Goal: Task Accomplishment & Management: Manage account settings

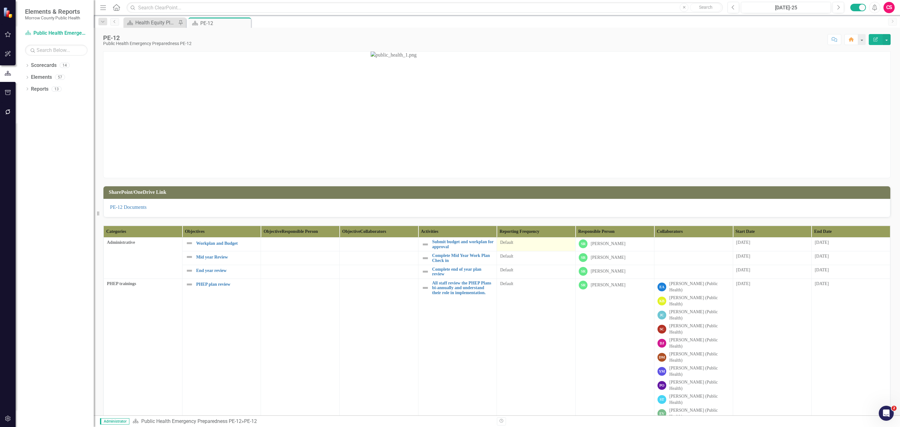
click at [530, 244] on div "Default" at bounding box center [536, 242] width 72 height 6
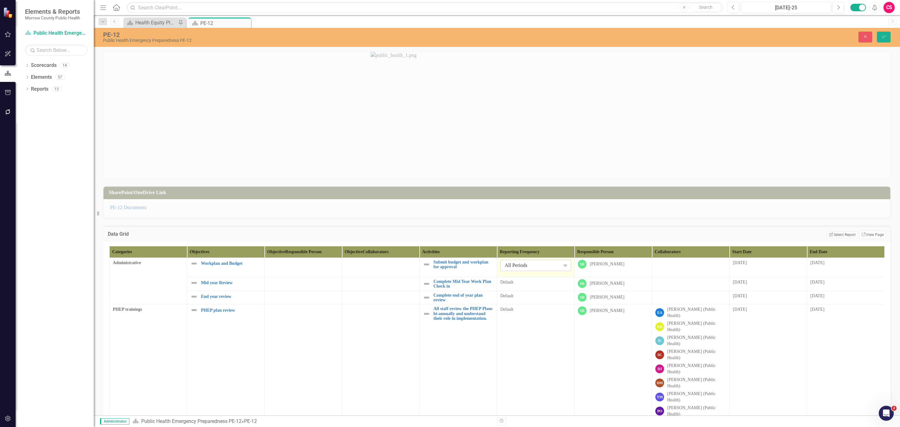
click at [529, 264] on div "All Periods" at bounding box center [533, 265] width 56 height 7
click at [528, 287] on div "Annual" at bounding box center [537, 288] width 61 height 7
click at [528, 285] on div "Default" at bounding box center [536, 282] width 71 height 6
click at [528, 285] on div "All Periods" at bounding box center [533, 284] width 56 height 7
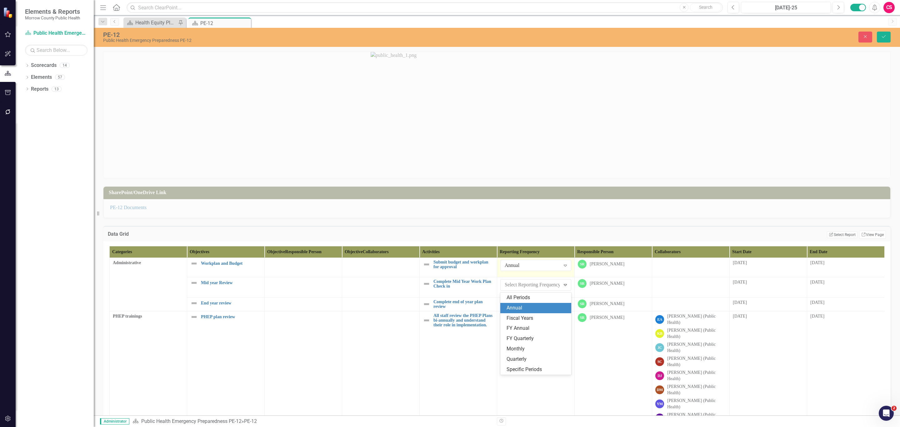
click at [533, 306] on div "Annual" at bounding box center [537, 308] width 61 height 7
click at [533, 305] on div "Default" at bounding box center [536, 302] width 71 height 6
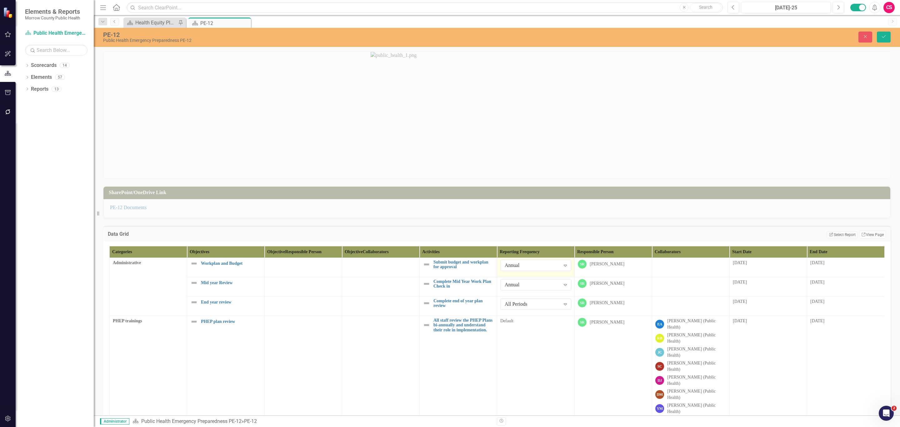
click at [533, 306] on div "All Periods" at bounding box center [533, 304] width 56 height 7
click at [533, 324] on div "Annual" at bounding box center [537, 327] width 61 height 7
click at [879, 34] on button "Save" at bounding box center [884, 37] width 14 height 11
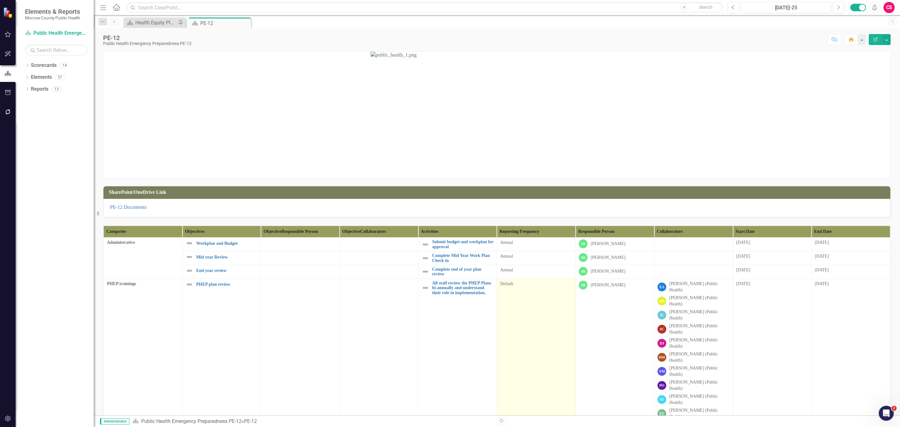
scroll to position [234, 0]
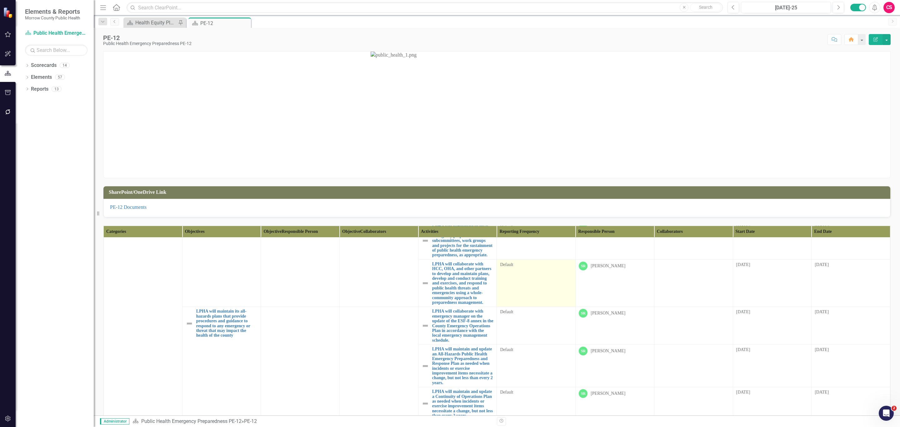
click at [542, 280] on td "Default" at bounding box center [536, 284] width 79 height 48
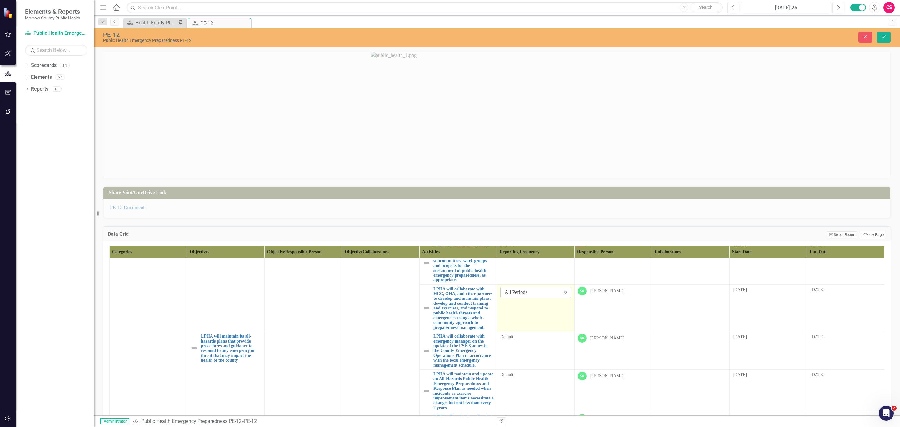
click at [542, 289] on div "All Periods" at bounding box center [533, 292] width 56 height 7
click at [535, 345] on div "Quarterly" at bounding box center [537, 346] width 61 height 7
click at [535, 343] on td "Default" at bounding box center [536, 351] width 78 height 38
click at [535, 335] on div "All Periods Expand" at bounding box center [536, 339] width 71 height 11
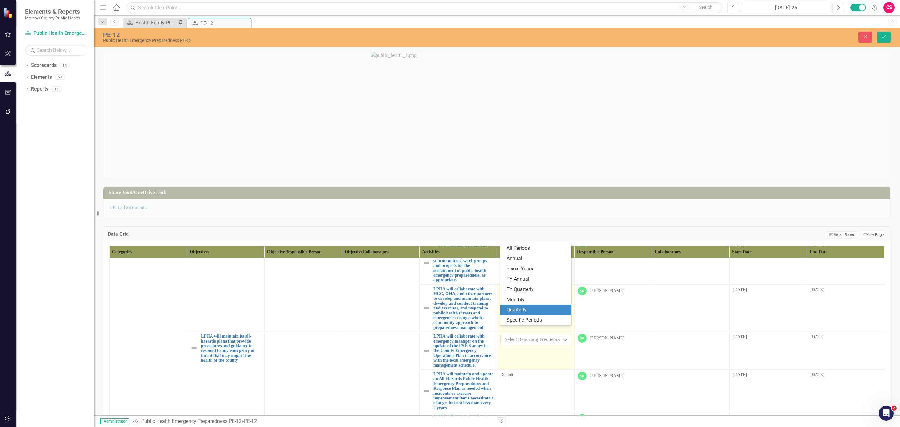
click at [529, 309] on div "Quarterly" at bounding box center [537, 309] width 61 height 7
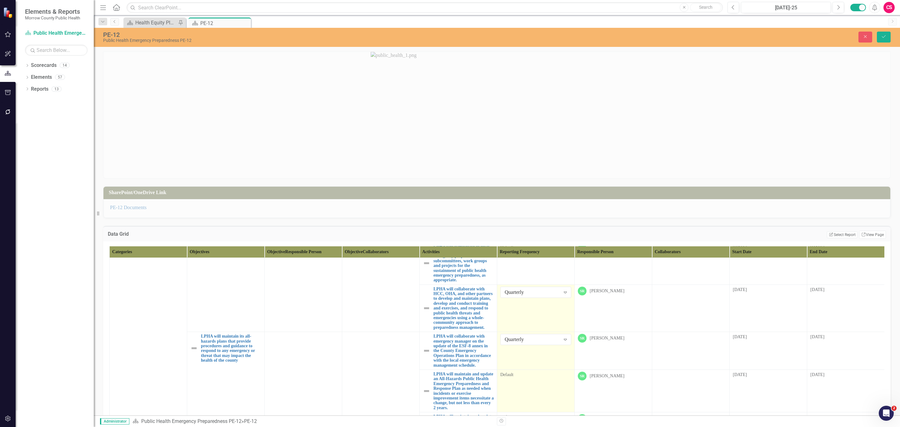
click at [532, 373] on div "Default" at bounding box center [536, 375] width 71 height 6
click at [532, 374] on div "All Periods" at bounding box center [533, 377] width 56 height 7
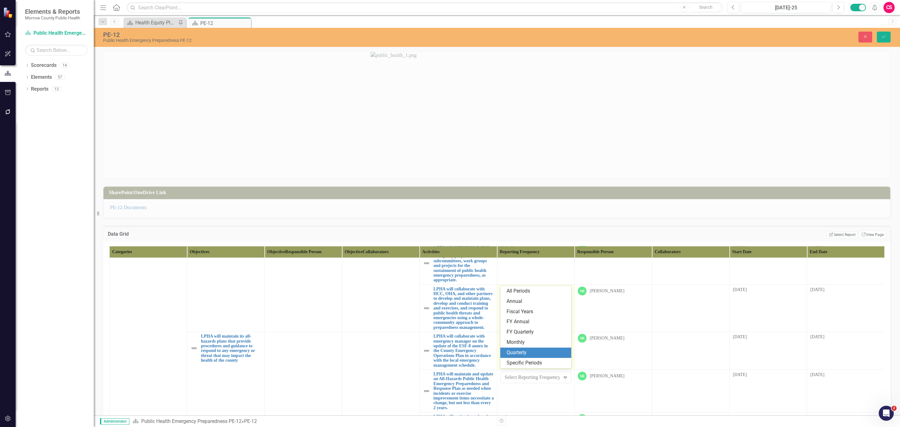
click at [530, 355] on div "Quarterly" at bounding box center [537, 352] width 61 height 7
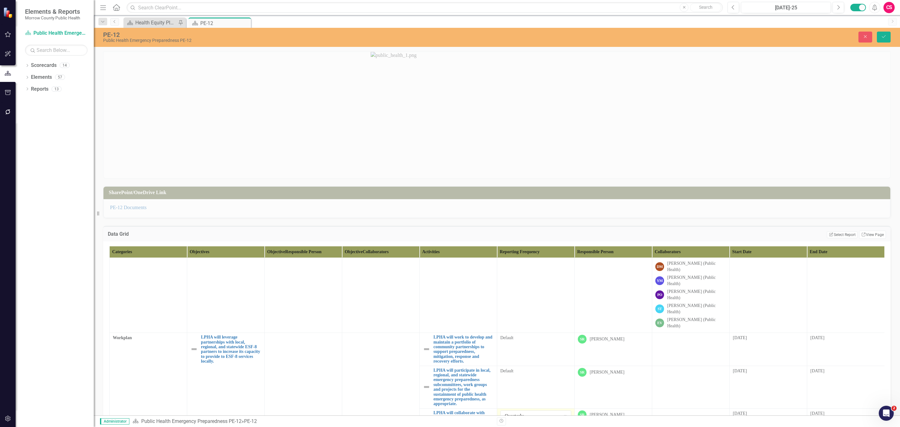
scroll to position [117, 0]
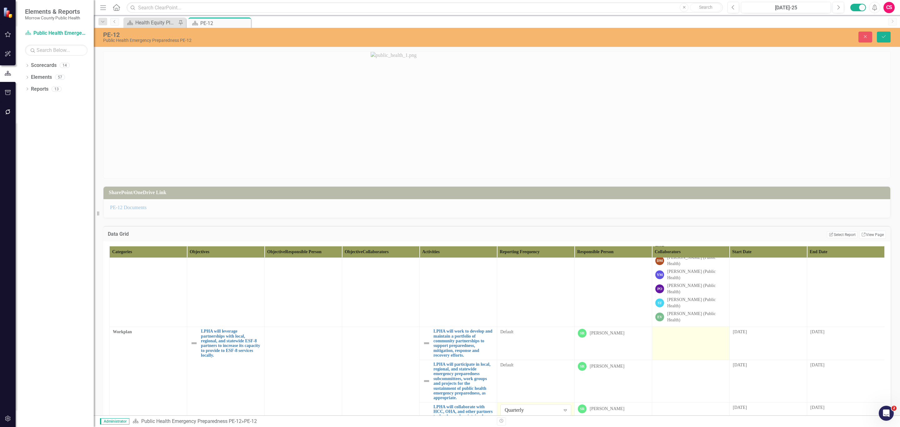
click at [670, 327] on td at bounding box center [692, 343] width 78 height 33
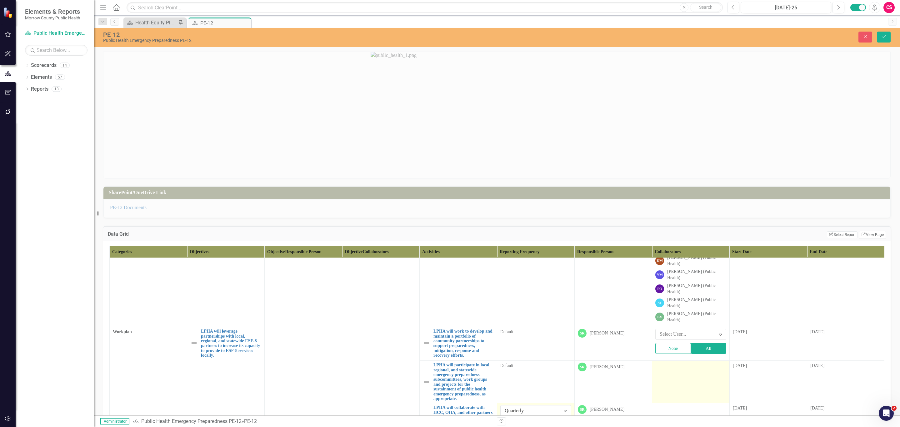
click at [664, 361] on td at bounding box center [692, 382] width 78 height 43
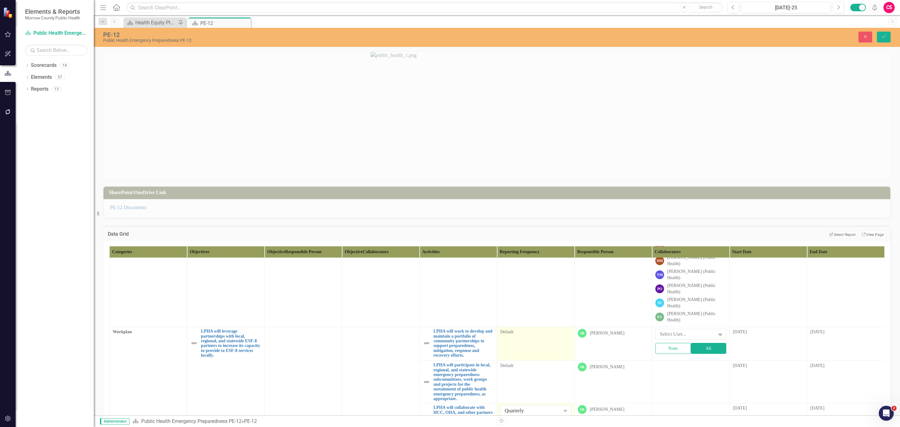
click at [541, 327] on td "Default" at bounding box center [536, 344] width 78 height 34
click at [546, 331] on div "All Periods" at bounding box center [533, 334] width 56 height 7
click at [536, 379] on div "Quarterly" at bounding box center [537, 379] width 61 height 7
click at [536, 361] on td "Default" at bounding box center [536, 382] width 78 height 43
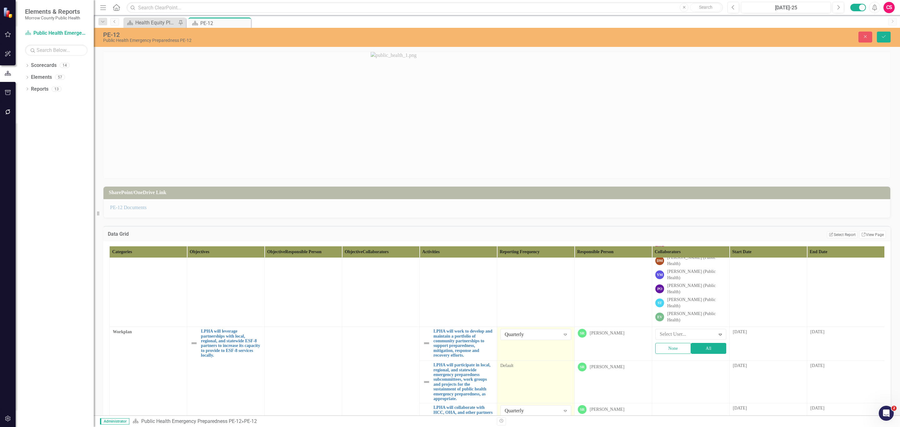
click at [536, 361] on td "Default" at bounding box center [536, 382] width 78 height 43
click at [537, 365] on div "All Periods" at bounding box center [533, 368] width 56 height 7
click at [538, 323] on div "Quarterly" at bounding box center [537, 319] width 61 height 7
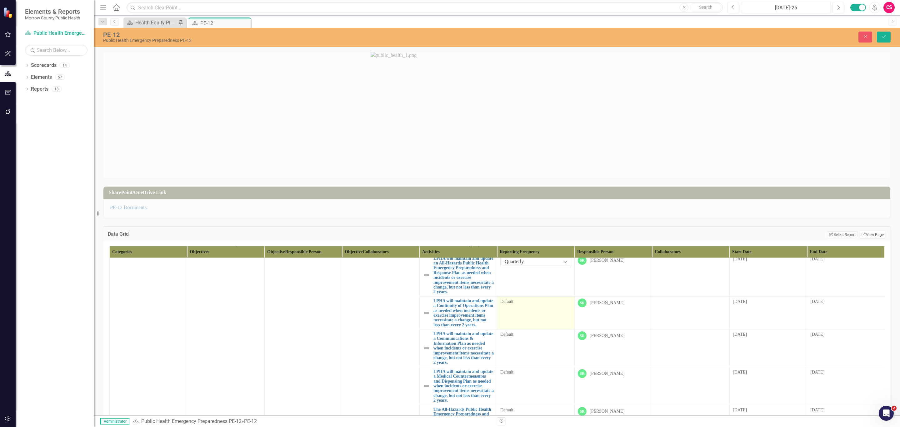
click at [536, 322] on td "Default" at bounding box center [536, 312] width 78 height 33
click at [536, 308] on div "All Periods" at bounding box center [533, 303] width 56 height 7
click at [536, 330] on div "Annual" at bounding box center [537, 332] width 61 height 7
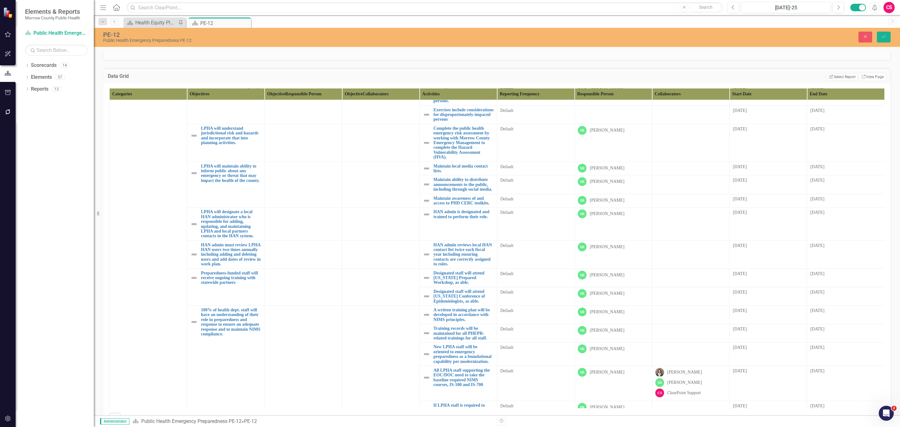
scroll to position [635, 0]
click at [531, 81] on td "Default" at bounding box center [536, 69] width 78 height 23
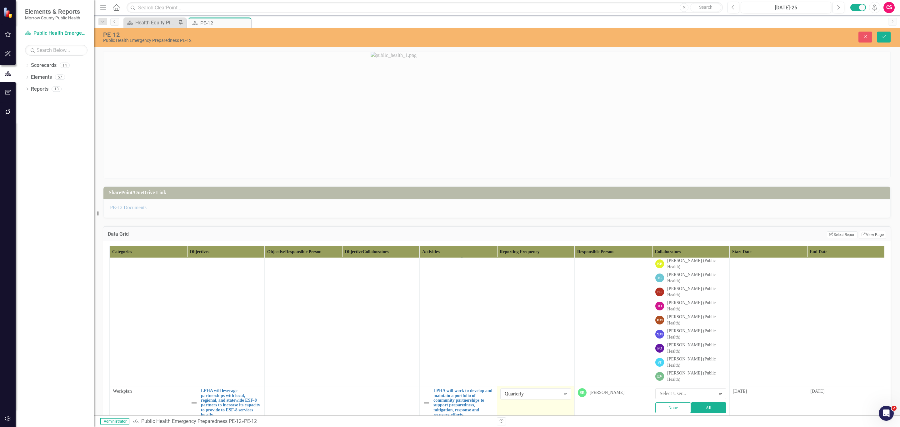
scroll to position [67, 0]
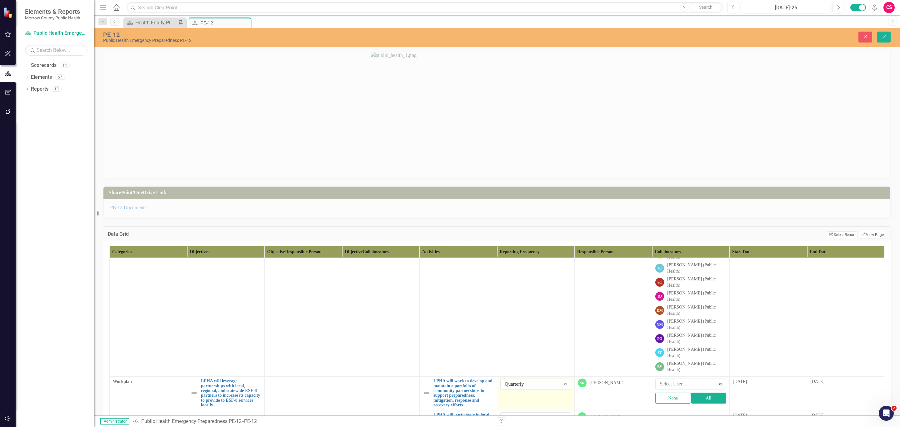
click at [880, 309] on div "Categories Objectives Objective Responsible Person Objective Collaborators Acti…" at bounding box center [497, 414] width 788 height 347
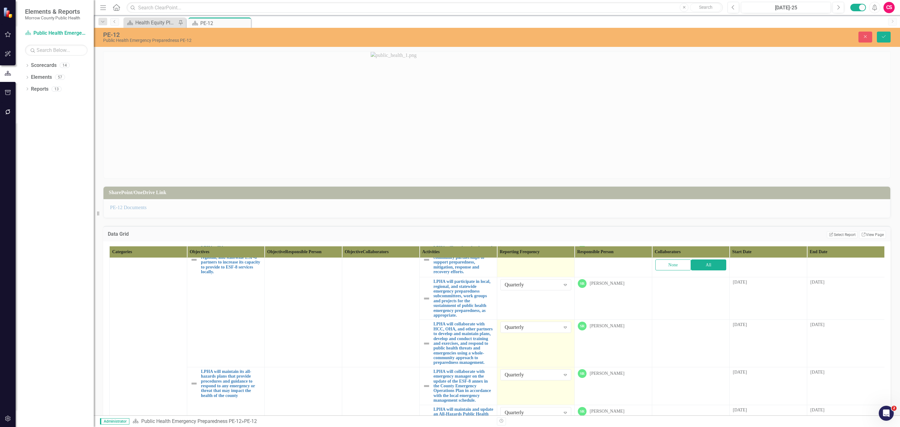
scroll to position [198, 0]
click at [863, 234] on link "Link View Page" at bounding box center [873, 235] width 27 height 8
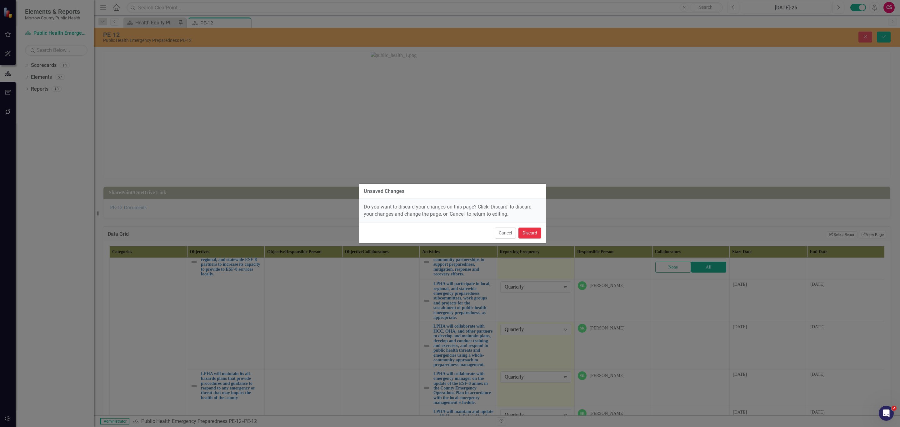
click at [533, 231] on button "Discard" at bounding box center [530, 233] width 23 height 11
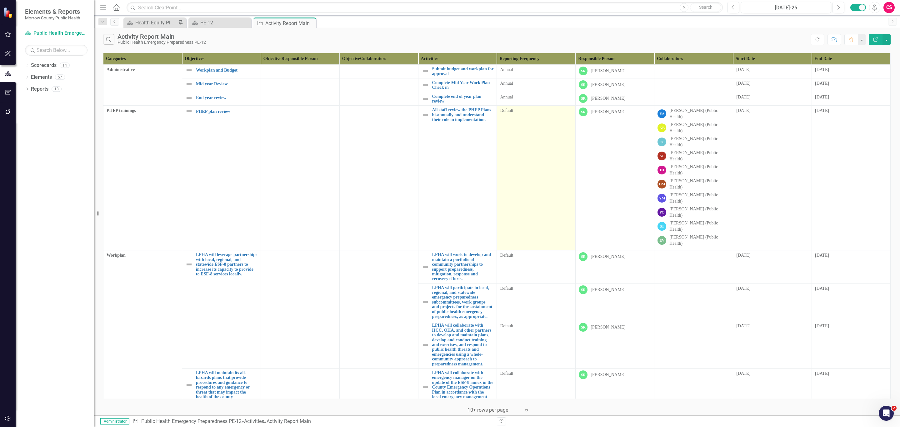
click at [526, 186] on td "Default" at bounding box center [536, 178] width 79 height 145
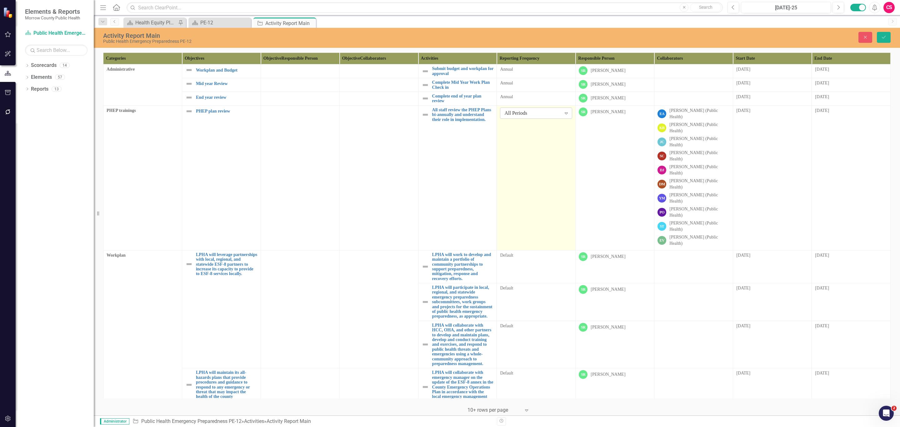
click at [543, 112] on div "All Periods" at bounding box center [533, 112] width 57 height 7
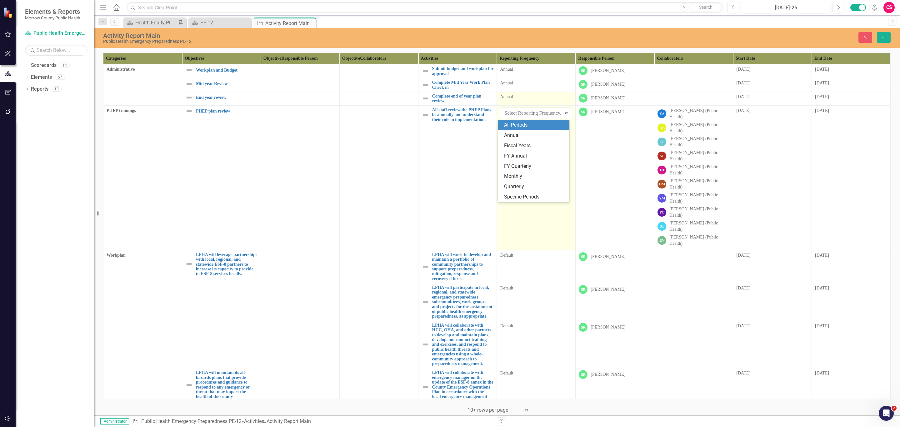
click at [547, 103] on td "Annual" at bounding box center [536, 99] width 79 height 14
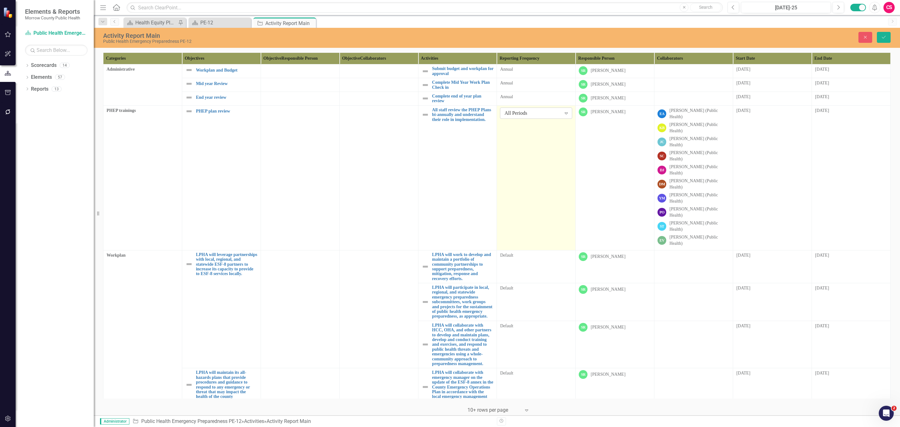
click at [526, 115] on div "All Periods" at bounding box center [533, 112] width 57 height 7
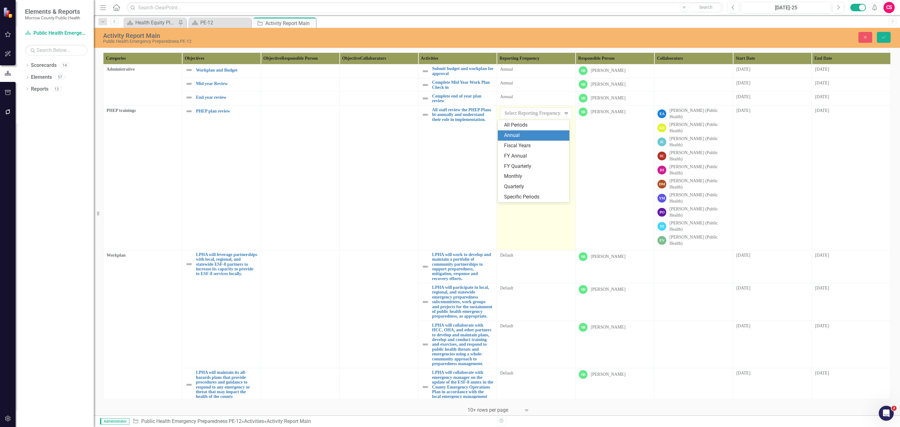
click at [531, 137] on div "Annual" at bounding box center [535, 135] width 62 height 7
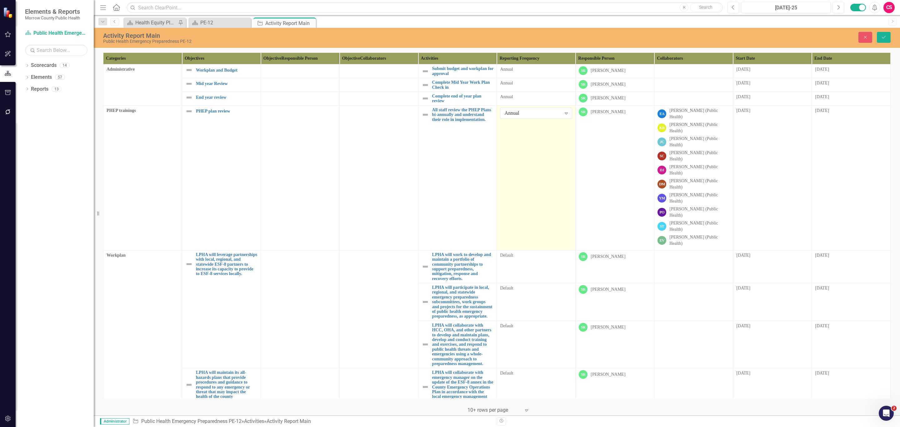
click at [537, 119] on td "Annual Expand" at bounding box center [536, 177] width 79 height 145
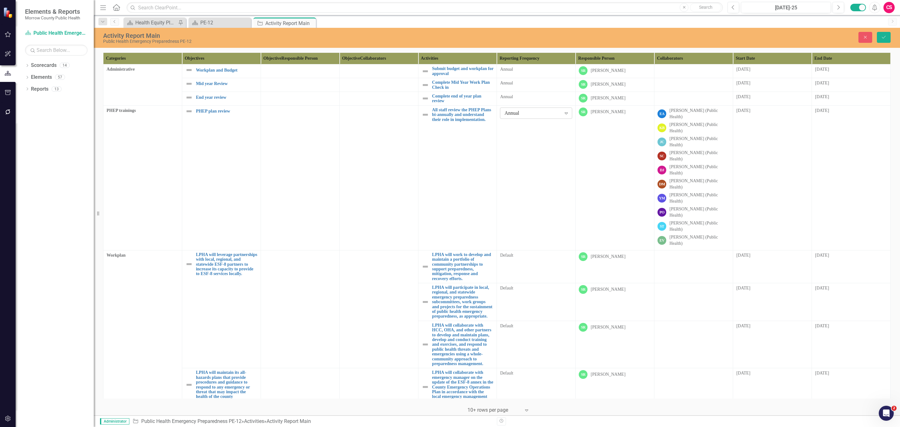
click at [540, 112] on div "Annual" at bounding box center [533, 112] width 57 height 7
click at [537, 194] on div "Specific Periods" at bounding box center [535, 197] width 62 height 7
click at [532, 250] on td "Default" at bounding box center [536, 266] width 79 height 33
click at [864, 40] on button "Close" at bounding box center [866, 37] width 14 height 11
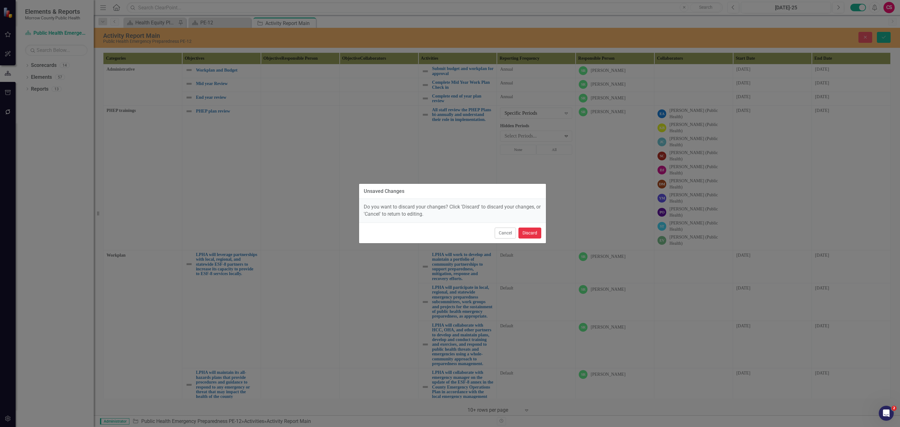
click at [530, 234] on button "Discard" at bounding box center [530, 233] width 23 height 11
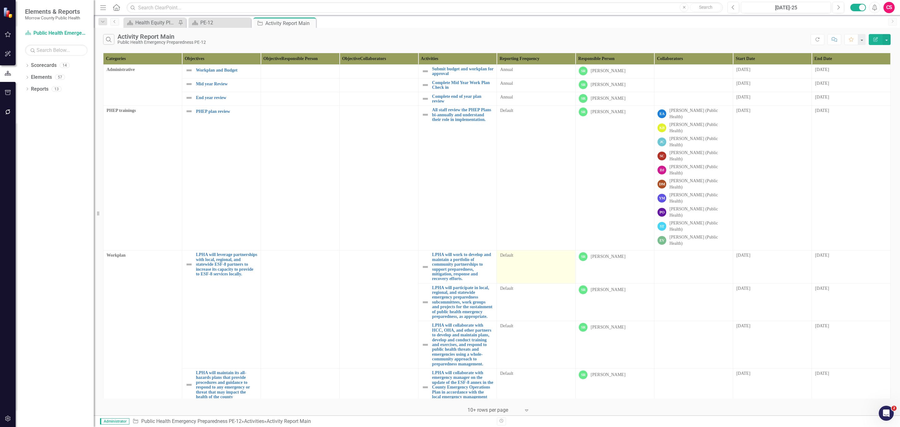
click at [530, 250] on td "Default" at bounding box center [536, 266] width 79 height 33
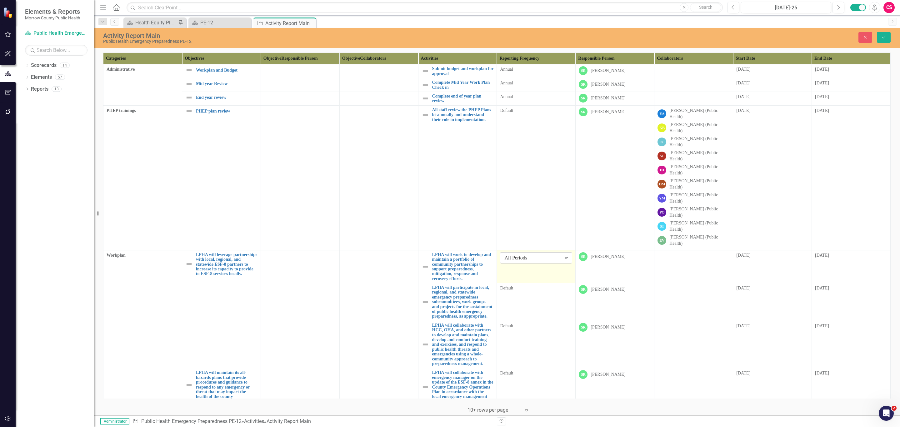
click at [529, 254] on div "All Periods" at bounding box center [533, 257] width 57 height 7
click at [518, 299] on div "Quarterly" at bounding box center [535, 301] width 62 height 7
click at [523, 283] on td "Default" at bounding box center [536, 302] width 79 height 38
click at [527, 287] on div "All Periods" at bounding box center [533, 290] width 57 height 7
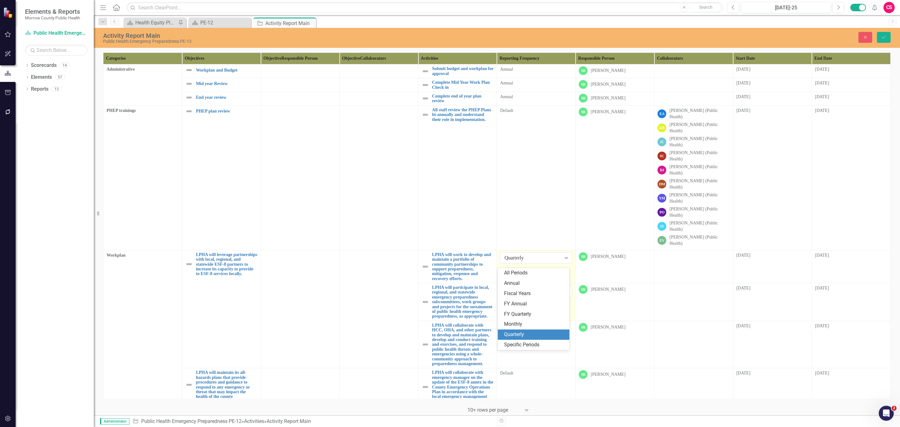
click at [515, 335] on div "Quarterly" at bounding box center [535, 334] width 62 height 7
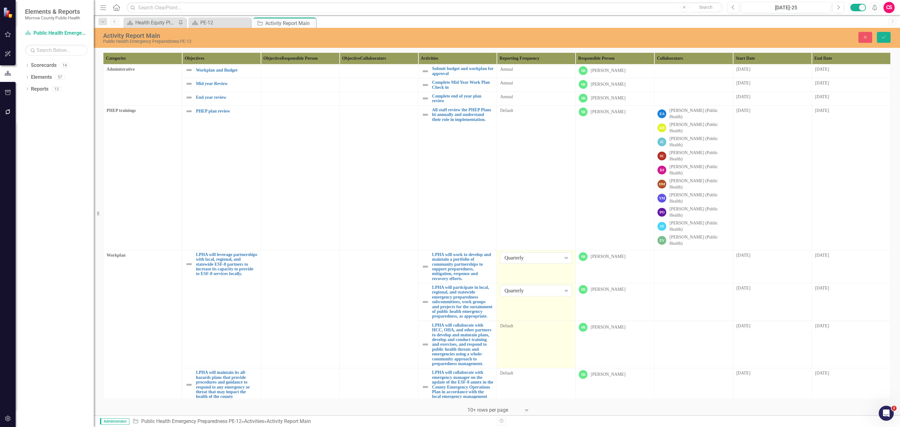
click at [520, 321] on td "Default" at bounding box center [536, 345] width 79 height 48
click at [521, 325] on div "All Periods" at bounding box center [533, 328] width 57 height 7
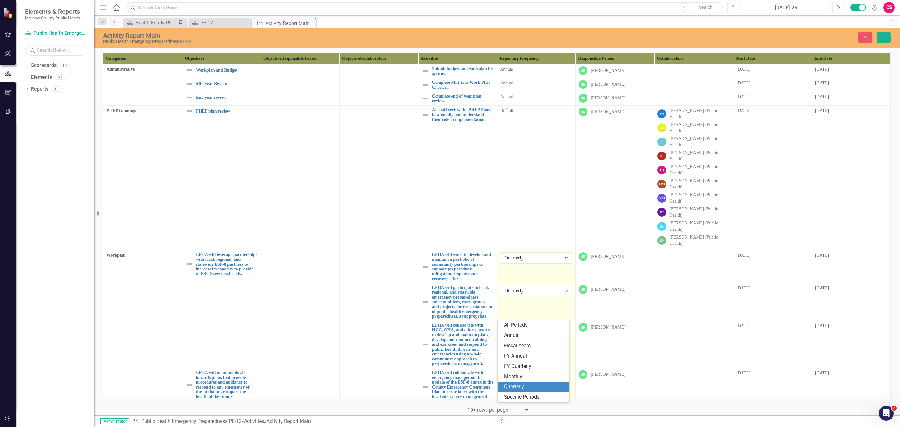
click at [519, 386] on div "Quarterly" at bounding box center [535, 386] width 62 height 7
click at [531, 385] on td "Default" at bounding box center [536, 387] width 79 height 38
click at [536, 376] on div "All Periods Expand" at bounding box center [536, 375] width 72 height 11
click at [542, 301] on div "Annual" at bounding box center [535, 298] width 62 height 7
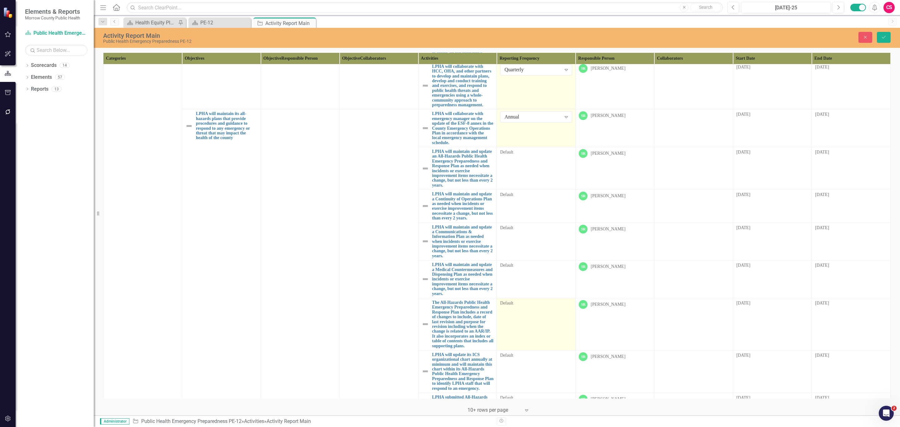
scroll to position [493, 0]
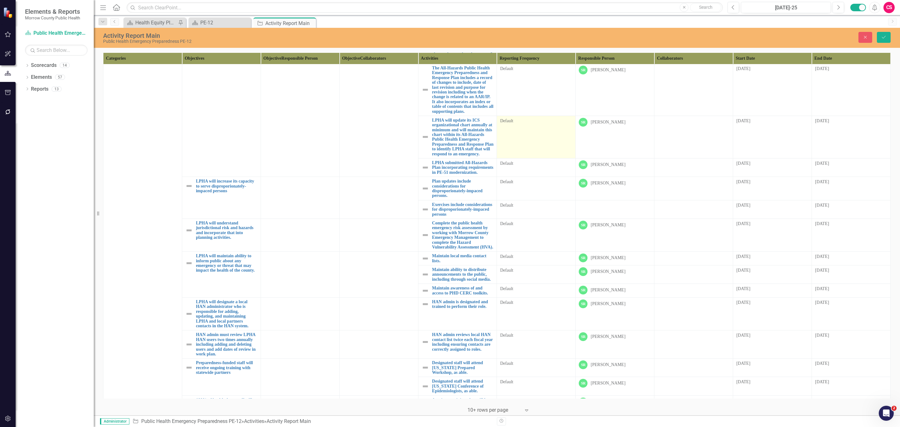
click at [533, 158] on td "Default" at bounding box center [536, 137] width 79 height 43
click at [535, 127] on div "All Periods" at bounding box center [533, 123] width 57 height 7
click at [518, 233] on div "Quarterly" at bounding box center [535, 235] width 62 height 7
click at [530, 251] on td "Default" at bounding box center [536, 235] width 79 height 33
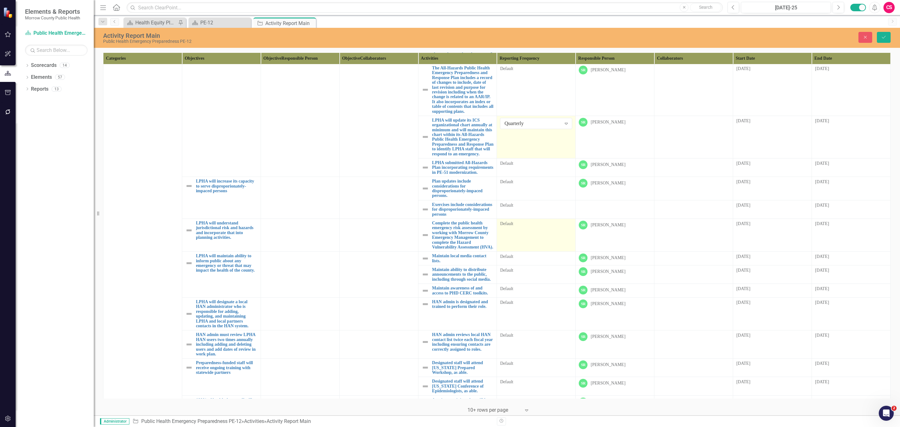
click at [530, 251] on td "Default" at bounding box center [536, 235] width 79 height 33
click at [531, 230] on div "All Periods" at bounding box center [533, 226] width 57 height 7
click at [529, 360] on div "Quarterly" at bounding box center [535, 358] width 62 height 7
click at [538, 260] on div "Default" at bounding box center [536, 257] width 72 height 6
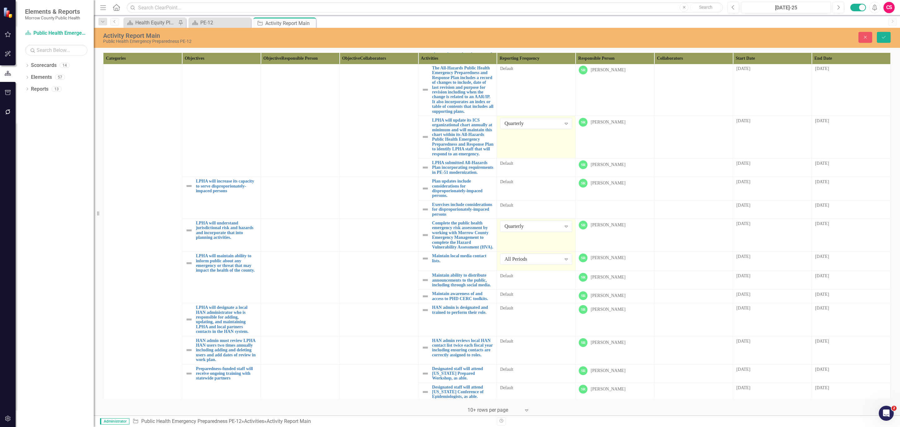
click at [538, 263] on div "All Periods" at bounding box center [533, 259] width 57 height 7
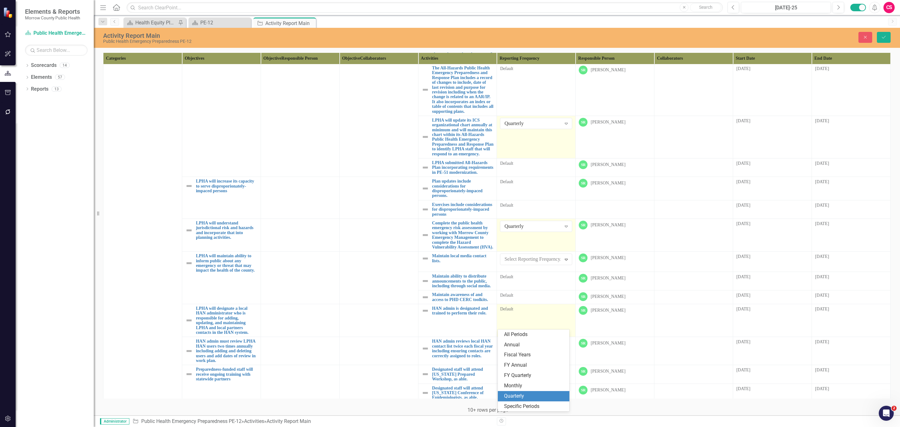
click at [537, 395] on div "Quarterly" at bounding box center [535, 396] width 62 height 7
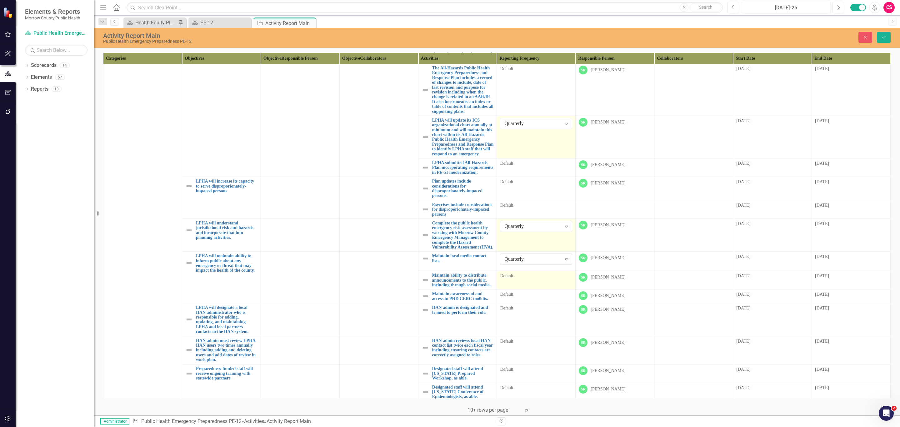
click at [537, 290] on td "Default" at bounding box center [536, 280] width 79 height 18
click at [543, 284] on div "All Periods Expand" at bounding box center [536, 278] width 72 height 11
click at [533, 322] on div "Quarterly" at bounding box center [535, 321] width 62 height 7
click at [531, 304] on td "Default" at bounding box center [536, 297] width 79 height 14
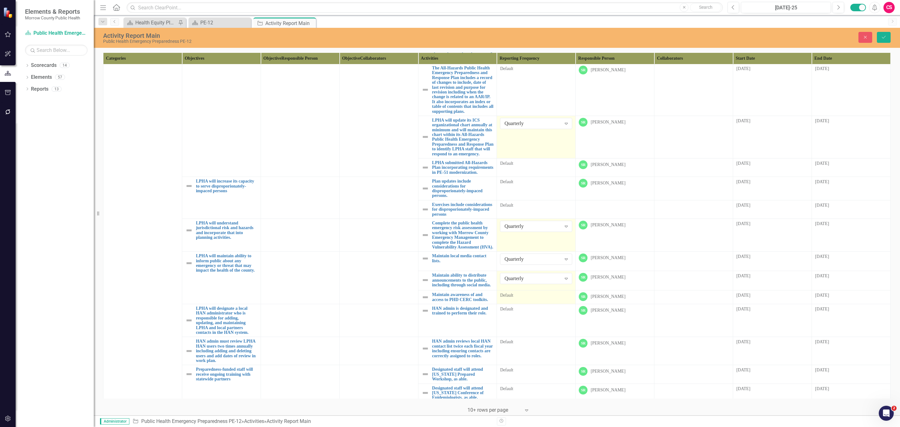
click at [531, 304] on td "Default" at bounding box center [536, 297] width 79 height 14
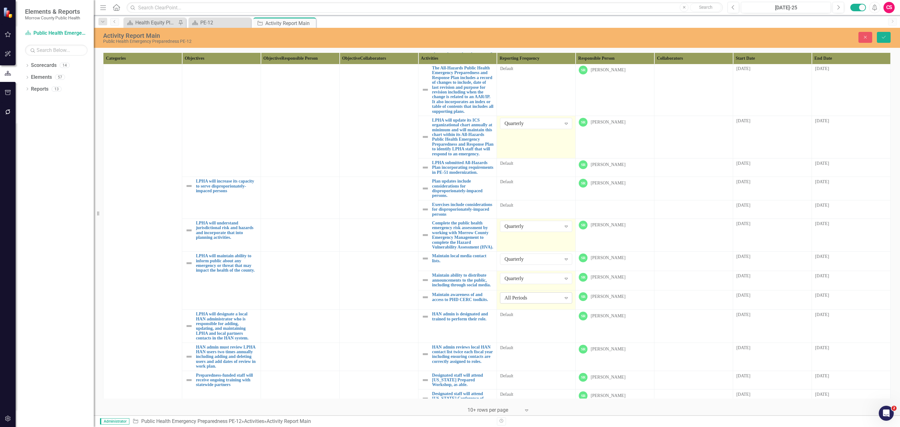
click at [535, 302] on div "All Periods" at bounding box center [533, 298] width 57 height 7
click at [533, 345] on div "Quarterly" at bounding box center [535, 345] width 62 height 7
click at [533, 318] on div "Default" at bounding box center [536, 315] width 72 height 6
click at [533, 321] on div "All Periods" at bounding box center [533, 317] width 57 height 7
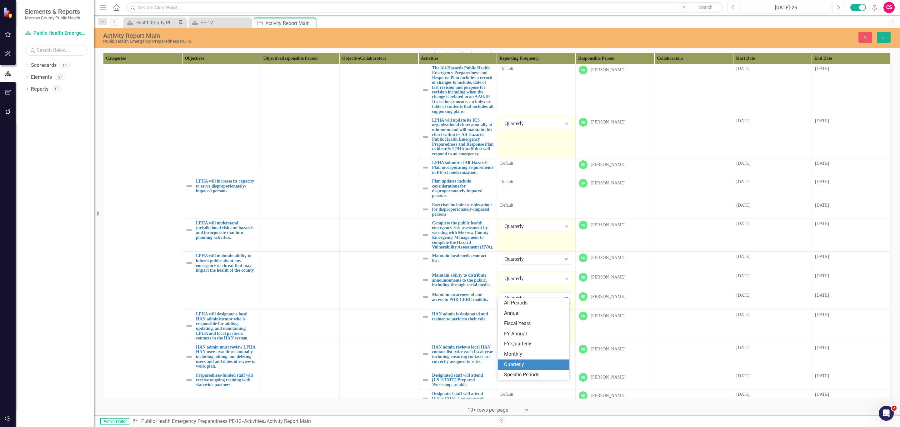
click at [531, 363] on div "Quarterly" at bounding box center [535, 364] width 62 height 7
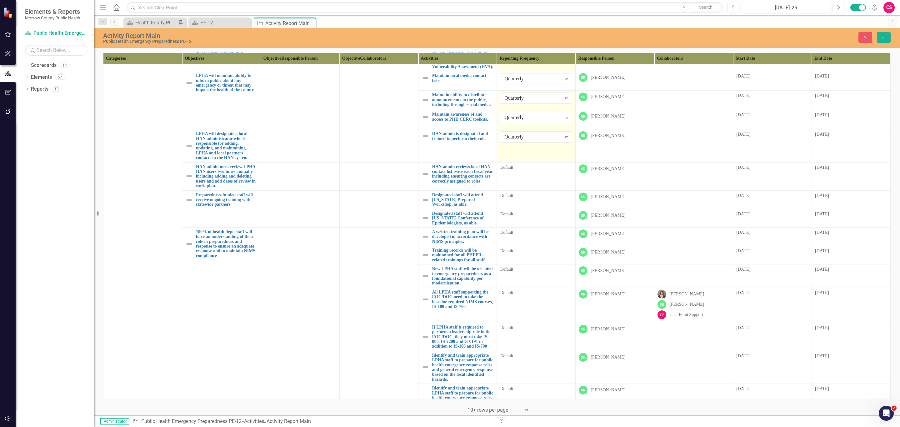
scroll to position [671, 0]
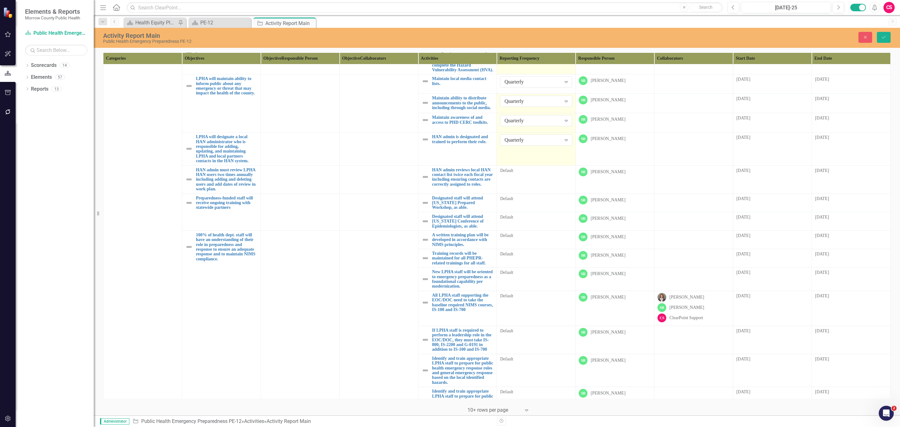
click at [539, 53] on div "Quarterly" at bounding box center [533, 49] width 57 height 7
click at [532, 190] on div "Specific Periods" at bounding box center [535, 191] width 62 height 7
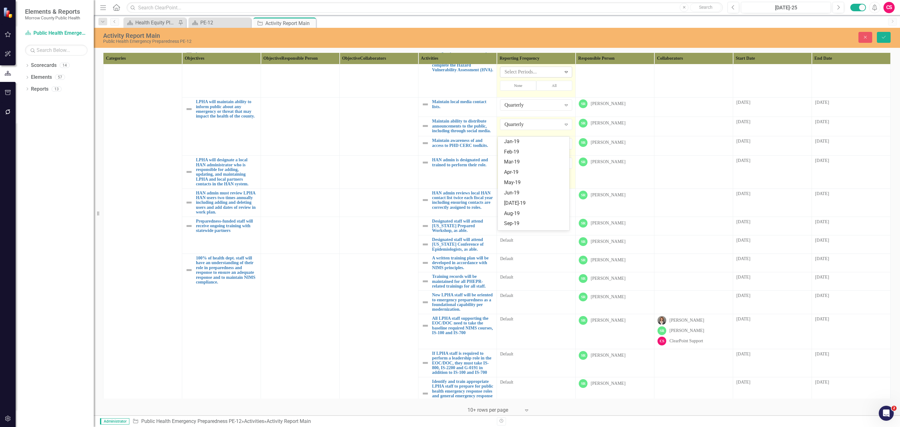
click at [538, 76] on div at bounding box center [531, 72] width 59 height 8
click at [532, 153] on div "Feb-19" at bounding box center [535, 152] width 62 height 7
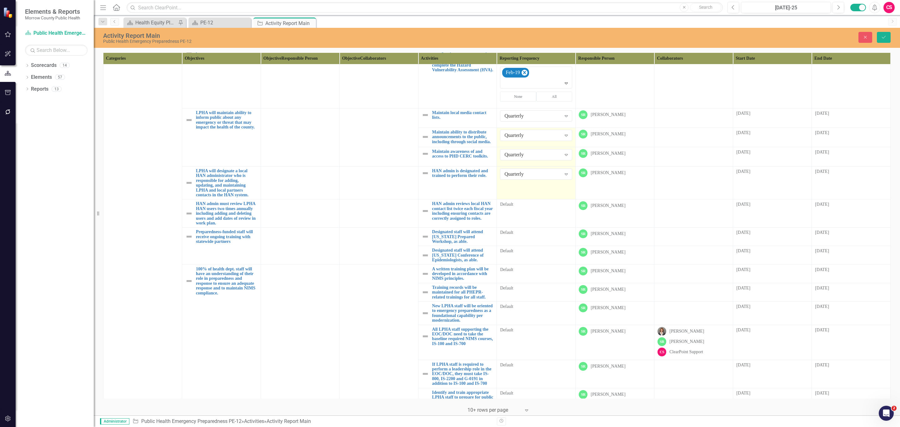
click at [537, 53] on div "Specific Periods" at bounding box center [533, 49] width 57 height 7
click at [378, 42] on td at bounding box center [379, 21] width 79 height 42
click at [522, 102] on button "None" at bounding box center [518, 97] width 36 height 10
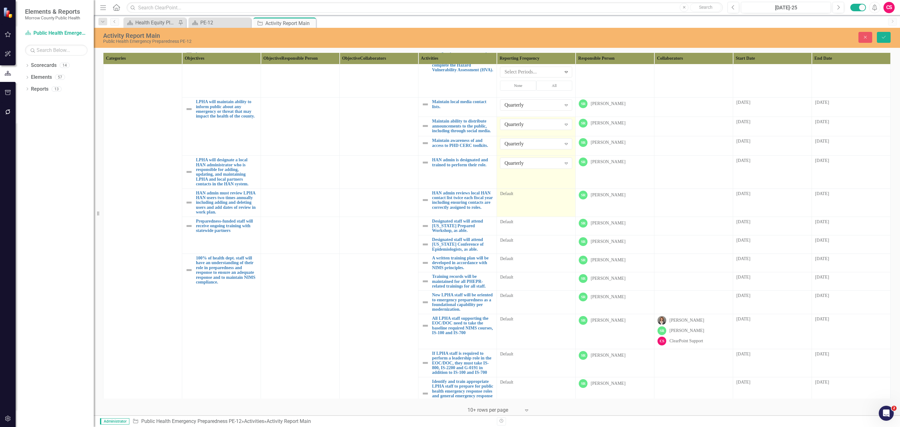
click at [519, 197] on div "Default" at bounding box center [536, 194] width 72 height 6
click at [519, 200] on div "All Periods" at bounding box center [533, 196] width 57 height 7
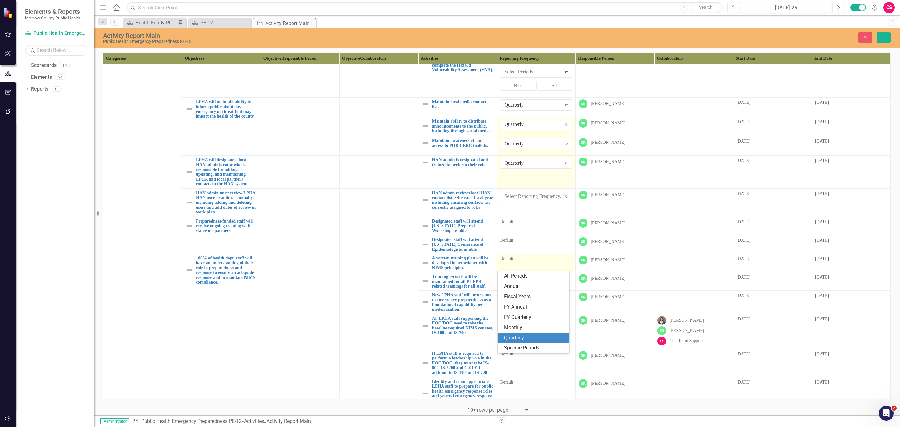
click at [521, 337] on div "Quarterly" at bounding box center [535, 338] width 62 height 7
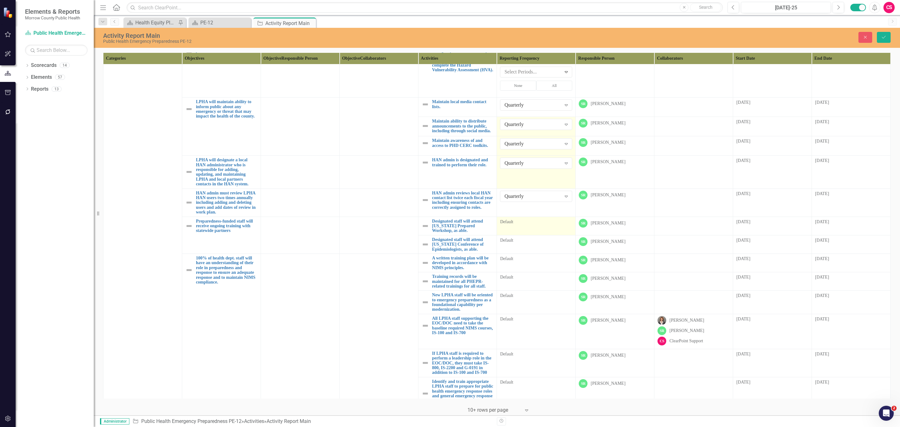
click at [517, 226] on div "Default" at bounding box center [536, 223] width 72 height 8
click at [517, 228] on div "All Periods" at bounding box center [533, 224] width 57 height 7
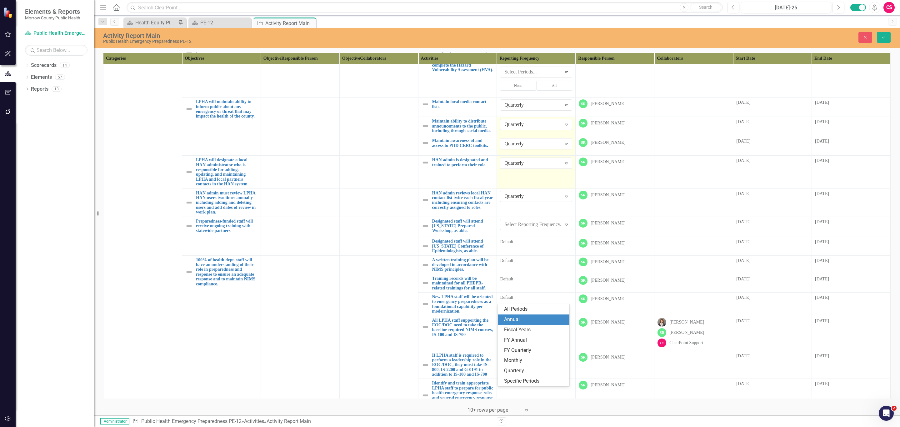
click at [519, 320] on div "Annual" at bounding box center [535, 319] width 62 height 7
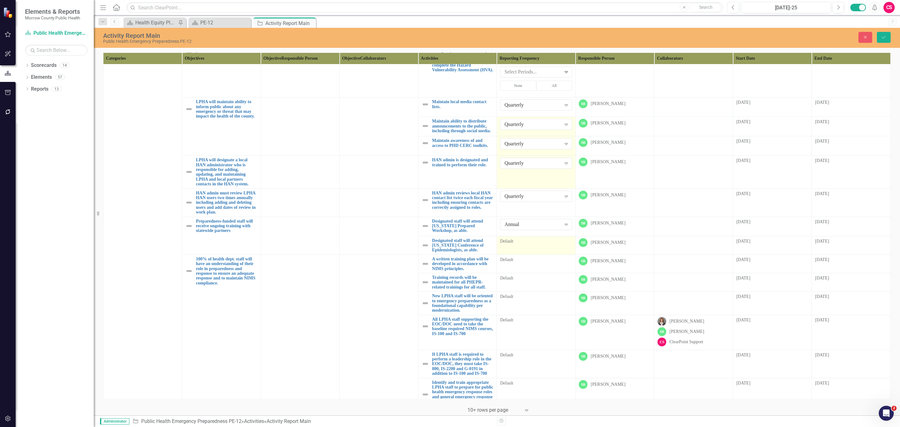
click at [519, 255] on td "Default" at bounding box center [536, 245] width 79 height 18
click at [519, 247] on div "All Periods" at bounding box center [533, 243] width 57 height 7
click at [525, 340] on div "Annual" at bounding box center [535, 339] width 62 height 7
click at [540, 274] on td "Default" at bounding box center [536, 264] width 79 height 18
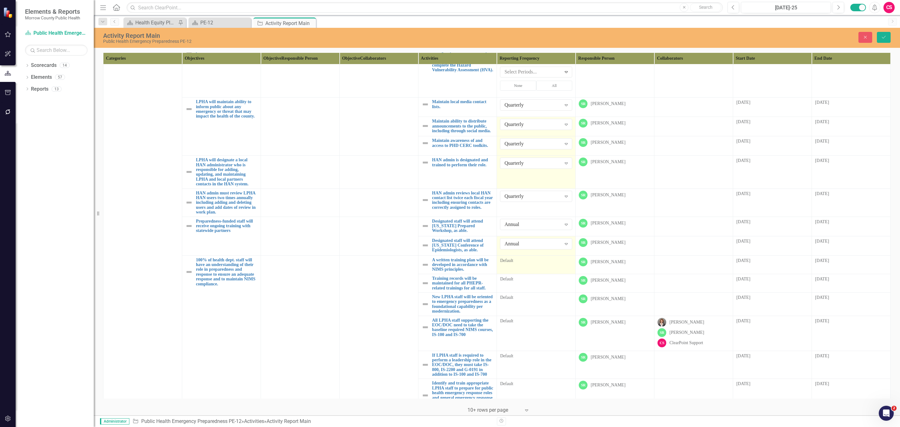
click at [540, 274] on td "Default" at bounding box center [536, 264] width 79 height 18
click at [540, 267] on div "All Periods" at bounding box center [533, 263] width 57 height 7
click at [537, 316] on div "Quarterly" at bounding box center [535, 316] width 62 height 7
click at [533, 293] on td "Default" at bounding box center [536, 284] width 79 height 18
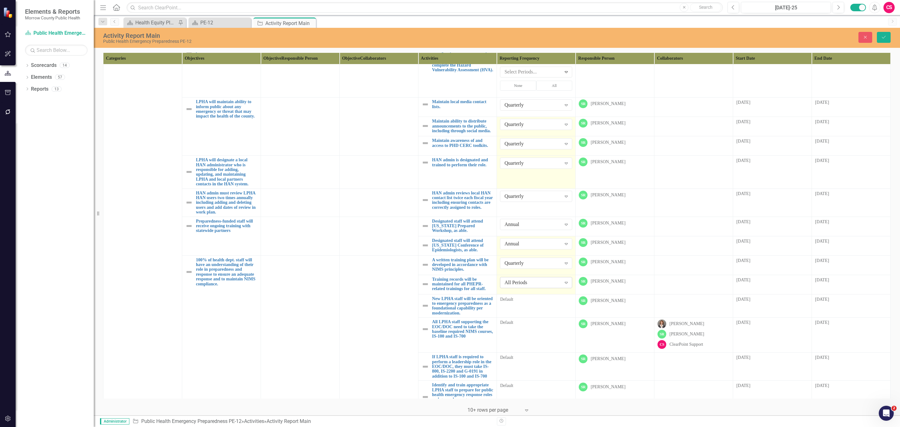
click at [536, 286] on div "All Periods" at bounding box center [533, 282] width 57 height 7
click at [530, 332] on div "Quarterly" at bounding box center [535, 335] width 62 height 7
click at [531, 303] on div "Default" at bounding box center [536, 299] width 72 height 6
click at [528, 308] on div "All Periods Expand" at bounding box center [536, 301] width 72 height 11
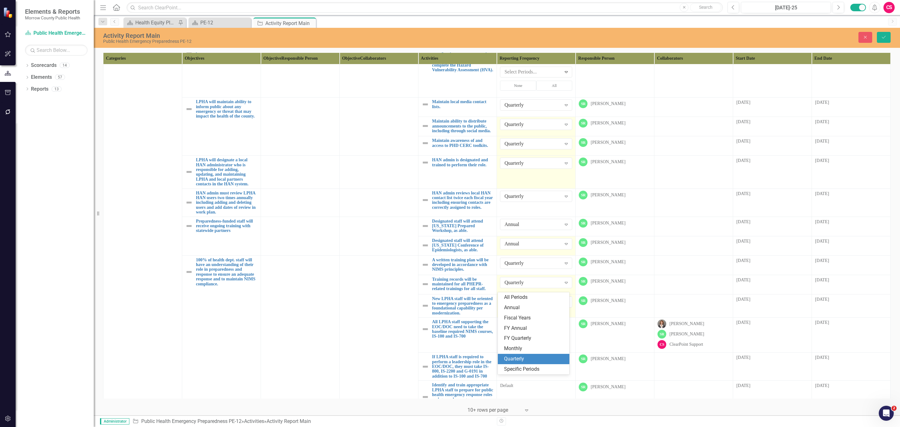
click at [527, 358] on div "Quarterly" at bounding box center [535, 358] width 62 height 7
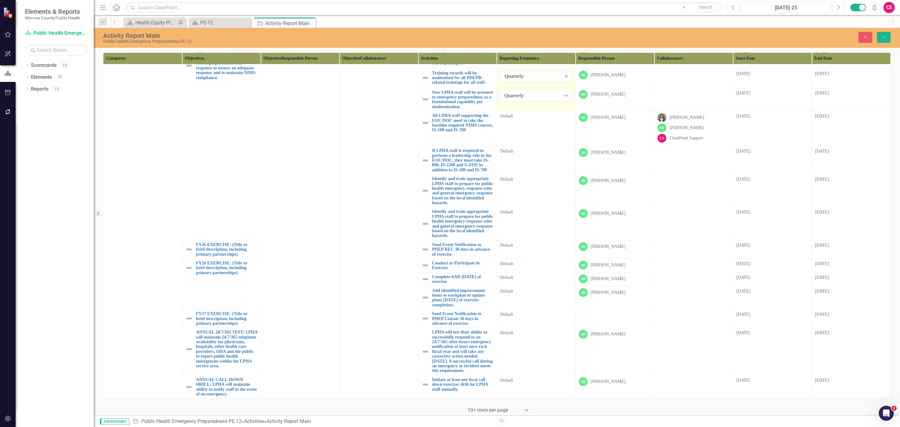
scroll to position [991, 0]
click at [517, 111] on td "Default" at bounding box center [536, 128] width 79 height 35
click at [525, 115] on div "All Periods" at bounding box center [533, 118] width 57 height 7
click at [526, 158] on div "Quarterly" at bounding box center [535, 161] width 62 height 7
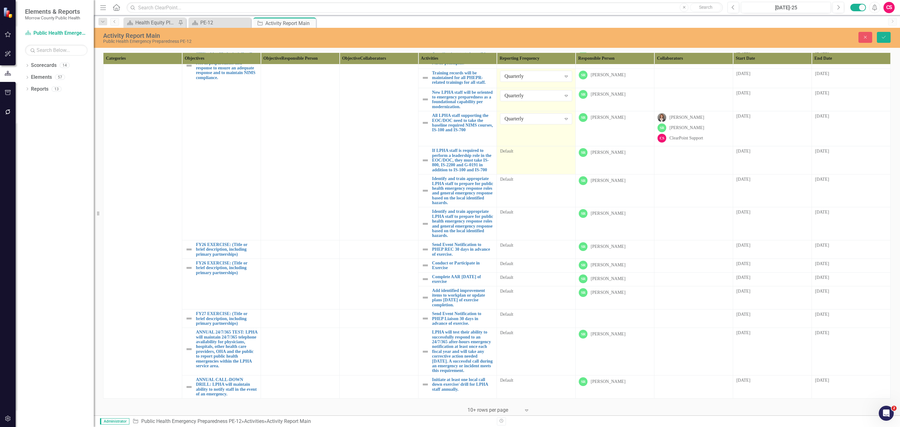
click at [515, 146] on td "Default" at bounding box center [536, 160] width 79 height 28
click at [520, 150] on div "All Periods" at bounding box center [533, 153] width 57 height 7
click at [519, 194] on div "Quarterly" at bounding box center [535, 196] width 62 height 7
click at [522, 174] on td "Default" at bounding box center [536, 190] width 79 height 33
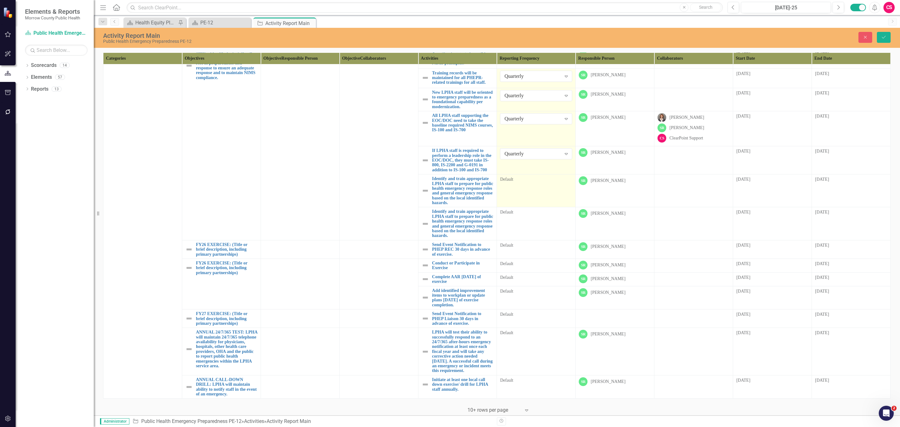
click at [522, 174] on td "Default" at bounding box center [536, 190] width 79 height 33
click at [520, 179] on div "All Periods" at bounding box center [533, 182] width 57 height 7
click at [517, 179] on div "Annual" at bounding box center [535, 177] width 62 height 7
click at [519, 207] on td "Default" at bounding box center [536, 223] width 79 height 33
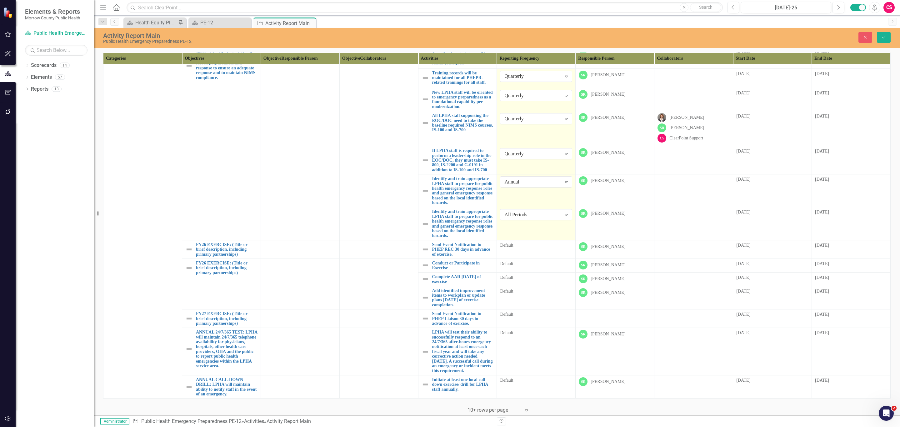
click at [526, 211] on div "All Periods" at bounding box center [533, 214] width 57 height 7
click at [523, 214] on div "Annual" at bounding box center [535, 215] width 62 height 7
click at [522, 240] on td "Default" at bounding box center [536, 249] width 79 height 18
click at [525, 243] on div "All Periods" at bounding box center [533, 246] width 57 height 7
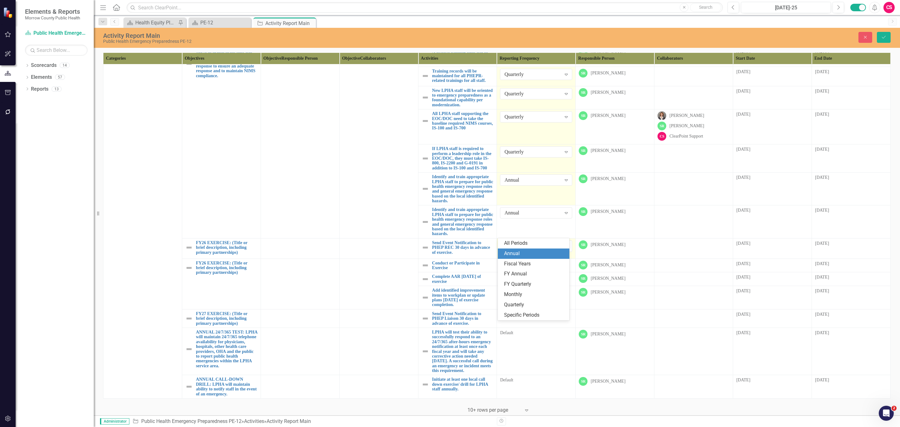
click at [526, 250] on div "Annual" at bounding box center [535, 253] width 62 height 7
click at [526, 261] on div "Default" at bounding box center [536, 265] width 72 height 8
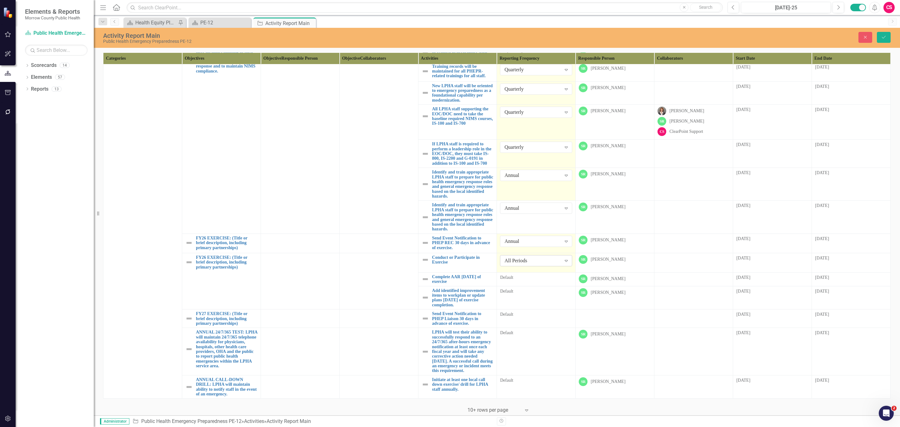
click at [527, 257] on div "All Periods" at bounding box center [533, 260] width 57 height 7
click at [523, 270] on div "Annual" at bounding box center [535, 273] width 62 height 7
click at [526, 275] on div "Default" at bounding box center [536, 279] width 72 height 8
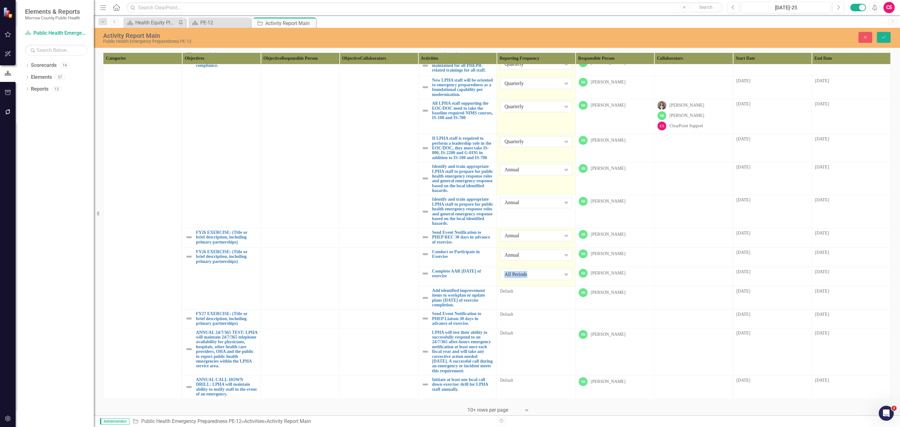
click at [526, 272] on div "All Periods" at bounding box center [533, 274] width 57 height 7
click at [523, 289] on div "Annual" at bounding box center [535, 292] width 62 height 7
click at [534, 286] on td "Default" at bounding box center [536, 297] width 79 height 23
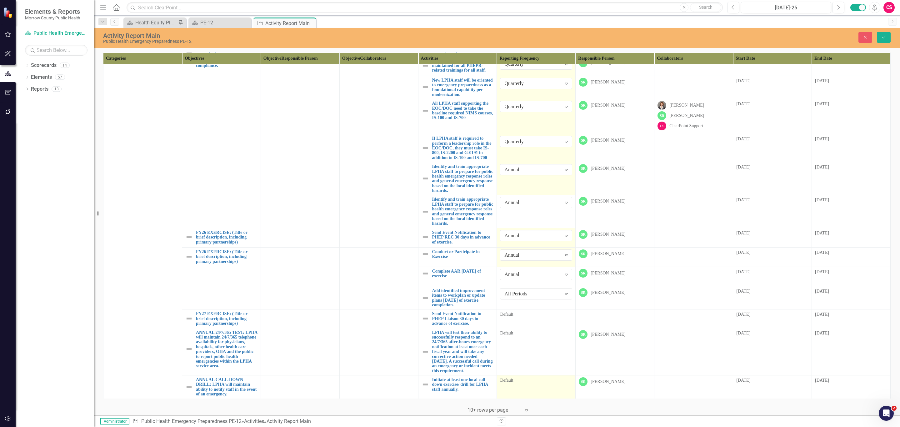
click at [533, 381] on div "Default" at bounding box center [536, 380] width 72 height 6
click at [533, 381] on div "All Periods" at bounding box center [533, 383] width 57 height 7
click at [529, 358] on div "Quarterly" at bounding box center [535, 361] width 62 height 7
click at [528, 353] on td "Default" at bounding box center [536, 352] width 79 height 48
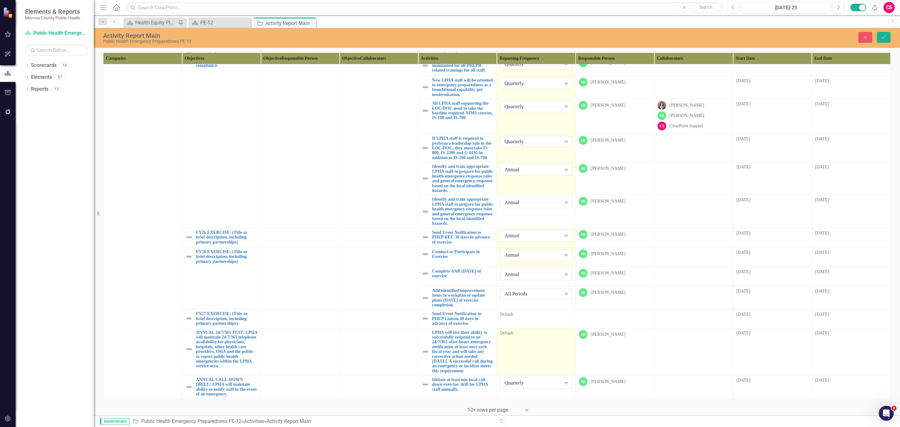
click at [528, 353] on td "Default" at bounding box center [536, 352] width 79 height 48
click at [526, 332] on div "All Periods" at bounding box center [533, 335] width 57 height 7
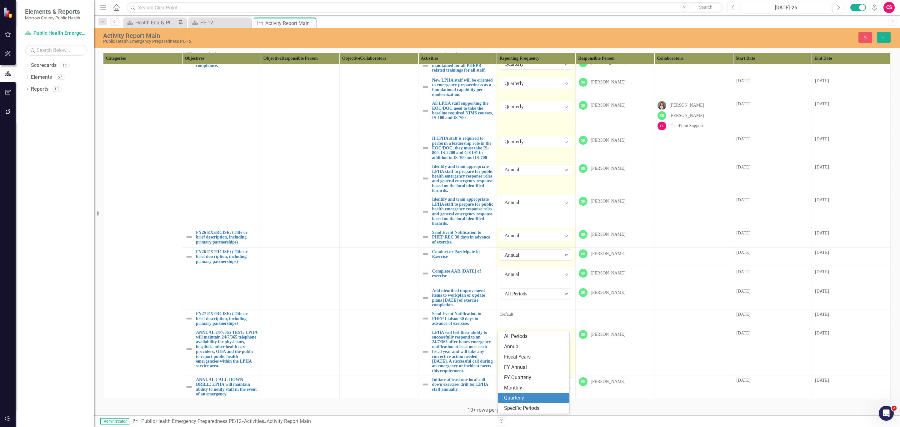
click at [529, 393] on div "Quarterly" at bounding box center [534, 398] width 72 height 10
click at [884, 37] on icon "Save" at bounding box center [884, 37] width 6 height 4
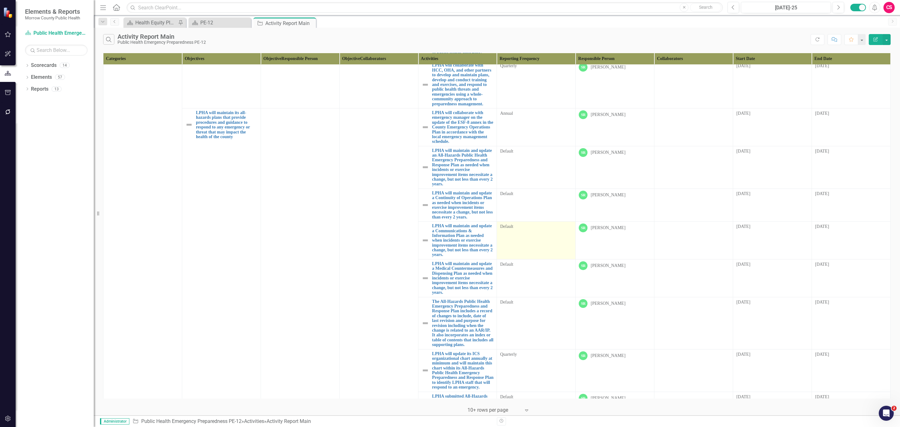
scroll to position [0, 0]
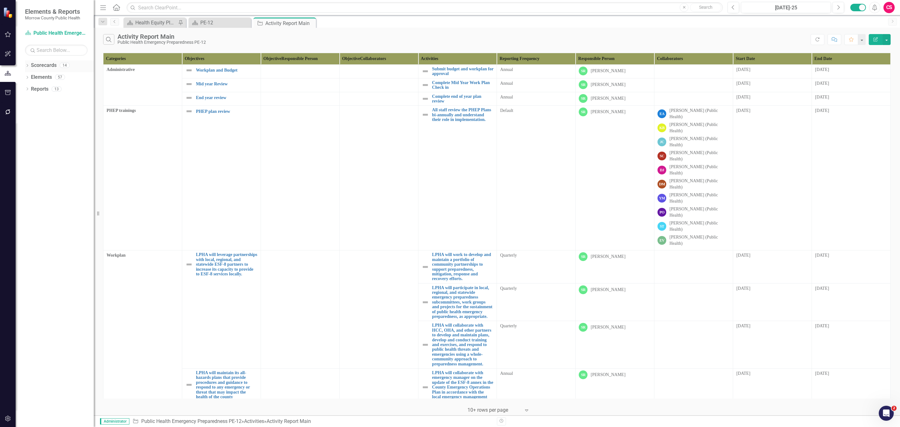
click at [42, 67] on link "Scorecards" at bounding box center [44, 65] width 26 height 7
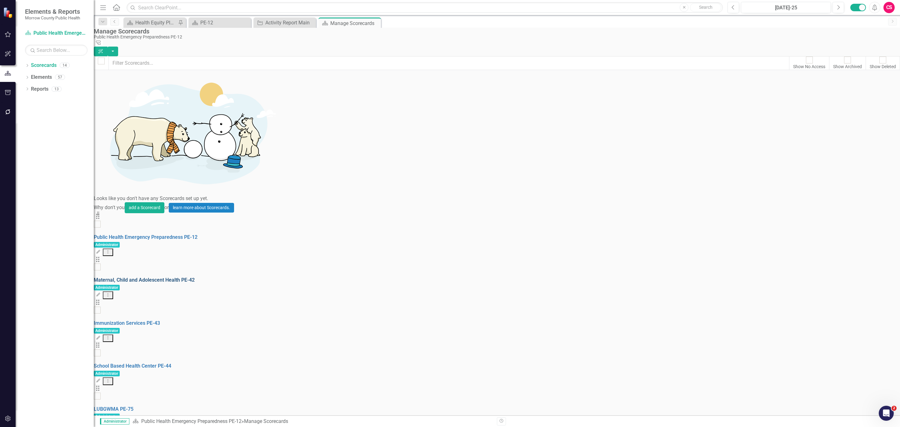
click at [149, 277] on link "Maternal, Child and Adolescent Health PE-42" at bounding box center [144, 280] width 101 height 6
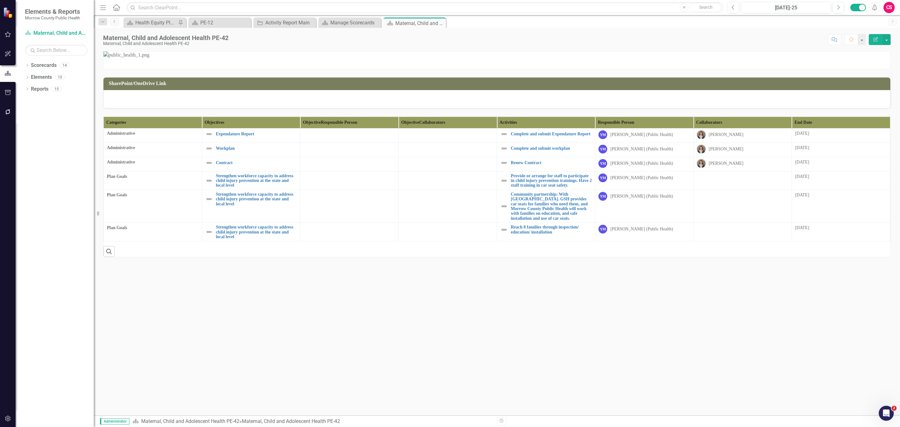
scroll to position [30, 0]
click at [838, 128] on th "End Date" at bounding box center [841, 123] width 98 height 12
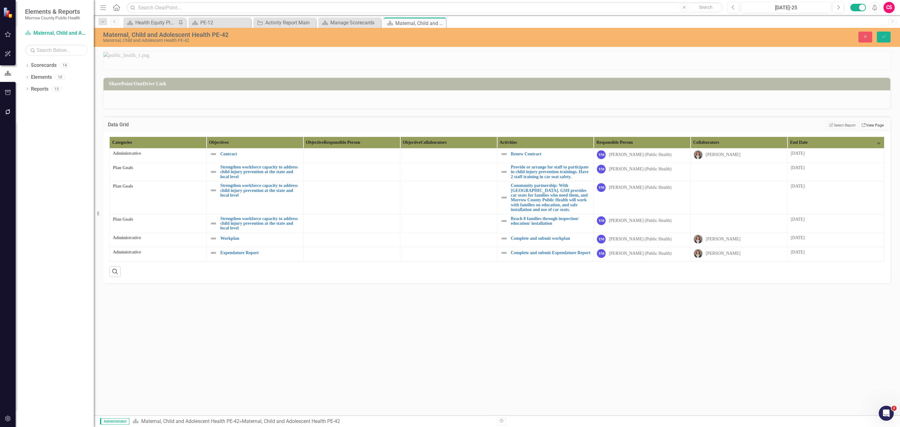
click at [874, 129] on link "Link View Page" at bounding box center [873, 125] width 27 height 8
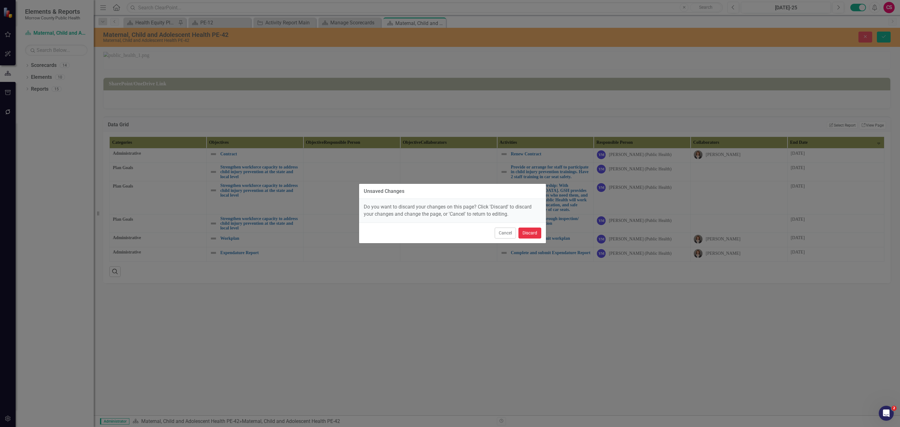
click at [536, 237] on button "Discard" at bounding box center [530, 233] width 23 height 11
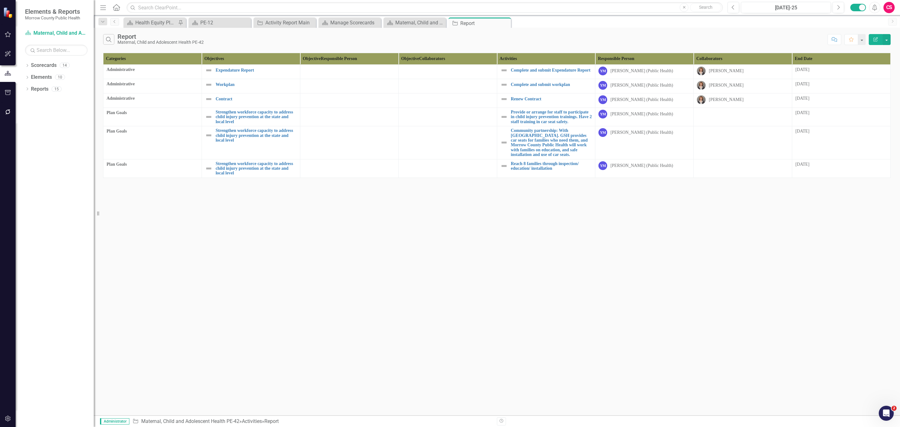
click at [876, 37] on icon "Edit Report" at bounding box center [876, 39] width 6 height 4
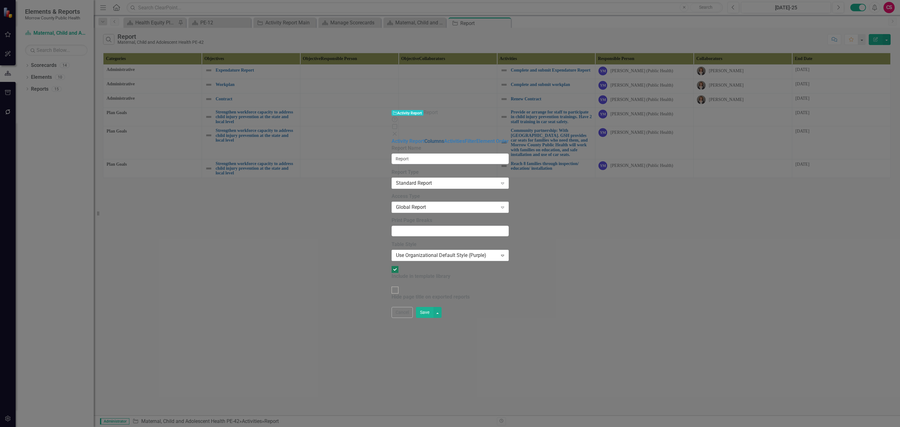
click at [425, 138] on link "Columns" at bounding box center [435, 141] width 20 height 6
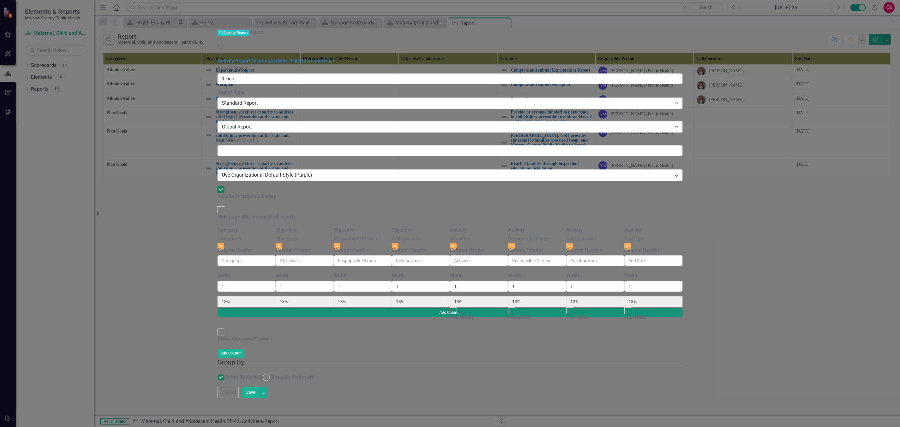
click at [683, 308] on button "Add Column" at bounding box center [450, 312] width 465 height 9
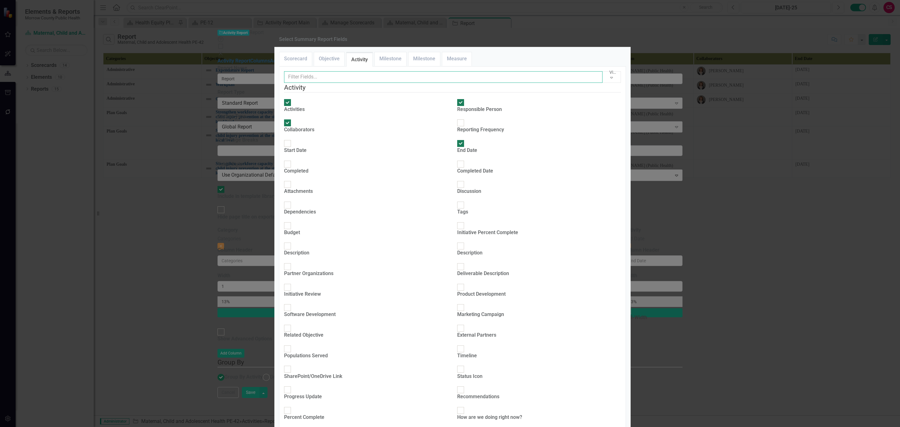
click at [375, 83] on input "text" at bounding box center [443, 77] width 319 height 12
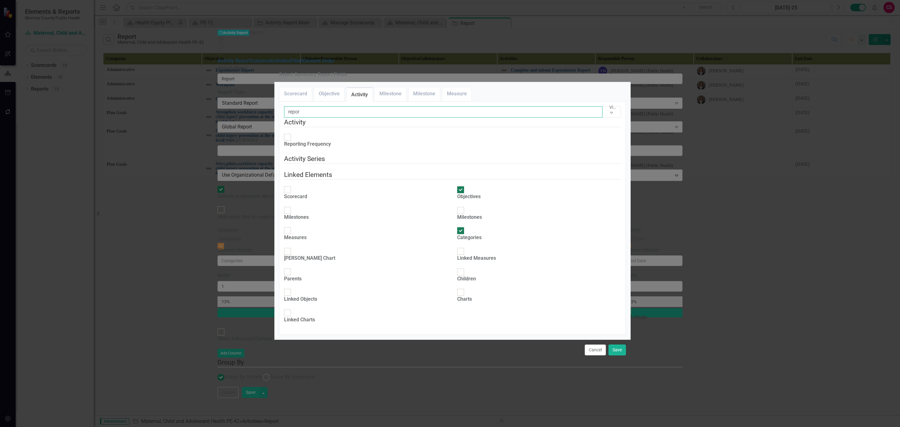
type input "repor"
click at [320, 141] on div "Reporting Frequency" at bounding box center [307, 144] width 47 height 7
click at [292, 133] on input "Reporting Frequency" at bounding box center [288, 138] width 10 height 10
checkbox input "true"
click at [613, 355] on button "Save" at bounding box center [618, 350] width 18 height 11
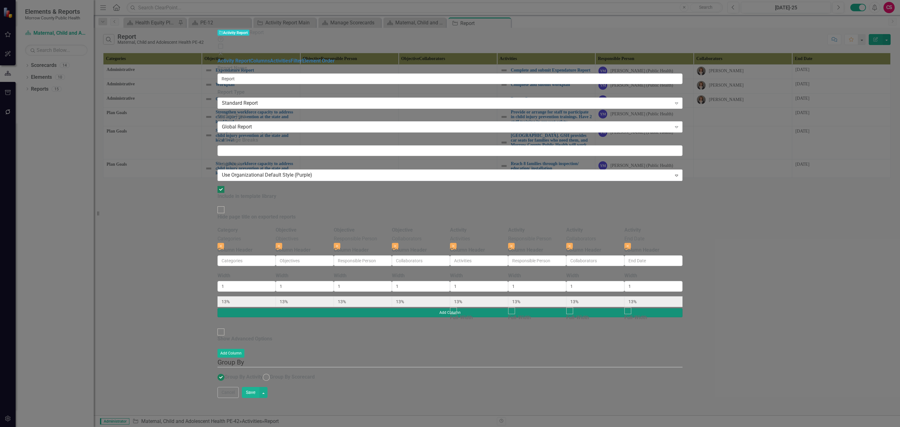
type input "11%"
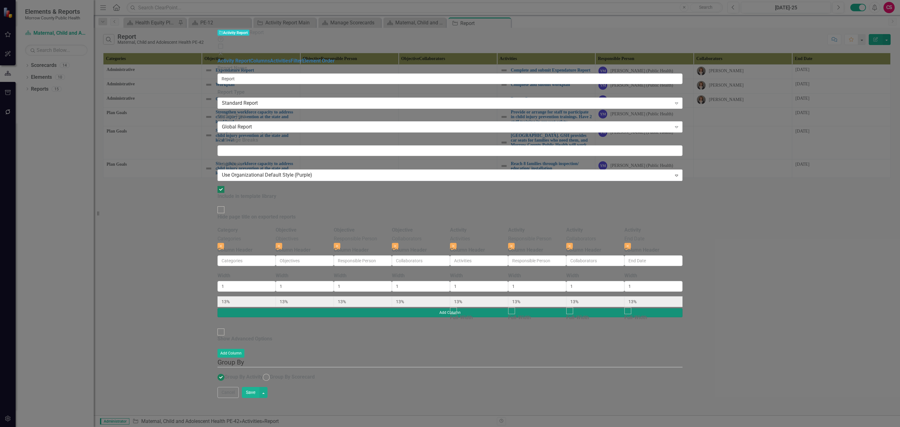
type input "11%"
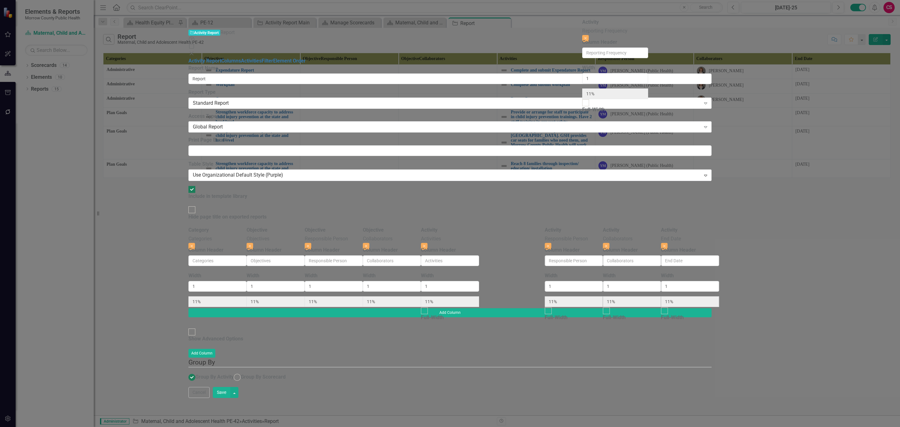
drag, startPoint x: 818, startPoint y: 39, endPoint x: 616, endPoint y: 36, distance: 202.0
click at [616, 227] on div "Category Categories Close Column Header Width 1 11% Objective Objectives Close …" at bounding box center [450, 268] width 523 height 82
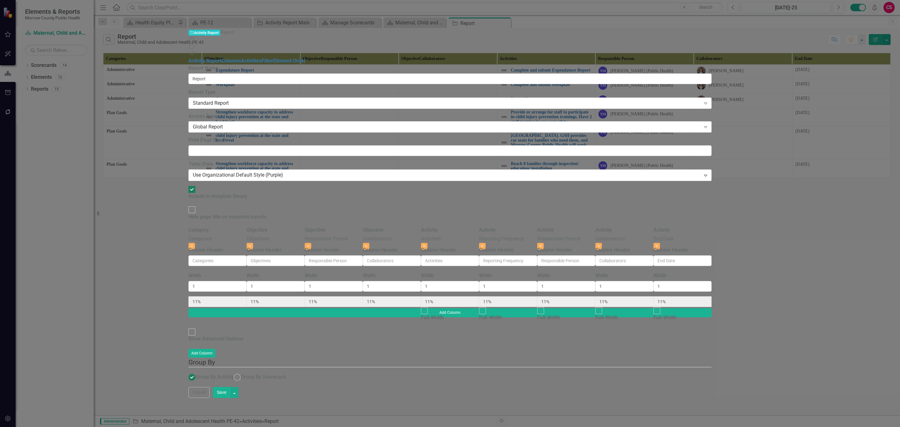
click at [230, 398] on button "Save" at bounding box center [222, 392] width 18 height 11
radio input "true"
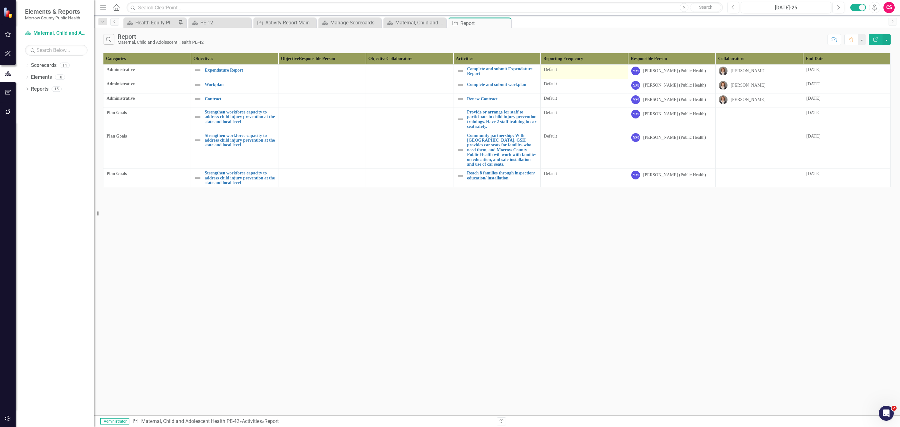
click at [595, 75] on td "Default" at bounding box center [585, 72] width 88 height 14
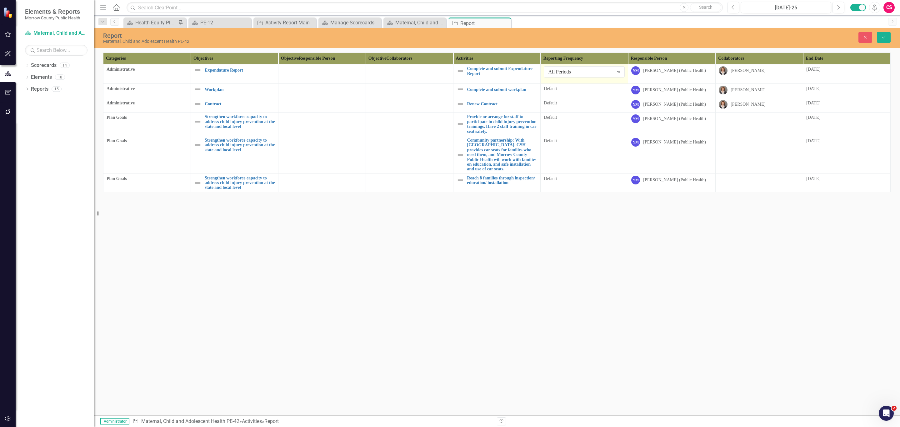
click at [595, 75] on div "All Periods" at bounding box center [580, 71] width 65 height 7
click at [576, 90] on div "Default" at bounding box center [584, 89] width 81 height 6
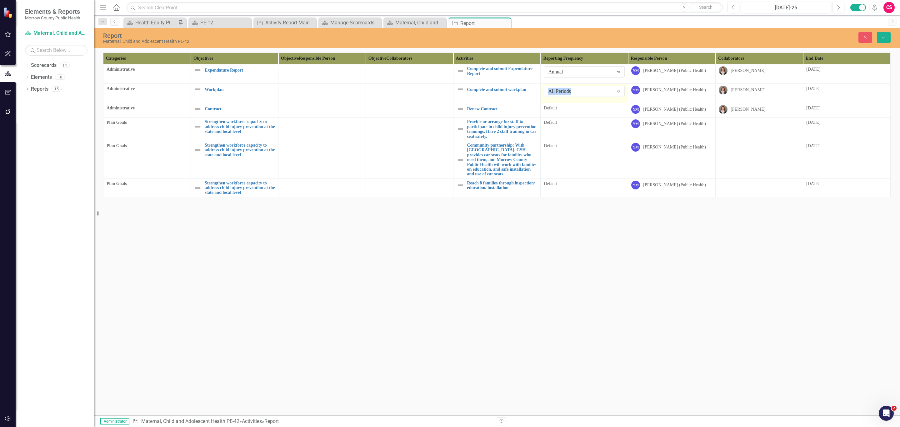
click at [576, 90] on div "All Periods" at bounding box center [580, 91] width 65 height 7
click at [575, 111] on div "Default" at bounding box center [584, 108] width 81 height 6
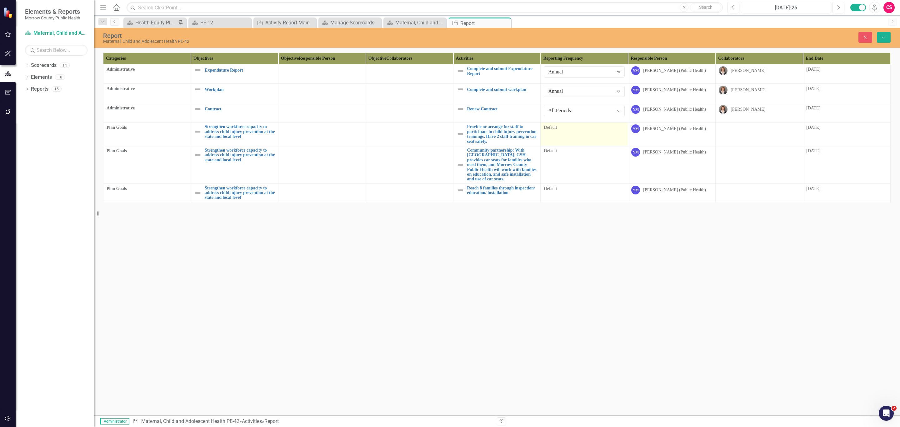
click at [572, 131] on div "Default" at bounding box center [584, 127] width 81 height 6
click at [572, 131] on div "All Periods" at bounding box center [580, 130] width 65 height 7
click at [572, 171] on td "Default" at bounding box center [585, 165] width 88 height 38
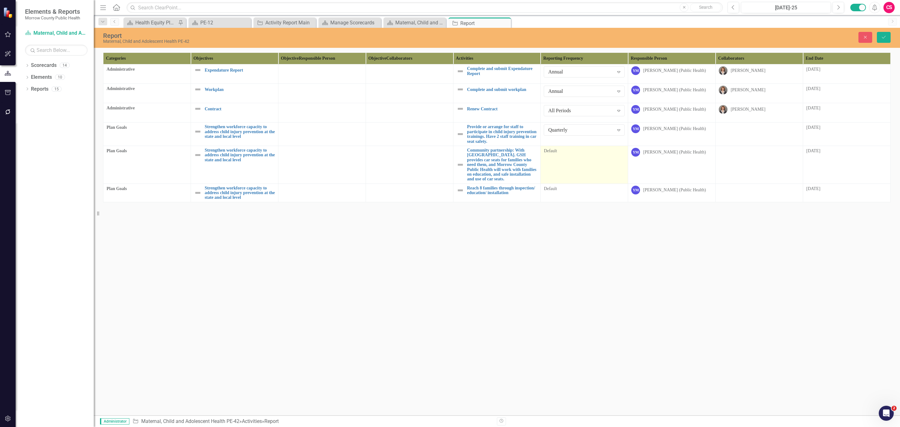
click at [572, 171] on td "Default" at bounding box center [585, 165] width 88 height 38
click at [572, 157] on div "All Periods" at bounding box center [580, 153] width 65 height 7
click at [570, 201] on td "Default" at bounding box center [585, 193] width 88 height 18
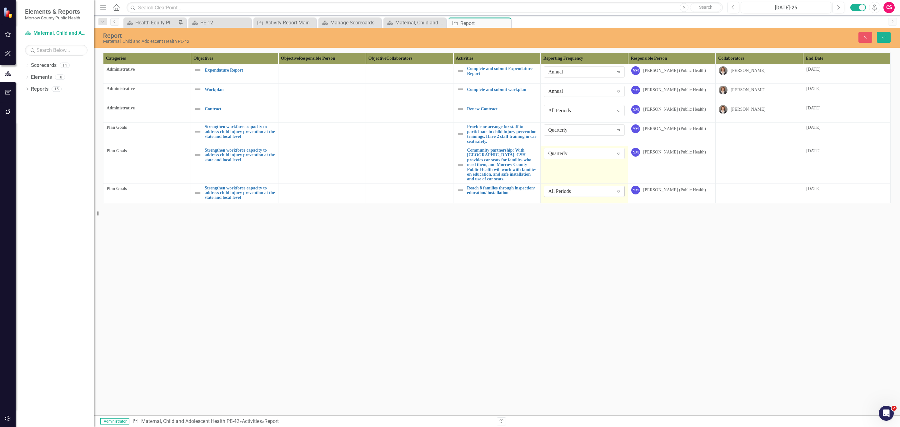
click at [570, 195] on div "All Periods" at bounding box center [580, 191] width 65 height 7
click at [882, 38] on icon "Save" at bounding box center [884, 37] width 6 height 4
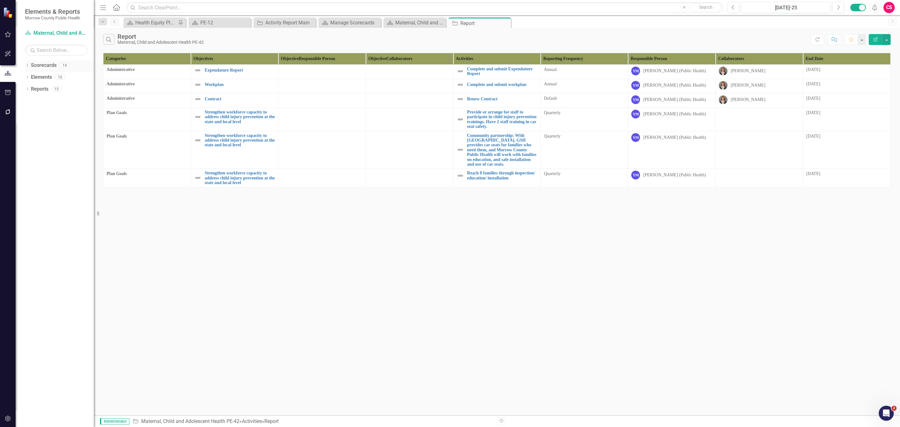
click at [38, 65] on link "Scorecards" at bounding box center [44, 65] width 26 height 7
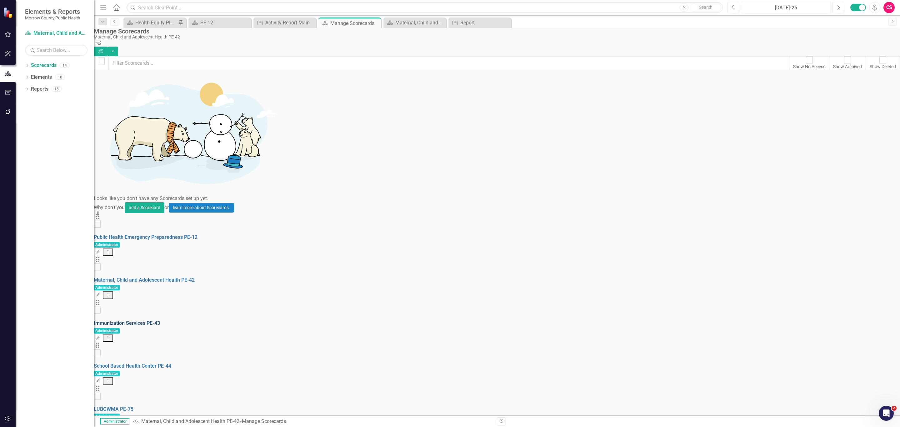
click at [142, 320] on link "Immunization Services PE-43" at bounding box center [127, 323] width 66 height 6
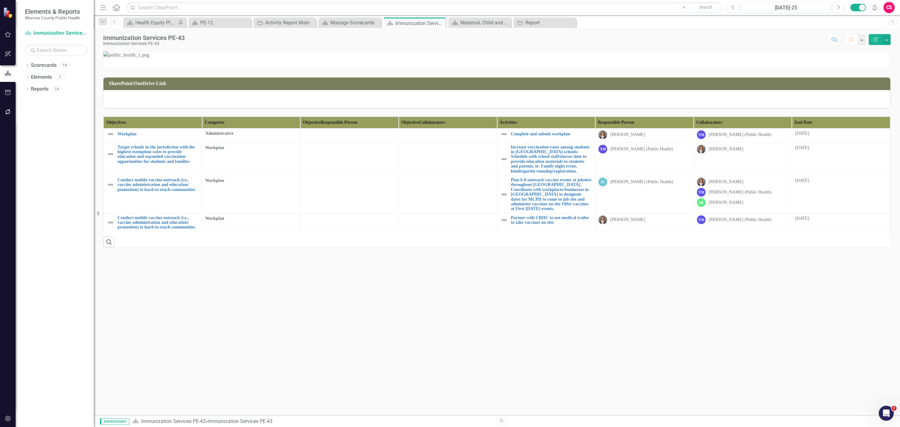
click at [853, 128] on th "End Date" at bounding box center [841, 123] width 98 height 12
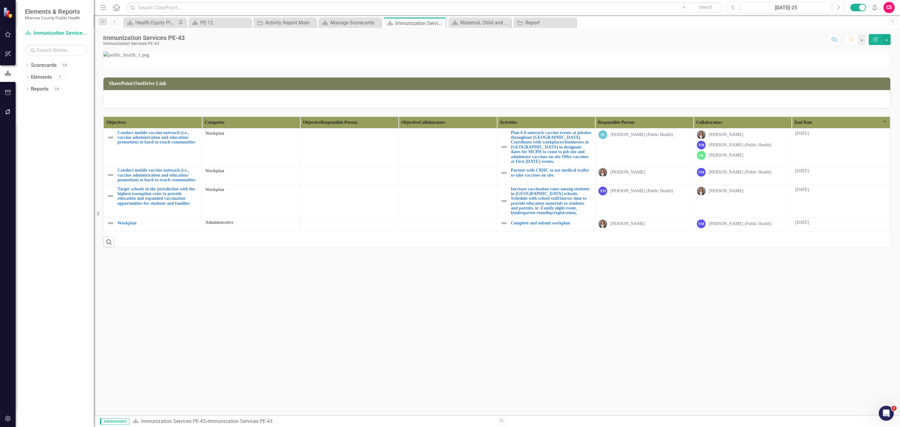
click at [853, 128] on th "End Date Sort Ascending" at bounding box center [841, 123] width 98 height 12
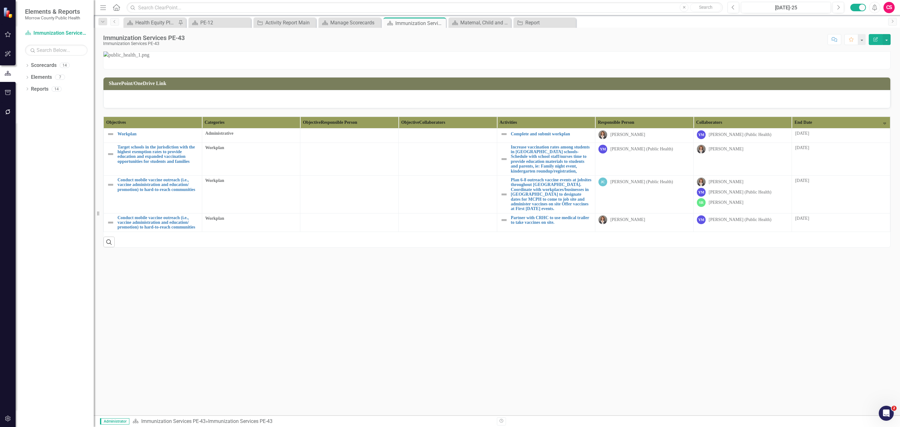
click at [853, 128] on th "End Date Sort Descending" at bounding box center [841, 123] width 98 height 12
click at [853, 128] on th "End Date" at bounding box center [841, 123] width 98 height 12
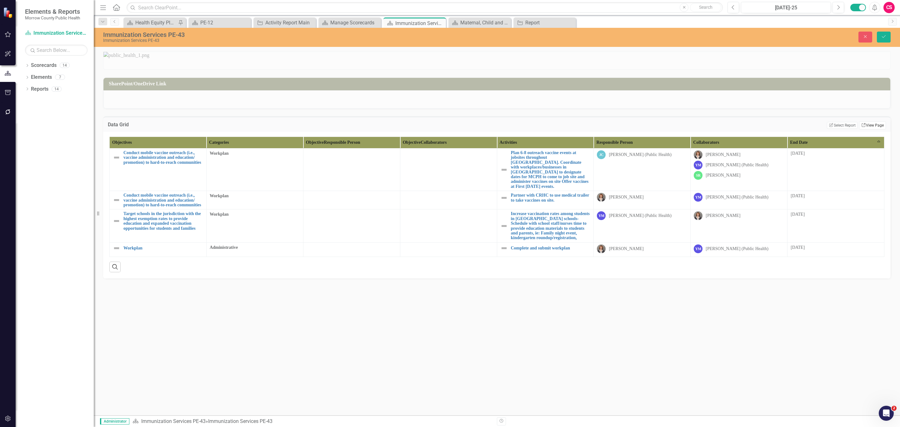
click at [861, 129] on link "Link View Page" at bounding box center [873, 125] width 27 height 8
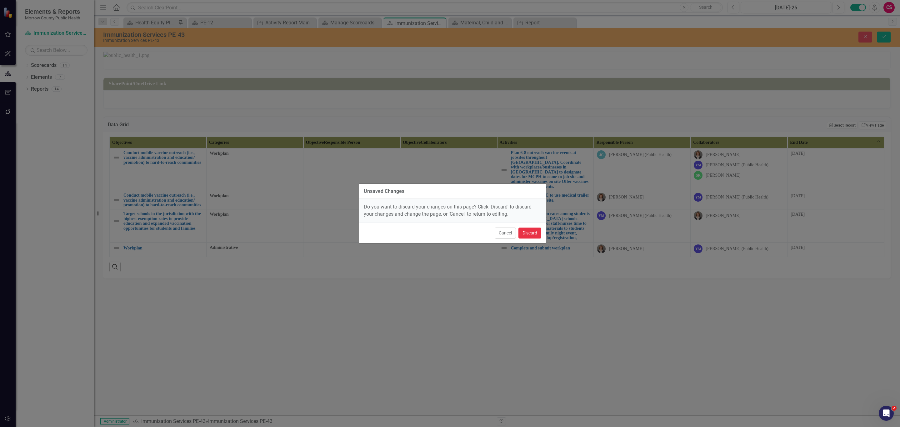
click at [531, 233] on button "Discard" at bounding box center [530, 233] width 23 height 11
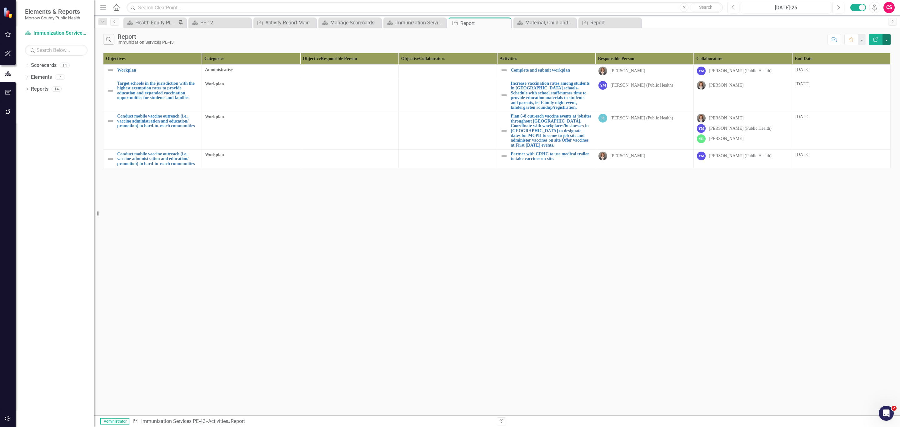
click at [884, 40] on button "button" at bounding box center [887, 39] width 8 height 11
click at [868, 56] on link "Edit Report Edit Report" at bounding box center [865, 52] width 49 height 12
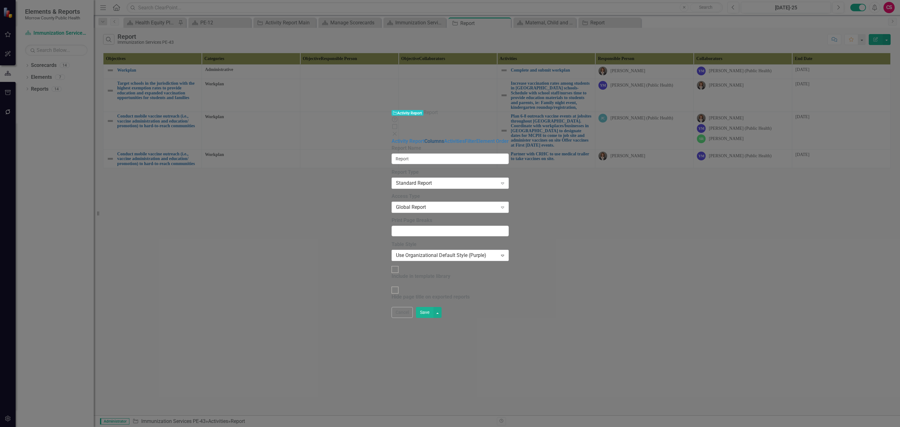
click at [425, 138] on link "Columns" at bounding box center [435, 141] width 20 height 6
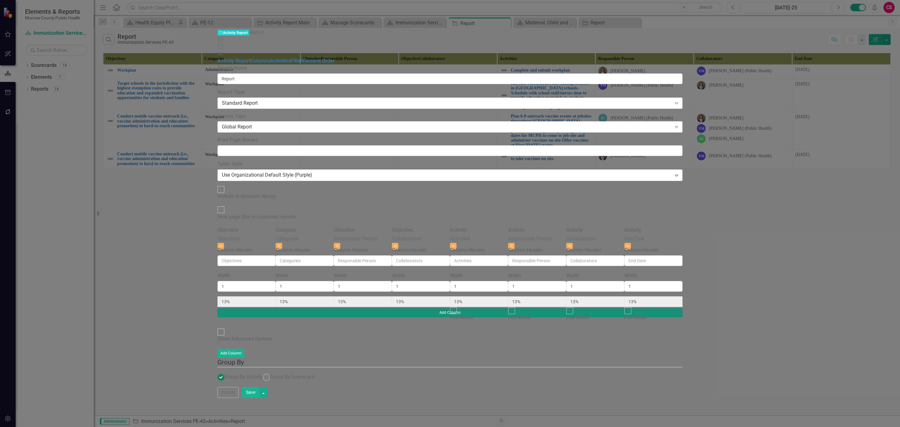
click at [683, 308] on button "Add Column" at bounding box center [450, 312] width 465 height 9
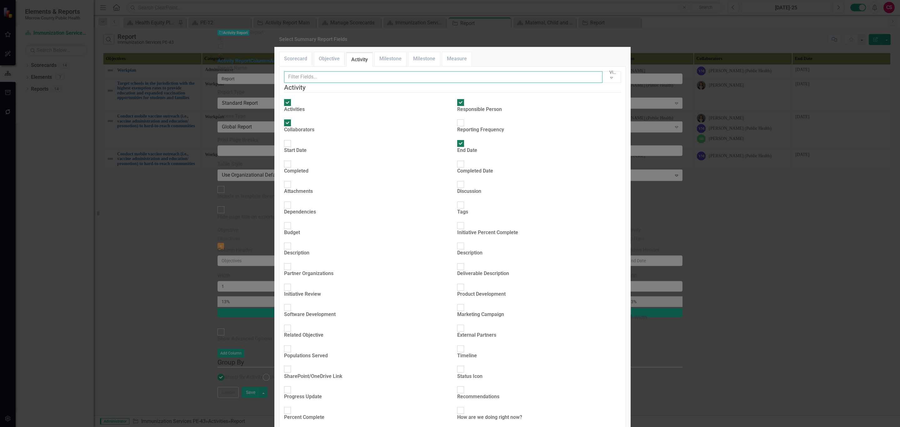
click at [398, 83] on input "text" at bounding box center [443, 77] width 319 height 12
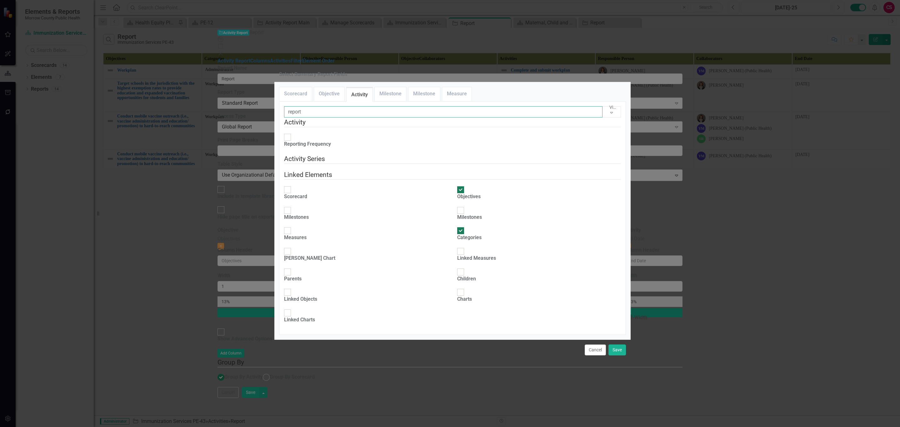
type input "report"
click at [296, 119] on fieldset "Activity Reporting Frequency" at bounding box center [452, 136] width 337 height 37
click at [291, 134] on div at bounding box center [287, 137] width 7 height 7
click at [292, 133] on input "Reporting Frequency" at bounding box center [288, 138] width 10 height 10
checkbox input "true"
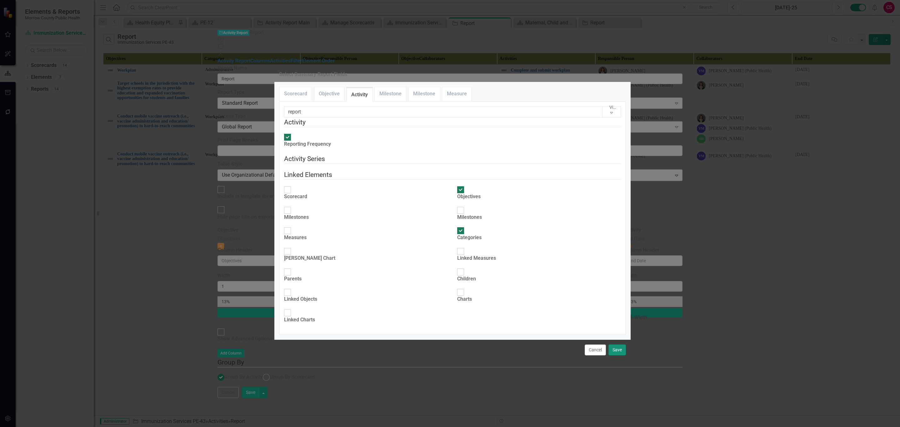
click at [620, 355] on button "Save" at bounding box center [618, 350] width 18 height 11
type input "11%"
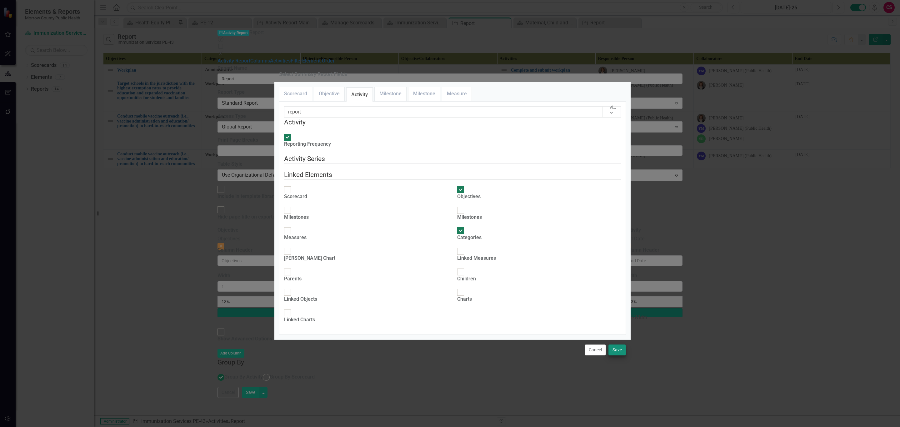
type input "11%"
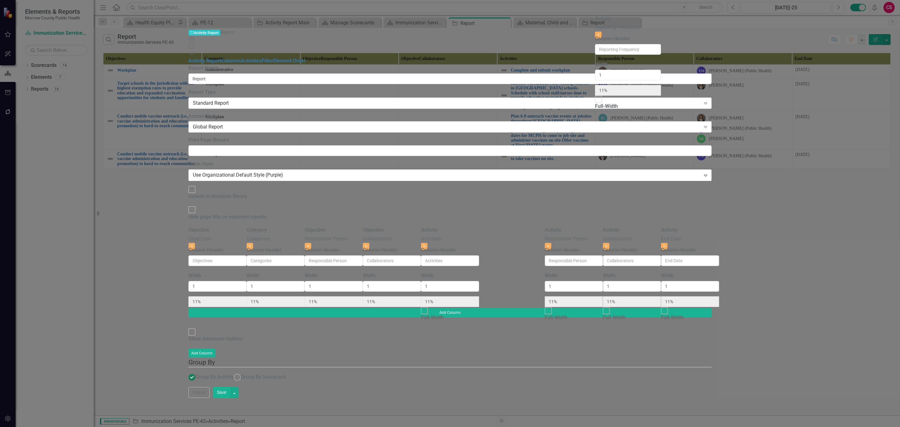
drag, startPoint x: 815, startPoint y: 33, endPoint x: 626, endPoint y: 27, distance: 189.3
click at [626, 227] on div "Objective Objectives Close Column Header Width 1 11% Category Categories Close …" at bounding box center [450, 268] width 523 height 82
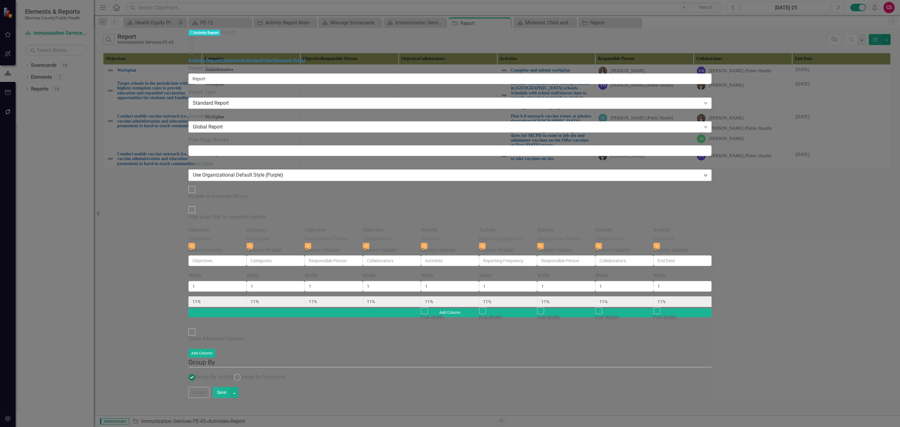
click at [712, 387] on div "To add columns to your report, click on the "Select Columns" button below. All …" at bounding box center [450, 307] width 523 height 160
click at [230, 398] on button "Save" at bounding box center [222, 392] width 18 height 11
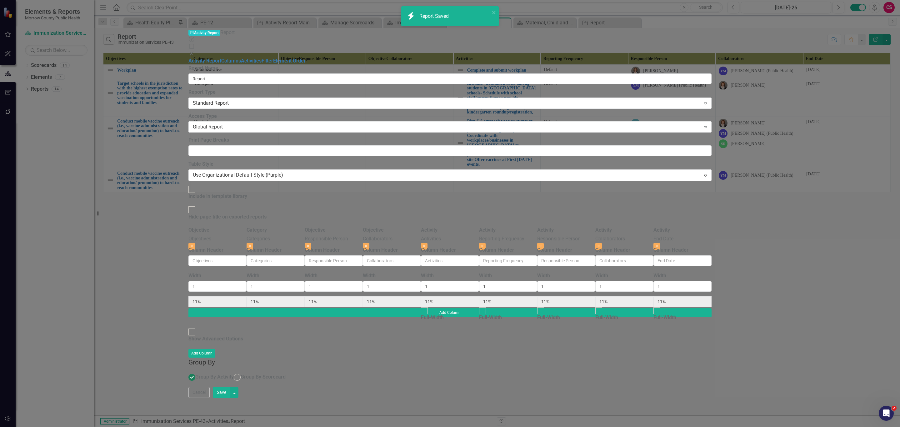
radio input "true"
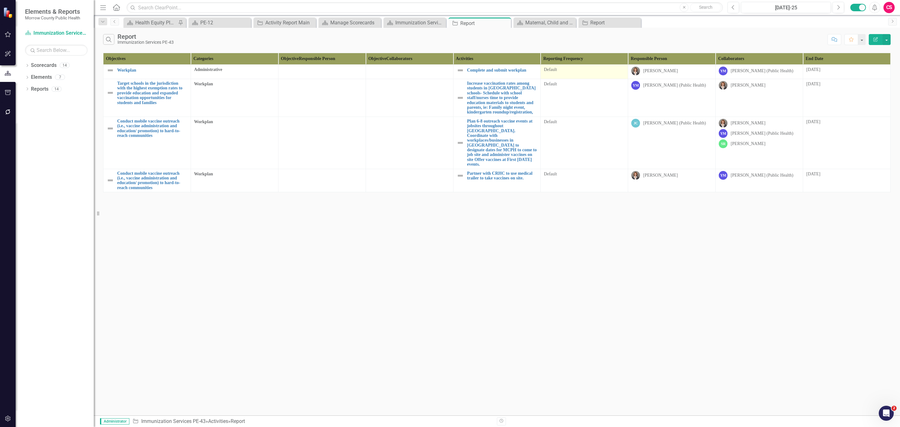
click at [567, 67] on div "Default" at bounding box center [584, 70] width 81 height 6
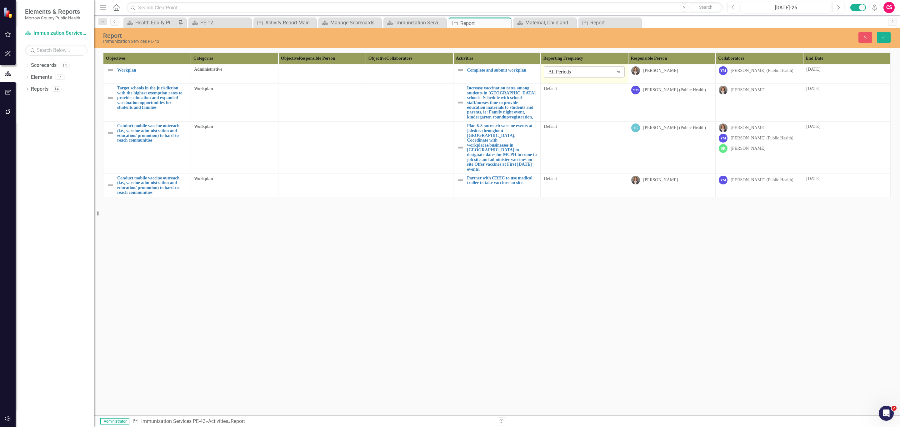
click at [570, 68] on div "All Periods Expand" at bounding box center [584, 71] width 81 height 11
click at [577, 93] on div "Default" at bounding box center [584, 90] width 81 height 8
click at [578, 93] on div "All Periods" at bounding box center [580, 91] width 65 height 7
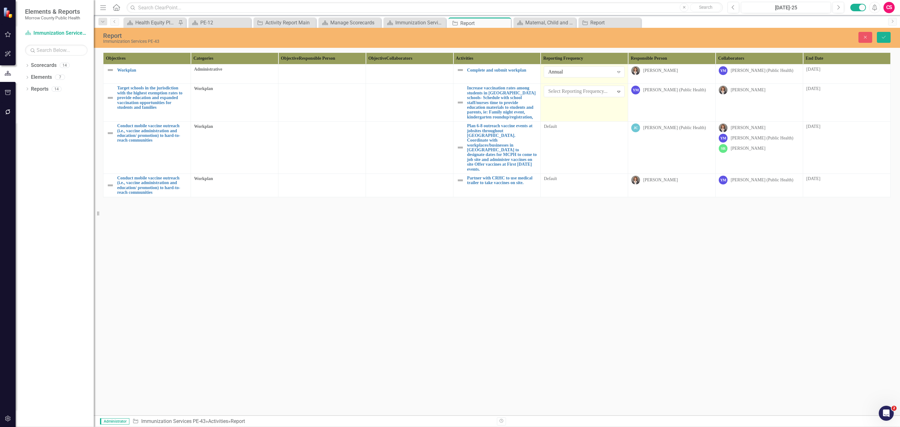
click at [581, 151] on td "Default" at bounding box center [585, 148] width 88 height 52
click at [583, 133] on div "All Periods" at bounding box center [580, 129] width 65 height 7
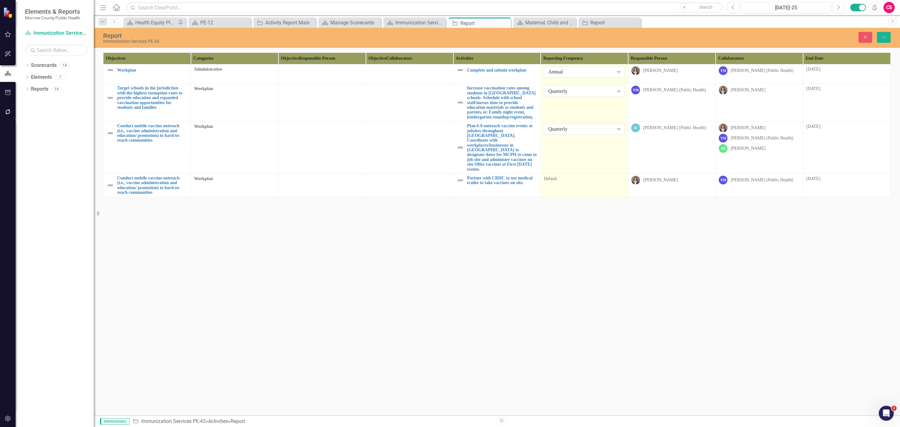
click at [571, 191] on td "Default" at bounding box center [585, 185] width 88 height 23
click at [582, 184] on div "All Periods" at bounding box center [580, 181] width 65 height 7
click at [887, 40] on button "Save" at bounding box center [884, 37] width 14 height 11
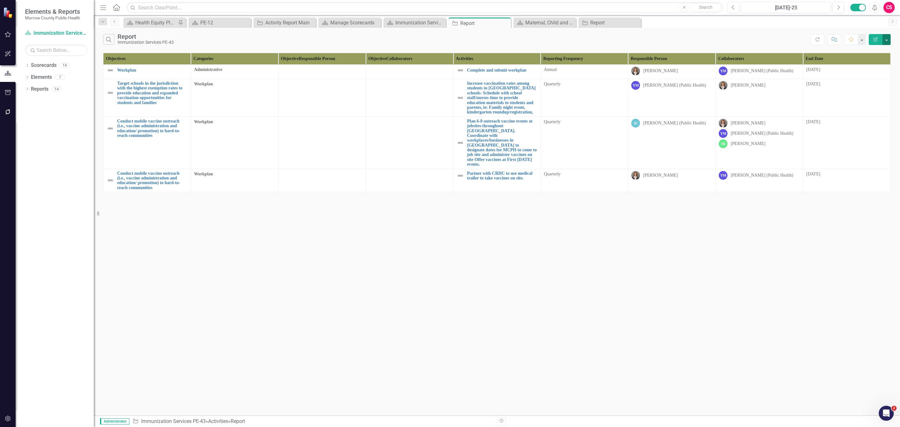
click at [888, 37] on button "button" at bounding box center [887, 39] width 8 height 11
click at [872, 49] on link "Edit Report Edit Report" at bounding box center [865, 52] width 49 height 12
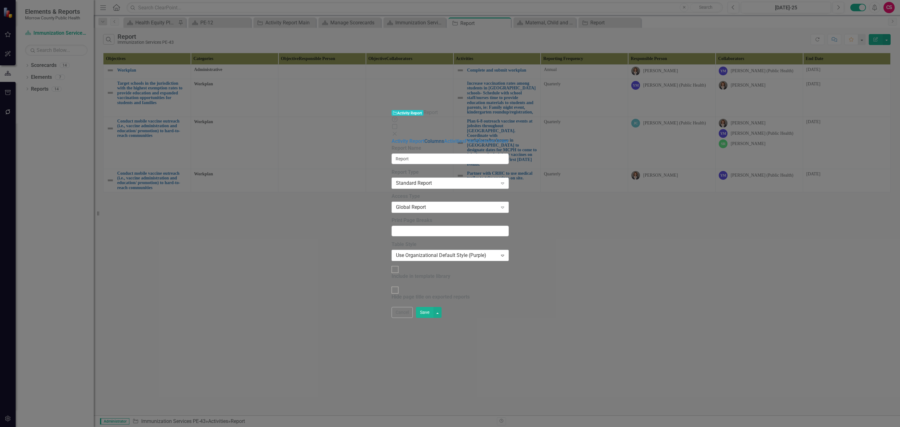
click at [425, 138] on link "Columns" at bounding box center [435, 141] width 20 height 6
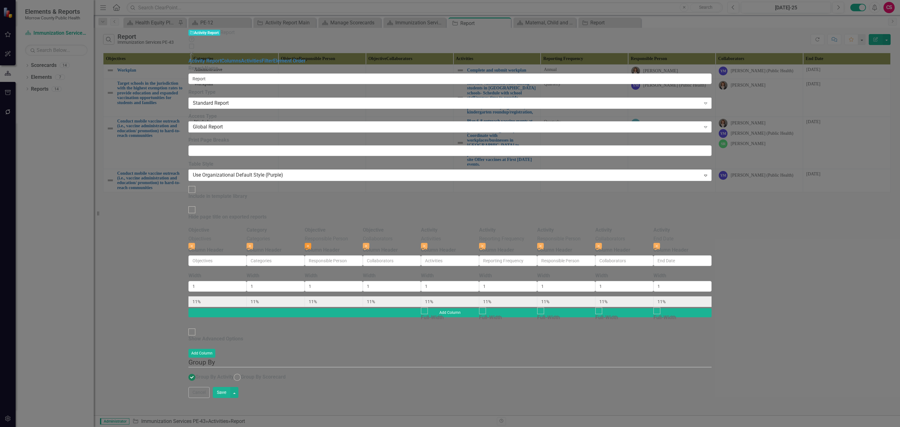
click at [311, 243] on button "Close" at bounding box center [308, 246] width 7 height 7
type input "13%"
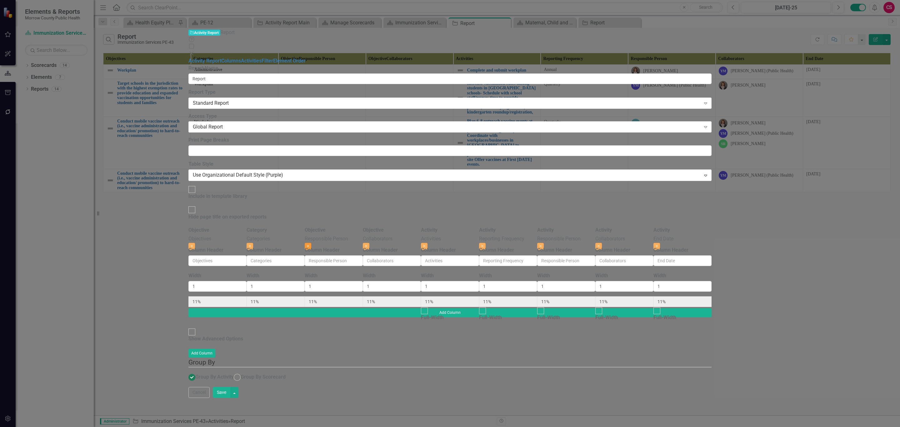
type input "13%"
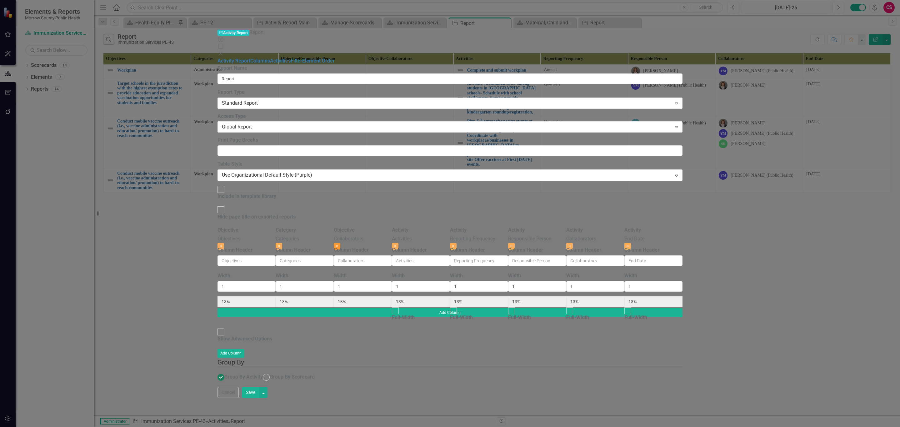
click at [340, 243] on button "Close" at bounding box center [337, 246] width 7 height 7
type input "14%"
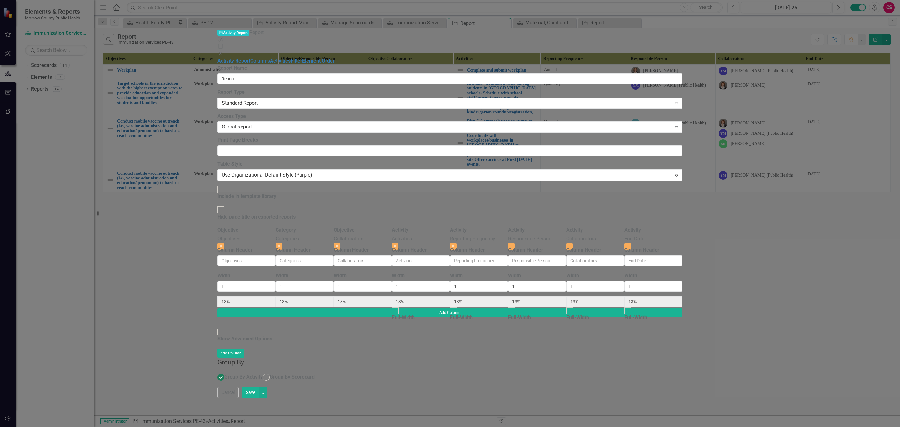
type input "14%"
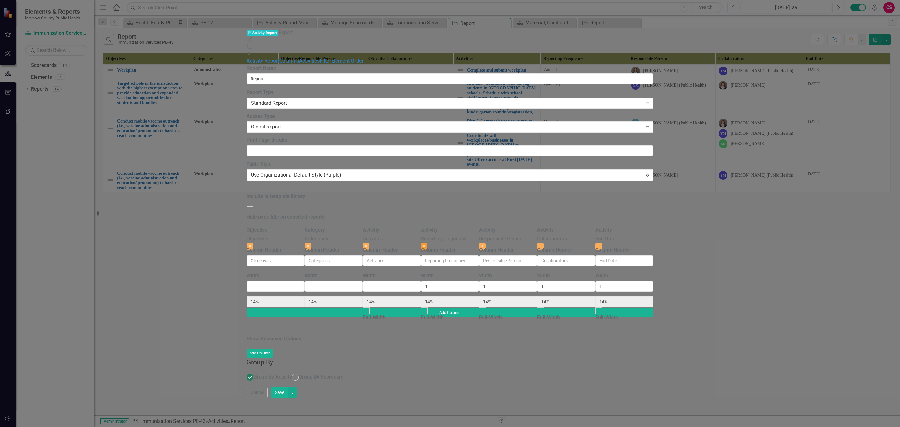
click at [426, 244] on icon "Close" at bounding box center [424, 246] width 3 height 4
type input "17%"
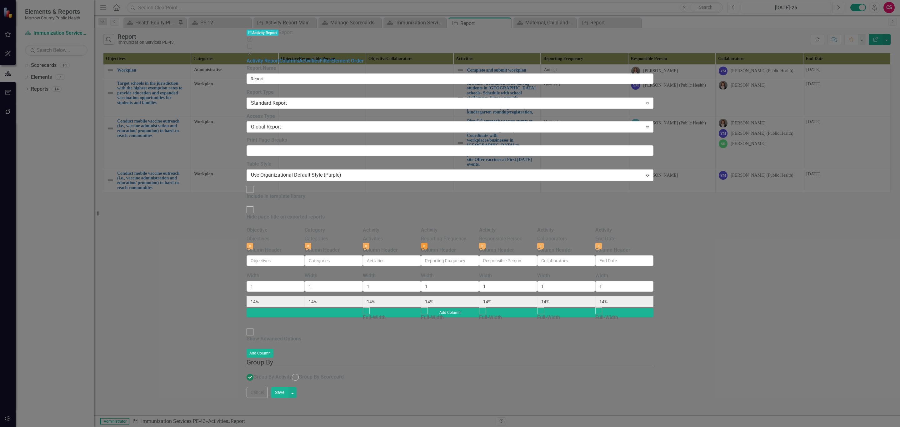
type input "17%"
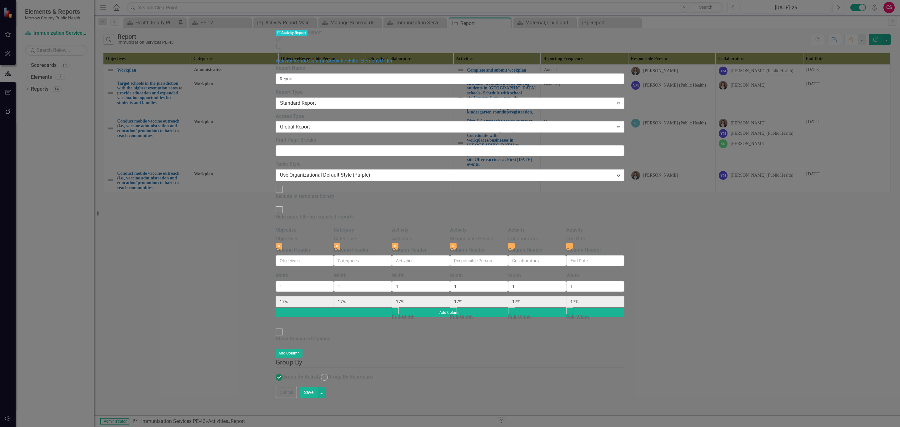
click at [318, 398] on button "Save" at bounding box center [309, 392] width 18 height 11
radio input "false"
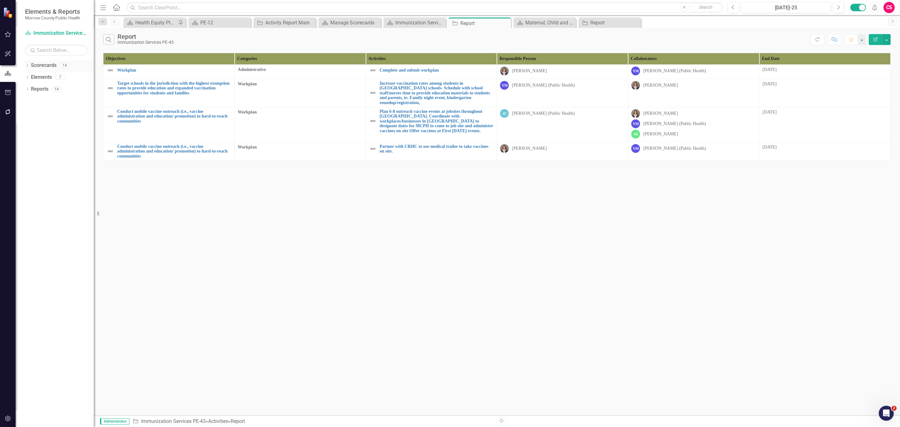
click at [52, 67] on link "Scorecards" at bounding box center [44, 65] width 26 height 7
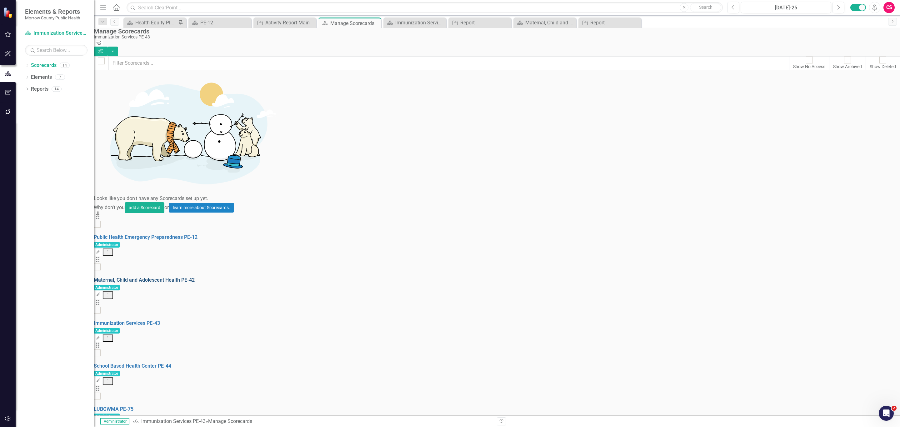
click at [162, 277] on link "Maternal, Child and Adolescent Health PE-42" at bounding box center [144, 280] width 101 height 6
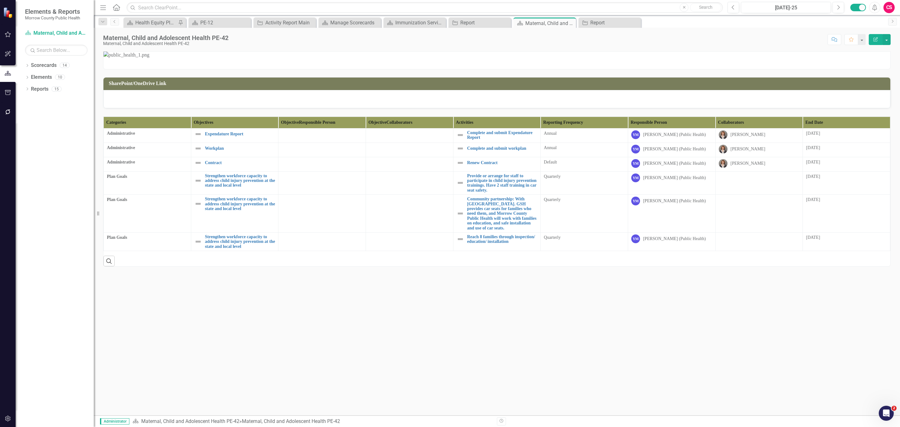
click at [875, 128] on th "End Date" at bounding box center [847, 123] width 88 height 12
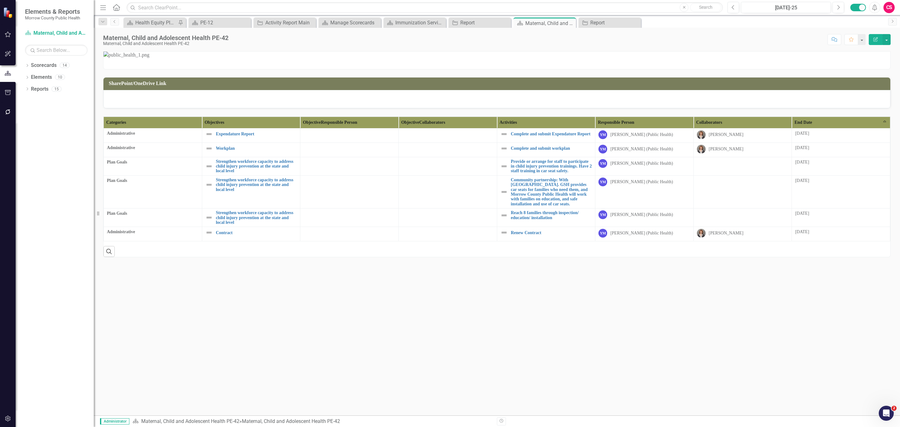
click at [875, 128] on th "End Date Sort Ascending" at bounding box center [841, 123] width 98 height 12
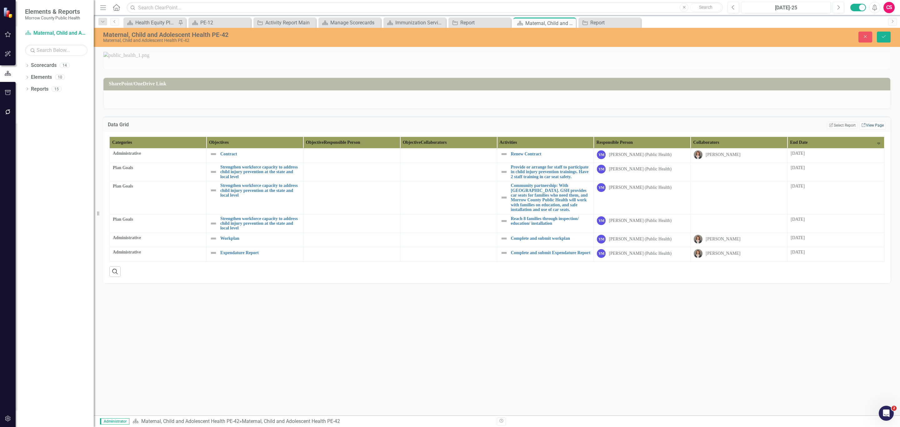
click at [875, 129] on link "Link View Page" at bounding box center [873, 125] width 27 height 8
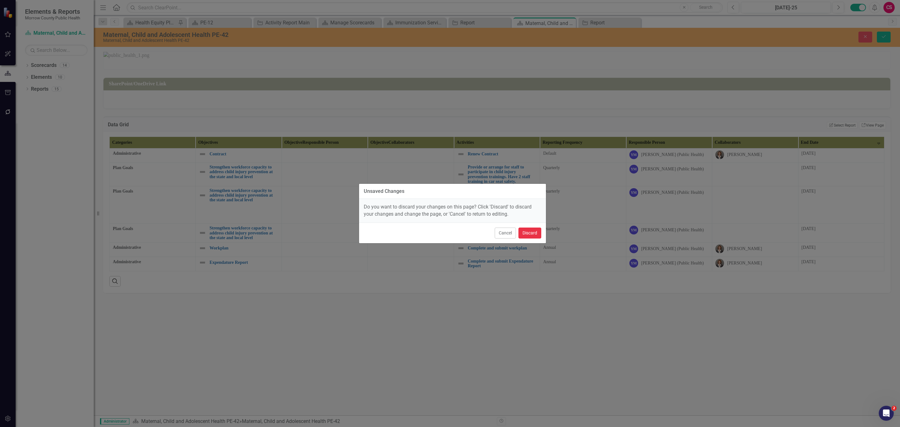
click at [534, 231] on button "Discard" at bounding box center [530, 233] width 23 height 11
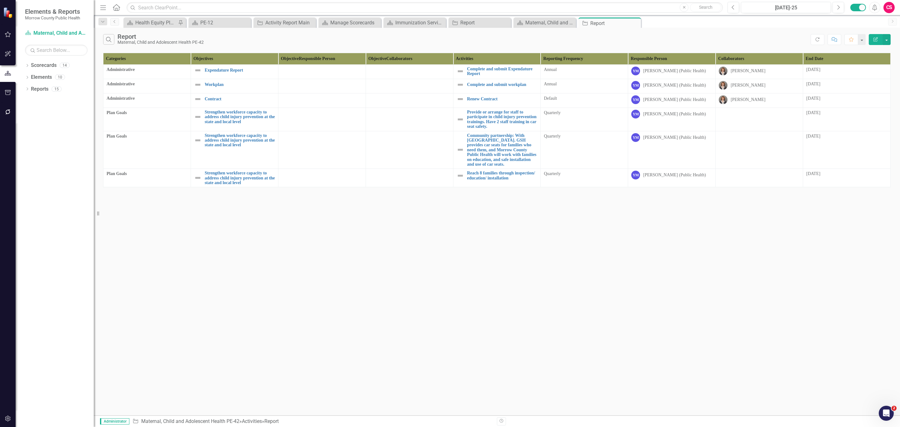
click at [877, 40] on icon "button" at bounding box center [876, 39] width 4 height 4
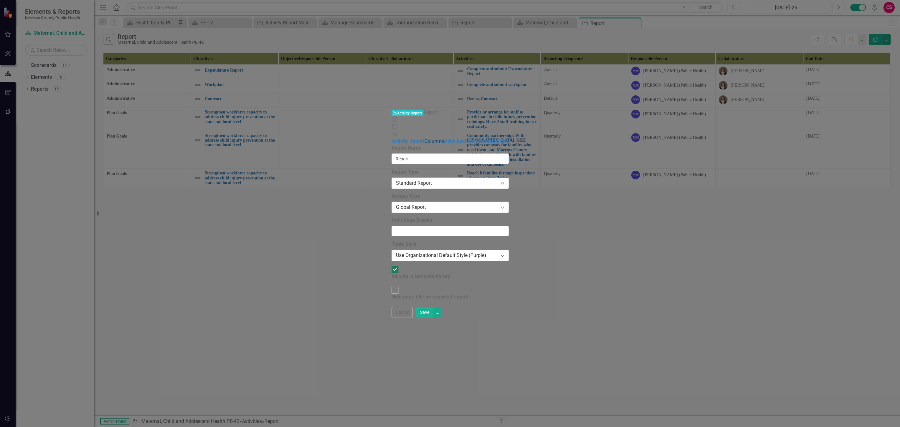
click at [425, 138] on link "Columns" at bounding box center [435, 141] width 20 height 6
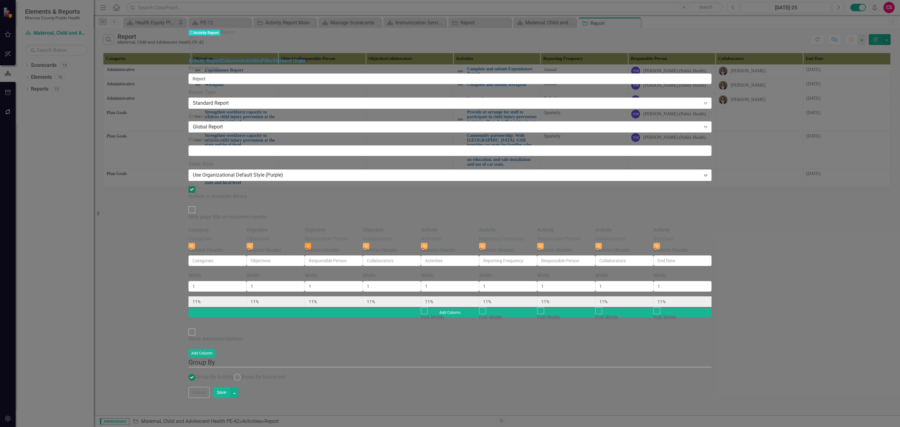
click at [311, 243] on button "Close" at bounding box center [308, 246] width 7 height 7
type input "13%"
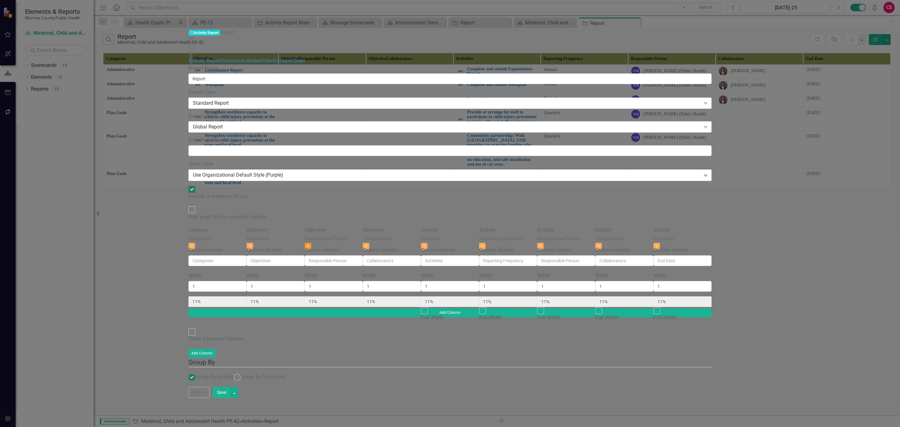
type input "13%"
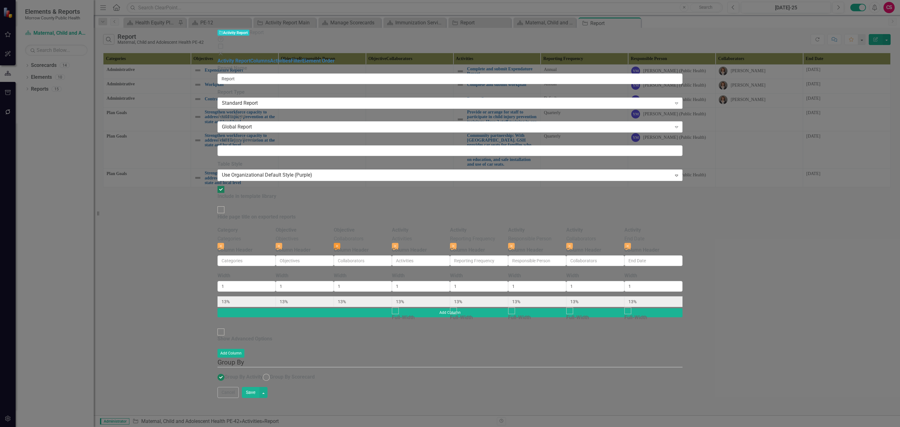
click at [340, 243] on button "Close" at bounding box center [337, 246] width 7 height 7
type input "14%"
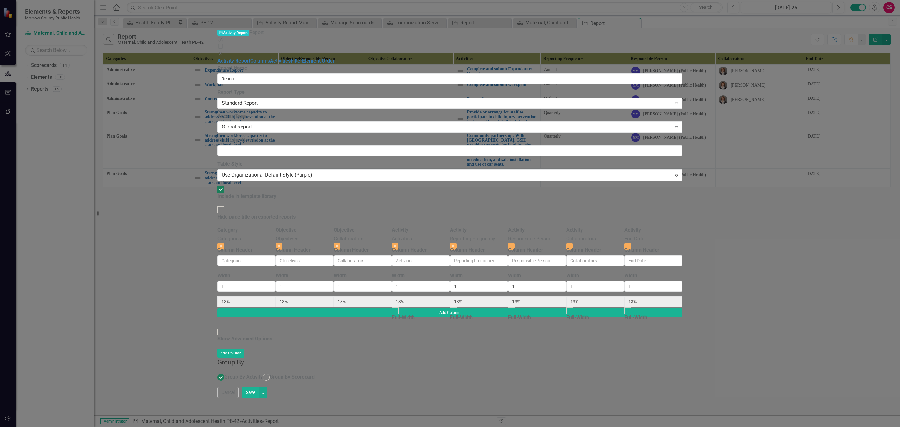
type input "14%"
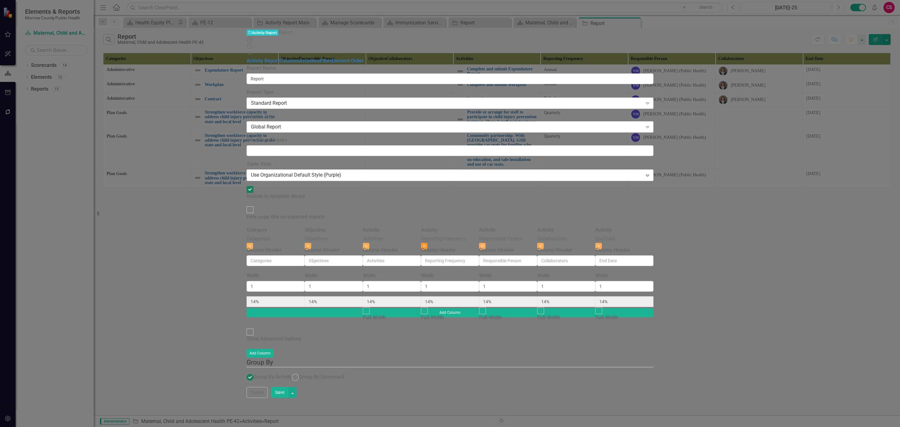
click at [428, 243] on button "Close" at bounding box center [424, 246] width 7 height 7
type input "17%"
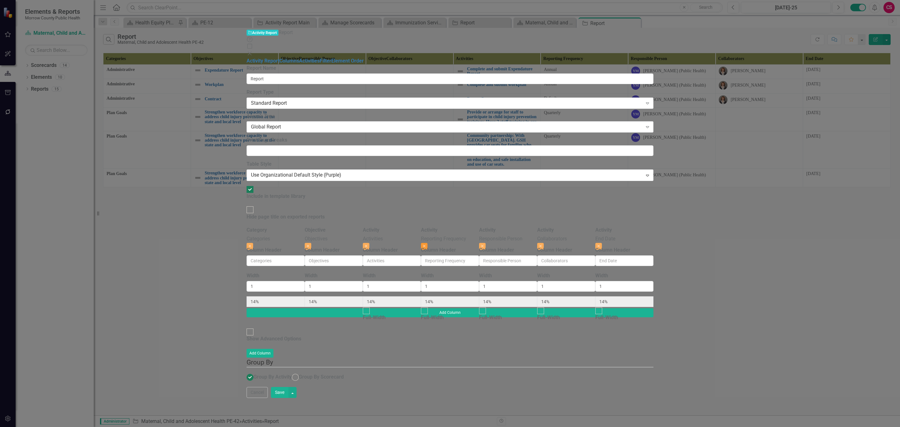
type input "17%"
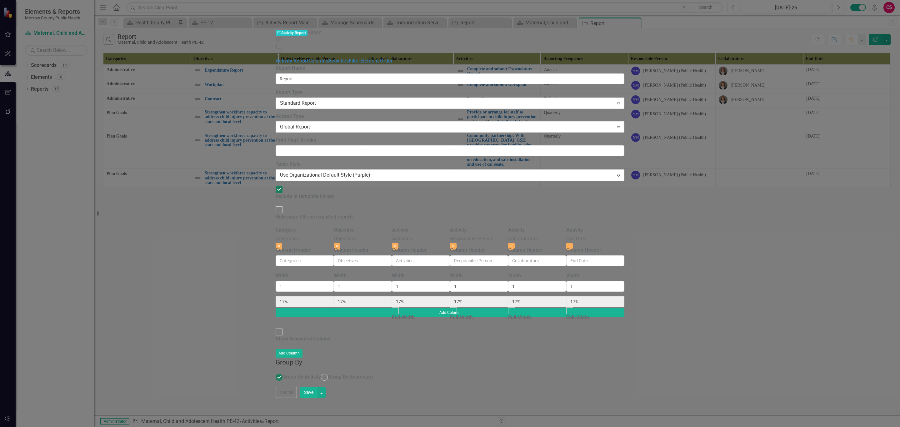
click at [318, 398] on button "Save" at bounding box center [309, 392] width 18 height 11
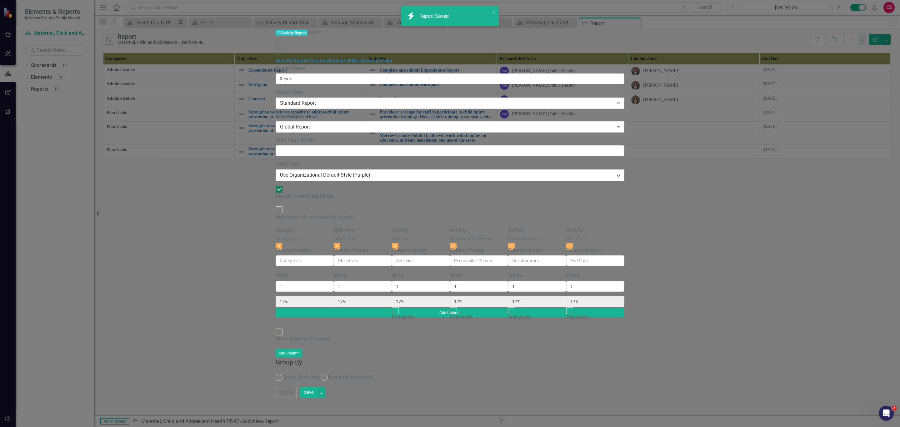
radio input "true"
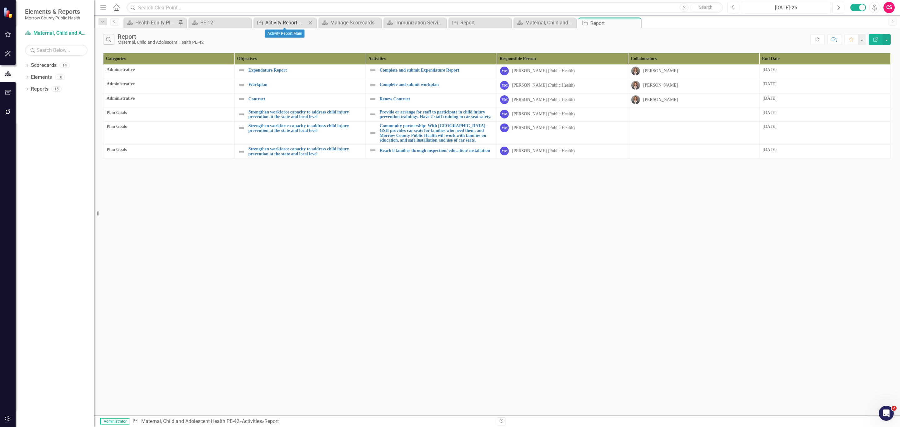
click at [280, 21] on div "Activity Report Main" at bounding box center [285, 23] width 41 height 8
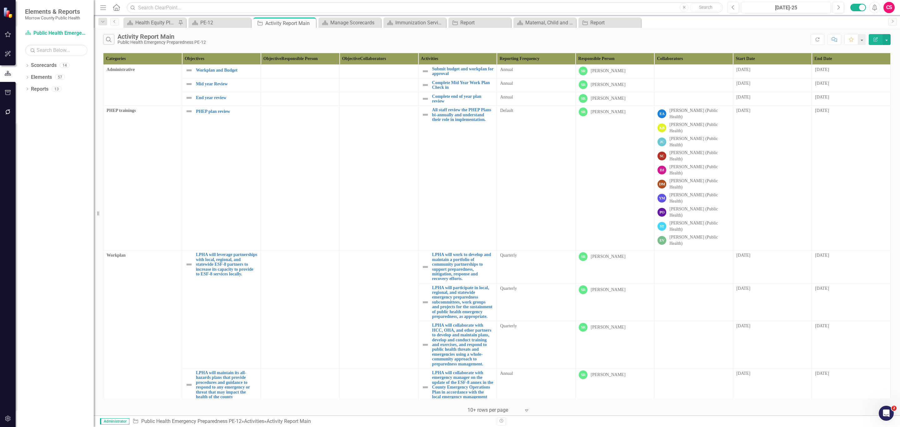
click at [875, 41] on icon "Edit Report" at bounding box center [876, 39] width 6 height 4
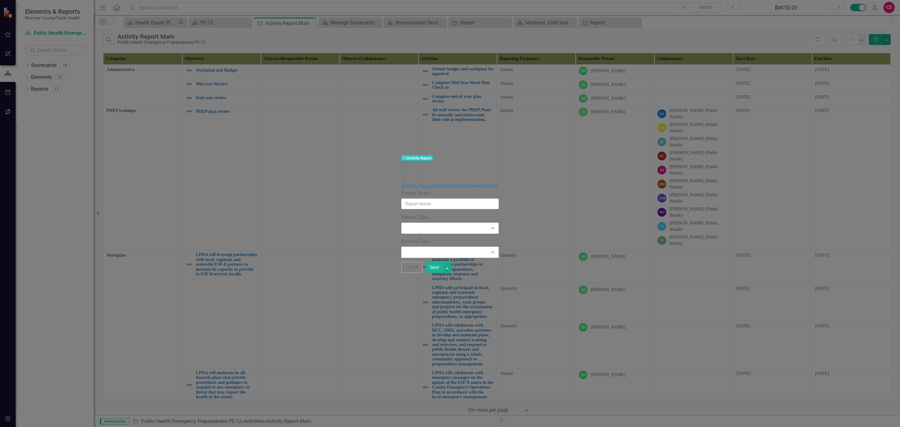
type input "Activity Report Main"
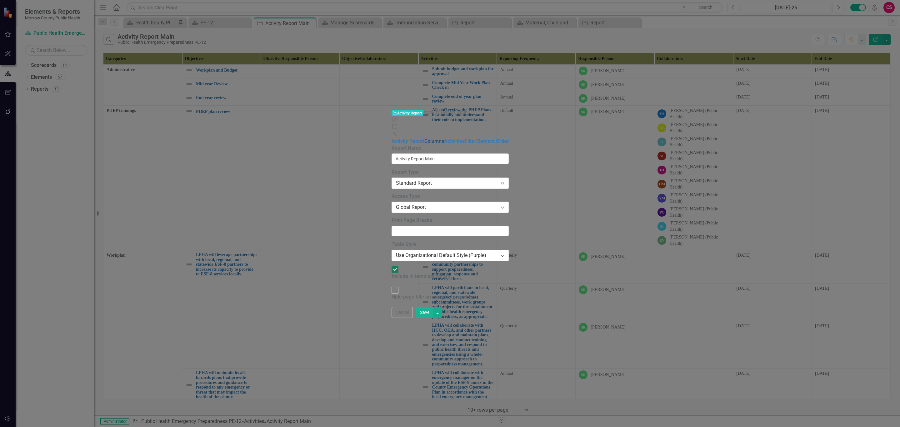
click at [425, 138] on link "Columns" at bounding box center [435, 141] width 20 height 6
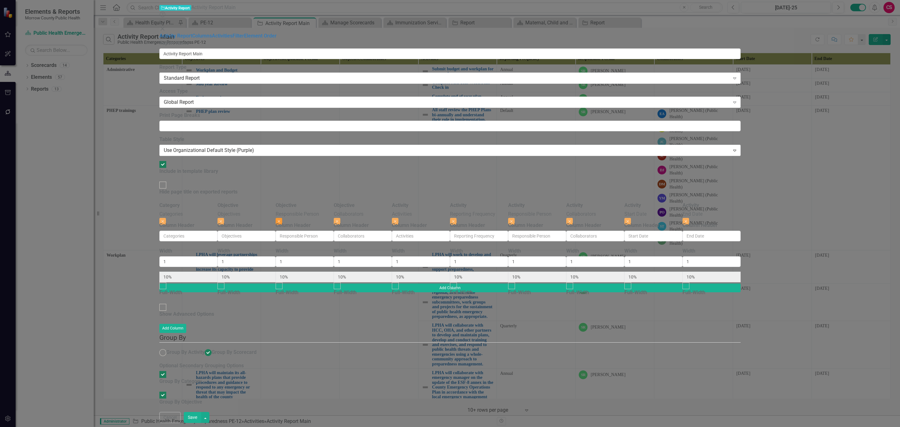
click at [280, 219] on icon "Close" at bounding box center [279, 221] width 3 height 4
type input "11%"
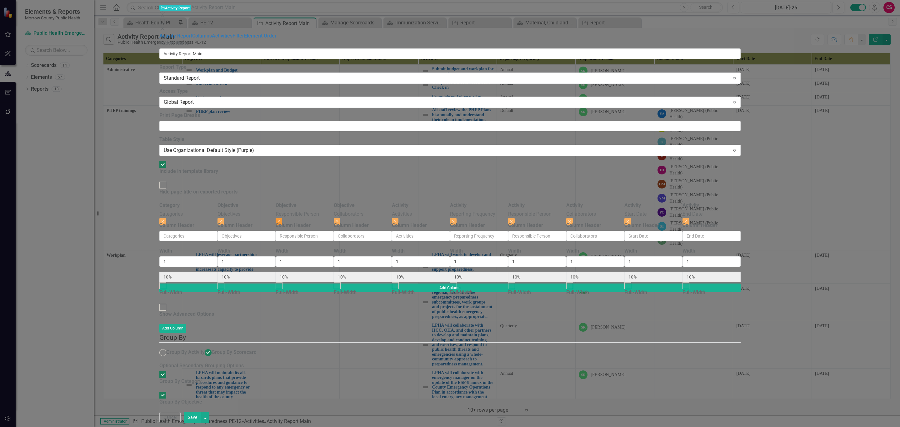
type input "11%"
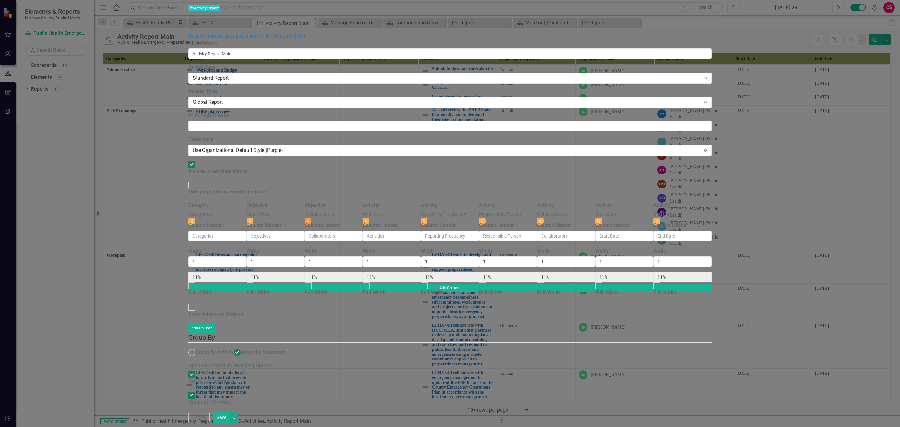
click at [310, 219] on icon "Close" at bounding box center [308, 221] width 3 height 4
type input "13%"
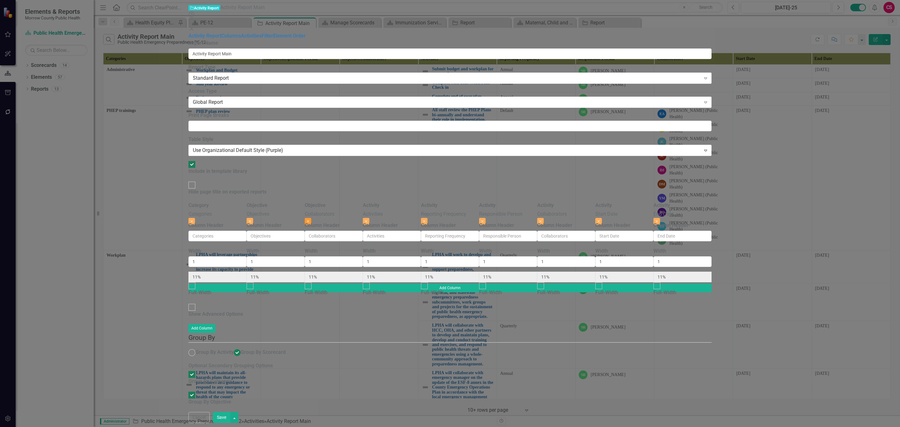
type input "13%"
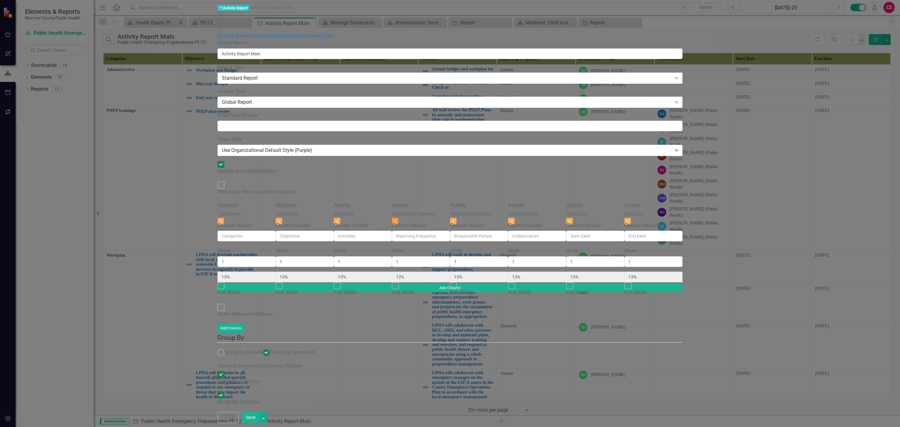
click at [399, 218] on button "Close" at bounding box center [395, 221] width 7 height 7
type input "14%"
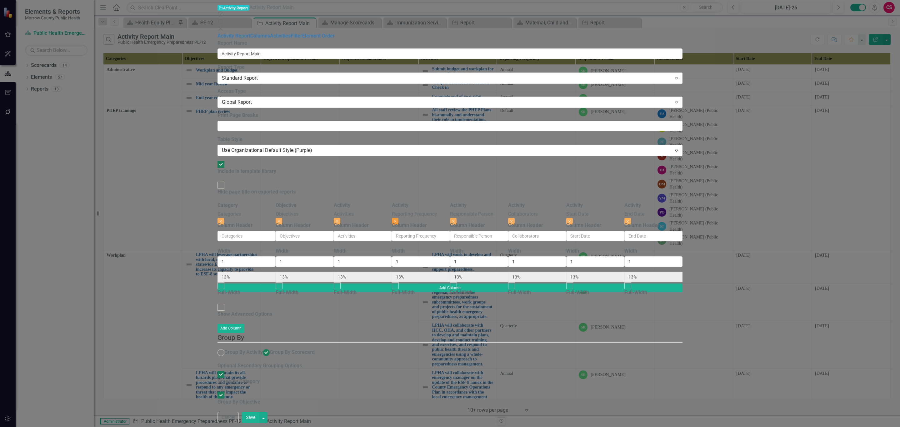
type input "14%"
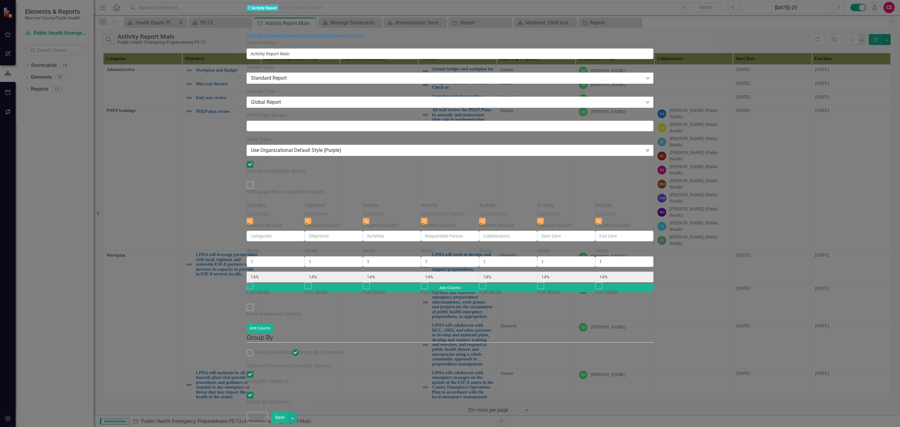
click at [289, 418] on button "Save" at bounding box center [280, 417] width 18 height 11
radio input "false"
checkbox input "false"
radio input "true"
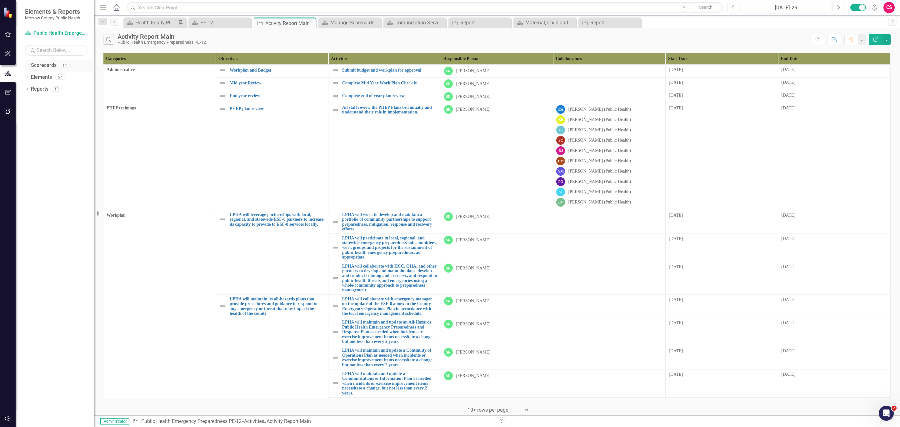
click at [37, 65] on link "Scorecards" at bounding box center [44, 65] width 26 height 7
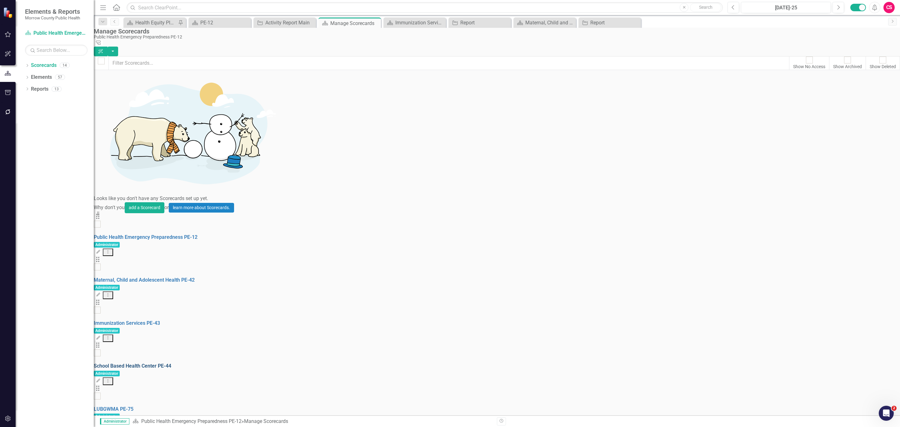
click at [152, 363] on link "School Based Health Center PE-44" at bounding box center [133, 366] width 78 height 6
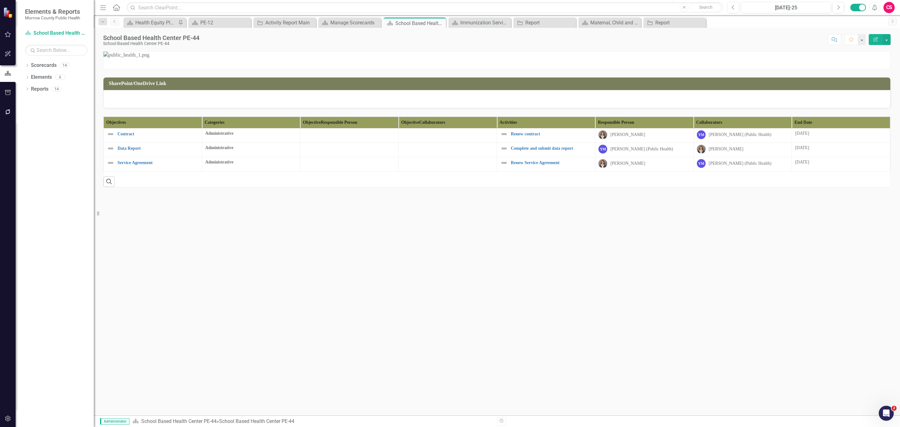
click at [852, 128] on th "End Date" at bounding box center [841, 123] width 98 height 12
click at [852, 128] on th "End Date Sort Ascending" at bounding box center [841, 123] width 98 height 12
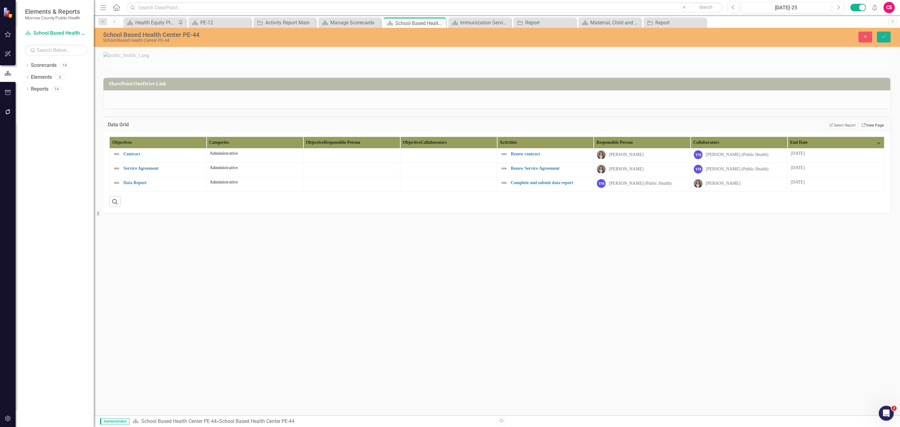
click at [869, 129] on link "Link View Page" at bounding box center [873, 125] width 27 height 8
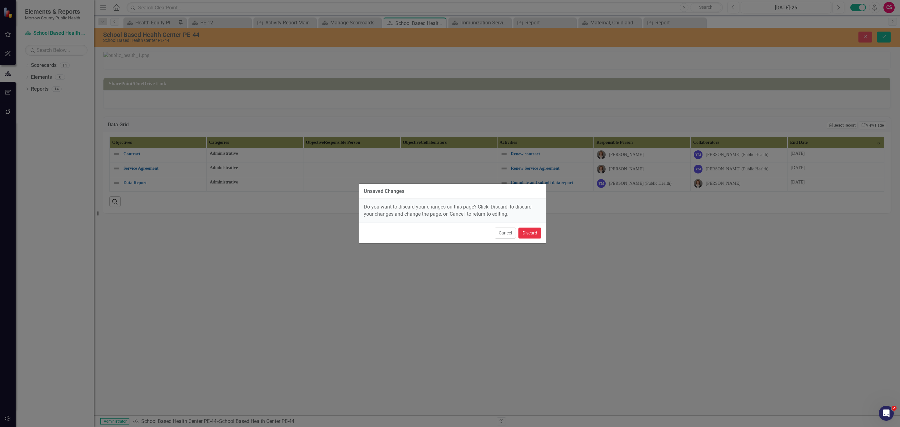
click at [533, 236] on button "Discard" at bounding box center [530, 233] width 23 height 11
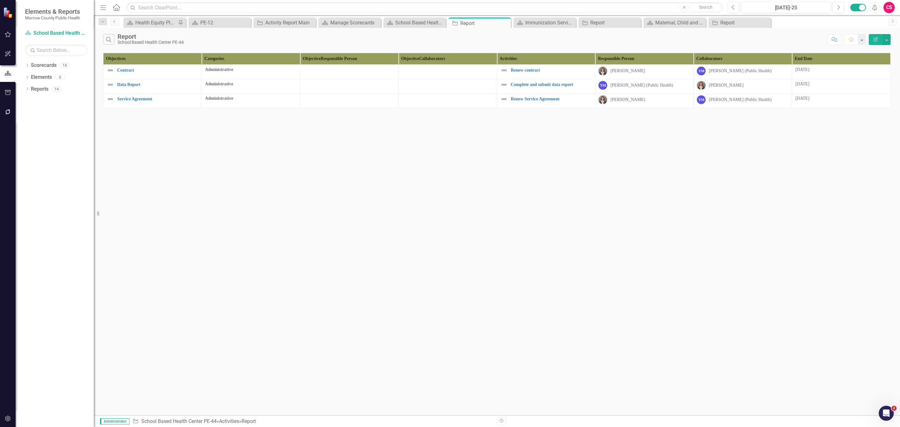
click at [878, 40] on button "Edit Report" at bounding box center [876, 39] width 14 height 11
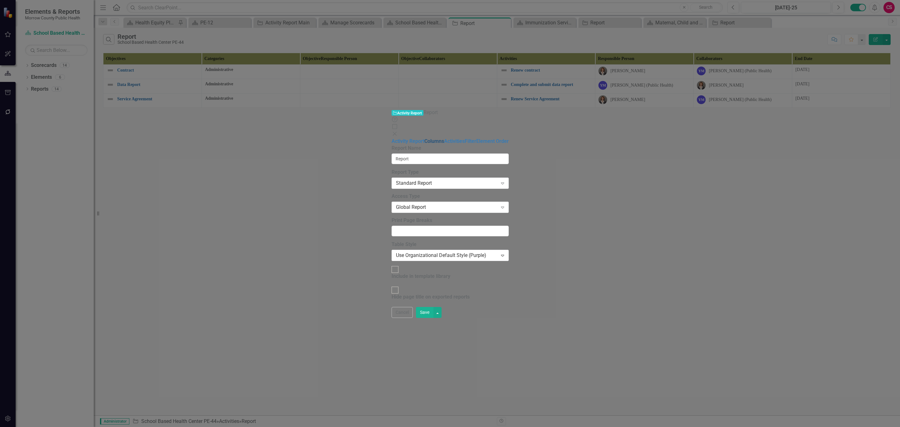
click at [425, 138] on link "Columns" at bounding box center [435, 141] width 20 height 6
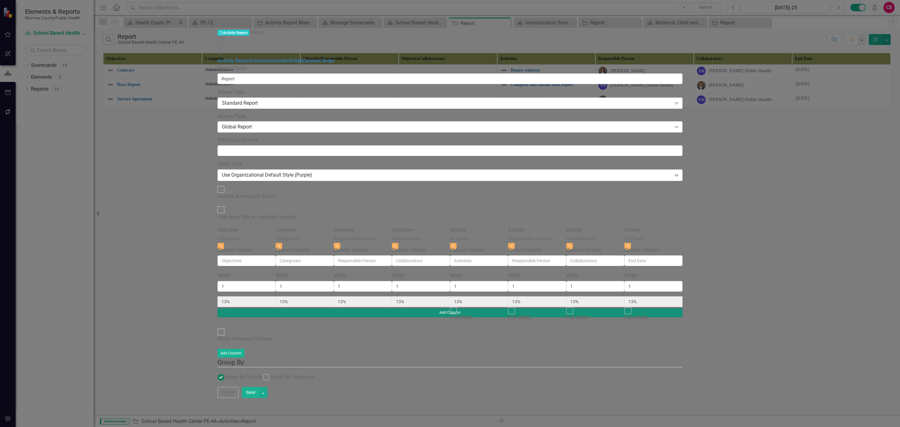
click at [683, 308] on button "Add Column" at bounding box center [450, 312] width 465 height 9
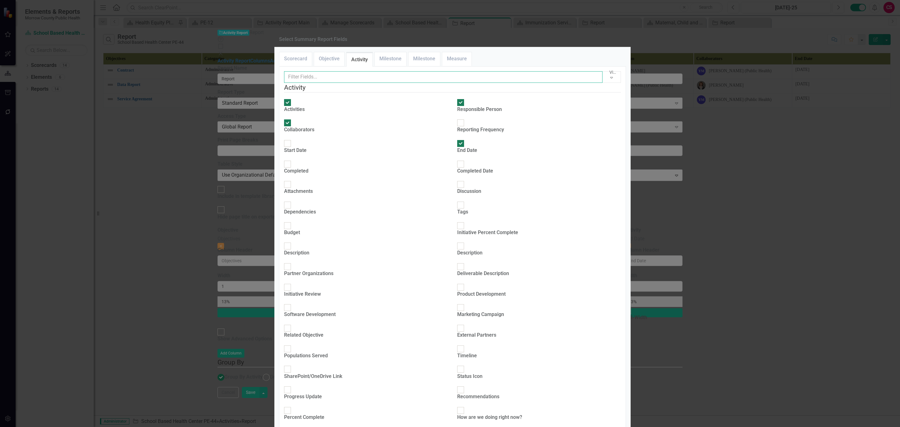
click at [379, 83] on input "text" at bounding box center [443, 77] width 319 height 12
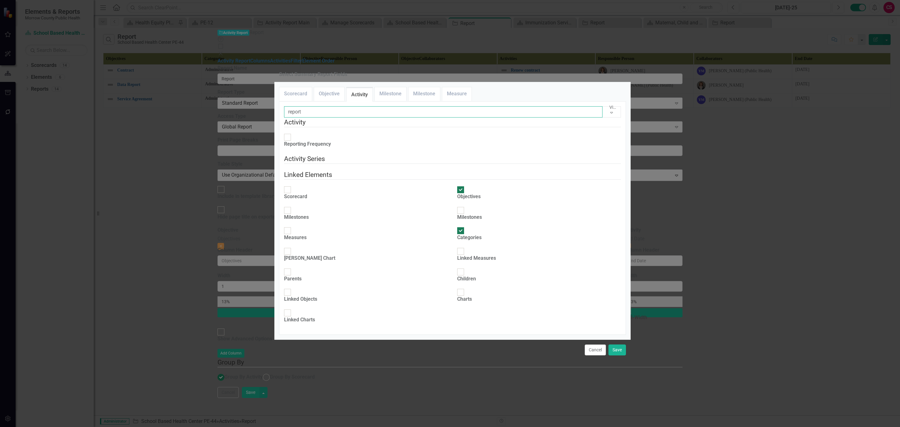
type input "report"
click at [325, 141] on div "Reporting Frequency" at bounding box center [307, 144] width 47 height 7
click at [292, 133] on input "Reporting Frequency" at bounding box center [288, 138] width 10 height 10
checkbox input "true"
click at [613, 356] on div "Cancel Save" at bounding box center [453, 350] width 356 height 21
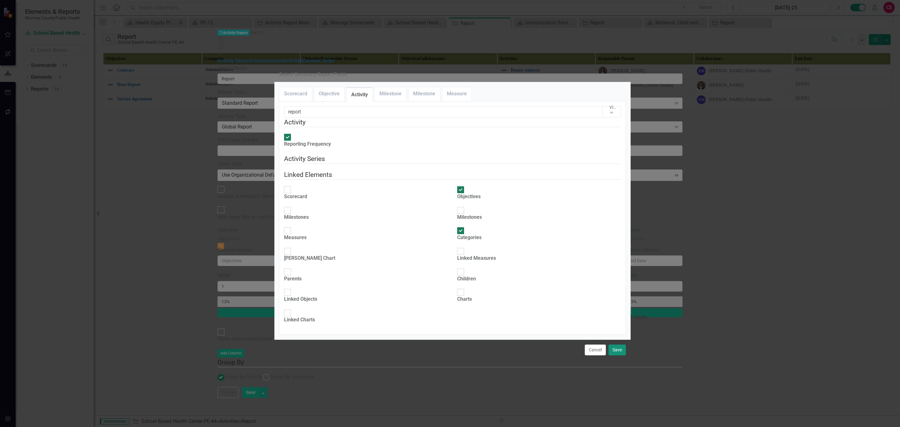
click at [614, 355] on button "Save" at bounding box center [618, 350] width 18 height 11
type input "11%"
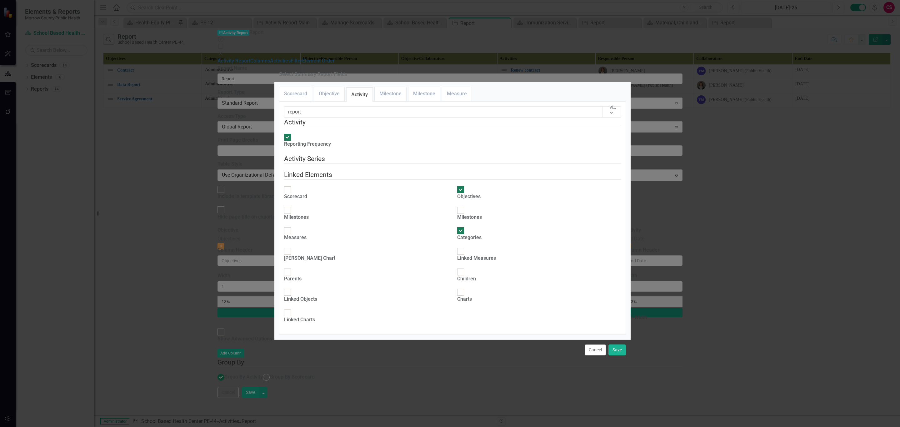
type input "11%"
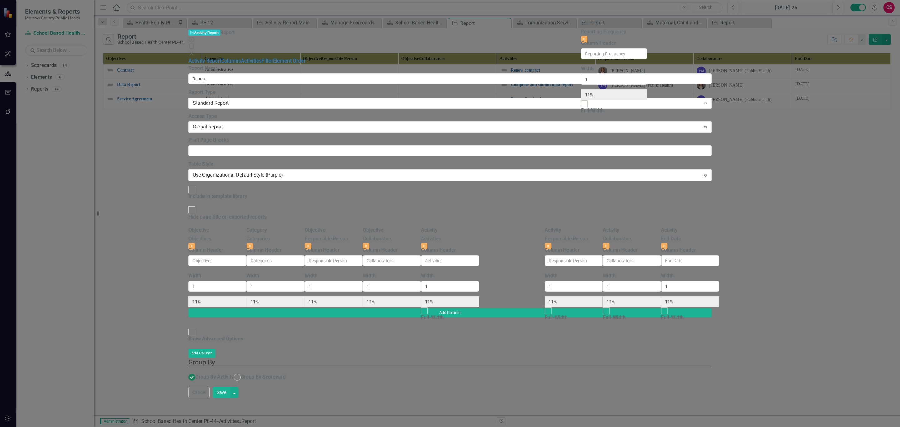
drag, startPoint x: 815, startPoint y: 31, endPoint x: 613, endPoint y: 29, distance: 201.7
click at [613, 227] on div "Objective Objectives Close Column Header Width 1 11% Category Categories Close …" at bounding box center [450, 268] width 523 height 82
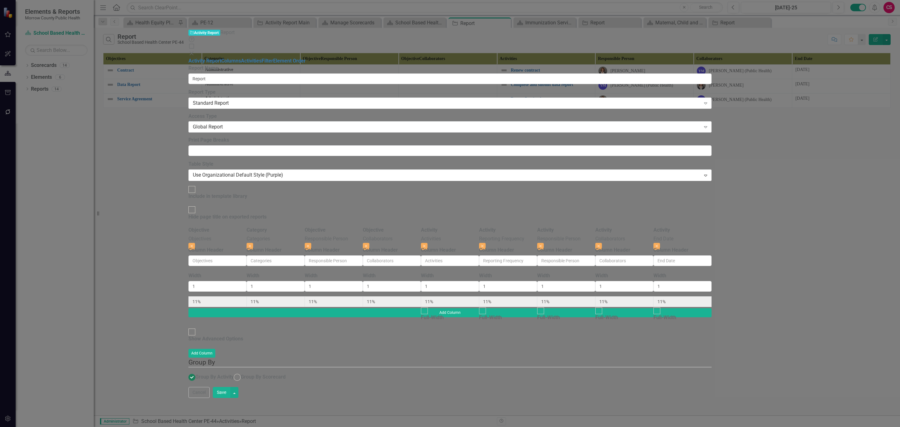
click at [230, 398] on button "Save" at bounding box center [222, 392] width 18 height 11
radio input "true"
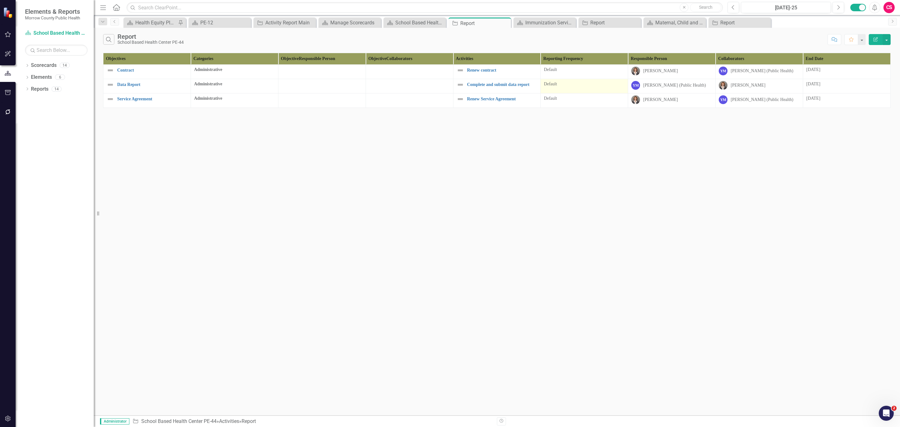
click at [569, 87] on div "Default" at bounding box center [584, 84] width 81 height 6
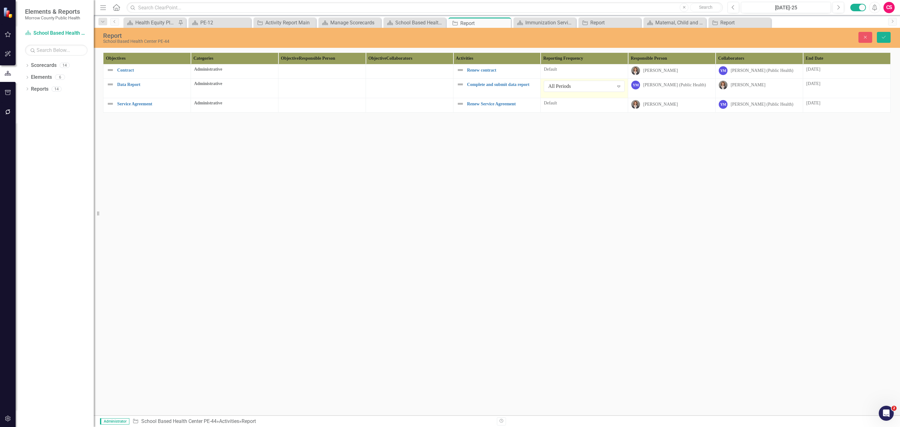
click at [569, 88] on div "All Periods" at bounding box center [580, 86] width 65 height 7
click at [885, 39] on icon "Save" at bounding box center [884, 37] width 6 height 4
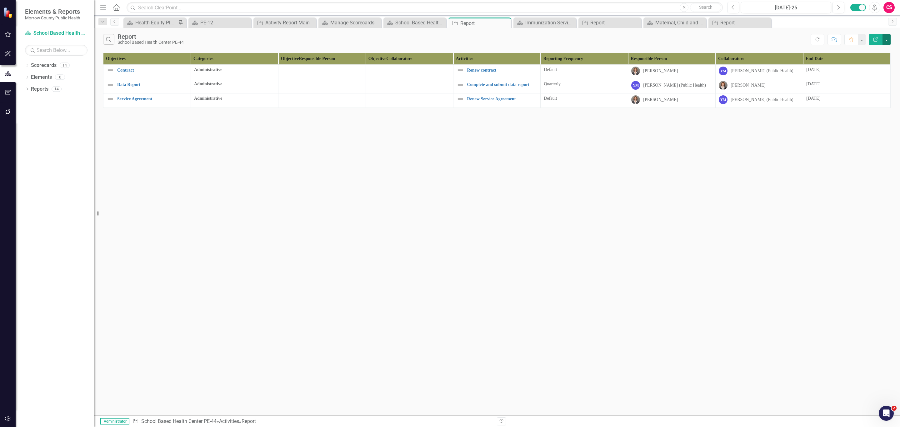
click at [886, 41] on button "button" at bounding box center [887, 39] width 8 height 11
click at [875, 47] on link "Edit Report Edit Report" at bounding box center [865, 52] width 49 height 12
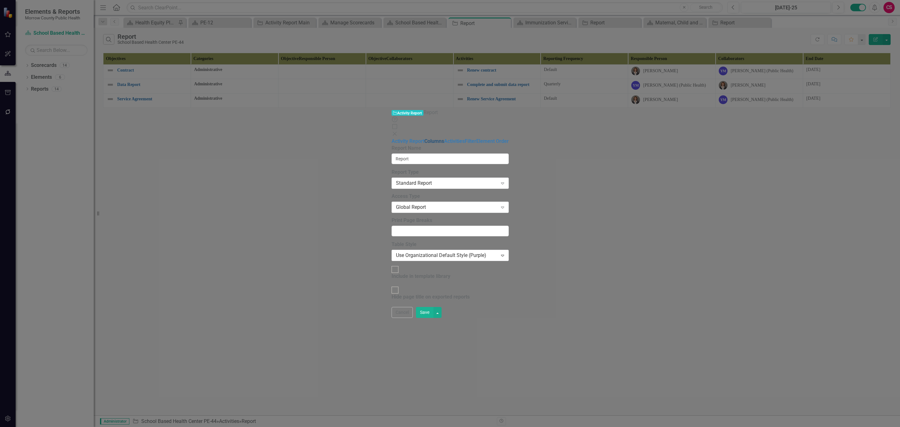
click at [425, 138] on link "Columns" at bounding box center [435, 141] width 20 height 6
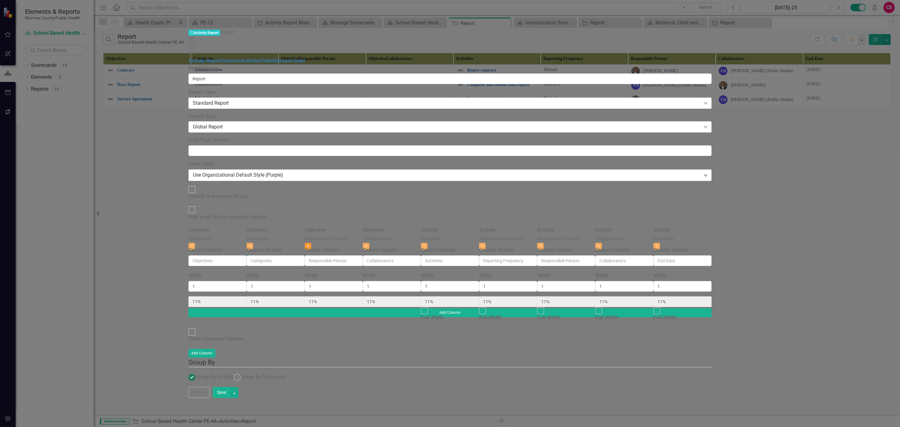
click at [311, 243] on button "Close" at bounding box center [308, 246] width 7 height 7
type input "13%"
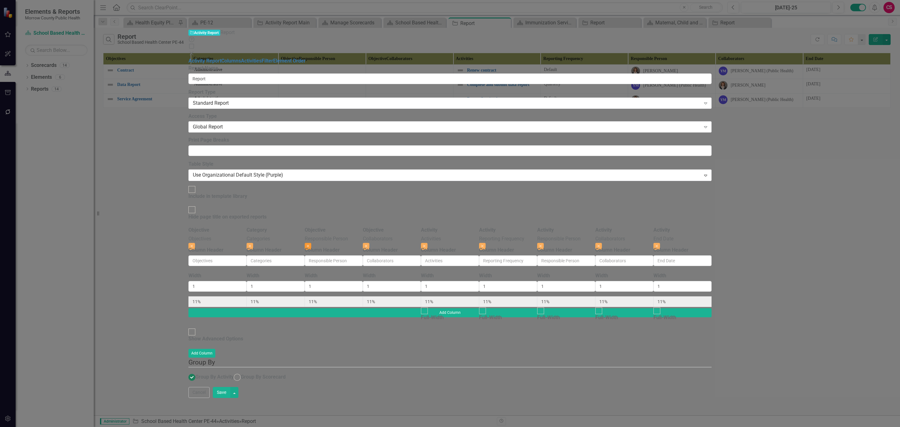
type input "13%"
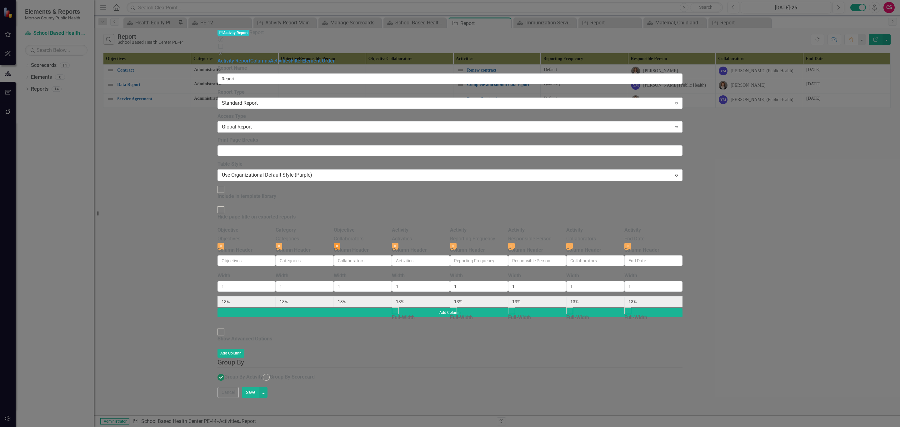
click at [339, 244] on icon "Close" at bounding box center [337, 246] width 3 height 4
type input "14%"
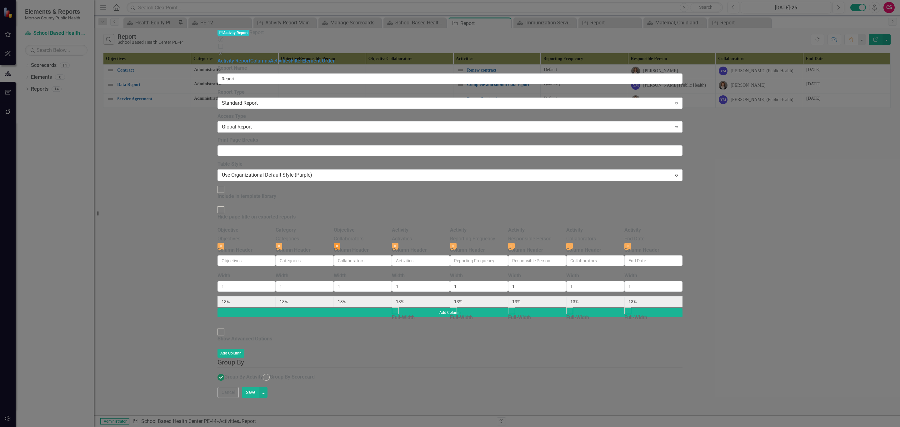
type input "14%"
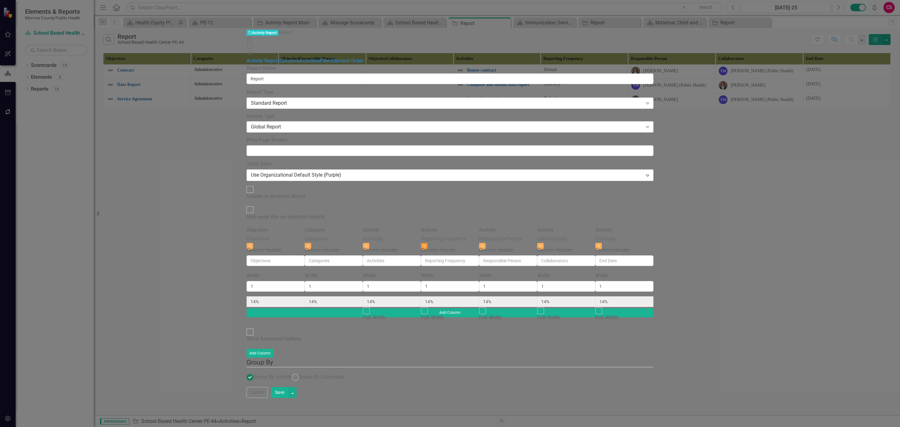
click at [428, 243] on button "Close" at bounding box center [424, 246] width 7 height 7
type input "17%"
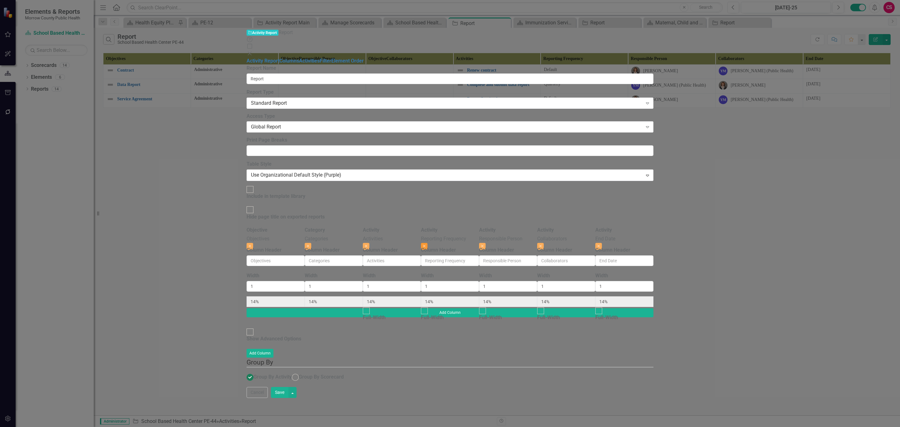
type input "17%"
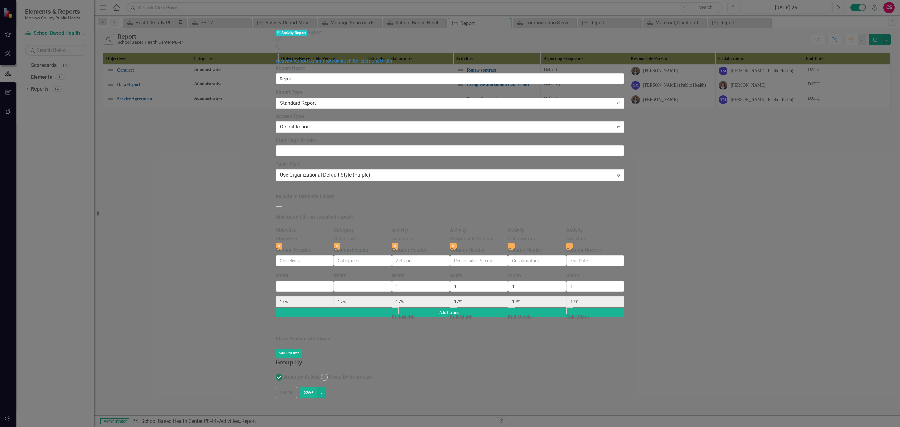
click at [318, 398] on button "Save" at bounding box center [309, 392] width 18 height 11
radio input "true"
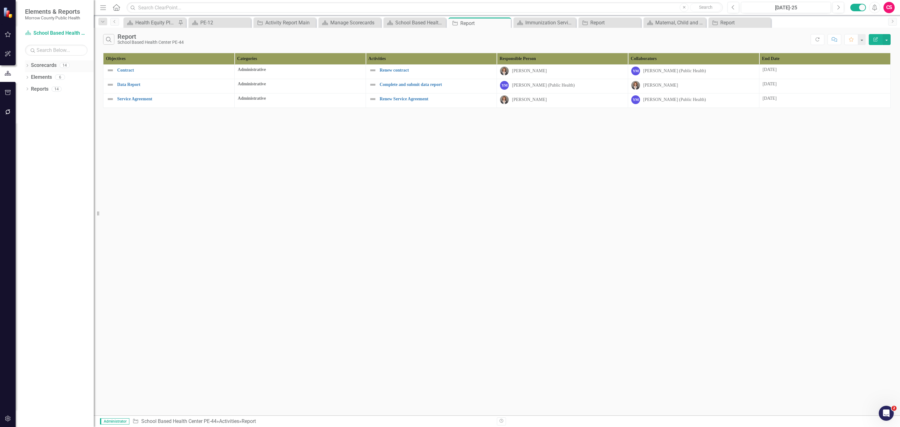
click at [47, 64] on link "Scorecards" at bounding box center [44, 65] width 26 height 7
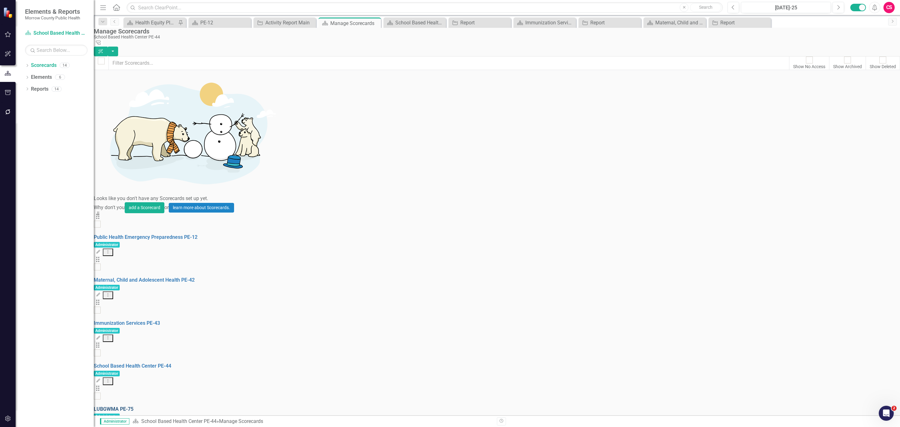
click at [134, 406] on link "LUBGWMA PE-75" at bounding box center [114, 409] width 40 height 6
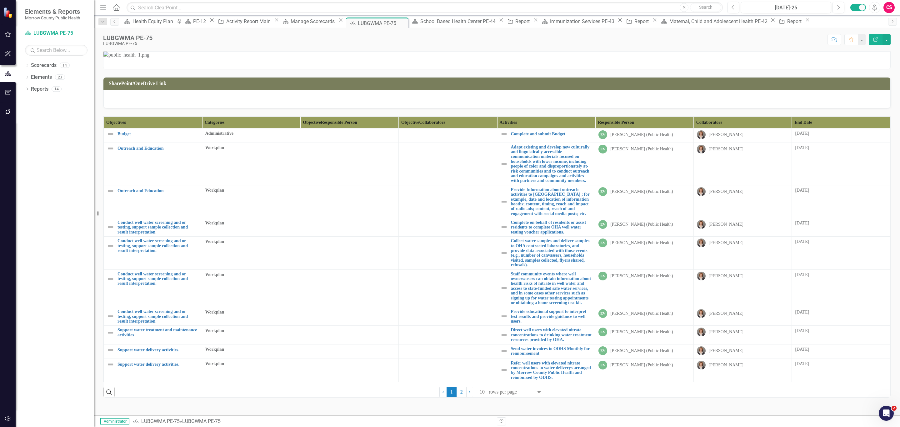
click at [870, 286] on div "Objectives Categories Objective Responsible Person Objective Collaborators Acti…" at bounding box center [497, 257] width 788 height 282
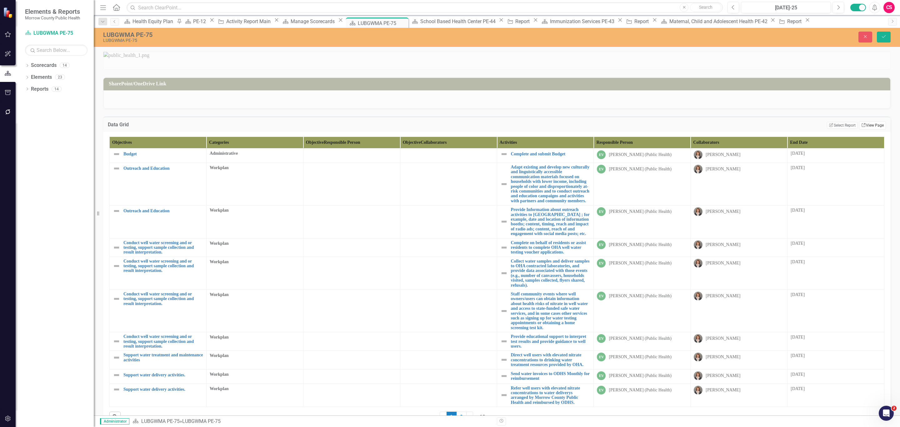
click at [869, 129] on link "Link View Page" at bounding box center [873, 125] width 27 height 8
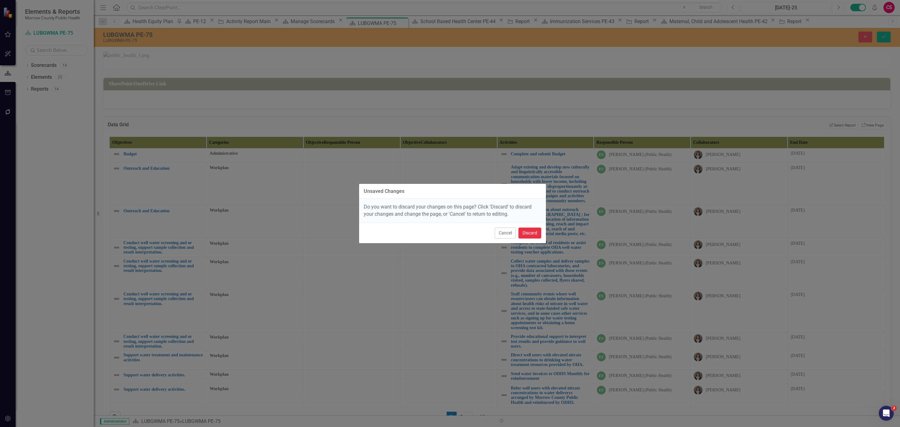
click at [527, 232] on button "Discard" at bounding box center [530, 233] width 23 height 11
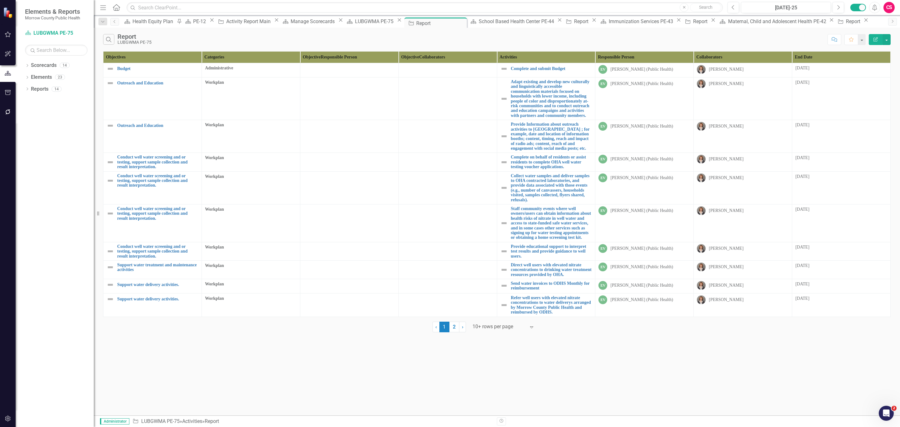
click at [874, 44] on button "Edit Report" at bounding box center [876, 39] width 14 height 11
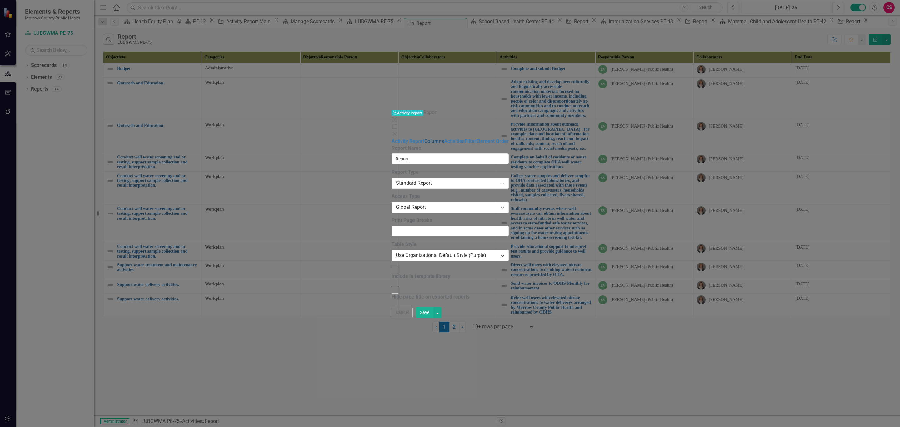
click at [425, 138] on link "Columns" at bounding box center [435, 141] width 20 height 6
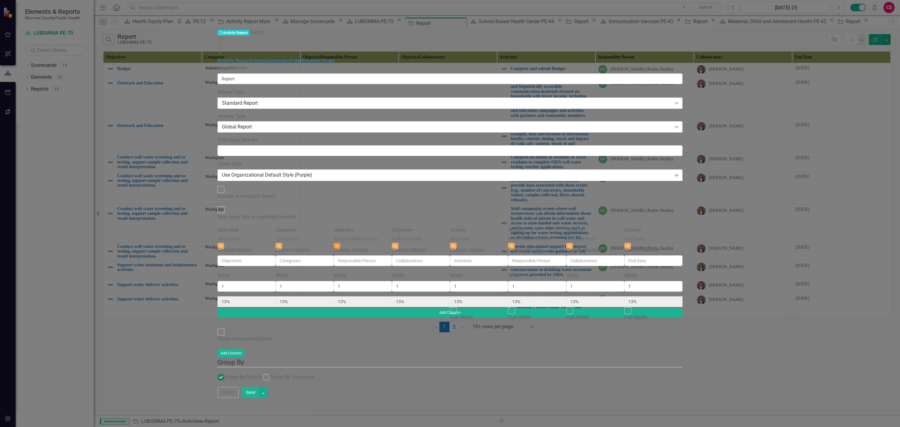
click at [339, 244] on icon "Close" at bounding box center [337, 246] width 3 height 4
type input "14%"
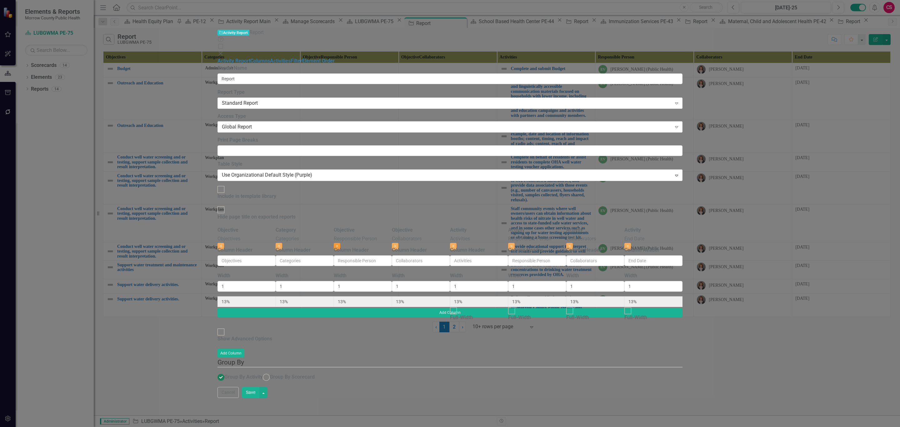
type input "14%"
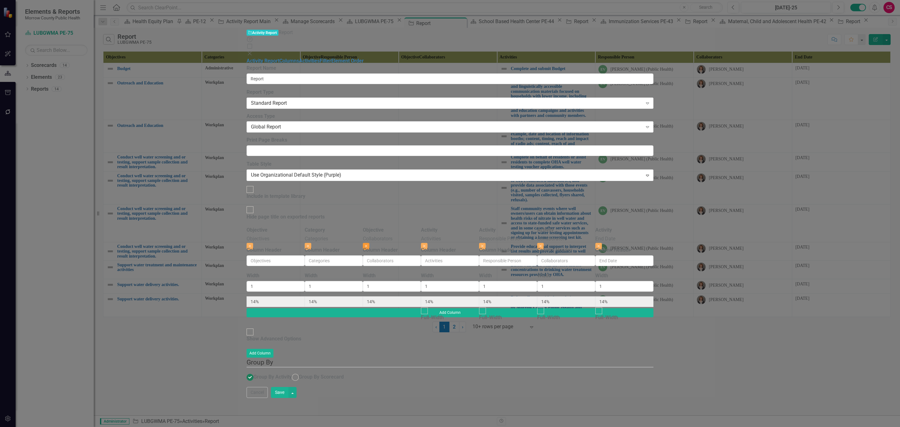
click at [370, 243] on button "Close" at bounding box center [366, 246] width 7 height 7
type input "17%"
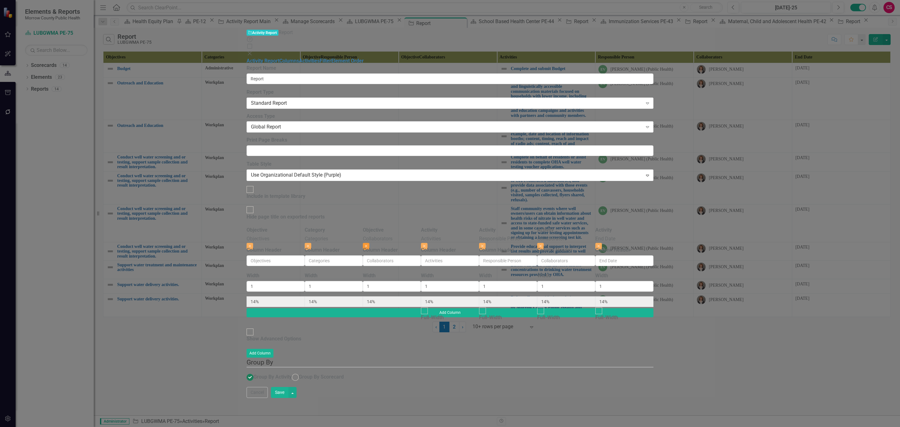
type input "17%"
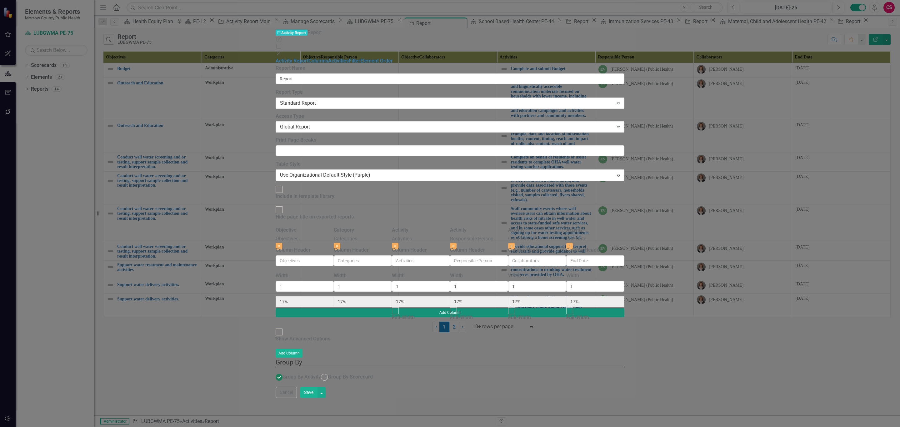
click at [625, 308] on button "Add Column" at bounding box center [450, 312] width 349 height 9
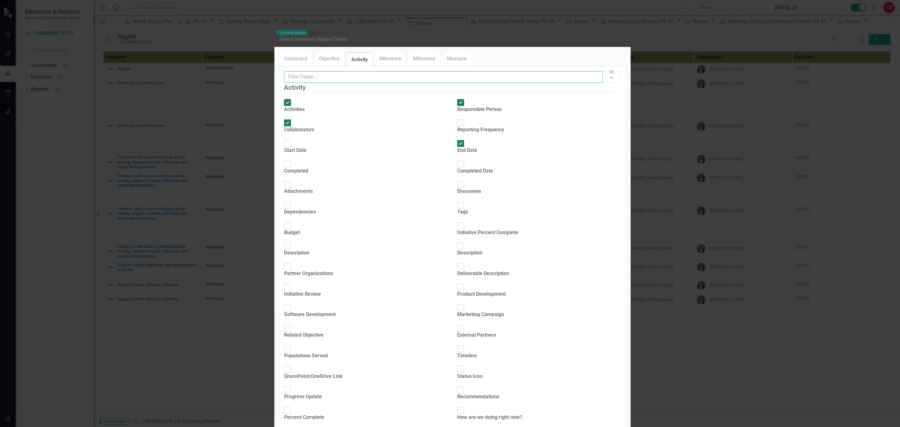
click at [357, 83] on input "text" at bounding box center [443, 77] width 319 height 12
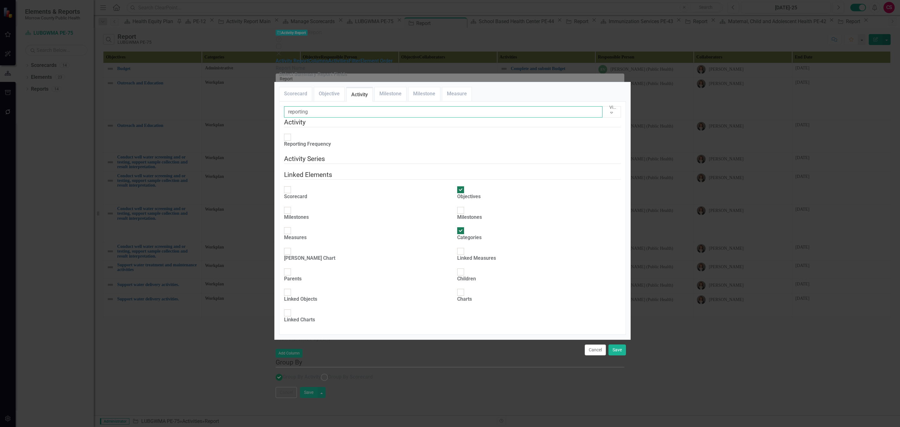
type input "reporting"
click at [328, 141] on div "Reporting Frequency" at bounding box center [307, 144] width 47 height 7
click at [292, 133] on input "Reporting Frequency" at bounding box center [288, 138] width 10 height 10
checkbox input "true"
click at [615, 355] on button "Save" at bounding box center [618, 350] width 18 height 11
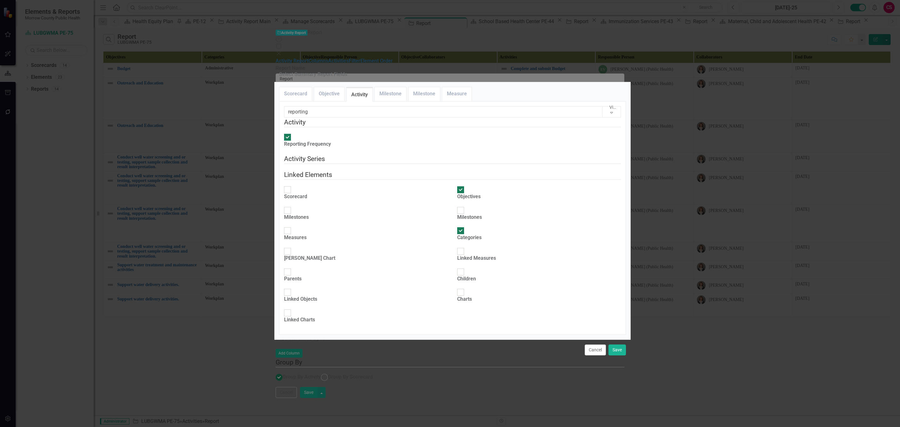
type input "14%"
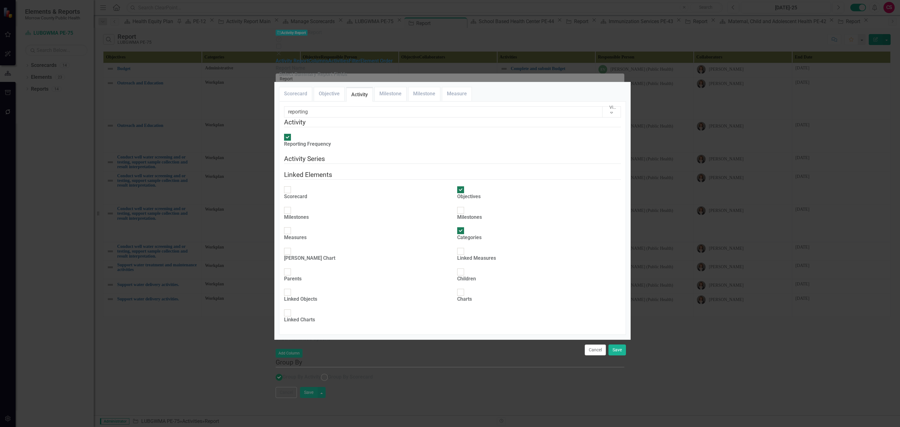
type input "14%"
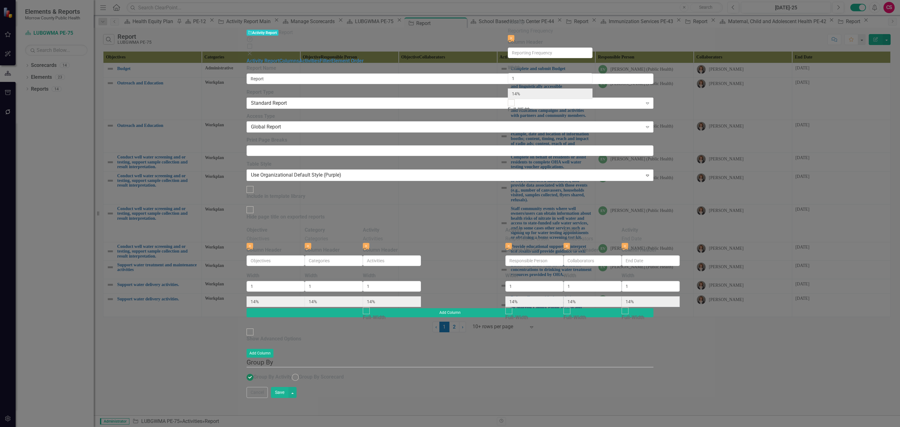
drag, startPoint x: 801, startPoint y: 31, endPoint x: 543, endPoint y: 28, distance: 257.6
click at [543, 227] on div "Objective Objectives Close Column Header Width 1 14% Category Categories Close …" at bounding box center [450, 268] width 407 height 82
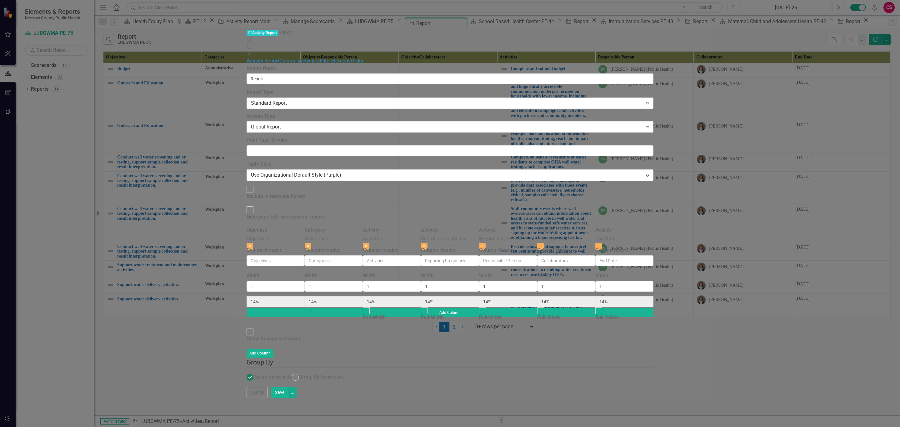
click at [289, 398] on button "Save" at bounding box center [280, 392] width 18 height 11
radio input "false"
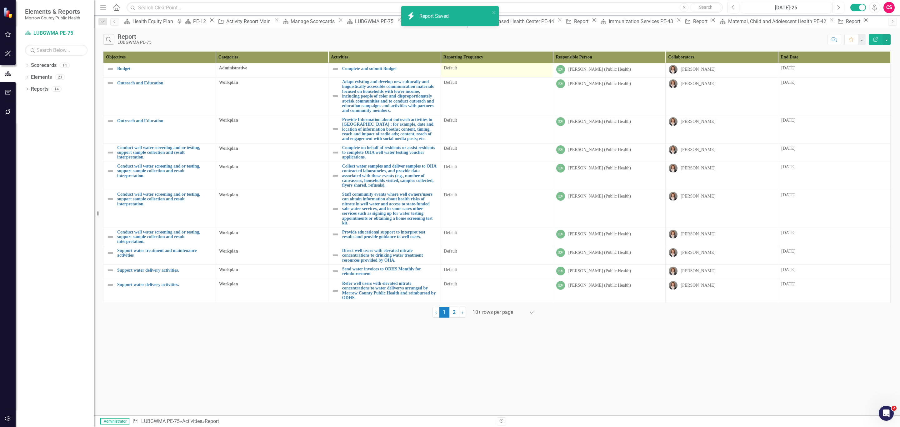
click at [482, 69] on div "Default" at bounding box center [497, 68] width 106 height 6
click at [483, 69] on div "Default" at bounding box center [497, 68] width 106 height 6
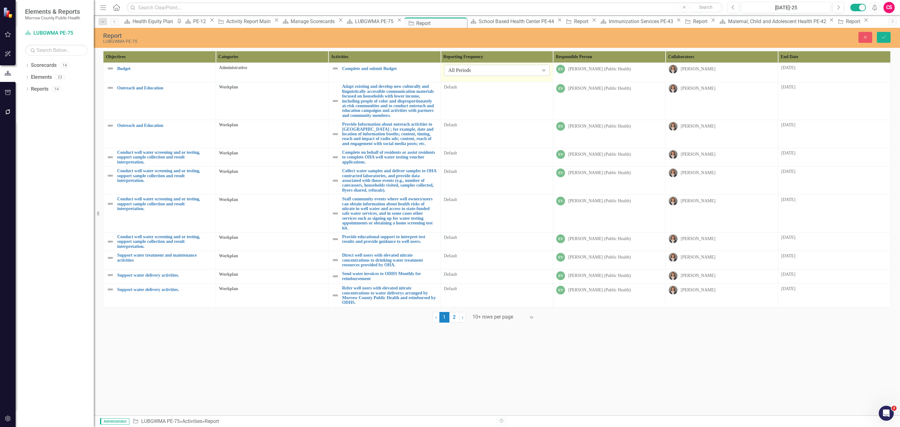
click at [483, 69] on div "All Periods" at bounding box center [494, 70] width 90 height 7
click at [477, 102] on td "Default" at bounding box center [497, 101] width 113 height 38
click at [481, 93] on div "All Periods" at bounding box center [494, 89] width 90 height 7
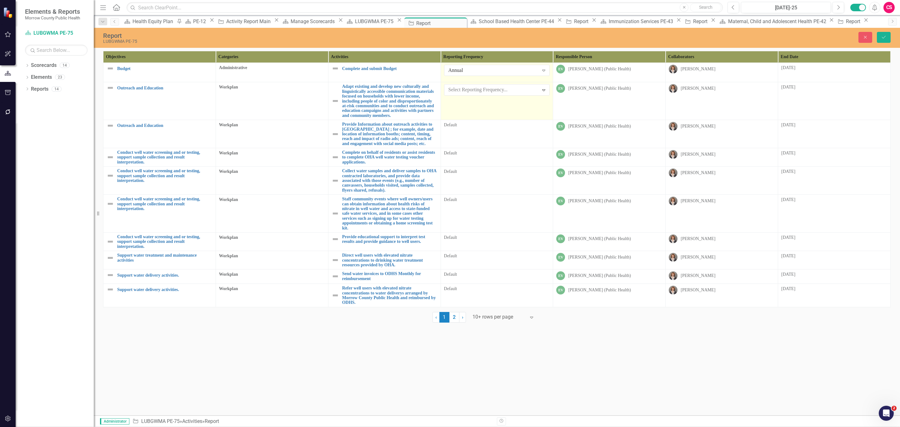
click at [465, 148] on td "Default" at bounding box center [497, 134] width 113 height 28
click at [467, 131] on div "All Periods" at bounding box center [494, 127] width 90 height 7
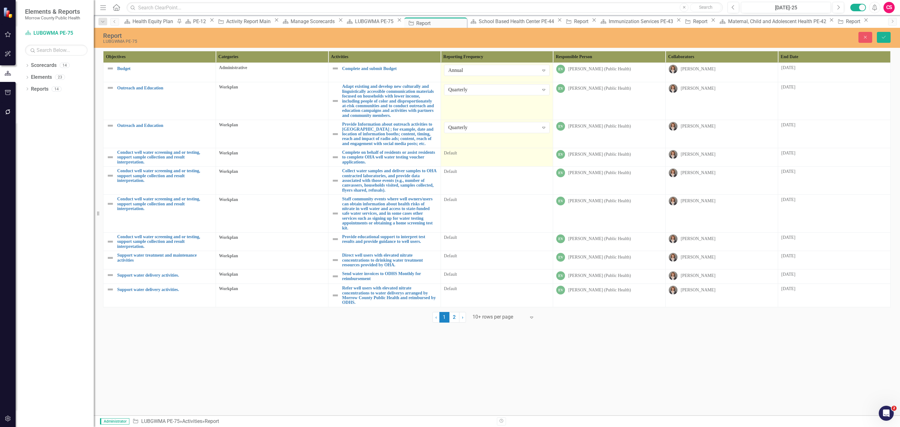
click at [465, 156] on div "Default" at bounding box center [497, 153] width 106 height 6
click at [465, 159] on div "All Periods" at bounding box center [494, 155] width 90 height 7
click at [462, 159] on div "All Periods" at bounding box center [494, 155] width 90 height 7
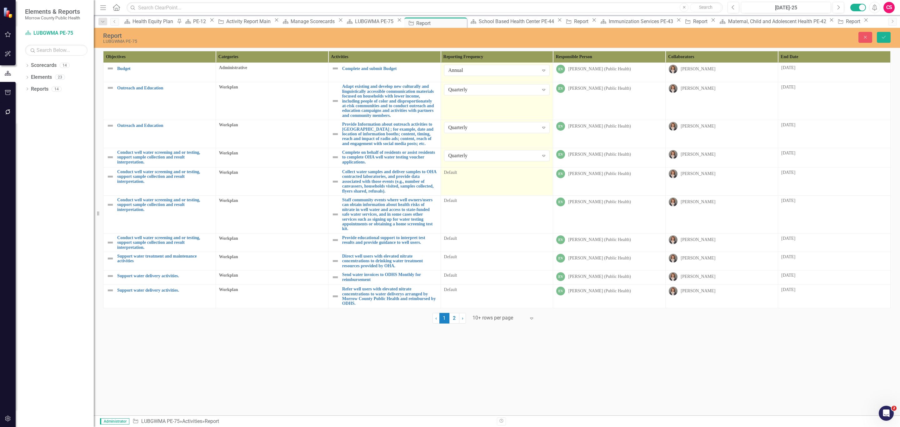
click at [472, 196] on td "Default" at bounding box center [497, 182] width 113 height 28
click at [475, 181] on div "All Periods Expand" at bounding box center [497, 174] width 106 height 11
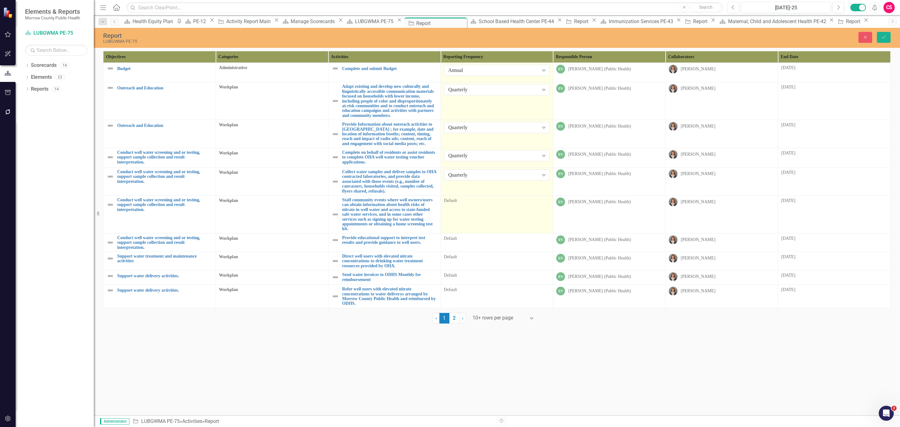
click at [474, 223] on td "Default" at bounding box center [497, 215] width 113 height 38
click at [475, 223] on td "Default" at bounding box center [497, 215] width 113 height 38
click at [477, 207] on div "All Periods" at bounding box center [494, 203] width 90 height 7
click at [487, 242] on div "Default" at bounding box center [497, 238] width 106 height 6
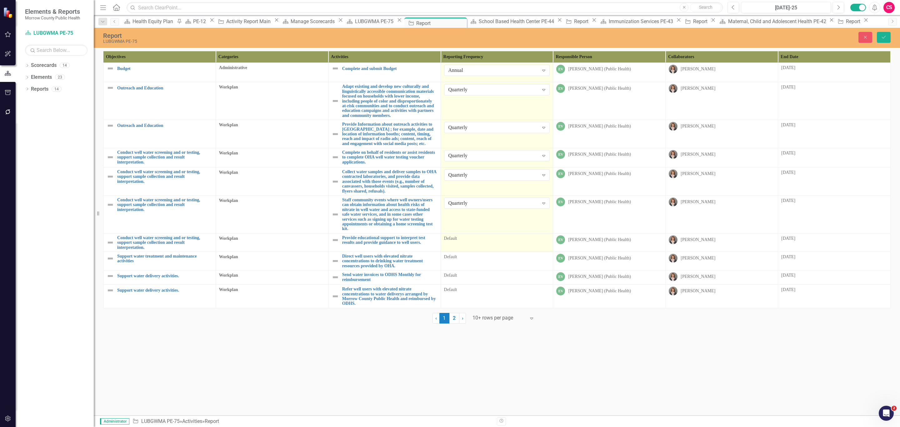
click at [487, 242] on div "Default" at bounding box center [497, 238] width 106 height 6
click at [487, 245] on div "All Periods" at bounding box center [494, 240] width 90 height 7
click at [478, 261] on div "Default" at bounding box center [497, 258] width 106 height 6
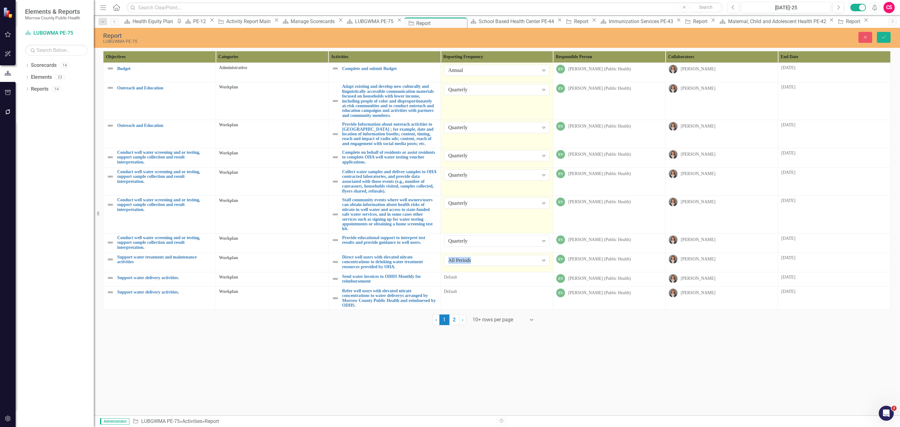
click at [478, 264] on div "All Periods" at bounding box center [494, 260] width 90 height 7
click at [476, 286] on td "Default" at bounding box center [497, 279] width 113 height 14
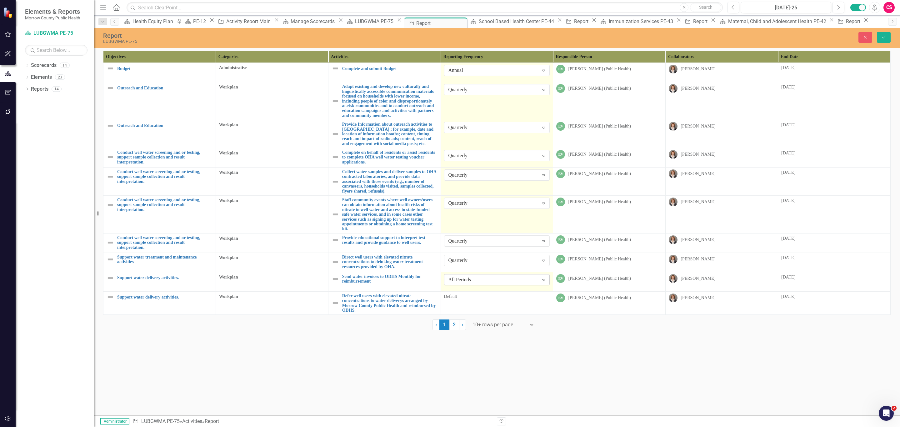
click at [476, 283] on div "All Periods" at bounding box center [494, 279] width 90 height 7
click at [474, 315] on td "Default" at bounding box center [497, 302] width 113 height 23
click at [474, 303] on div "All Periods" at bounding box center [494, 298] width 90 height 7
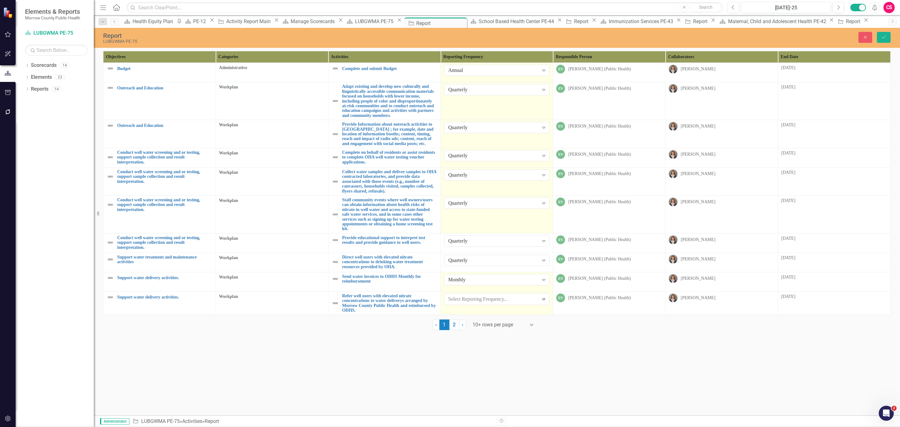
click at [884, 37] on icon "Save" at bounding box center [884, 37] width 6 height 4
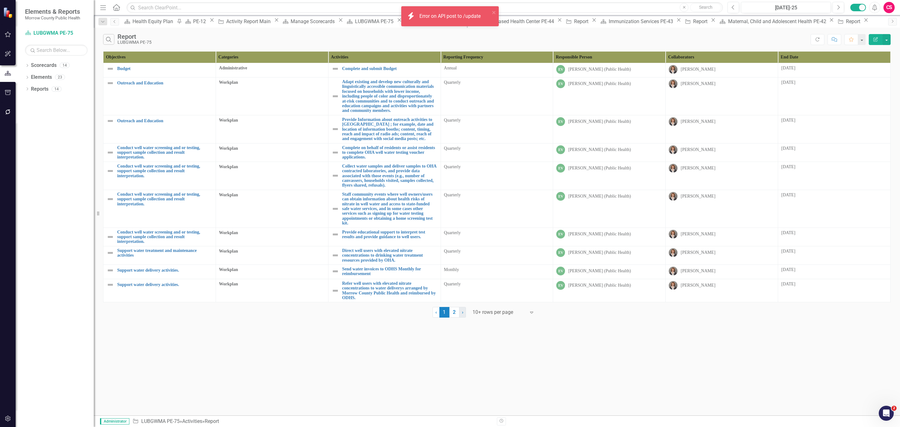
click at [460, 318] on link "› Next" at bounding box center [462, 312] width 7 height 11
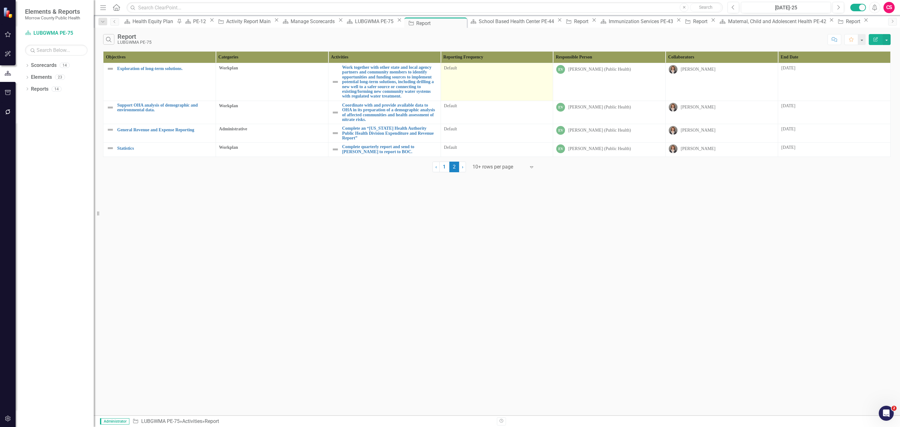
click at [509, 89] on td "Default" at bounding box center [497, 82] width 113 height 38
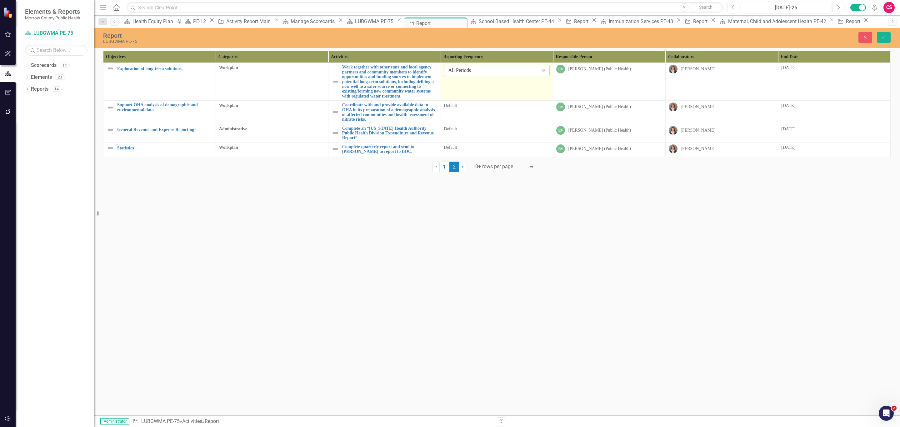
click at [507, 70] on div "All Periods" at bounding box center [494, 70] width 90 height 7
click at [474, 120] on td "Default" at bounding box center [497, 112] width 113 height 23
click at [475, 114] on div "All Periods Expand" at bounding box center [497, 108] width 106 height 11
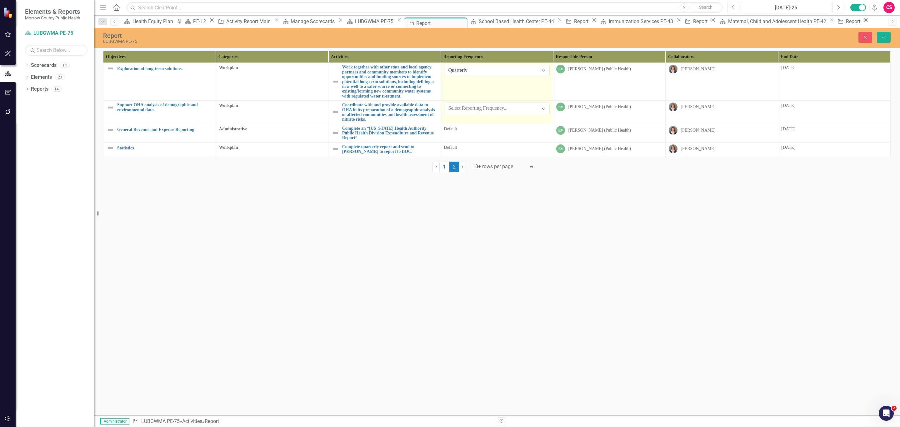
click at [469, 140] on td "Default" at bounding box center [497, 133] width 113 height 18
click at [469, 134] on div "Default" at bounding box center [497, 130] width 106 height 8
click at [476, 135] on div "All Periods" at bounding box center [494, 131] width 90 height 7
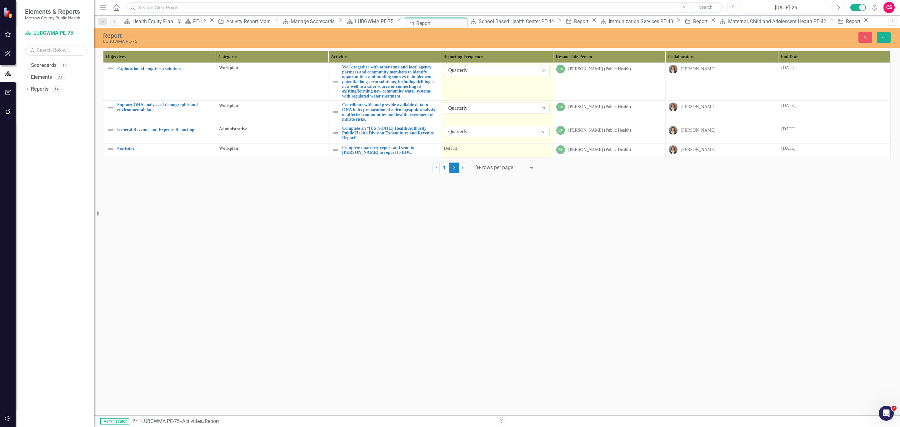
click at [472, 152] on td "Default" at bounding box center [497, 150] width 113 height 14
click at [472, 154] on div "All Periods" at bounding box center [494, 150] width 90 height 7
click at [880, 38] on button "Save" at bounding box center [884, 37] width 14 height 11
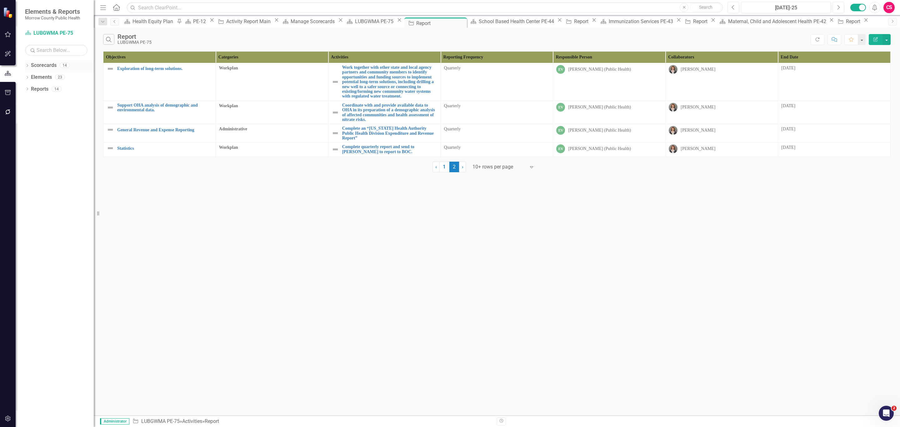
click at [44, 66] on link "Scorecards" at bounding box center [44, 65] width 26 height 7
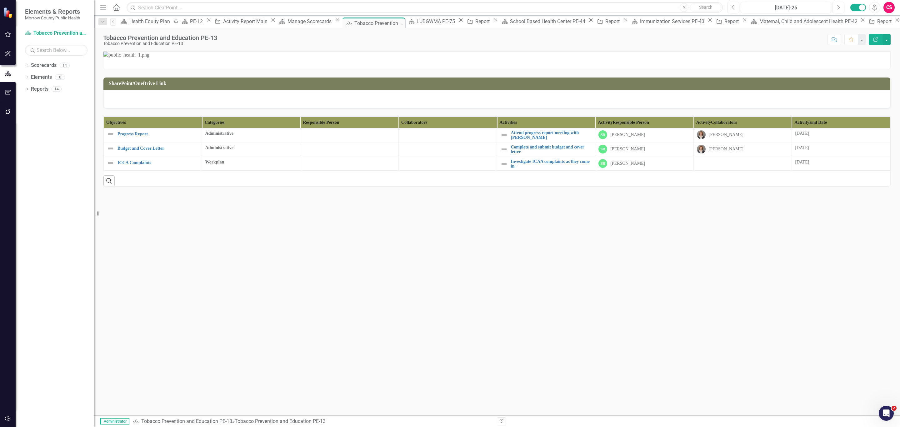
click at [867, 128] on th "Activity End Date" at bounding box center [841, 123] width 98 height 12
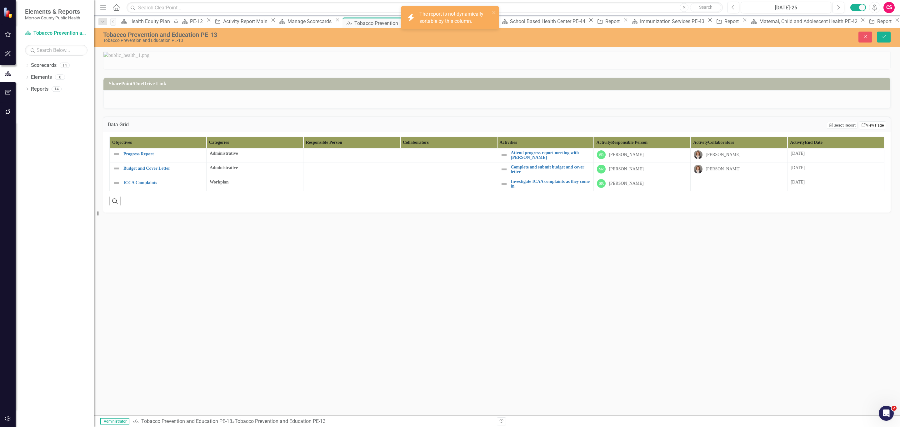
click at [868, 129] on link "Link View Page" at bounding box center [873, 125] width 27 height 8
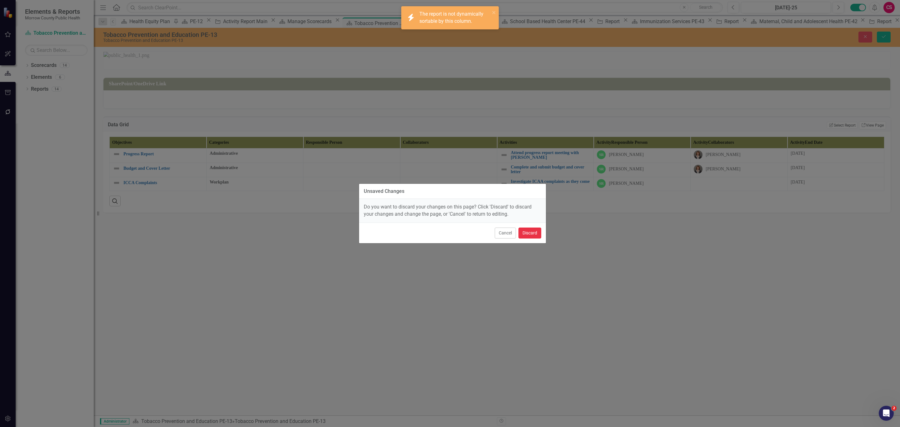
click at [535, 233] on button "Discard" at bounding box center [530, 233] width 23 height 11
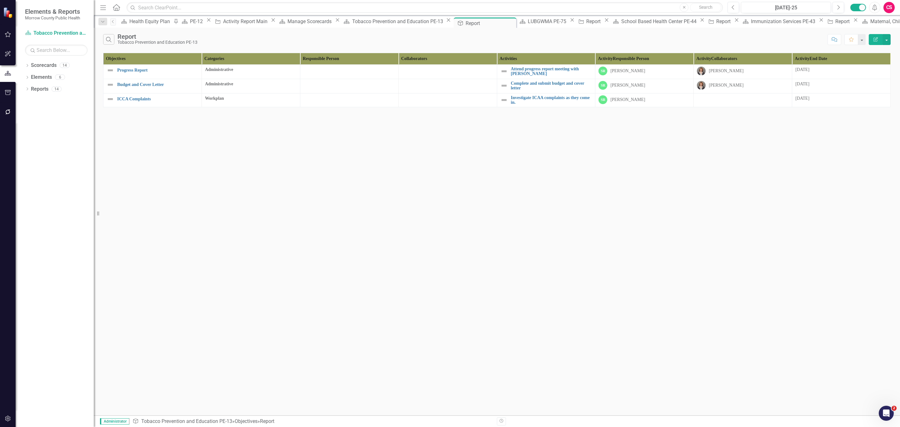
click at [875, 39] on icon "Edit Report" at bounding box center [876, 39] width 6 height 4
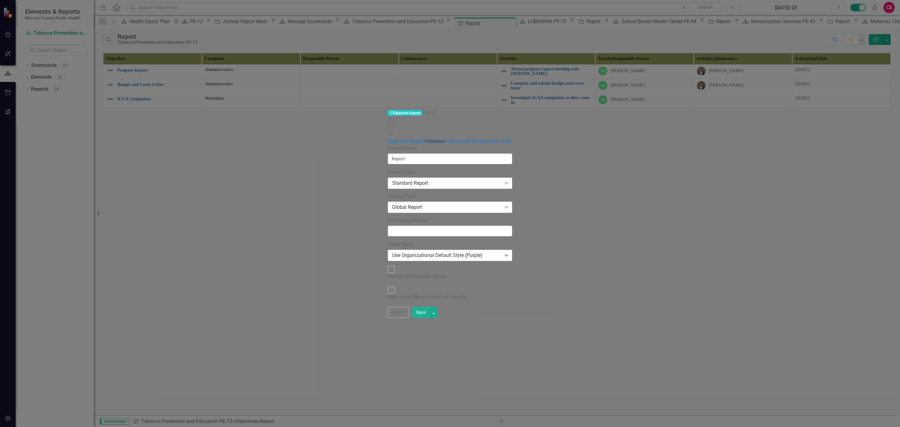
click at [425, 138] on link "Columns" at bounding box center [435, 141] width 20 height 6
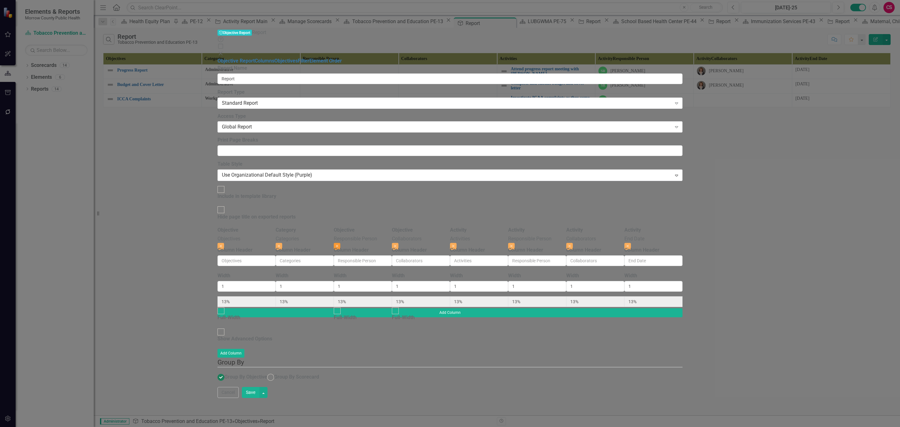
click at [340, 243] on button "Close" at bounding box center [337, 246] width 7 height 7
type input "14%"
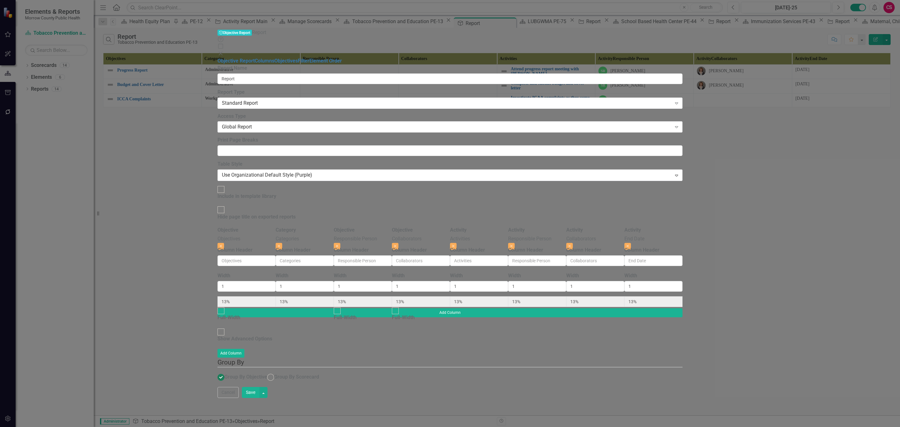
type input "14%"
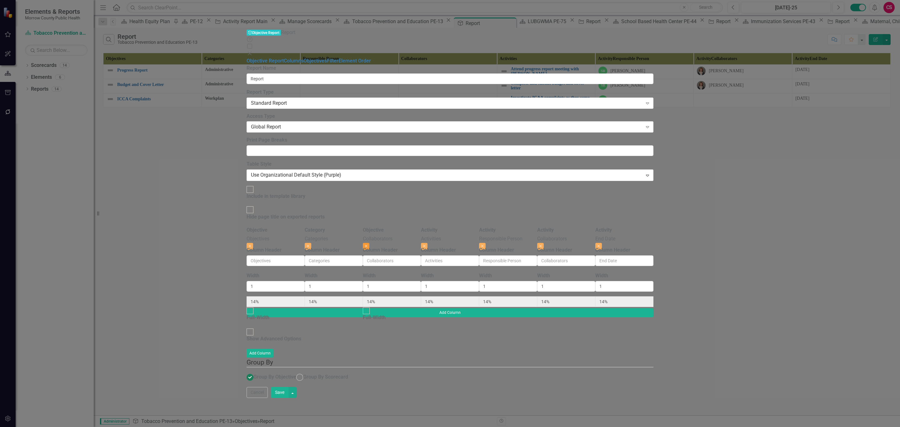
click at [370, 243] on button "Close" at bounding box center [366, 246] width 7 height 7
type input "17%"
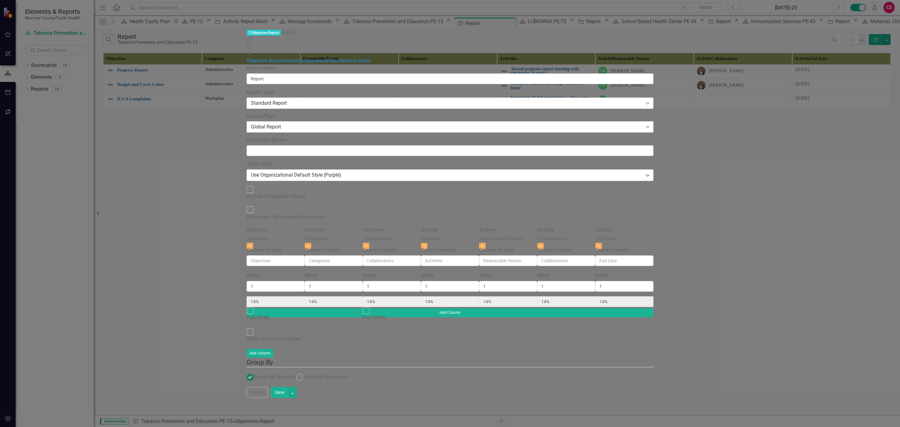
type input "17%"
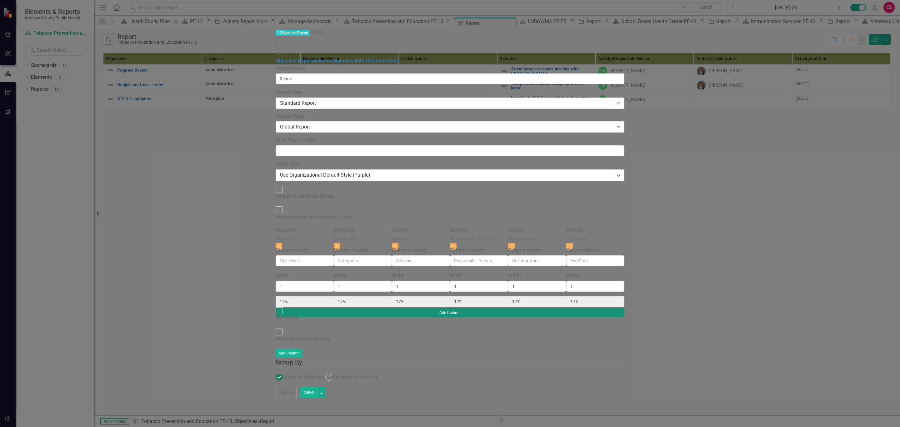
click at [625, 308] on button "Add Column" at bounding box center [450, 312] width 349 height 9
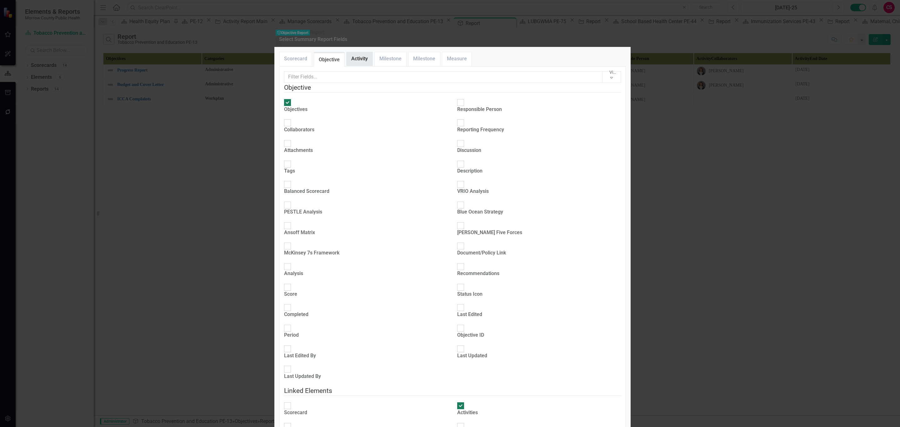
click at [370, 66] on link "Activity" at bounding box center [360, 58] width 26 height 13
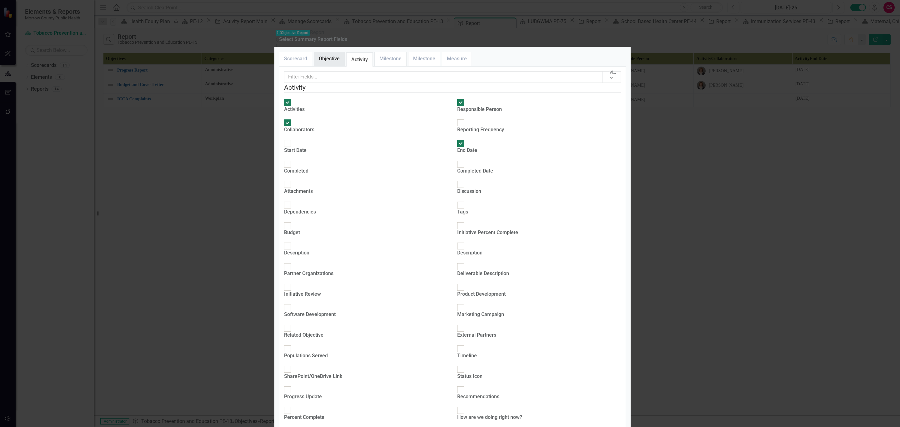
click at [342, 66] on link "Objective" at bounding box center [329, 58] width 30 height 13
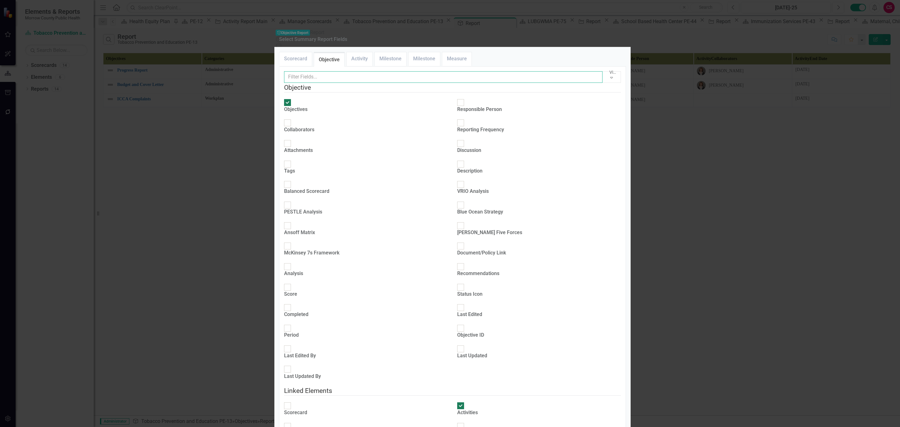
click at [342, 83] on input "text" at bounding box center [443, 77] width 319 height 12
click at [357, 66] on link "Activity" at bounding box center [360, 58] width 26 height 13
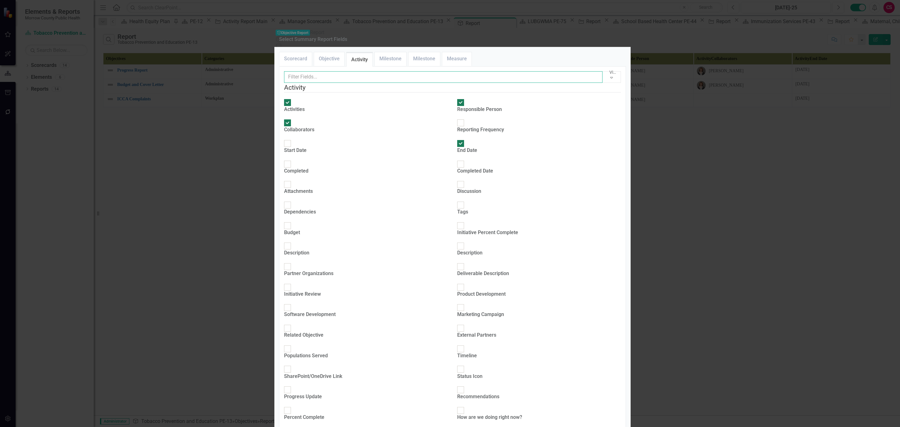
click at [347, 83] on input "text" at bounding box center [443, 77] width 319 height 12
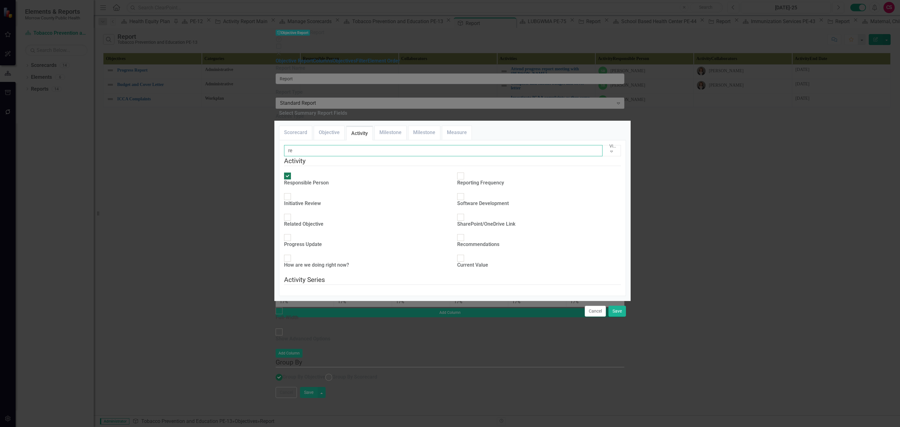
type input "re"
click at [460, 171] on input "Reporting Frequency" at bounding box center [461, 176] width 10 height 10
checkbox input "true"
click at [616, 317] on button "Save" at bounding box center [618, 311] width 18 height 11
type input "14%"
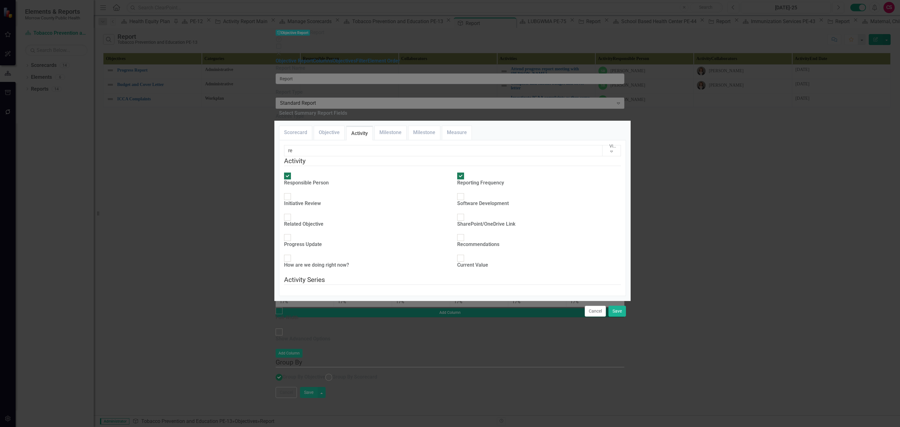
type input "14%"
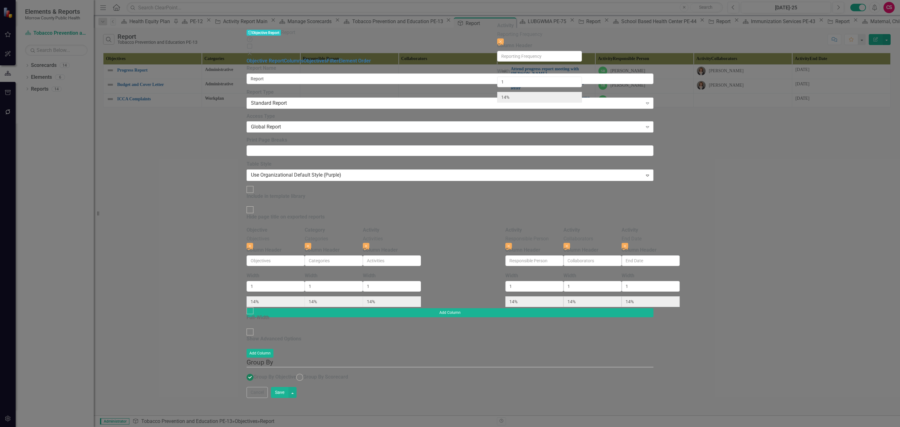
drag, startPoint x: 809, startPoint y: 35, endPoint x: 541, endPoint y: 36, distance: 268.3
click at [541, 227] on div "Objective Objectives Close Column Header Width 1 14% Full-Width Category Catego…" at bounding box center [450, 268] width 407 height 82
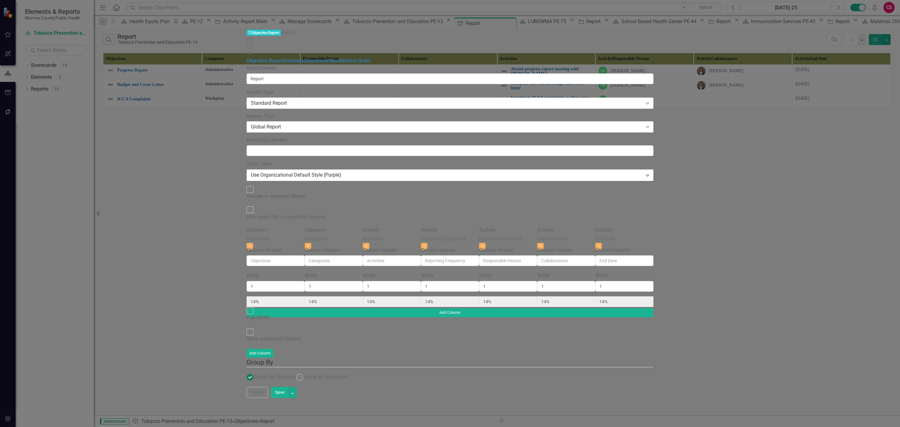
click at [289, 398] on button "Save" at bounding box center [280, 392] width 18 height 11
radio input "false"
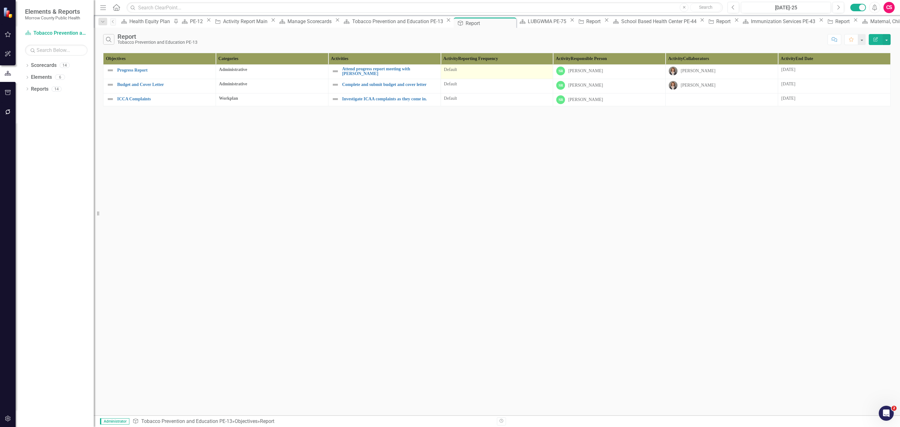
click at [501, 71] on div "Default" at bounding box center [497, 70] width 106 height 6
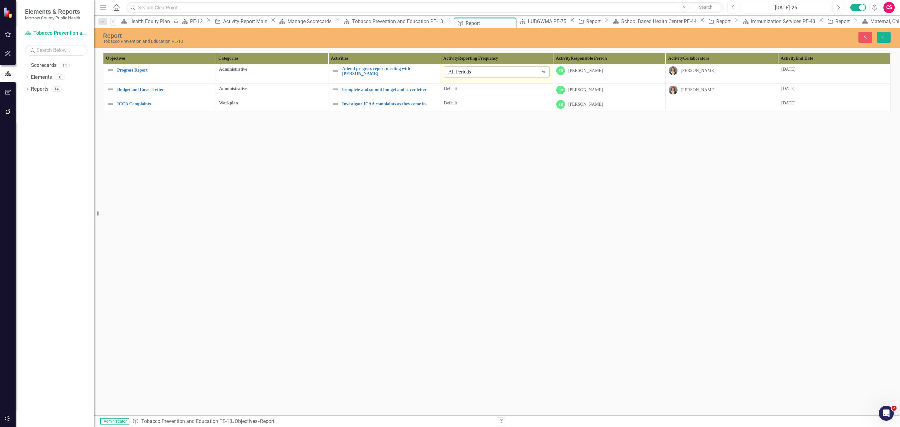
click at [501, 73] on div "All Periods" at bounding box center [494, 71] width 90 height 7
click at [485, 88] on div "Default" at bounding box center [497, 89] width 106 height 6
click at [485, 90] on div "All Periods" at bounding box center [494, 91] width 90 height 7
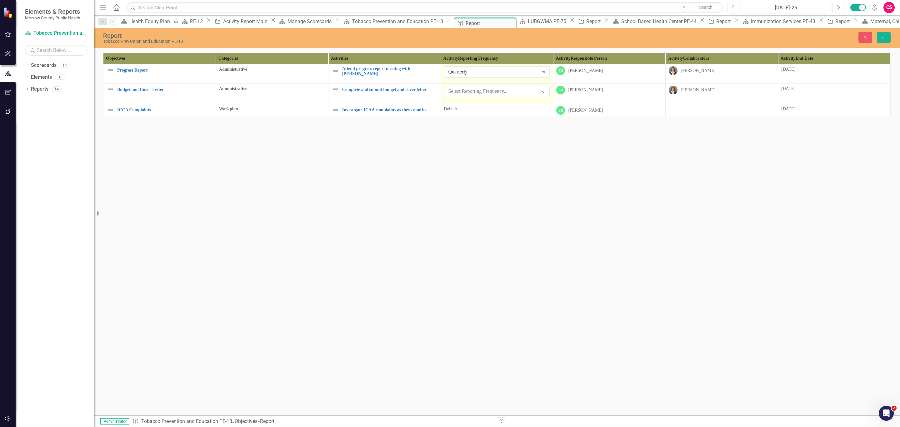
click at [475, 107] on div "Default" at bounding box center [497, 108] width 106 height 6
click at [475, 108] on div "All Periods" at bounding box center [494, 110] width 90 height 7
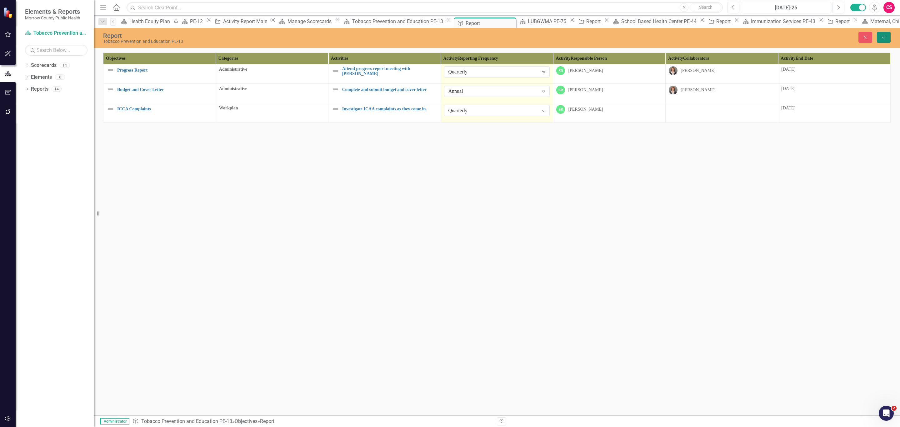
click at [887, 36] on button "Save" at bounding box center [884, 37] width 14 height 11
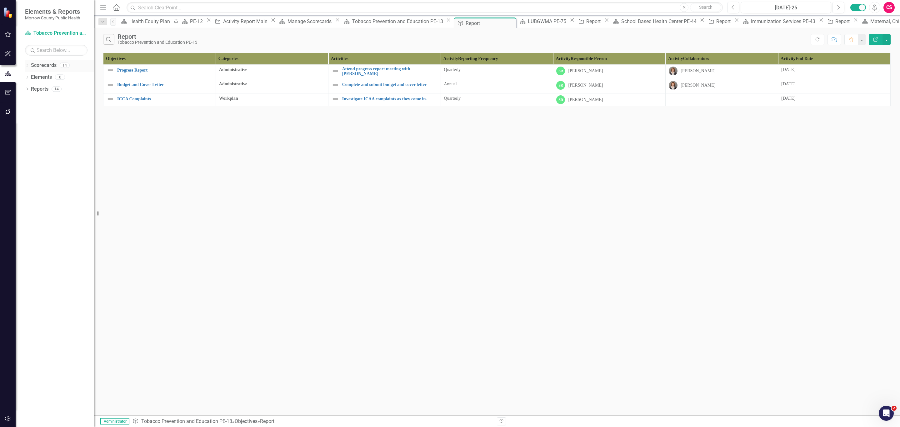
click at [51, 65] on link "Scorecards" at bounding box center [44, 65] width 26 height 7
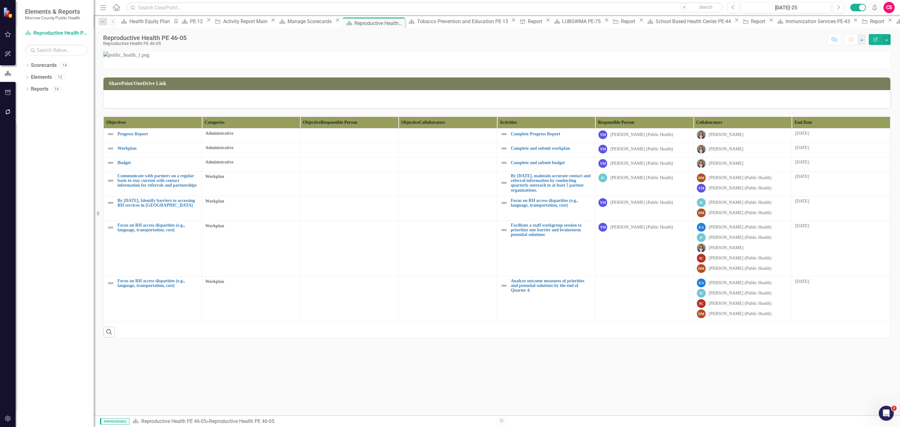
scroll to position [101, 0]
click at [853, 128] on th "End Date" at bounding box center [841, 123] width 98 height 12
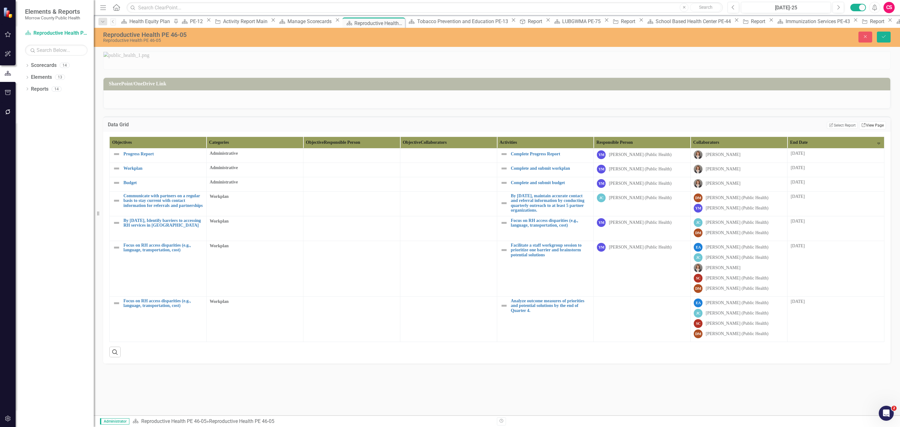
click at [863, 129] on link "Link View Page" at bounding box center [873, 125] width 27 height 8
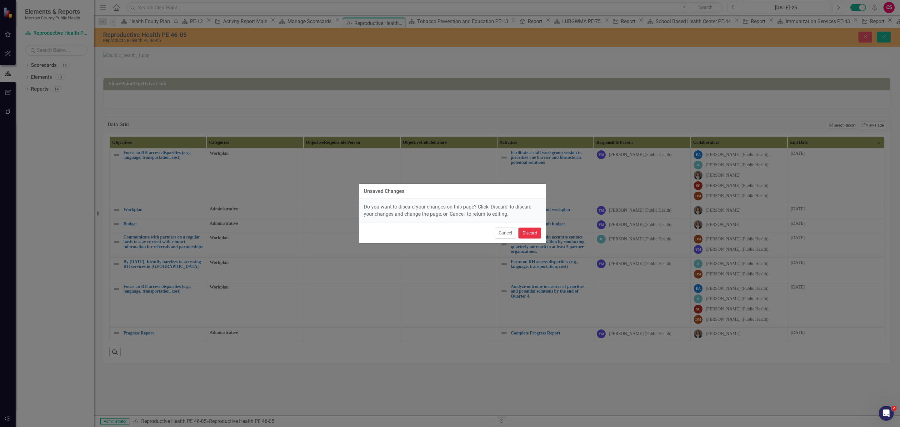
click at [525, 231] on button "Discard" at bounding box center [530, 233] width 23 height 11
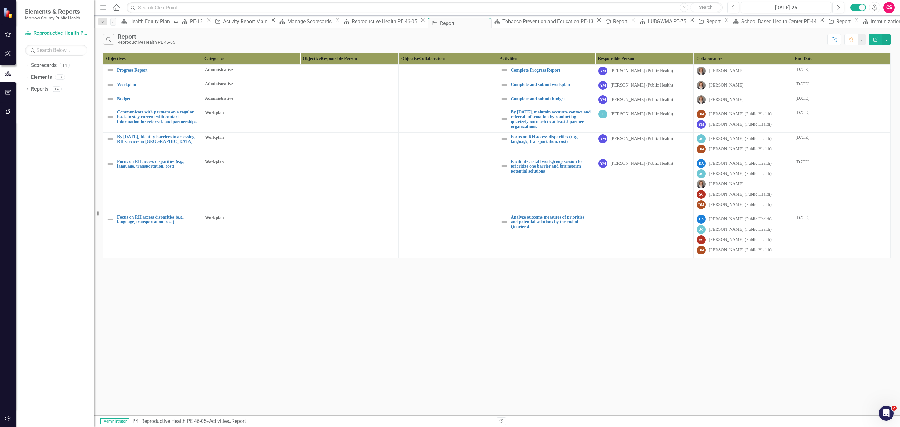
click at [874, 38] on icon "button" at bounding box center [876, 39] width 4 height 4
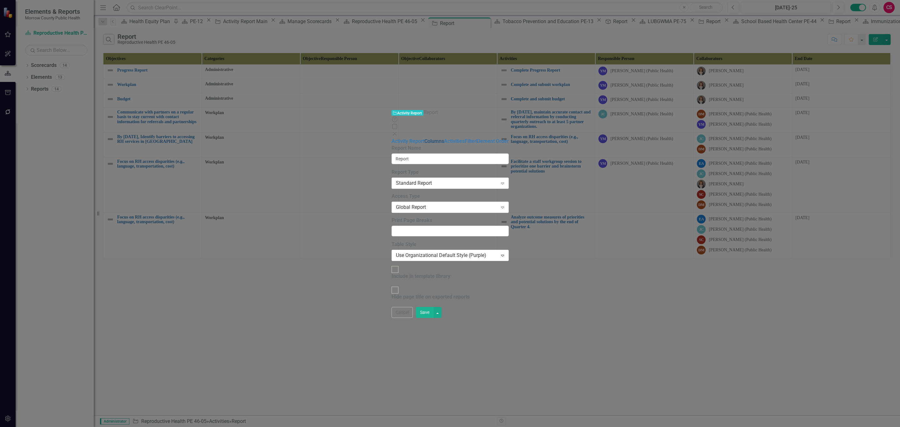
click at [425, 138] on link "Columns" at bounding box center [435, 141] width 20 height 6
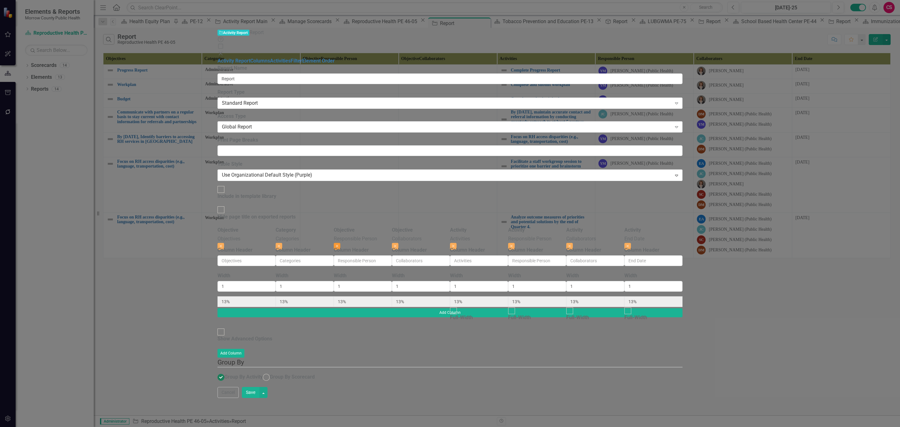
click at [340, 243] on button "Close" at bounding box center [337, 246] width 7 height 7
type input "14%"
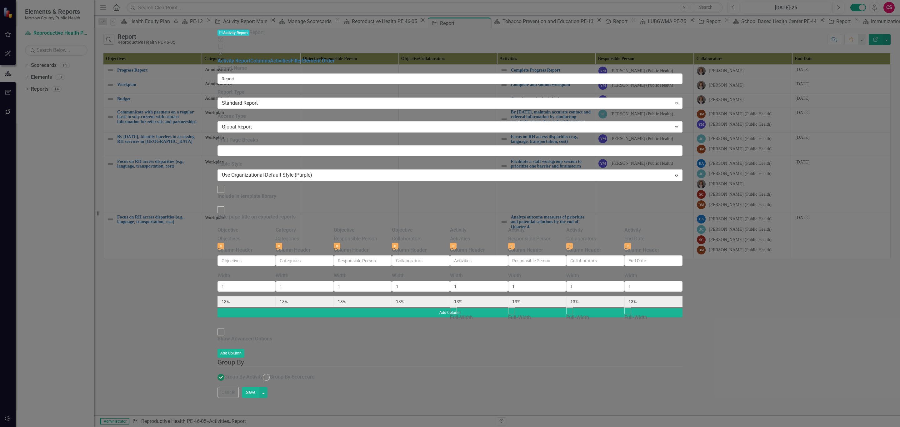
type input "14%"
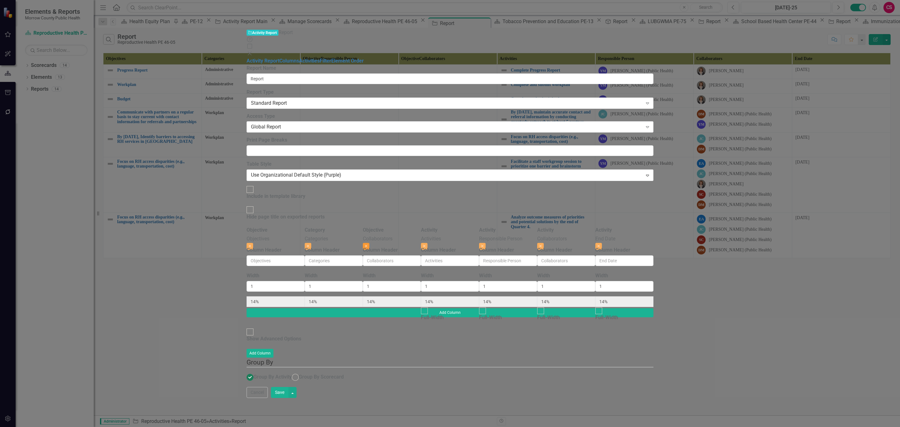
click at [368, 244] on icon "Close" at bounding box center [366, 246] width 3 height 4
type input "17%"
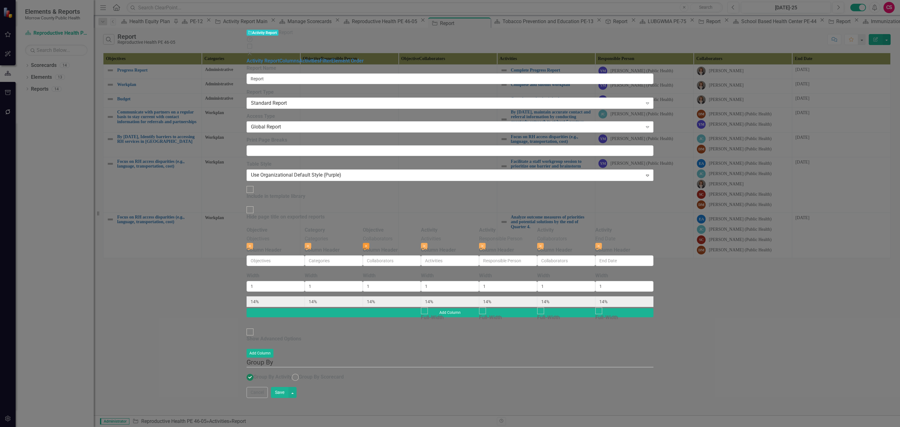
type input "17%"
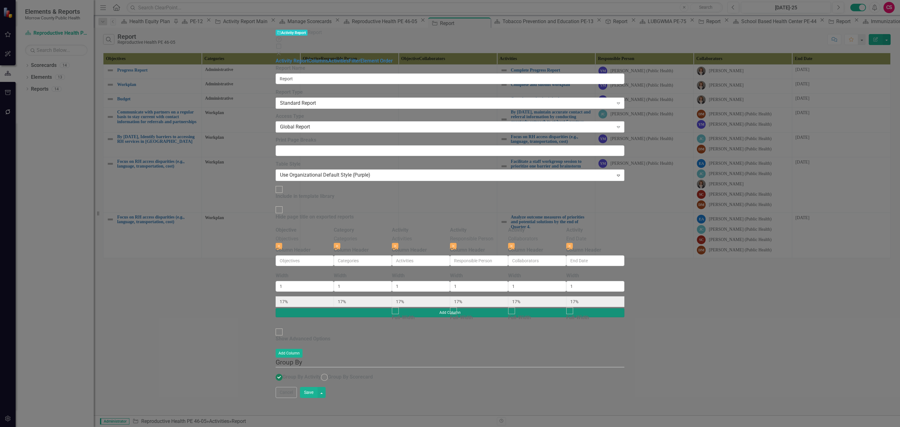
click at [625, 308] on button "Add Column" at bounding box center [450, 312] width 349 height 9
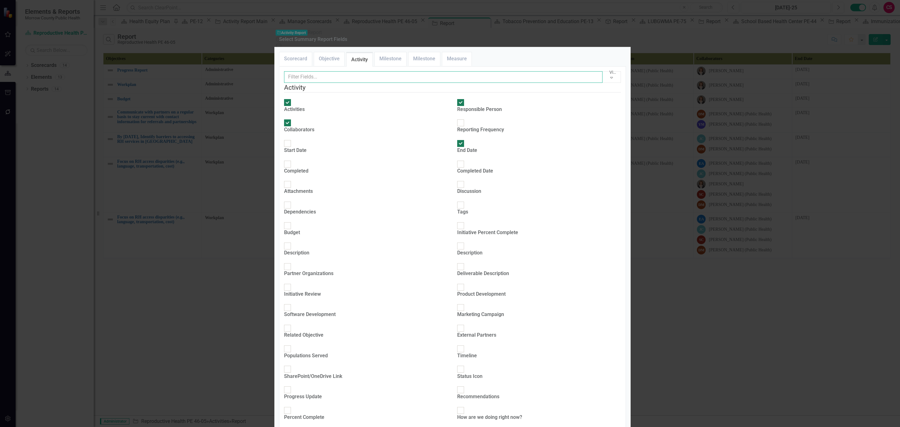
click at [384, 83] on input "text" at bounding box center [443, 77] width 319 height 12
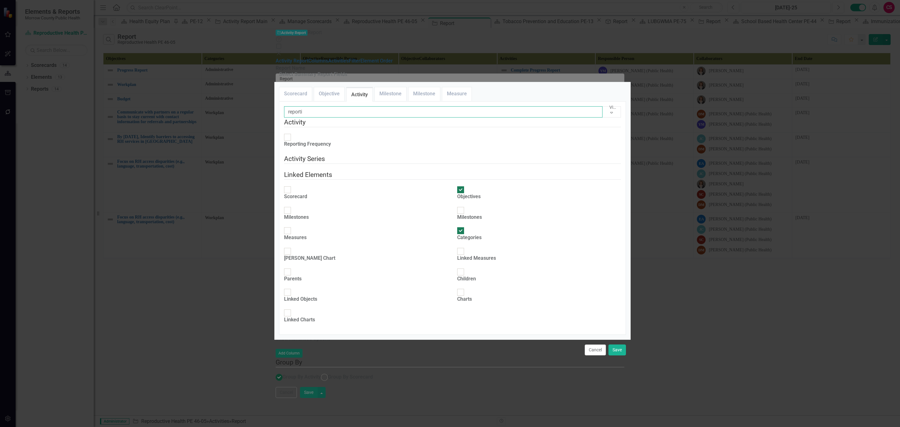
type input "reporti"
click at [335, 119] on fieldset "Activity Reporting Frequency" at bounding box center [452, 136] width 337 height 37
click at [329, 141] on div "Reporting Frequency" at bounding box center [307, 144] width 47 height 7
click at [292, 133] on input "Reporting Frequency" at bounding box center [288, 138] width 10 height 10
checkbox input "true"
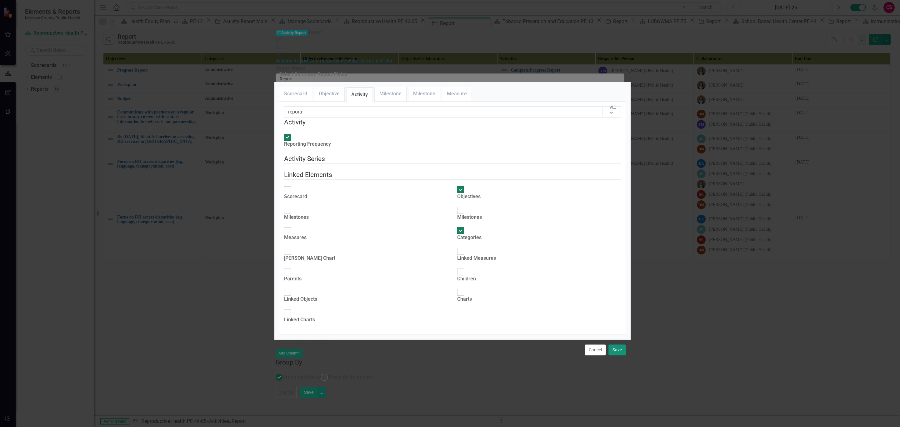
click at [610, 355] on button "Save" at bounding box center [618, 350] width 18 height 11
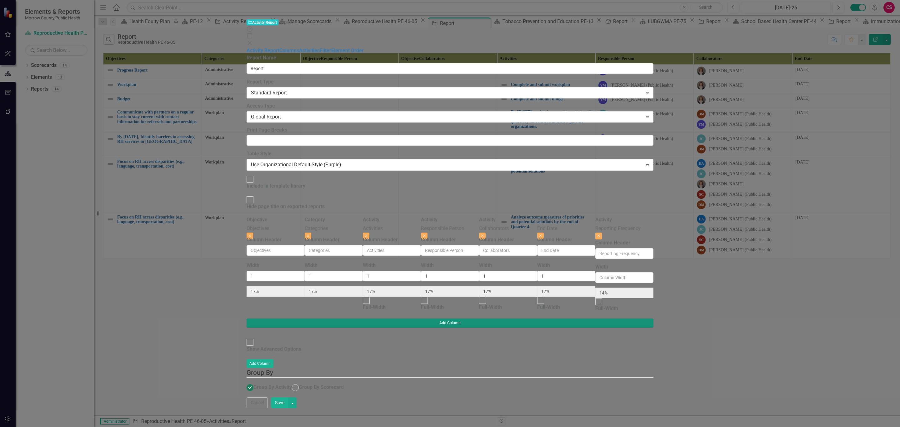
type input "14%"
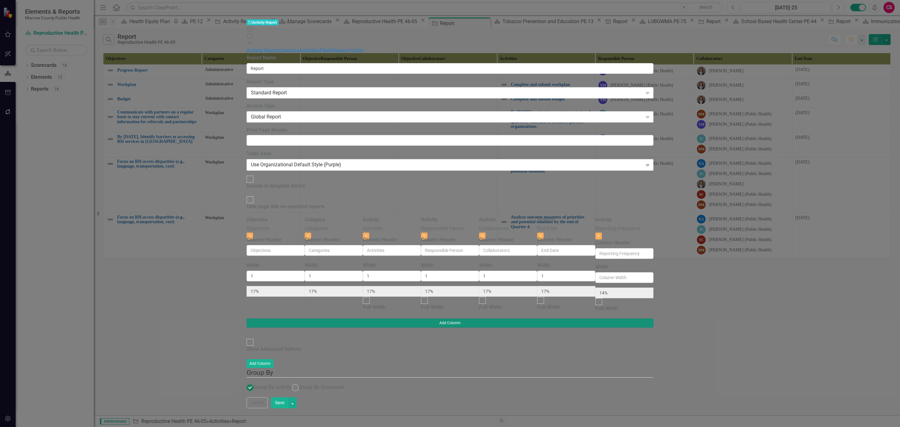
type input "14%"
type input "1"
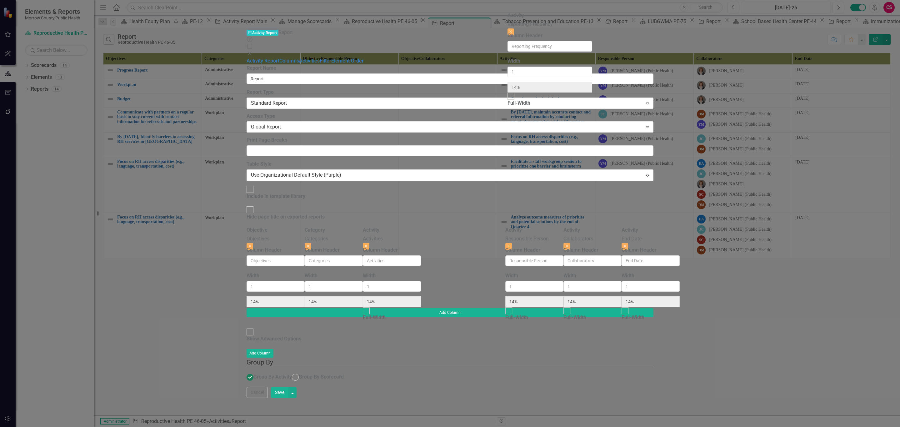
drag, startPoint x: 809, startPoint y: 32, endPoint x: 552, endPoint y: 23, distance: 258.1
click at [552, 227] on div "Objective Objectives Close Column Header Width 1 14% Category Categories Close …" at bounding box center [450, 268] width 407 height 82
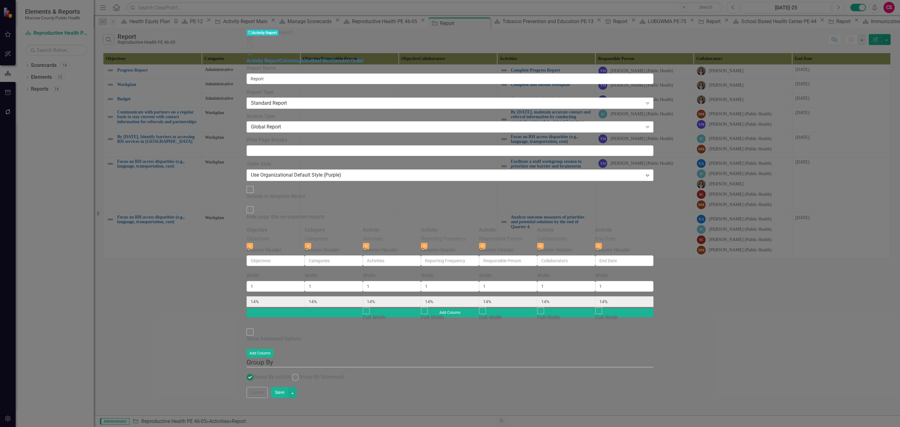
click at [289, 398] on button "Save" at bounding box center [280, 392] width 18 height 11
radio input "true"
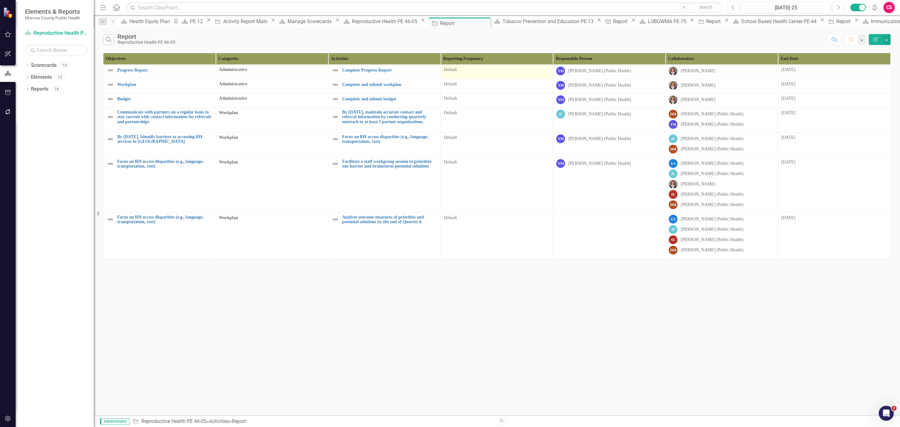
click at [464, 69] on div "Default" at bounding box center [497, 70] width 106 height 6
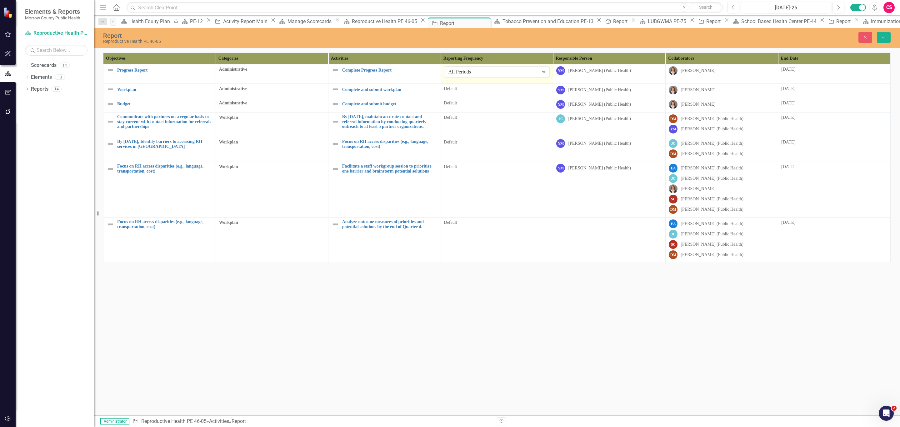
click at [464, 69] on div "All Periods" at bounding box center [494, 71] width 90 height 7
click at [468, 92] on div "Default" at bounding box center [497, 89] width 106 height 6
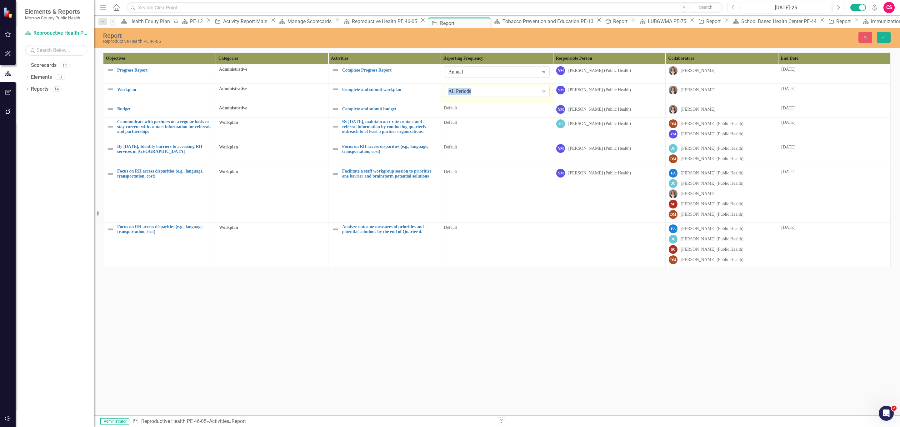
click at [468, 92] on div "All Periods" at bounding box center [494, 91] width 90 height 7
click at [463, 111] on div "Default" at bounding box center [497, 108] width 106 height 6
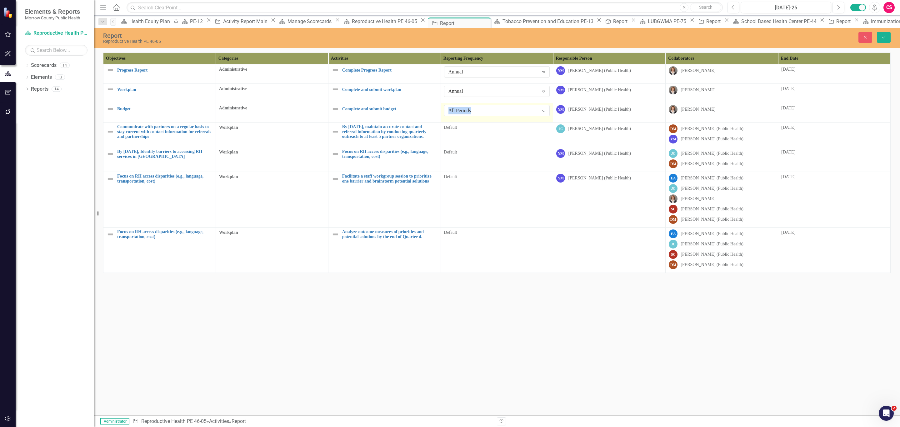
click at [463, 111] on div "All Periods" at bounding box center [494, 110] width 90 height 7
click at [467, 133] on td "Default" at bounding box center [497, 135] width 113 height 25
click at [472, 132] on div "All Periods" at bounding box center [494, 130] width 90 height 7
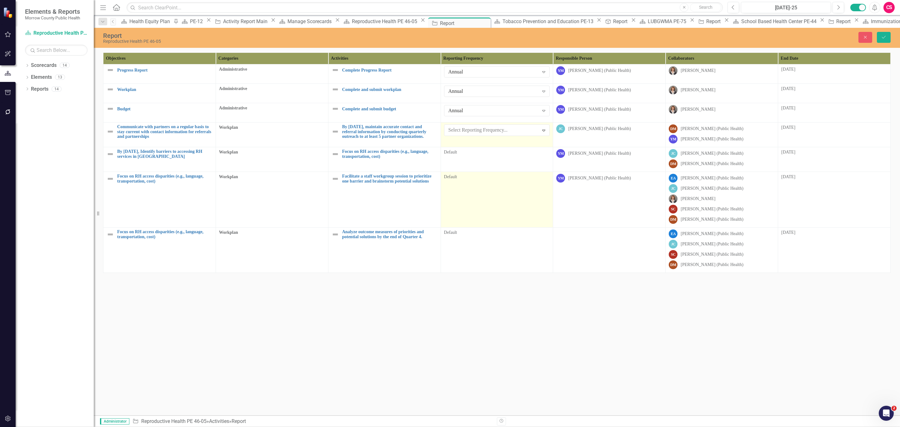
drag, startPoint x: 465, startPoint y: 199, endPoint x: 469, endPoint y: 191, distance: 9.1
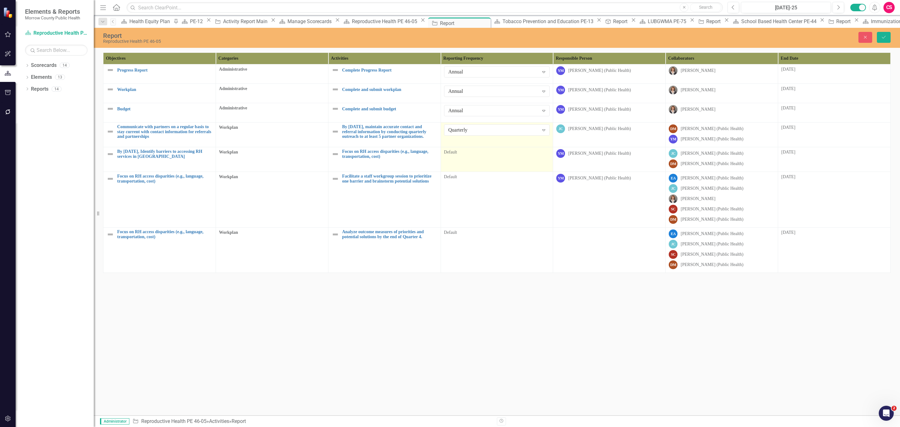
click at [479, 162] on td "Default" at bounding box center [497, 159] width 113 height 25
click at [483, 158] on div "All Periods" at bounding box center [494, 154] width 90 height 7
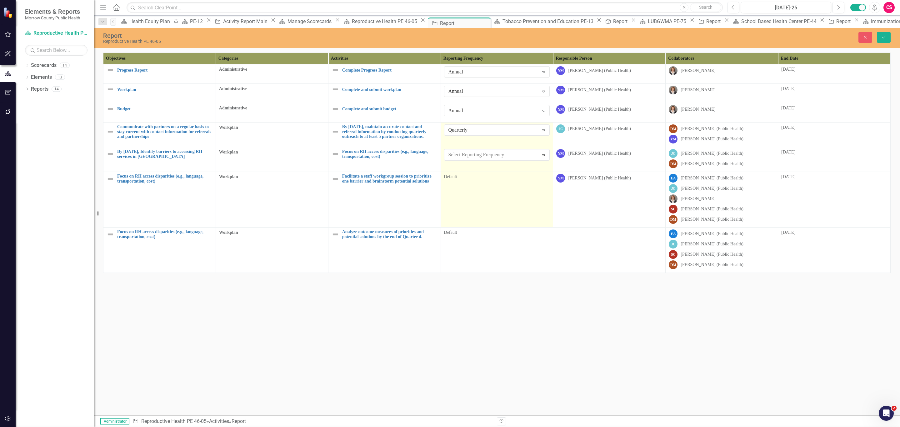
click at [483, 204] on td "Default" at bounding box center [497, 200] width 113 height 56
click at [493, 177] on div "All Periods" at bounding box center [494, 179] width 90 height 7
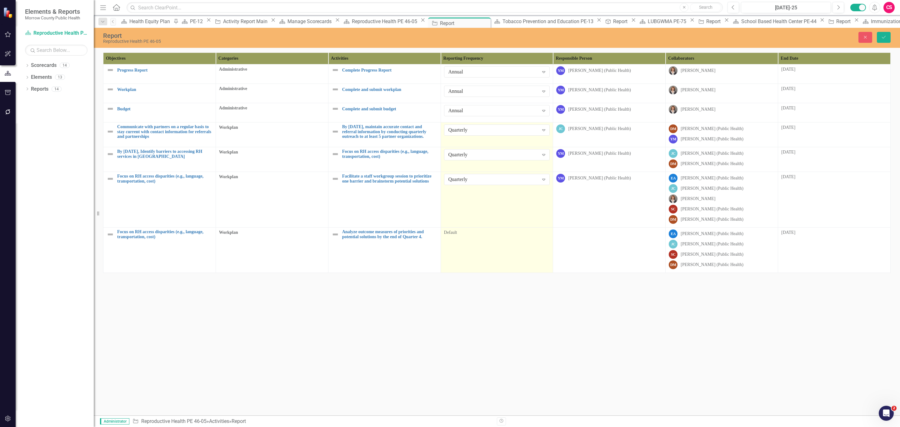
click at [482, 242] on td "Default" at bounding box center [497, 250] width 113 height 45
click at [489, 238] on div "All Periods" at bounding box center [494, 235] width 90 height 7
click at [880, 40] on button "Save" at bounding box center [884, 37] width 14 height 11
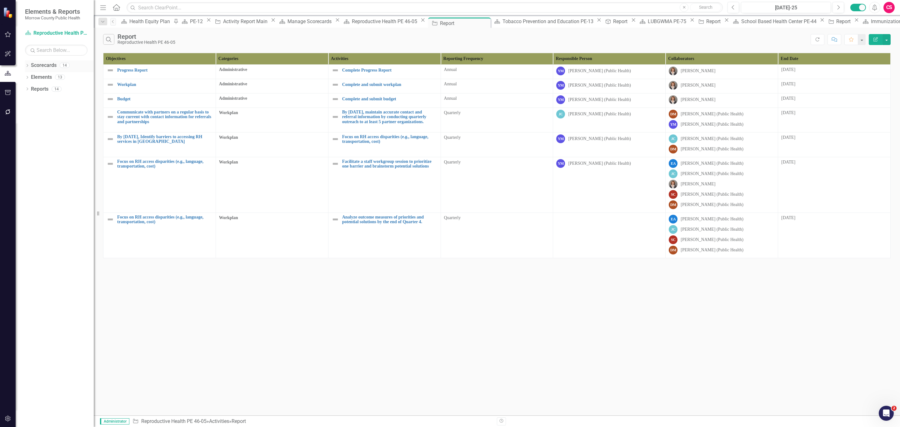
click at [48, 65] on link "Scorecards" at bounding box center [44, 65] width 26 height 7
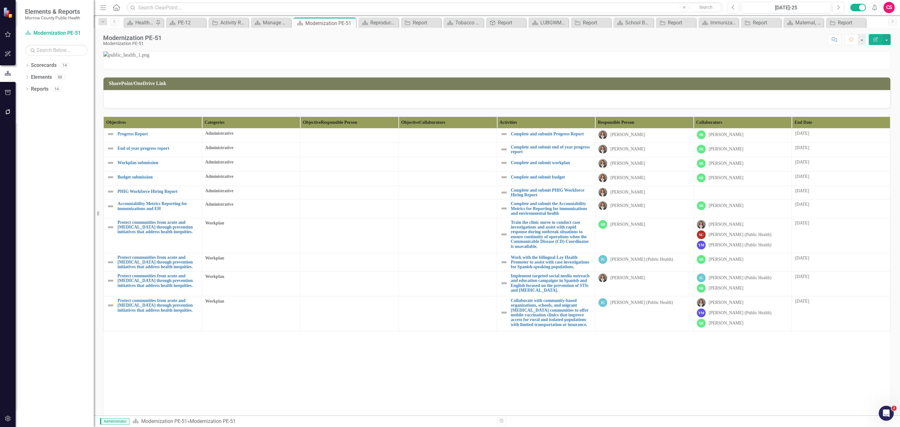
scroll to position [234, 0]
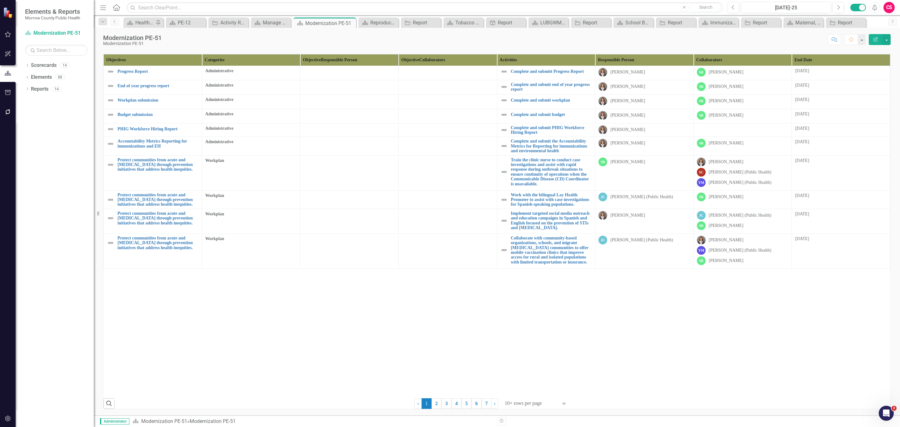
click at [876, 40] on icon "Edit Report" at bounding box center [876, 39] width 6 height 4
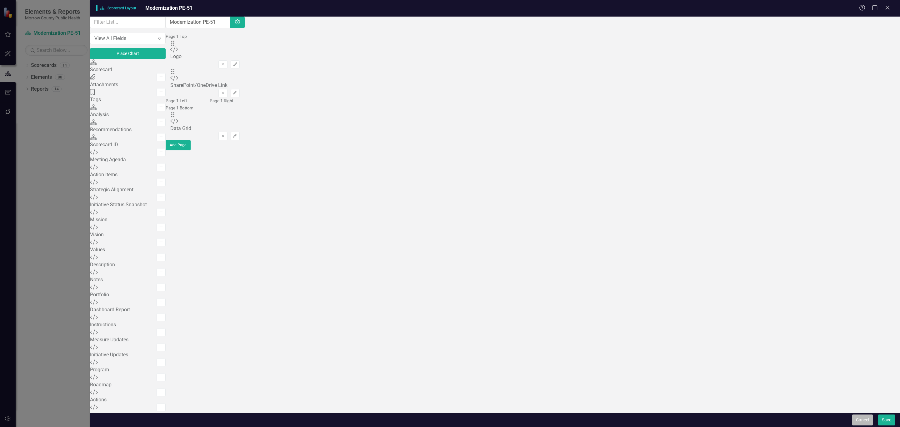
click at [862, 416] on button "Cancel" at bounding box center [862, 420] width 21 height 11
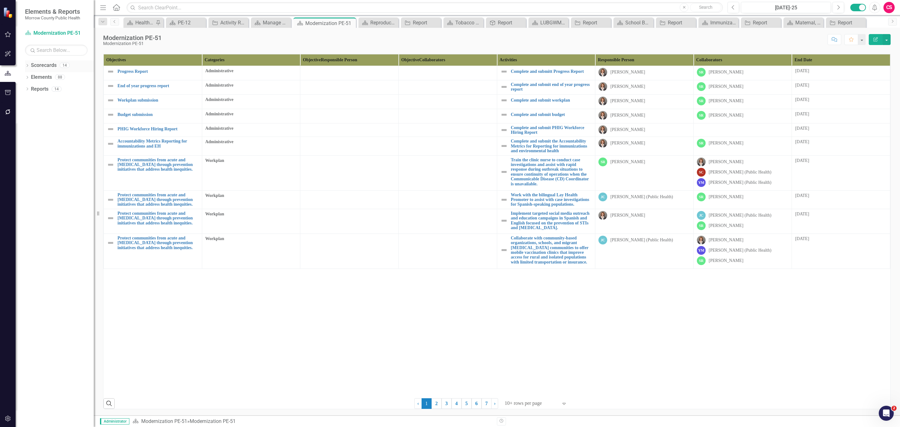
click at [43, 63] on link "Scorecards" at bounding box center [44, 65] width 26 height 7
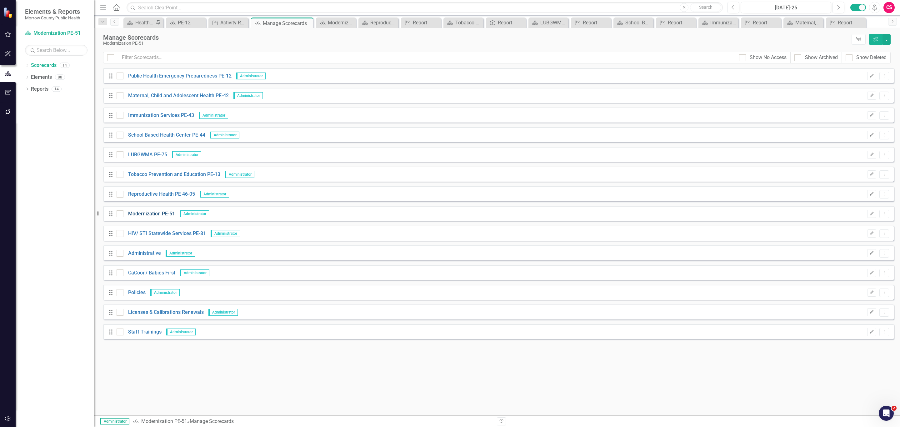
click at [151, 212] on link "Modernization PE-51" at bounding box center [150, 213] width 52 height 7
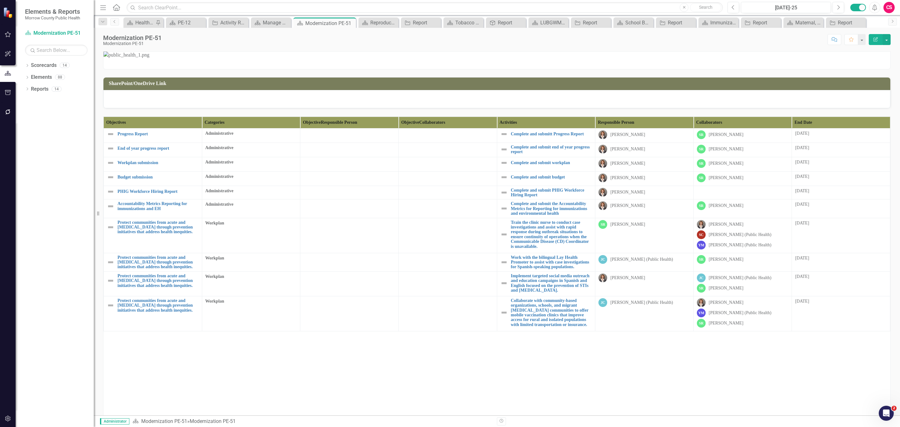
click at [862, 128] on th "End Date" at bounding box center [841, 123] width 98 height 12
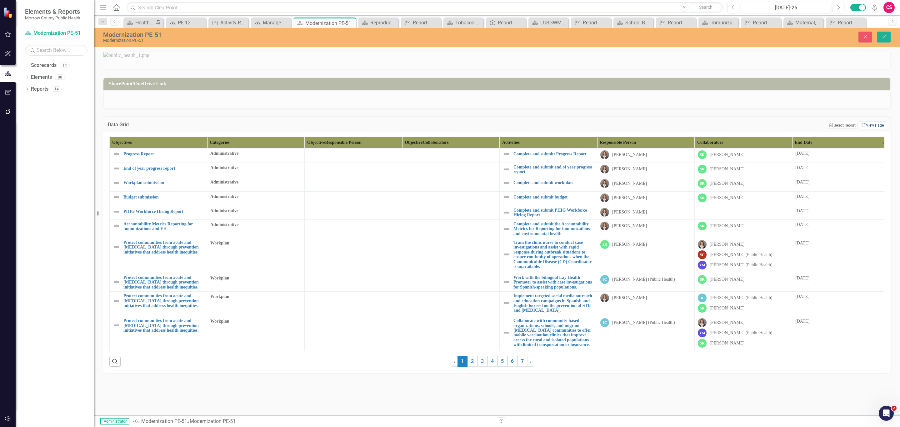
click at [862, 129] on link "Link View Page" at bounding box center [873, 125] width 27 height 8
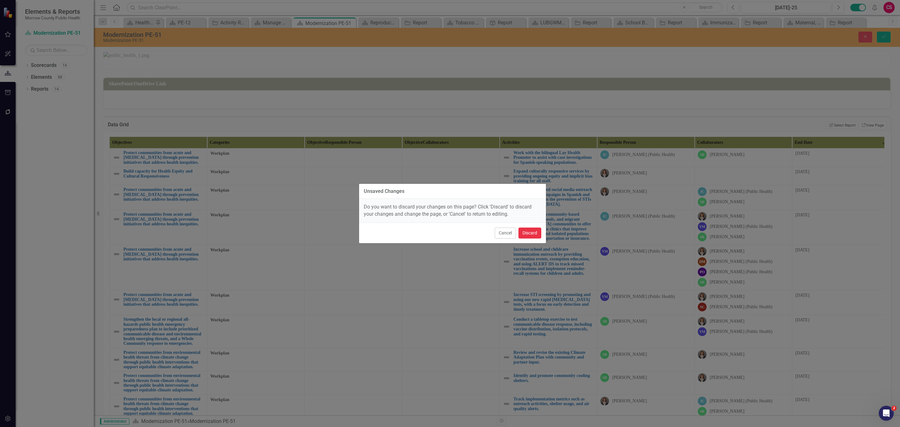
click at [534, 236] on button "Discard" at bounding box center [530, 233] width 23 height 11
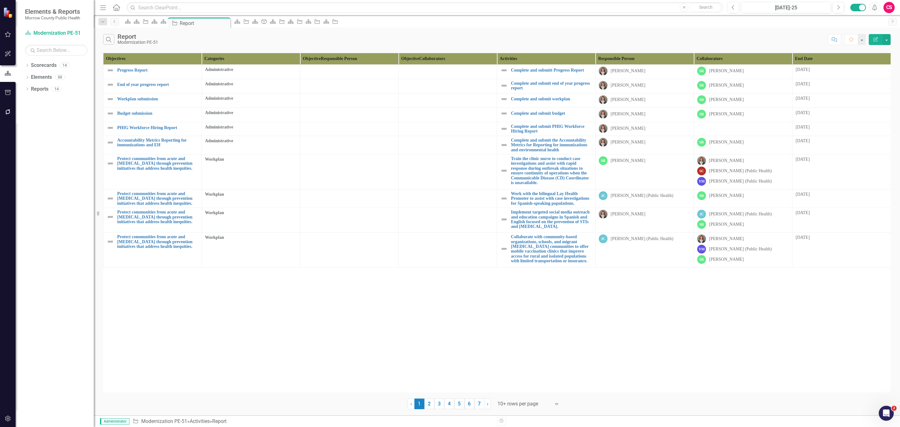
click at [878, 39] on icon "Edit Report" at bounding box center [876, 39] width 6 height 4
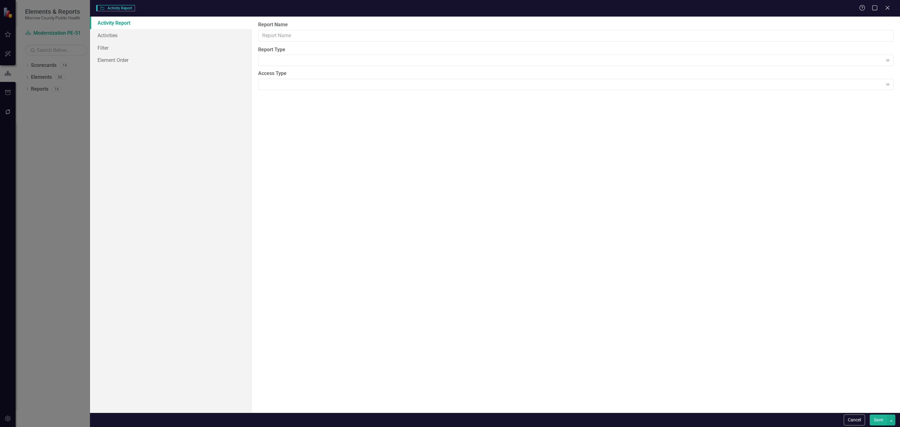
type input "Report"
click at [154, 34] on link "Columns" at bounding box center [171, 35] width 162 height 13
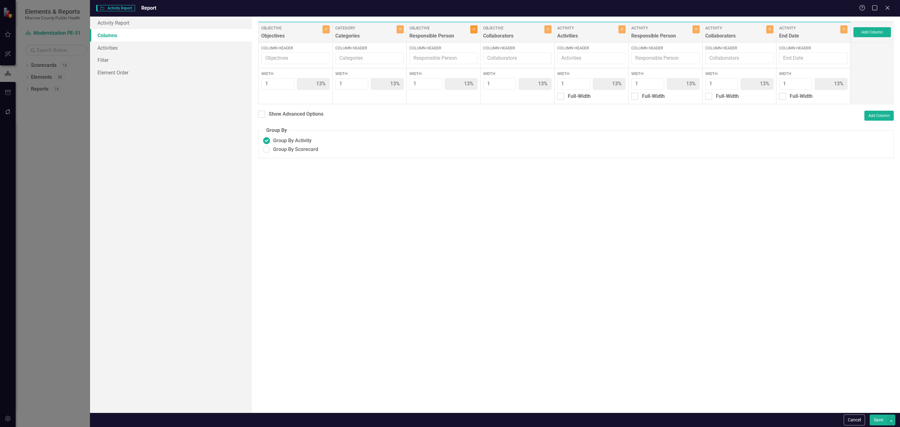
click at [473, 32] on button "Close" at bounding box center [474, 29] width 7 height 8
type input "14%"
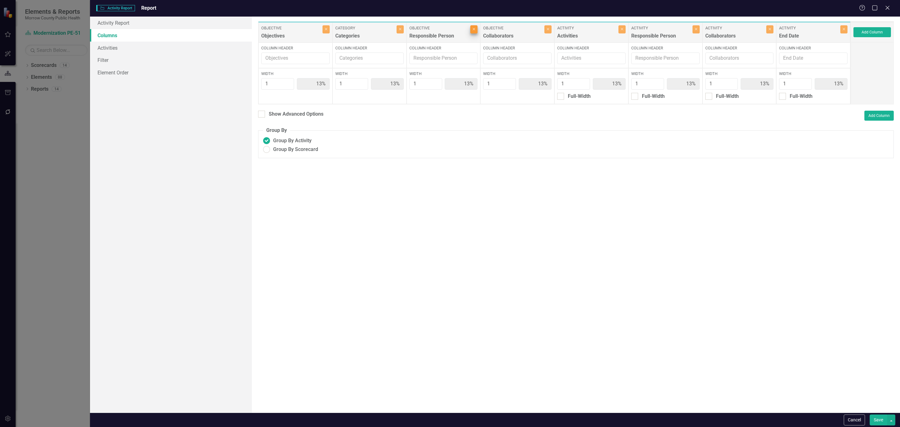
type input "14%"
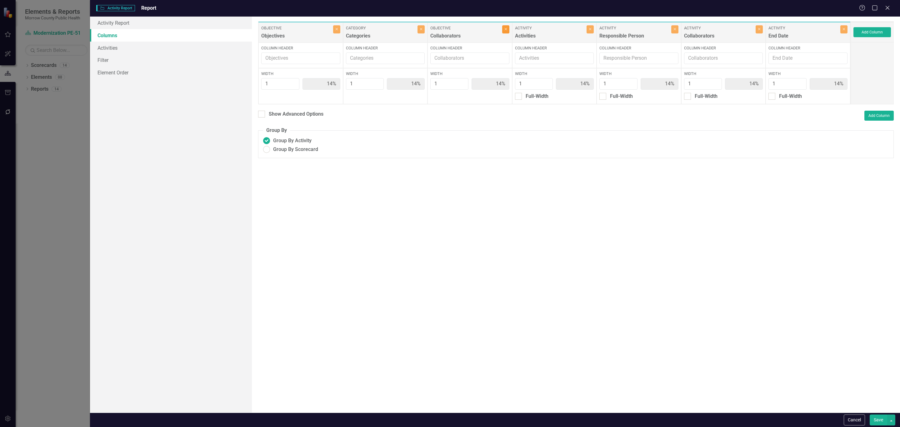
click at [507, 31] on icon "Close" at bounding box center [506, 29] width 3 height 4
type input "17%"
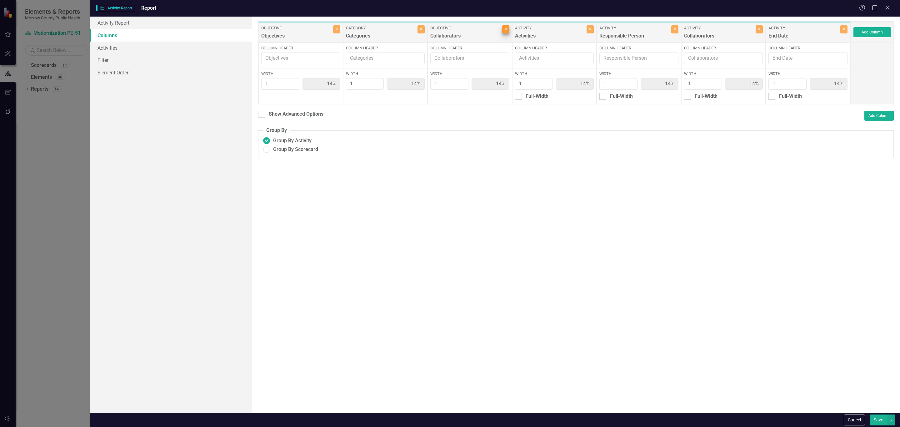
type input "17%"
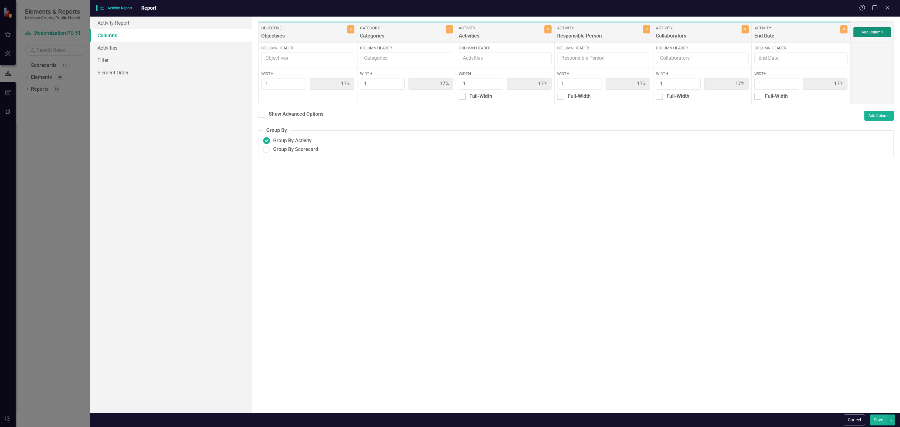
click at [878, 35] on button "Add Column" at bounding box center [873, 32] width 38 height 10
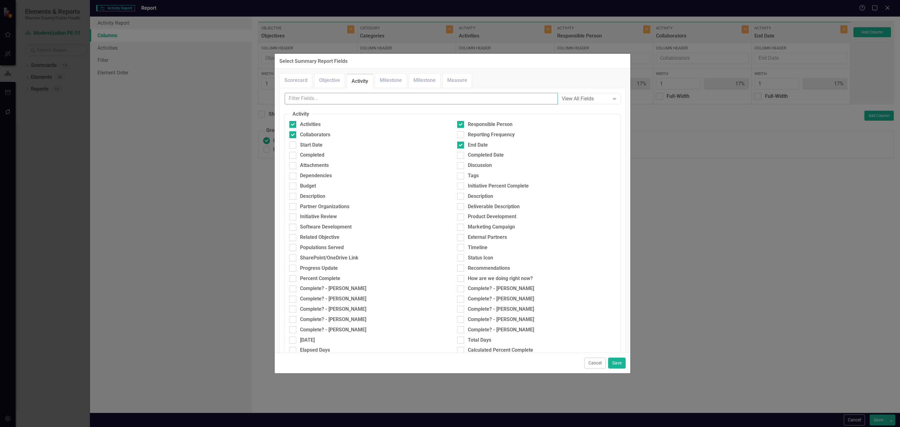
click at [363, 96] on input "text" at bounding box center [421, 99] width 273 height 12
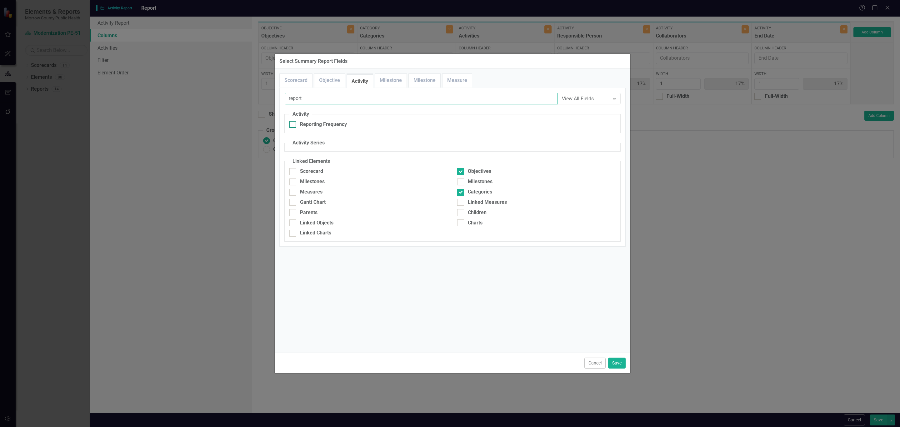
type input "report"
click at [350, 123] on div "Reporting Frequency" at bounding box center [369, 124] width 159 height 7
click at [294, 123] on input "Reporting Frequency" at bounding box center [292, 123] width 4 height 4
checkbox input "true"
click at [612, 363] on button "Save" at bounding box center [617, 363] width 18 height 11
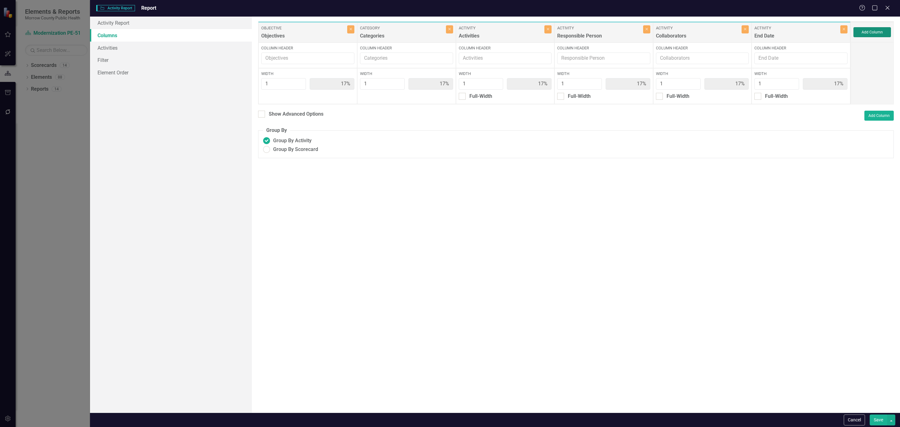
type input "14%"
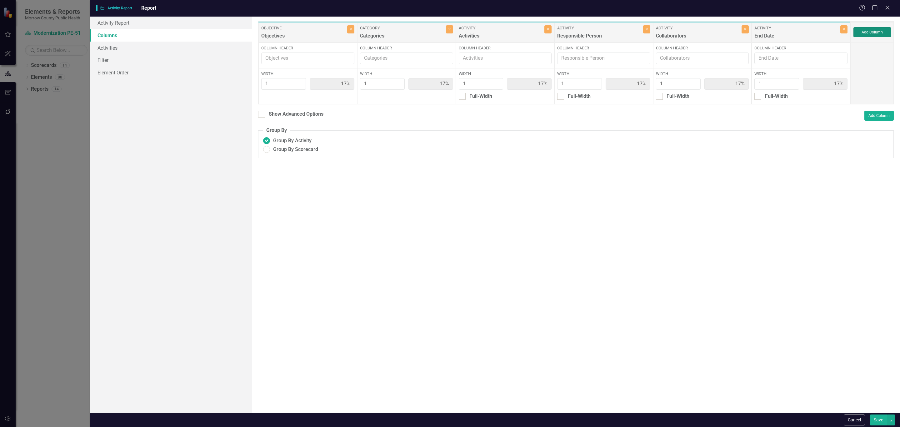
type input "14%"
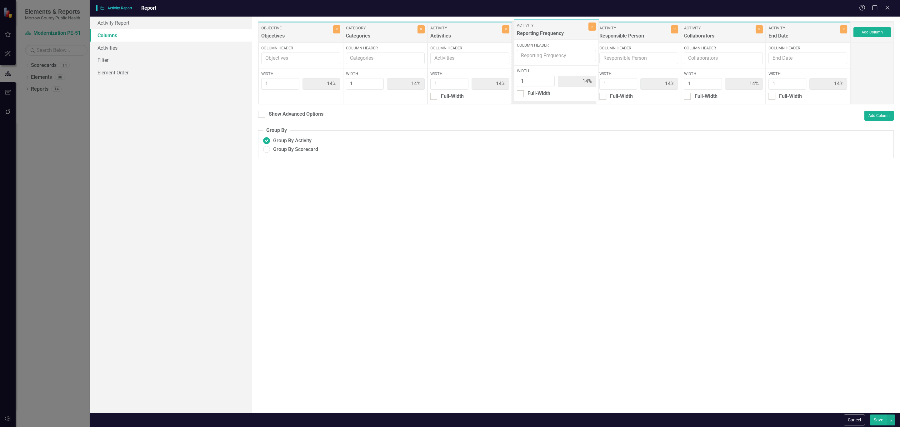
drag, startPoint x: 821, startPoint y: 35, endPoint x: 569, endPoint y: 32, distance: 251.4
click at [569, 32] on div "Objective Objectives Close Column Header Width 1 14% Category Categories Close …" at bounding box center [554, 62] width 593 height 83
click at [874, 416] on button "Save" at bounding box center [879, 420] width 18 height 11
radio input "true"
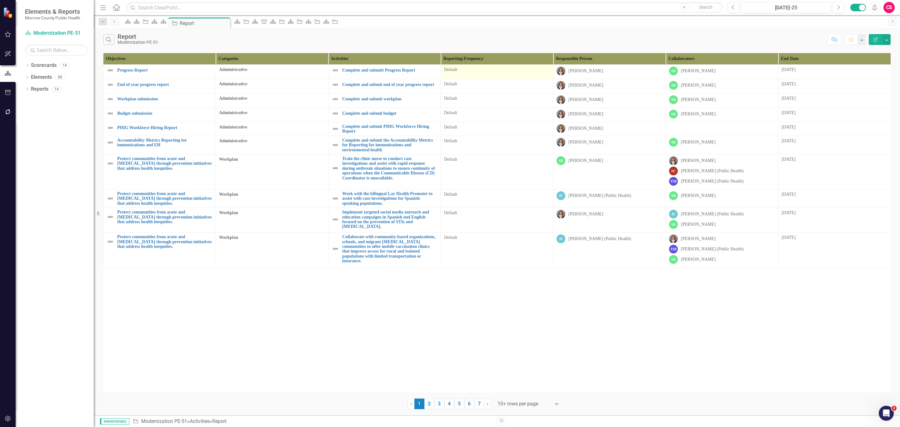
click at [502, 75] on td "Default" at bounding box center [497, 72] width 113 height 14
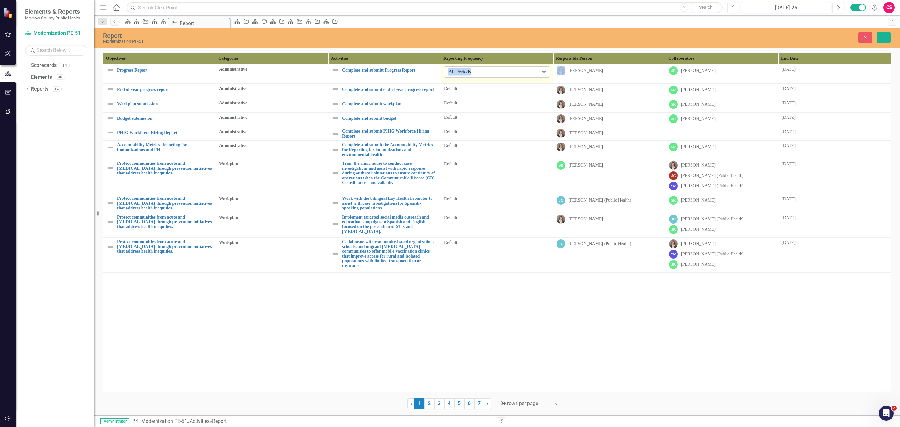
click at [502, 74] on div "All Periods" at bounding box center [494, 71] width 91 height 7
click at [487, 95] on div "Annual" at bounding box center [499, 93] width 96 height 7
click at [487, 94] on td "Default" at bounding box center [497, 91] width 113 height 14
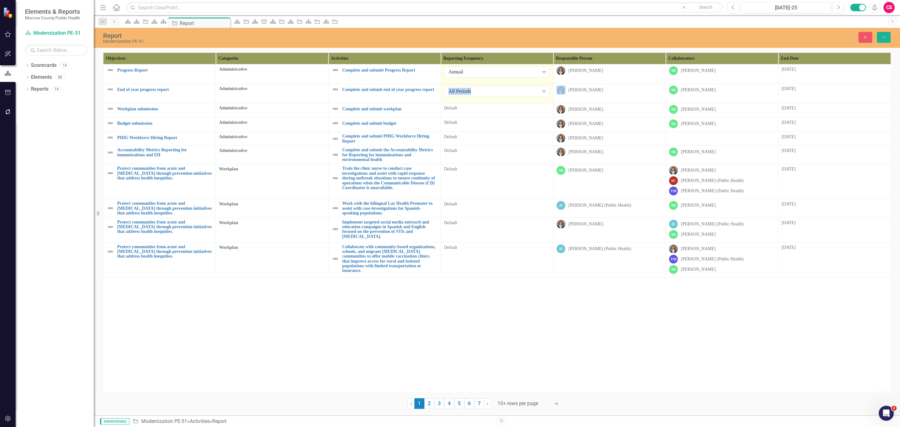
click at [487, 94] on div "All Periods" at bounding box center [494, 91] width 91 height 7
click at [484, 110] on div "Annual" at bounding box center [499, 113] width 96 height 7
click at [484, 110] on div "Default" at bounding box center [497, 108] width 106 height 6
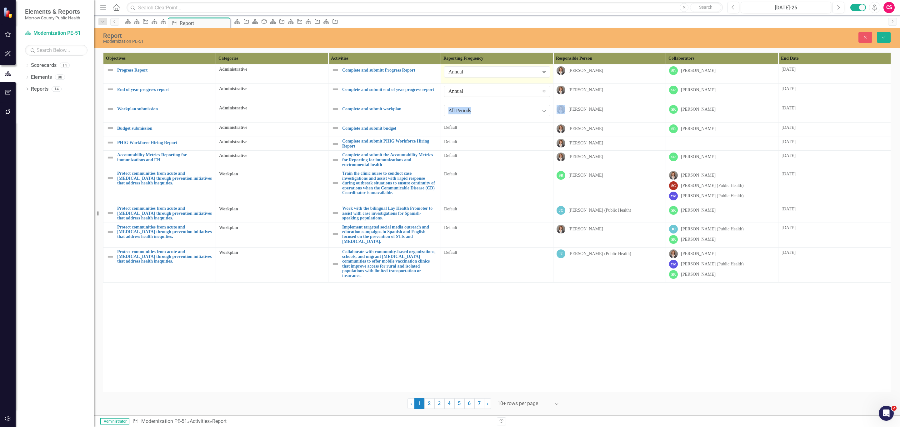
click at [484, 110] on div "All Periods" at bounding box center [494, 110] width 91 height 7
click at [477, 129] on div "Annual" at bounding box center [497, 133] width 106 height 10
click at [477, 129] on div "Default" at bounding box center [497, 127] width 106 height 6
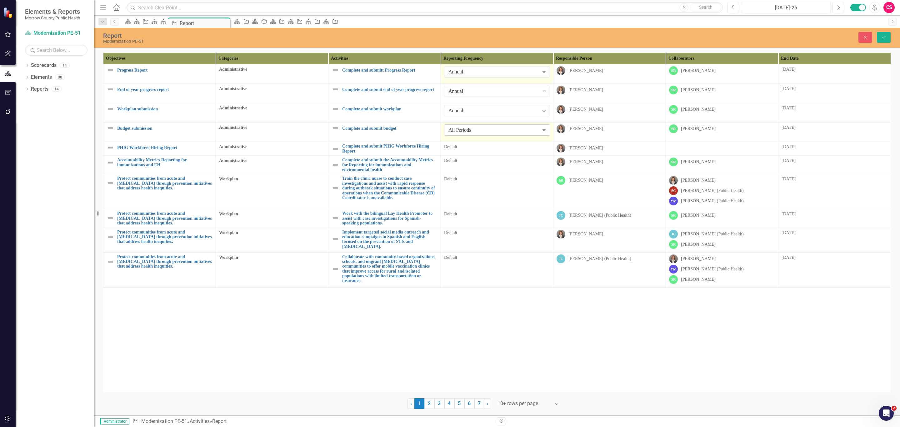
click at [476, 134] on div "All Periods" at bounding box center [494, 130] width 91 height 7
click at [465, 153] on div "Annual" at bounding box center [499, 152] width 96 height 7
click at [488, 150] on div "Default" at bounding box center [497, 147] width 106 height 6
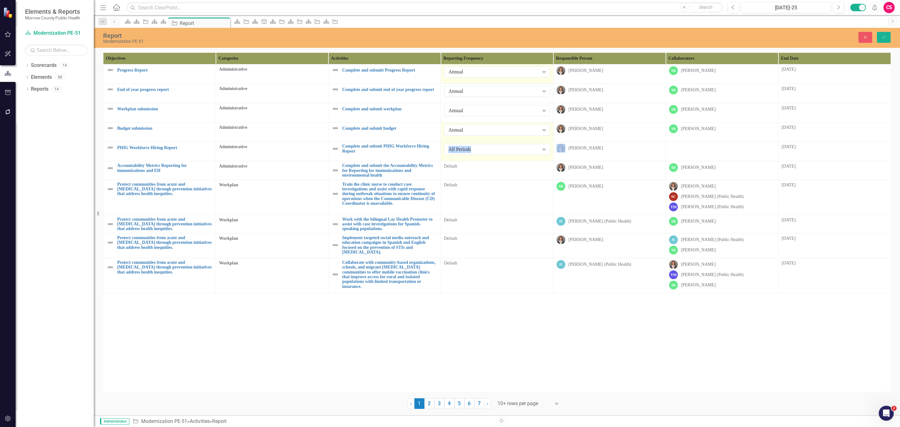
click at [488, 150] on div "All Periods" at bounding box center [494, 149] width 91 height 7
click at [463, 172] on td "Default" at bounding box center [497, 170] width 113 height 18
click at [463, 172] on div "All Periods" at bounding box center [494, 168] width 91 height 7
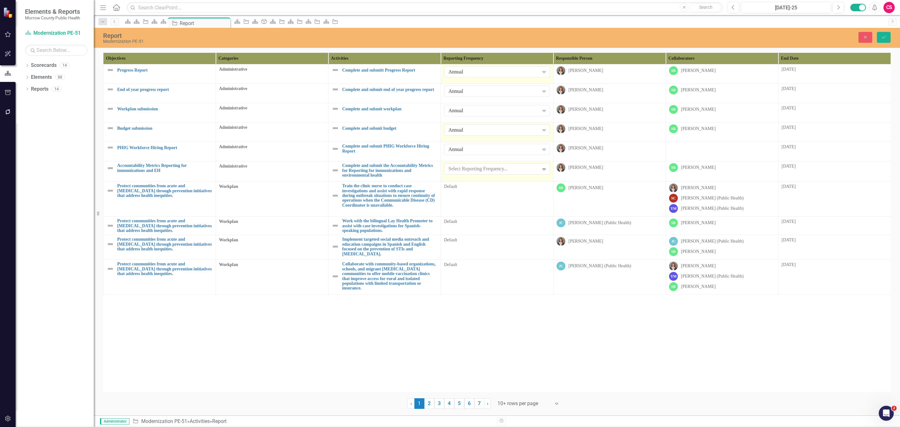
click at [469, 195] on td "Default" at bounding box center [497, 198] width 113 height 35
click at [473, 189] on div "All Periods" at bounding box center [494, 188] width 91 height 7
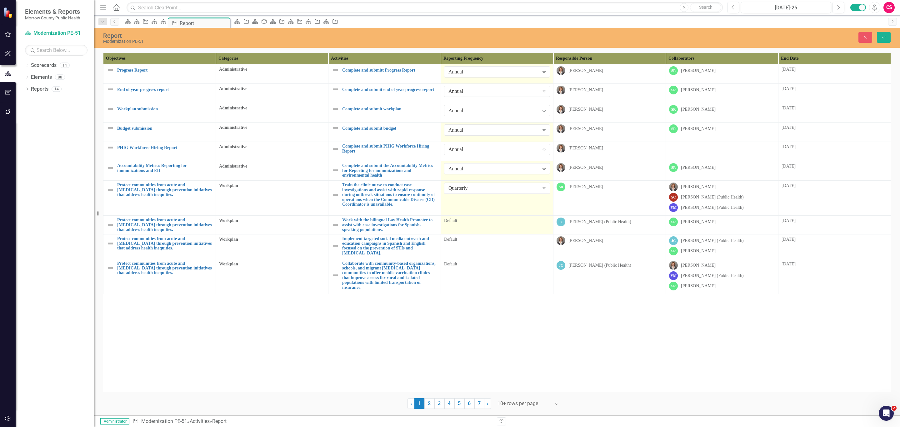
click at [476, 223] on div "Default" at bounding box center [497, 221] width 106 height 6
click at [476, 223] on div "All Periods" at bounding box center [494, 223] width 91 height 7
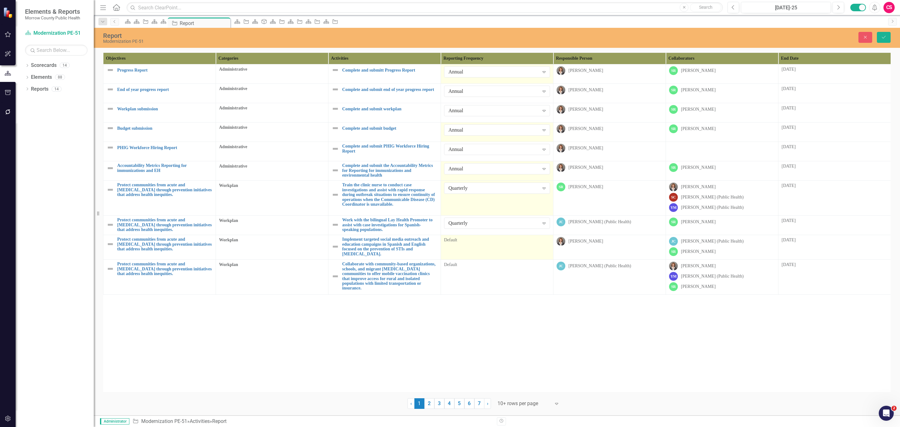
click at [473, 252] on td "Default" at bounding box center [497, 247] width 113 height 25
click at [475, 246] on div "All Periods" at bounding box center [494, 242] width 91 height 7
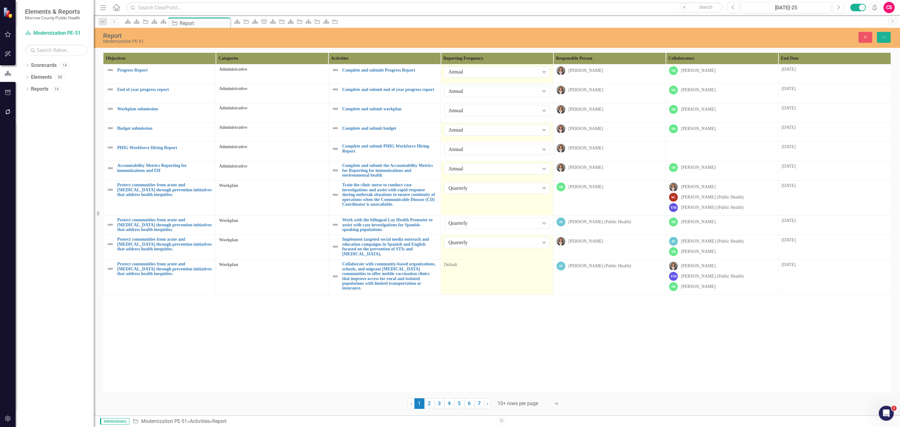
click at [500, 282] on td "Default" at bounding box center [497, 277] width 113 height 35
click at [500, 271] on div "All Periods" at bounding box center [494, 267] width 91 height 7
click at [884, 38] on icon "Save" at bounding box center [884, 37] width 6 height 4
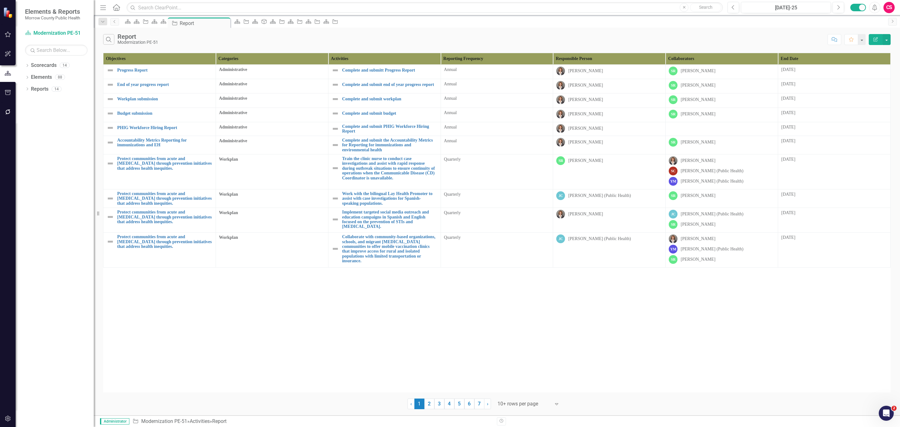
click at [523, 405] on div at bounding box center [524, 404] width 53 height 8
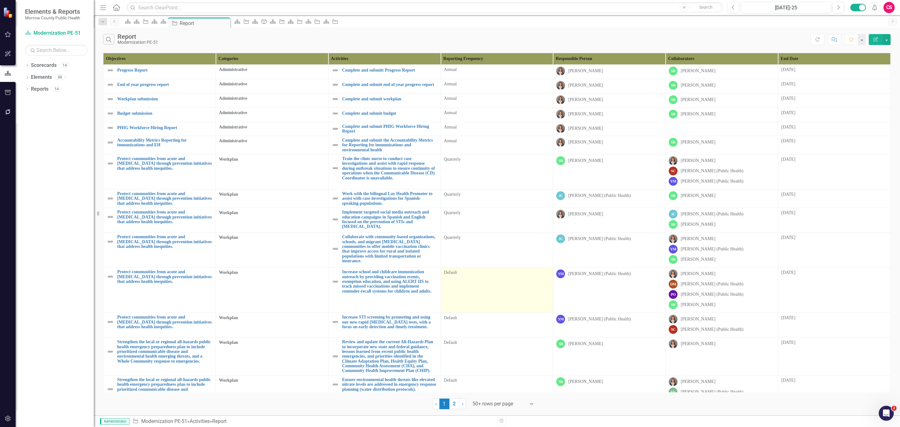
click at [459, 276] on div "Default" at bounding box center [497, 273] width 106 height 6
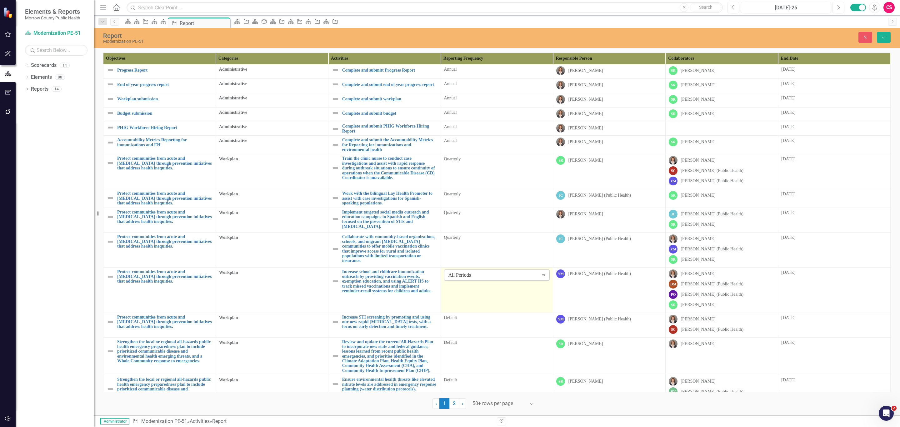
click at [463, 279] on div "All Periods" at bounding box center [494, 274] width 90 height 7
click at [467, 321] on div "Default" at bounding box center [497, 318] width 106 height 6
click at [469, 324] on div "All Periods" at bounding box center [494, 320] width 90 height 7
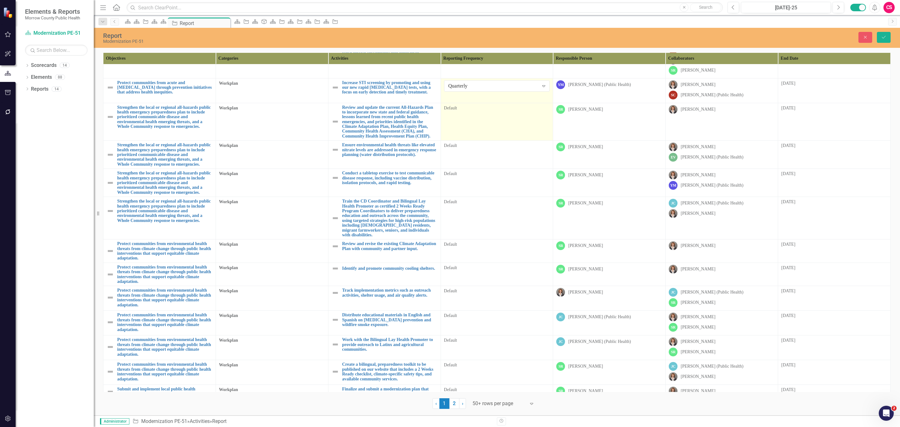
click at [466, 122] on td "Default" at bounding box center [497, 122] width 113 height 38
click at [476, 114] on div "All Periods" at bounding box center [494, 110] width 90 height 7
click at [483, 102] on td "Quarterly Expand" at bounding box center [497, 90] width 113 height 25
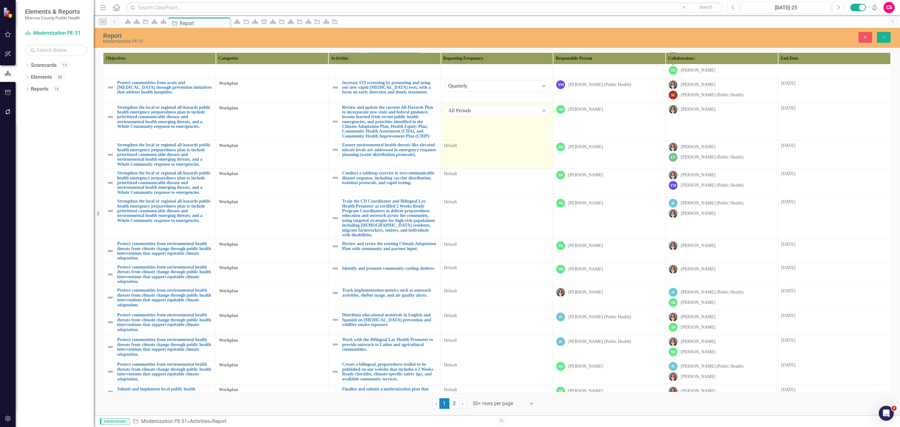
click at [478, 149] on div "Default" at bounding box center [497, 146] width 106 height 6
click at [478, 152] on div "All Periods" at bounding box center [494, 148] width 90 height 7
click at [475, 427] on div "All Periods" at bounding box center [451, 432] width 890 height 7
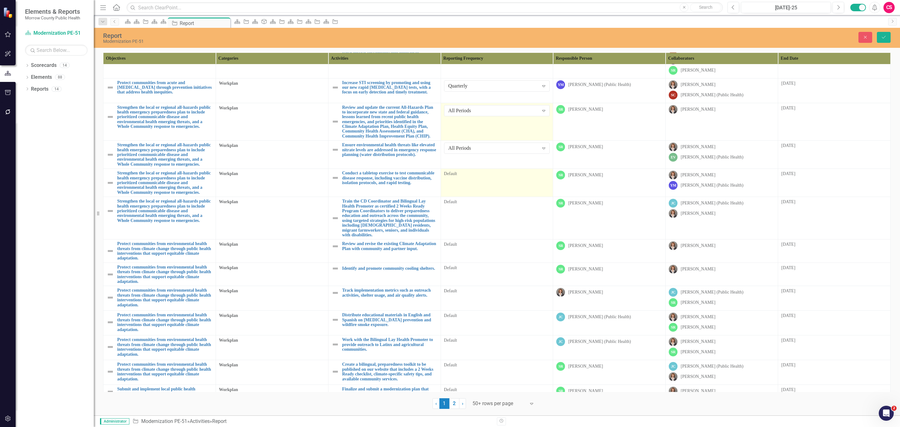
click at [470, 197] on td "Default" at bounding box center [497, 183] width 113 height 28
click at [458, 180] on div "All Periods" at bounding box center [494, 176] width 90 height 7
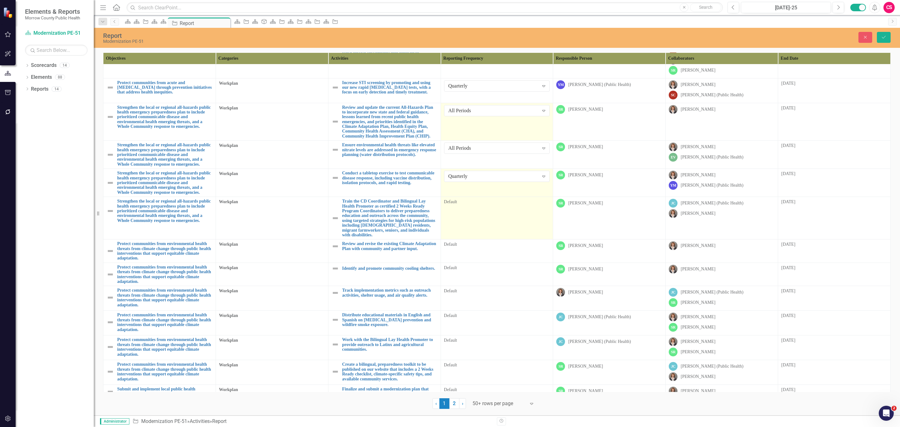
click at [478, 239] on td "Default" at bounding box center [497, 218] width 113 height 43
click at [474, 210] on div "All Periods Expand" at bounding box center [497, 204] width 106 height 11
click at [467, 286] on td "Default" at bounding box center [497, 274] width 113 height 23
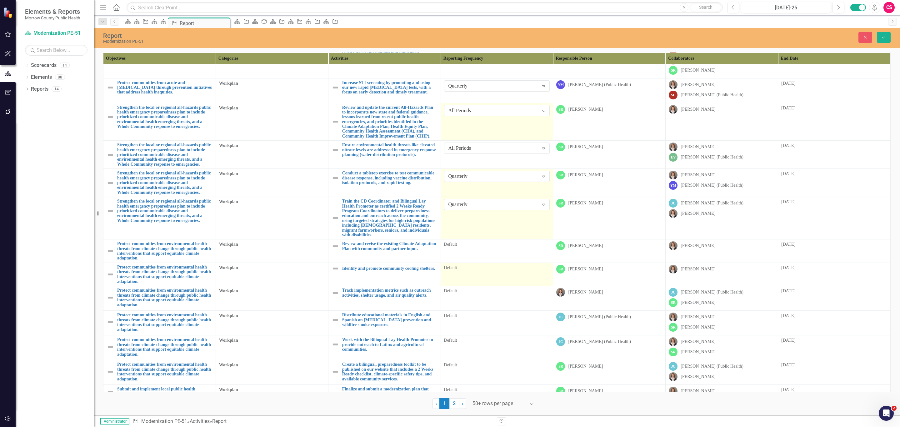
click at [467, 286] on td "Default" at bounding box center [497, 274] width 113 height 23
click at [467, 274] on div "All Periods" at bounding box center [494, 270] width 90 height 7
click at [471, 294] on div "Default" at bounding box center [497, 291] width 106 height 6
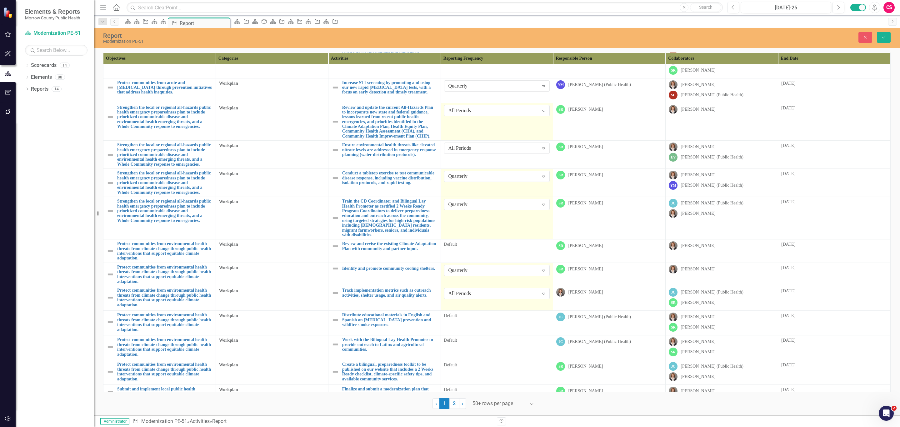
click at [471, 297] on div "All Periods" at bounding box center [494, 293] width 90 height 7
click at [471, 335] on td "Default" at bounding box center [497, 323] width 113 height 25
click at [469, 322] on div "All Periods" at bounding box center [494, 318] width 90 height 7
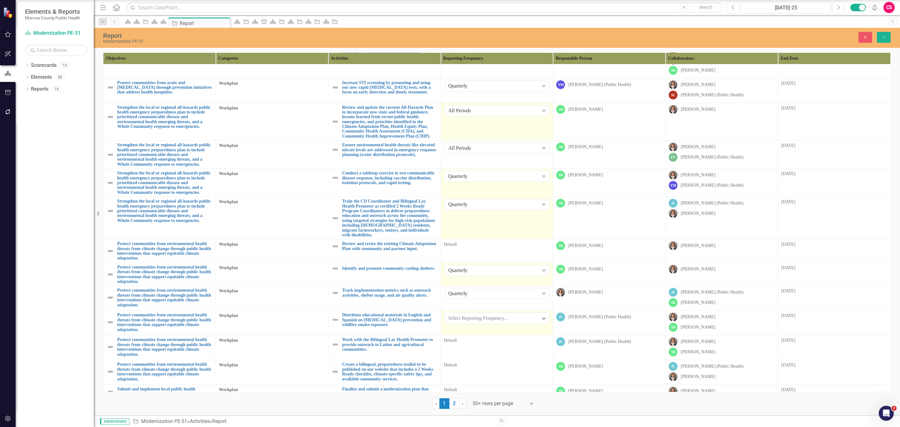
click at [475, 344] on div "Default" at bounding box center [497, 340] width 106 height 6
click at [475, 347] on div "All Periods" at bounding box center [494, 343] width 90 height 7
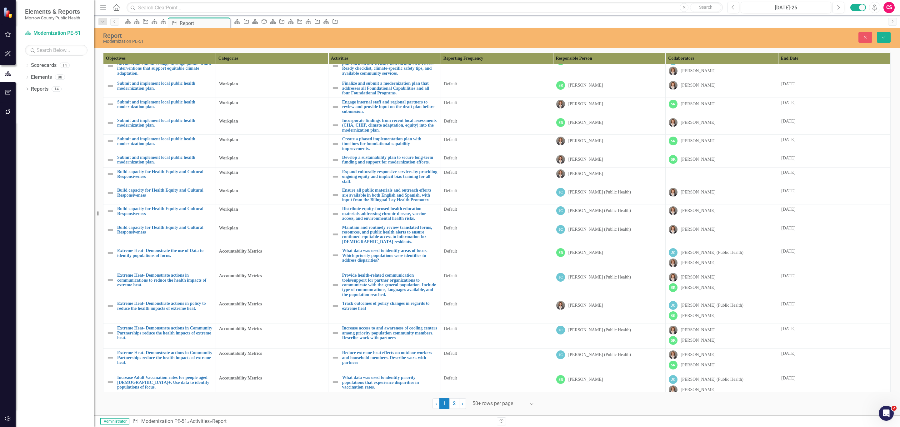
scroll to position [542, 0]
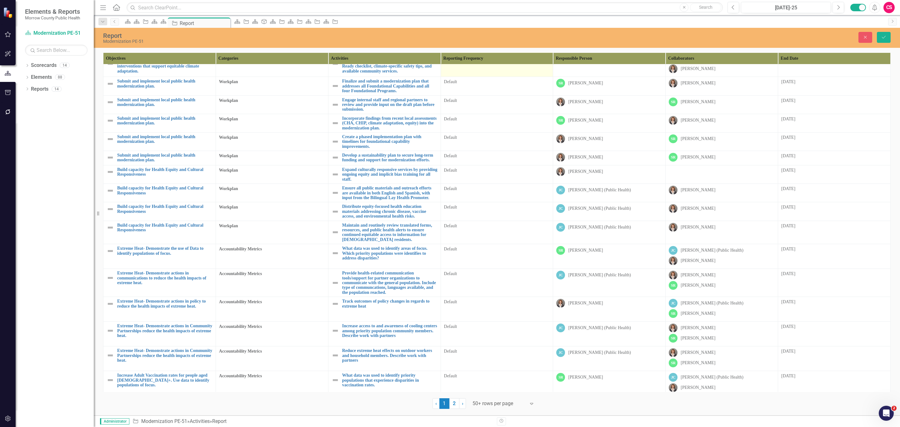
click at [479, 60] on div "Default" at bounding box center [497, 57] width 106 height 6
click at [468, 63] on div "All Periods" at bounding box center [494, 59] width 90 height 7
click at [482, 86] on div "Default" at bounding box center [497, 83] width 106 height 8
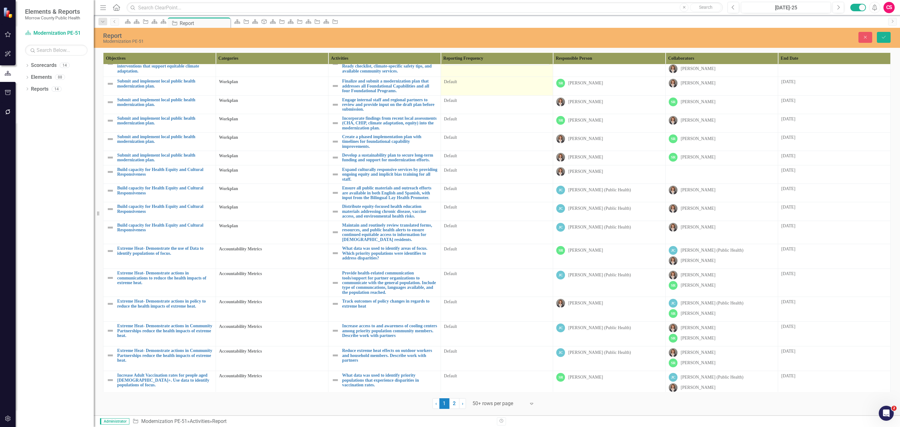
click at [482, 86] on div "Default" at bounding box center [497, 83] width 106 height 8
click at [484, 88] on div "All Periods" at bounding box center [494, 84] width 90 height 7
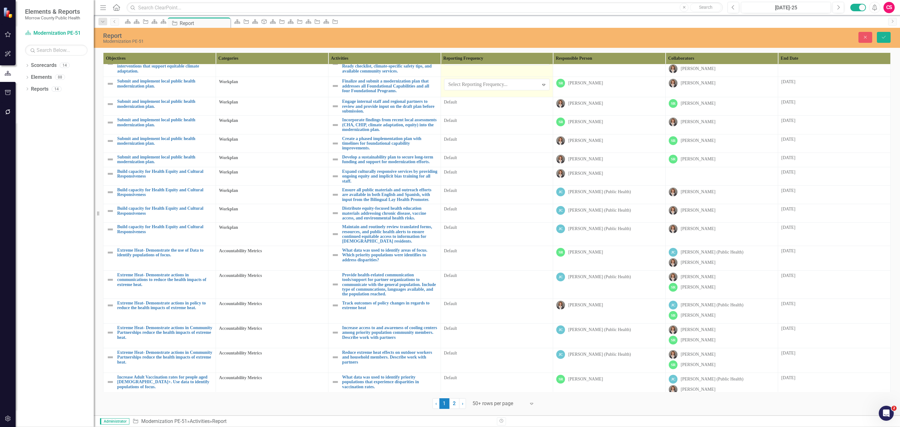
click at [474, 106] on div "Default" at bounding box center [497, 102] width 106 height 8
click at [478, 108] on div "All Periods" at bounding box center [494, 103] width 90 height 7
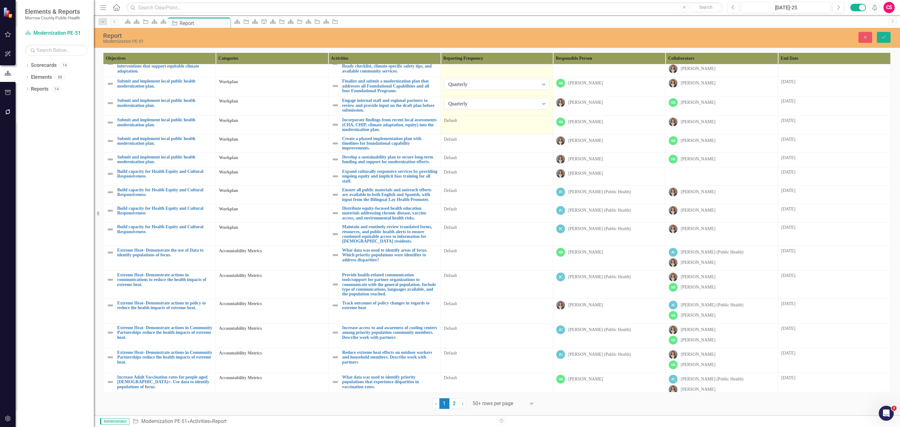
click at [466, 134] on td "Default" at bounding box center [497, 125] width 113 height 18
click at [473, 127] on div "All Periods" at bounding box center [494, 123] width 90 height 7
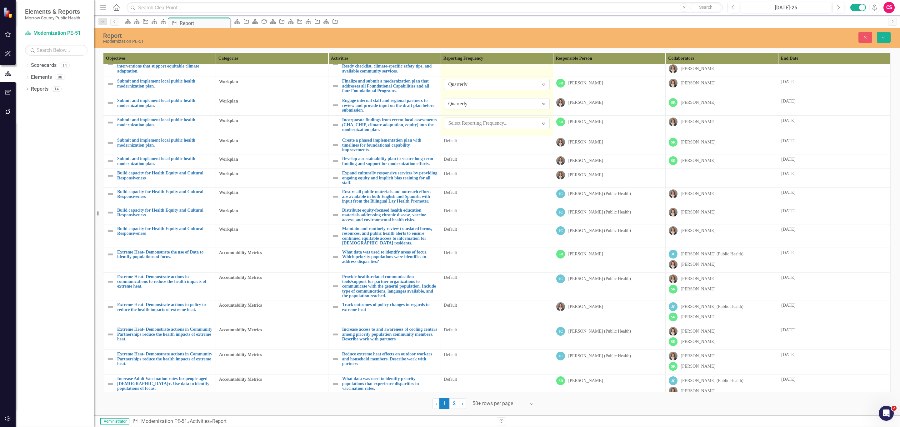
click at [471, 154] on td "Default" at bounding box center [497, 144] width 113 height 18
click at [478, 146] on div "All Periods" at bounding box center [494, 142] width 90 height 7
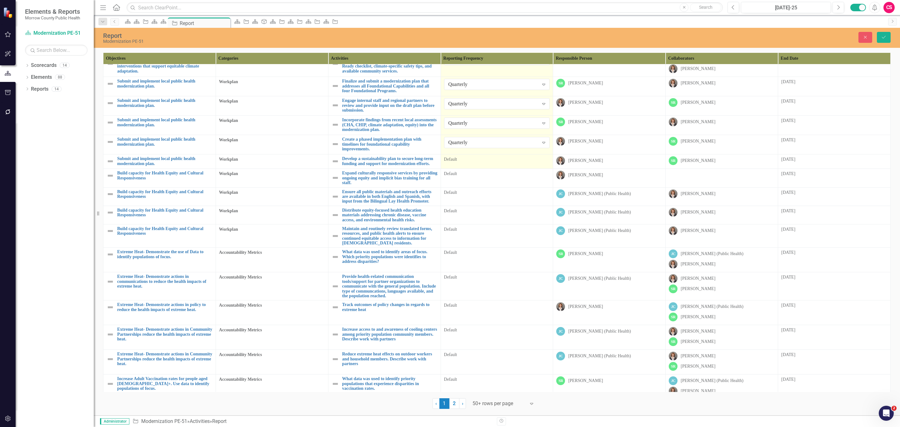
click at [466, 169] on td "Default" at bounding box center [497, 161] width 113 height 14
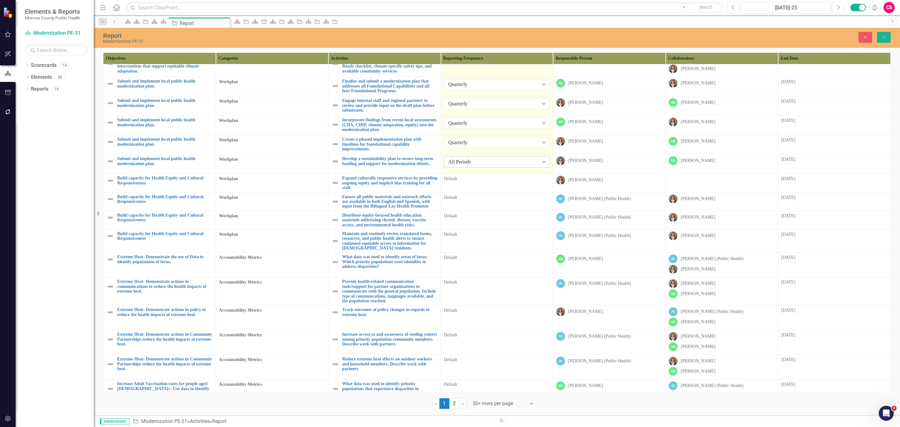
click at [474, 166] on div "All Periods" at bounding box center [494, 162] width 90 height 7
click at [461, 182] on div "Default" at bounding box center [497, 179] width 106 height 6
click at [461, 185] on div "All Periods" at bounding box center [494, 181] width 90 height 7
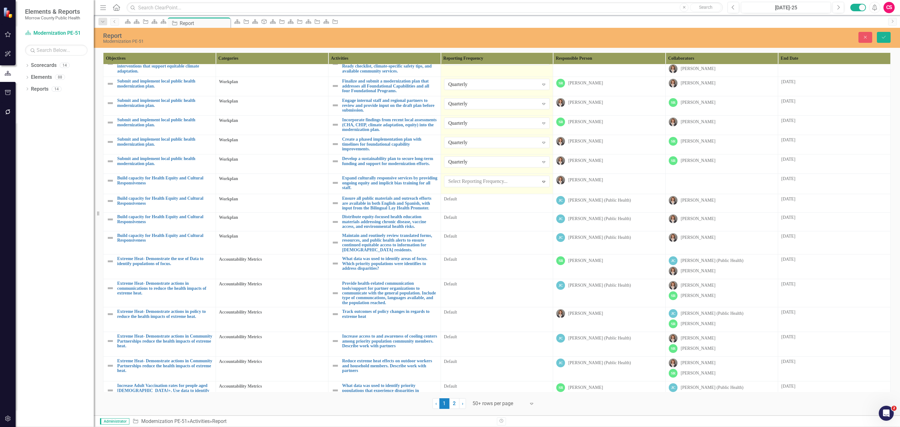
click at [470, 212] on td "Default" at bounding box center [497, 202] width 113 height 18
click at [473, 204] on div "All Periods" at bounding box center [494, 200] width 90 height 7
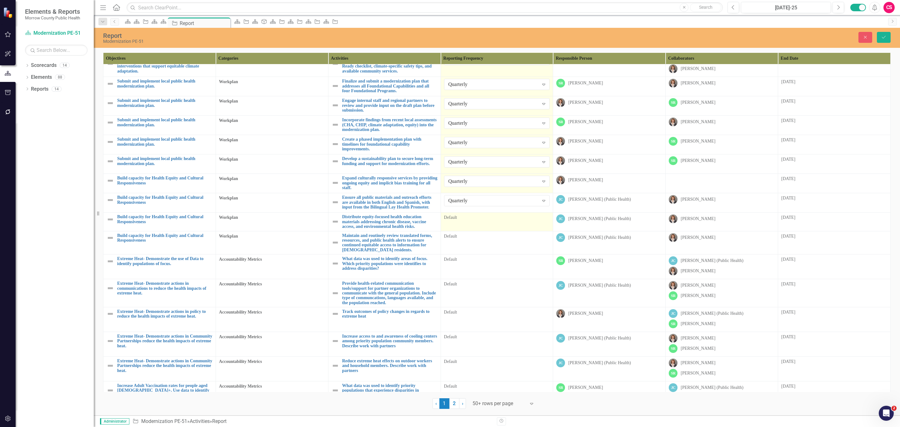
click at [461, 221] on div "Default" at bounding box center [497, 217] width 106 height 6
click at [466, 224] on div "All Periods" at bounding box center [494, 220] width 90 height 7
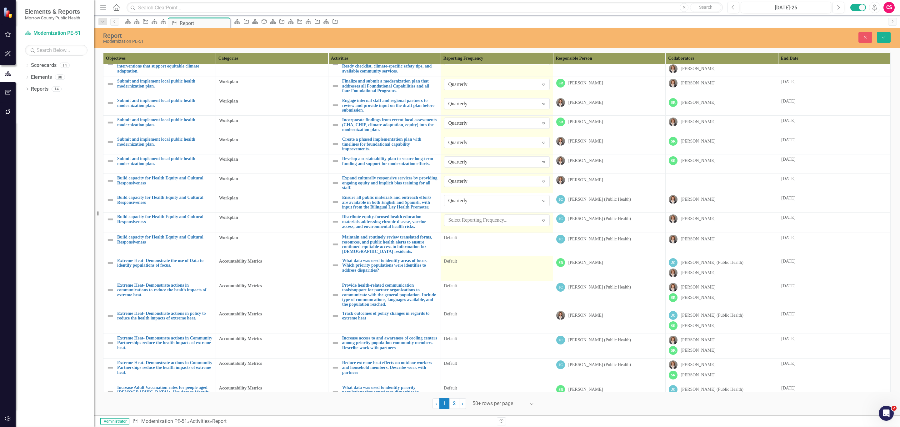
click at [463, 255] on td "Default" at bounding box center [497, 243] width 113 height 23
click at [471, 243] on div "All Periods" at bounding box center [494, 239] width 90 height 7
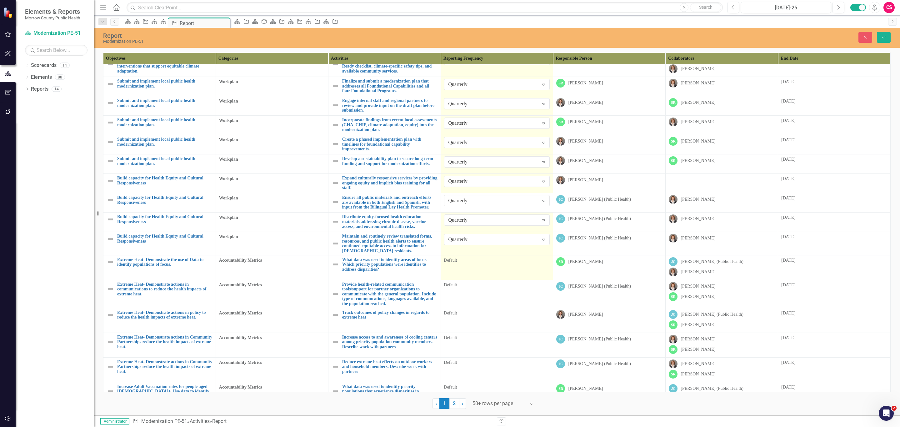
click at [470, 280] on td "Default" at bounding box center [497, 267] width 113 height 25
click at [474, 267] on div "All Periods" at bounding box center [494, 263] width 90 height 7
click at [459, 308] on td "Default" at bounding box center [497, 294] width 113 height 28
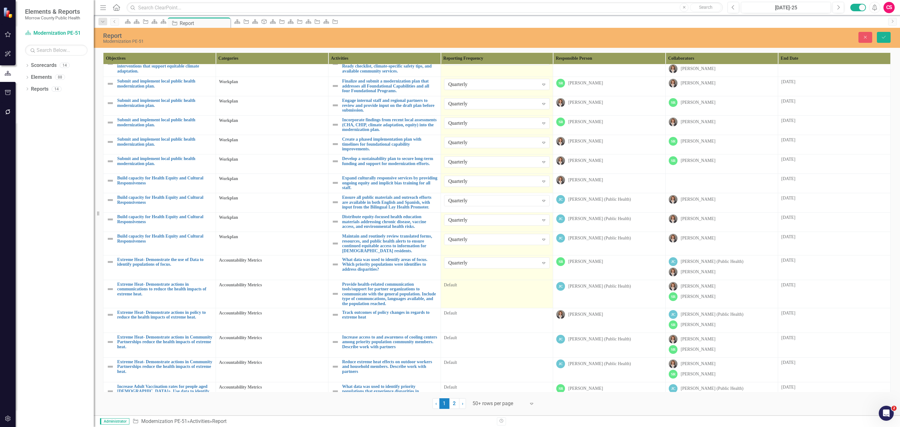
click at [459, 308] on td "Default" at bounding box center [497, 294] width 113 height 28
click at [473, 291] on div "All Periods" at bounding box center [494, 287] width 90 height 7
click at [470, 316] on div "Default" at bounding box center [497, 313] width 106 height 6
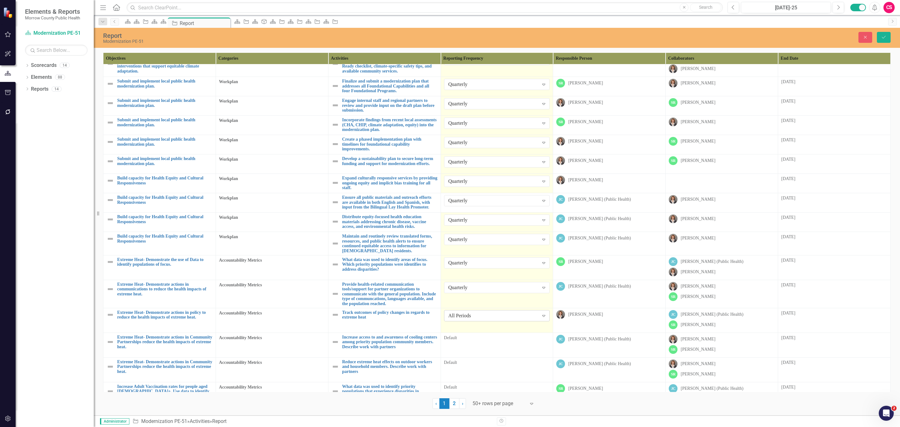
click at [469, 320] on div "All Periods" at bounding box center [494, 315] width 90 height 7
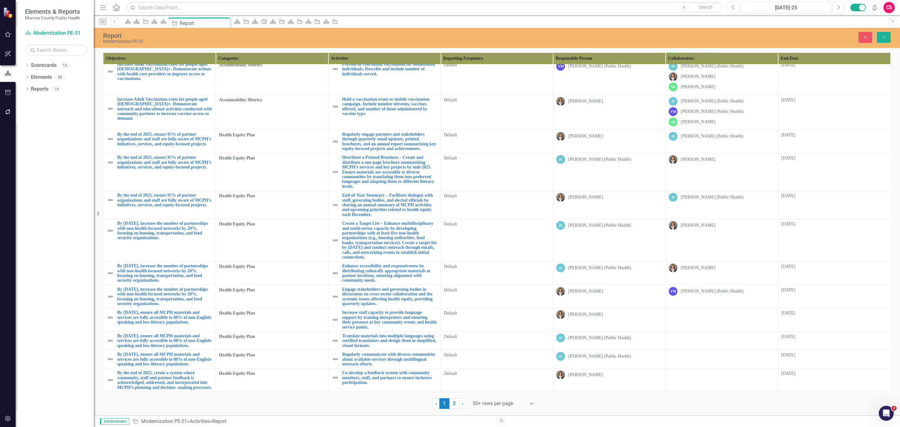
scroll to position [777, 0]
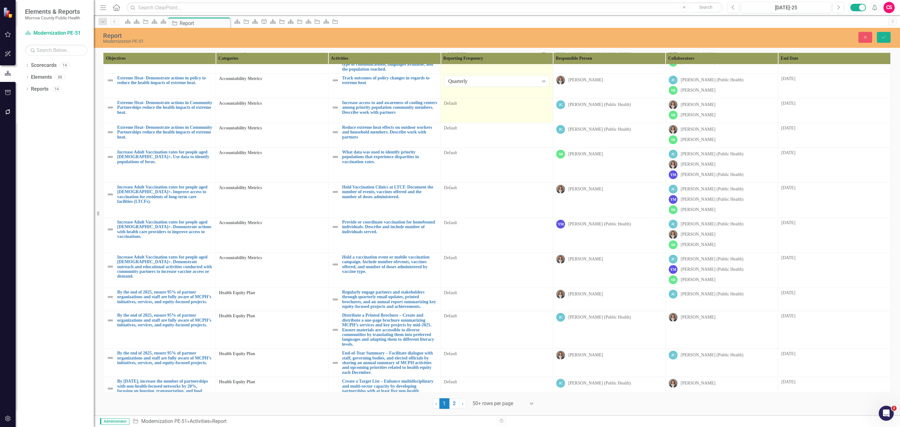
click at [481, 123] on td "Default" at bounding box center [497, 110] width 113 height 25
click at [482, 123] on td "All Periods Expand" at bounding box center [497, 110] width 113 height 25
click at [487, 110] on div "All Periods" at bounding box center [494, 106] width 90 height 7
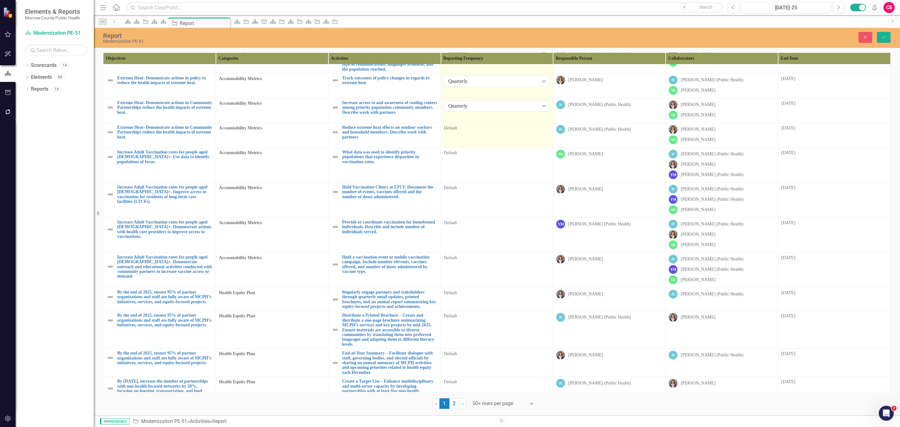
click at [473, 148] on td "Default" at bounding box center [497, 135] width 113 height 25
click at [481, 134] on div "All Periods" at bounding box center [494, 130] width 90 height 7
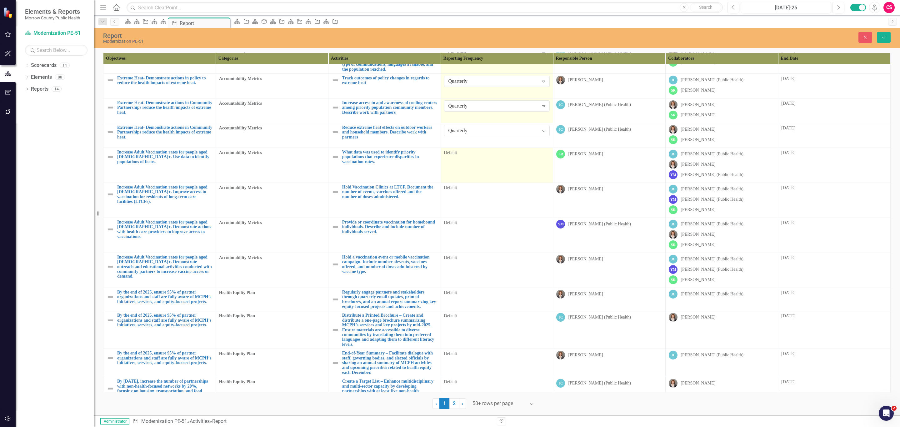
click at [476, 183] on td "Default" at bounding box center [497, 165] width 113 height 35
click at [484, 156] on div "Default" at bounding box center [497, 153] width 106 height 6
click at [480, 183] on td "Default" at bounding box center [497, 165] width 113 height 35
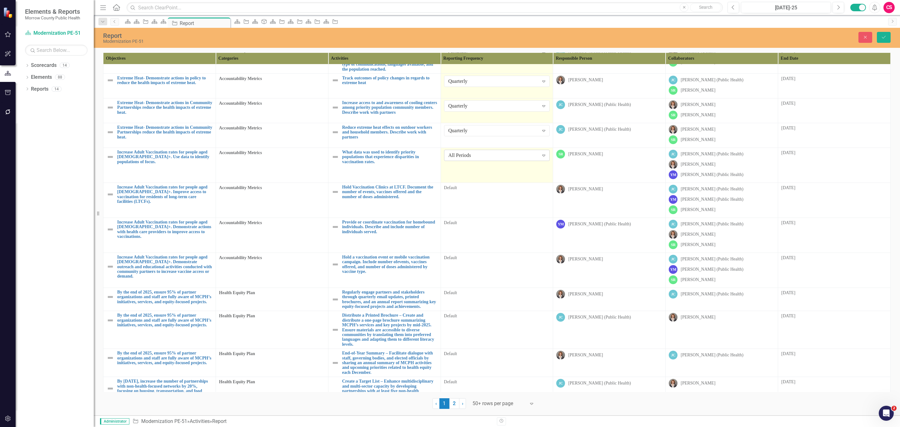
click at [485, 159] on div "All Periods" at bounding box center [494, 155] width 90 height 7
click at [472, 218] on td "Default" at bounding box center [497, 200] width 113 height 35
click at [477, 196] on div "All Periods Expand" at bounding box center [497, 190] width 106 height 11
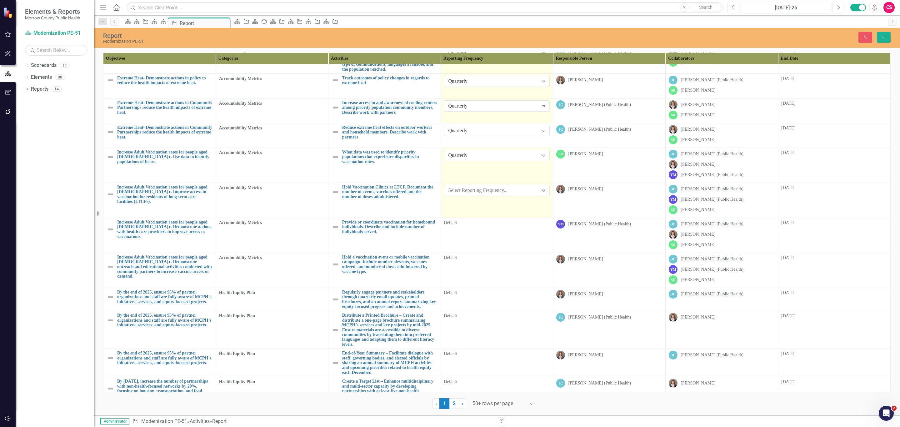
click at [465, 226] on div "Default" at bounding box center [497, 223] width 106 height 6
click at [470, 229] on div "All Periods" at bounding box center [494, 225] width 90 height 7
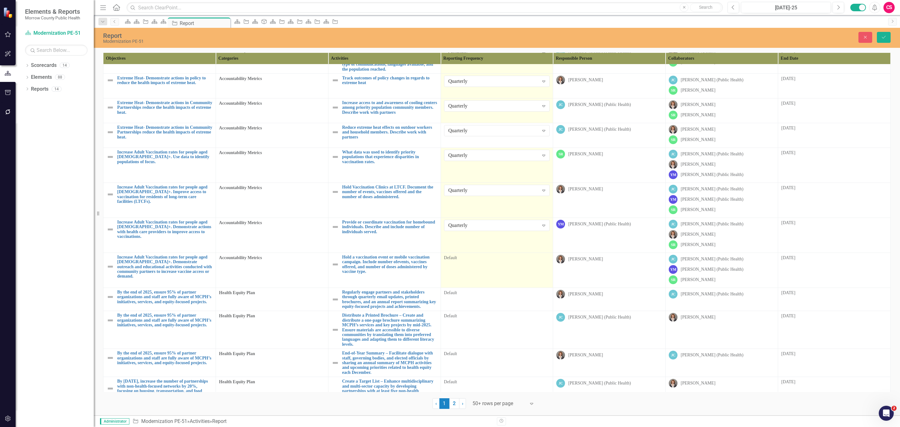
click at [469, 288] on td "Default" at bounding box center [497, 270] width 113 height 35
click at [473, 264] on div "All Periods" at bounding box center [494, 260] width 90 height 7
click at [467, 311] on td "Default" at bounding box center [497, 299] width 113 height 23
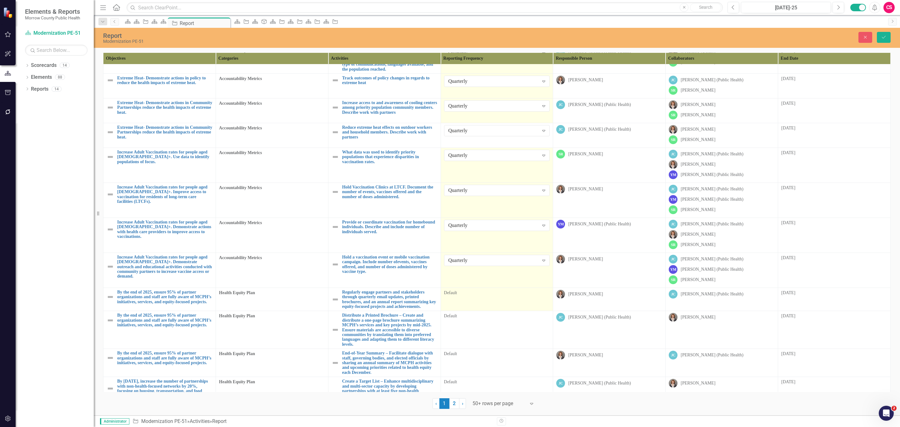
click at [467, 311] on td "Default" at bounding box center [497, 299] width 113 height 23
click at [472, 299] on div "All Periods" at bounding box center [494, 295] width 90 height 7
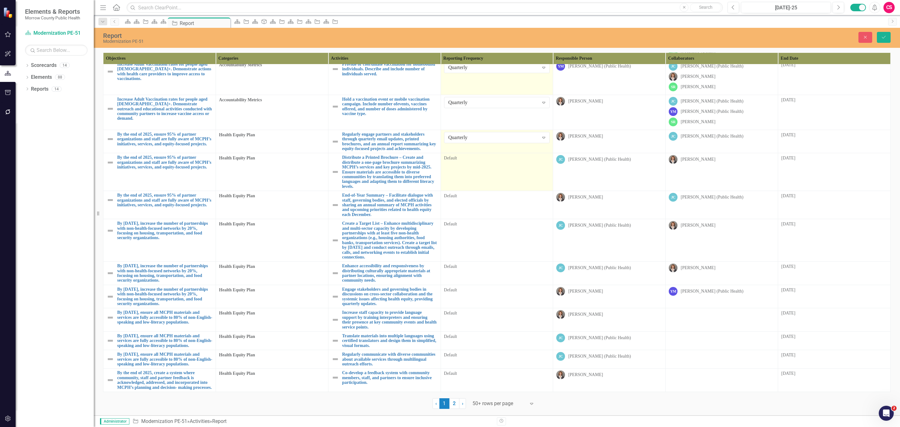
click at [471, 166] on td "Default" at bounding box center [497, 172] width 113 height 38
click at [483, 157] on div "All Periods" at bounding box center [494, 160] width 90 height 7
click at [476, 196] on div "Default" at bounding box center [497, 197] width 106 height 8
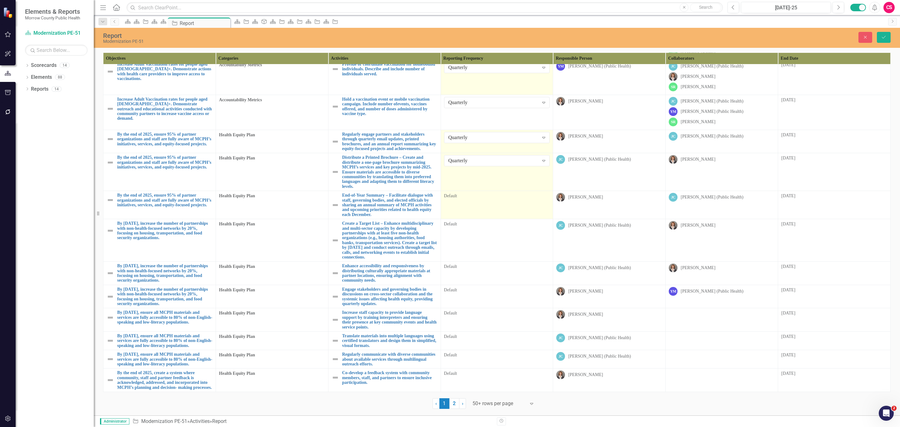
click at [476, 196] on div "Default" at bounding box center [497, 197] width 106 height 8
click at [482, 195] on div "All Periods" at bounding box center [494, 198] width 90 height 7
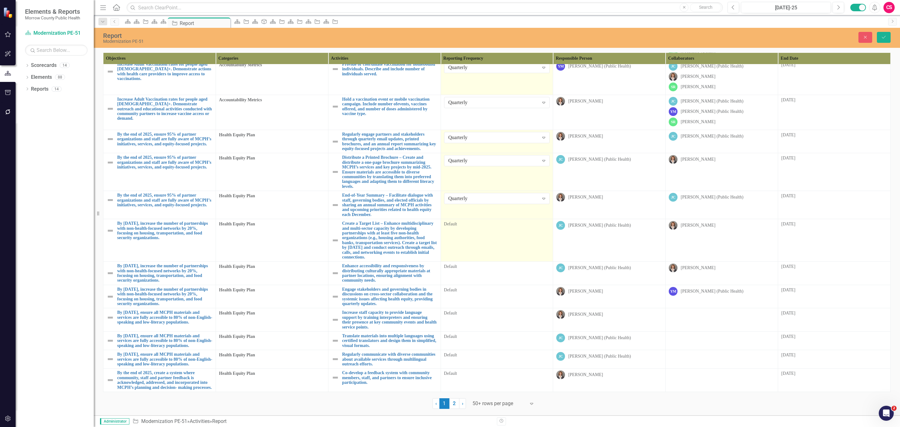
click at [465, 247] on td "Default" at bounding box center [497, 240] width 113 height 43
click at [484, 223] on div "All Periods" at bounding box center [494, 226] width 90 height 7
click at [461, 260] on td "Quarterly Expand" at bounding box center [497, 240] width 113 height 43
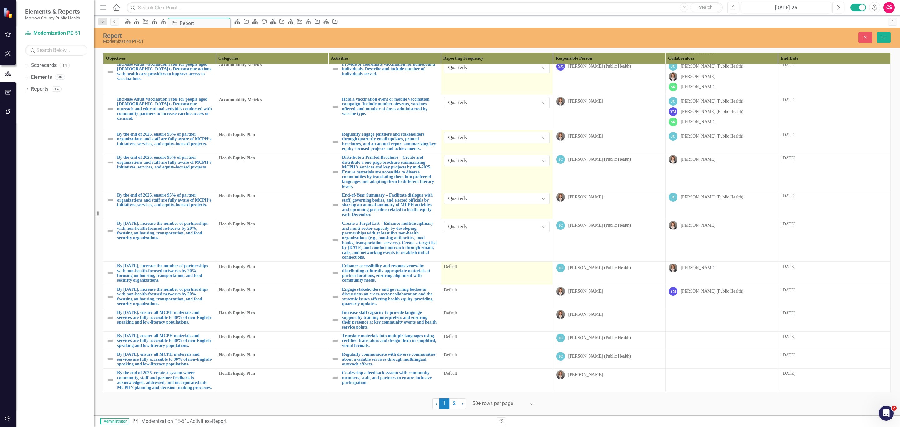
click at [461, 274] on td "Default" at bounding box center [497, 273] width 113 height 23
click at [466, 265] on div "All Periods Expand" at bounding box center [497, 269] width 106 height 11
click at [474, 293] on div "Default" at bounding box center [497, 290] width 106 height 6
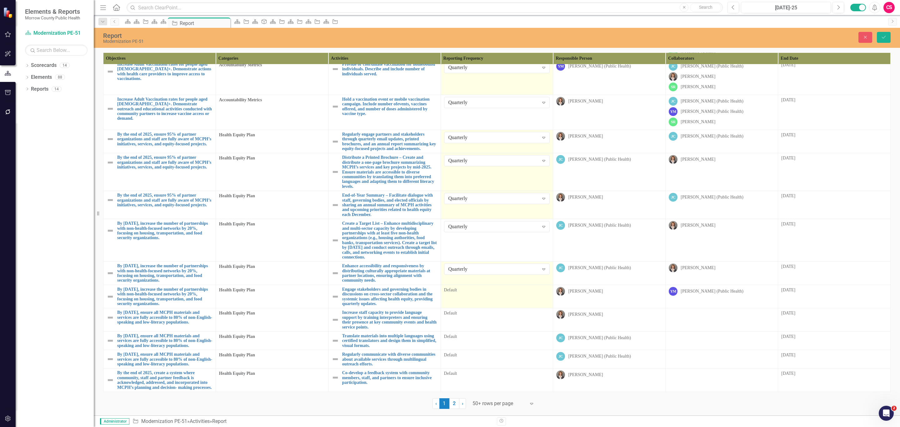
click at [474, 293] on div "Default" at bounding box center [497, 290] width 106 height 6
click at [482, 294] on div "All Periods Expand" at bounding box center [497, 292] width 106 height 11
click at [470, 332] on td "Default" at bounding box center [497, 319] width 113 height 23
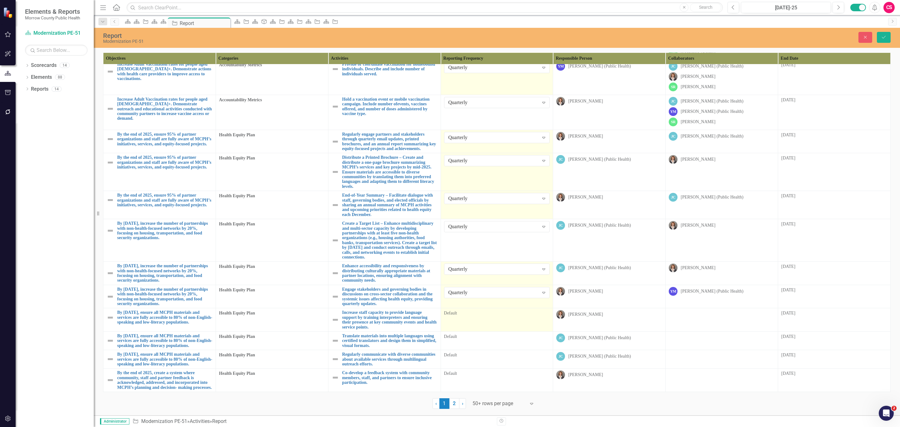
click at [477, 316] on div "Default" at bounding box center [497, 313] width 106 height 6
click at [479, 321] on div "All Periods Expand" at bounding box center [497, 315] width 106 height 11
click at [471, 341] on div "Default" at bounding box center [497, 338] width 106 height 8
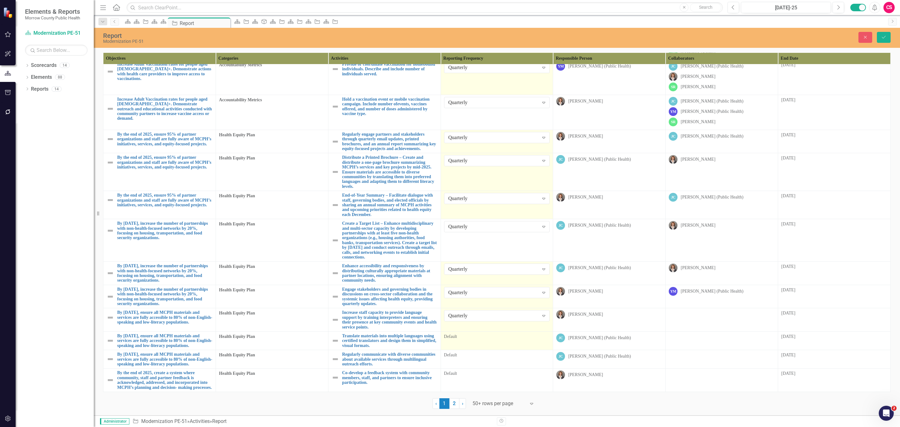
click at [471, 341] on div "Default" at bounding box center [497, 338] width 106 height 8
click at [473, 342] on div "All Periods" at bounding box center [494, 338] width 90 height 7
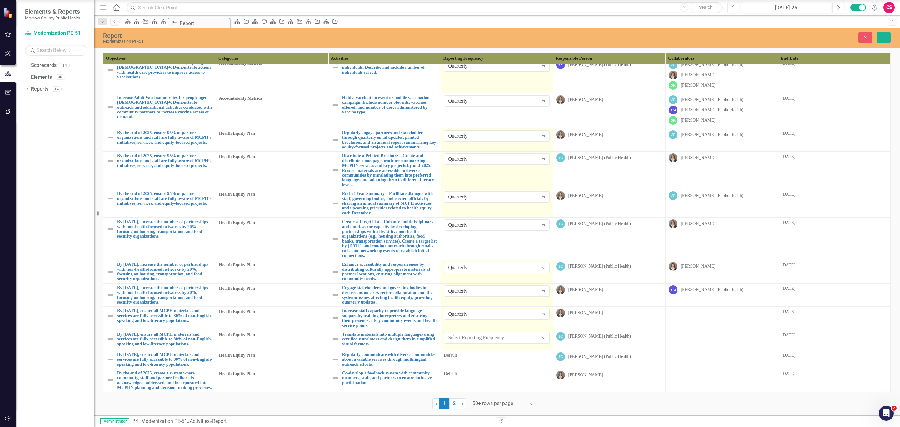
click at [466, 359] on div "Default" at bounding box center [497, 355] width 106 height 6
click at [469, 363] on div "All Periods Expand" at bounding box center [497, 356] width 106 height 11
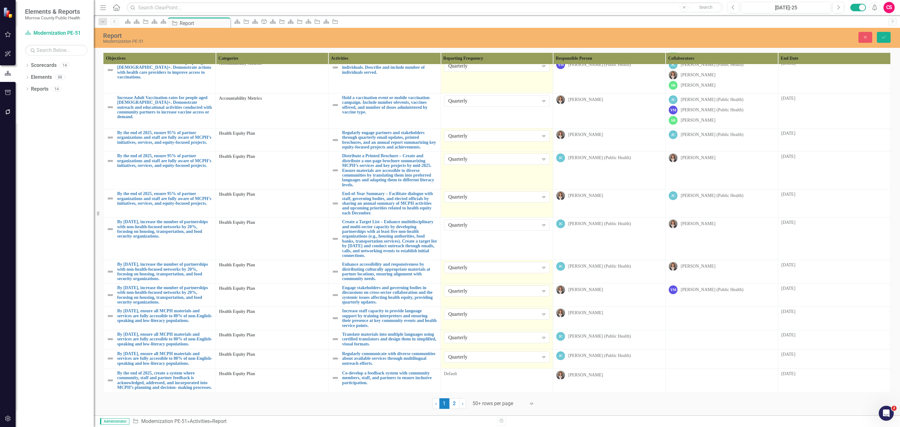
scroll to position [1042, 0]
click at [471, 371] on div "Default" at bounding box center [497, 374] width 106 height 6
click at [471, 371] on div "All Periods Expand" at bounding box center [497, 376] width 106 height 11
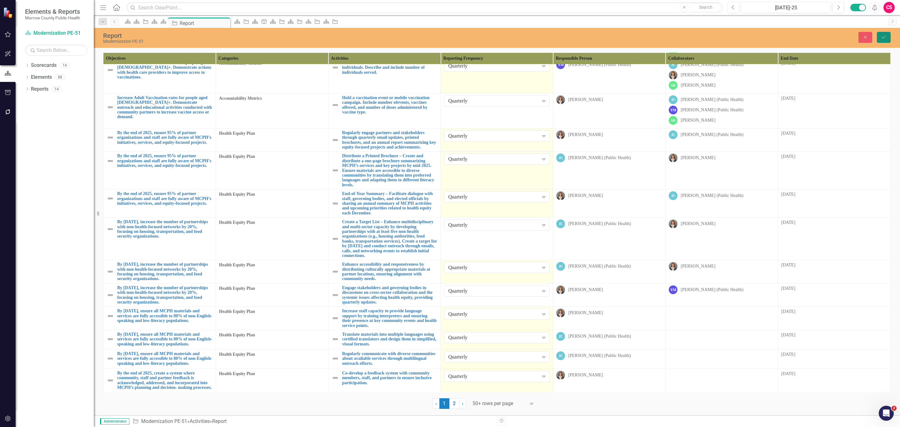
click at [885, 40] on button "Save" at bounding box center [884, 37] width 14 height 11
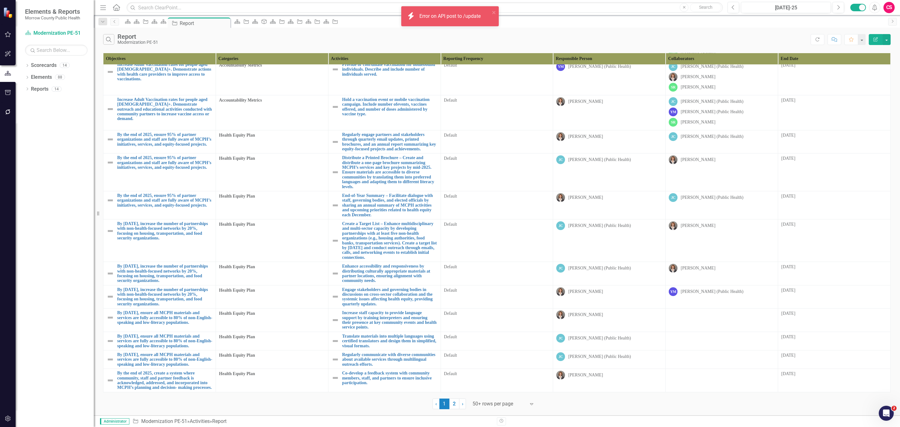
scroll to position [1039, 0]
click at [456, 401] on link "2" at bounding box center [455, 404] width 10 height 11
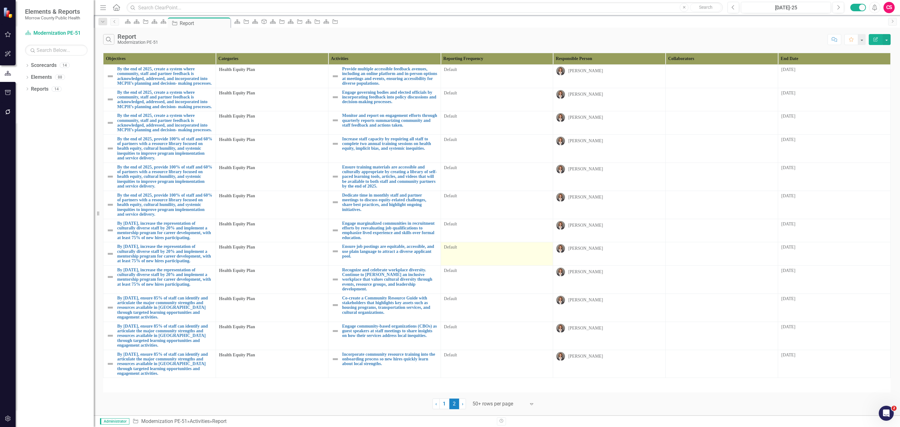
scroll to position [0, 0]
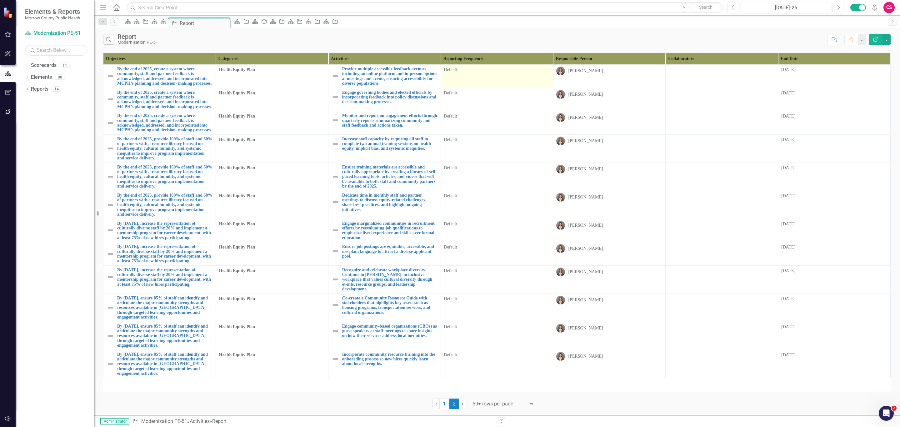
click at [496, 71] on div "Default" at bounding box center [497, 70] width 106 height 6
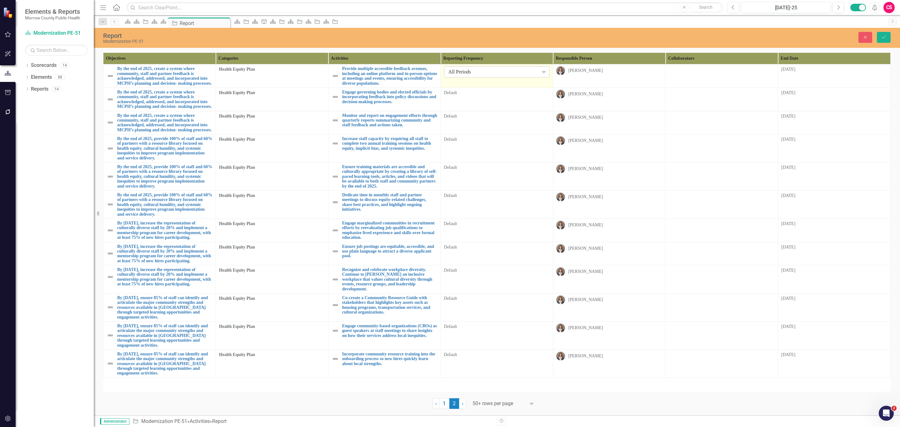
click at [499, 72] on div "All Periods" at bounding box center [494, 71] width 90 height 7
click at [480, 111] on td "Default" at bounding box center [497, 99] width 113 height 23
click at [487, 99] on div "All Periods" at bounding box center [494, 95] width 90 height 7
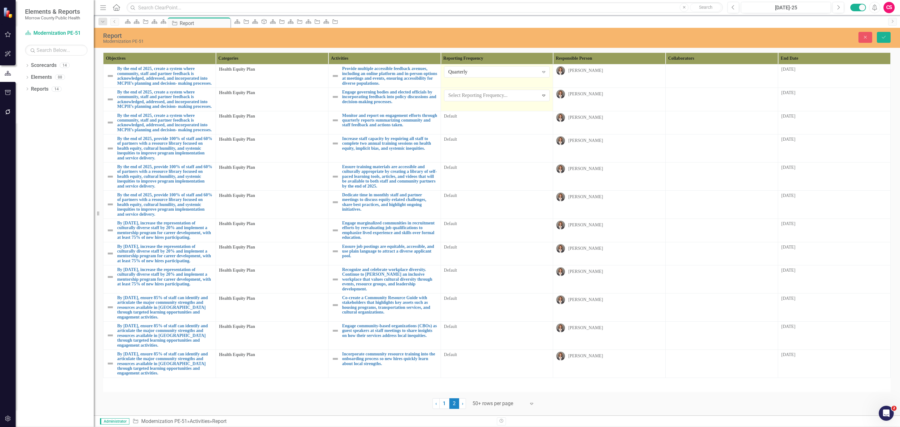
click at [481, 134] on td "Default" at bounding box center [497, 122] width 113 height 23
click at [484, 122] on div "All Periods" at bounding box center [494, 118] width 90 height 7
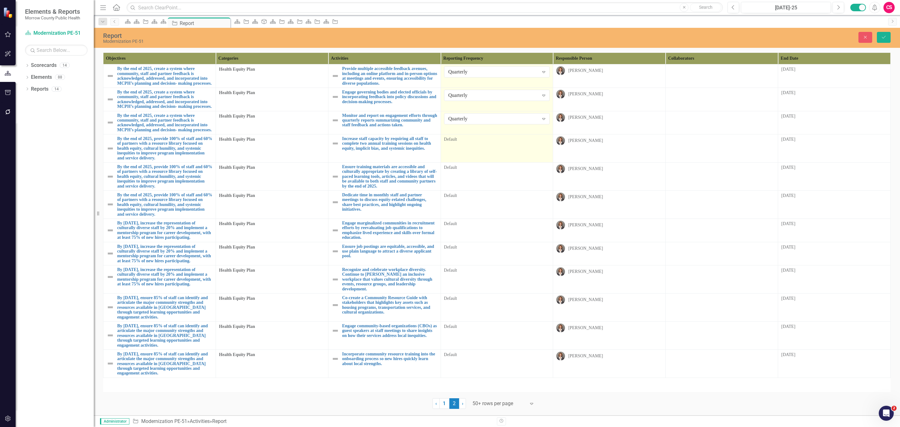
click at [465, 163] on td "Default" at bounding box center [497, 148] width 113 height 28
click at [472, 148] on div "All Periods Expand" at bounding box center [497, 141] width 106 height 11
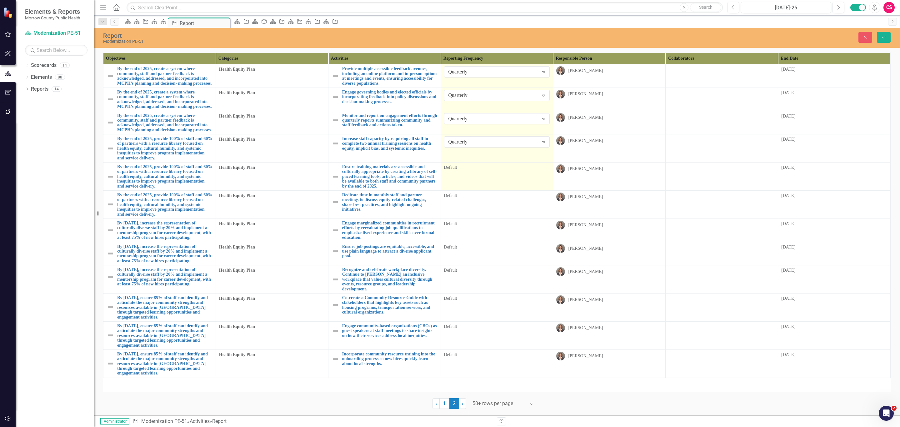
click at [475, 191] on td "Default" at bounding box center [497, 177] width 113 height 28
click at [479, 174] on div "All Periods" at bounding box center [494, 170] width 90 height 7
click at [483, 219] on td "Default" at bounding box center [497, 204] width 113 height 28
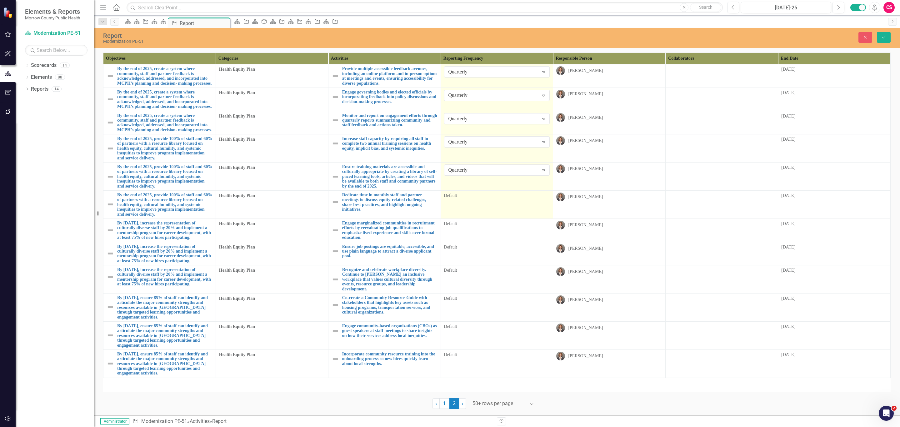
click at [483, 219] on td "Default" at bounding box center [497, 204] width 113 height 28
click at [488, 202] on div "All Periods" at bounding box center [494, 198] width 90 height 7
click at [484, 227] on div "Default" at bounding box center [497, 224] width 106 height 6
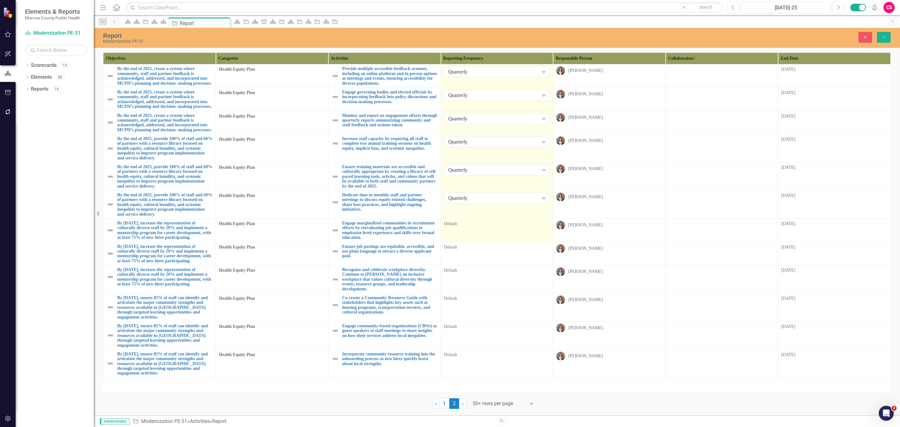
click at [482, 242] on td "Default" at bounding box center [497, 230] width 113 height 23
click at [486, 232] on div "All Periods Expand" at bounding box center [497, 226] width 106 height 11
click at [479, 265] on td "Default" at bounding box center [497, 253] width 113 height 23
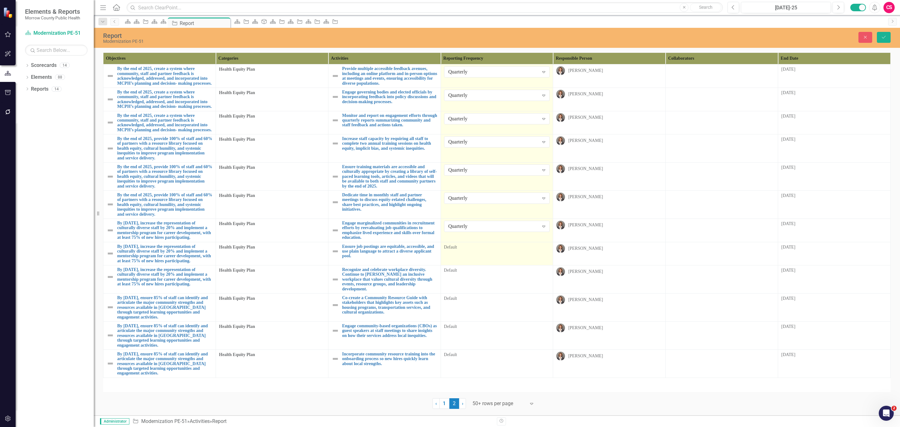
click at [479, 265] on td "Default" at bounding box center [497, 253] width 113 height 23
click at [484, 253] on div "All Periods" at bounding box center [494, 249] width 90 height 7
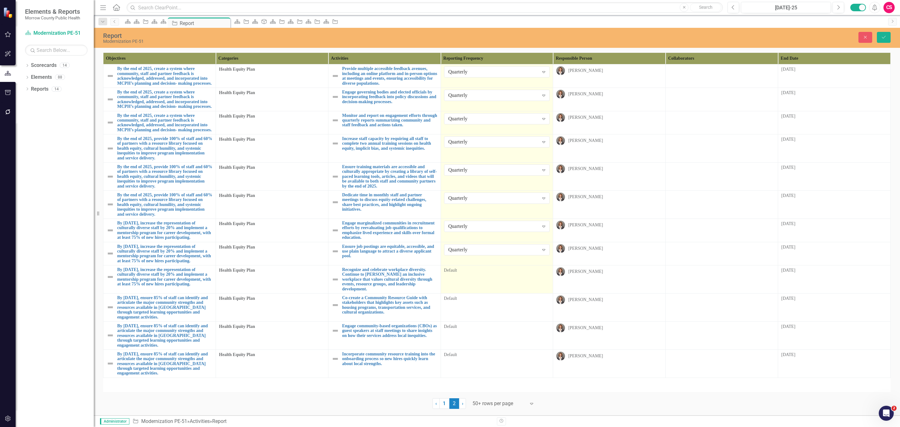
click at [480, 294] on td "Default" at bounding box center [497, 279] width 113 height 28
click at [483, 277] on div "All Periods" at bounding box center [494, 273] width 90 height 7
click at [477, 322] on td "Default" at bounding box center [497, 308] width 113 height 28
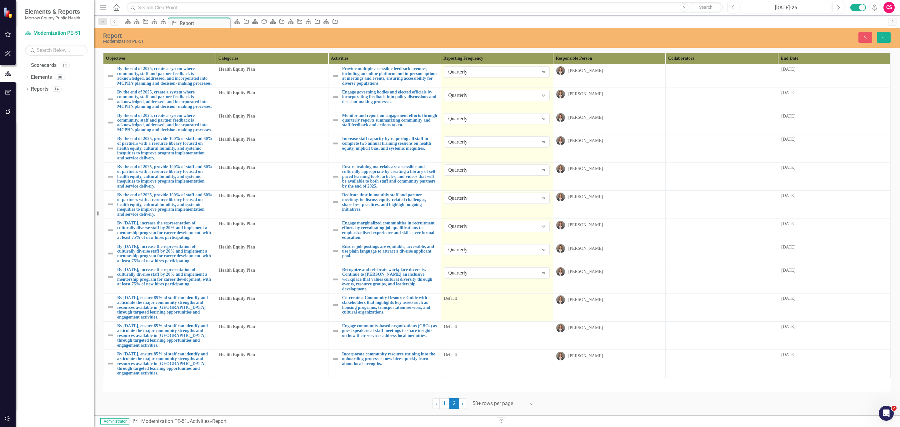
click at [477, 322] on td "Default" at bounding box center [497, 308] width 113 height 28
click at [482, 305] on div "All Periods" at bounding box center [494, 301] width 90 height 7
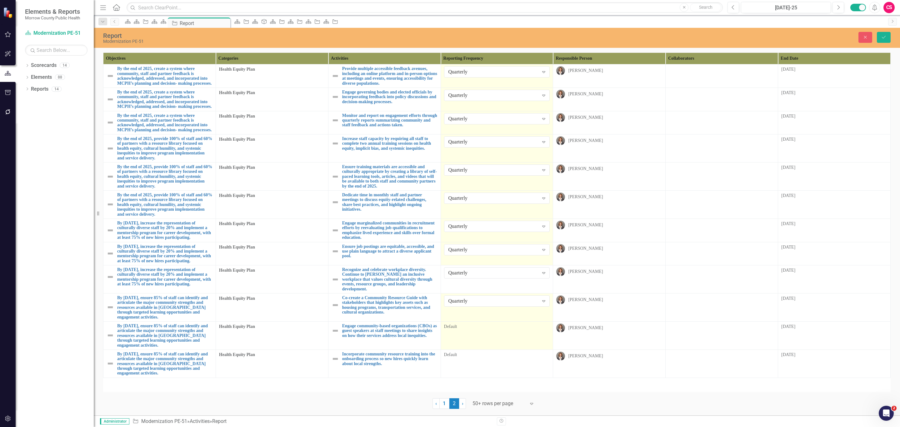
click at [471, 342] on td "Default" at bounding box center [497, 335] width 113 height 28
click at [476, 333] on div "All Periods" at bounding box center [494, 329] width 90 height 7
click at [460, 370] on td "Default" at bounding box center [497, 364] width 113 height 28
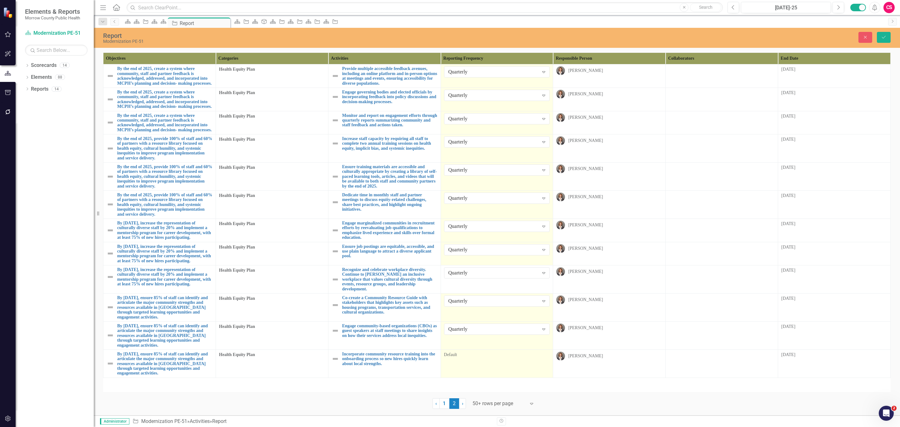
click at [460, 370] on td "Default" at bounding box center [497, 364] width 113 height 28
click at [464, 361] on div "All Periods" at bounding box center [494, 357] width 90 height 7
click at [881, 36] on icon "Save" at bounding box center [884, 37] width 6 height 4
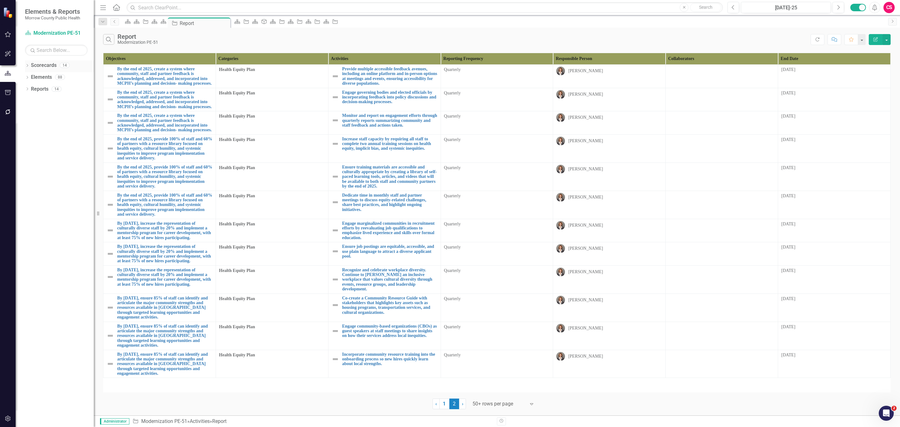
click at [42, 67] on link "Scorecards" at bounding box center [44, 65] width 26 height 7
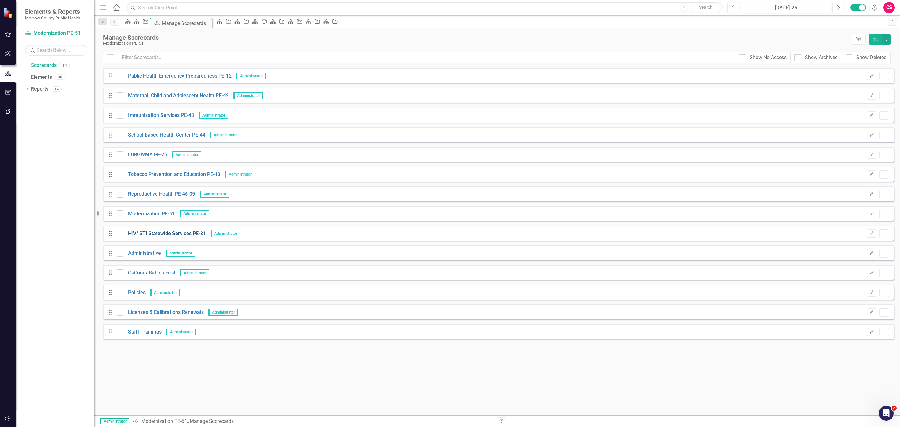
click at [148, 233] on link "HIV/ STI Statewide Services PE-81" at bounding box center [165, 233] width 83 height 7
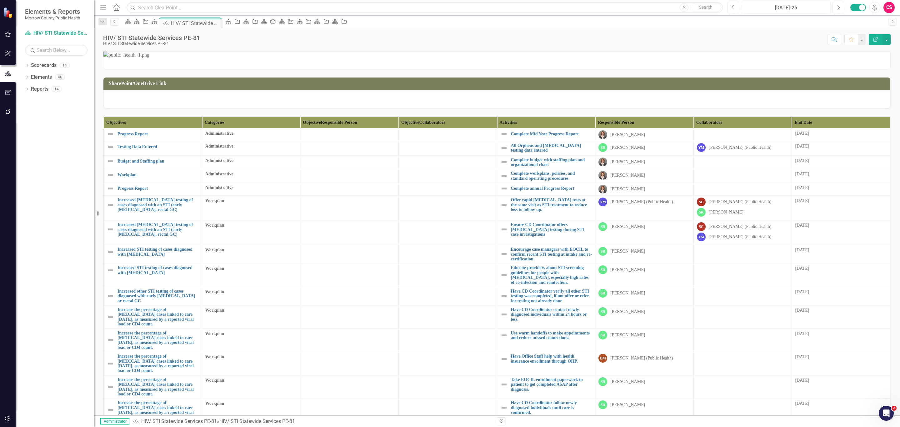
click at [859, 128] on th "End Date" at bounding box center [841, 123] width 98 height 12
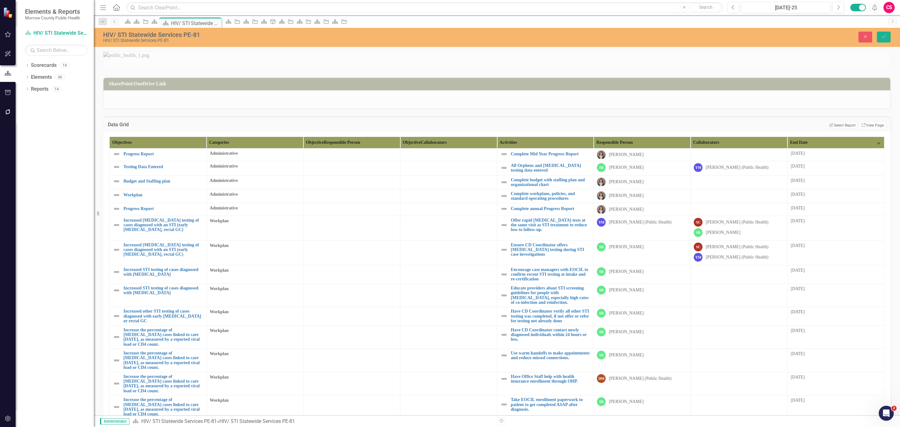
click at [862, 132] on div "Data Grid Edit Report Select Report Link View Page" at bounding box center [497, 124] width 788 height 15
click at [864, 129] on link "Link View Page" at bounding box center [873, 125] width 27 height 8
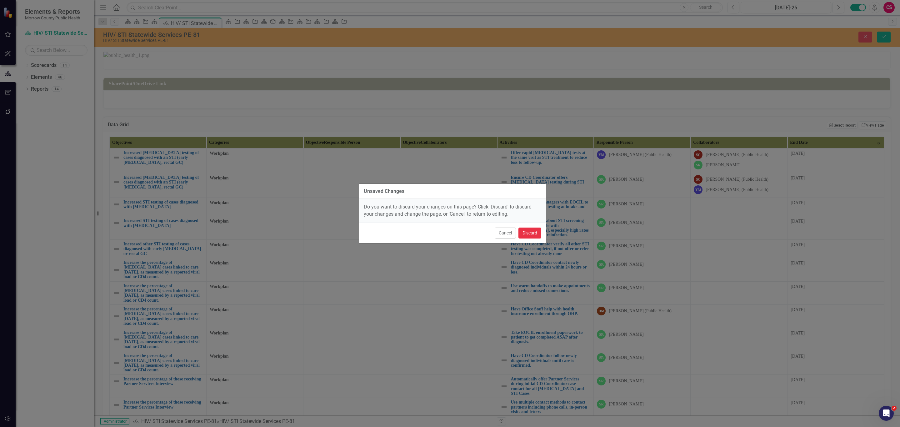
click at [526, 229] on button "Discard" at bounding box center [530, 233] width 23 height 11
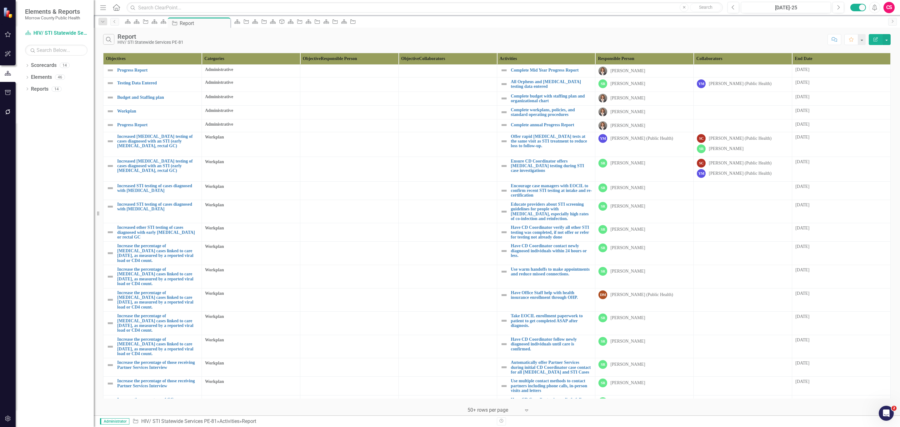
click at [876, 35] on button "Edit Report" at bounding box center [876, 39] width 14 height 11
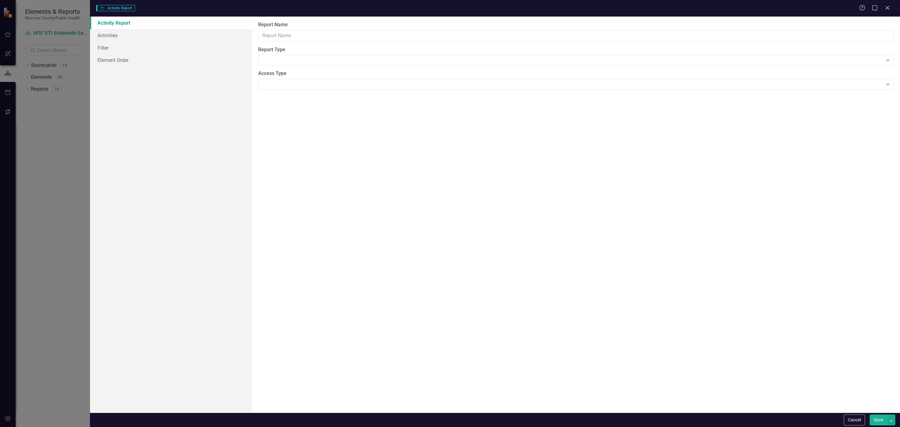
type input "Report"
click at [159, 35] on link "Columns" at bounding box center [171, 35] width 162 height 13
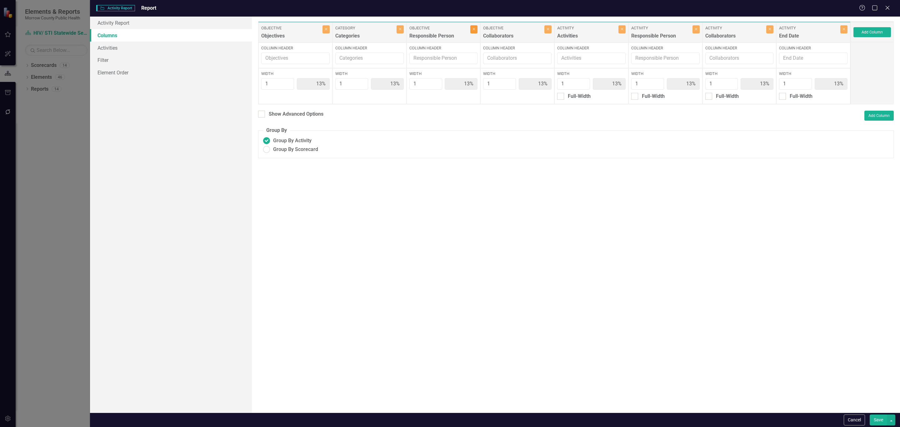
click at [473, 29] on icon "Close" at bounding box center [474, 29] width 3 height 4
type input "14%"
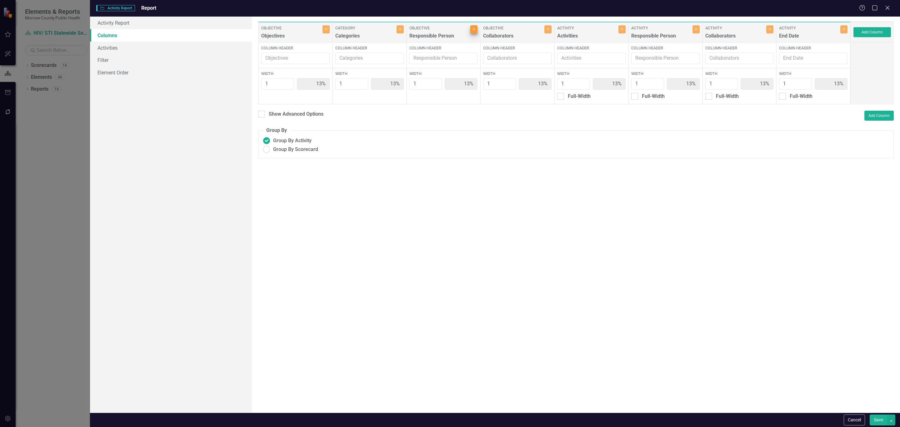
type input "14%"
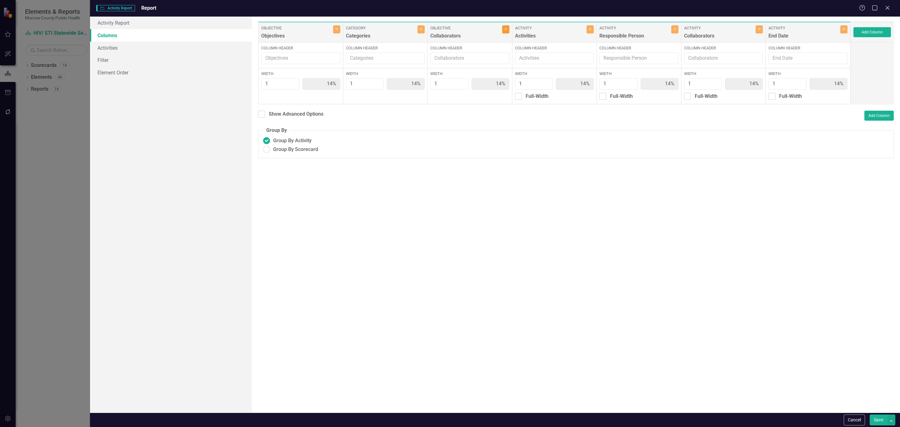
click at [506, 33] on button "Close" at bounding box center [505, 29] width 7 height 8
type input "17%"
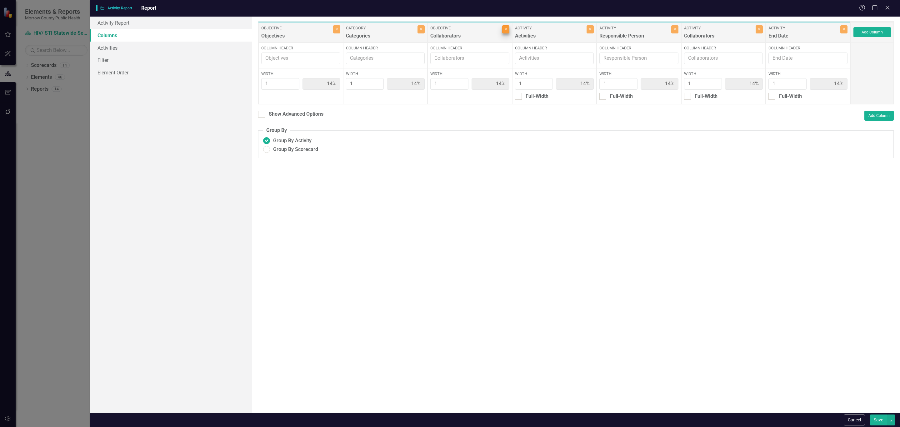
type input "17%"
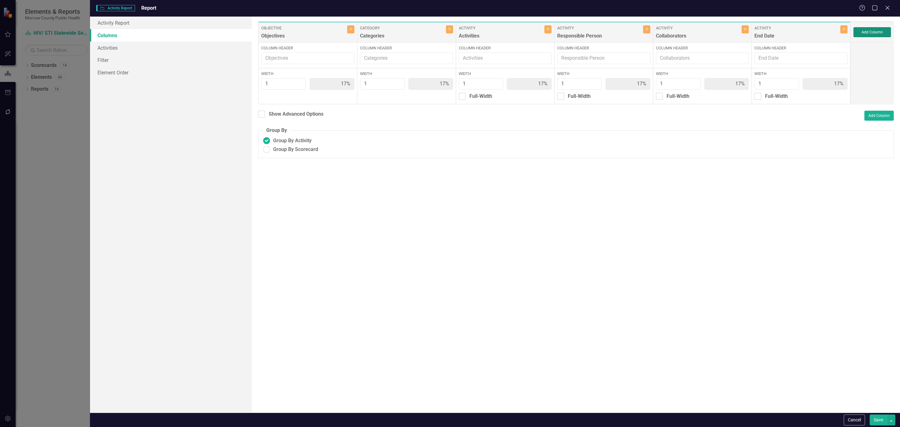
click at [868, 32] on button "Add Column" at bounding box center [873, 32] width 38 height 10
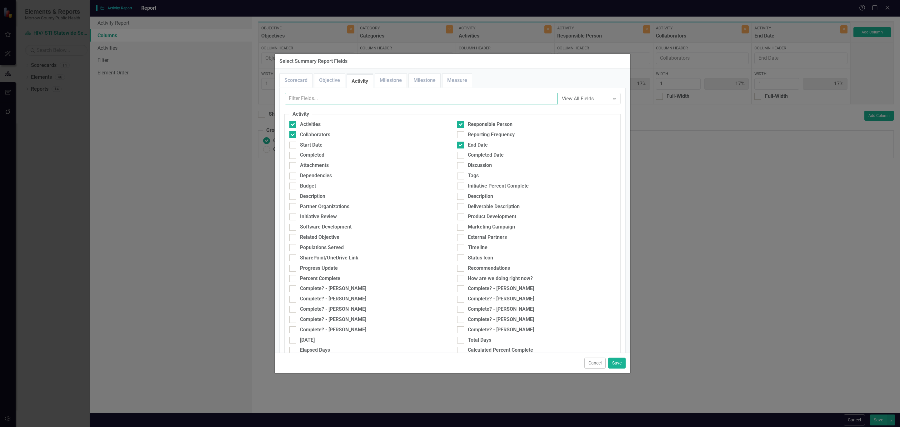
click at [364, 98] on input "text" at bounding box center [421, 99] width 273 height 12
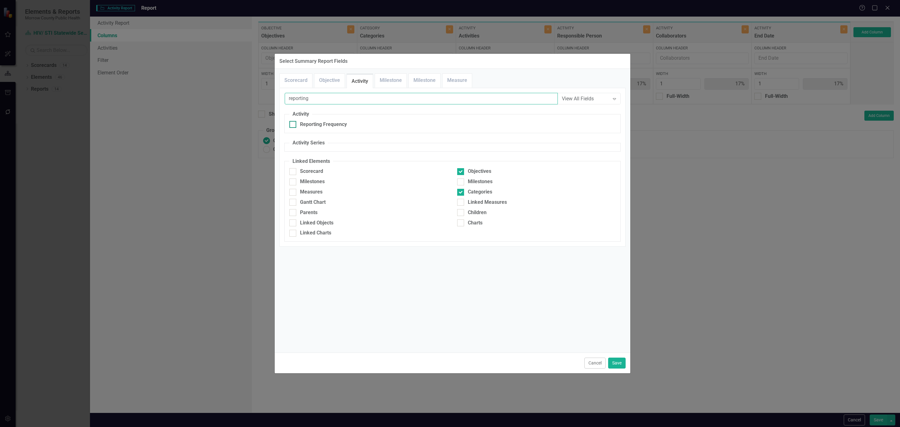
type input "reporting"
click at [318, 121] on div "Reporting Frequency" at bounding box center [323, 124] width 47 height 7
click at [294, 121] on input "Reporting Frequency" at bounding box center [292, 123] width 4 height 4
checkbox input "true"
click at [615, 367] on button "Save" at bounding box center [617, 363] width 18 height 11
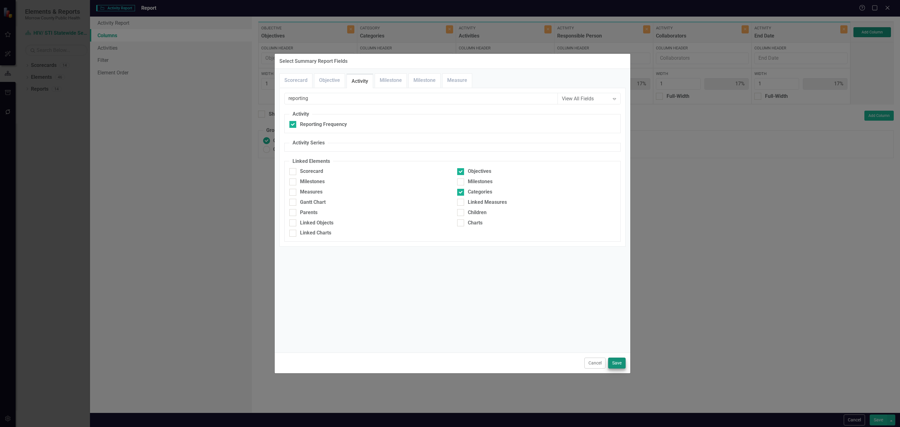
type input "14%"
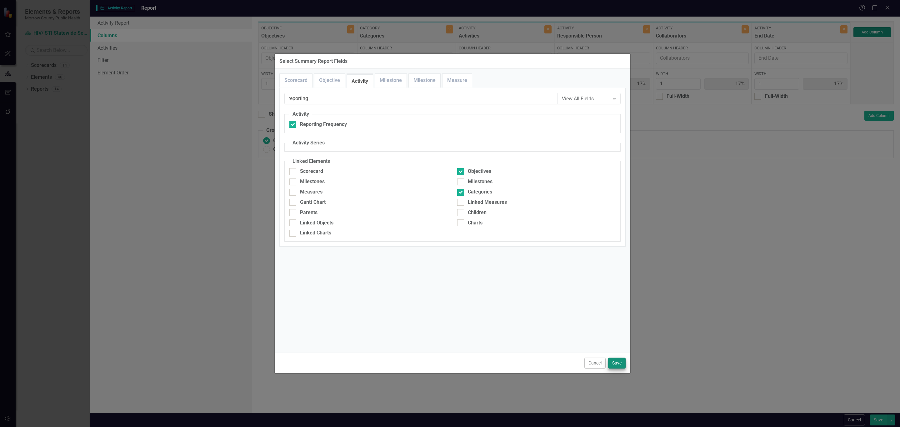
type input "14%"
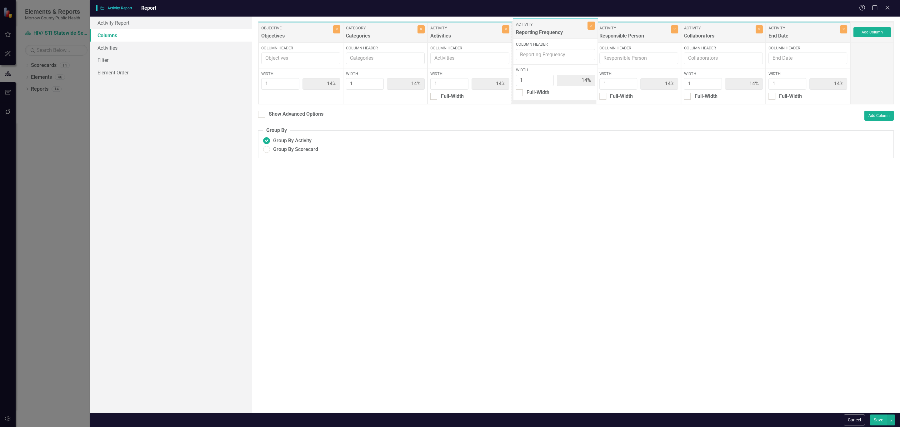
drag, startPoint x: 797, startPoint y: 29, endPoint x: 544, endPoint y: 26, distance: 253.0
click at [544, 26] on div "Objective Objectives Close Column Header Width 1 14% Category Categories Close …" at bounding box center [554, 62] width 593 height 83
click at [874, 417] on button "Save" at bounding box center [879, 420] width 18 height 11
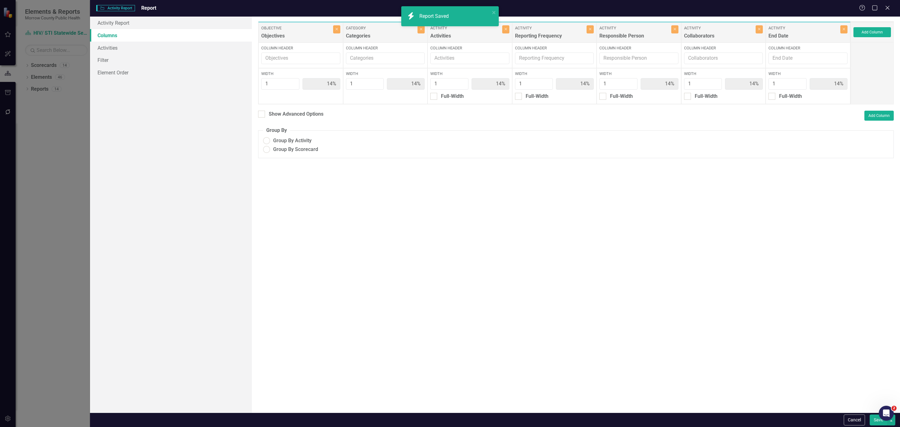
radio input "false"
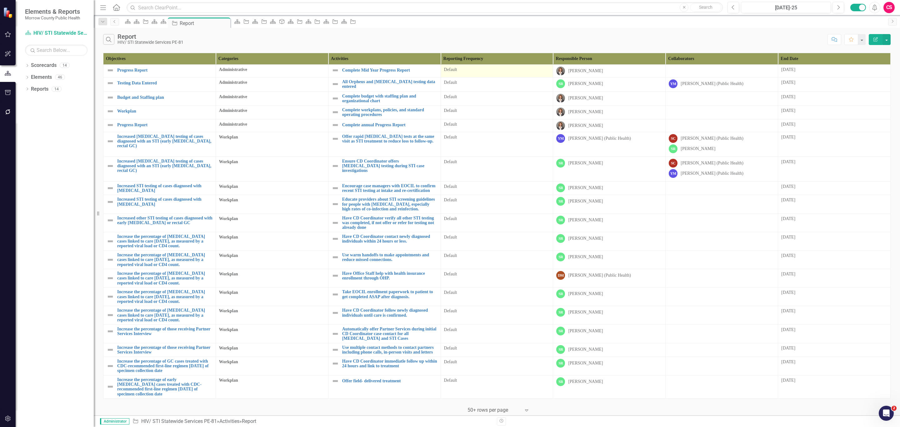
click at [523, 74] on div "Default" at bounding box center [497, 71] width 106 height 8
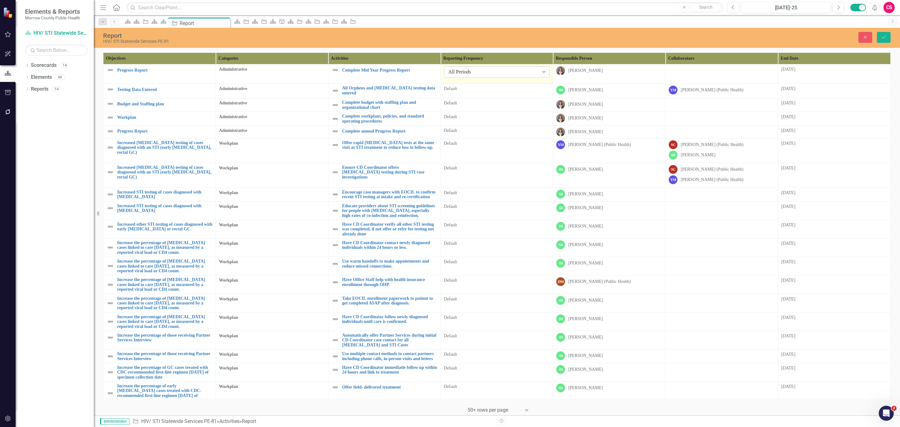
click at [521, 75] on div "All Periods" at bounding box center [494, 71] width 90 height 7
click at [506, 75] on div "Fiscal Years" at bounding box center [494, 71] width 90 height 7
click at [492, 92] on div "Default" at bounding box center [497, 89] width 106 height 6
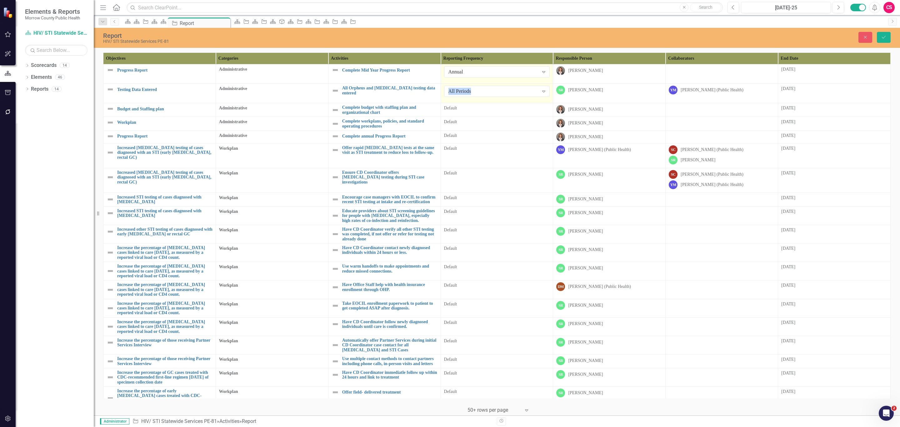
click at [492, 92] on div "All Periods" at bounding box center [494, 91] width 90 height 7
click at [483, 113] on td "Default" at bounding box center [497, 110] width 113 height 14
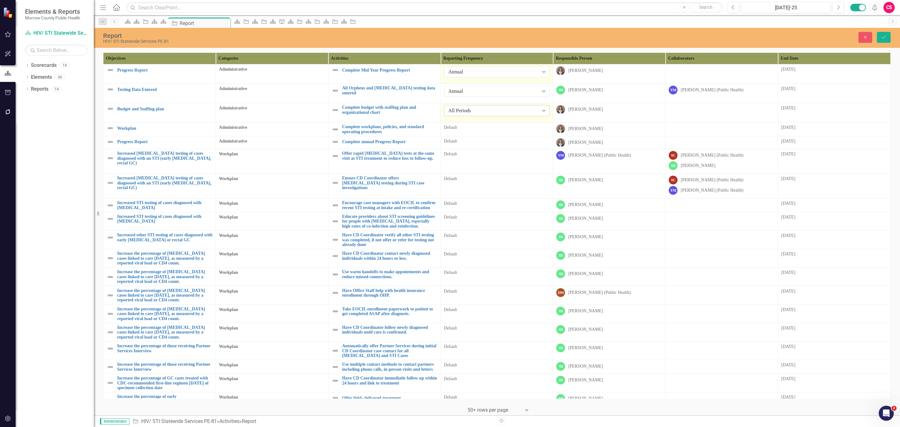
click at [483, 113] on div "All Periods" at bounding box center [494, 110] width 90 height 7
click at [476, 132] on div "Default" at bounding box center [497, 128] width 106 height 8
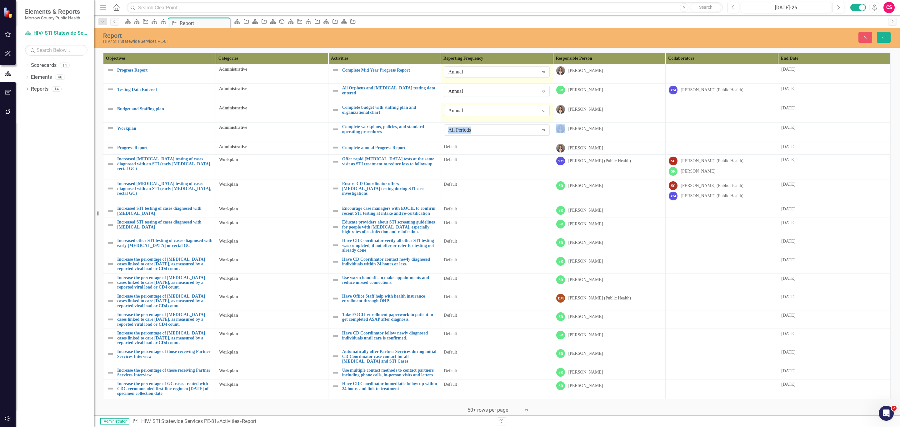
click at [476, 133] on div "All Periods" at bounding box center [494, 130] width 90 height 7
click at [468, 146] on div "Default" at bounding box center [497, 147] width 106 height 6
click at [470, 146] on div "Default" at bounding box center [497, 147] width 106 height 6
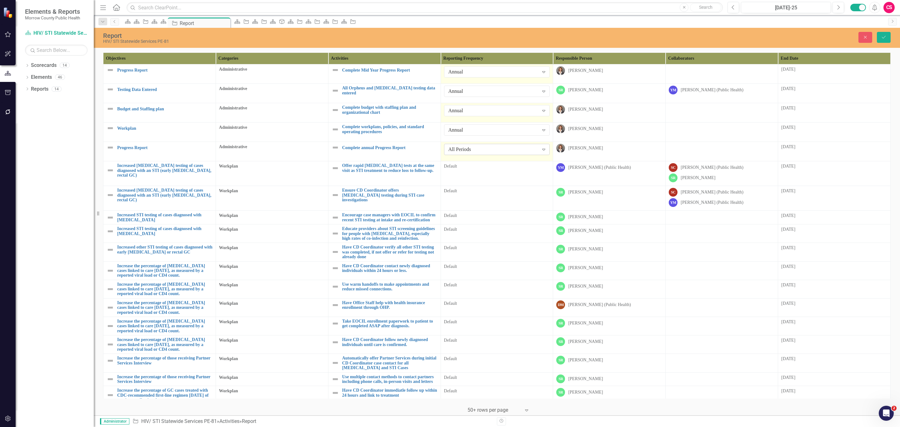
click at [470, 150] on div "All Periods" at bounding box center [494, 149] width 90 height 7
click at [471, 174] on td "Default" at bounding box center [497, 173] width 113 height 25
click at [471, 174] on div "All Periods Expand" at bounding box center [497, 168] width 106 height 11
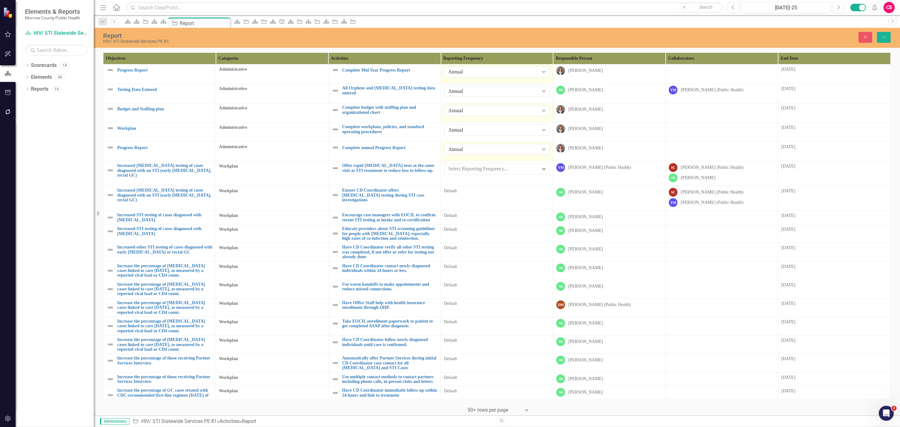
click at [469, 205] on td "Default" at bounding box center [497, 198] width 113 height 25
click at [480, 194] on div "All Periods" at bounding box center [494, 193] width 90 height 7
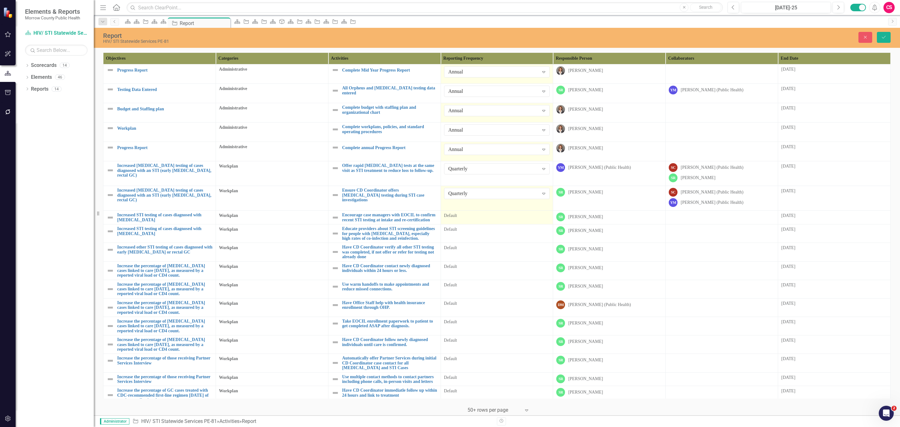
click at [476, 214] on div "Default" at bounding box center [497, 216] width 106 height 6
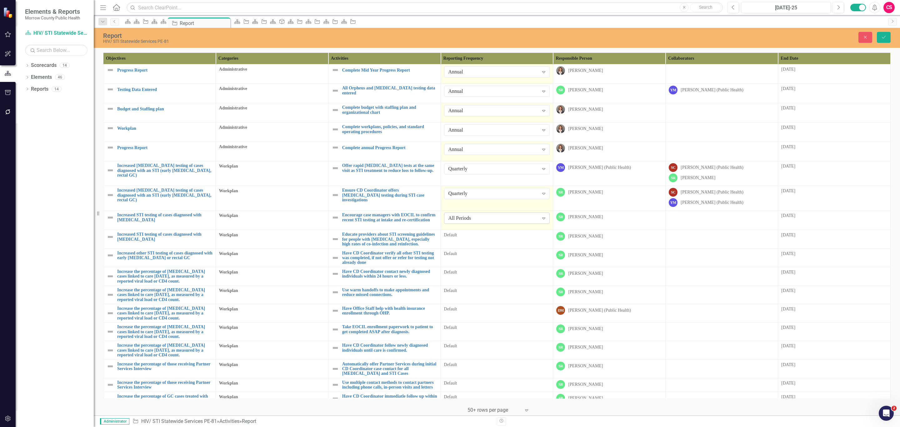
click at [474, 222] on div "All Periods" at bounding box center [494, 218] width 90 height 7
click at [485, 243] on td "Default" at bounding box center [497, 239] width 113 height 18
click at [491, 239] on div "All Periods" at bounding box center [494, 237] width 90 height 7
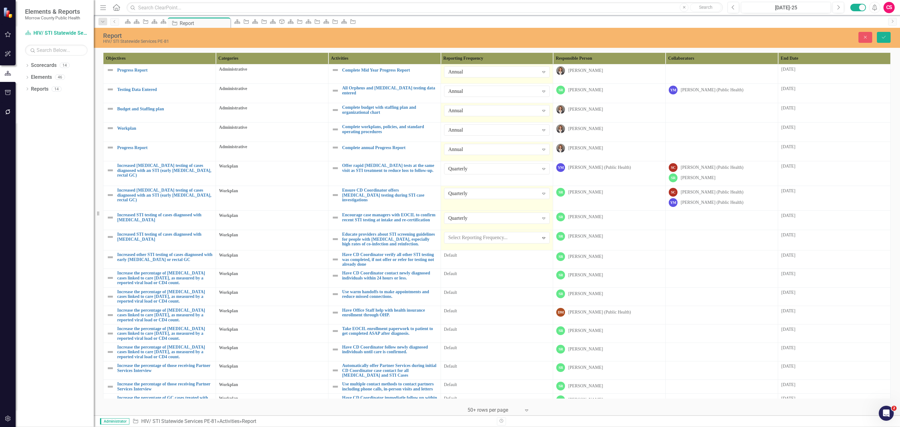
click at [476, 266] on td "Default" at bounding box center [497, 259] width 113 height 18
click at [476, 265] on td "Default" at bounding box center [497, 259] width 113 height 18
click at [479, 260] on div "All Periods" at bounding box center [494, 257] width 90 height 7
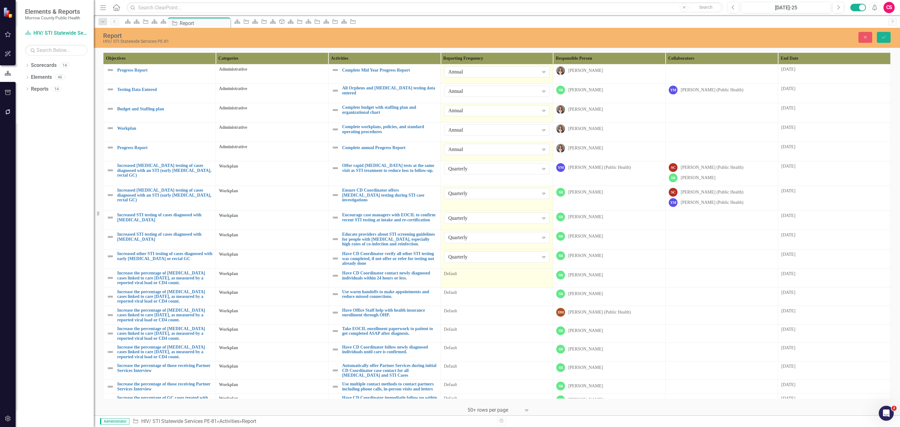
click at [476, 287] on td "Default" at bounding box center [497, 278] width 113 height 18
click at [480, 278] on div "All Periods" at bounding box center [494, 276] width 90 height 7
click at [469, 302] on td "Default" at bounding box center [497, 297] width 113 height 18
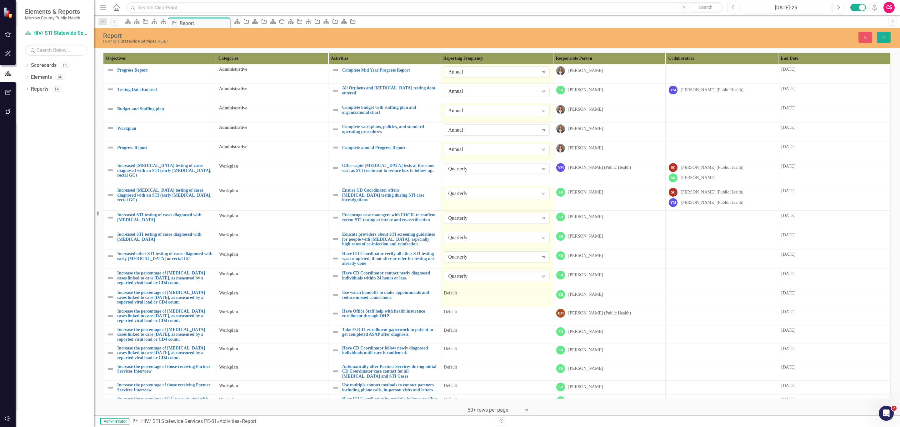
click at [469, 302] on td "Default" at bounding box center [497, 297] width 113 height 18
click at [474, 295] on div "All Periods" at bounding box center [494, 295] width 90 height 7
click at [467, 321] on td "Default" at bounding box center [497, 317] width 113 height 18
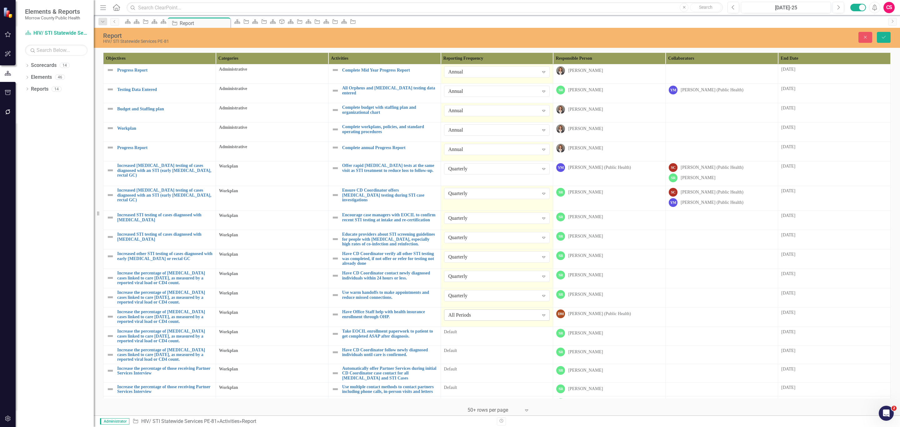
click at [474, 317] on div "All Periods" at bounding box center [494, 315] width 90 height 7
click at [466, 336] on div "Default" at bounding box center [497, 333] width 106 height 8
click at [474, 333] on div "All Periods Expand" at bounding box center [497, 334] width 106 height 11
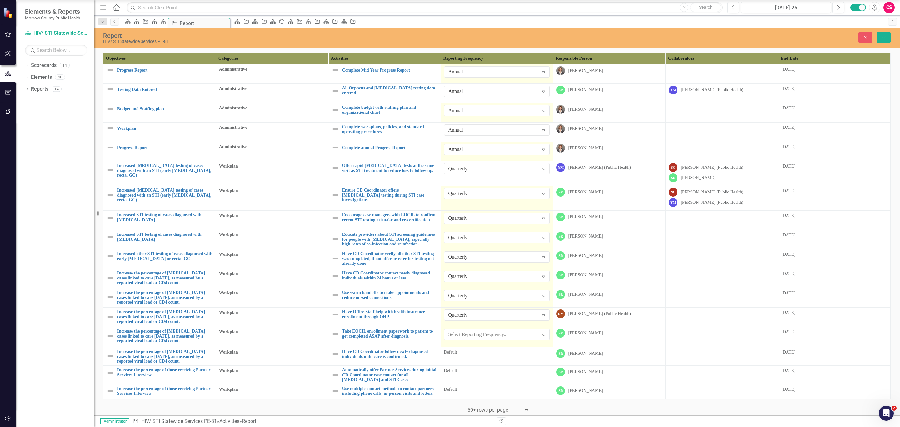
click at [467, 356] on div "Default" at bounding box center [497, 352] width 106 height 8
click at [469, 354] on div "All Periods" at bounding box center [494, 353] width 90 height 7
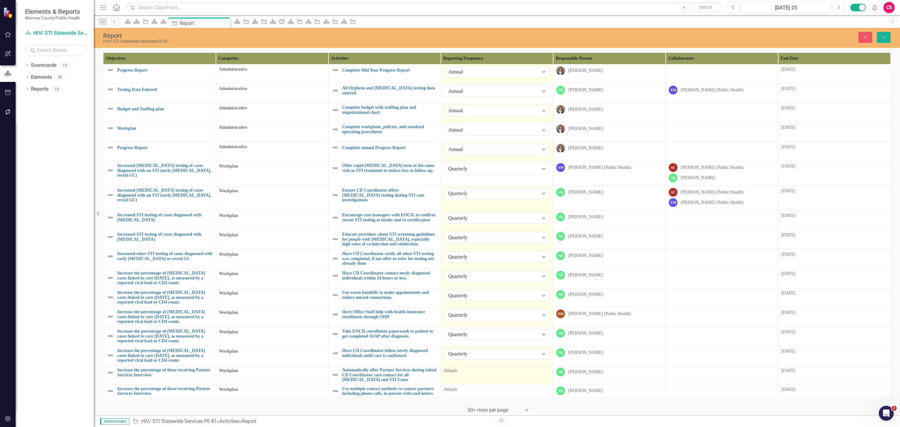
click at [466, 373] on div "Default" at bounding box center [497, 371] width 106 height 6
click at [465, 374] on div "All Periods" at bounding box center [494, 373] width 90 height 7
click at [470, 391] on div "Default" at bounding box center [497, 390] width 106 height 6
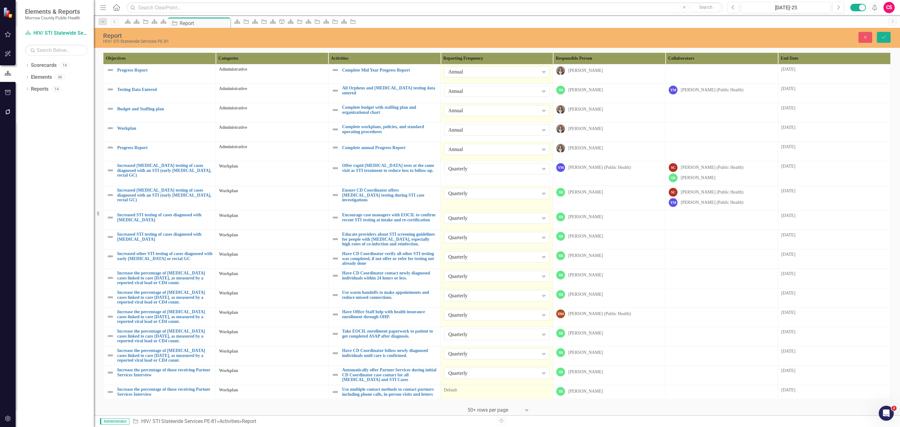
click at [469, 391] on div "Default" at bounding box center [497, 390] width 106 height 6
click at [467, 391] on div "All Periods Expand" at bounding box center [497, 392] width 106 height 11
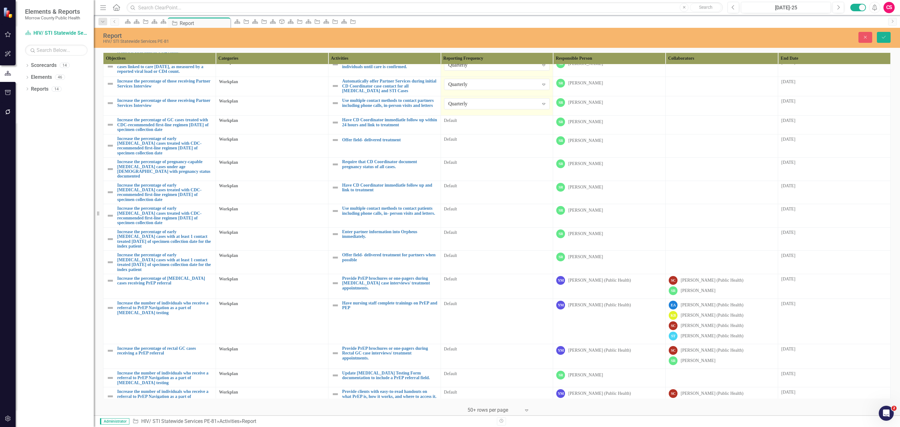
scroll to position [308, 0]
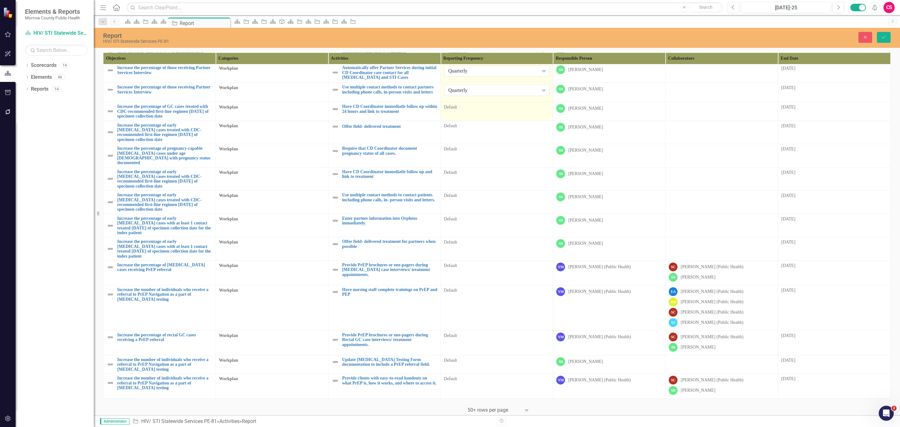
click at [486, 115] on td "Default" at bounding box center [497, 111] width 113 height 18
click at [501, 108] on div "All Periods" at bounding box center [494, 108] width 90 height 7
click at [480, 136] on td "Default" at bounding box center [497, 132] width 113 height 23
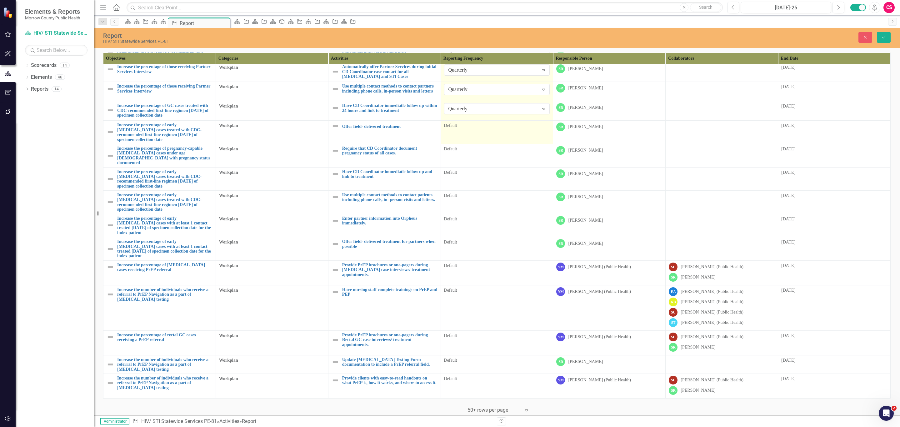
click at [480, 136] on td "Default" at bounding box center [497, 132] width 113 height 23
click at [486, 134] on div "All Periods Expand" at bounding box center [497, 128] width 106 height 11
click at [468, 152] on div "Default" at bounding box center [497, 149] width 106 height 6
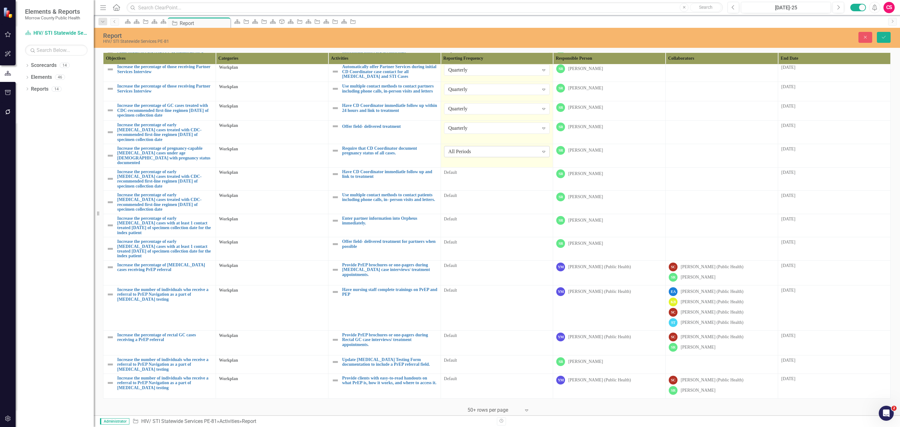
click at [474, 153] on div "All Periods" at bounding box center [494, 151] width 90 height 7
click at [477, 175] on div "Default" at bounding box center [497, 173] width 106 height 8
click at [487, 172] on div "All Periods" at bounding box center [494, 174] width 90 height 7
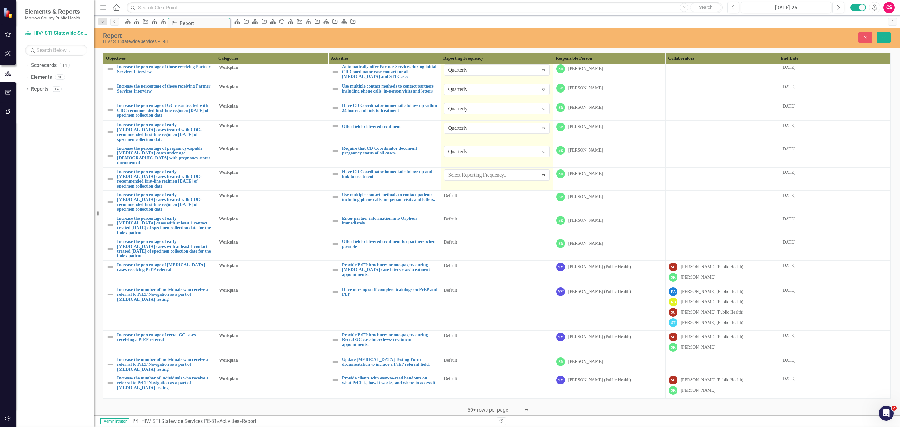
click at [466, 203] on td "Default" at bounding box center [497, 202] width 113 height 23
click at [481, 199] on div "All Periods" at bounding box center [494, 198] width 90 height 7
drag, startPoint x: 465, startPoint y: 267, endPoint x: 466, endPoint y: 258, distance: 9.2
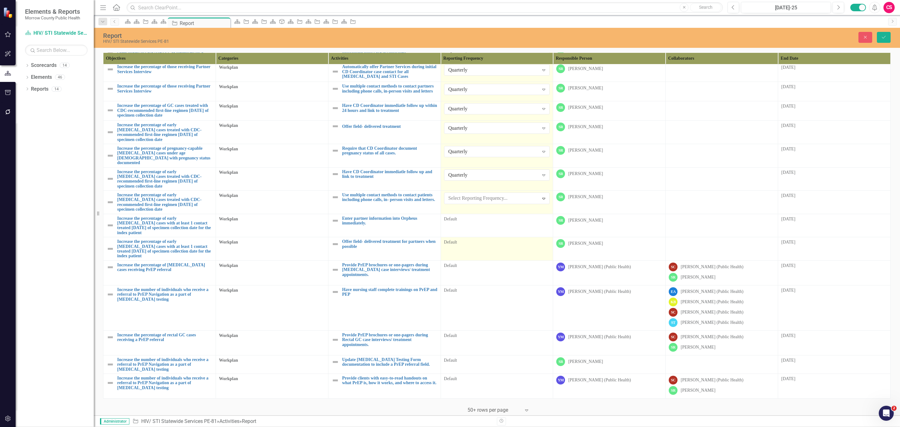
click at [470, 212] on td "Quarterly Expand" at bounding box center [497, 202] width 113 height 23
click at [470, 225] on td "Default" at bounding box center [497, 225] width 113 height 23
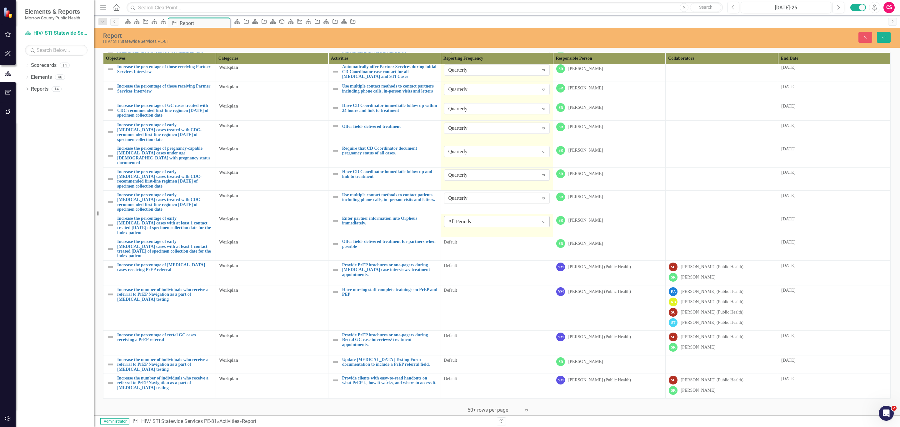
click at [475, 222] on div "All Periods" at bounding box center [494, 221] width 90 height 7
click at [459, 251] on td "Default" at bounding box center [497, 248] width 113 height 23
click at [465, 249] on div "All Periods Expand" at bounding box center [497, 244] width 106 height 11
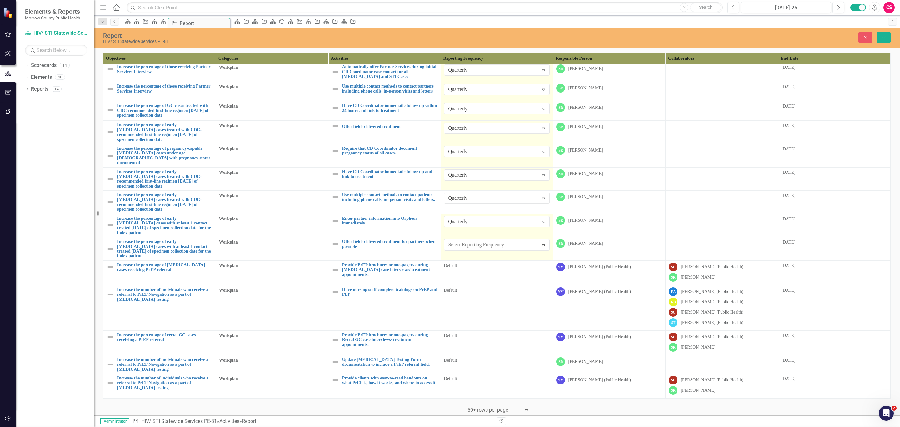
click at [466, 270] on td "Default" at bounding box center [497, 272] width 113 height 25
click at [473, 265] on div "All Periods" at bounding box center [494, 268] width 90 height 7
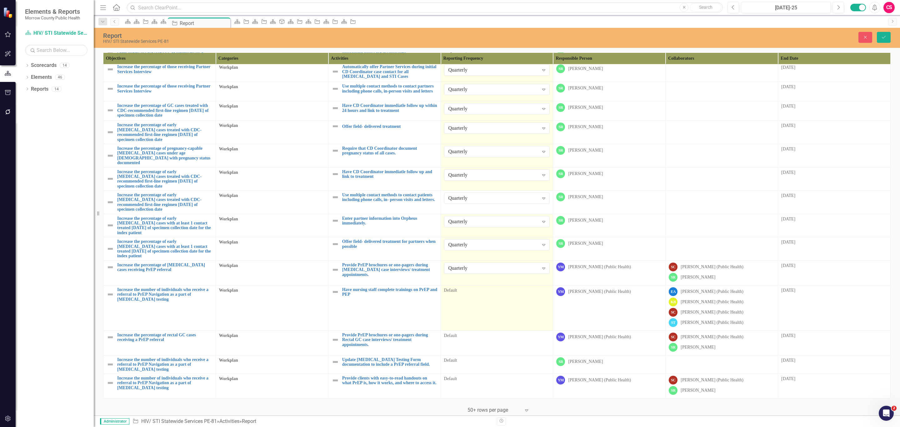
click at [461, 296] on td "Default" at bounding box center [497, 307] width 113 height 45
click at [466, 293] on div "All Periods" at bounding box center [494, 292] width 90 height 7
click at [471, 327] on td "Quarterly Expand" at bounding box center [497, 307] width 113 height 45
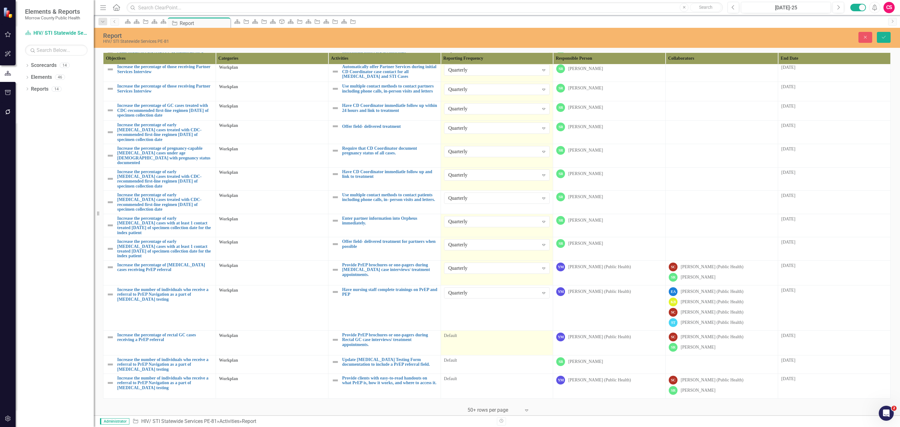
click at [467, 341] on td "Default" at bounding box center [497, 342] width 113 height 25
click at [472, 336] on div "All Periods" at bounding box center [494, 338] width 90 height 7
click at [460, 362] on div "Default" at bounding box center [497, 360] width 106 height 6
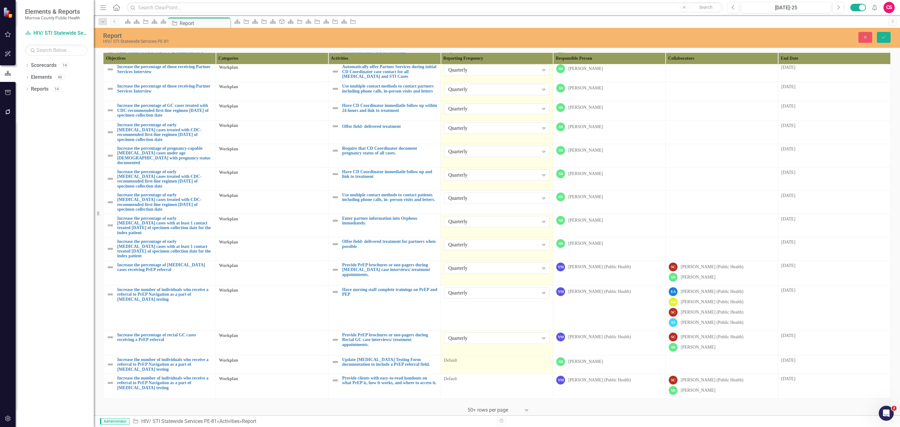
click at [461, 362] on div "Default" at bounding box center [497, 360] width 106 height 6
click at [467, 357] on div "All Periods Expand" at bounding box center [497, 362] width 106 height 11
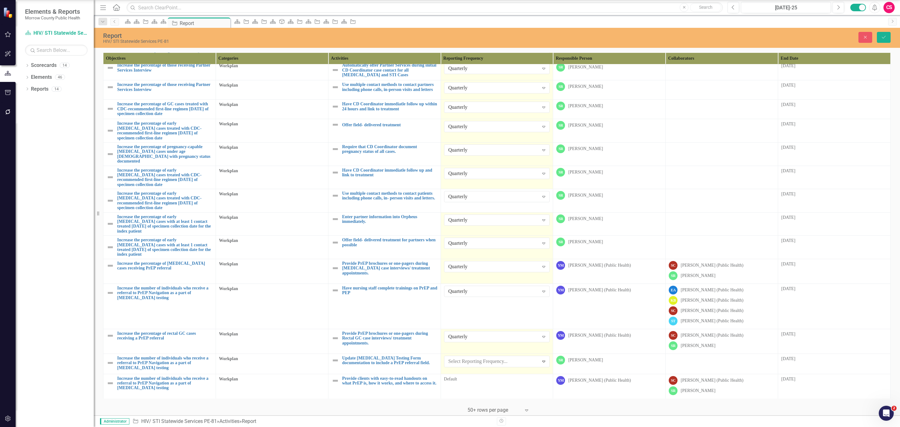
click at [465, 382] on div "Default" at bounding box center [497, 379] width 106 height 6
click at [469, 378] on div "All Periods" at bounding box center [494, 381] width 90 height 7
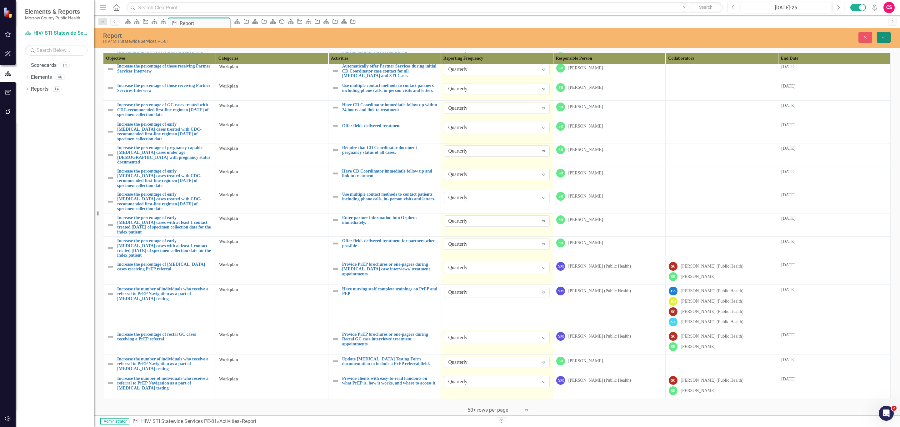
click at [878, 35] on button "Save" at bounding box center [884, 37] width 14 height 11
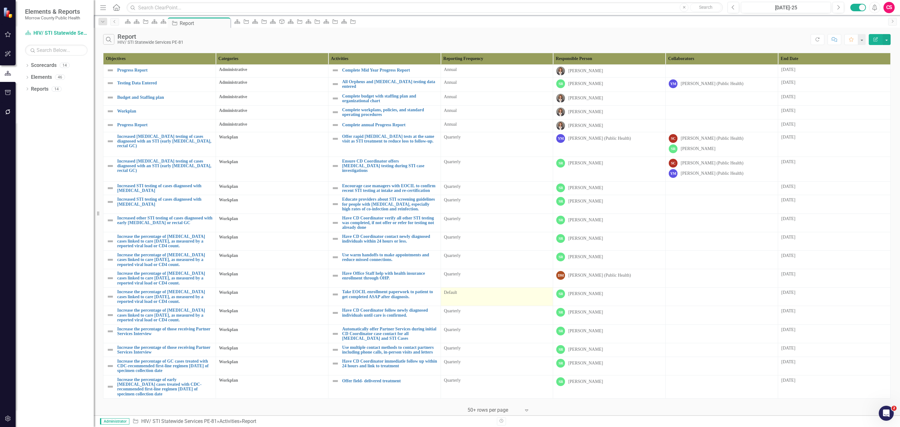
click at [466, 297] on div "Default" at bounding box center [497, 294] width 106 height 8
click at [467, 297] on div "Default" at bounding box center [497, 294] width 106 height 8
click at [464, 296] on div "Default" at bounding box center [497, 293] width 106 height 6
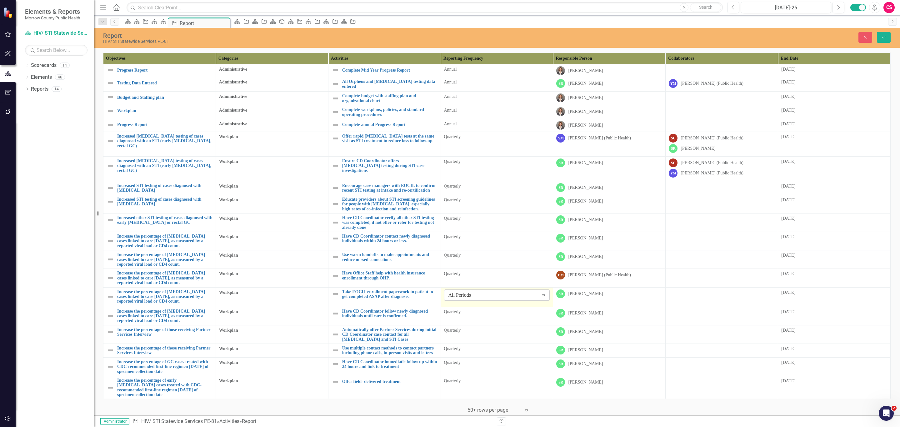
click at [464, 299] on div "All Periods" at bounding box center [494, 294] width 90 height 7
click at [884, 39] on icon "Save" at bounding box center [884, 37] width 6 height 4
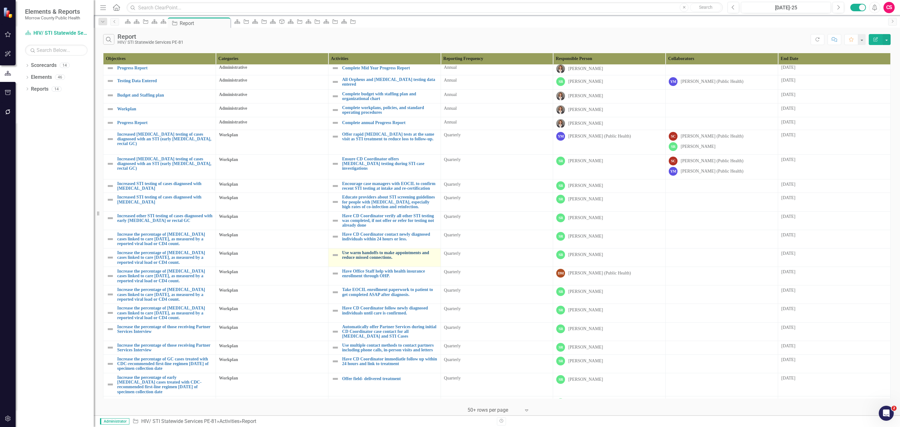
scroll to position [0, 0]
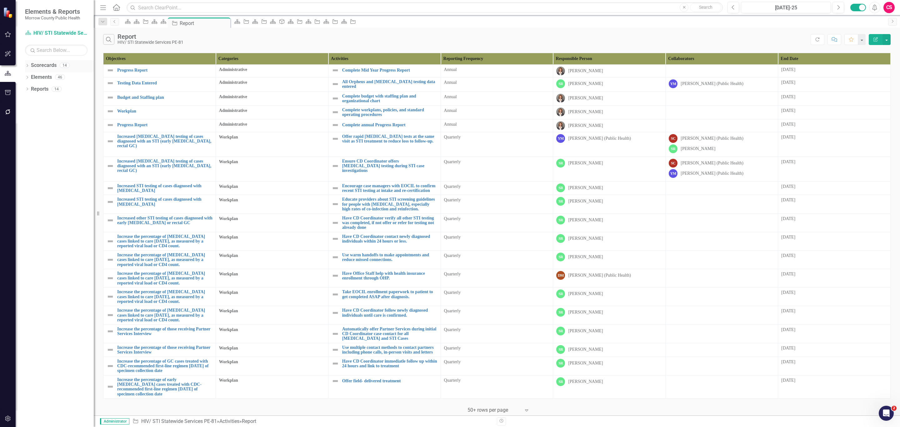
click at [51, 65] on link "Scorecards" at bounding box center [44, 65] width 26 height 7
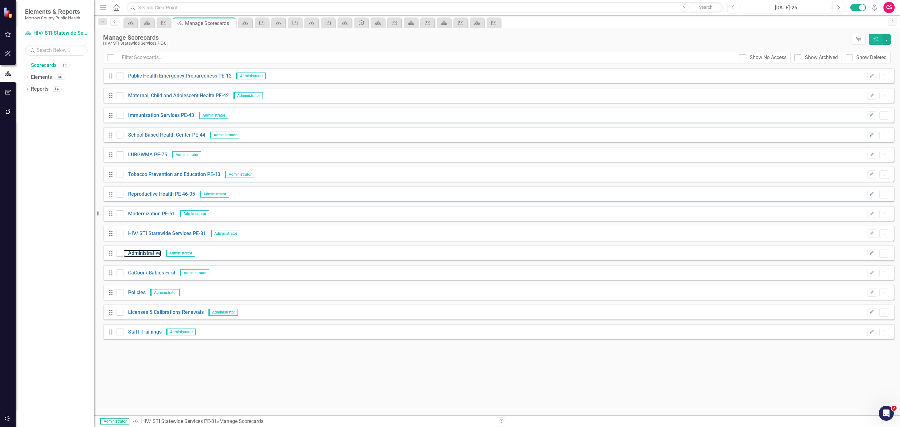
click at [141, 252] on link "Administrative" at bounding box center [143, 253] width 38 height 7
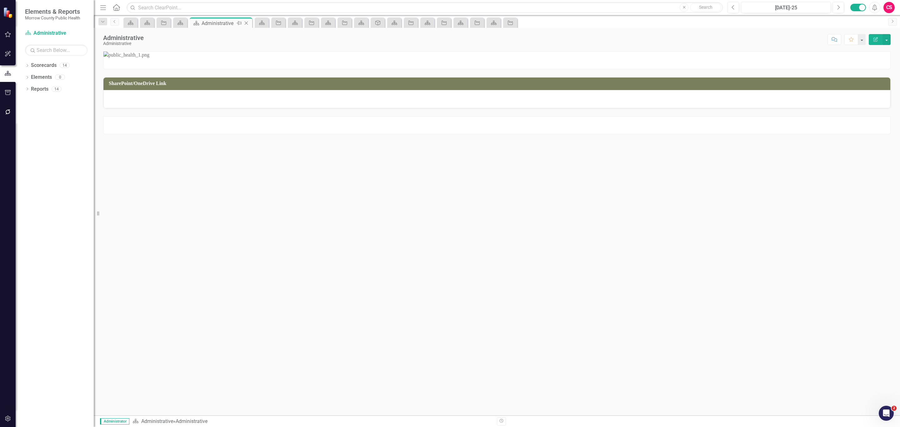
click at [244, 21] on icon "Close" at bounding box center [246, 23] width 6 height 5
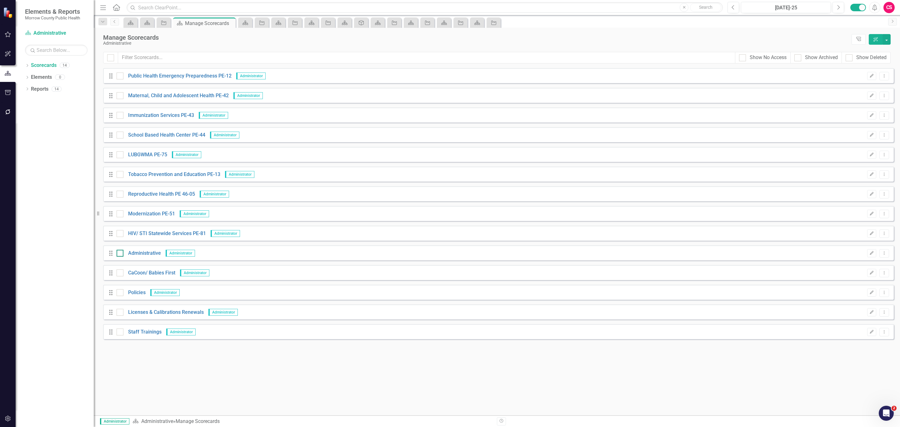
click at [117, 254] on input "checkbox" at bounding box center [119, 252] width 4 height 4
checkbox input "true"
click at [890, 39] on button "button" at bounding box center [887, 39] width 8 height 11
click at [856, 86] on link "Edit Multiple Edit Multiple" at bounding box center [858, 87] width 65 height 12
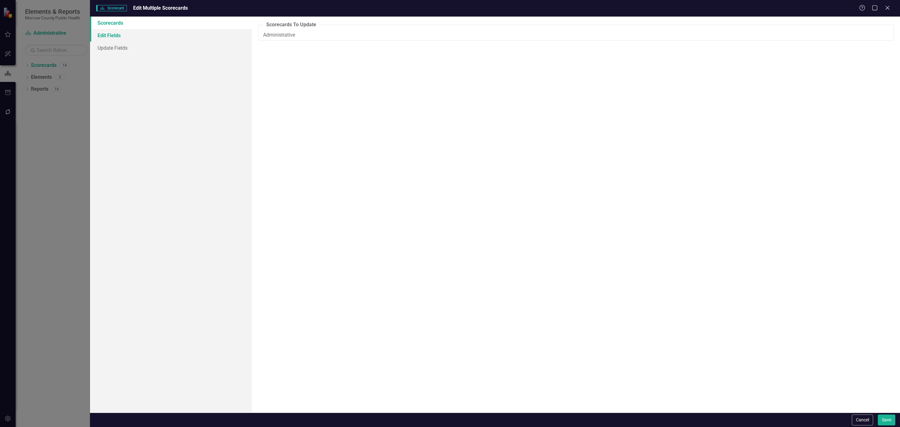
click at [150, 36] on link "Edit Fields" at bounding box center [171, 35] width 162 height 13
click at [283, 38] on div at bounding box center [577, 35] width 636 height 8
click at [275, 70] on span "True" at bounding box center [273, 68] width 10 height 7
click at [267, 70] on input "True" at bounding box center [262, 69] width 10 height 10
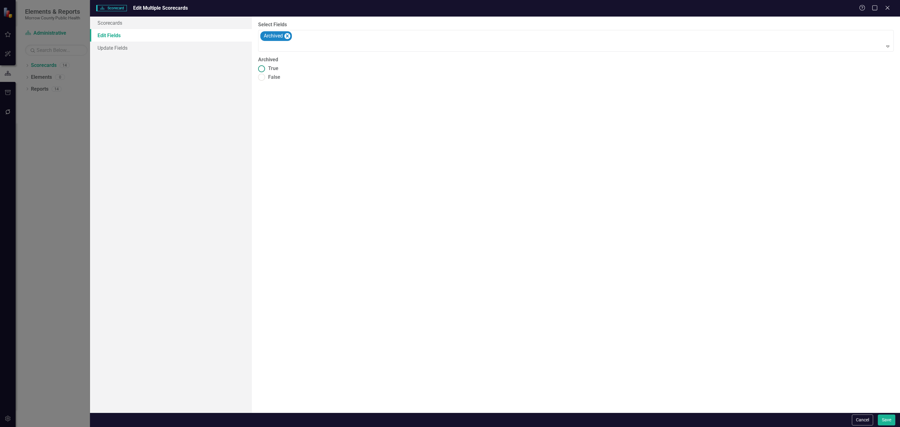
radio input "true"
click at [882, 416] on button "Save" at bounding box center [887, 420] width 18 height 11
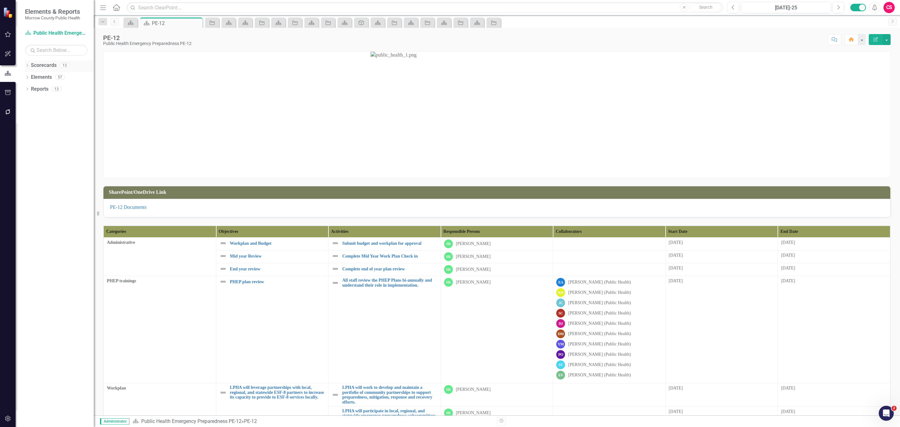
click at [40, 62] on link "Scorecards" at bounding box center [44, 65] width 26 height 7
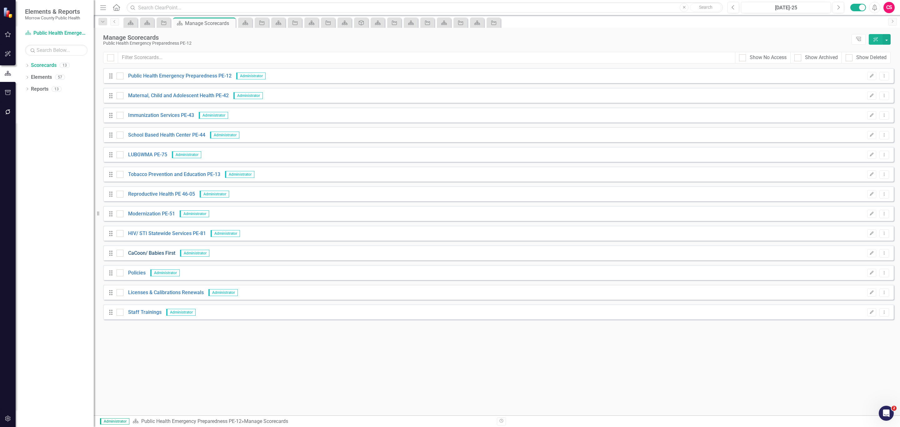
click at [134, 251] on link "CaCoon/ Babies First" at bounding box center [150, 253] width 52 height 7
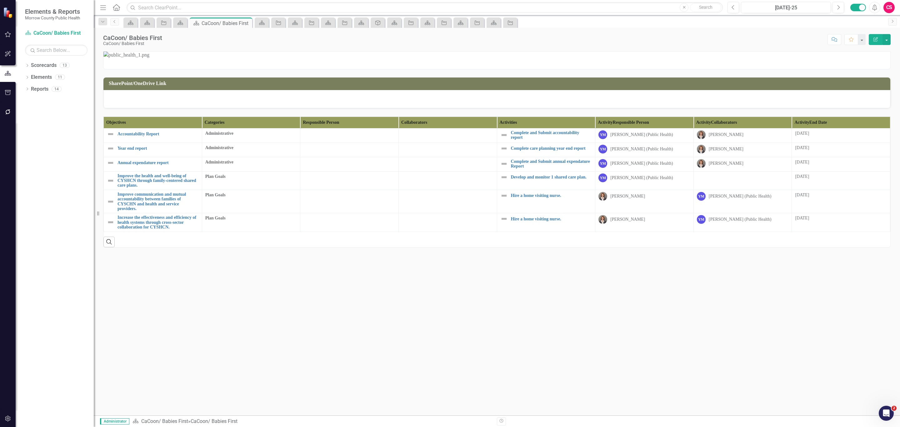
click at [848, 128] on th "Activity End Date" at bounding box center [841, 123] width 98 height 12
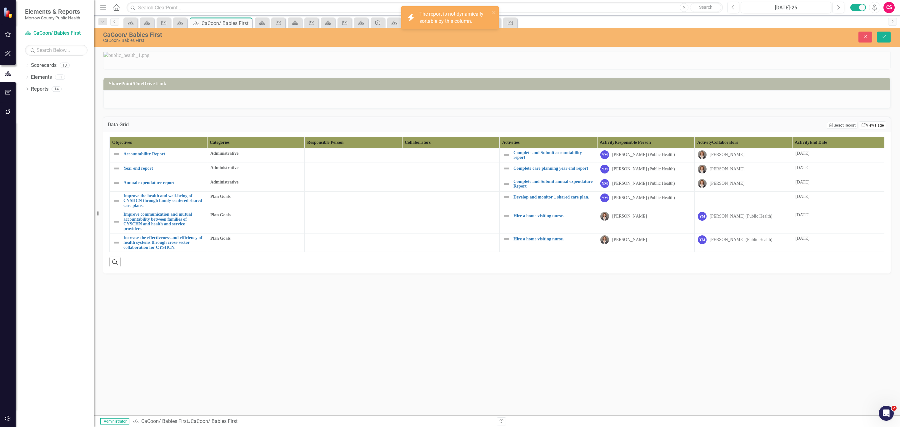
click at [863, 129] on link "Link View Page" at bounding box center [873, 125] width 27 height 8
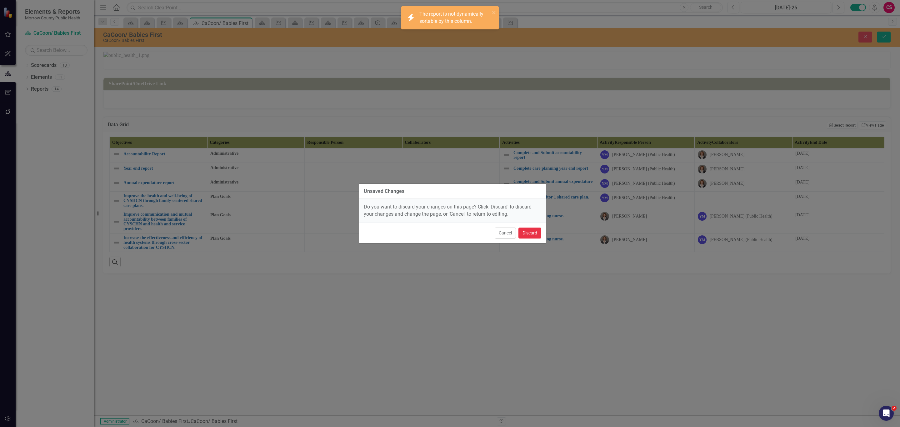
click at [534, 233] on button "Discard" at bounding box center [530, 233] width 23 height 11
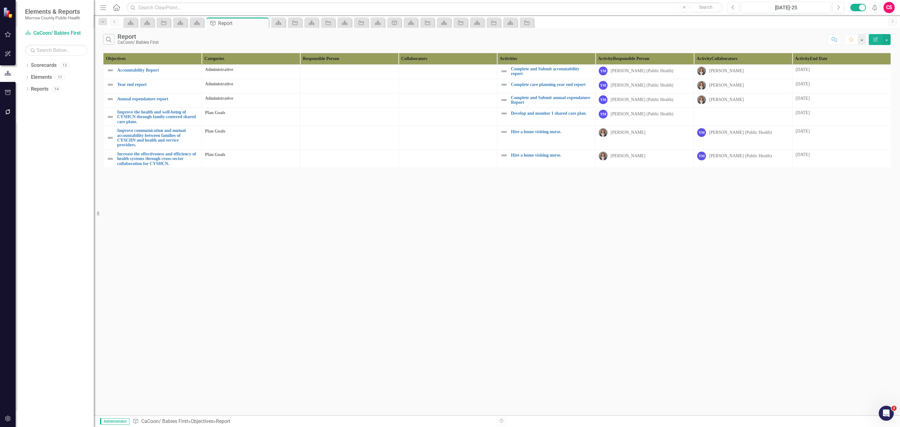
click at [874, 39] on icon "Edit Report" at bounding box center [876, 39] width 6 height 4
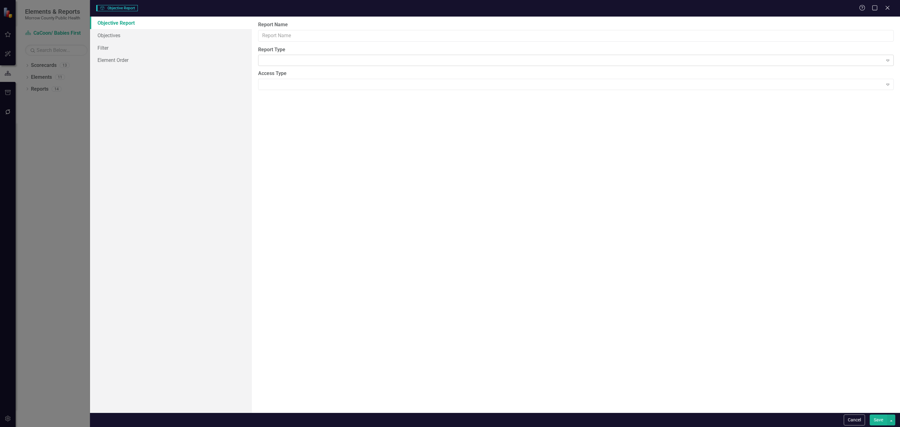
type input "Report"
click at [124, 39] on link "Columns" at bounding box center [171, 35] width 162 height 13
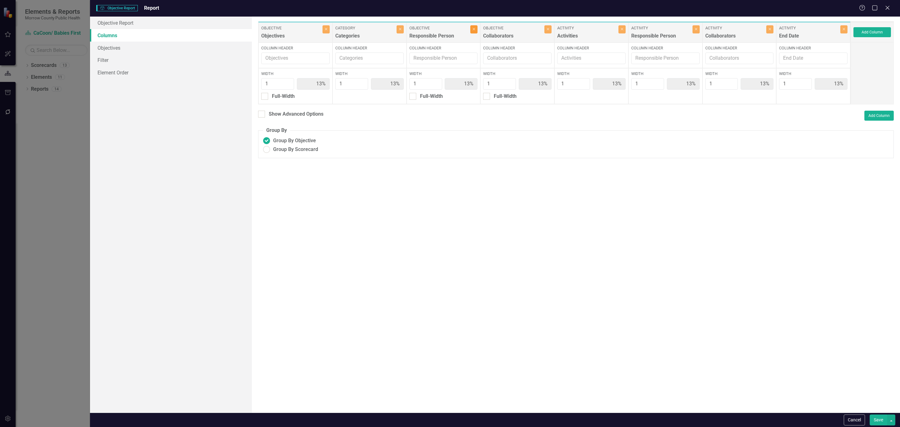
click at [476, 33] on button "Close" at bounding box center [474, 29] width 7 height 8
type input "14%"
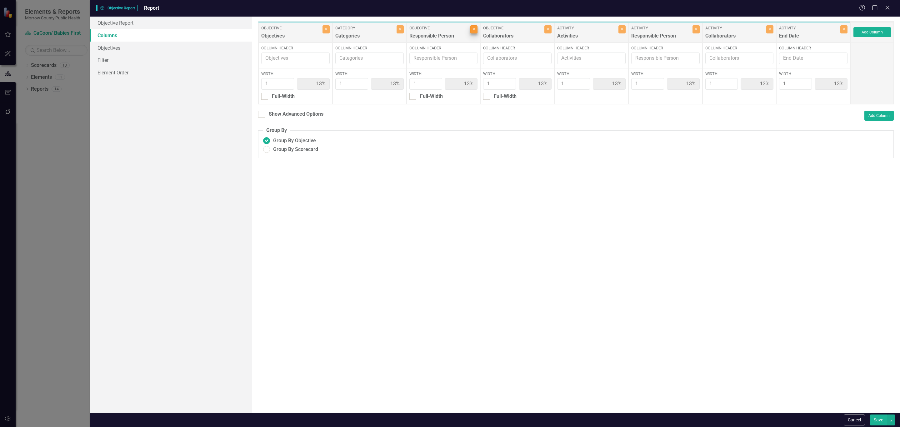
type input "14%"
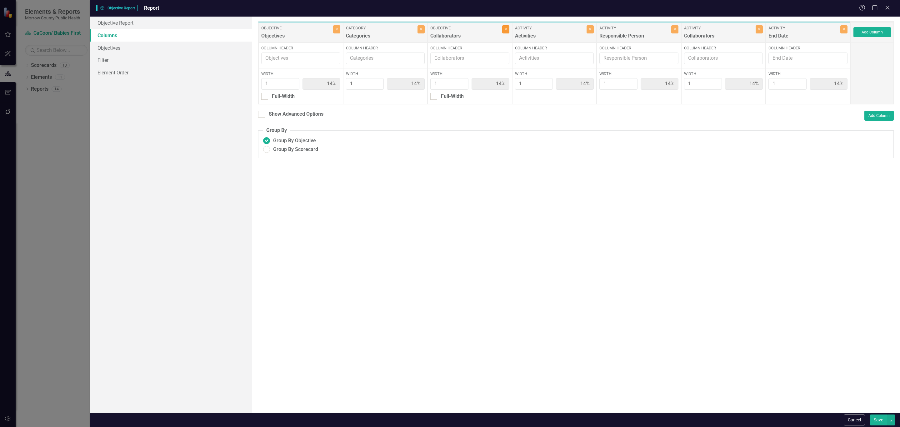
click at [509, 29] on button "Close" at bounding box center [505, 29] width 7 height 8
type input "17%"
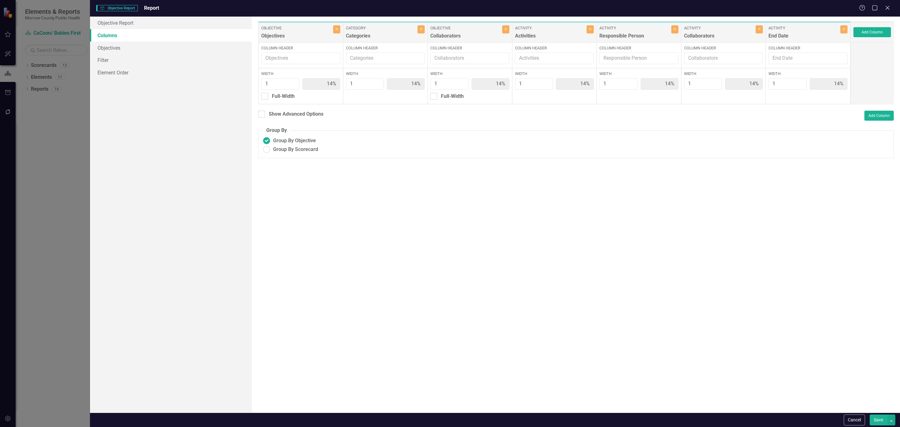
type input "17%"
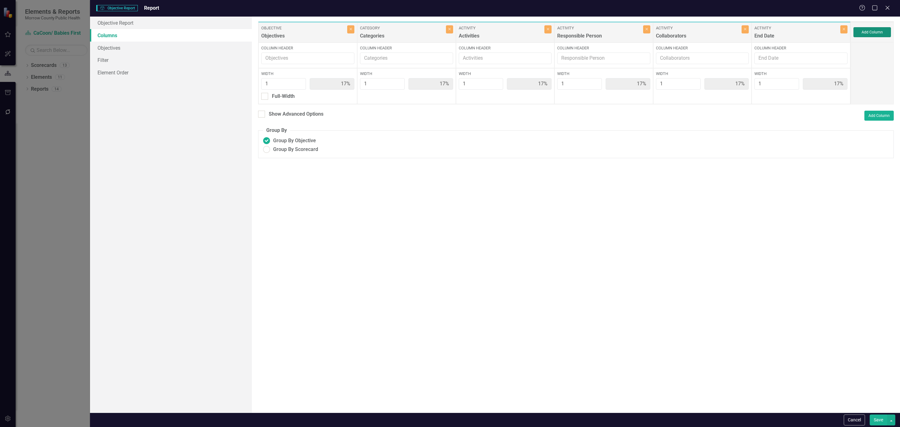
click at [862, 35] on button "Add Column" at bounding box center [873, 32] width 38 height 10
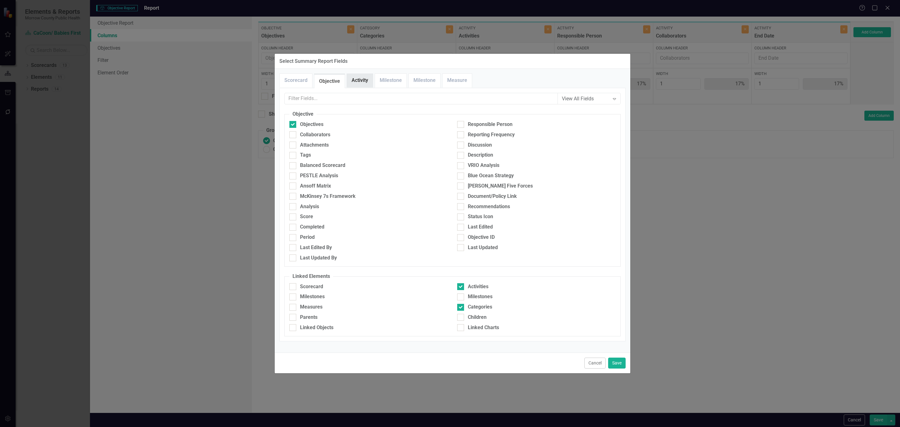
click at [359, 82] on link "Activity" at bounding box center [360, 80] width 26 height 13
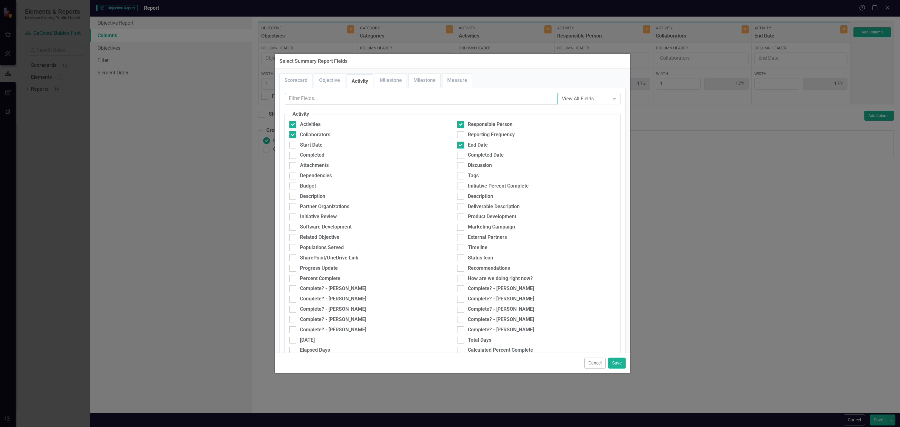
click at [350, 98] on input "text" at bounding box center [421, 99] width 273 height 12
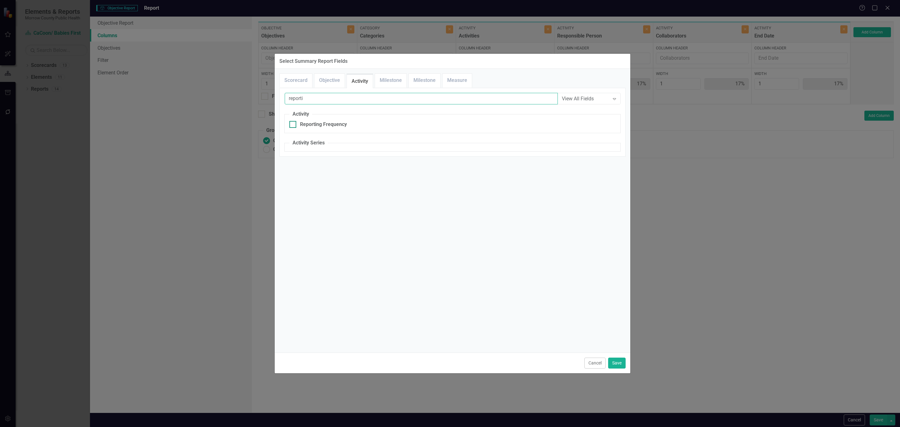
type input "reporti"
click at [301, 125] on div "Reporting Frequency" at bounding box center [323, 124] width 47 height 7
click at [294, 125] on input "Reporting Frequency" at bounding box center [292, 123] width 4 height 4
checkbox input "true"
click at [614, 362] on button "Save" at bounding box center [617, 363] width 18 height 11
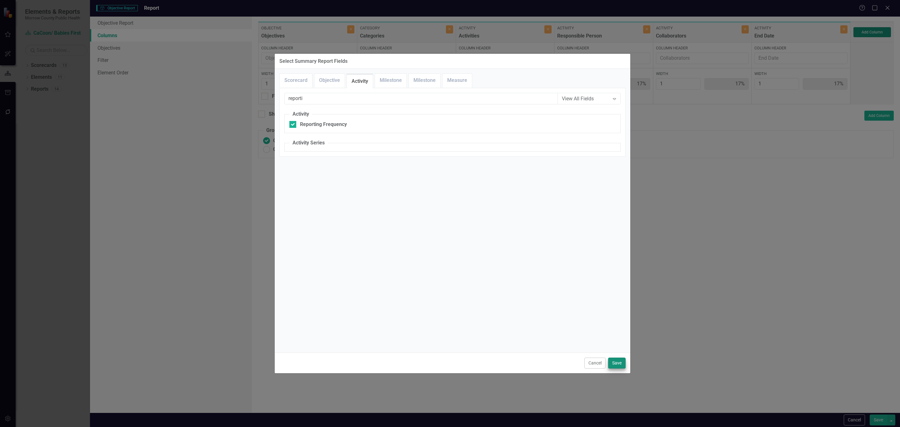
type input "14%"
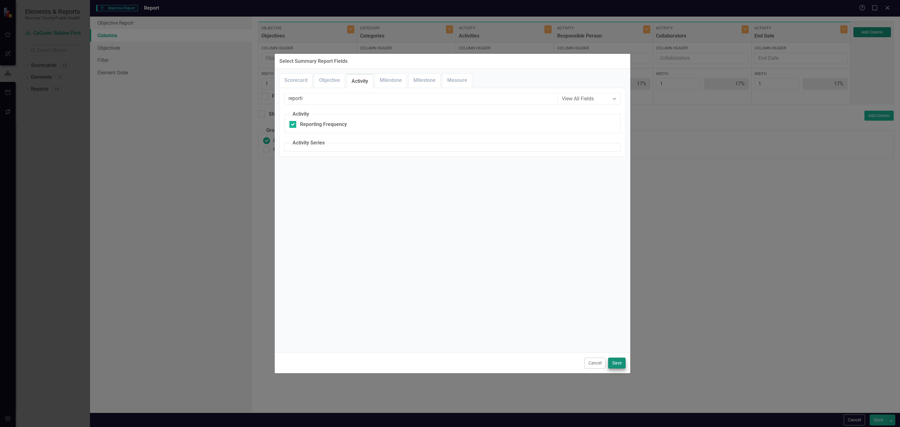
type input "14%"
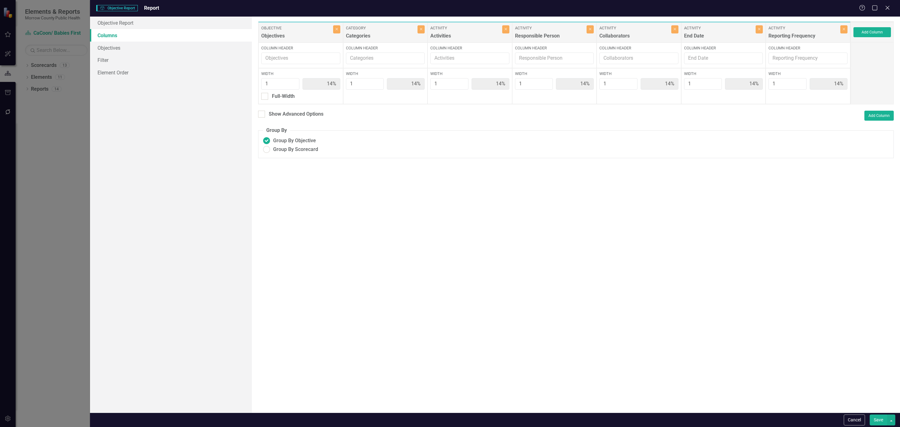
click at [878, 416] on button "Save" at bounding box center [879, 420] width 18 height 11
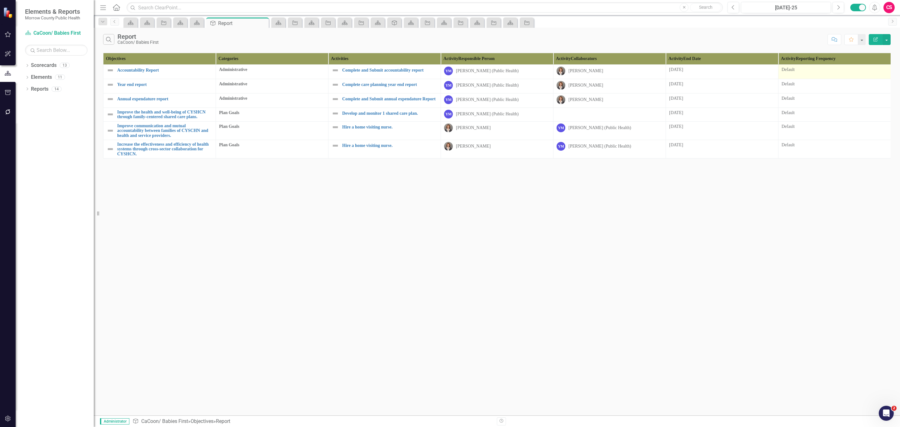
click at [807, 70] on div "Default" at bounding box center [835, 70] width 106 height 6
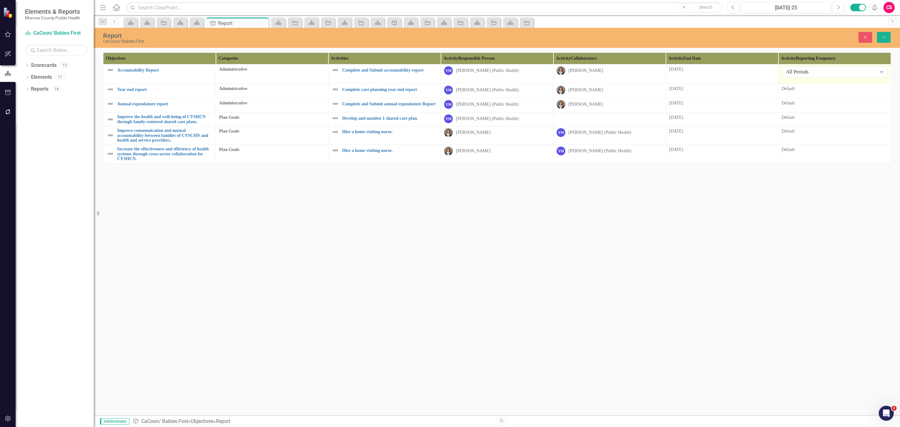
click at [807, 70] on div "All Periods" at bounding box center [831, 71] width 91 height 7
click at [807, 92] on div "Default" at bounding box center [835, 89] width 106 height 6
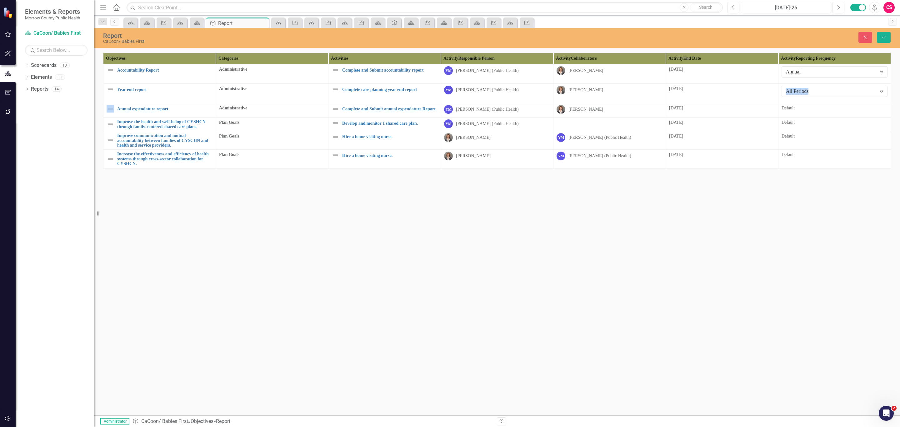
click at [807, 92] on div "All Periods" at bounding box center [831, 91] width 91 height 7
click at [807, 110] on div "Default" at bounding box center [835, 108] width 106 height 6
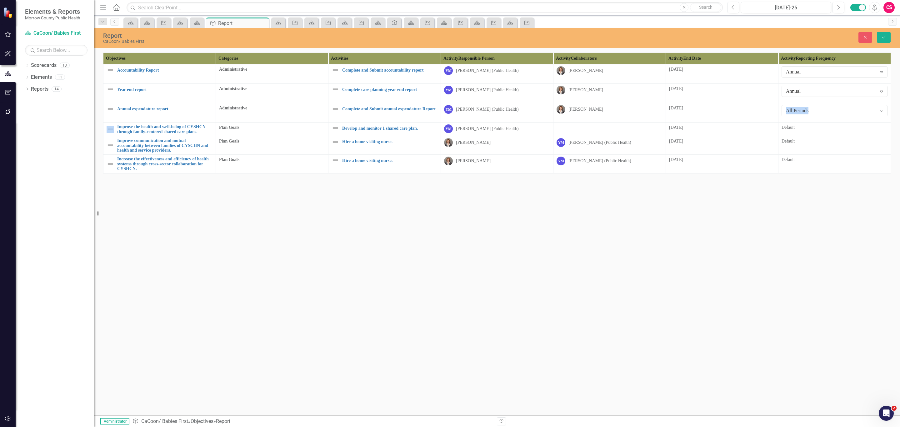
click at [807, 110] on div "All Periods" at bounding box center [831, 110] width 91 height 7
click at [804, 427] on div "All Periods" at bounding box center [451, 432] width 890 height 7
click at [800, 114] on div "All Periods" at bounding box center [831, 110] width 91 height 7
click at [809, 129] on div "Default" at bounding box center [835, 127] width 106 height 6
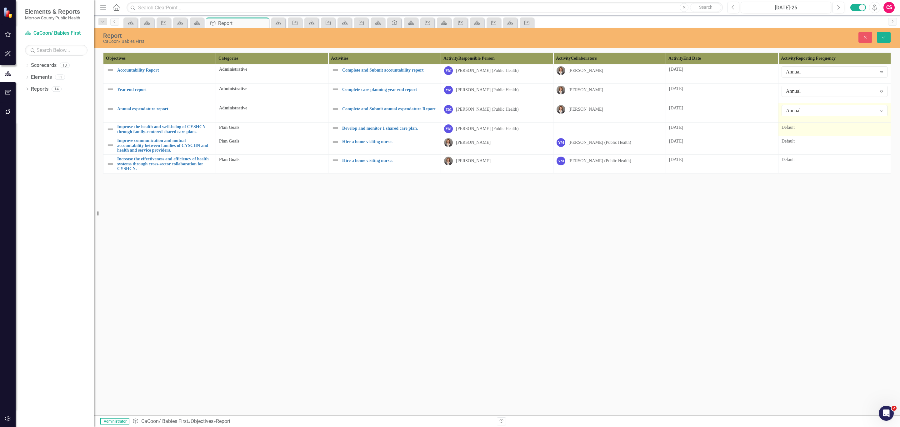
click at [809, 129] on div "Default" at bounding box center [835, 127] width 106 height 6
click at [809, 129] on div "All Periods" at bounding box center [831, 130] width 91 height 7
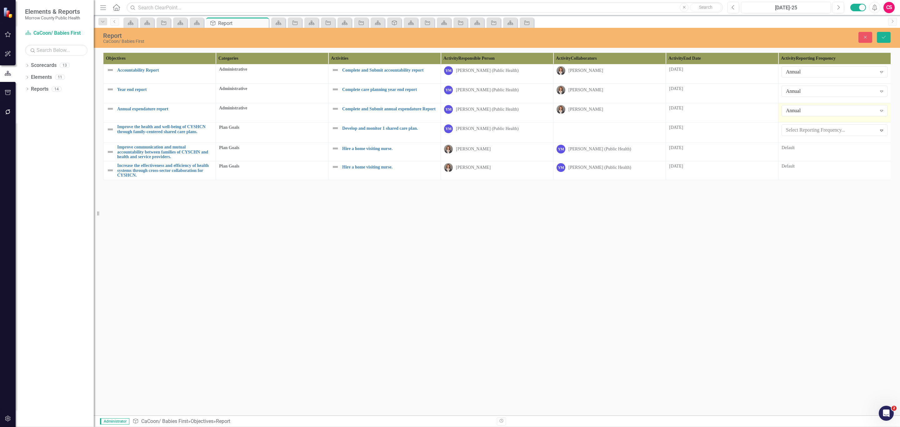
click at [811, 151] on div "Default" at bounding box center [835, 148] width 106 height 8
click at [813, 151] on div "All Periods" at bounding box center [831, 149] width 91 height 7
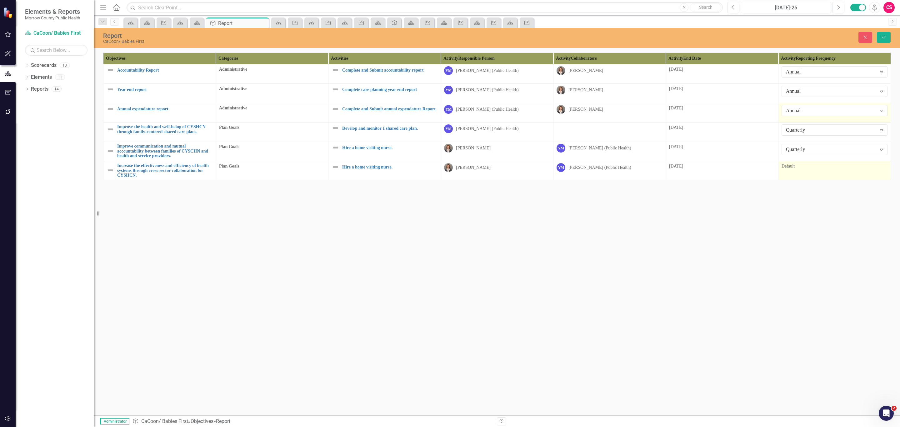
click at [806, 176] on td "Default" at bounding box center [835, 170] width 113 height 18
click at [811, 170] on div "Quarterly" at bounding box center [831, 168] width 91 height 7
click at [881, 32] on button "Save" at bounding box center [884, 37] width 14 height 11
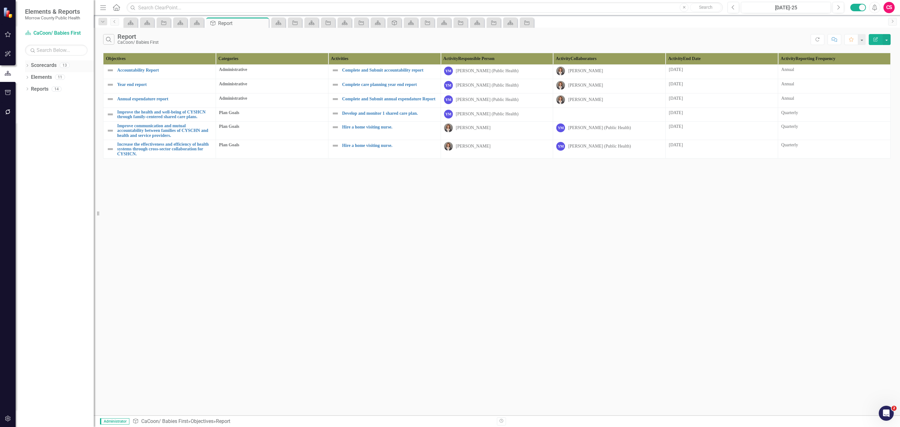
click at [51, 61] on div "Scorecards" at bounding box center [44, 65] width 26 height 10
click at [42, 63] on link "Scorecards" at bounding box center [44, 65] width 26 height 7
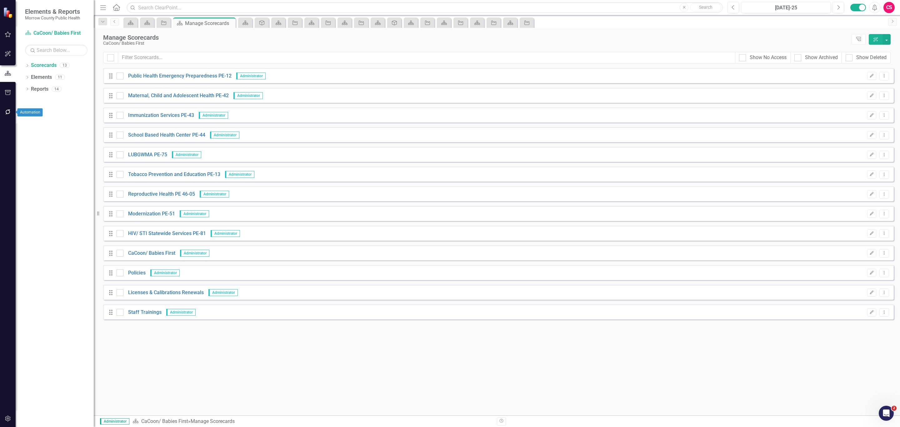
click at [9, 109] on button "button" at bounding box center [8, 112] width 14 height 13
click at [44, 50] on link "Notifications" at bounding box center [55, 46] width 78 height 7
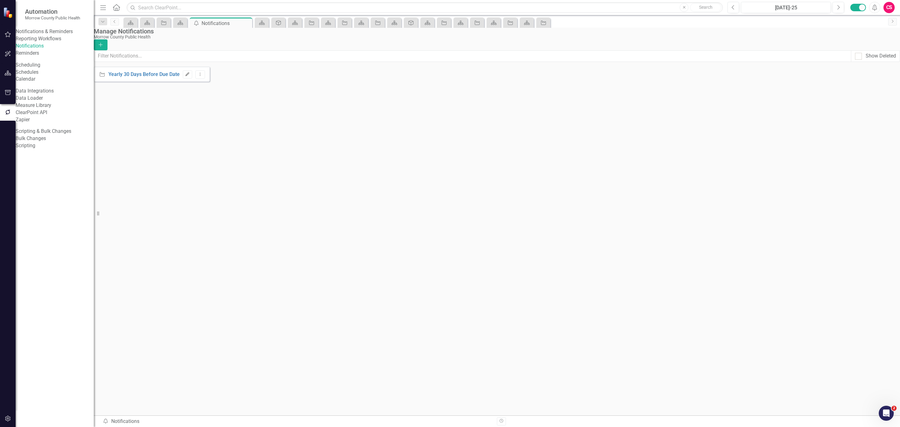
click at [192, 78] on button "Edit" at bounding box center [187, 74] width 9 height 8
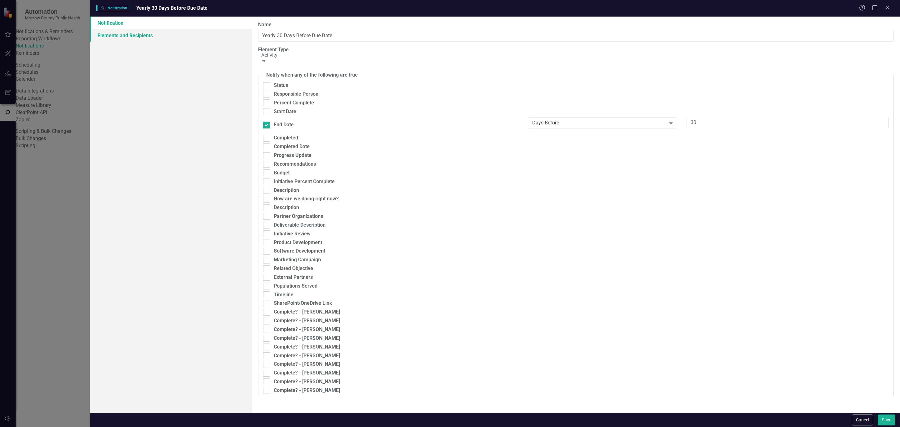
click at [113, 31] on link "Elements and Recipients" at bounding box center [171, 35] width 162 height 13
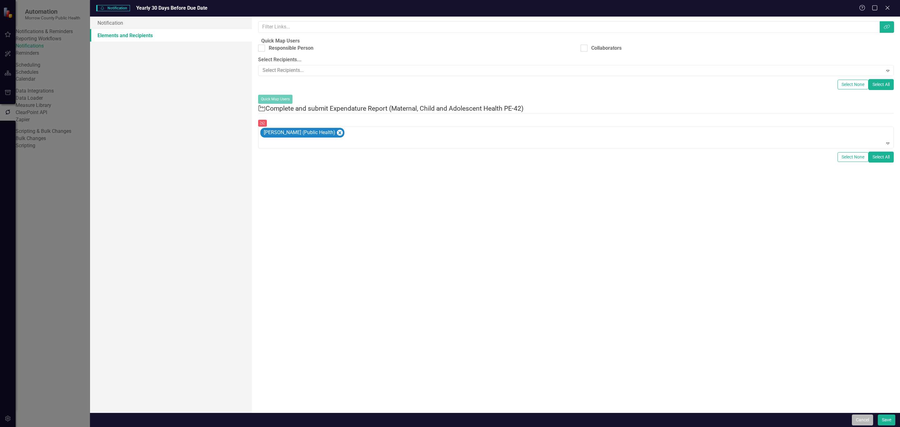
click at [861, 419] on button "Cancel" at bounding box center [862, 420] width 21 height 11
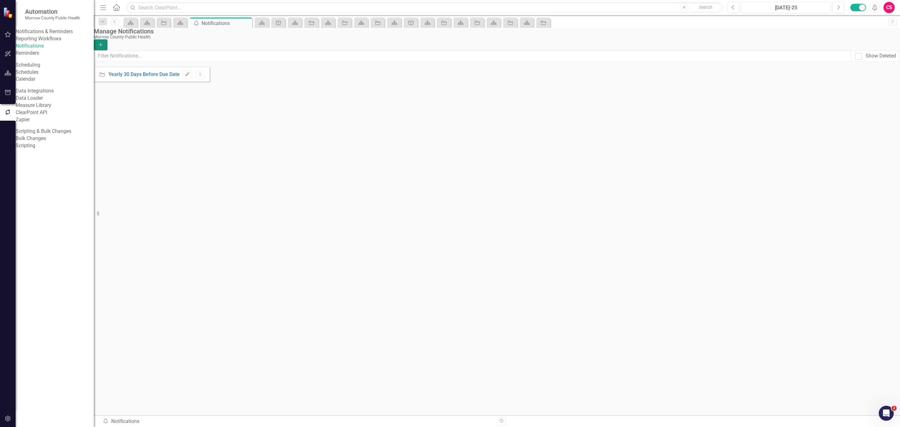
click at [108, 45] on button "Add" at bounding box center [101, 44] width 14 height 11
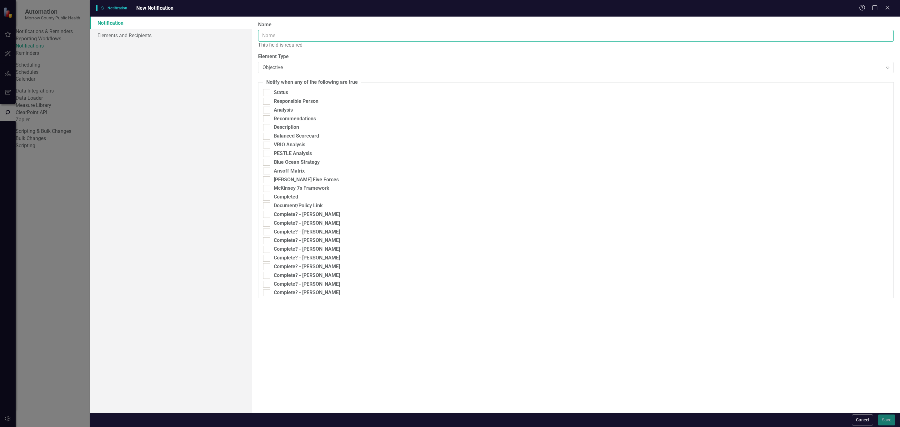
click at [318, 40] on input "Name" at bounding box center [576, 36] width 636 height 12
type input "Updates Made"
click at [269, 211] on div at bounding box center [266, 207] width 7 height 7
click at [267, 208] on input "Complete? - [PERSON_NAME]" at bounding box center [265, 206] width 4 height 4
checkbox input "true"
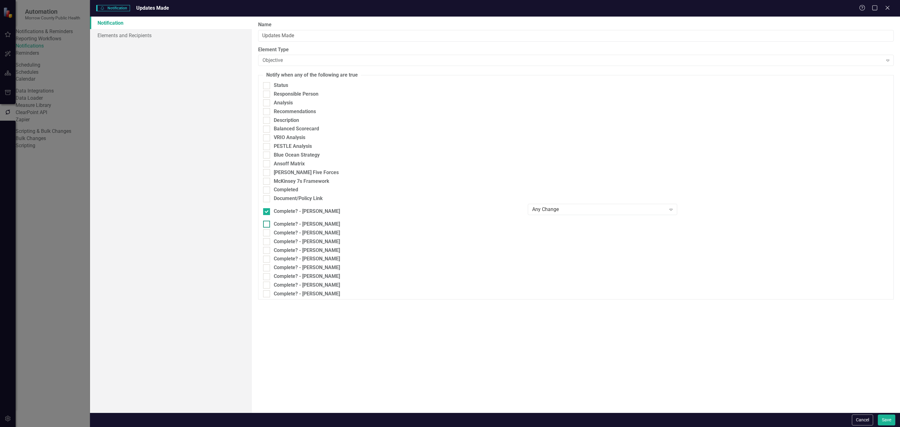
click at [267, 225] on input "Complete? - [PERSON_NAME]" at bounding box center [265, 223] width 4 height 4
checkbox input "true"
click at [267, 242] on input "Complete? - [PERSON_NAME]" at bounding box center [265, 240] width 4 height 4
checkbox input "true"
click at [267, 259] on input "Complete? - [PERSON_NAME]" at bounding box center [265, 257] width 4 height 4
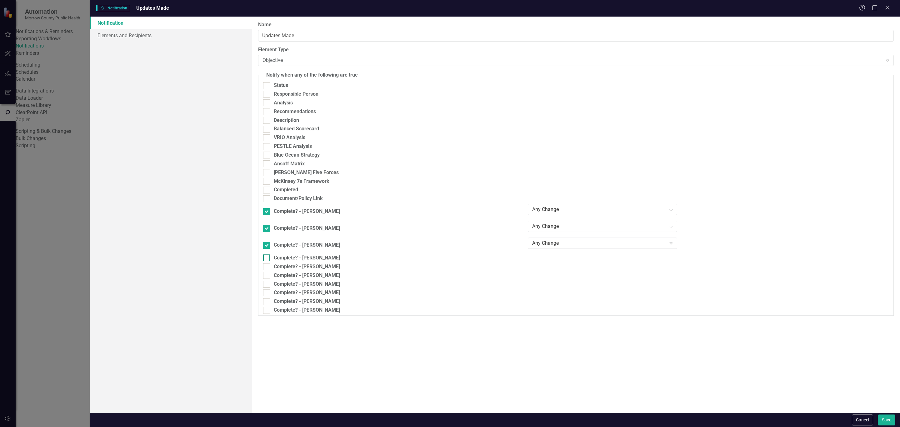
checkbox input "true"
click at [267, 275] on input "Complete? - [PERSON_NAME]" at bounding box center [265, 273] width 4 height 4
checkbox input "true"
drag, startPoint x: 267, startPoint y: 302, endPoint x: 267, endPoint y: 307, distance: 4.7
click at [267, 292] on input "Complete? - [PERSON_NAME]" at bounding box center [265, 290] width 4 height 4
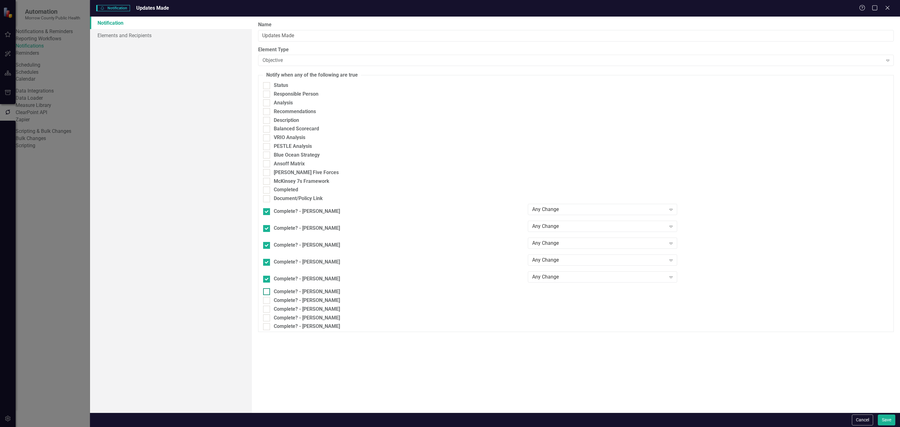
checkbox input "true"
drag, startPoint x: 267, startPoint y: 315, endPoint x: 267, endPoint y: 318, distance: 3.4
click at [267, 309] on input "Complete? - [PERSON_NAME]" at bounding box center [265, 307] width 4 height 4
checkbox input "true"
click at [267, 328] on div at bounding box center [266, 325] width 7 height 7
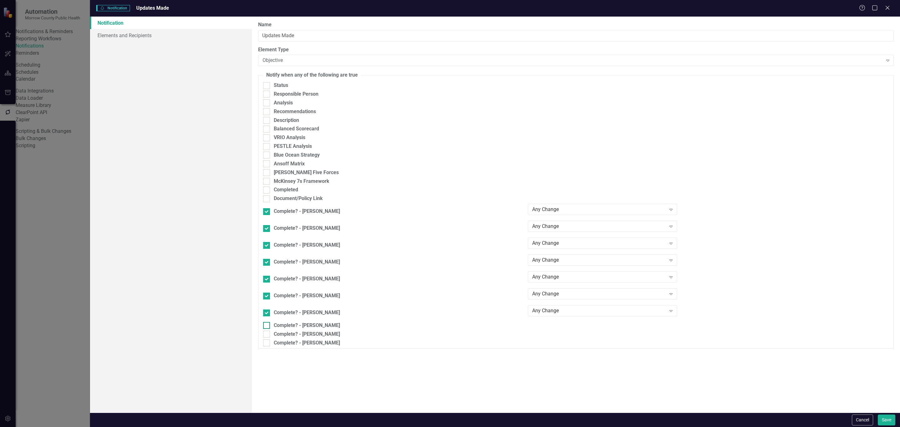
click at [267, 326] on input "Complete? - [PERSON_NAME]" at bounding box center [265, 324] width 4 height 4
checkbox input "true"
drag, startPoint x: 267, startPoint y: 337, endPoint x: 267, endPoint y: 344, distance: 6.6
click at [267, 339] on input "Complete? - [PERSON_NAME]" at bounding box center [265, 341] width 4 height 4
checkbox input "true"
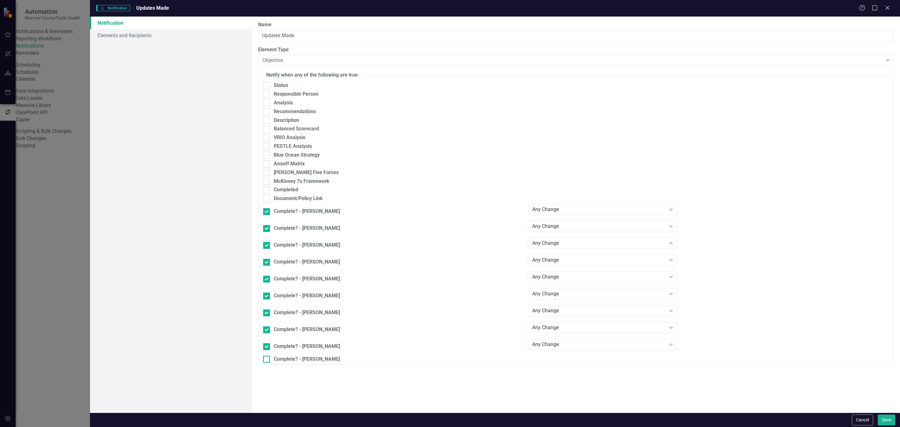
click at [267, 356] on input "Complete? - [PERSON_NAME]" at bounding box center [265, 358] width 4 height 4
checkbox input "true"
click at [559, 213] on div "Any Change" at bounding box center [599, 209] width 134 height 7
click at [717, 215] on div "Expand" at bounding box center [788, 209] width 202 height 11
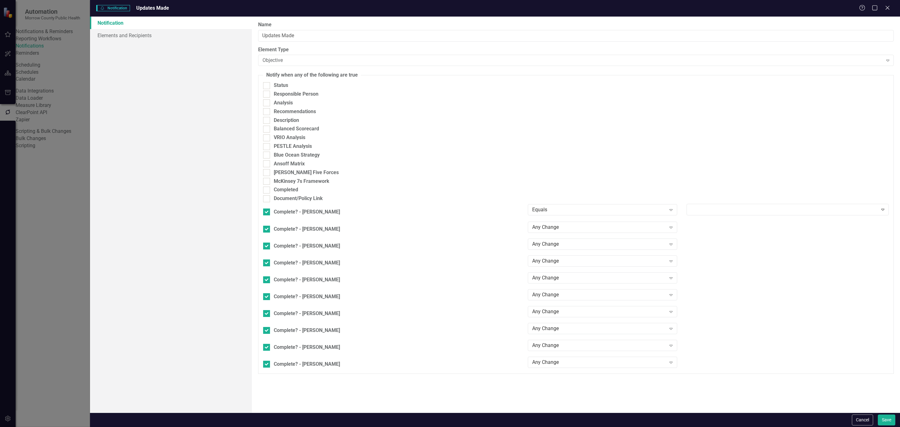
click at [716, 427] on div "True" at bounding box center [451, 432] width 890 height 7
click at [626, 230] on div "Any Change" at bounding box center [599, 226] width 134 height 7
click at [733, 239] on div "Complete? - Karla Bedolla 2 results available. Use Up and Down to choose option…" at bounding box center [576, 230] width 635 height 18
click at [177, 38] on link "Elements and Recipients" at bounding box center [171, 35] width 162 height 13
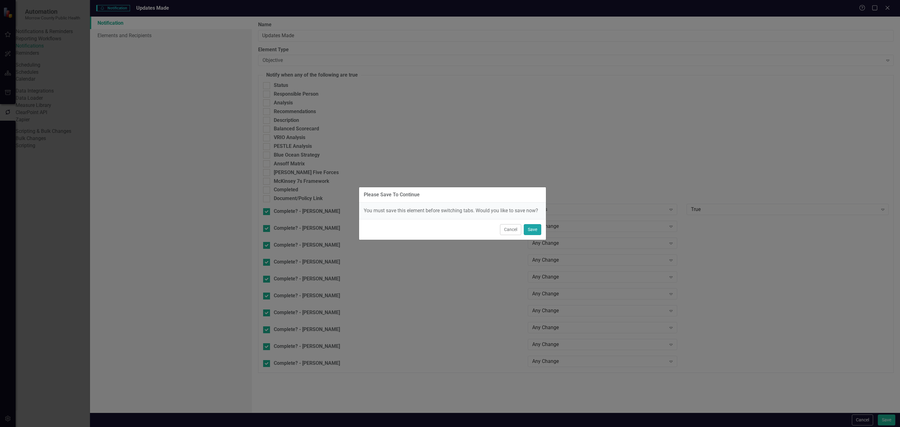
click at [528, 229] on button "Save" at bounding box center [533, 229] width 18 height 11
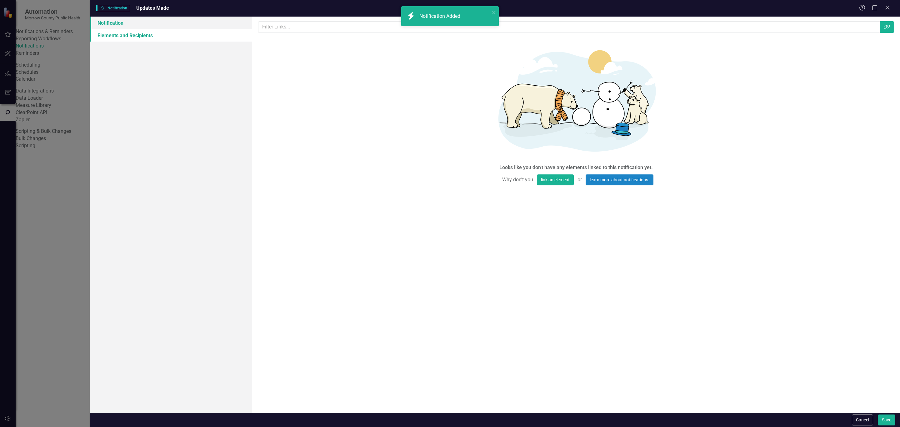
click at [149, 24] on link "Notification" at bounding box center [171, 23] width 162 height 13
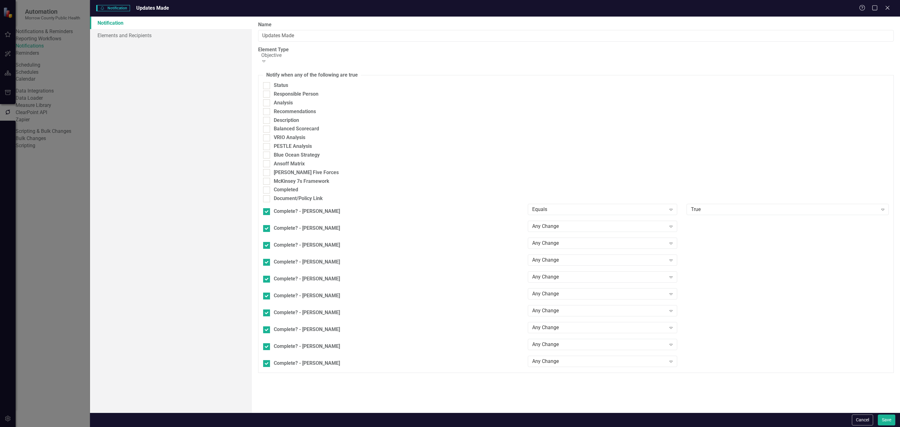
click at [327, 58] on div "Objective" at bounding box center [577, 55] width 633 height 7
click at [869, 419] on button "Cancel" at bounding box center [862, 420] width 21 height 11
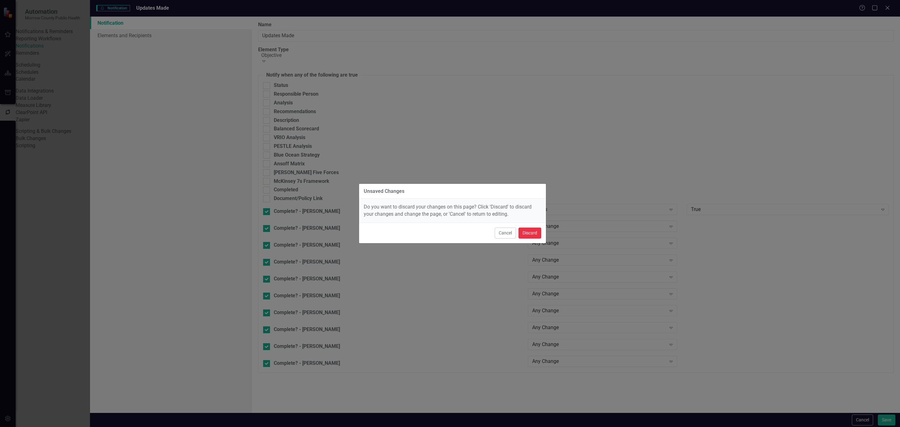
click at [535, 236] on button "Discard" at bounding box center [530, 233] width 23 height 11
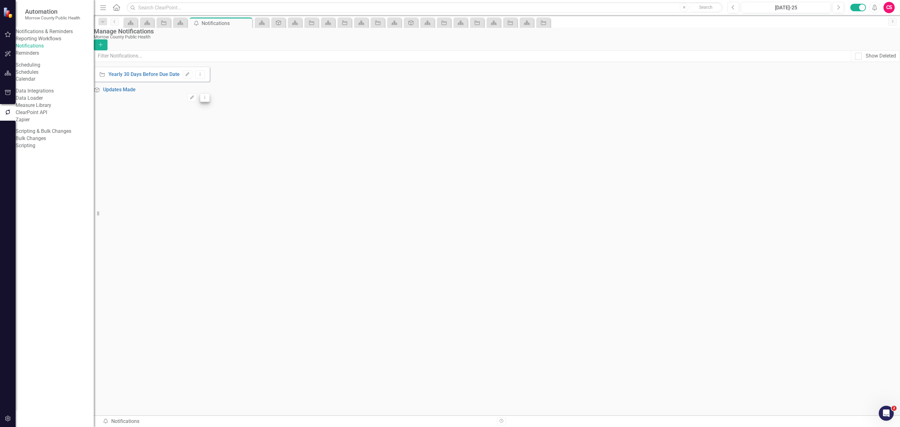
click at [210, 100] on button "Dropdown Menu" at bounding box center [205, 97] width 10 height 8
click at [850, 131] on link "Trash Delete Notification" at bounding box center [854, 133] width 63 height 12
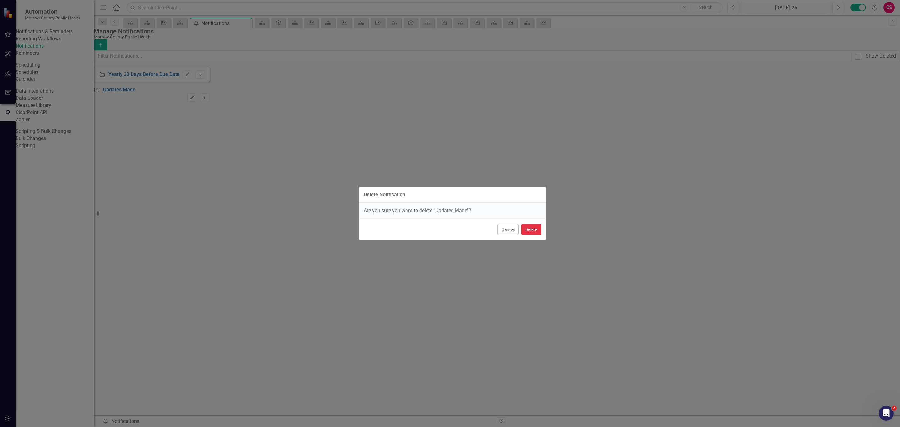
click at [532, 234] on button "Delete" at bounding box center [532, 229] width 20 height 11
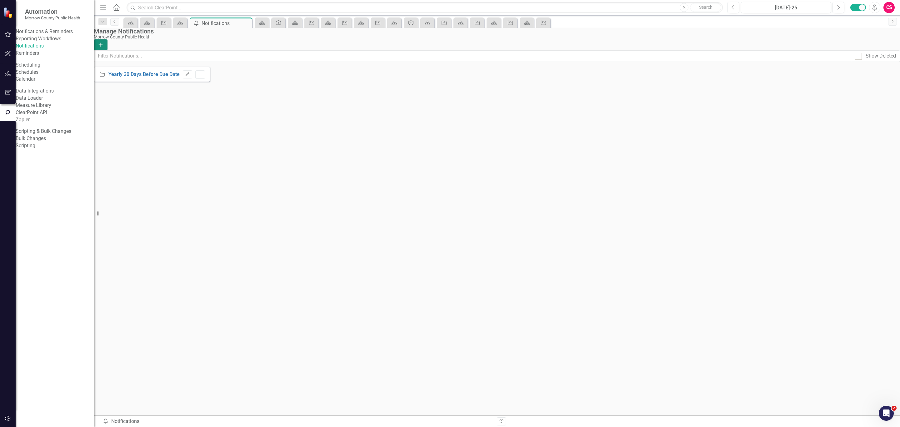
click at [103, 43] on icon "Add" at bounding box center [101, 45] width 6 height 4
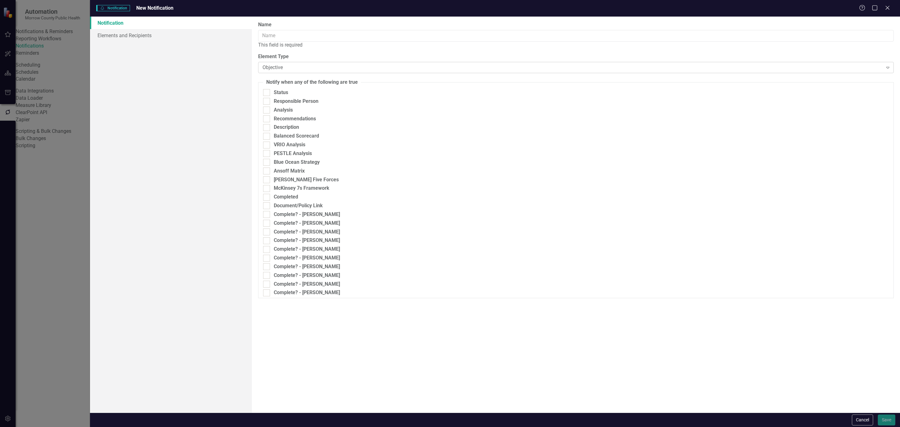
click at [306, 63] on div "Objective Expand" at bounding box center [576, 67] width 636 height 11
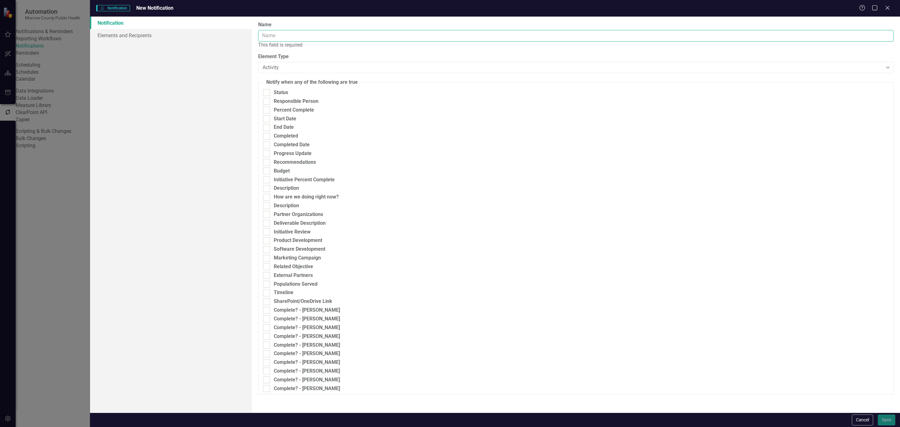
click at [303, 37] on input "Name" at bounding box center [576, 36] width 636 height 12
type input "Updates Made"
click at [271, 303] on div "Complete? - [PERSON_NAME]" at bounding box center [390, 303] width 255 height 7
click at [267, 303] on input "Complete? - [PERSON_NAME]" at bounding box center [265, 302] width 4 height 4
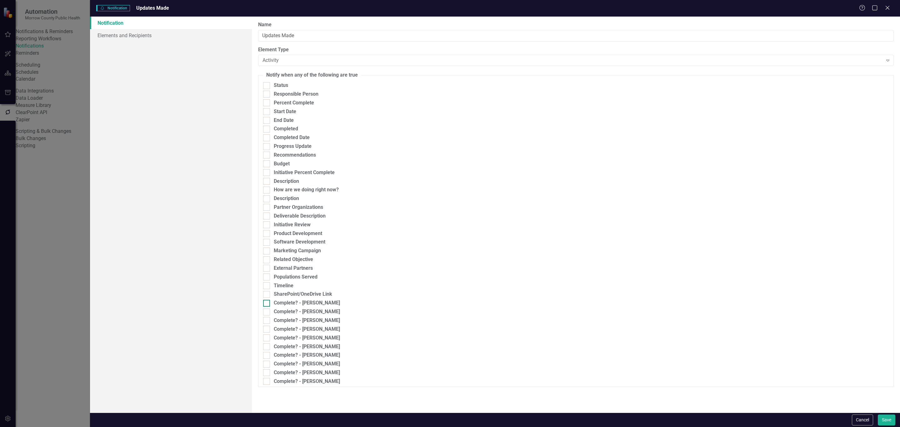
checkbox input "true"
click at [575, 304] on div "Any Change Expand" at bounding box center [602, 305] width 149 height 11
click at [727, 302] on div "Expand" at bounding box center [788, 305] width 202 height 11
click at [724, 427] on div "True" at bounding box center [451, 432] width 890 height 7
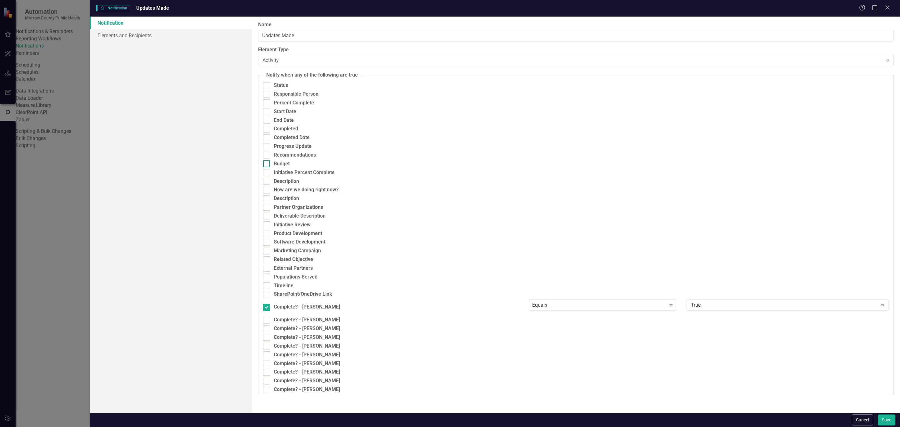
scroll to position [63, 0]
click at [285, 316] on div "Complete? - [PERSON_NAME]" at bounding box center [307, 319] width 66 height 7
click at [267, 317] on input "Complete? - [PERSON_NAME]" at bounding box center [265, 319] width 4 height 4
checkbox input "true"
click at [265, 334] on div at bounding box center [266, 337] width 7 height 7
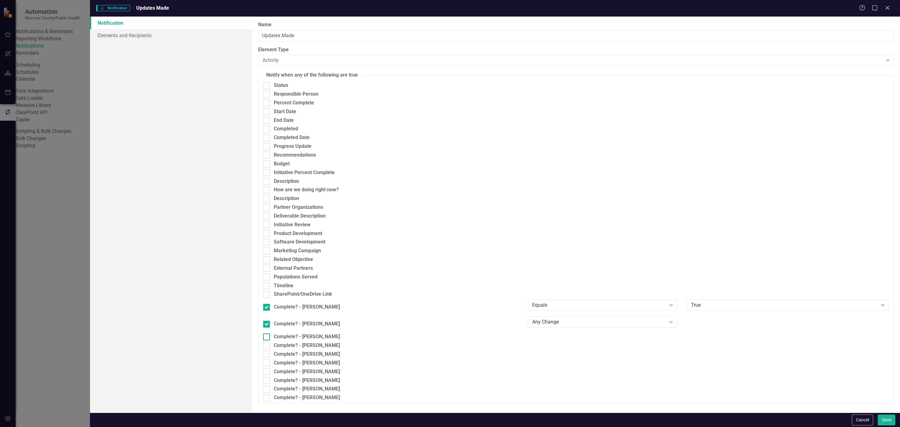
click at [265, 334] on input "Complete? - [PERSON_NAME]" at bounding box center [265, 336] width 4 height 4
checkbox input "true"
click at [265, 347] on div at bounding box center [266, 350] width 7 height 7
click at [265, 347] on input "Complete? - [PERSON_NAME]" at bounding box center [265, 349] width 4 height 4
checkbox input "true"
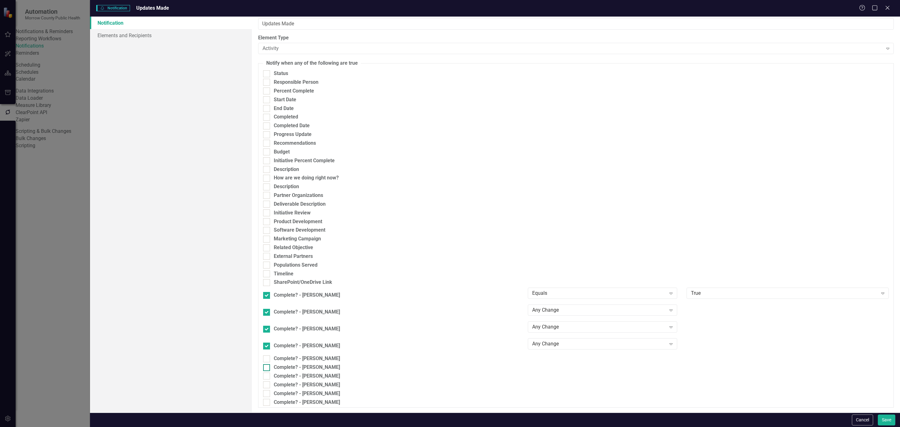
click at [270, 364] on div at bounding box center [266, 367] width 7 height 7
click at [267, 364] on input "Complete? - [PERSON_NAME]" at bounding box center [265, 366] width 4 height 4
checkbox input "true"
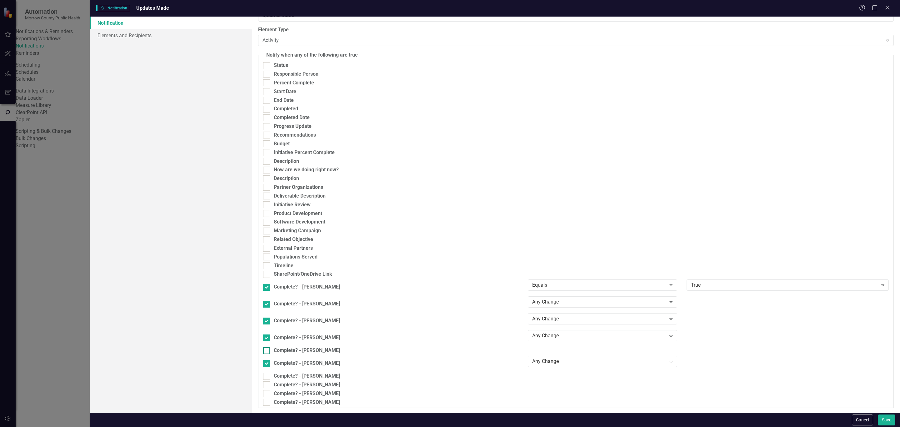
click at [270, 349] on div at bounding box center [266, 350] width 7 height 7
click at [267, 349] on input "Complete? - [PERSON_NAME]" at bounding box center [265, 349] width 4 height 4
checkbox input "true"
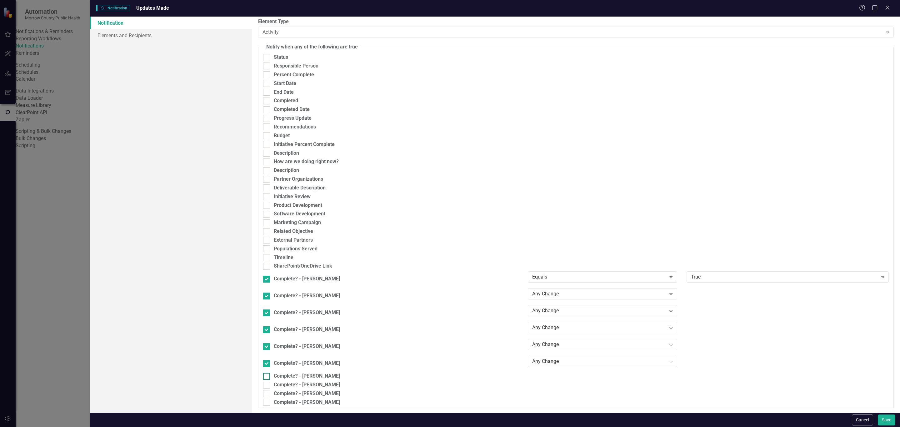
click at [271, 375] on div "Complete? - [PERSON_NAME]" at bounding box center [390, 376] width 255 height 7
click at [267, 375] on input "Complete? - [PERSON_NAME]" at bounding box center [265, 375] width 4 height 4
checkbox input "true"
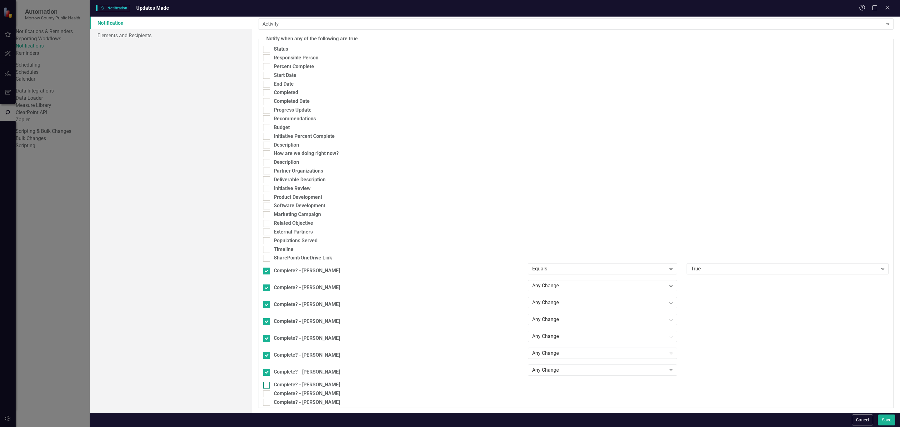
click at [270, 385] on div "Complete? - [PERSON_NAME]" at bounding box center [390, 384] width 255 height 7
click at [267, 385] on input "Complete? - [PERSON_NAME]" at bounding box center [265, 384] width 4 height 4
checkbox input "true"
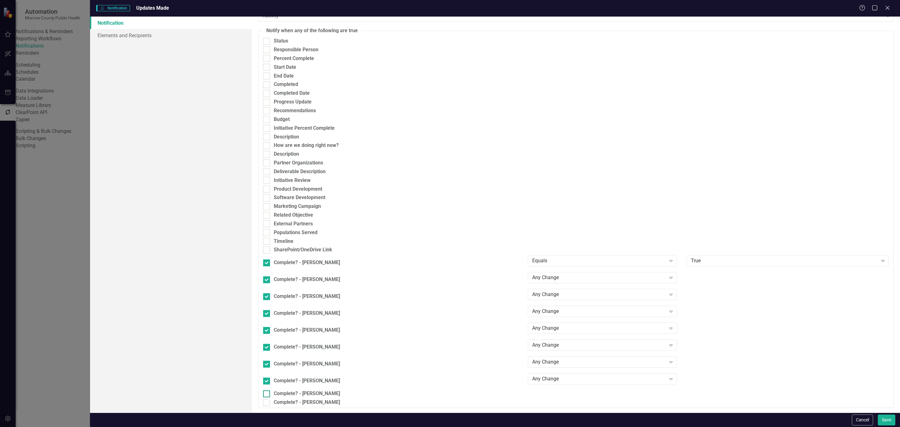
click at [270, 397] on div at bounding box center [266, 394] width 7 height 7
click at [267, 395] on input "Complete? - [PERSON_NAME]" at bounding box center [265, 393] width 4 height 4
checkbox input "true"
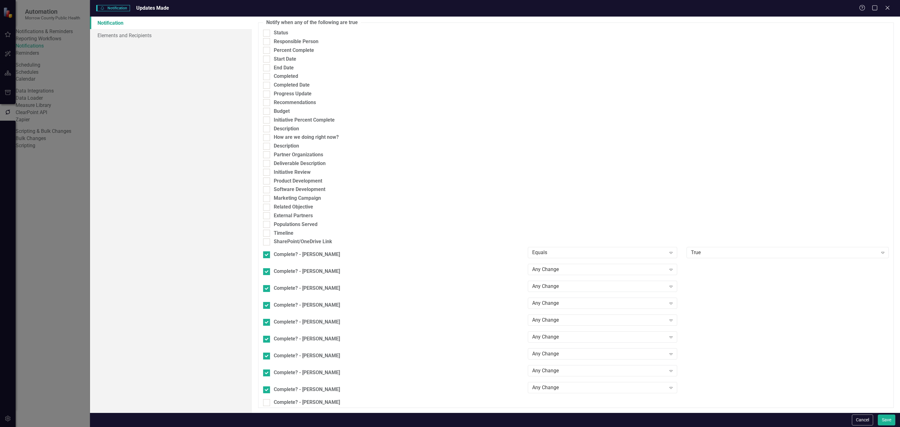
click at [269, 408] on div "Complete? - [PERSON_NAME]" at bounding box center [391, 403] width 265 height 9
click at [269, 406] on div at bounding box center [266, 402] width 7 height 7
click at [267, 403] on input "Complete? - [PERSON_NAME]" at bounding box center [265, 401] width 4 height 4
checkbox input "true"
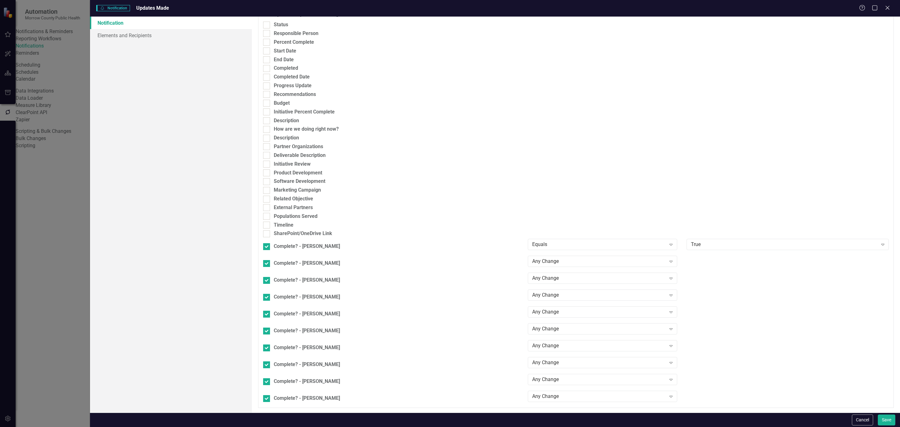
scroll to position [0, 0]
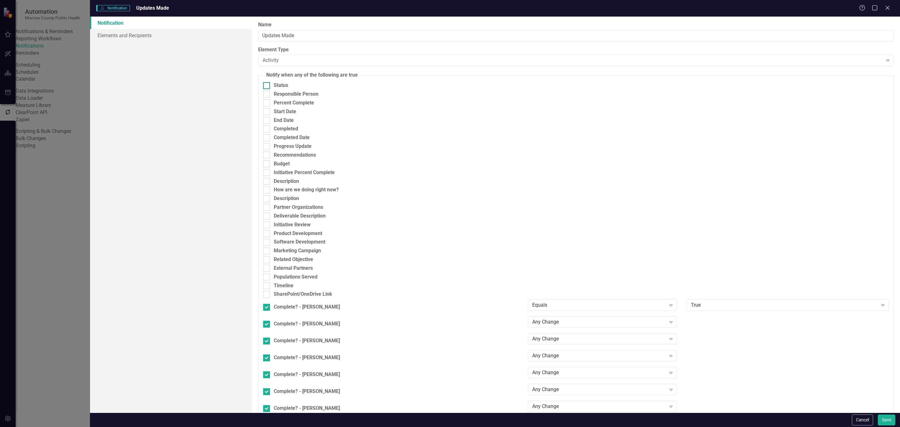
click at [276, 89] on div "Status" at bounding box center [281, 85] width 14 height 7
click at [267, 86] on input "Status" at bounding box center [265, 84] width 4 height 4
checkbox input "true"
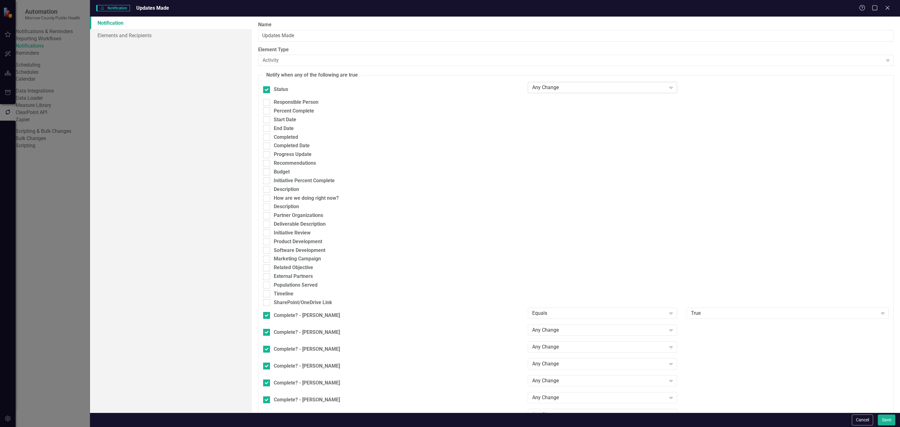
click at [541, 85] on div "Any Change Expand" at bounding box center [602, 87] width 149 height 11
click at [542, 427] on div "Any Change" at bounding box center [451, 432] width 890 height 7
click at [118, 35] on link "Elements and Recipients" at bounding box center [171, 35] width 162 height 13
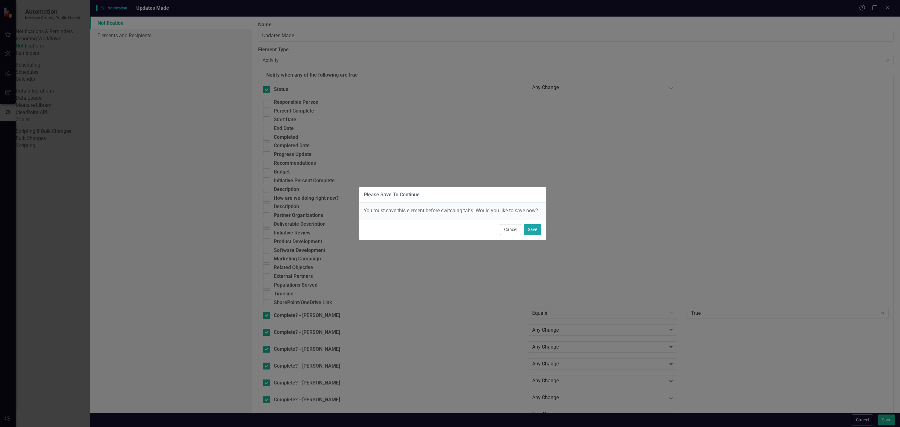
click at [533, 228] on button "Save" at bounding box center [533, 229] width 18 height 11
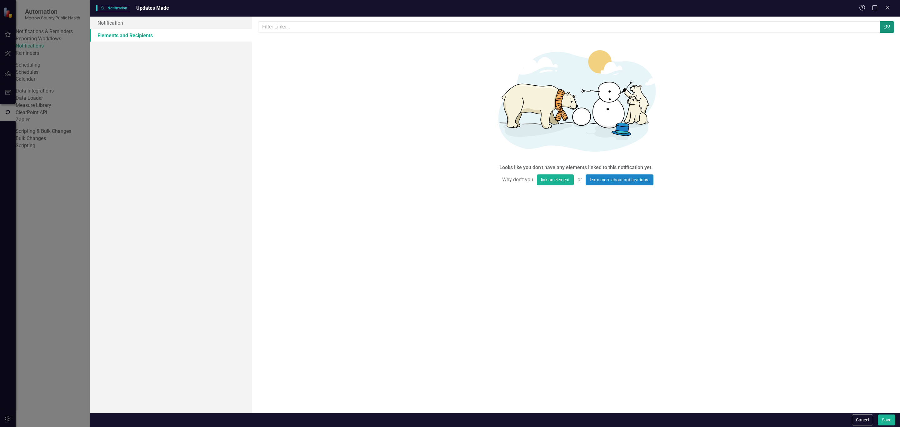
click at [889, 27] on icon "Link Tag" at bounding box center [887, 26] width 6 height 5
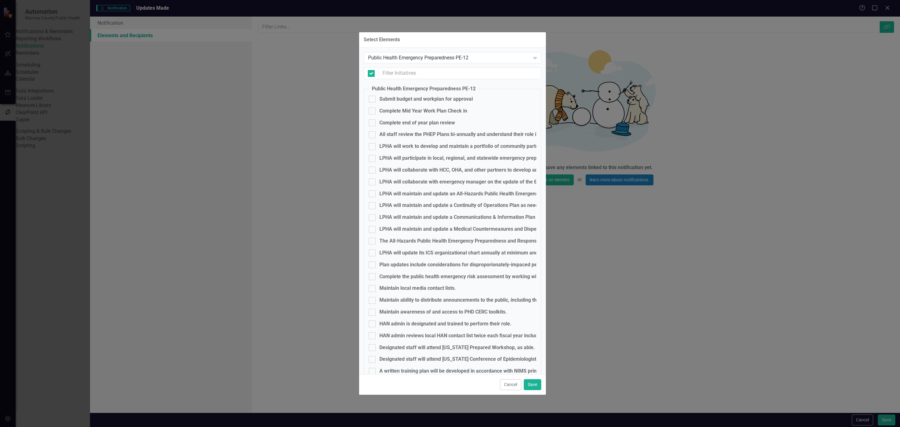
checkbox input "false"
click at [455, 58] on div "Public Health Emergency Preparedness PE-12" at bounding box center [449, 57] width 162 height 7
click at [503, 385] on button "Cancel" at bounding box center [510, 384] width 21 height 11
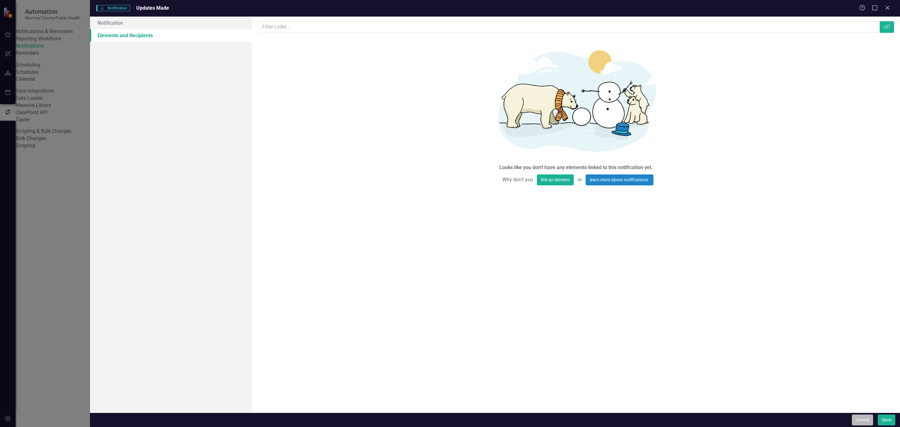
click at [863, 415] on button "Cancel" at bounding box center [862, 420] width 21 height 11
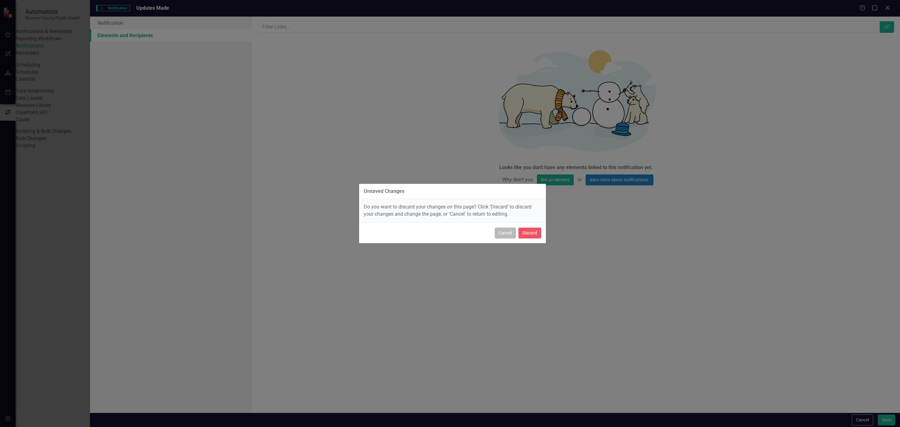
click at [506, 229] on button "Cancel" at bounding box center [505, 233] width 21 height 11
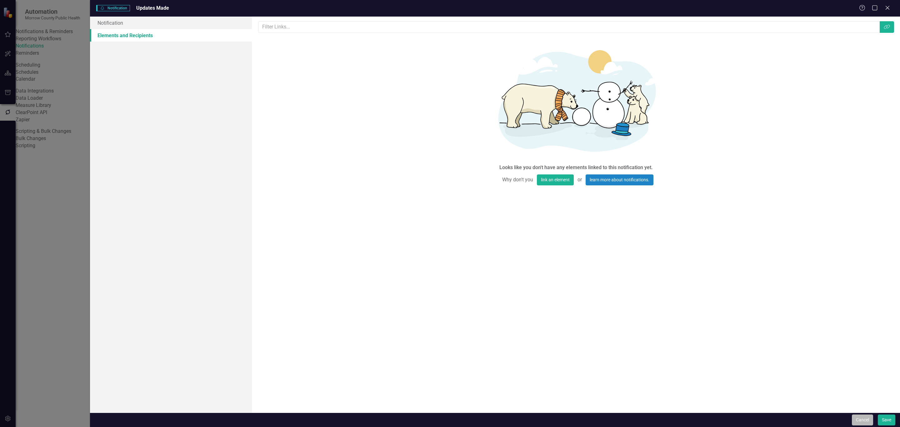
click at [872, 420] on button "Cancel" at bounding box center [862, 420] width 21 height 11
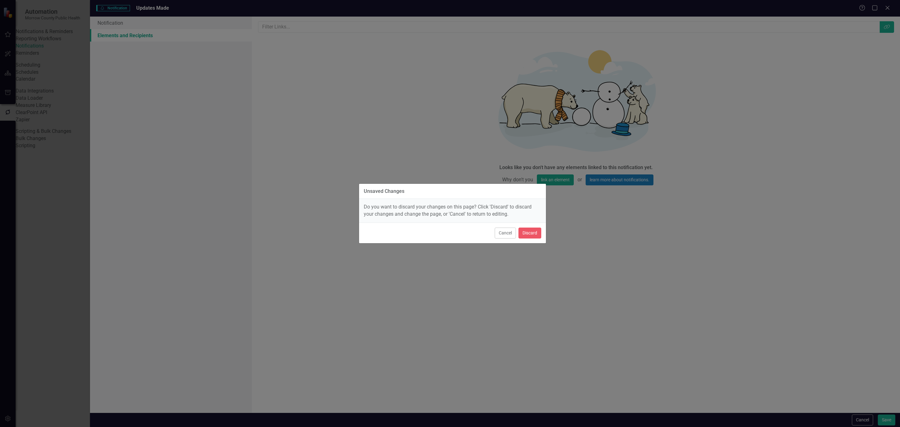
click at [499, 226] on div "Cancel Discard" at bounding box center [452, 233] width 187 height 21
click at [498, 234] on button "Cancel" at bounding box center [505, 233] width 21 height 11
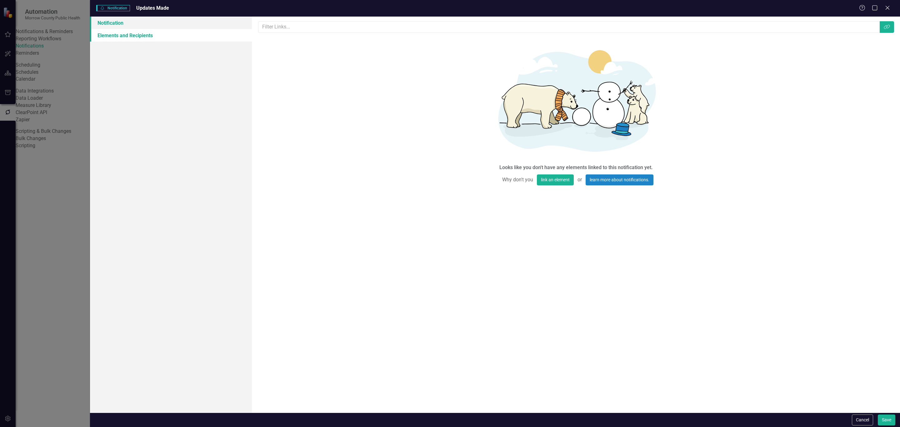
click at [138, 25] on link "Notification" at bounding box center [171, 23] width 162 height 13
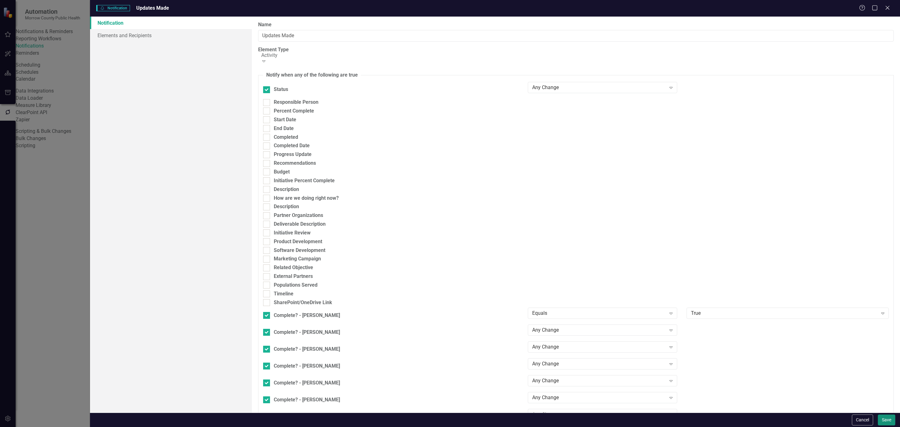
click at [891, 420] on button "Save" at bounding box center [887, 420] width 18 height 11
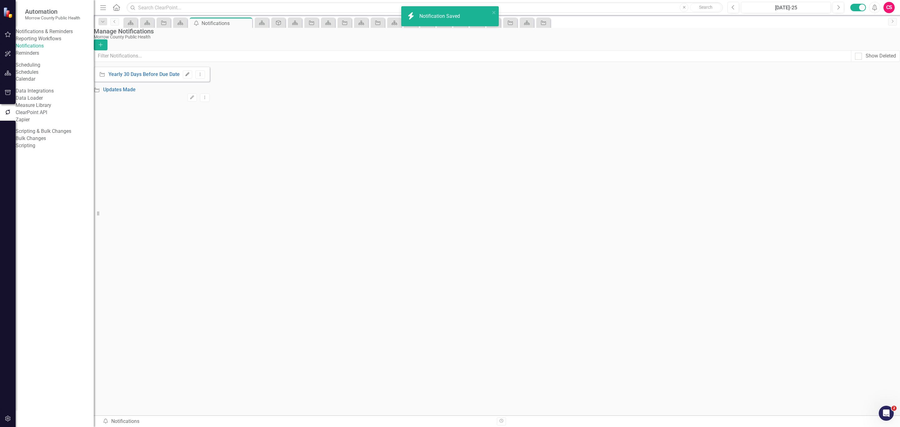
click at [190, 76] on icon "Edit" at bounding box center [187, 75] width 5 height 4
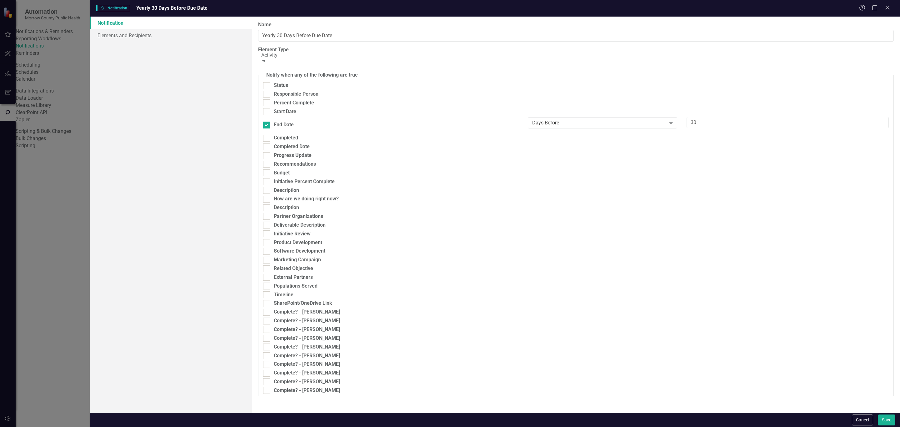
click at [184, 42] on div "Notification Elements and Recipients" at bounding box center [171, 215] width 162 height 396
click at [181, 38] on link "Elements and Recipients" at bounding box center [171, 35] width 162 height 13
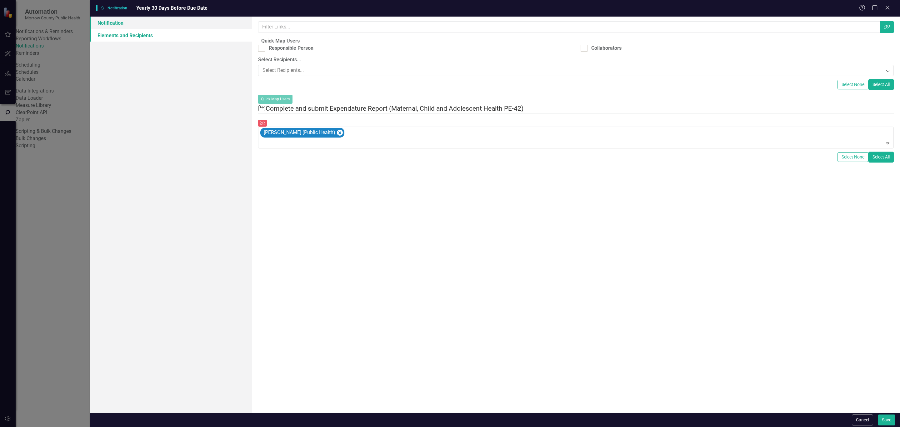
click at [164, 26] on link "Notification" at bounding box center [171, 23] width 162 height 13
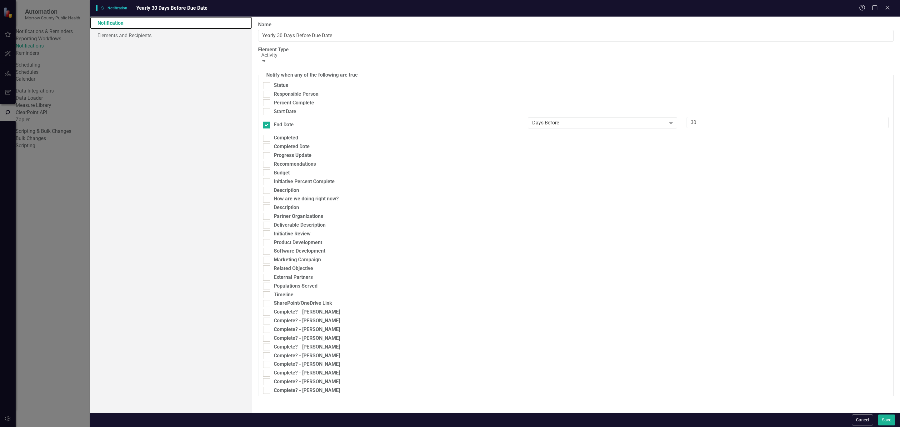
scroll to position [65, 0]
click at [138, 38] on link "Elements and Recipients" at bounding box center [171, 35] width 162 height 13
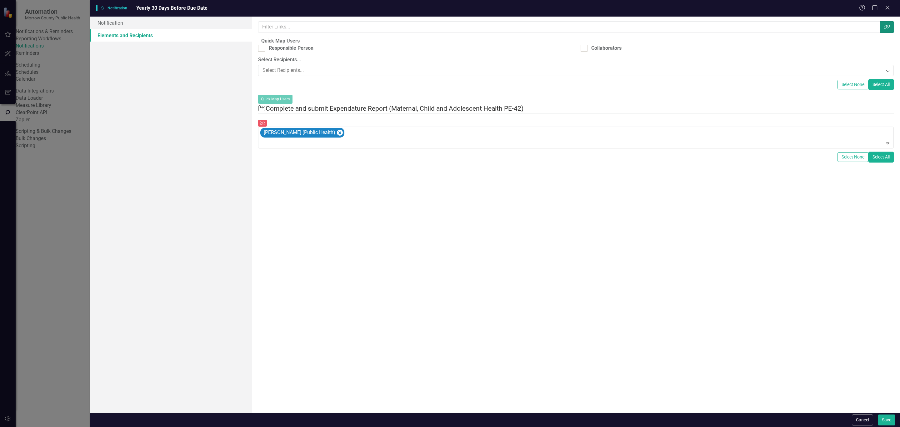
click at [888, 28] on icon "Link Tag" at bounding box center [887, 26] width 6 height 5
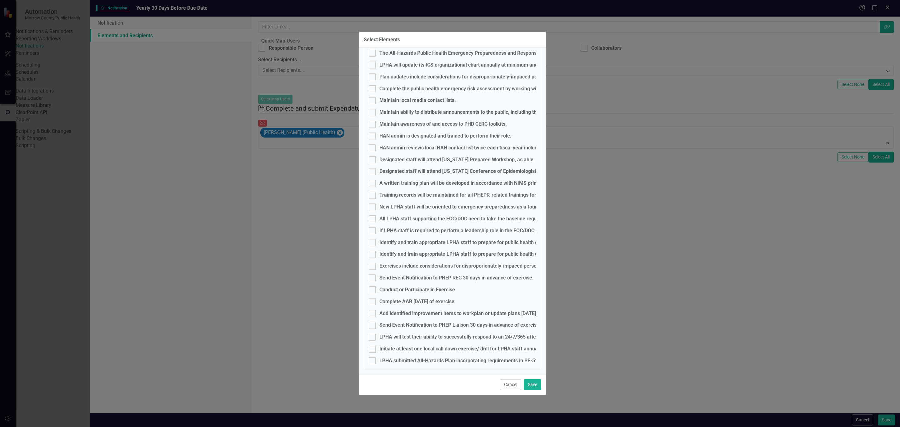
scroll to position [0, 0]
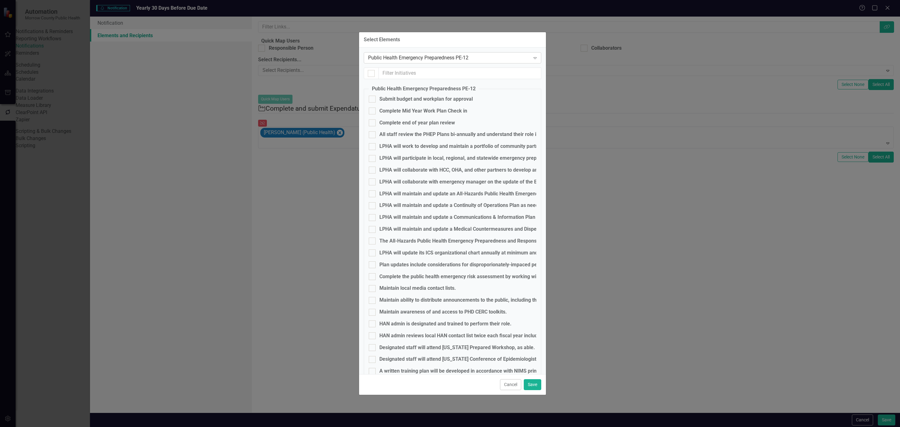
click at [462, 58] on div "Public Health Emergency Preparedness PE-12" at bounding box center [449, 57] width 162 height 7
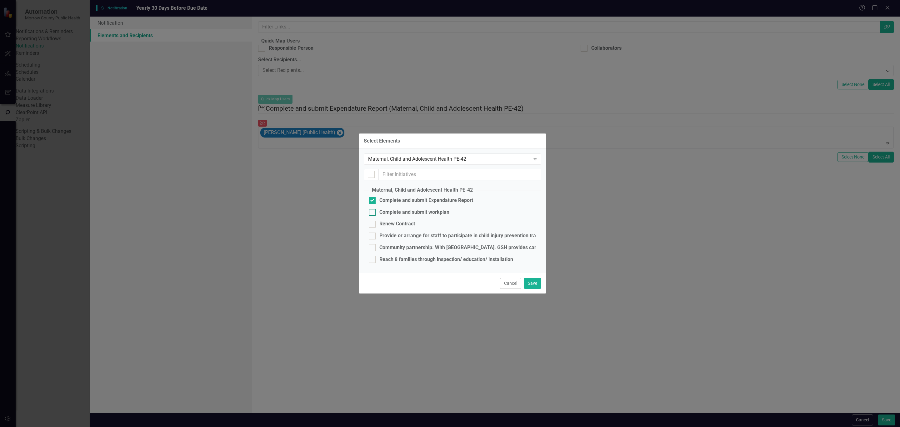
click at [371, 212] on input "Complete and submit workplan" at bounding box center [371, 211] width 4 height 4
click at [371, 213] on input "Complete and submit workplan" at bounding box center [371, 211] width 4 height 4
click at [371, 207] on fieldset "Maternal, Child and Adolescent Health PE-42 Complete and submit Expendature Rep…" at bounding box center [453, 228] width 178 height 82
click at [371, 212] on input "Complete and submit workplan" at bounding box center [371, 211] width 4 height 4
checkbox input "true"
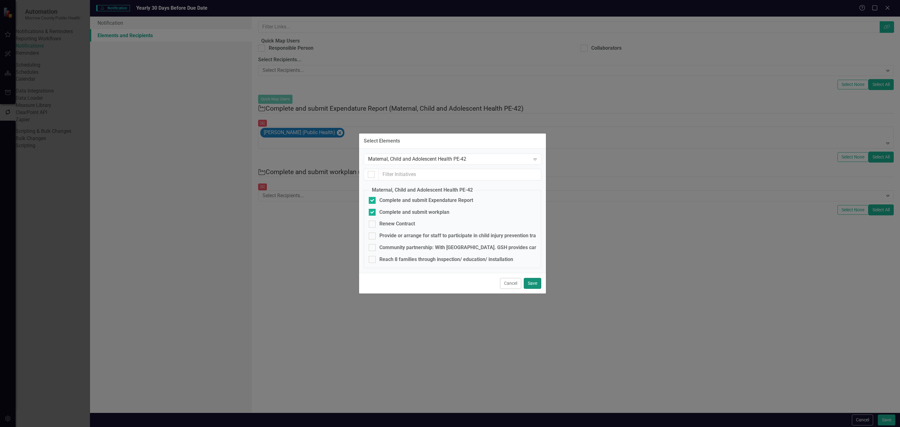
click at [530, 289] on button "Save" at bounding box center [533, 283] width 18 height 11
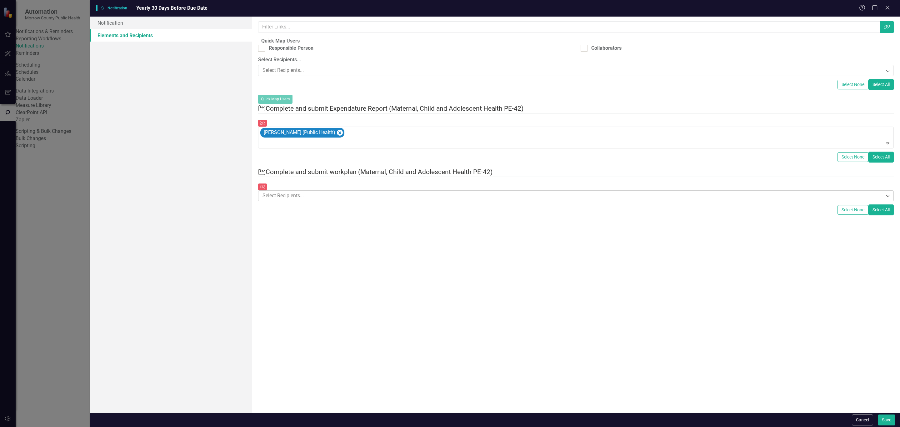
click at [369, 199] on div at bounding box center [571, 196] width 623 height 8
click at [884, 420] on button "Save" at bounding box center [887, 420] width 18 height 11
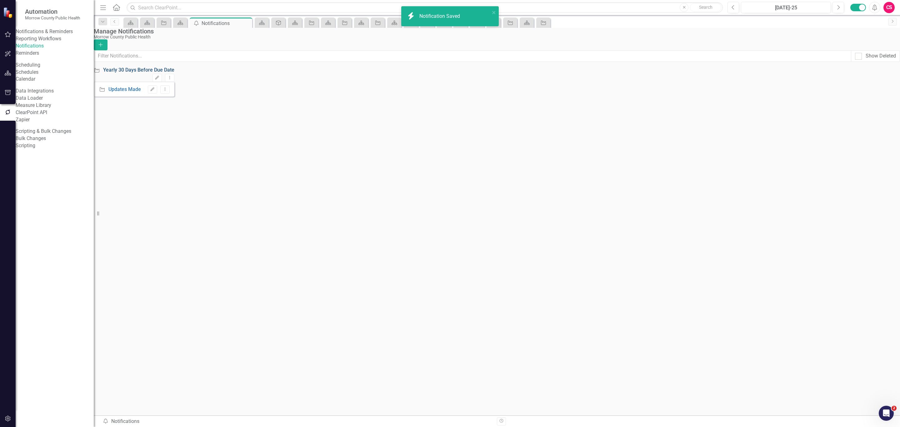
click at [174, 74] on link "Yearly 30 Days Before Due Date" at bounding box center [138, 70] width 71 height 7
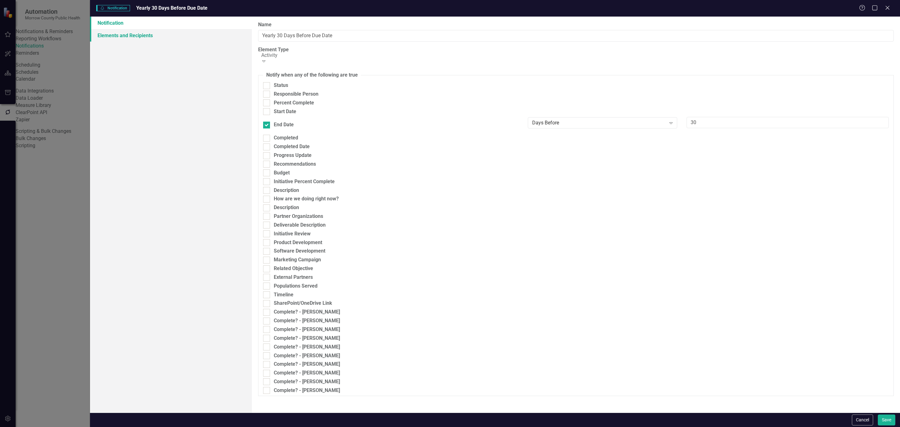
click at [118, 33] on link "Elements and Recipients" at bounding box center [171, 35] width 162 height 13
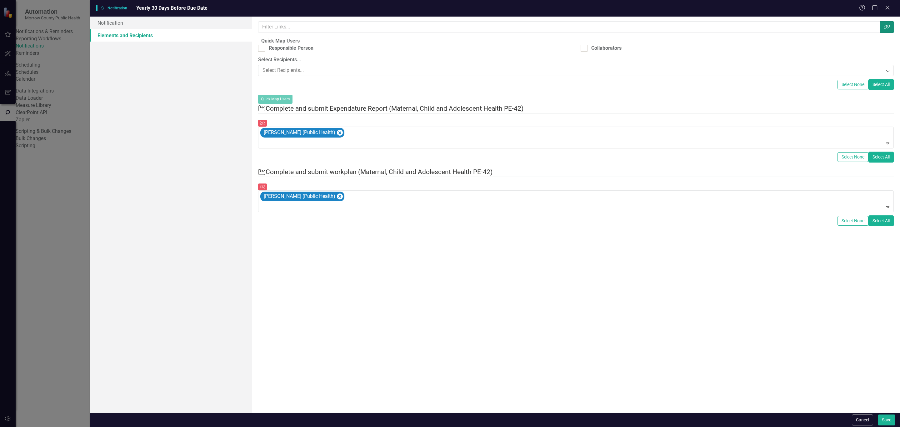
click at [890, 26] on icon "Link Tag" at bounding box center [887, 26] width 6 height 5
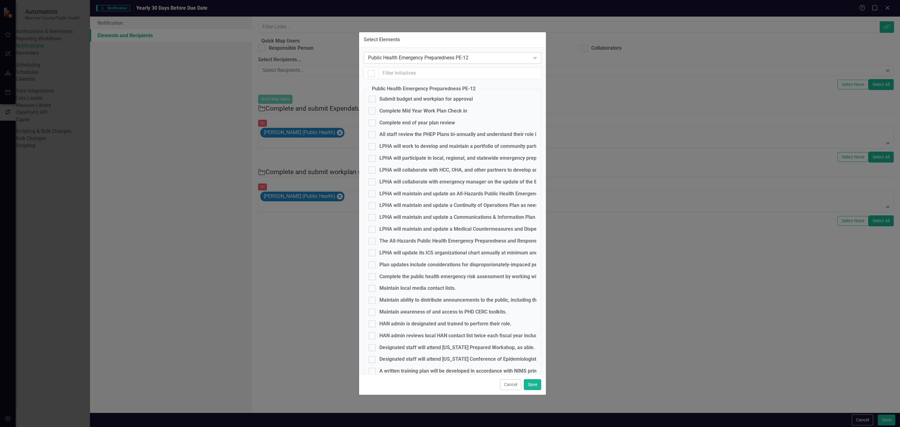
click at [419, 63] on div "Public Health Emergency Preparedness PE-12 Expand" at bounding box center [453, 57] width 178 height 11
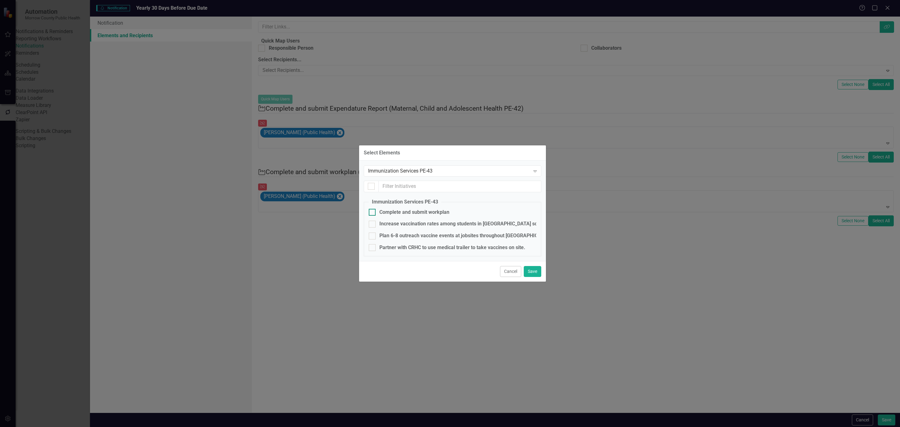
click at [380, 211] on div "Complete and submit workplan" at bounding box center [415, 212] width 70 height 7
click at [373, 211] on input "Complete and submit workplan" at bounding box center [371, 211] width 4 height 4
checkbox input "true"
click at [425, 169] on div "Immunization Services PE-43" at bounding box center [449, 170] width 162 height 7
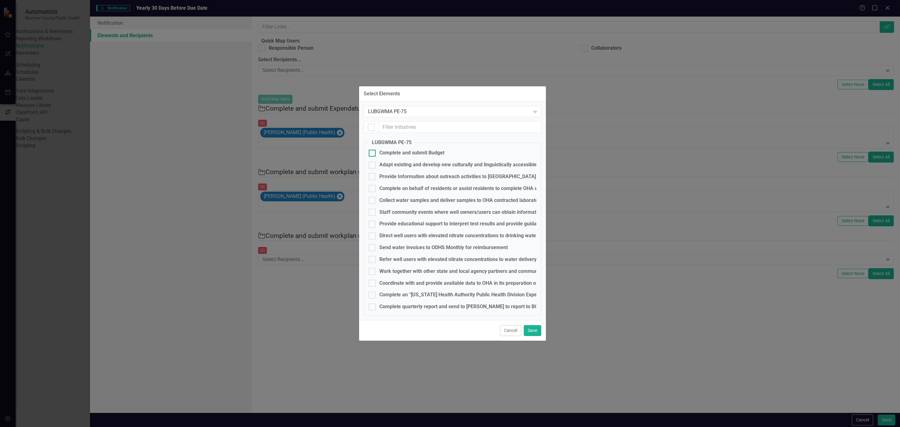
click at [405, 155] on div "Complete and submit Budget" at bounding box center [412, 152] width 65 height 7
click at [373, 154] on input "Complete and submit Budget" at bounding box center [371, 152] width 4 height 4
checkbox input "true"
click at [423, 112] on div "LUBGWMA PE-75" at bounding box center [449, 111] width 162 height 7
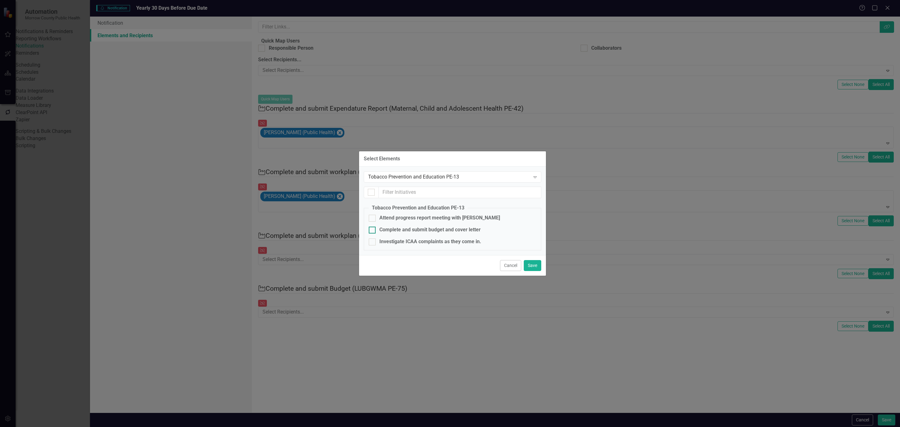
click at [407, 229] on div "Complete and submit budget and cover letter" at bounding box center [430, 229] width 101 height 7
click at [373, 229] on input "Complete and submit budget and cover letter" at bounding box center [371, 229] width 4 height 4
checkbox input "true"
click at [407, 174] on div "Tobacco Prevention and Education PE-13" at bounding box center [449, 176] width 162 height 7
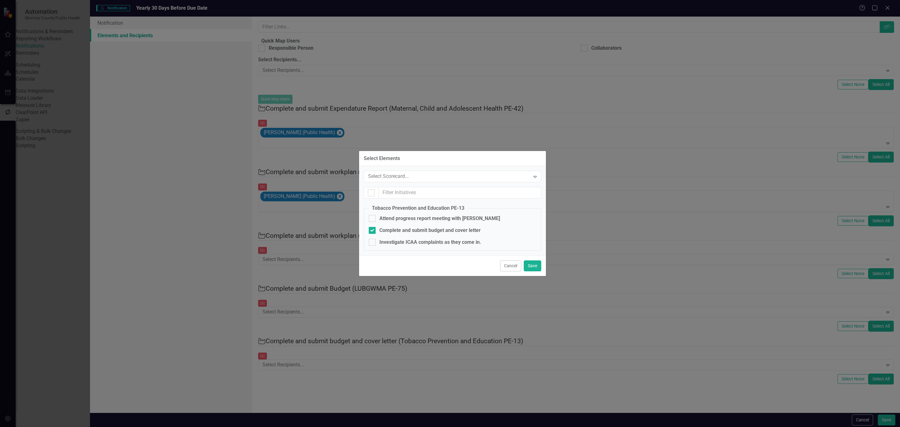
click at [417, 427] on div "Public Health Emergency Preparedness PE-12" at bounding box center [451, 432] width 890 height 7
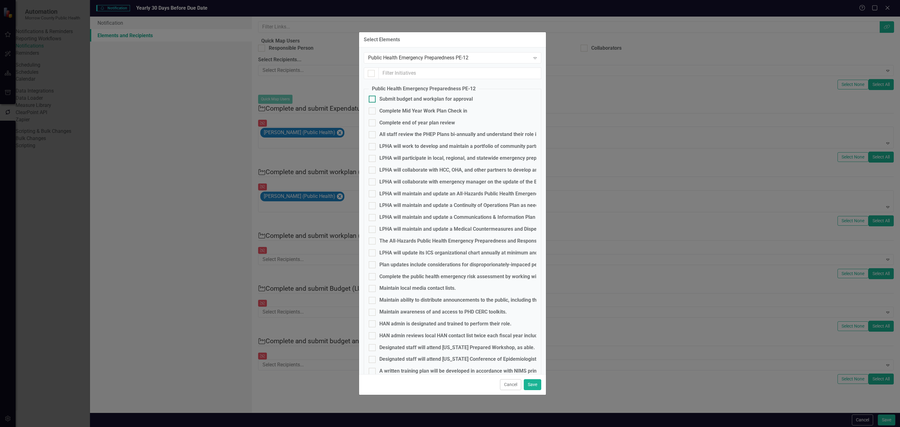
click at [371, 103] on div at bounding box center [372, 99] width 7 height 7
click at [371, 100] on input "Submit budget and workplan for approval" at bounding box center [371, 98] width 4 height 4
checkbox input "true"
click at [375, 114] on div at bounding box center [372, 111] width 7 height 7
click at [373, 112] on input "Complete Mid Year Work Plan Check in" at bounding box center [371, 110] width 4 height 4
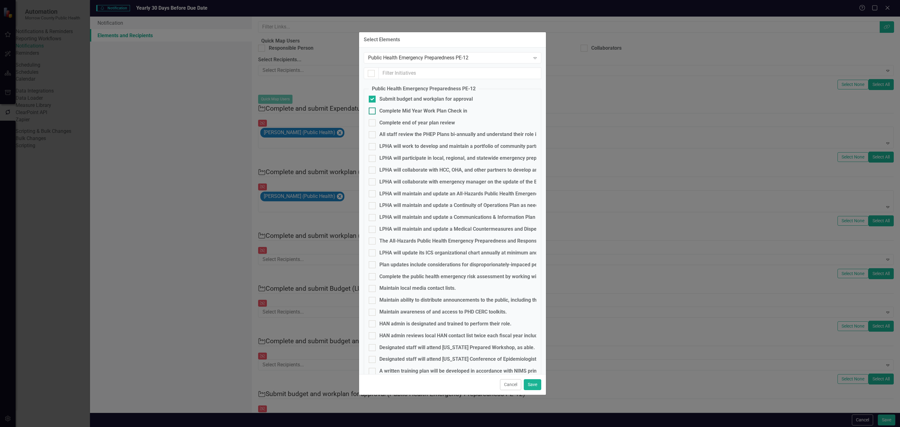
checkbox input "true"
click at [375, 124] on div at bounding box center [372, 122] width 7 height 7
click at [373, 124] on input "Complete end of year plan review" at bounding box center [371, 121] width 4 height 4
checkbox input "true"
click at [374, 185] on div at bounding box center [372, 182] width 7 height 7
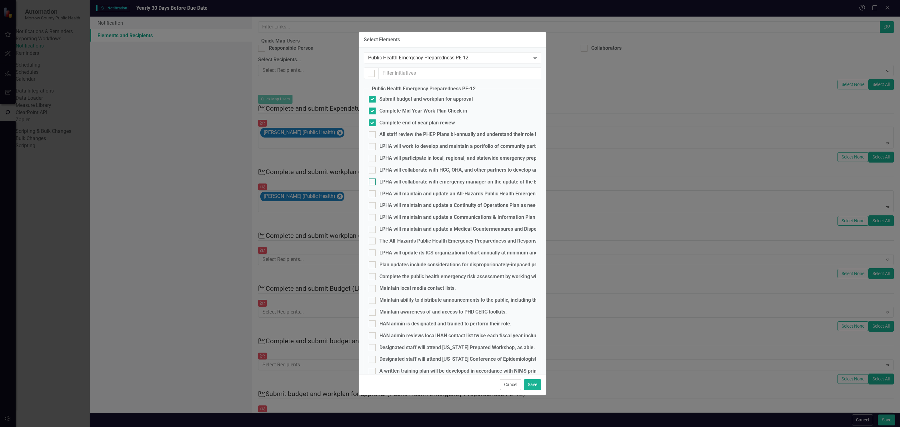
click at [373, 183] on input "LPHA will collaborate with emergency manager on the update of the ESF-8 annex i…" at bounding box center [371, 181] width 4 height 4
checkbox input "true"
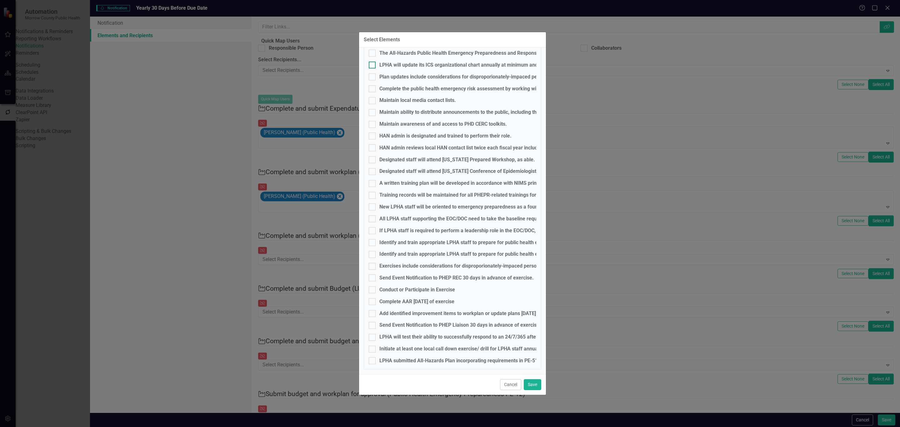
scroll to position [194, 0]
click at [374, 162] on div at bounding box center [372, 159] width 7 height 7
click at [373, 160] on input "Designated staff will attend Oregon Prepared Workshop, as able." at bounding box center [371, 158] width 4 height 4
checkbox input "true"
click at [374, 171] on div at bounding box center [372, 171] width 7 height 7
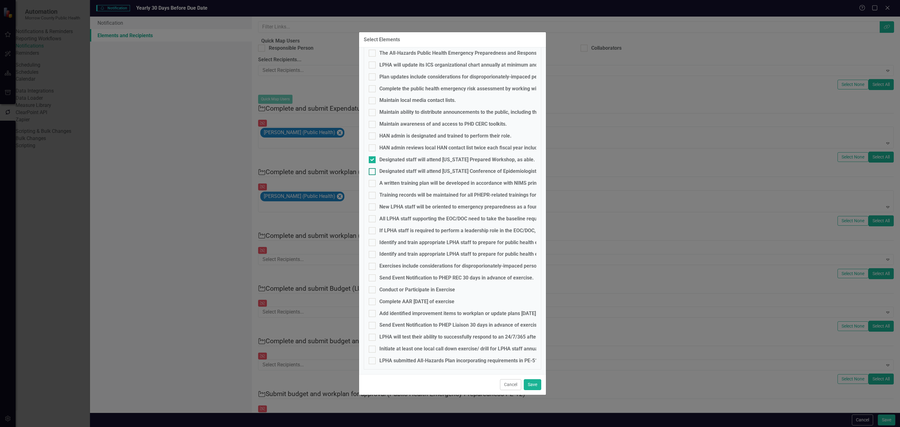
click at [373, 171] on input "Designated staff will attend Oregon Conference of Epidemiologists, as able." at bounding box center [371, 170] width 4 height 4
checkbox input "true"
click at [370, 243] on div at bounding box center [372, 242] width 7 height 7
click at [370, 243] on input "Identify and train appropriate LPHA staff to prepare for public health emergenc…" at bounding box center [371, 241] width 4 height 4
checkbox input "true"
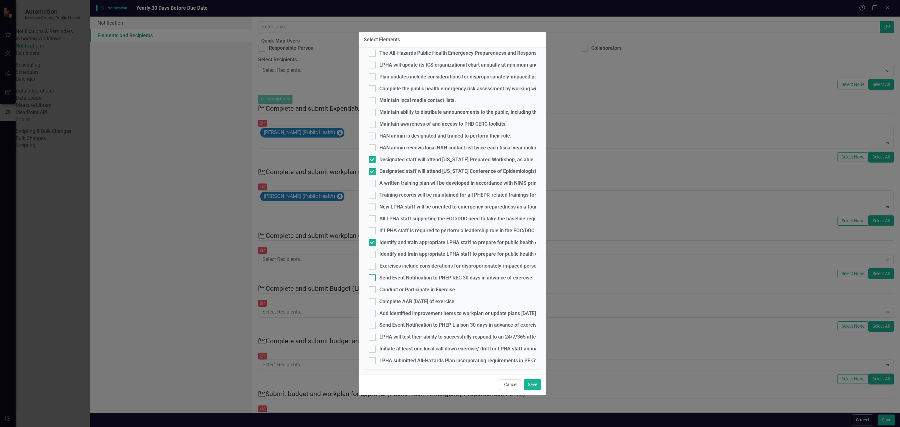
click at [374, 276] on div at bounding box center [372, 278] width 7 height 7
click at [373, 276] on input "Send Event Notification to PHEP REC 30 days in advance of exercise." at bounding box center [371, 277] width 4 height 4
checkbox input "true"
click at [372, 292] on div at bounding box center [372, 289] width 7 height 7
click at [372, 290] on input "Conduct or Participate in Exercise" at bounding box center [371, 288] width 4 height 4
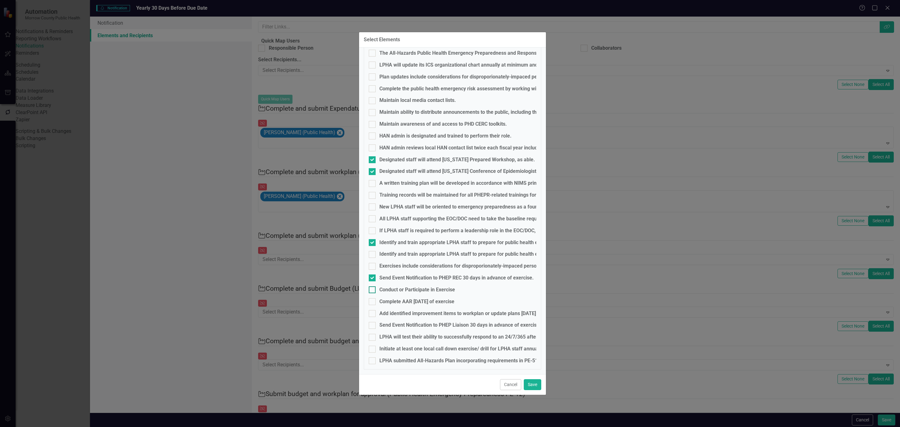
checkbox input "true"
click at [373, 302] on div at bounding box center [372, 301] width 7 height 7
click at [373, 302] on input "Complete AAR within 60 days of exercise" at bounding box center [371, 300] width 4 height 4
checkbox input "true"
click at [373, 313] on div at bounding box center [372, 313] width 7 height 7
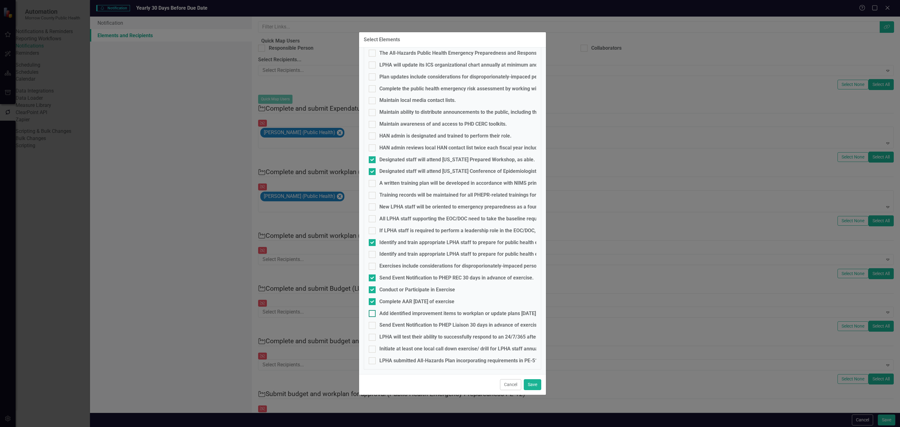
click at [373, 313] on input "Add identified improvement items to workplan or update plans within 60 days of …" at bounding box center [371, 312] width 4 height 4
checkbox input "true"
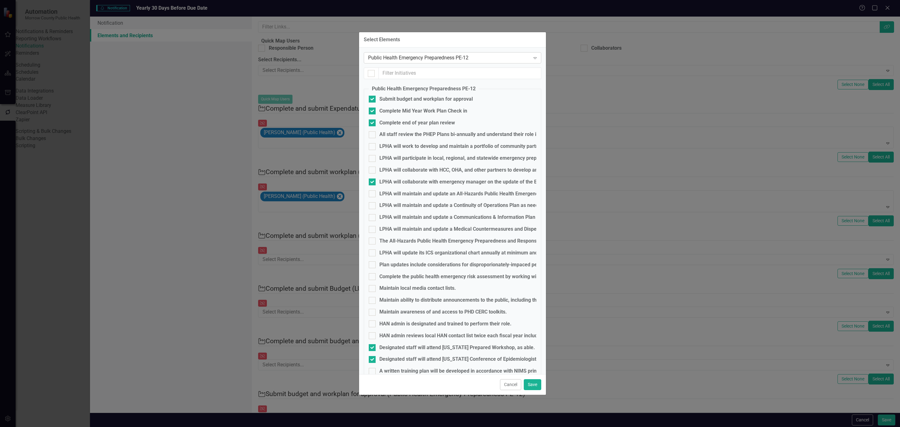
click at [410, 55] on div "Public Health Emergency Preparedness PE-12" at bounding box center [449, 57] width 162 height 7
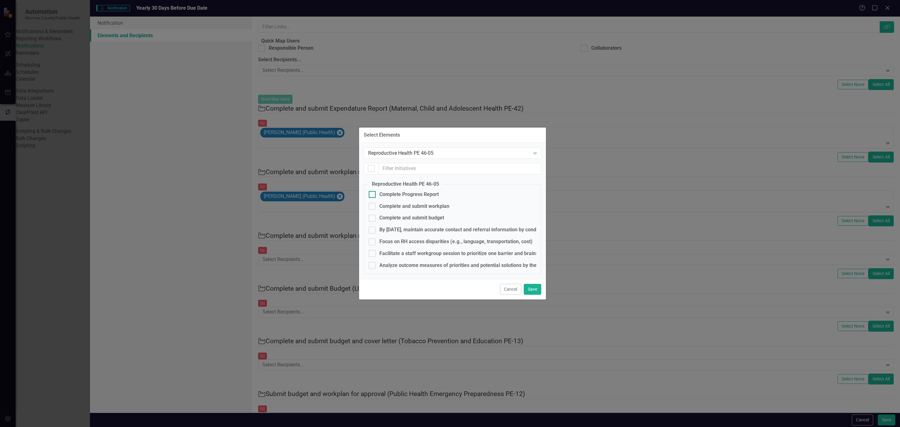
click at [416, 197] on div "Complete Progress Report" at bounding box center [409, 194] width 59 height 7
click at [373, 195] on input "Complete Progress Report" at bounding box center [371, 193] width 4 height 4
checkbox input "true"
click at [390, 208] on div "Complete and submit workplan" at bounding box center [415, 206] width 70 height 7
click at [373, 207] on input "Complete and submit workplan" at bounding box center [371, 205] width 4 height 4
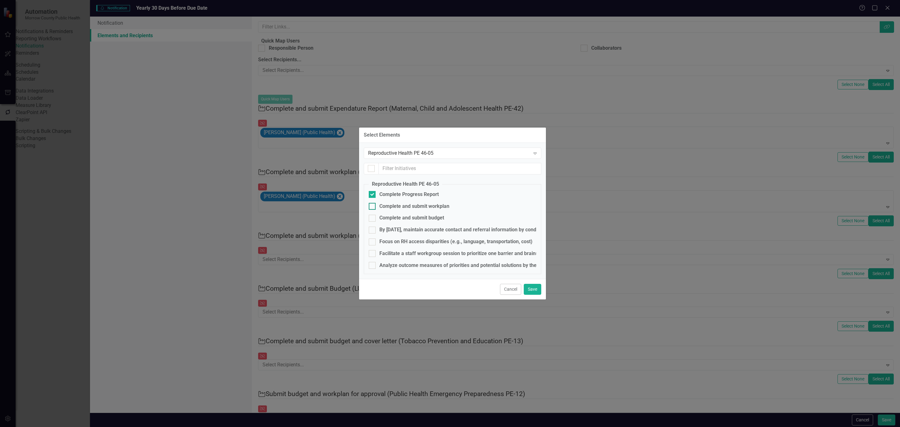
checkbox input "true"
click at [390, 221] on div "Complete and submit budget" at bounding box center [412, 217] width 65 height 7
click at [373, 219] on input "Complete and submit budget" at bounding box center [371, 217] width 4 height 4
checkbox input "true"
click at [431, 150] on div "Reproductive Health PE 46-05" at bounding box center [449, 153] width 162 height 7
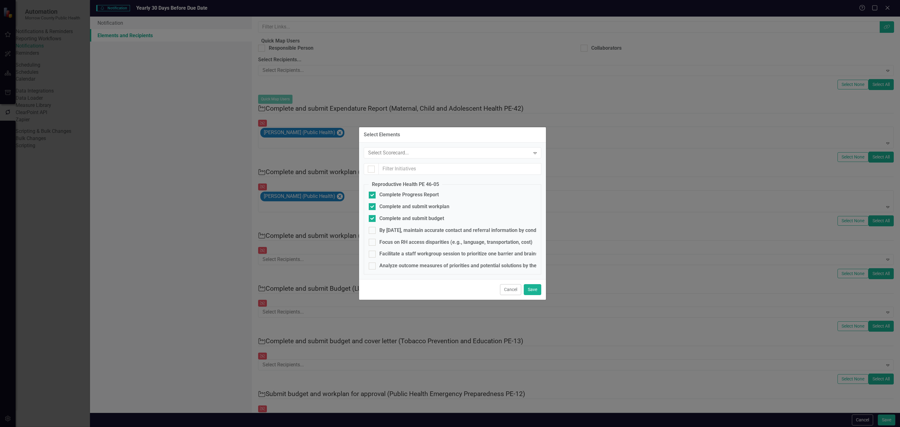
scroll to position [40, 0]
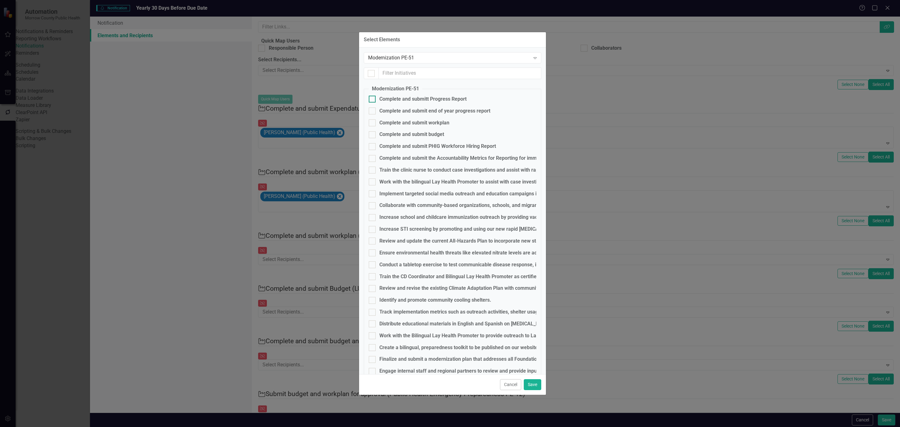
click at [387, 103] on div "Complete and submitt Progress Report" at bounding box center [423, 99] width 87 height 7
click at [373, 100] on input "Complete and submitt Progress Report" at bounding box center [371, 98] width 4 height 4
checkbox input "true"
click at [387, 115] on div "Complete and submit end of year progress report" at bounding box center [435, 111] width 111 height 7
click at [373, 112] on input "Complete and submit end of year progress report" at bounding box center [371, 110] width 4 height 4
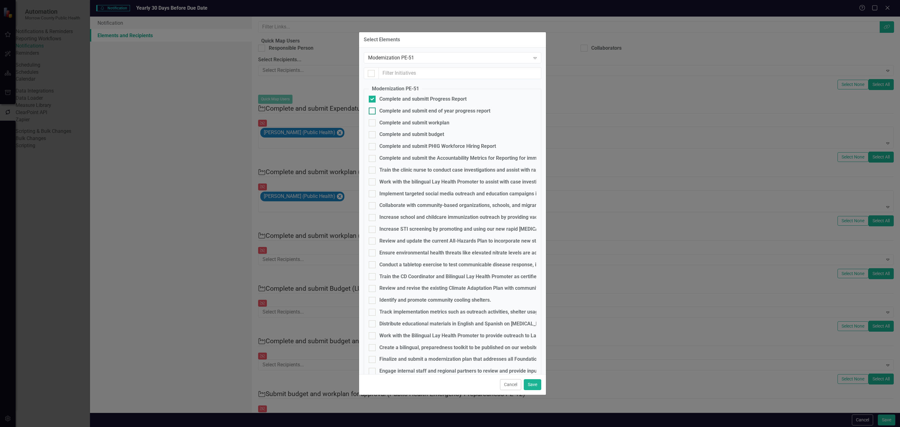
checkbox input "true"
click at [388, 127] on div "Complete and submit workplan" at bounding box center [415, 122] width 70 height 7
click at [373, 124] on input "Complete and submit workplan" at bounding box center [371, 121] width 4 height 4
checkbox input "true"
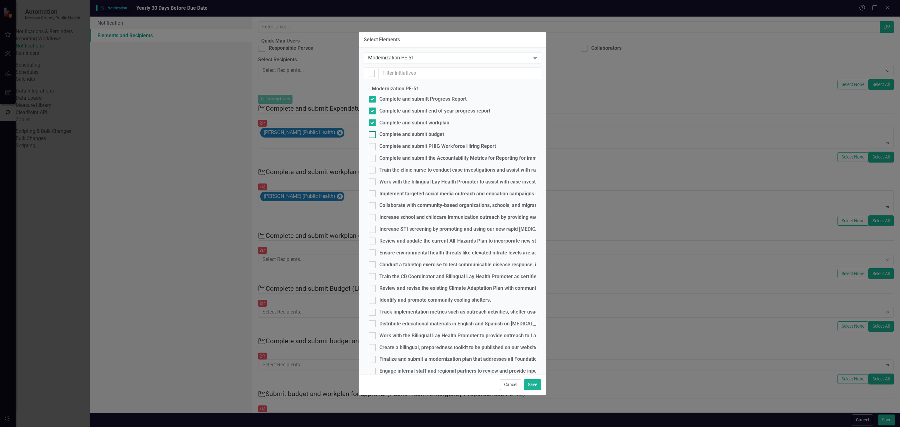
click at [387, 138] on div "Complete and submit budget" at bounding box center [412, 134] width 65 height 7
click at [373, 135] on input "Complete and submit budget" at bounding box center [371, 133] width 4 height 4
checkbox input "true"
click at [390, 150] on div "Complete and submit PHIG Workforce Hiring Report" at bounding box center [438, 146] width 117 height 7
click at [373, 147] on input "Complete and submit PHIG Workforce Hiring Report" at bounding box center [371, 145] width 4 height 4
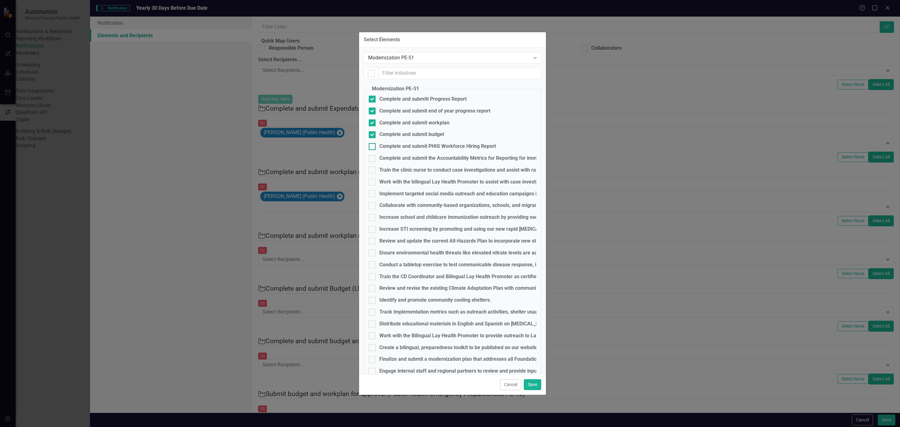
checkbox input "true"
click at [375, 162] on div at bounding box center [372, 158] width 7 height 7
click at [373, 159] on input "Complete and submit the Accountability Metrics for Reporting for immunizations …" at bounding box center [371, 157] width 4 height 4
checkbox input "true"
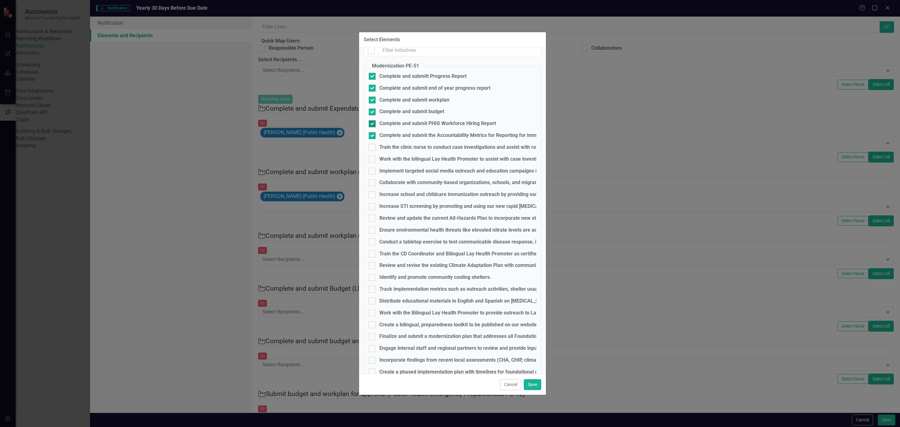
scroll to position [0, 0]
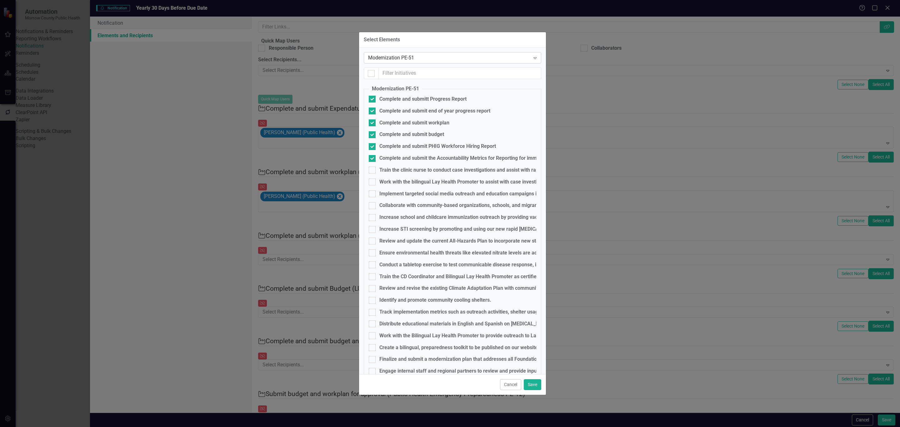
click at [448, 57] on div "Modernization PE-51" at bounding box center [449, 57] width 162 height 7
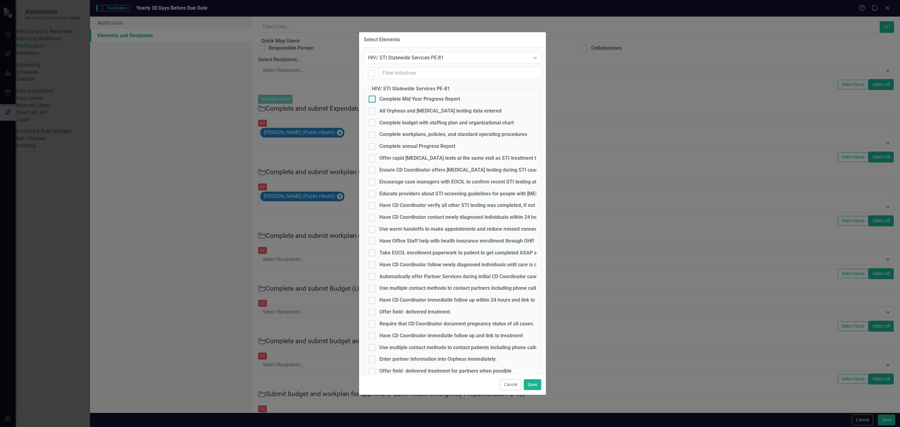
click at [427, 101] on div "Complete Mid Year Progress Report" at bounding box center [420, 99] width 81 height 7
click at [373, 100] on input "Complete Mid Year Progress Report" at bounding box center [371, 98] width 4 height 4
checkbox input "true"
click at [385, 115] on div "All Orpheus and HIV testing data entered" at bounding box center [441, 111] width 122 height 7
click at [373, 112] on input "All Orpheus and HIV testing data entered" at bounding box center [371, 110] width 4 height 4
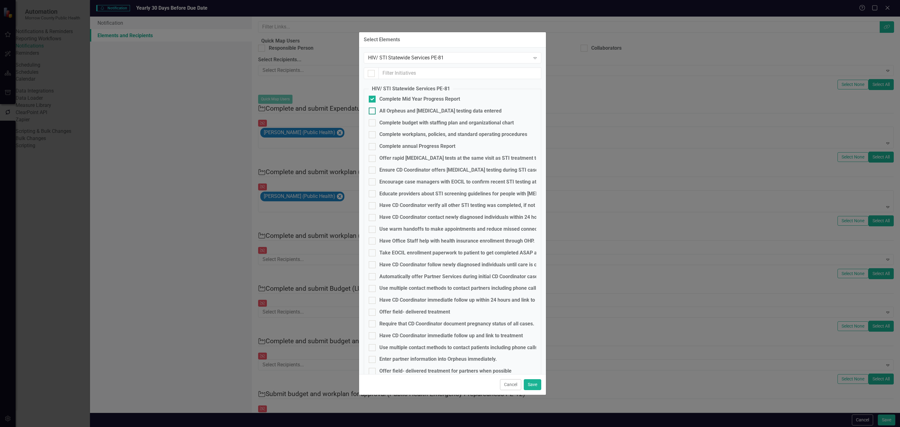
checkbox input "true"
click at [392, 127] on div "Complete budget with staffing plan and organizational chart" at bounding box center [447, 122] width 134 height 7
click at [373, 124] on input "Complete budget with staffing plan and organizational chart" at bounding box center [371, 121] width 4 height 4
checkbox input "true"
click at [391, 138] on div "Complete workplans, policies, and standard operating procedures" at bounding box center [454, 134] width 148 height 7
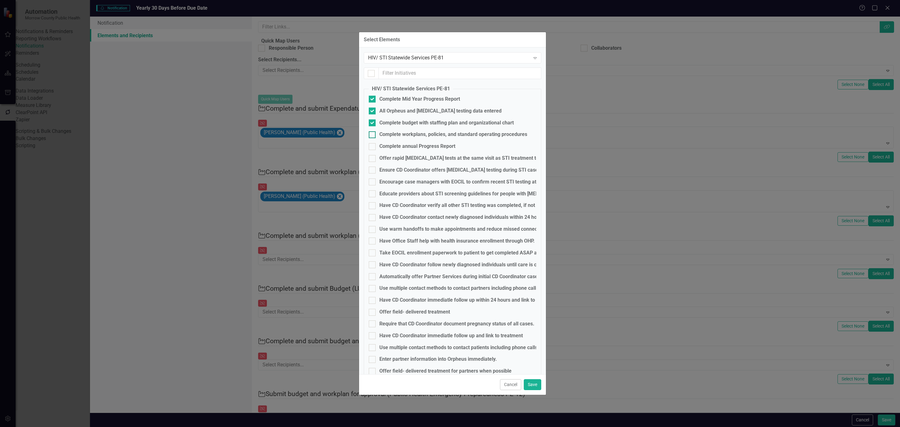
click at [373, 135] on input "Complete workplans, policies, and standard operating procedures" at bounding box center [371, 133] width 4 height 4
checkbox input "true"
click at [412, 150] on div "Complete annual Progress Report" at bounding box center [418, 146] width 76 height 7
click at [373, 147] on input "Complete annual Progress Report" at bounding box center [371, 145] width 4 height 4
checkbox input "true"
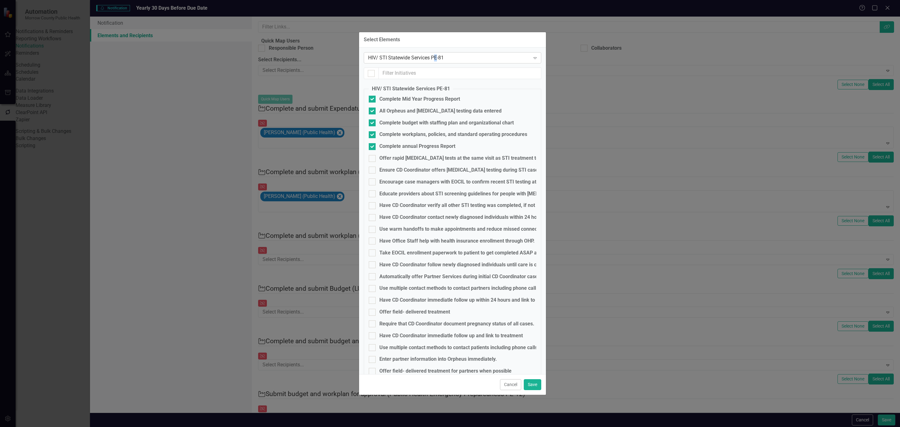
click at [436, 57] on div "HIV/ STI Statewide Services PE-81" at bounding box center [449, 57] width 162 height 7
click at [416, 58] on div "HIV/ STI Statewide Services PE-81" at bounding box center [449, 57] width 162 height 7
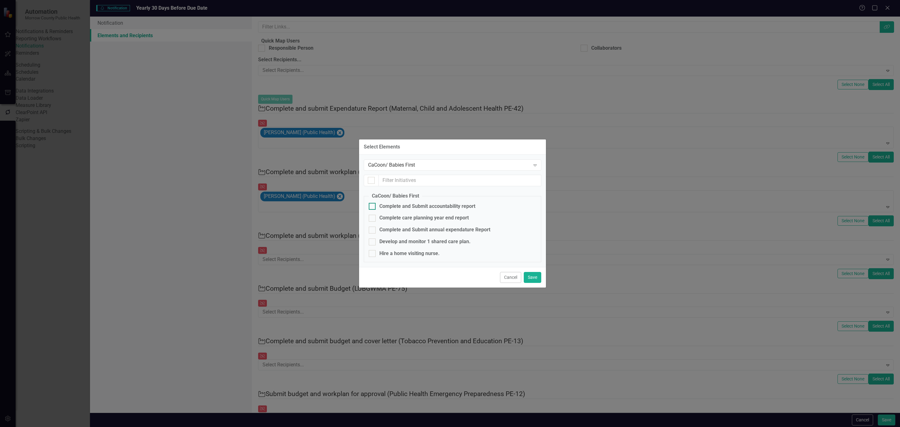
click at [413, 207] on div "Complete and Submit accountability report" at bounding box center [428, 206] width 96 height 7
click at [373, 207] on input "Complete and Submit accountability report" at bounding box center [371, 205] width 4 height 4
checkbox input "true"
click at [404, 220] on div "Complete care planning year end report" at bounding box center [424, 217] width 89 height 7
click at [373, 219] on input "Complete care planning year end report" at bounding box center [371, 217] width 4 height 4
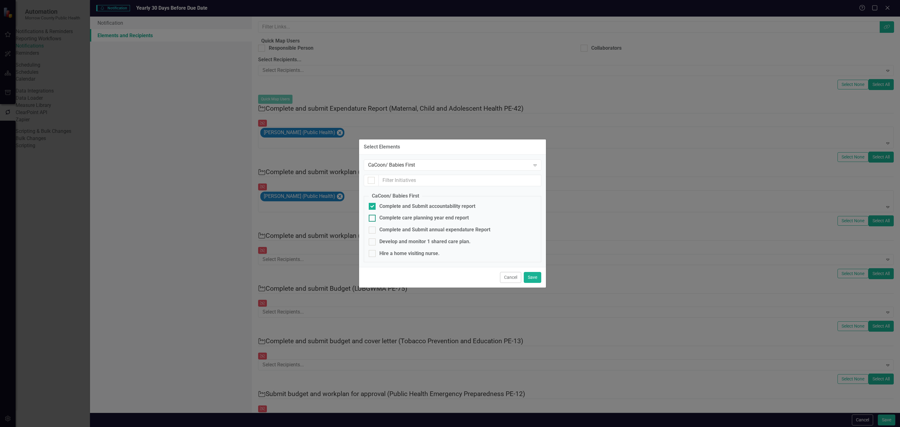
checkbox input "true"
click at [404, 229] on div "Complete and Submit annual expendature Report" at bounding box center [435, 229] width 111 height 7
click at [373, 229] on input "Complete and Submit annual expendature Report" at bounding box center [371, 229] width 4 height 4
checkbox input "true"
click at [525, 280] on button "Save" at bounding box center [533, 277] width 18 height 11
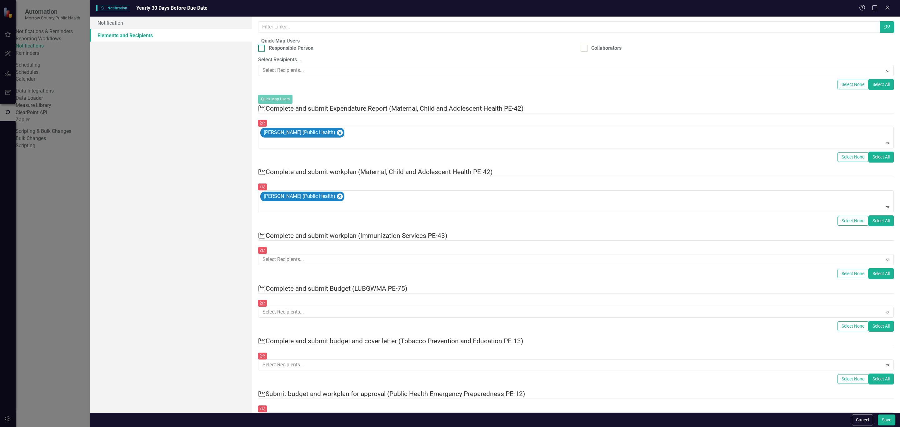
click at [287, 52] on div "Responsible Person" at bounding box center [291, 48] width 45 height 7
click at [262, 49] on input "Responsible Person" at bounding box center [260, 47] width 4 height 4
checkbox input "true"
click at [869, 75] on div at bounding box center [571, 70] width 623 height 8
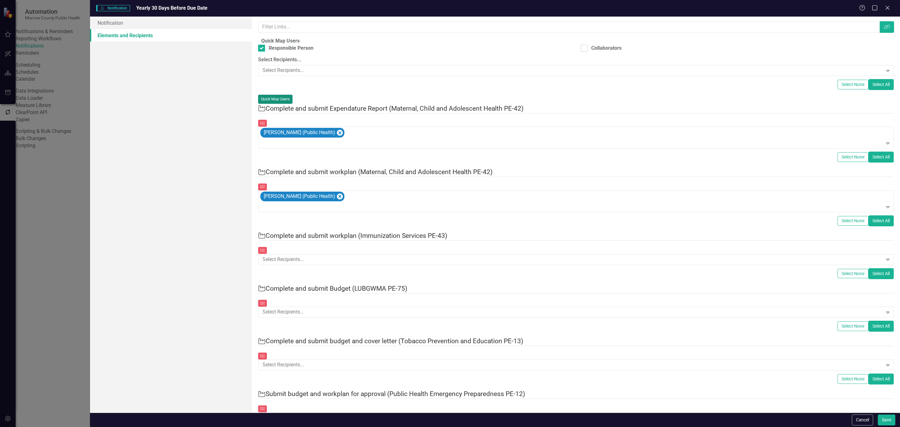
click at [293, 103] on button "Quick Map Users" at bounding box center [275, 99] width 34 height 9
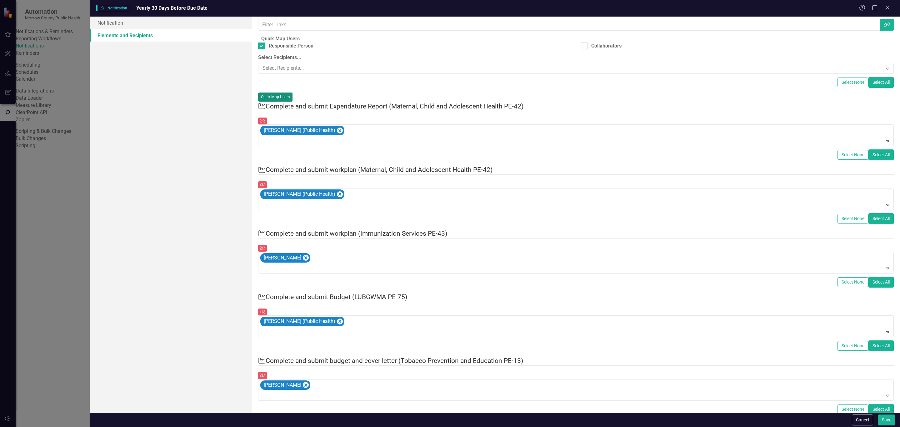
scroll to position [0, 0]
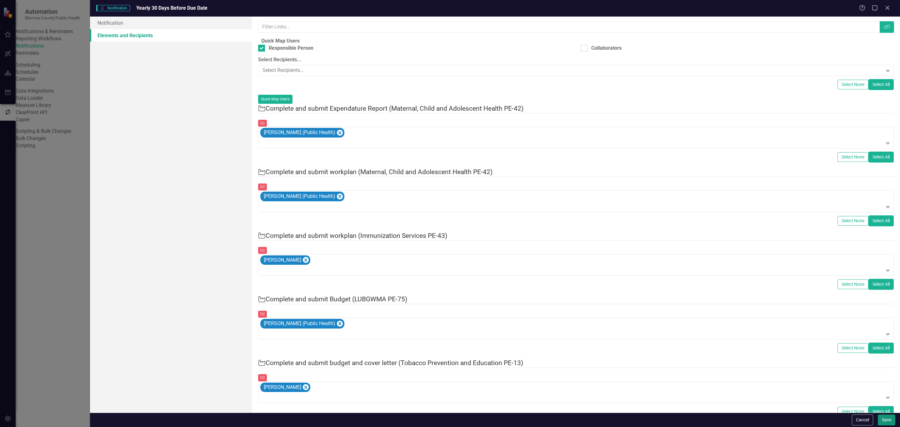
click at [882, 418] on button "Save" at bounding box center [887, 420] width 18 height 11
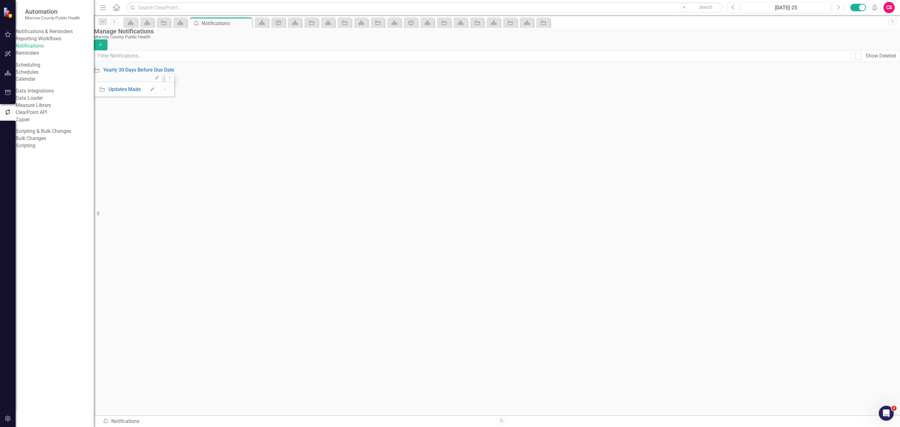
click at [173, 78] on icon "Dropdown Menu" at bounding box center [169, 78] width 5 height 4
click at [875, 93] on link "Edit Edit Notification" at bounding box center [854, 90] width 63 height 12
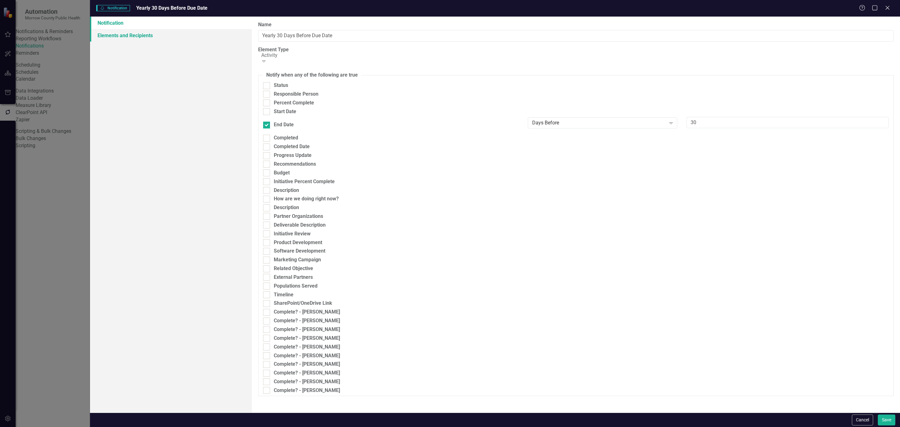
click at [141, 33] on link "Elements and Recipients" at bounding box center [171, 35] width 162 height 13
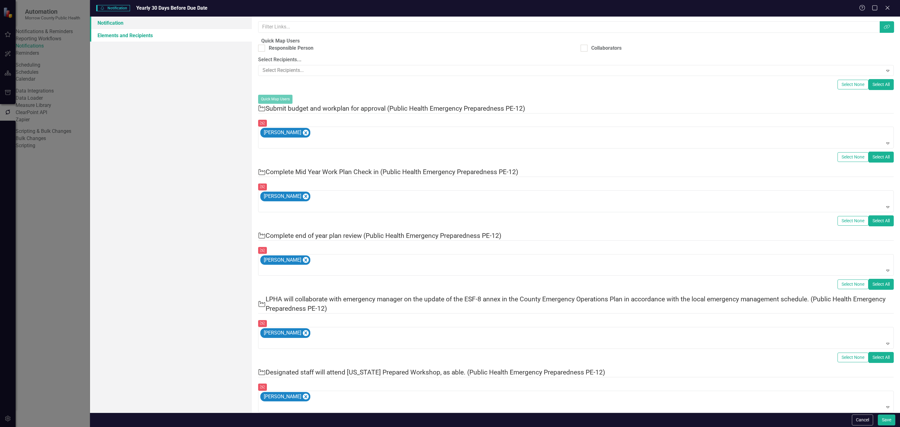
click at [187, 22] on link "Notification" at bounding box center [171, 23] width 162 height 13
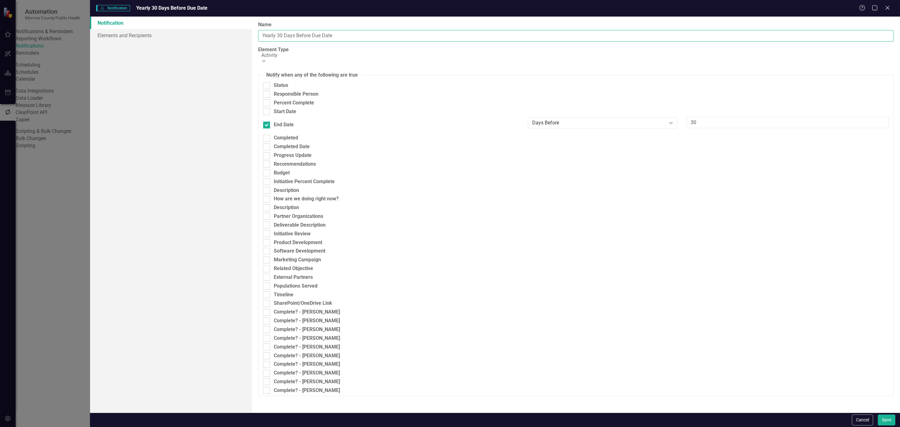
click at [352, 31] on input "Yearly 30 Days Before Due Date" at bounding box center [576, 36] width 636 height 12
type input "Yearly 30 Days Before Due Date (Non Administrative)"
click at [891, 416] on button "Save" at bounding box center [887, 420] width 18 height 11
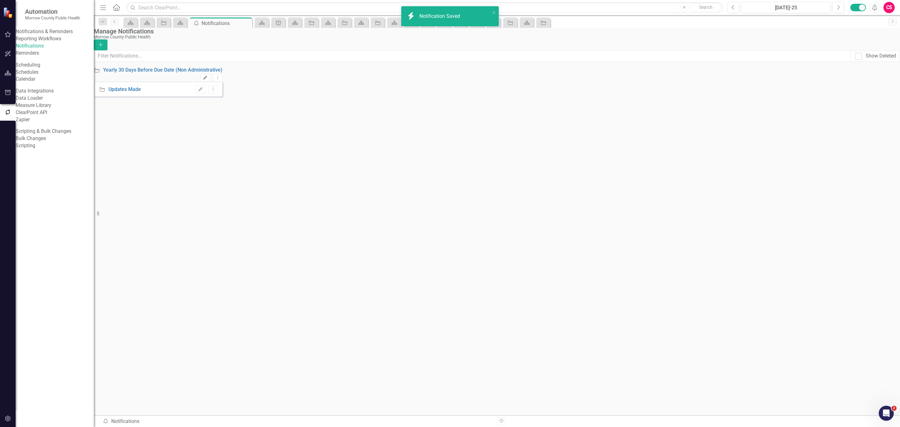
click at [210, 76] on button "Edit" at bounding box center [205, 78] width 9 height 8
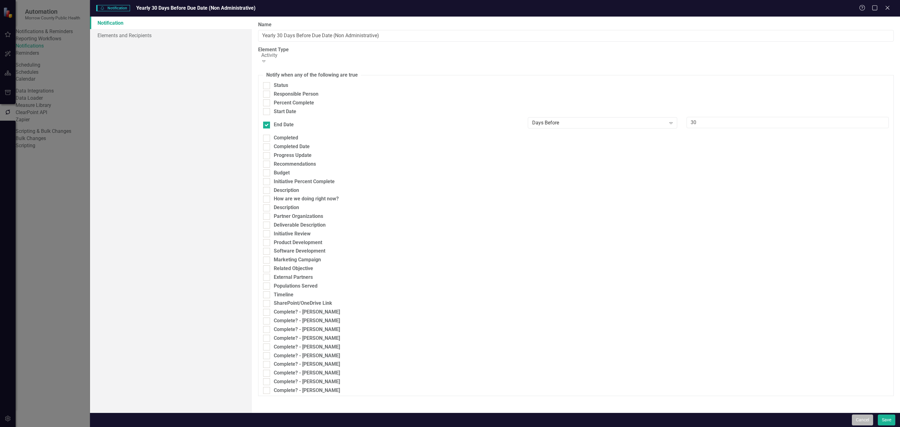
click at [863, 419] on button "Cancel" at bounding box center [862, 420] width 21 height 11
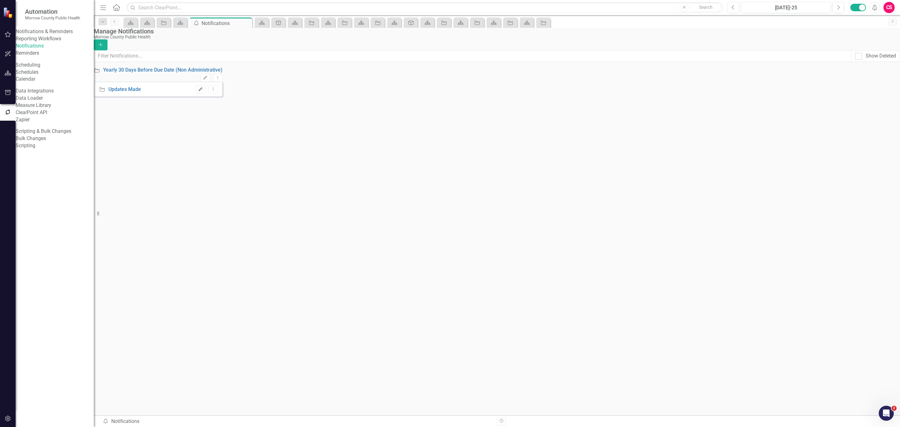
click at [203, 91] on icon "Edit" at bounding box center [200, 90] width 5 height 4
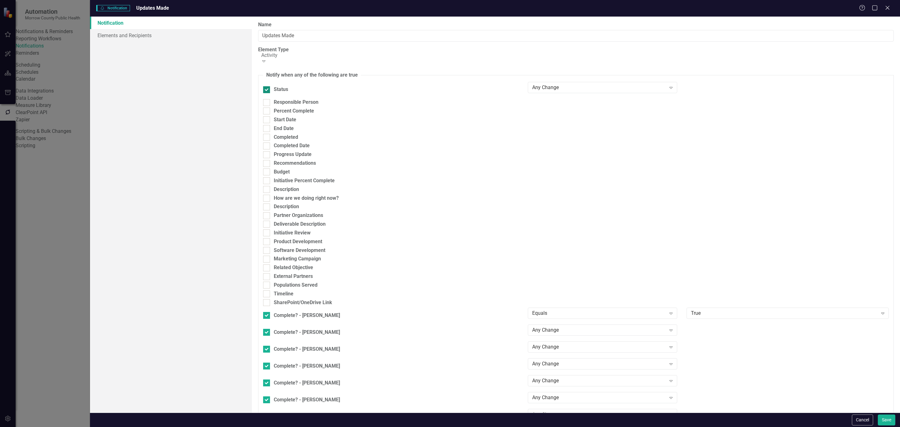
click at [275, 88] on div "Status" at bounding box center [281, 89] width 14 height 7
click at [267, 88] on input "Status" at bounding box center [265, 88] width 4 height 4
checkbox input "false"
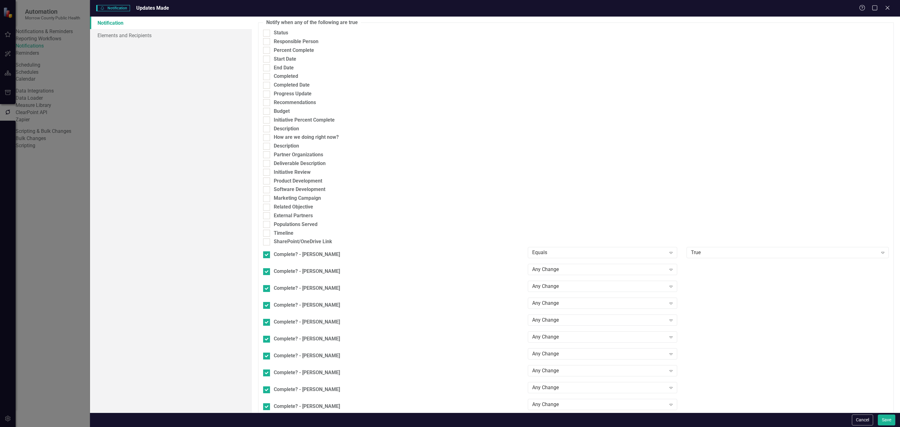
scroll to position [75, 0]
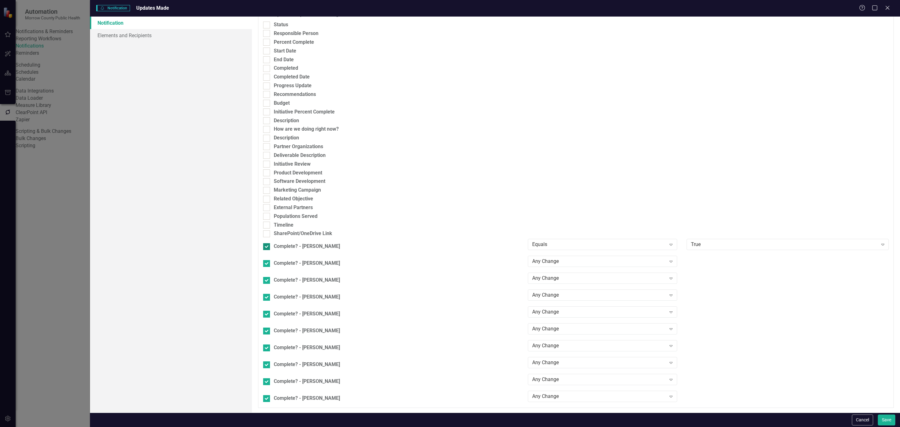
click at [269, 250] on div at bounding box center [266, 246] width 7 height 7
click at [267, 247] on input "Complete? - [PERSON_NAME]" at bounding box center [265, 245] width 4 height 4
checkbox input "false"
click at [267, 267] on div at bounding box center [266, 263] width 7 height 7
click at [267, 264] on input "Complete? - [PERSON_NAME]" at bounding box center [265, 262] width 4 height 4
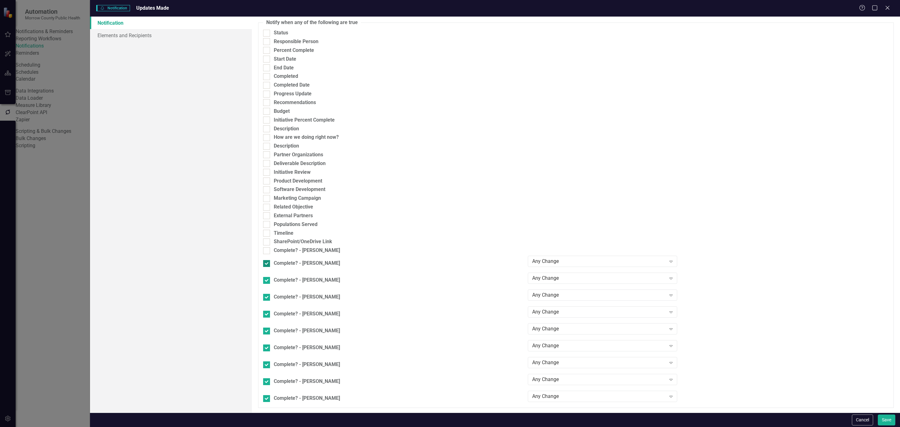
checkbox input "false"
click at [266, 284] on div at bounding box center [266, 280] width 7 height 7
click at [266, 281] on input "Complete? - [PERSON_NAME]" at bounding box center [265, 279] width 4 height 4
checkbox input "false"
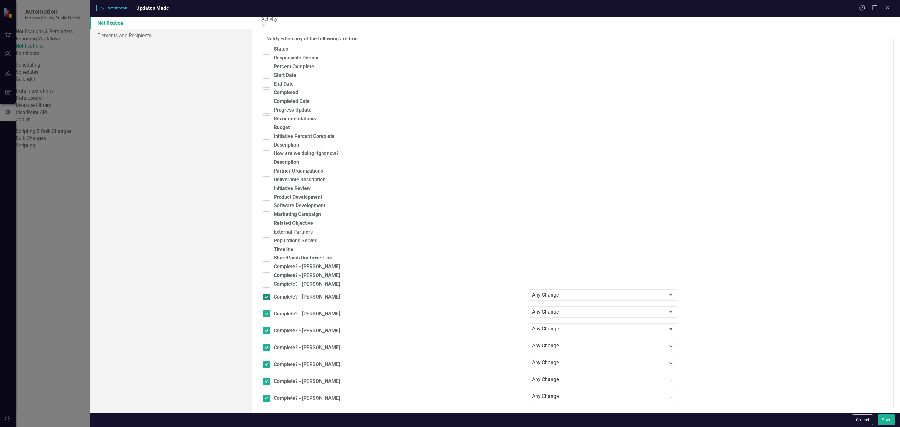
click at [270, 300] on div at bounding box center [266, 297] width 7 height 7
click at [267, 298] on input "Complete? - [PERSON_NAME]" at bounding box center [265, 296] width 4 height 4
checkbox input "false"
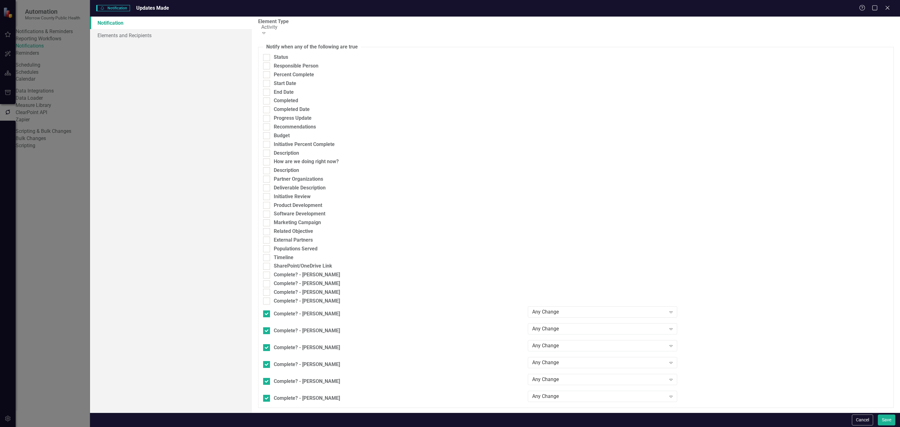
click at [270, 340] on div "Complete? - Diana McElroy Any Change Expand Expand" at bounding box center [576, 331] width 635 height 17
click at [263, 319] on div "Complete? - [PERSON_NAME]" at bounding box center [391, 314] width 265 height 9
click at [266, 334] on div at bounding box center [266, 330] width 7 height 7
click at [266, 331] on input "Complete? - [PERSON_NAME]" at bounding box center [265, 329] width 4 height 4
checkbox input "false"
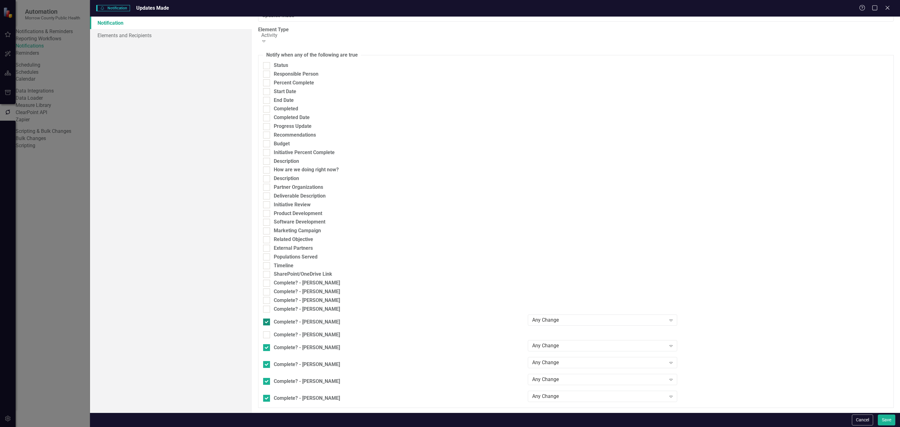
click at [264, 325] on div at bounding box center [266, 322] width 7 height 7
click at [264, 323] on input "Complete? - [PERSON_NAME]" at bounding box center [265, 321] width 4 height 4
checkbox input "false"
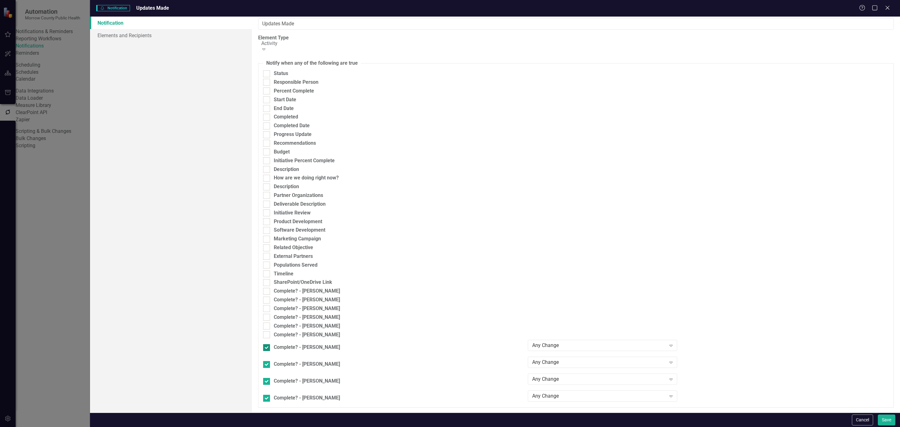
click at [271, 351] on div "Complete? - [PERSON_NAME]" at bounding box center [390, 347] width 255 height 7
click at [267, 348] on input "Complete? - [PERSON_NAME]" at bounding box center [265, 346] width 4 height 4
checkbox input "false"
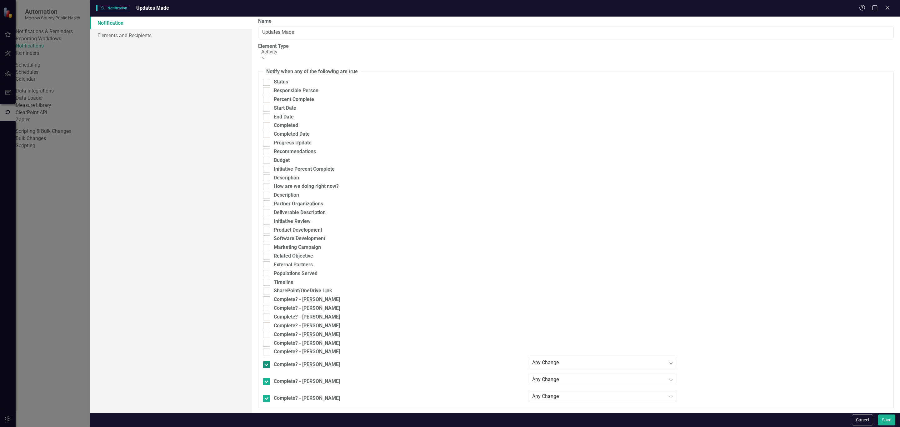
click at [269, 368] on div at bounding box center [266, 364] width 7 height 7
click at [267, 366] on input "Complete? - [PERSON_NAME]" at bounding box center [265, 363] width 4 height 4
checkbox input "false"
click at [269, 381] on div at bounding box center [266, 377] width 7 height 7
click at [267, 378] on input "Complete? - [PERSON_NAME]" at bounding box center [265, 376] width 4 height 4
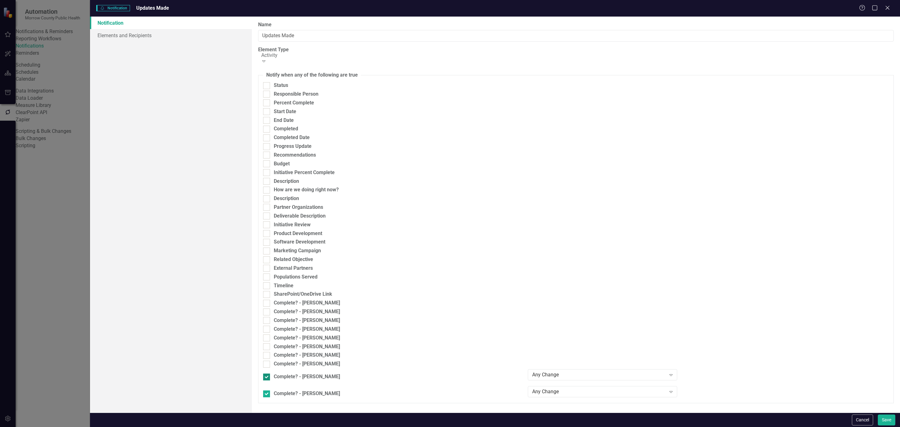
checkbox input "false"
click at [269, 389] on div at bounding box center [266, 385] width 7 height 7
click at [267, 386] on input "Complete? - [PERSON_NAME]" at bounding box center [265, 384] width 4 height 4
checkbox input "false"
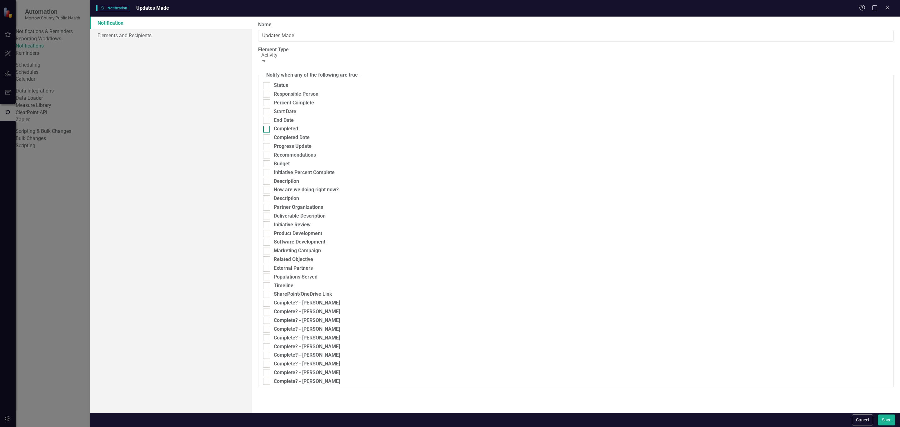
click at [282, 133] on div "Completed" at bounding box center [286, 128] width 24 height 7
click at [267, 130] on input "Completed" at bounding box center [265, 128] width 4 height 4
checkbox input "true"
click at [563, 135] on div "Any Change" at bounding box center [599, 131] width 134 height 7
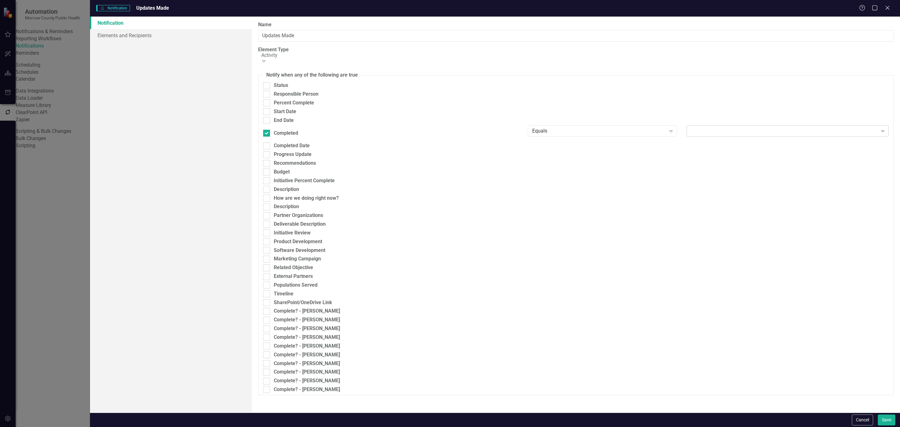
click at [719, 137] on div "Expand" at bounding box center [788, 130] width 202 height 11
click at [718, 427] on div "True" at bounding box center [451, 432] width 890 height 7
click at [156, 36] on link "Elements and Recipients" at bounding box center [171, 35] width 162 height 13
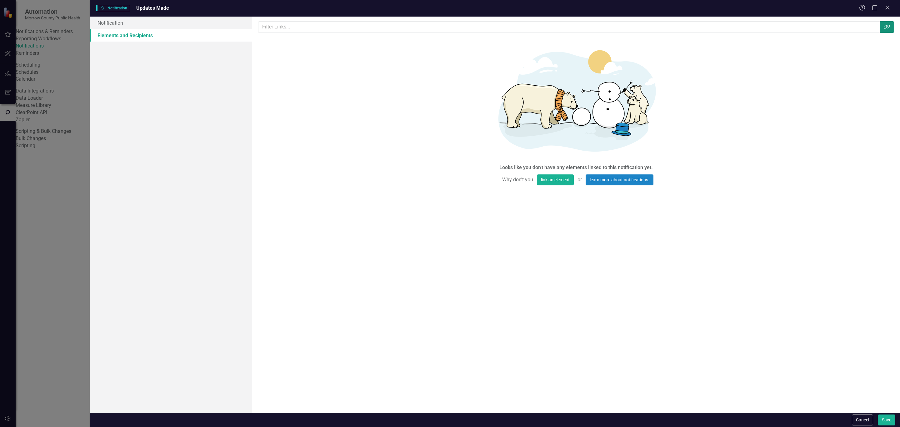
click at [890, 28] on icon "Link Tag" at bounding box center [887, 26] width 6 height 5
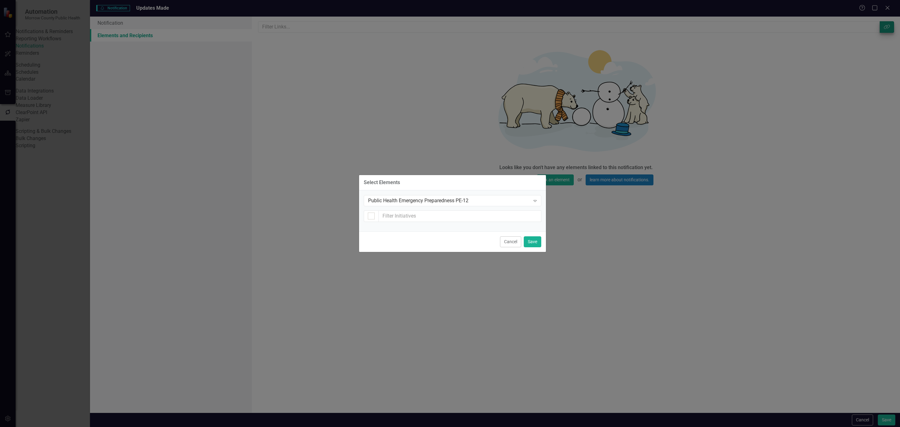
checkbox input "false"
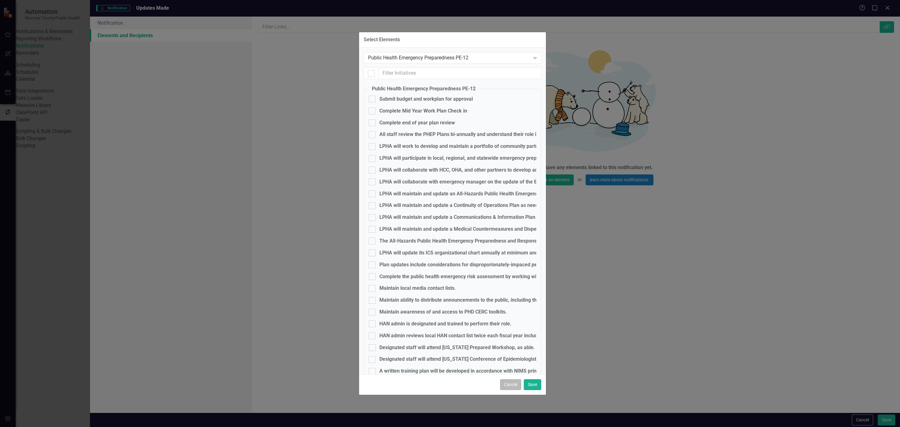
click at [516, 384] on button "Cancel" at bounding box center [510, 384] width 21 height 11
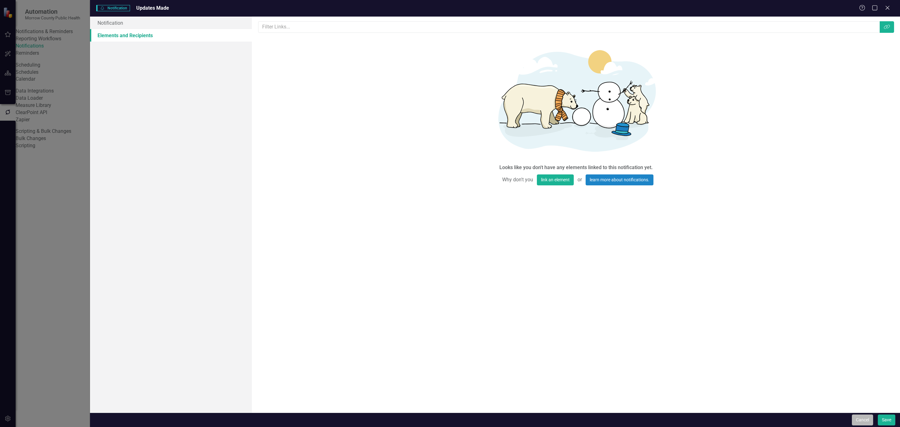
click at [863, 417] on button "Cancel" at bounding box center [862, 420] width 21 height 11
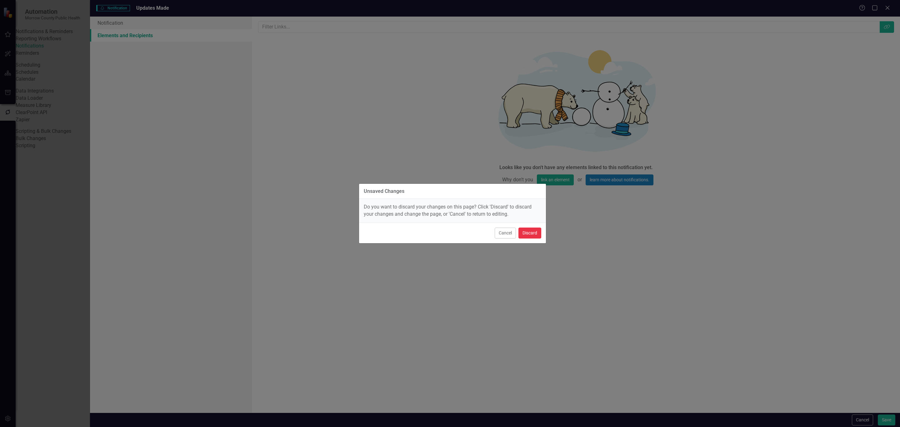
click at [533, 236] on button "Discard" at bounding box center [530, 233] width 23 height 11
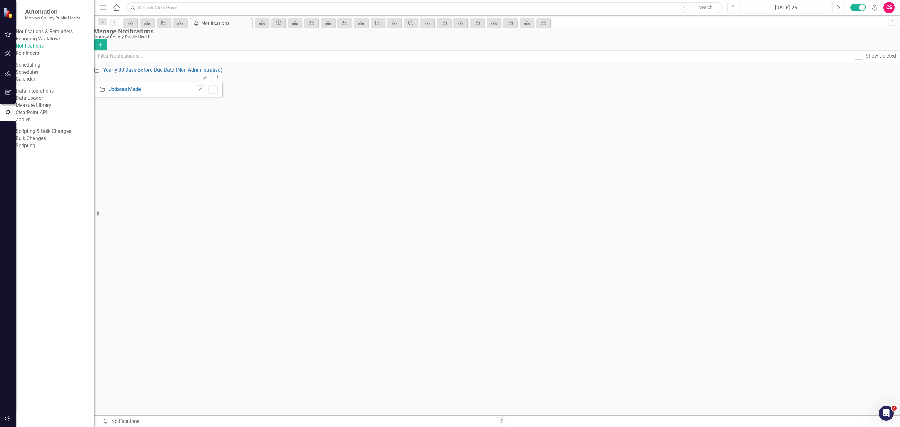
click at [6, 77] on button "button" at bounding box center [8, 73] width 14 height 13
click at [49, 67] on link "Scorecards" at bounding box center [44, 65] width 26 height 7
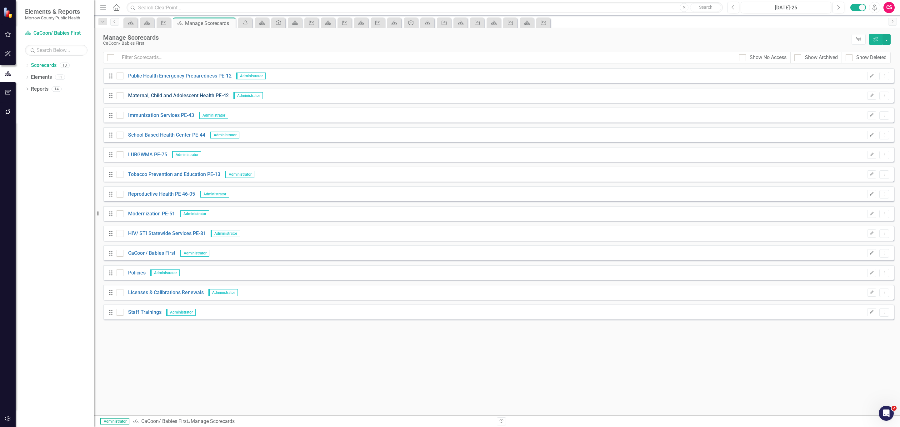
click at [167, 94] on link "Maternal, Child and Adolescent Health PE-42" at bounding box center [176, 95] width 105 height 7
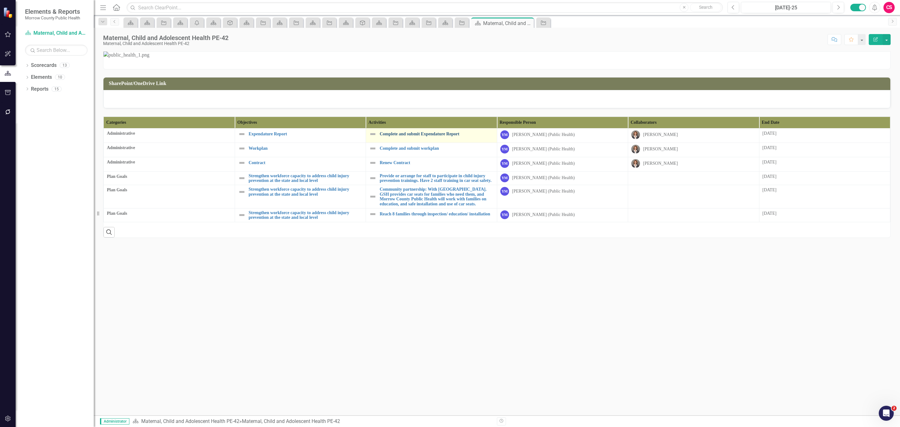
click at [424, 136] on link "Complete and submit Expendature Report" at bounding box center [437, 134] width 114 height 5
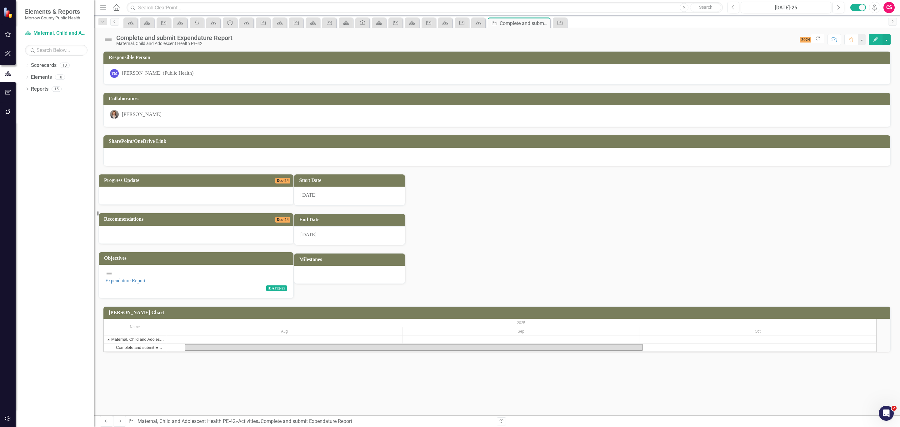
click at [872, 39] on button "Edit" at bounding box center [876, 39] width 14 height 11
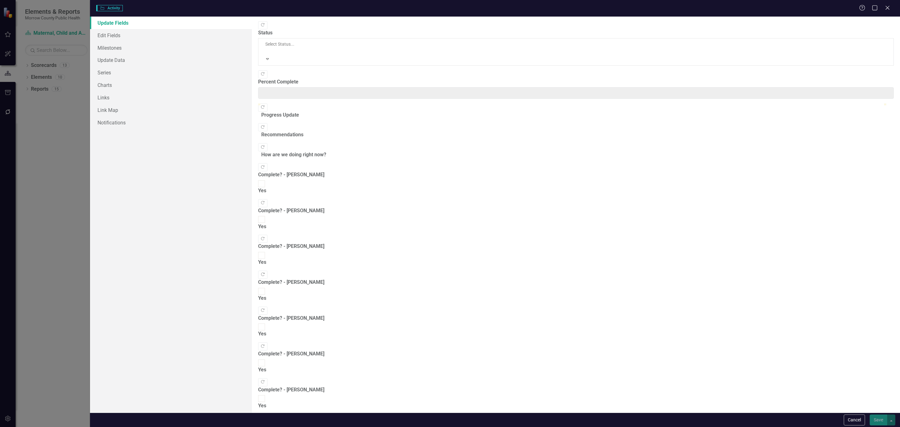
type input "0"
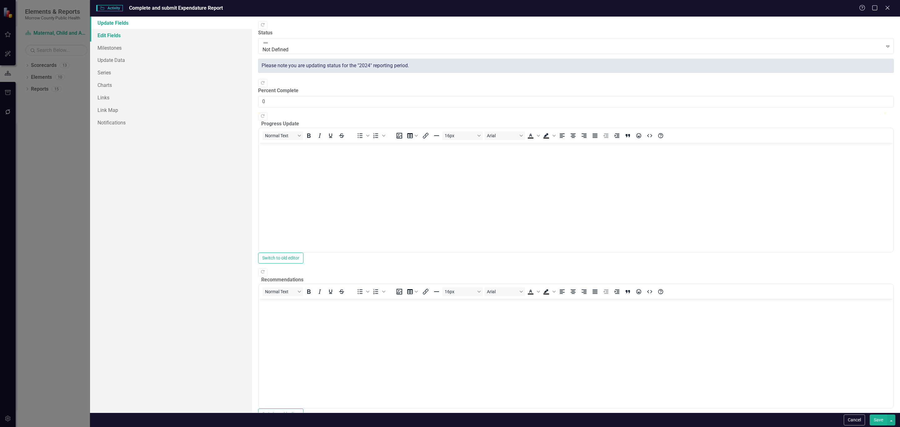
click at [133, 36] on link "Edit Fields" at bounding box center [171, 35] width 162 height 13
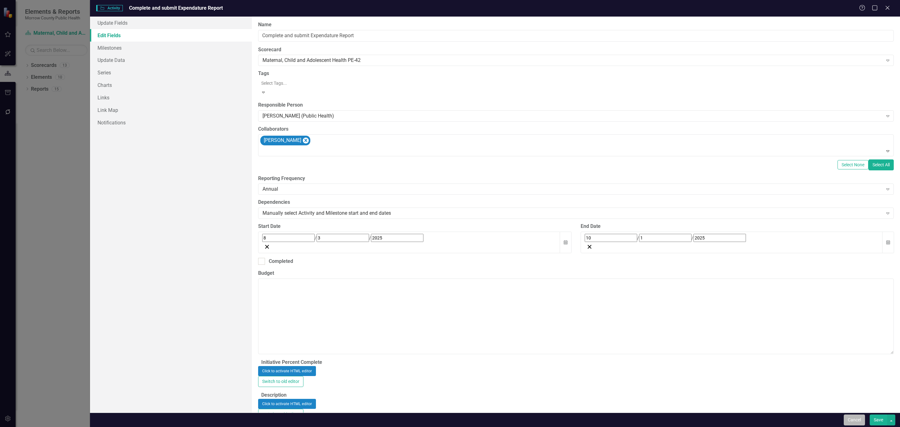
click at [847, 416] on button "Cancel" at bounding box center [854, 420] width 21 height 11
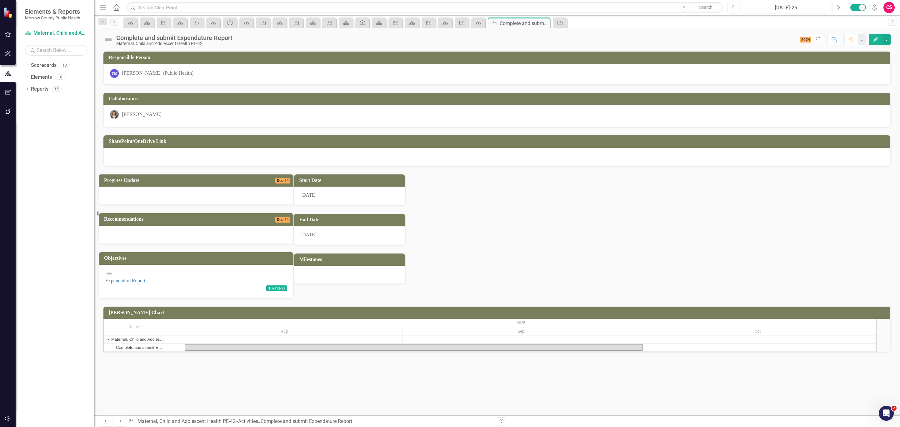
click at [835, 7] on button "Next" at bounding box center [839, 7] width 12 height 11
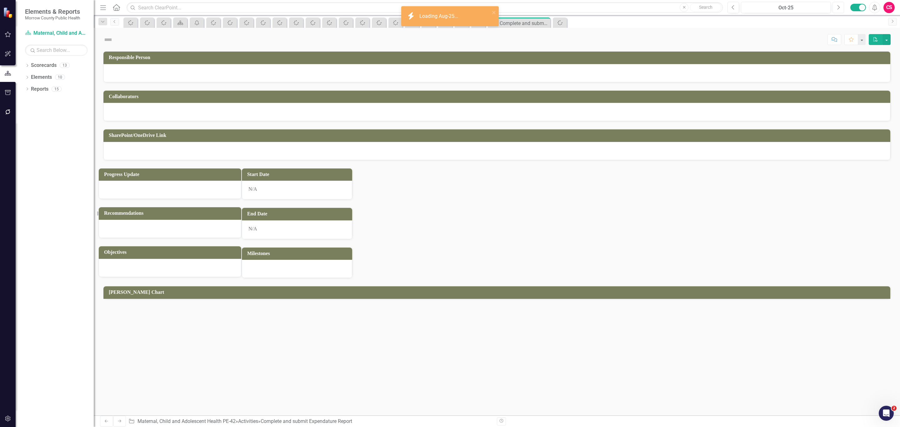
click at [835, 7] on button "Next" at bounding box center [839, 7] width 12 height 11
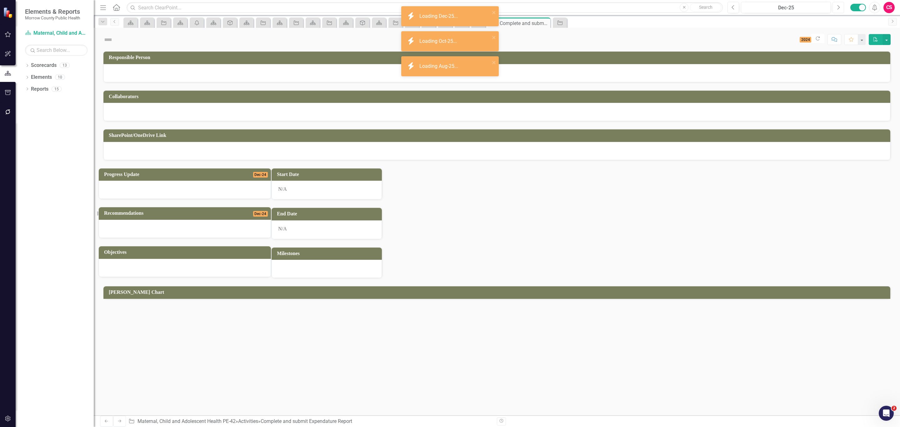
click at [835, 7] on button "Next" at bounding box center [839, 7] width 12 height 11
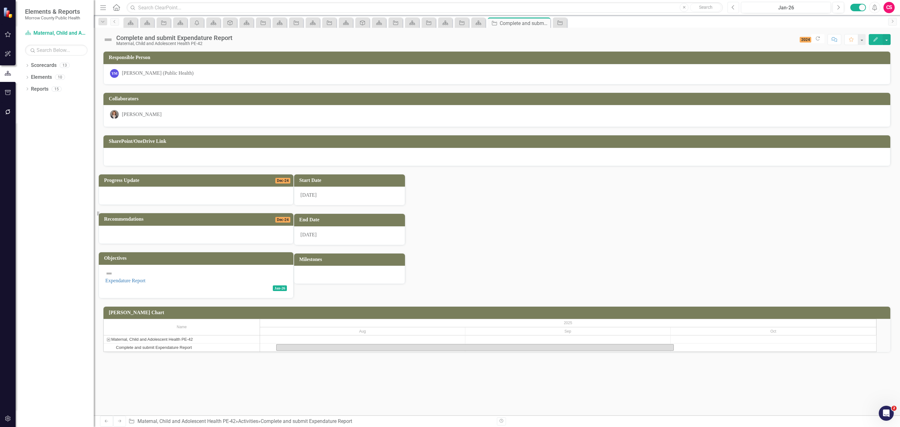
click at [732, 7] on icon "Previous" at bounding box center [733, 8] width 3 height 6
click at [839, 7] on icon "button" at bounding box center [839, 7] width 3 height 4
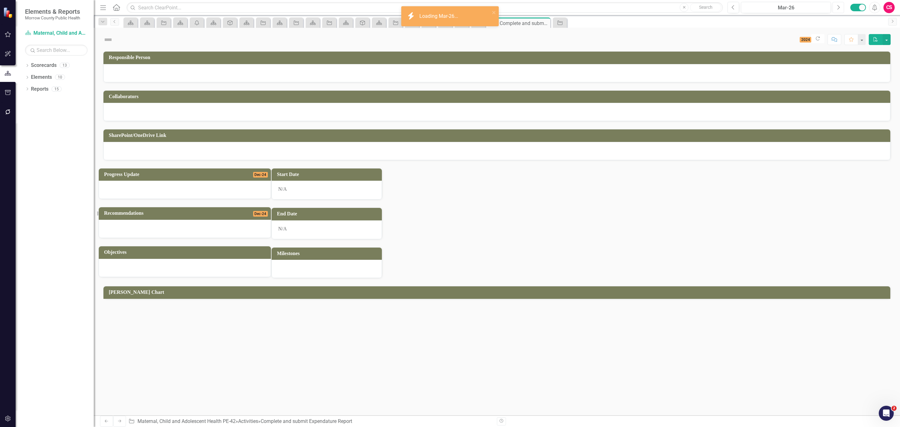
click at [839, 7] on icon "button" at bounding box center [839, 7] width 3 height 4
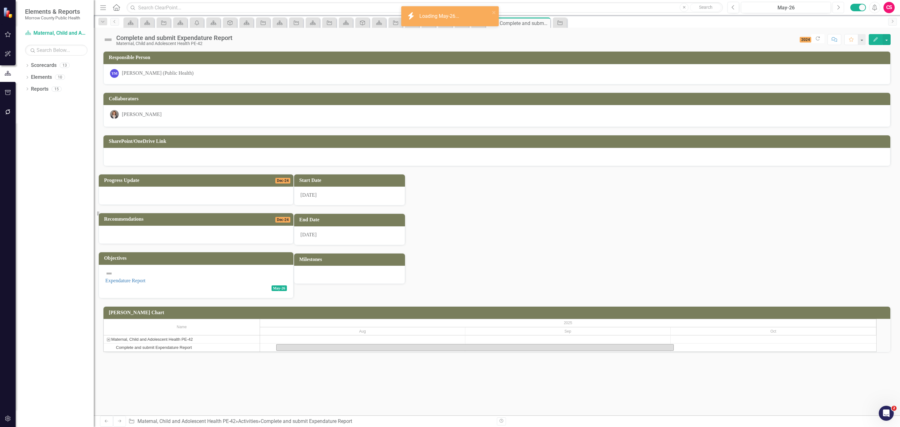
click at [839, 7] on icon "button" at bounding box center [839, 7] width 3 height 4
click at [729, 8] on button "Previous" at bounding box center [734, 7] width 12 height 11
click at [838, 6] on icon "Next" at bounding box center [838, 8] width 3 height 6
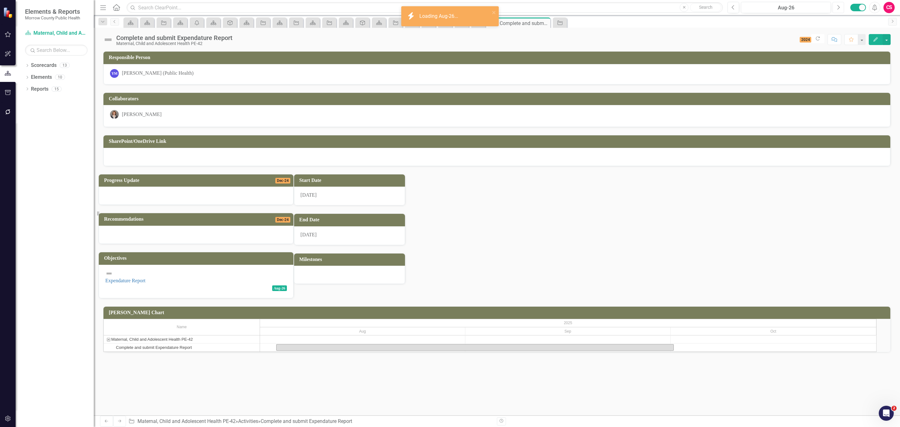
click at [838, 6] on icon "Next" at bounding box center [838, 8] width 3 height 6
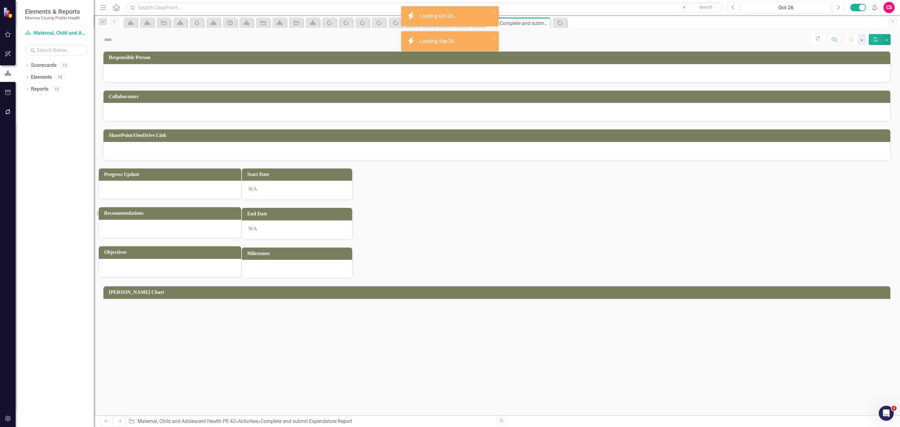
click at [838, 6] on icon "Next" at bounding box center [838, 8] width 3 height 6
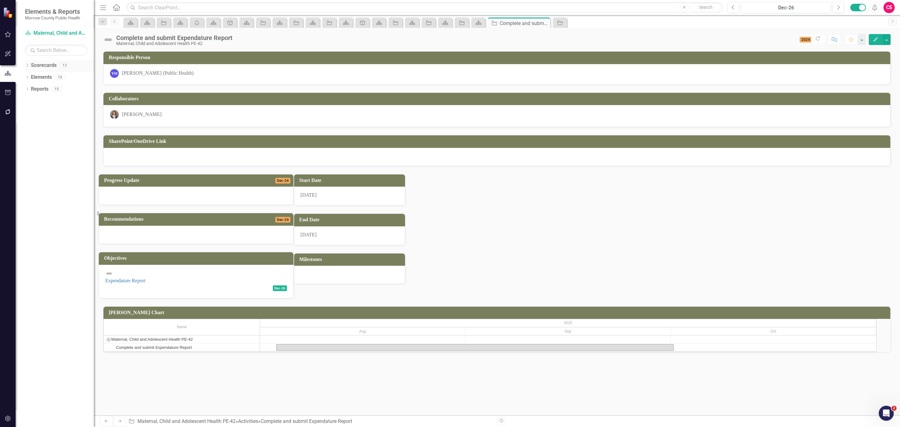
click at [49, 66] on link "Scorecards" at bounding box center [44, 65] width 26 height 7
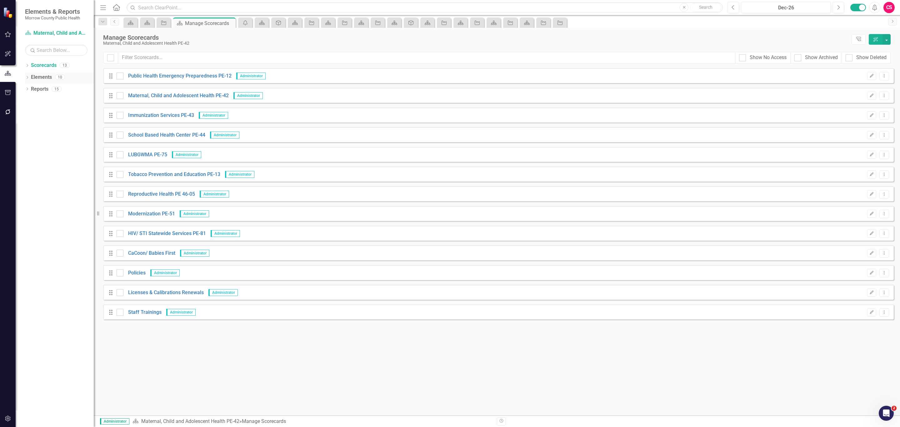
click at [42, 76] on link "Elements" at bounding box center [41, 77] width 21 height 7
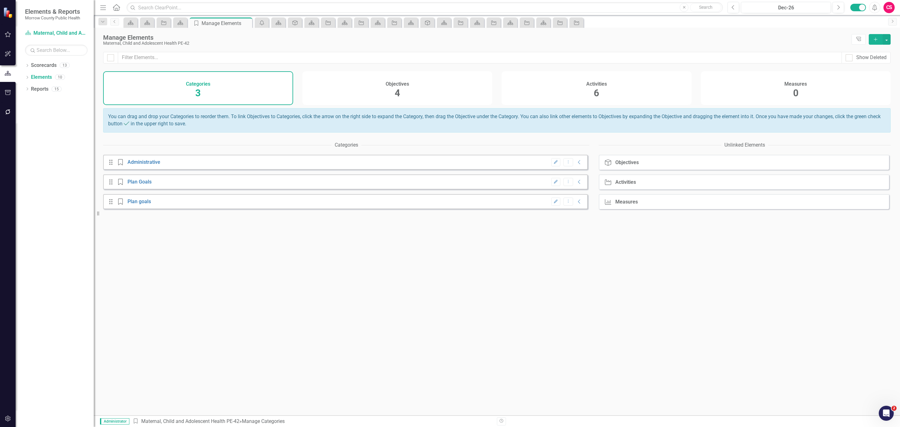
click at [552, 94] on div "Activities 6" at bounding box center [597, 88] width 190 height 34
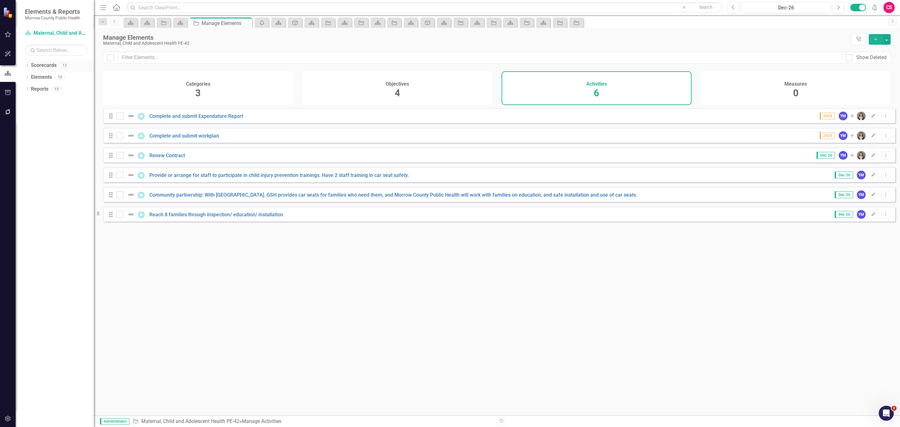
click at [39, 68] on link "Scorecards" at bounding box center [44, 65] width 26 height 7
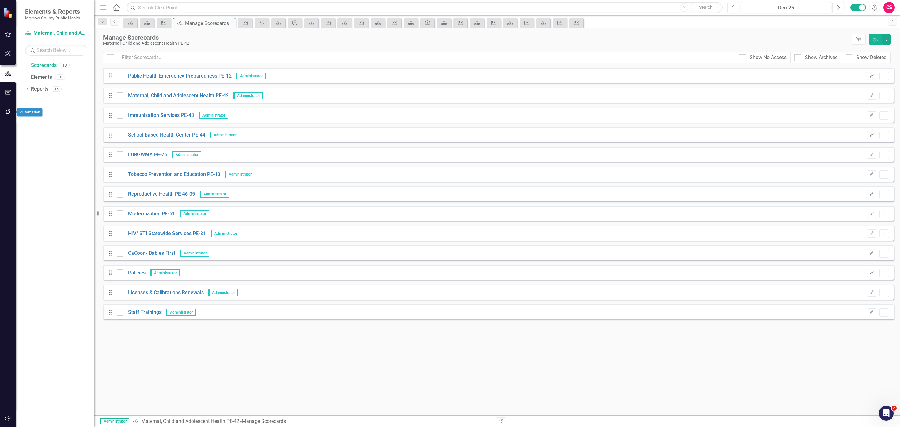
click at [8, 111] on icon "button" at bounding box center [8, 111] width 7 height 5
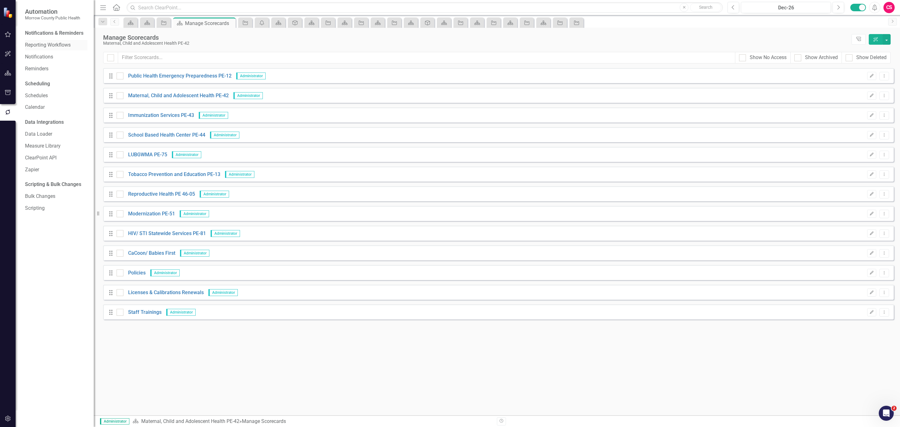
click at [49, 46] on link "Reporting Workflows" at bounding box center [56, 45] width 63 height 7
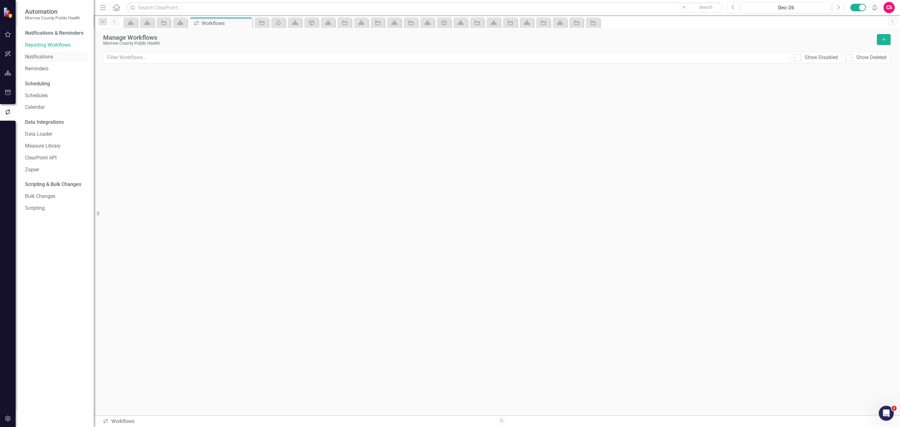
click at [54, 57] on link "Notifications" at bounding box center [56, 56] width 63 height 7
click at [878, 99] on button "Dropdown Menu" at bounding box center [882, 99] width 10 height 8
click at [869, 106] on link "Edit Edit Notification" at bounding box center [854, 110] width 63 height 12
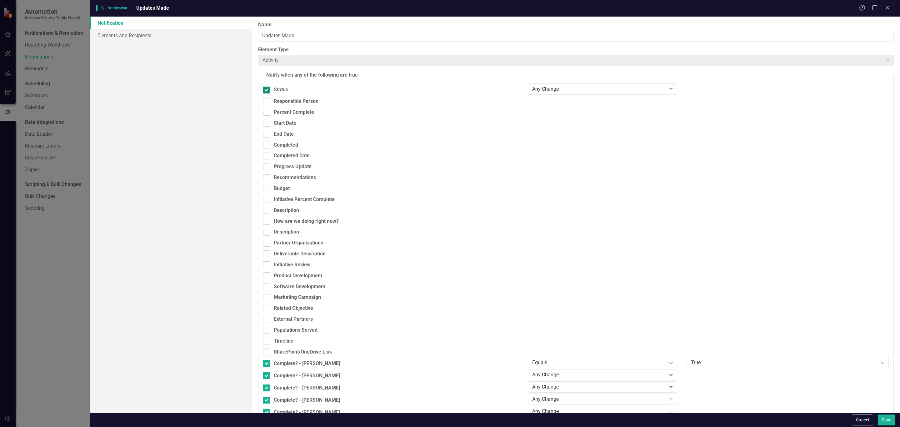
click at [268, 91] on div at bounding box center [266, 90] width 7 height 7
click at [267, 91] on input "Status" at bounding box center [265, 89] width 4 height 4
checkbox input "false"
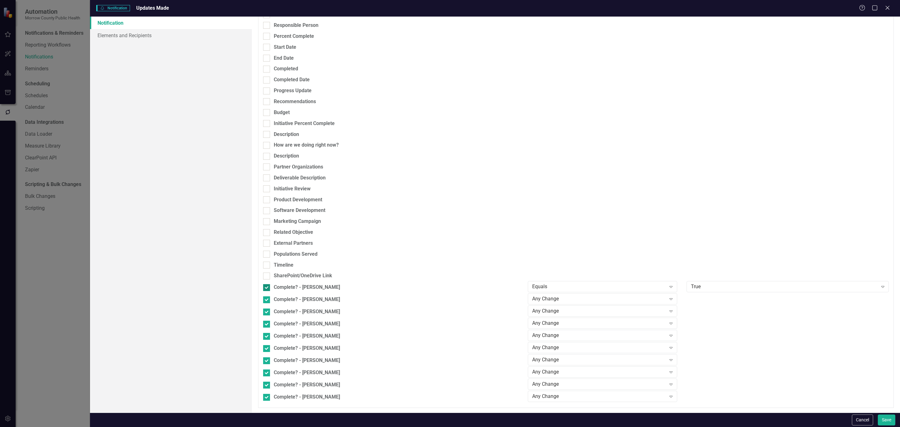
click at [265, 286] on input "Complete? - [PERSON_NAME]" at bounding box center [265, 286] width 4 height 4
checkbox input "false"
click at [265, 302] on div at bounding box center [266, 299] width 7 height 7
click at [265, 300] on input "Complete? - [PERSON_NAME]" at bounding box center [265, 298] width 4 height 4
checkbox input "false"
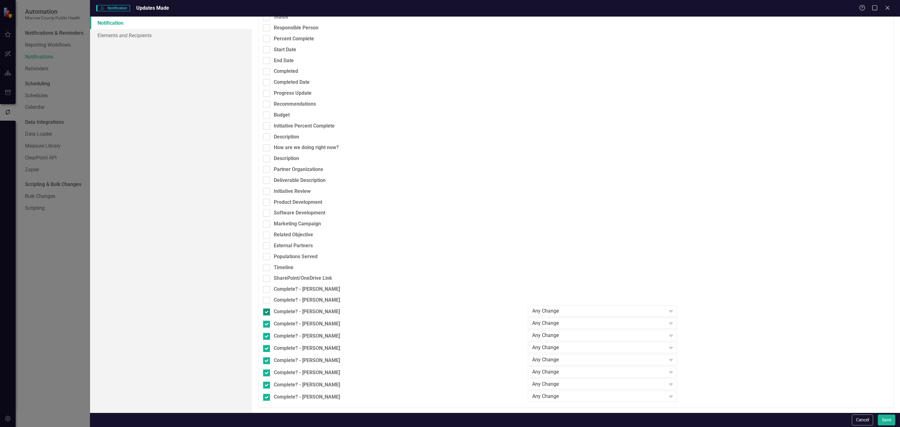
click at [265, 315] on div at bounding box center [266, 312] width 7 height 7
click at [265, 313] on input "Complete? - [PERSON_NAME]" at bounding box center [265, 311] width 4 height 4
checkbox input "false"
click at [265, 326] on div at bounding box center [266, 323] width 7 height 7
click at [265, 325] on input "Complete? - [PERSON_NAME]" at bounding box center [265, 322] width 4 height 4
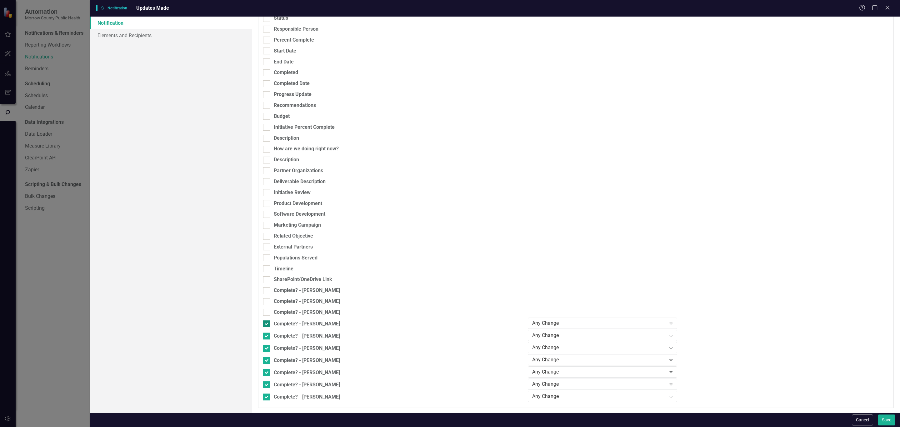
checkbox input "false"
click at [266, 338] on div at bounding box center [266, 336] width 7 height 7
click at [266, 337] on input "Complete? - [PERSON_NAME]" at bounding box center [265, 335] width 4 height 4
checkbox input "false"
click at [266, 349] on input "Complete? - [PERSON_NAME]" at bounding box center [265, 347] width 4 height 4
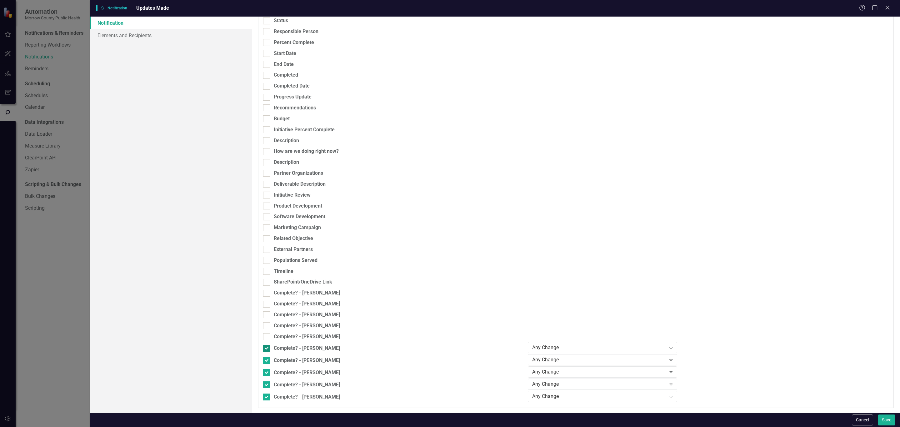
checkbox input "false"
click at [265, 364] on div at bounding box center [266, 360] width 7 height 7
click at [265, 361] on input "Complete? - [PERSON_NAME]" at bounding box center [265, 359] width 4 height 4
checkbox input "false"
click at [265, 374] on div at bounding box center [266, 373] width 7 height 7
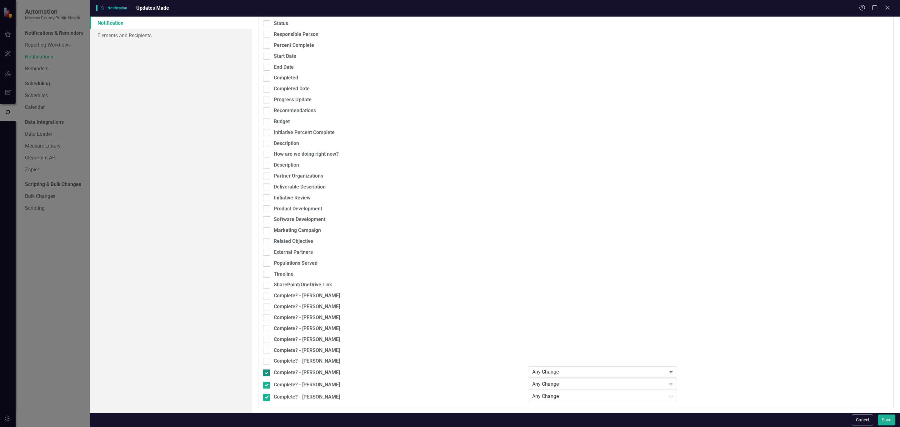
click at [265, 374] on input "Complete? - [PERSON_NAME]" at bounding box center [265, 372] width 4 height 4
checkbox input "false"
click at [265, 385] on input "Complete? - [PERSON_NAME]" at bounding box center [265, 384] width 4 height 4
checkbox input "false"
click at [265, 399] on div at bounding box center [266, 397] width 7 height 7
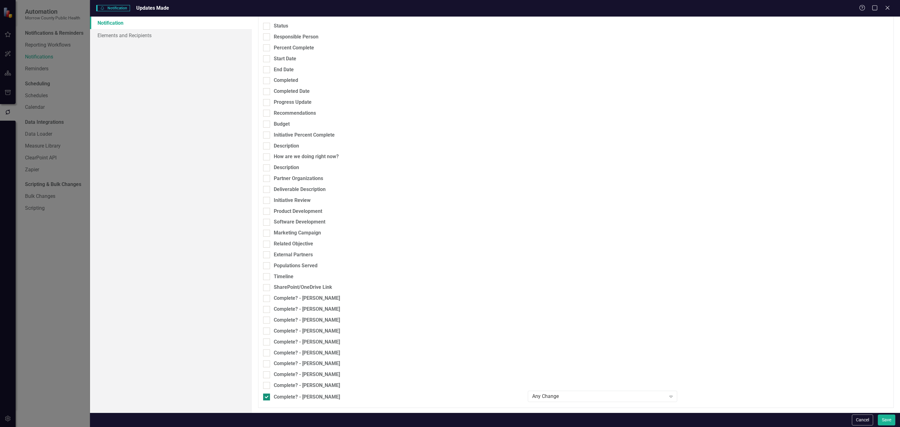
click at [265, 398] on input "Complete? - [PERSON_NAME]" at bounding box center [265, 396] width 4 height 4
checkbox input "false"
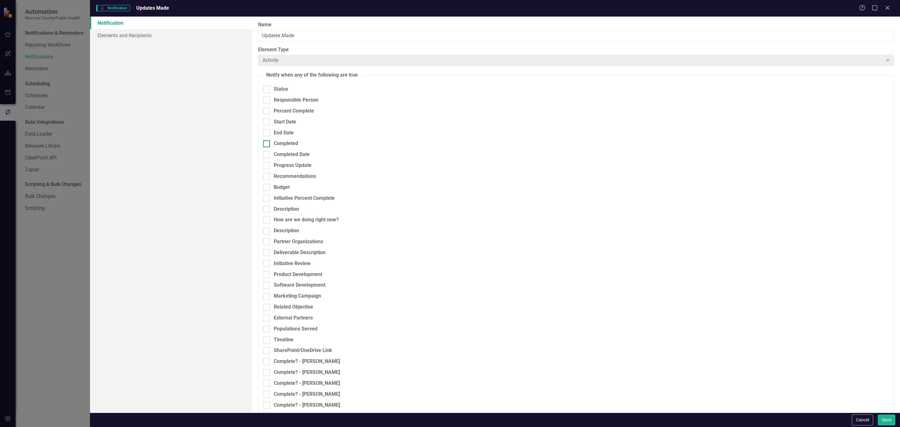
click at [268, 144] on div at bounding box center [266, 143] width 7 height 7
click at [267, 144] on input "Completed" at bounding box center [265, 142] width 4 height 4
checkbox input "true"
click at [557, 149] on div "Any Change Expand" at bounding box center [602, 143] width 149 height 11
click at [556, 162] on div "Equals" at bounding box center [601, 165] width 138 height 7
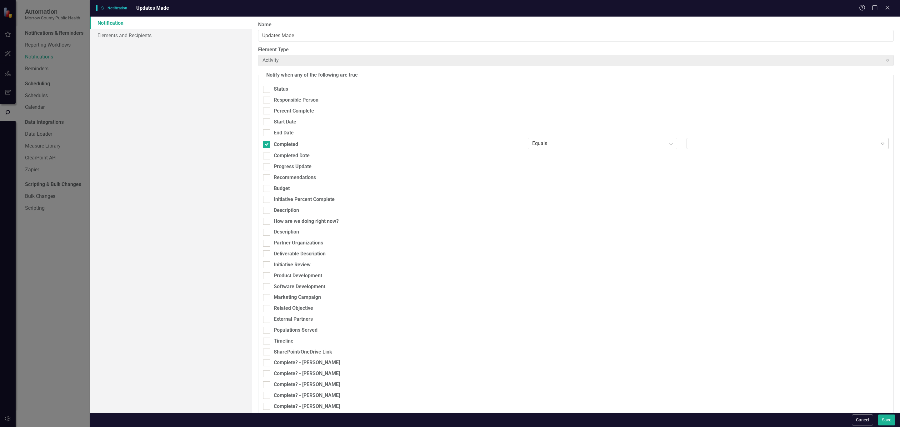
click at [746, 142] on div "Expand" at bounding box center [788, 143] width 202 height 11
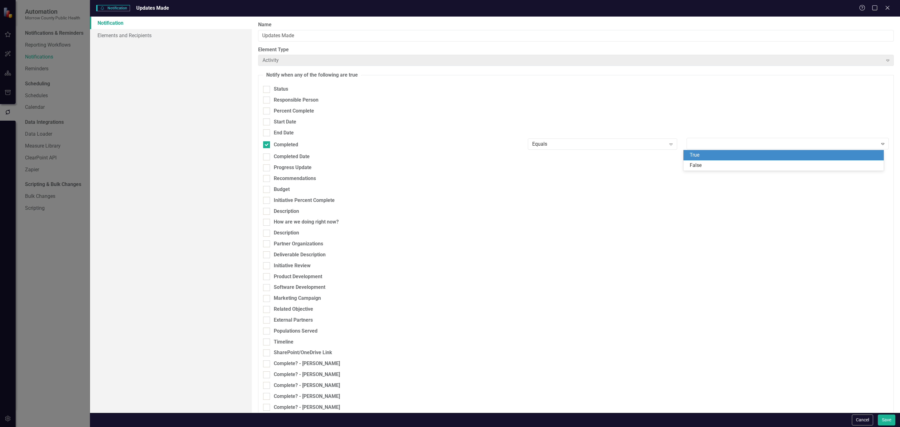
click at [738, 154] on div "True" at bounding box center [785, 155] width 191 height 7
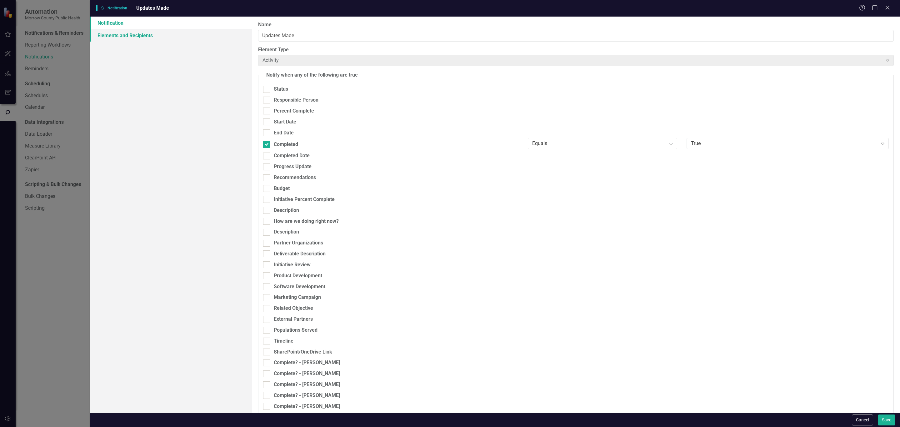
click at [149, 35] on link "Elements and Recipients" at bounding box center [171, 35] width 162 height 13
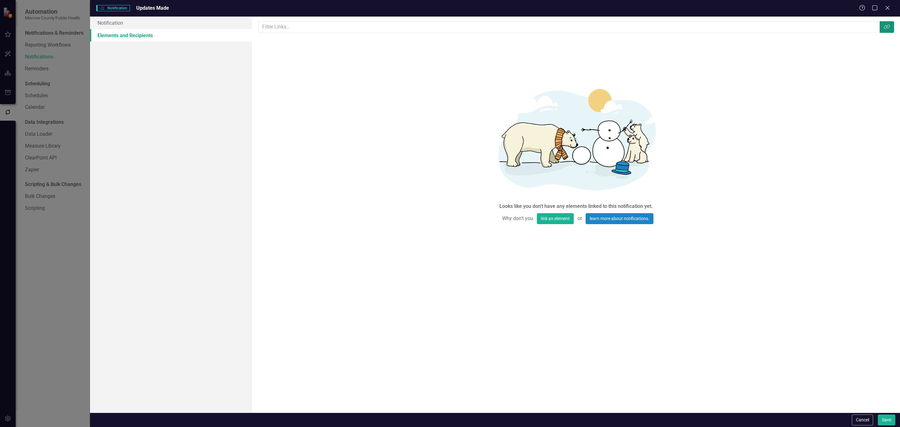
click at [890, 26] on icon "Link Tag" at bounding box center [887, 26] width 6 height 5
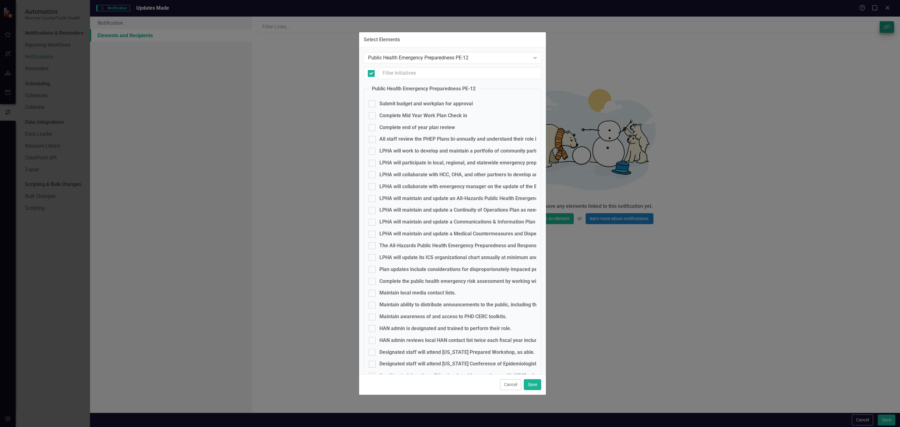
checkbox input "false"
click at [861, 419] on div "Select Elements Public Health Emergency Preparedness PE-12 Expand Public Health…" at bounding box center [450, 213] width 900 height 427
drag, startPoint x: 512, startPoint y: 383, endPoint x: 522, endPoint y: 384, distance: 9.4
click at [512, 383] on button "Cancel" at bounding box center [510, 384] width 21 height 11
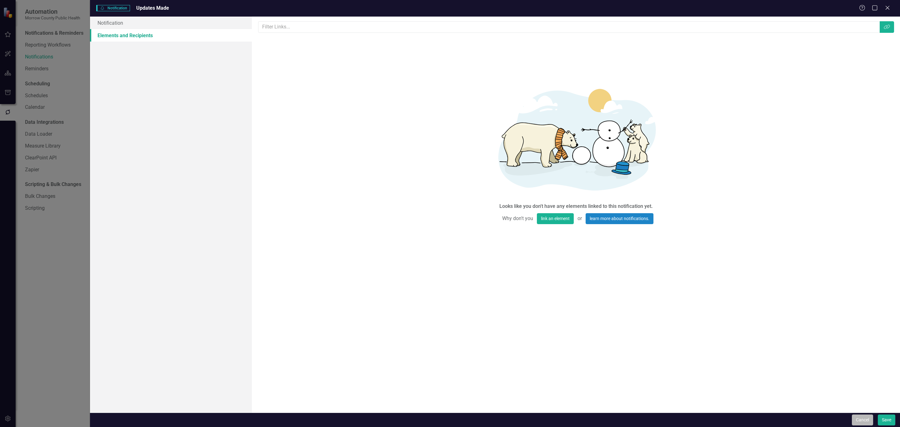
click at [855, 418] on button "Cancel" at bounding box center [862, 420] width 21 height 11
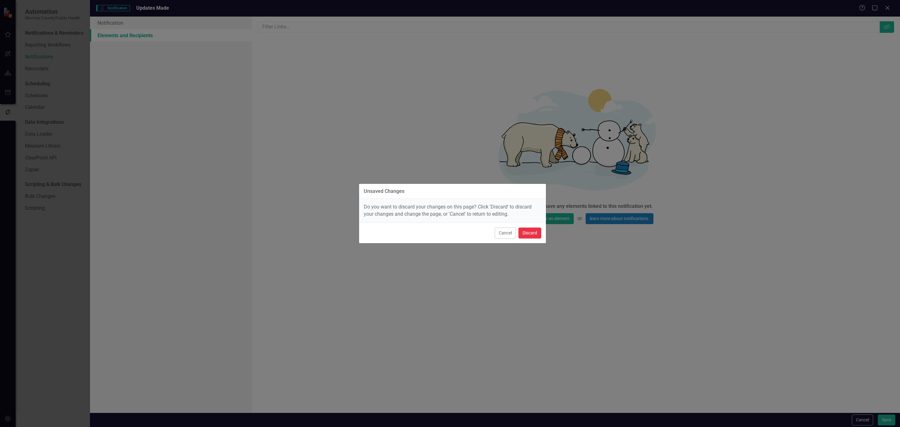
click at [524, 229] on button "Discard" at bounding box center [530, 233] width 23 height 11
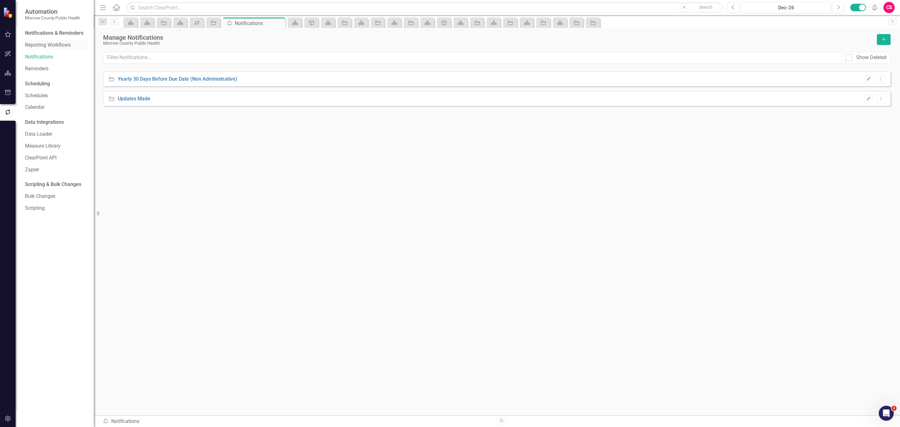
click at [54, 45] on link "Reporting Workflows" at bounding box center [56, 45] width 63 height 7
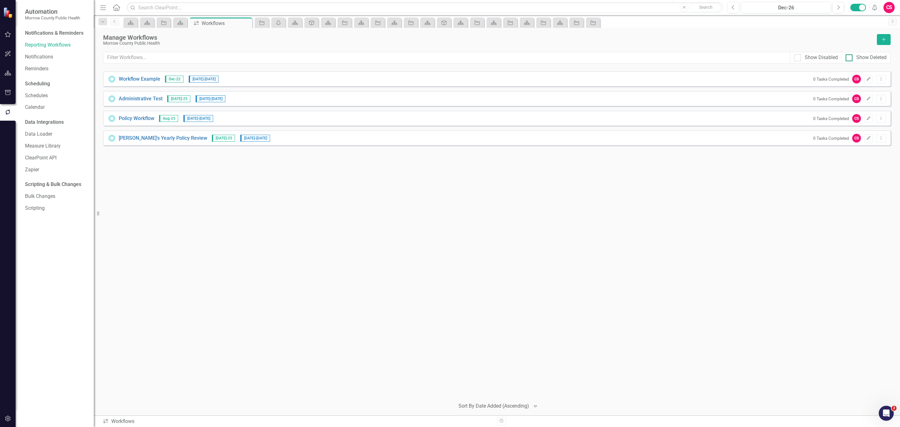
click at [851, 56] on div at bounding box center [849, 57] width 7 height 7
click at [850, 56] on input "Show Deleted" at bounding box center [848, 56] width 4 height 4
click at [851, 59] on div at bounding box center [849, 57] width 7 height 7
click at [850, 58] on input "Show Deleted" at bounding box center [848, 56] width 4 height 4
checkbox input "false"
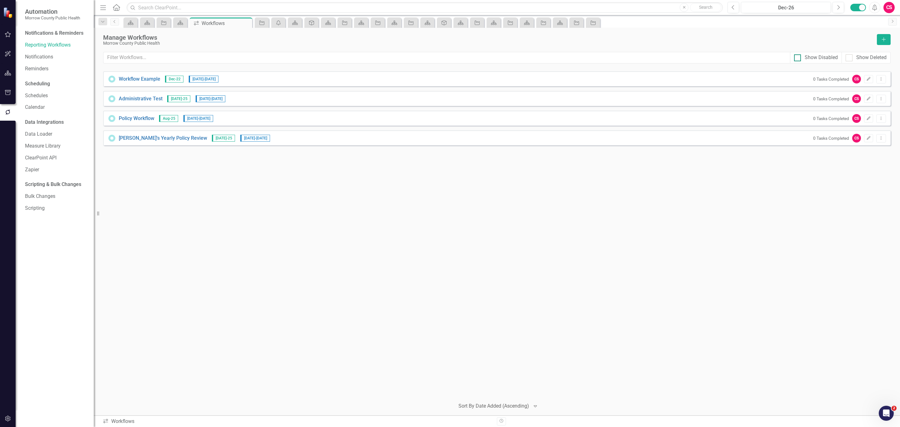
click at [815, 56] on div "Show Disabled" at bounding box center [821, 57] width 33 height 7
click at [799, 56] on input "Show Disabled" at bounding box center [796, 56] width 4 height 4
click at [815, 56] on div "Show Disabled" at bounding box center [821, 57] width 33 height 7
click at [799, 56] on input "Show Disabled" at bounding box center [796, 56] width 4 height 4
checkbox input "false"
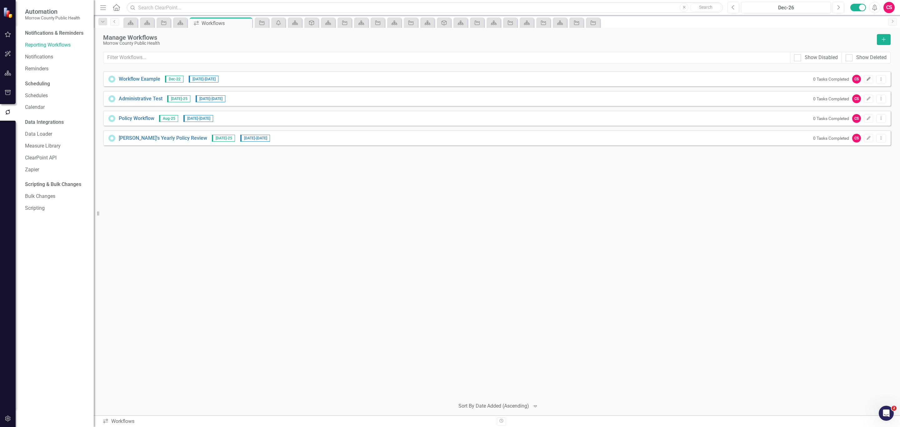
click at [869, 78] on icon "Edit" at bounding box center [869, 79] width 5 height 4
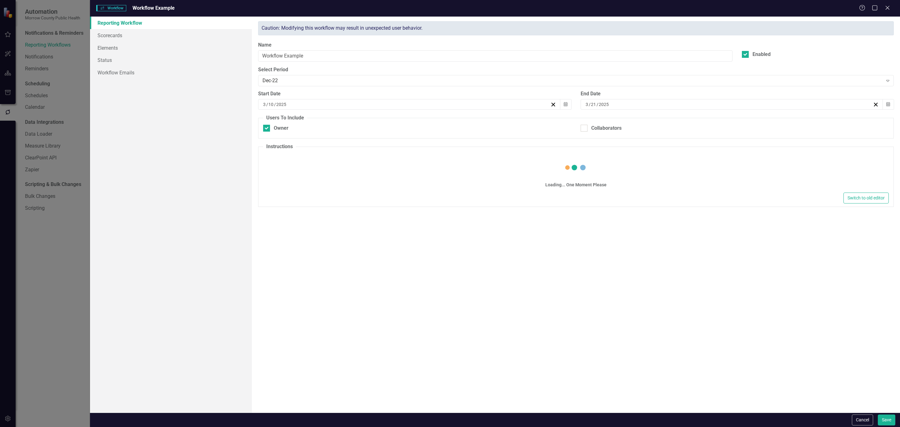
checkbox input "true"
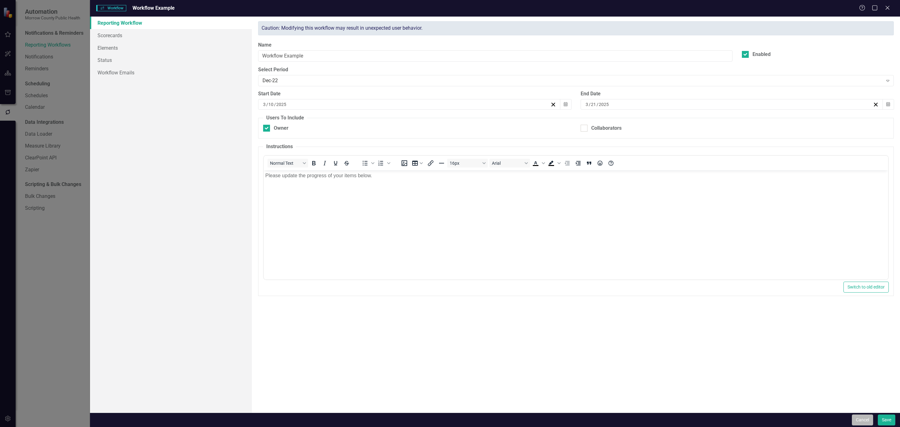
click at [856, 420] on button "Cancel" at bounding box center [862, 420] width 21 height 11
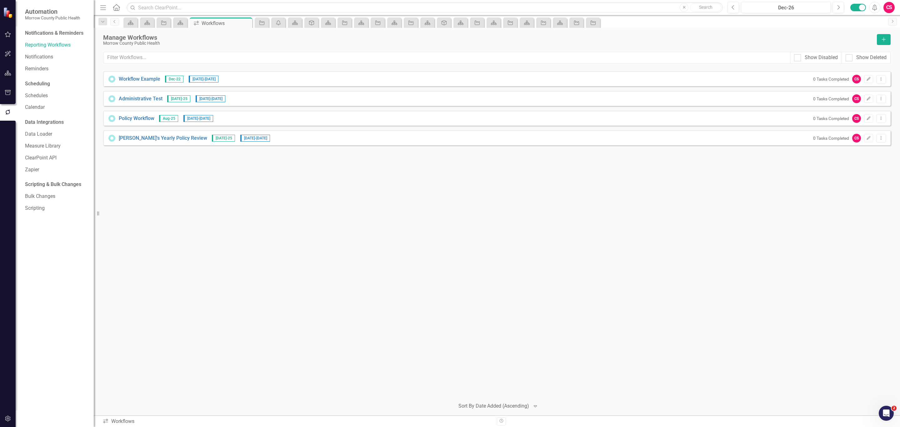
click at [133, 75] on div "Workflow Example Dec-22 3/10/25 - 3/21/25 0 Tasks Completed CS Edit Dropdown Me…" at bounding box center [497, 78] width 788 height 15
click at [134, 80] on link "Workflow Example" at bounding box center [140, 79] width 42 height 7
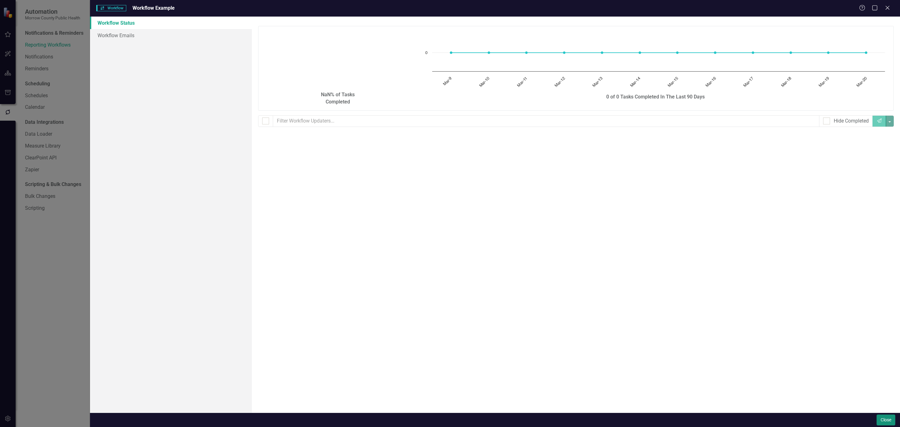
click at [886, 425] on button "Close" at bounding box center [886, 420] width 19 height 11
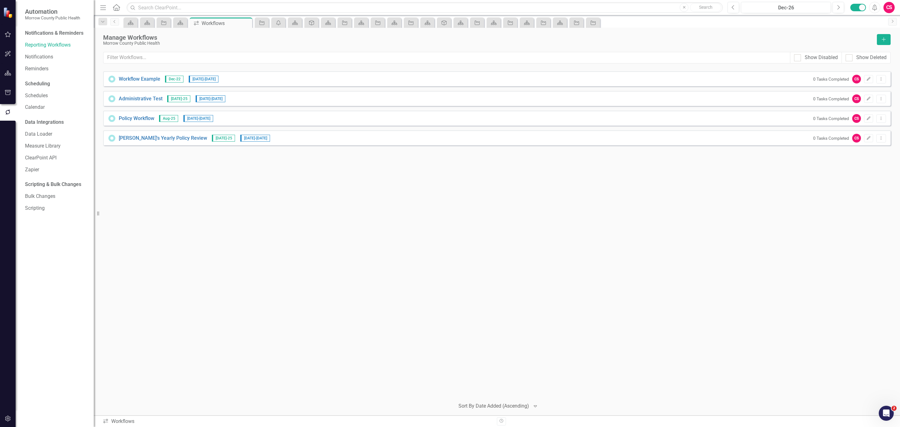
click at [873, 76] on div "0 Tasks Completed CS Edit Dropdown Menu" at bounding box center [848, 79] width 76 height 9
click at [868, 80] on icon "button" at bounding box center [869, 79] width 4 height 4
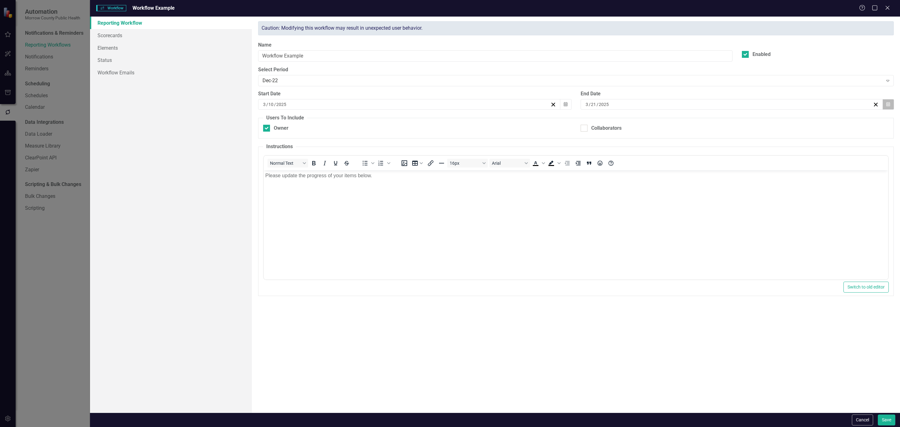
click at [888, 106] on icon "button" at bounding box center [889, 104] width 4 height 4
click at [769, 121] on button "›" at bounding box center [766, 121] width 14 height 14
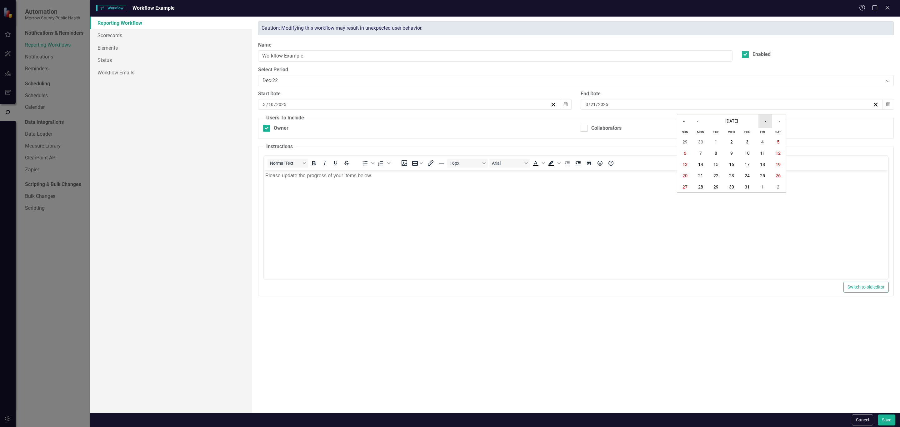
click at [769, 121] on button "›" at bounding box center [766, 121] width 14 height 14
click at [750, 173] on button "21" at bounding box center [748, 175] width 16 height 11
click at [887, 418] on button "Save" at bounding box center [887, 420] width 18 height 11
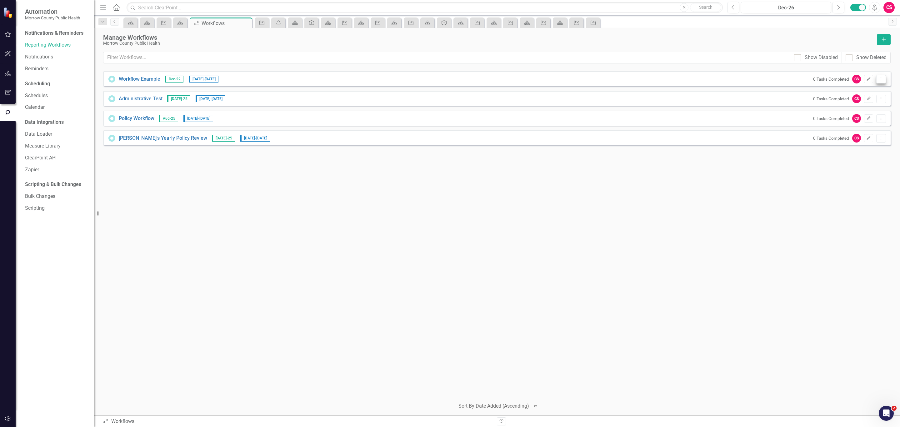
click at [883, 76] on button "Dropdown Menu" at bounding box center [882, 79] width 10 height 8
click at [849, 122] on link "Trash Delete Workflow" at bounding box center [857, 125] width 58 height 12
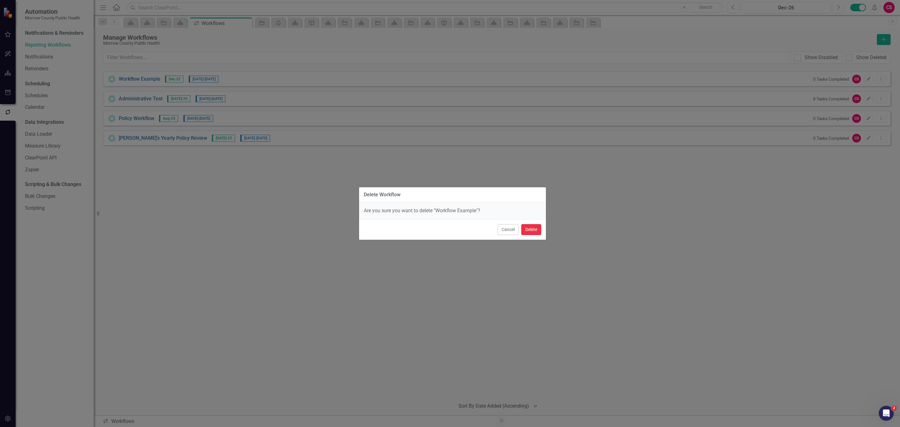
click at [531, 226] on button "Delete" at bounding box center [532, 229] width 20 height 11
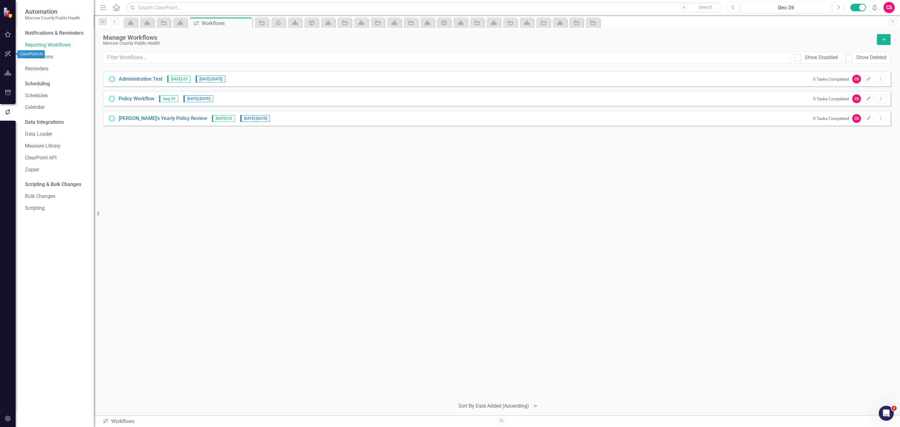
click at [9, 73] on icon "button" at bounding box center [8, 73] width 7 height 5
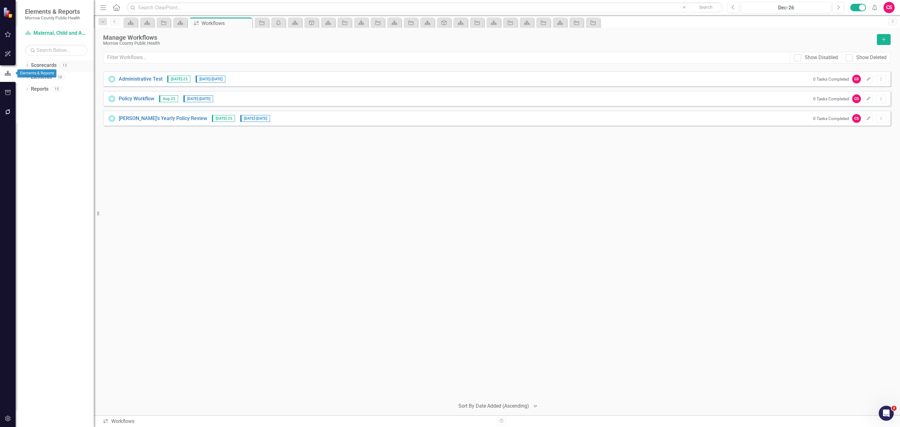
click at [49, 67] on link "Scorecards" at bounding box center [44, 65] width 26 height 7
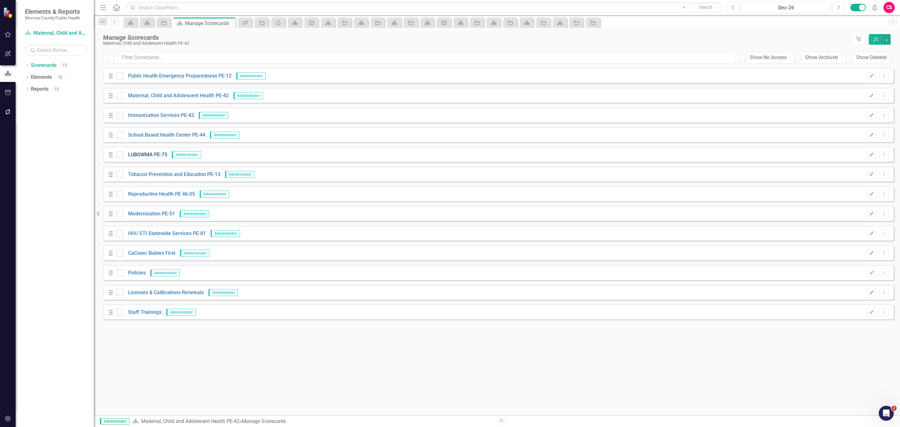
click at [150, 157] on link "LUBGWMA PE-75" at bounding box center [146, 154] width 44 height 7
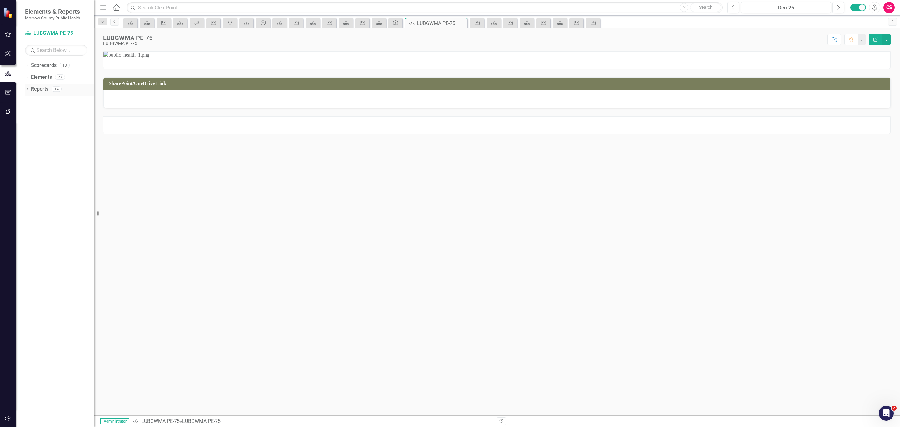
click at [45, 89] on link "Reports" at bounding box center [40, 89] width 18 height 7
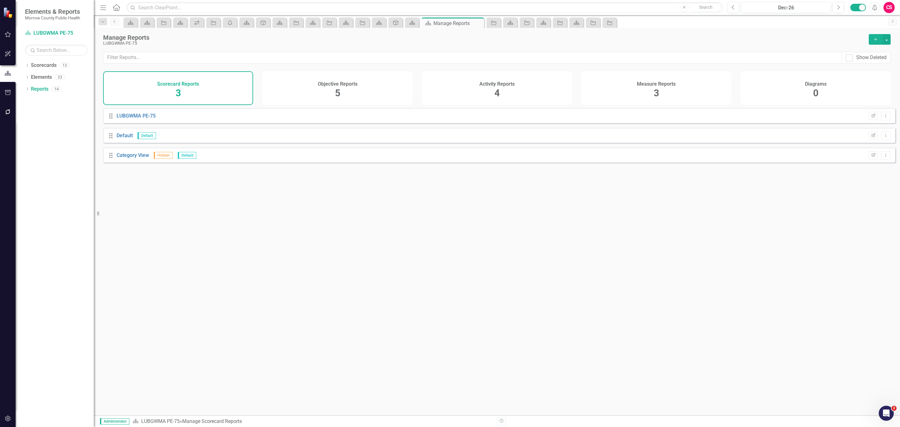
click at [505, 96] on div "Activity Reports 4" at bounding box center [497, 88] width 150 height 34
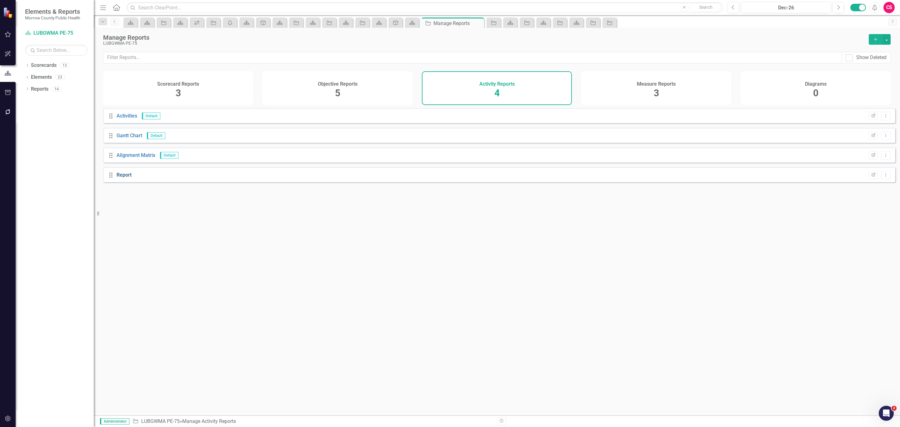
click at [120, 178] on link "Report" at bounding box center [124, 175] width 15 height 6
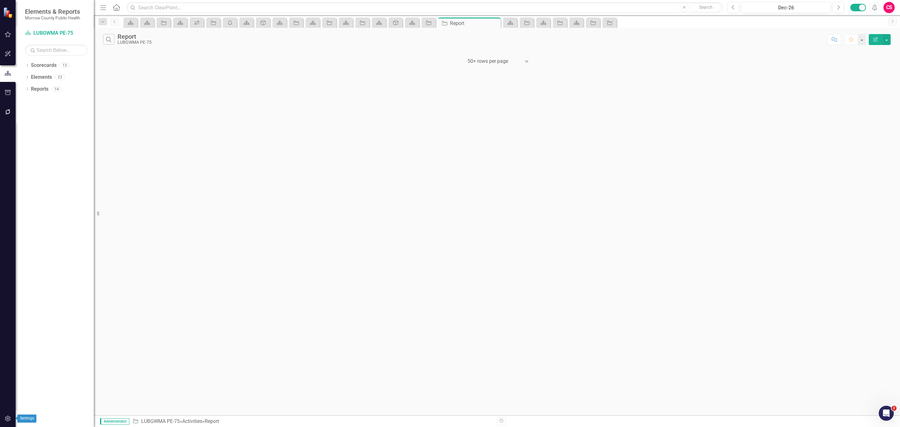
click at [2, 416] on button "button" at bounding box center [8, 418] width 14 height 13
click at [75, 91] on link "Reporting Frequencies" at bounding box center [56, 94] width 63 height 7
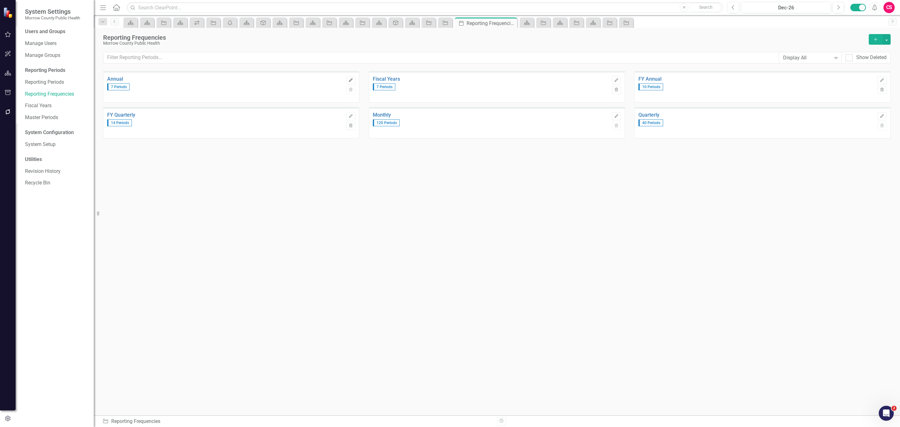
click at [349, 81] on icon "Edit" at bounding box center [351, 80] width 5 height 4
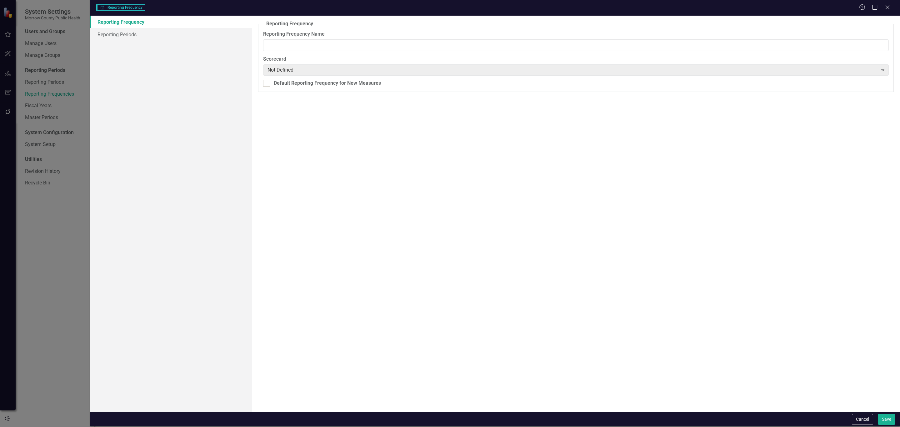
type input "Annual"
click at [185, 38] on link "Reporting Periods" at bounding box center [171, 34] width 162 height 13
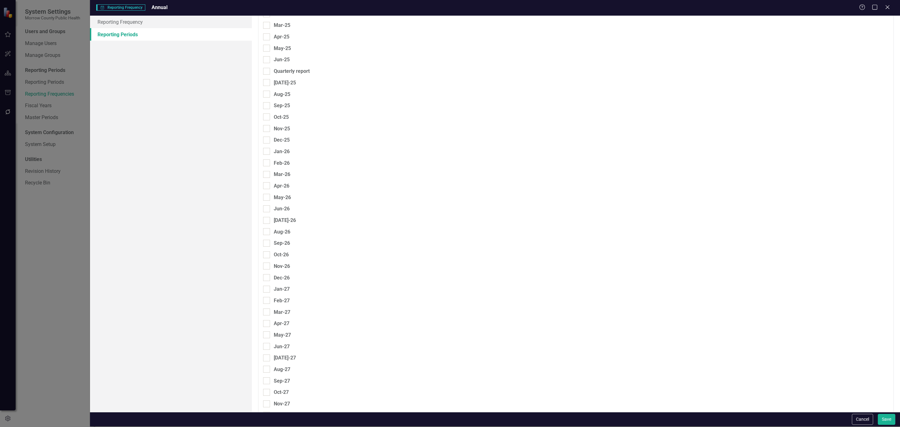
scroll to position [778, 0]
click at [267, 371] on div "Dec-25" at bounding box center [276, 375] width 27 height 8
click at [267, 371] on input "Dec-25" at bounding box center [265, 373] width 4 height 4
checkbox input "true"
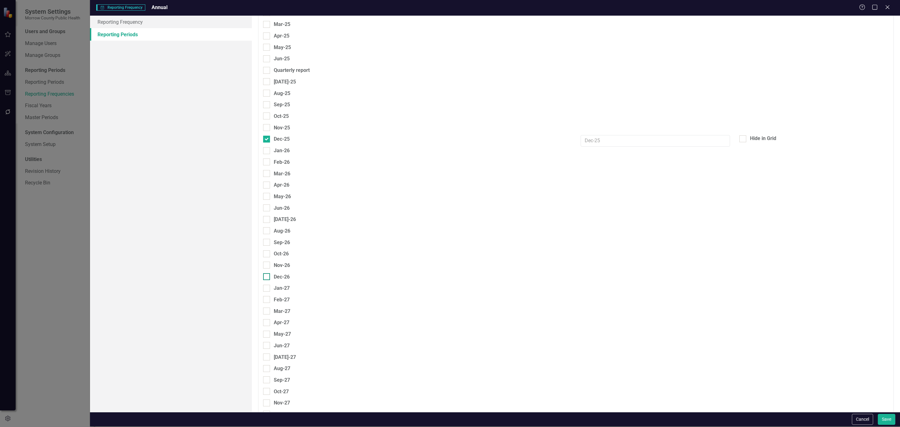
click at [266, 273] on input "Dec-26" at bounding box center [265, 275] width 4 height 4
checkbox input "true"
click at [269, 398] on div "Nov-27" at bounding box center [276, 402] width 27 height 9
click at [267, 411] on input "Dec-27" at bounding box center [265, 413] width 4 height 4
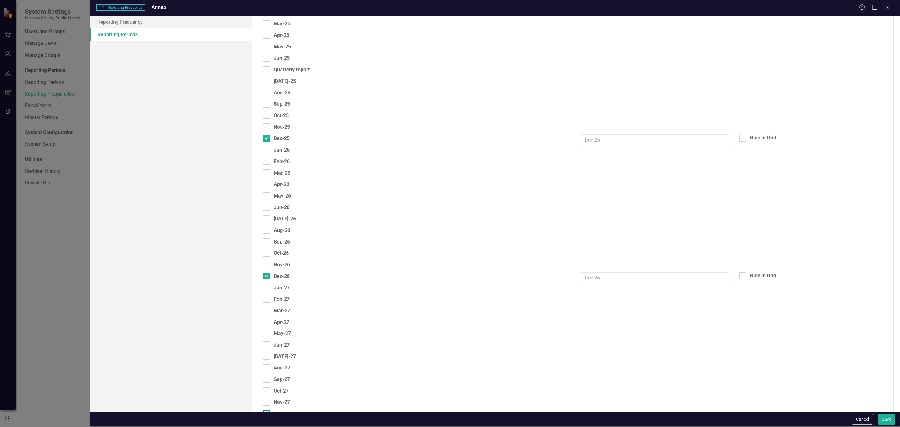
checkbox input "true"
click at [620, 369] on input "text" at bounding box center [655, 375] width 149 height 12
type input "2025"
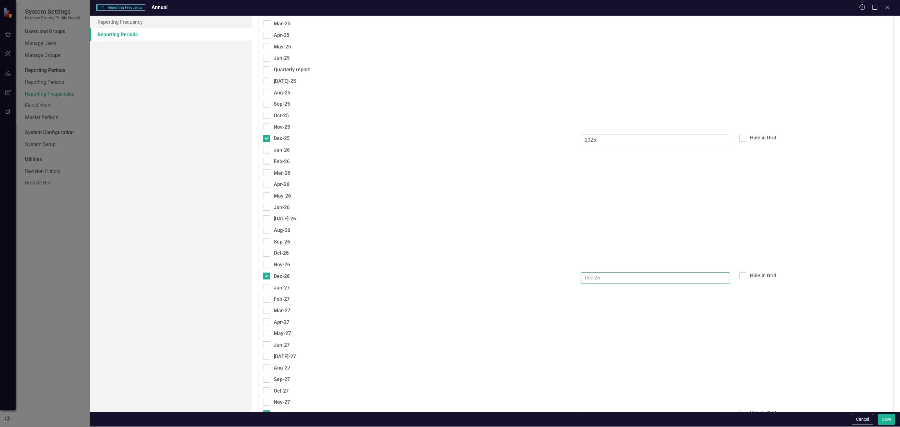
click at [612, 272] on input "text" at bounding box center [655, 278] width 149 height 12
type input "2026"
click at [635, 410] on input "text" at bounding box center [655, 416] width 149 height 12
type input "2027"
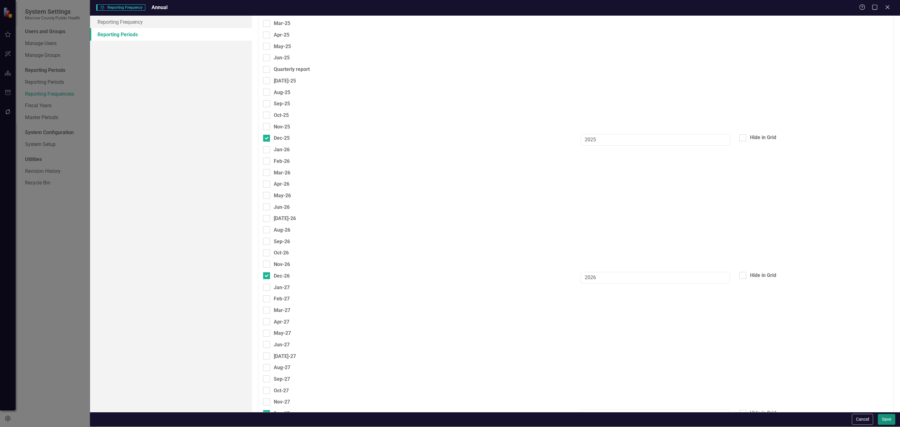
click at [885, 420] on button "Save" at bounding box center [887, 419] width 18 height 11
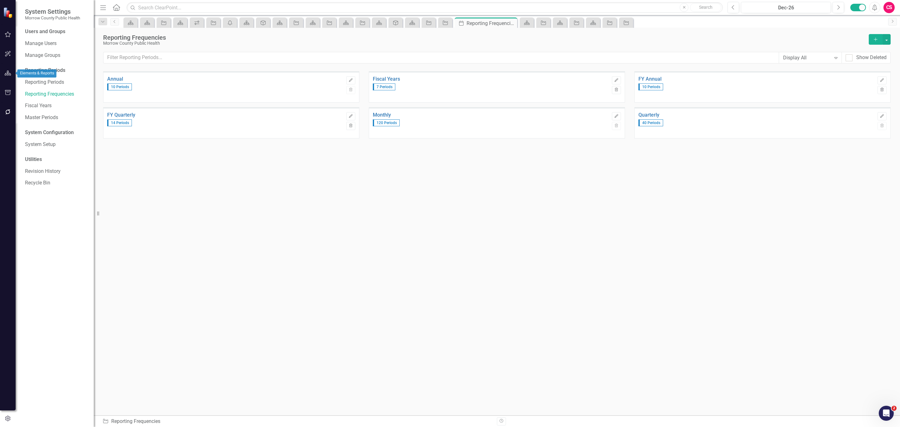
click at [10, 76] on button "button" at bounding box center [8, 73] width 14 height 13
click at [44, 64] on link "Scorecards" at bounding box center [44, 65] width 26 height 7
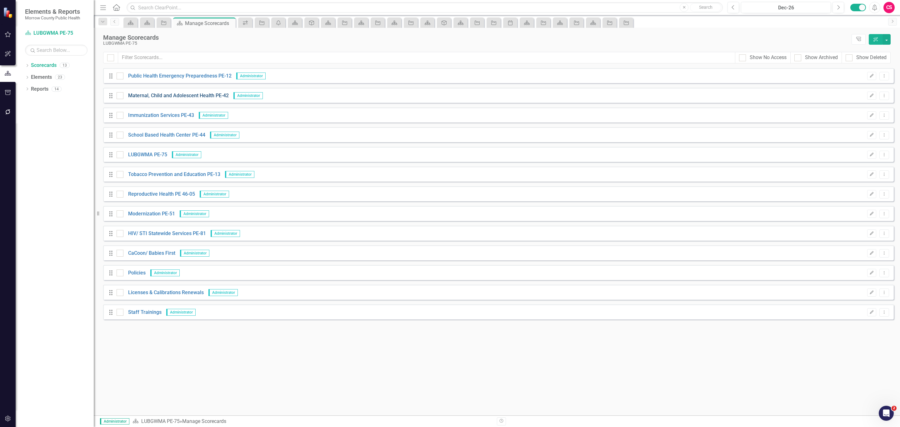
click at [150, 94] on link "Maternal, Child and Adolescent Health PE-42" at bounding box center [176, 95] width 105 height 7
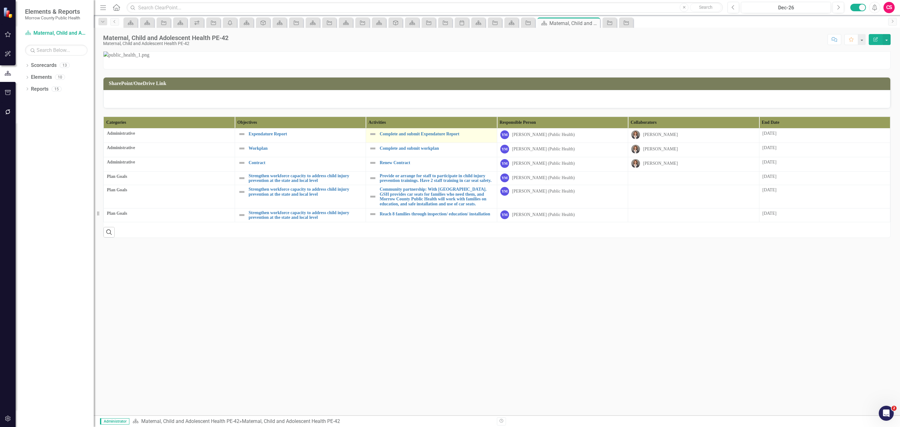
click at [416, 138] on div "Complete and submit Expendature Report" at bounding box center [431, 134] width 125 height 8
click at [419, 136] on link "Complete and submit Expendature Report" at bounding box center [437, 134] width 114 height 5
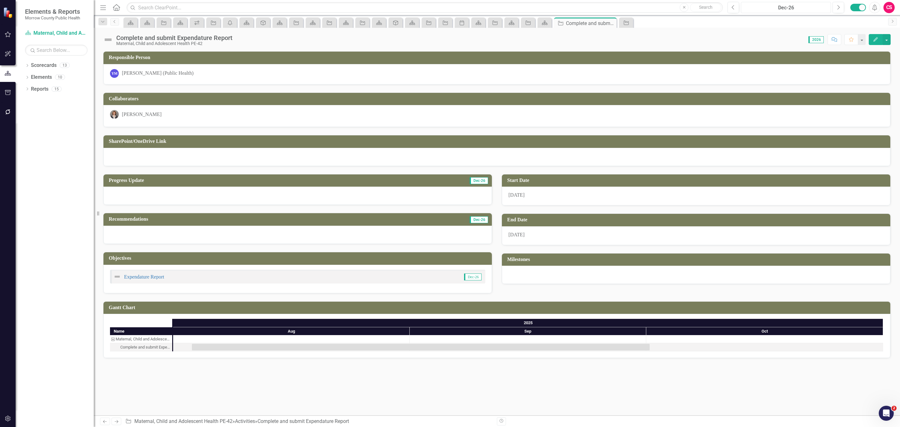
click at [788, 9] on div "Dec-26" at bounding box center [787, 8] width 86 height 8
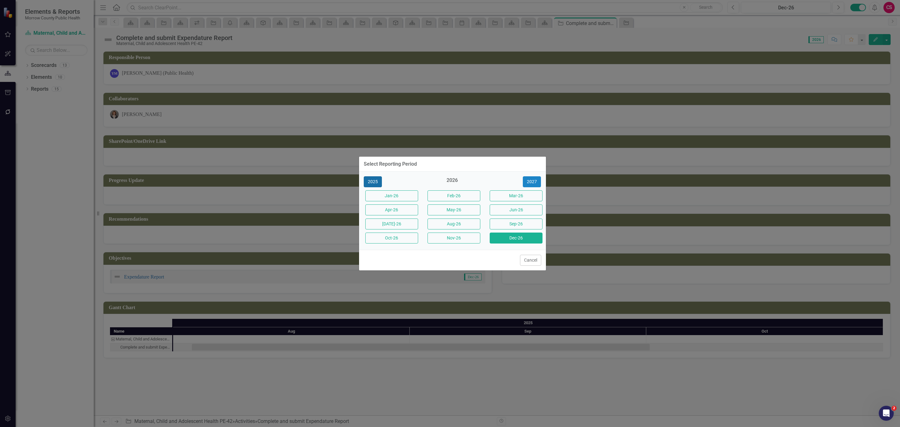
click at [376, 182] on button "2025" at bounding box center [373, 181] width 18 height 11
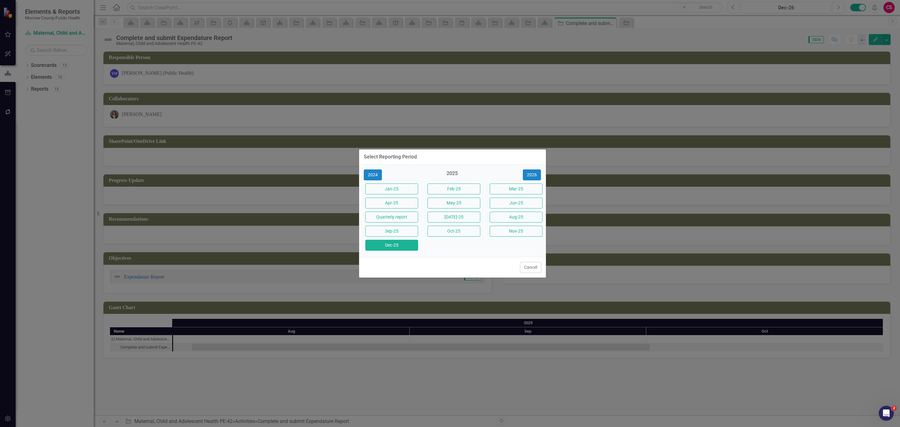
click at [404, 246] on button "Dec-25" at bounding box center [392, 245] width 53 height 11
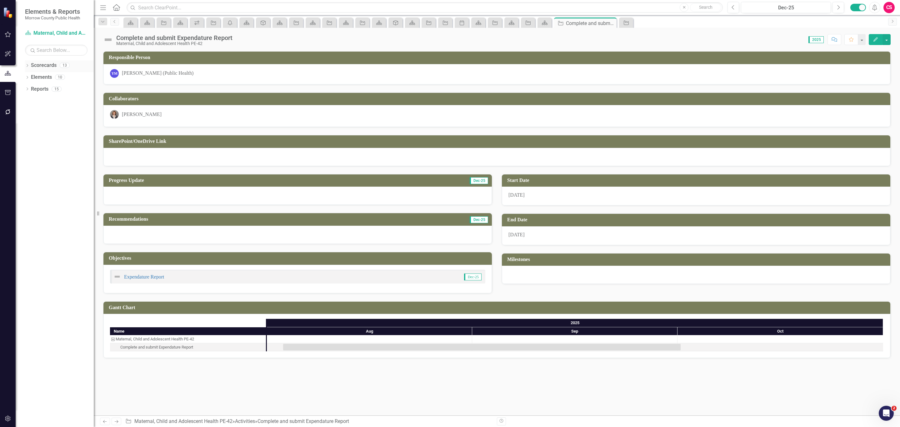
click at [46, 67] on link "Scorecards" at bounding box center [44, 65] width 26 height 7
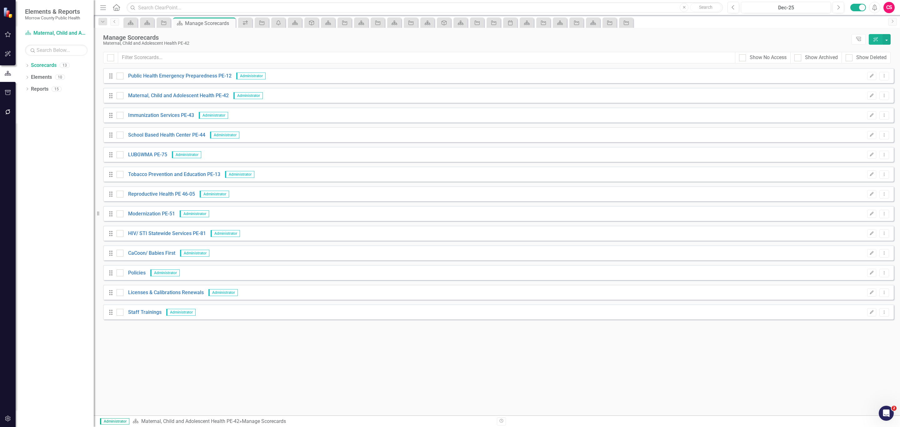
click at [8, 415] on button "button" at bounding box center [8, 418] width 14 height 13
click at [59, 97] on link "Reporting Frequencies" at bounding box center [56, 94] width 63 height 7
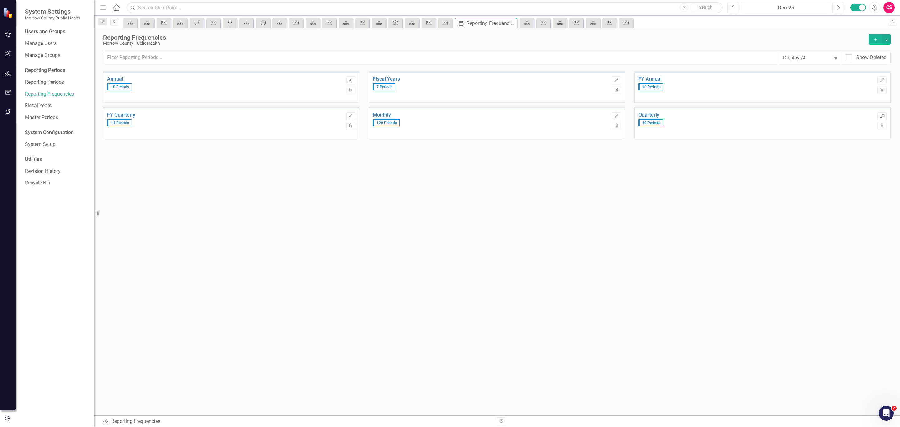
click at [880, 115] on icon "Edit" at bounding box center [882, 116] width 5 height 4
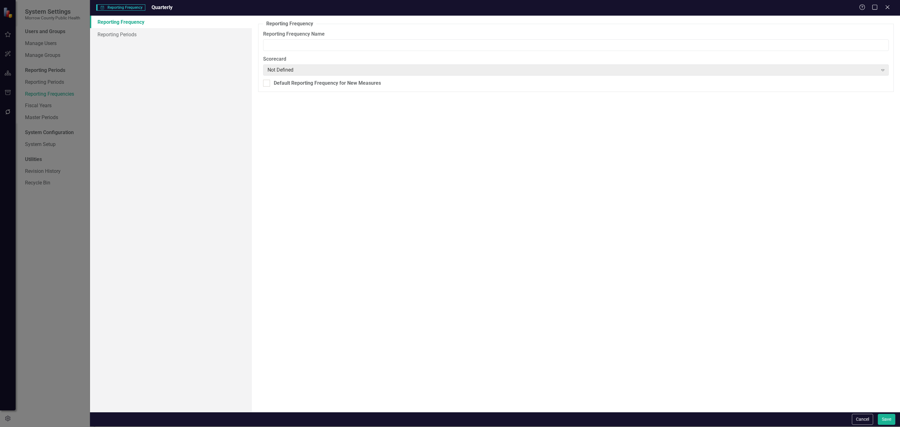
type input "Quarterly"
click at [140, 28] on link "Reporting Periods" at bounding box center [171, 34] width 162 height 13
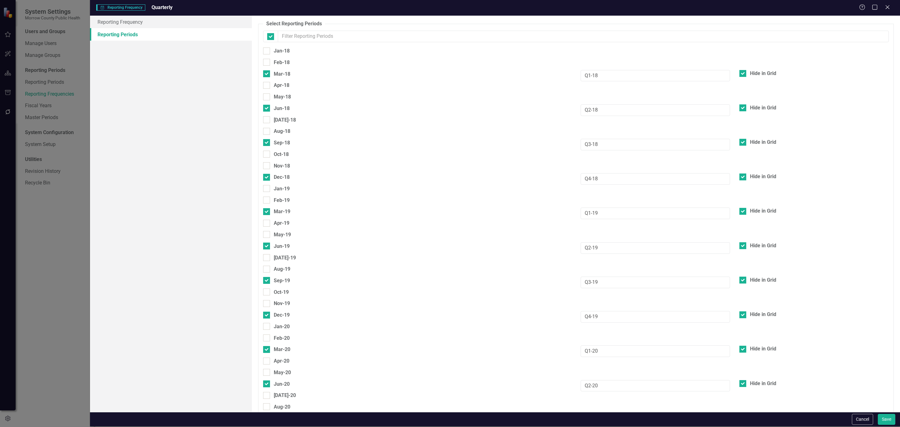
checkbox input "false"
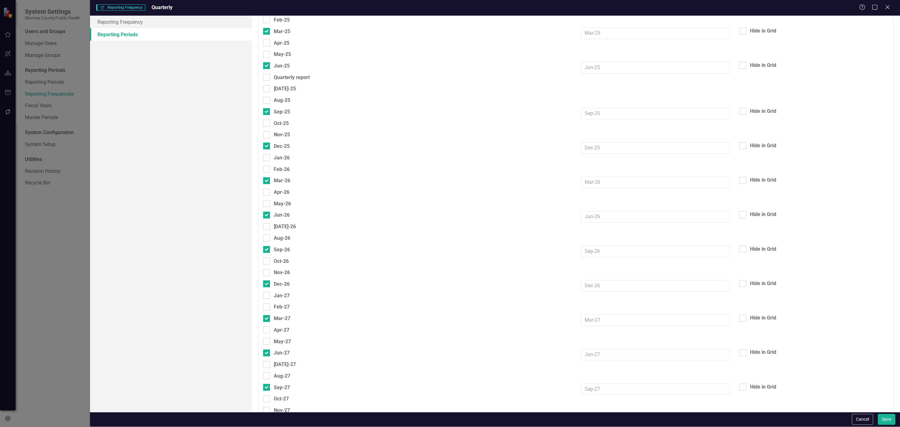
scroll to position [1030, 0]
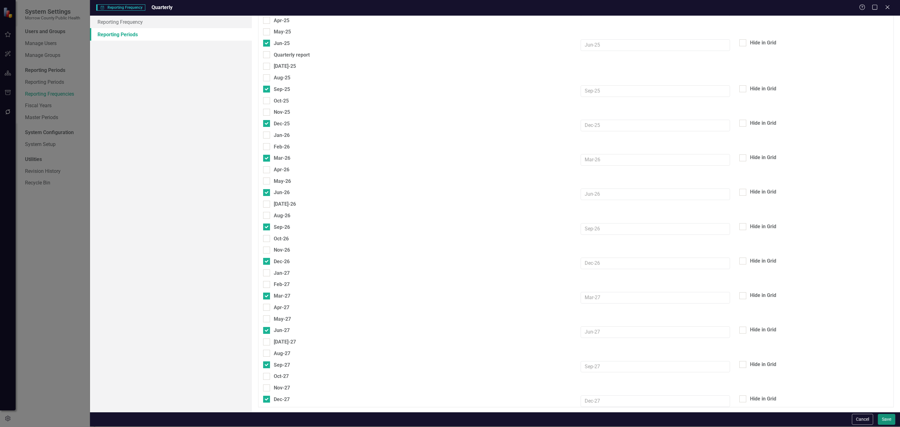
click at [883, 418] on button "Save" at bounding box center [887, 419] width 18 height 11
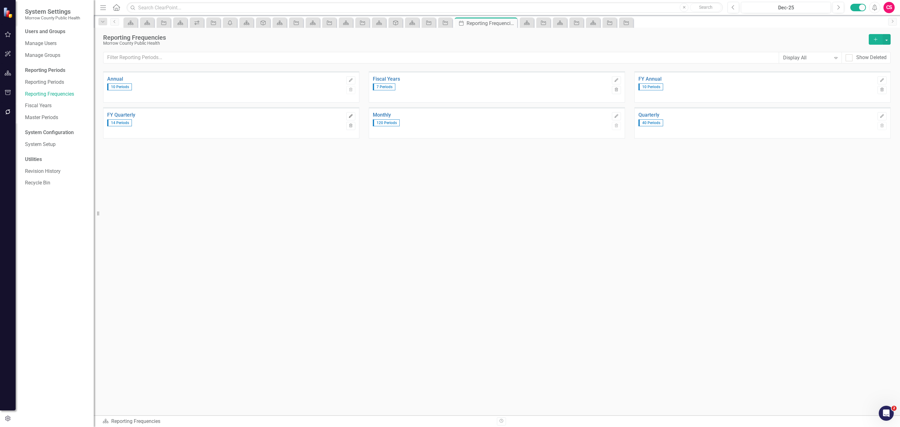
click at [351, 113] on button "Edit" at bounding box center [350, 116] width 9 height 8
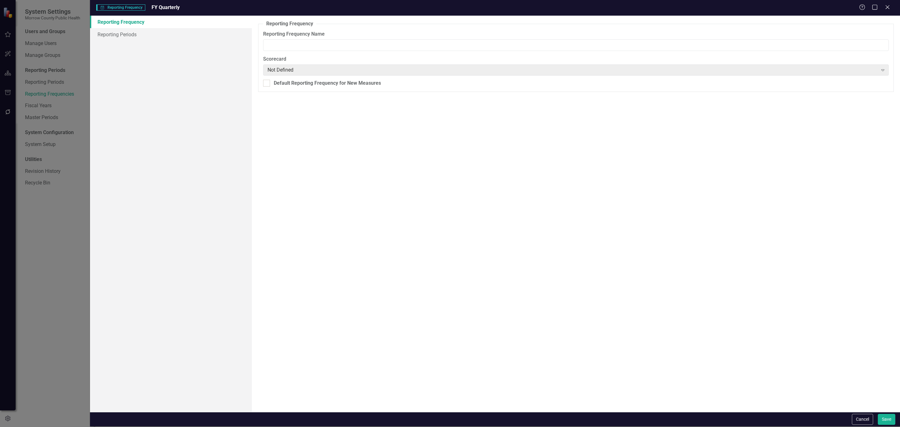
type input "FY Quarterly"
click at [147, 34] on link "Reporting Periods" at bounding box center [171, 34] width 162 height 13
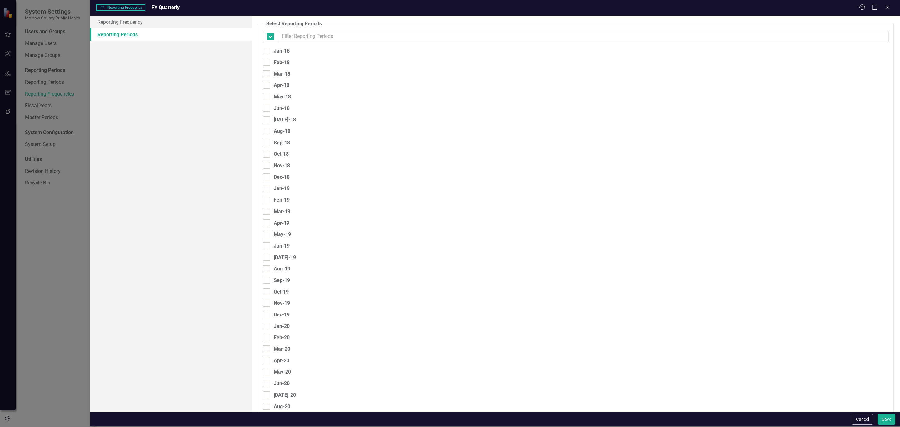
checkbox input "false"
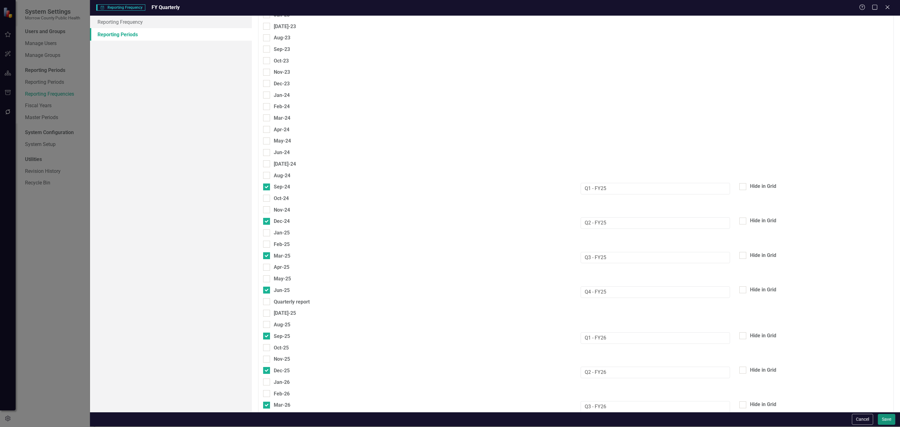
click at [885, 416] on button "Save" at bounding box center [887, 419] width 18 height 11
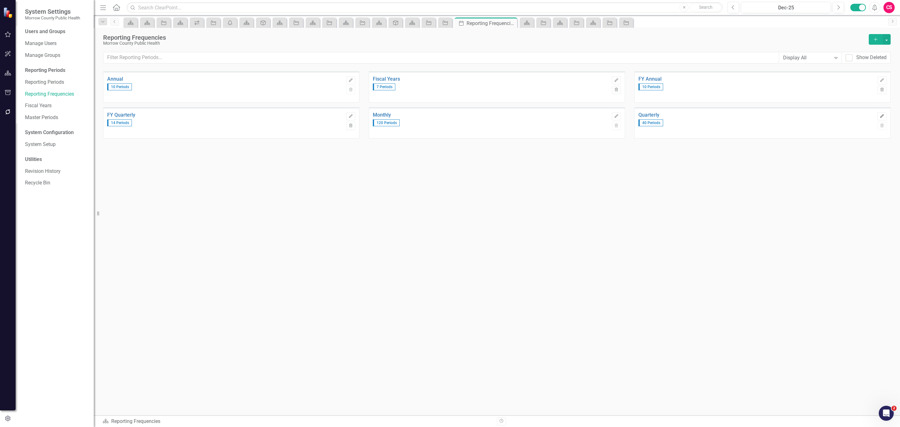
click at [878, 117] on button "Edit" at bounding box center [882, 116] width 9 height 8
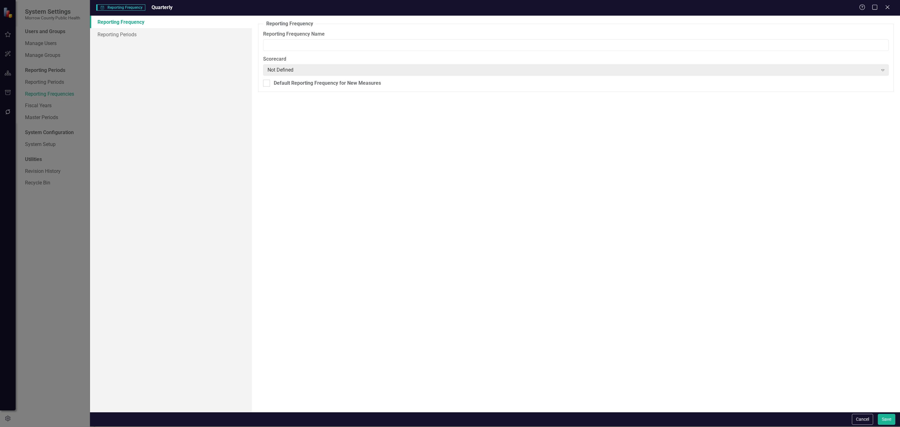
type input "Quarterly"
click at [115, 28] on link "Reporting Periods" at bounding box center [171, 34] width 162 height 13
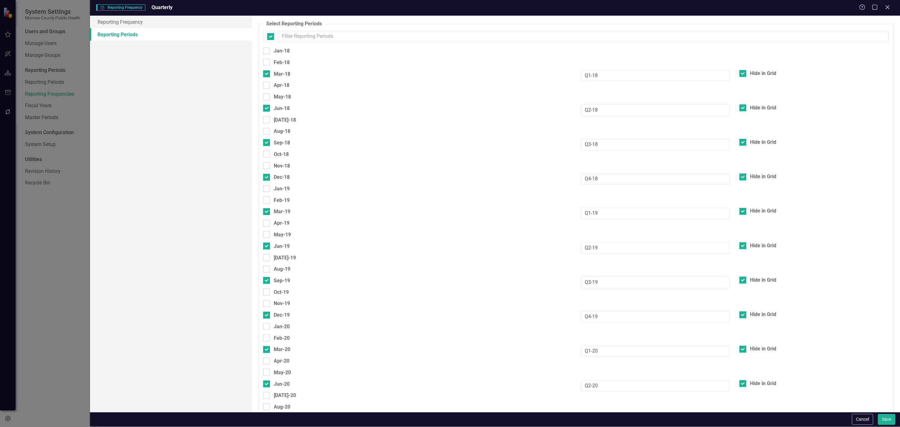
checkbox input "false"
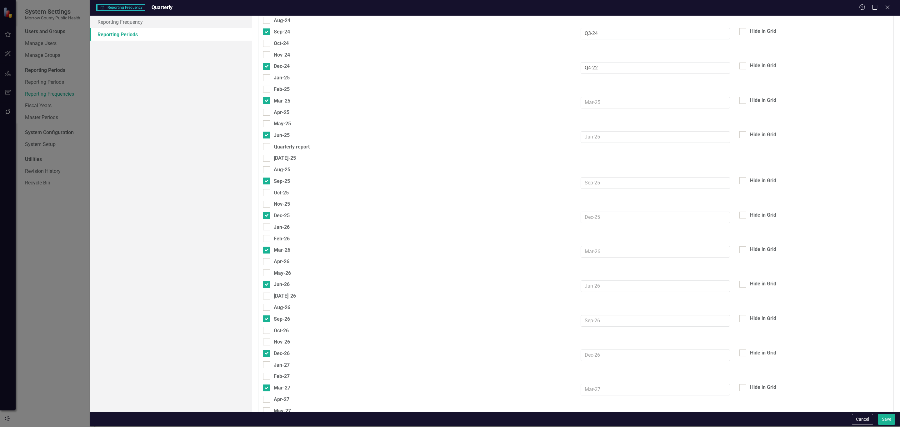
scroll to position [1030, 0]
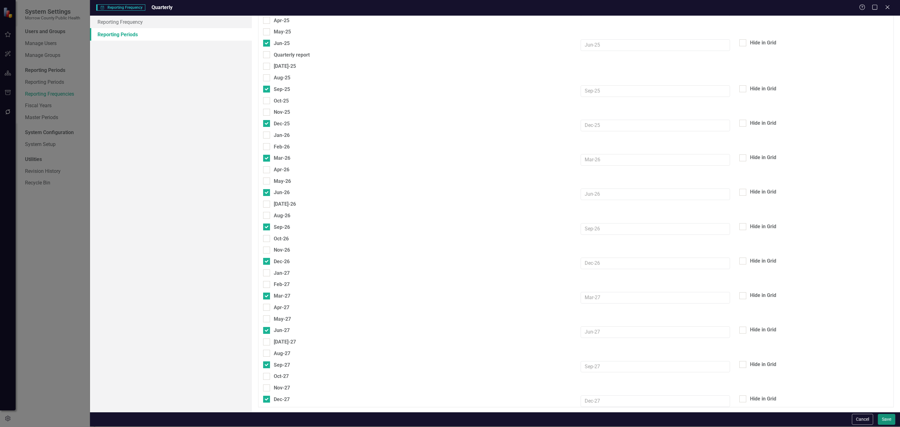
click at [884, 417] on button "Save" at bounding box center [887, 419] width 18 height 11
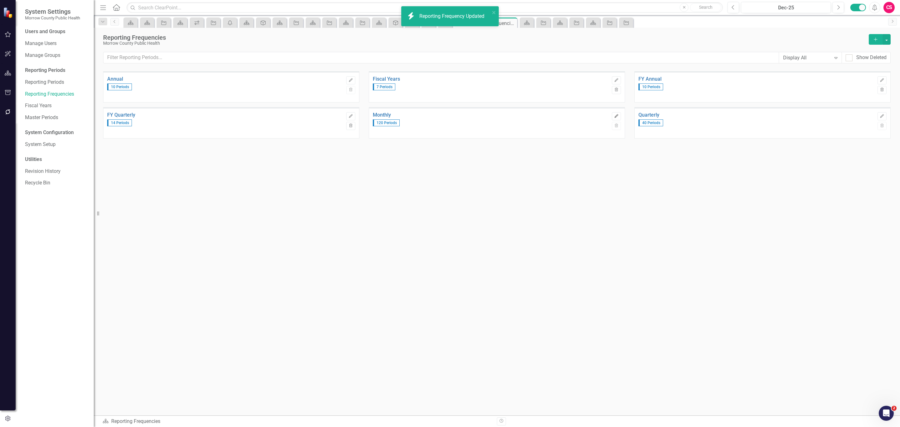
click at [613, 117] on button "Edit" at bounding box center [616, 116] width 9 height 8
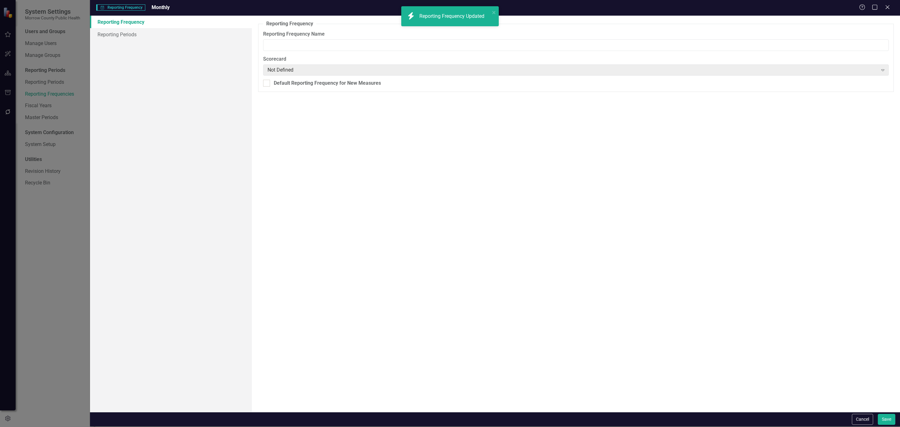
type input "Monthly"
click at [149, 37] on link "Reporting Periods" at bounding box center [171, 34] width 162 height 13
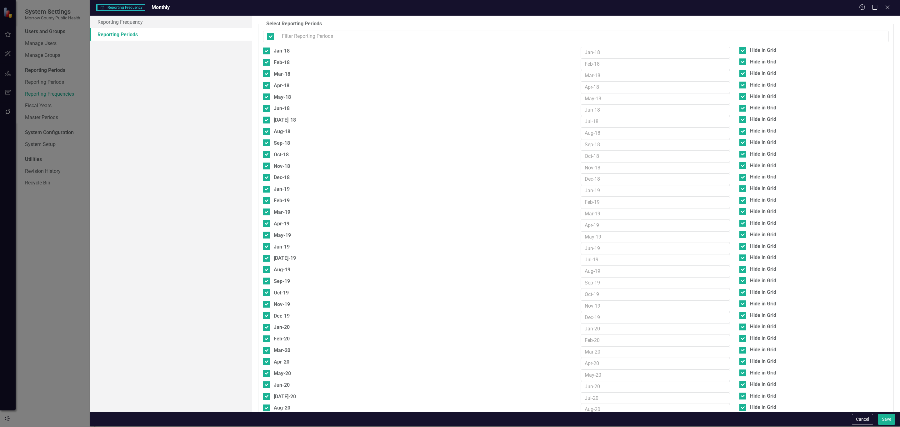
checkbox input "false"
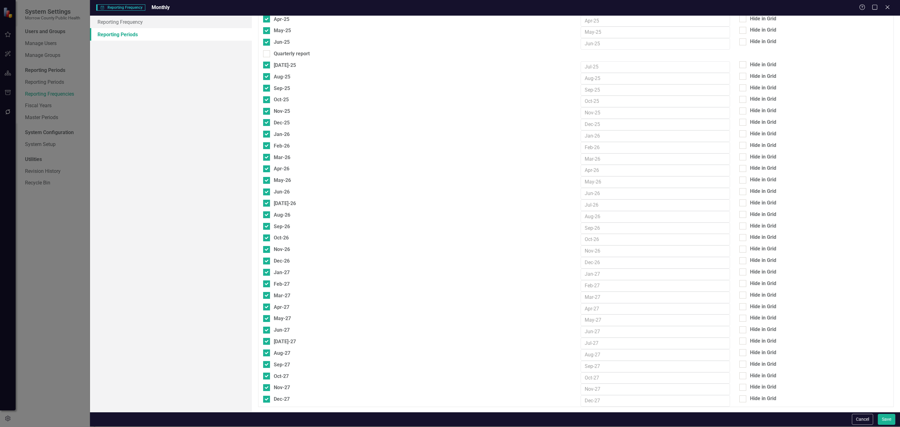
scroll to position [1071, 0]
click at [891, 416] on button "Save" at bounding box center [887, 419] width 18 height 11
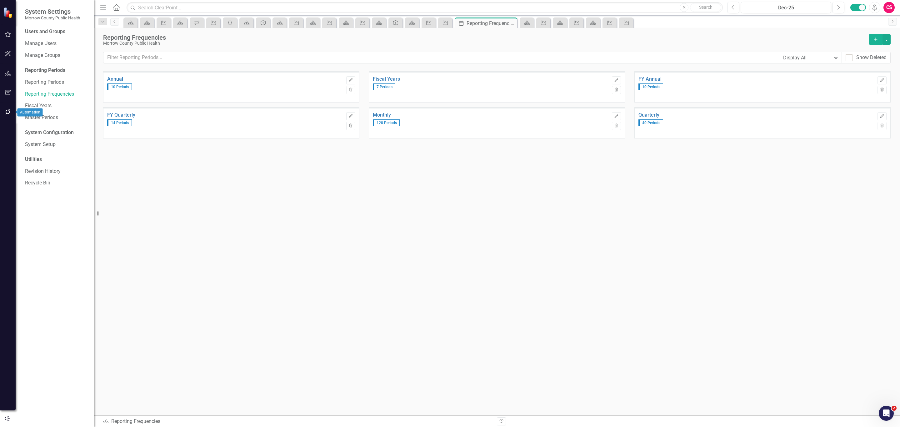
click at [9, 111] on icon "button" at bounding box center [7, 111] width 5 height 5
click at [45, 52] on div "Notifications" at bounding box center [56, 57] width 63 height 10
click at [48, 56] on link "Notifications" at bounding box center [56, 56] width 63 height 7
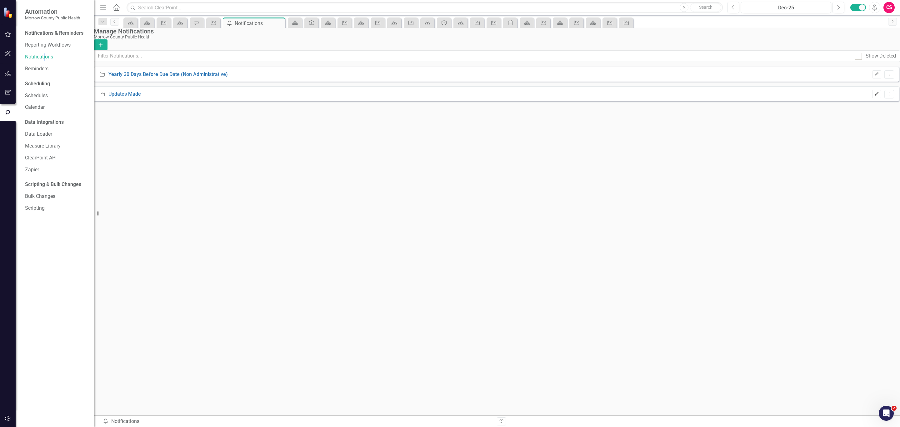
click at [875, 96] on icon "button" at bounding box center [877, 94] width 4 height 4
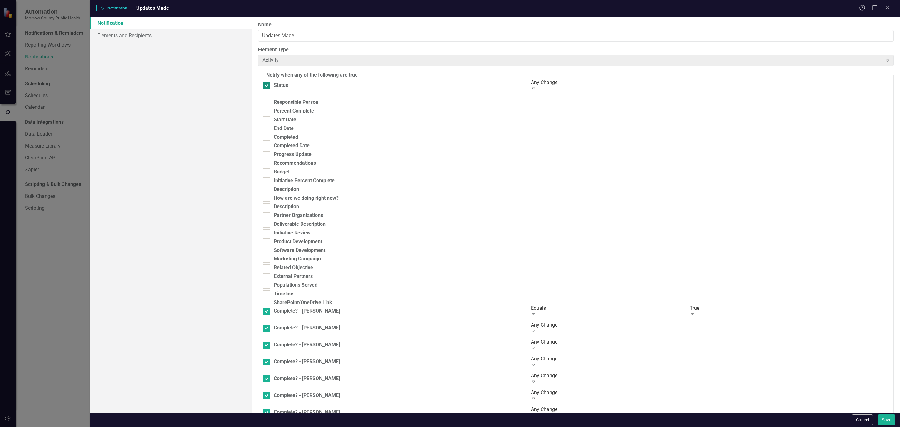
click at [270, 89] on div at bounding box center [266, 85] width 7 height 7
click at [267, 86] on input "Status" at bounding box center [265, 84] width 4 height 4
checkbox input "false"
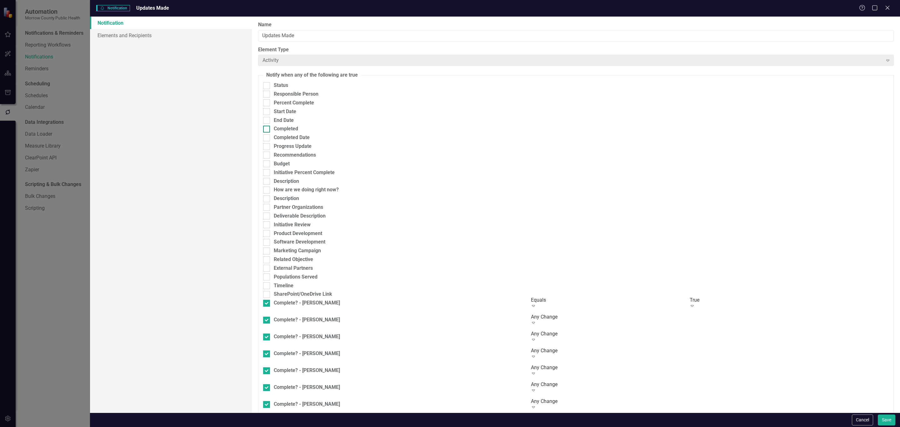
click at [270, 133] on div "Completed" at bounding box center [390, 128] width 255 height 7
click at [267, 130] on input "Completed" at bounding box center [265, 128] width 4 height 4
checkbox input "true"
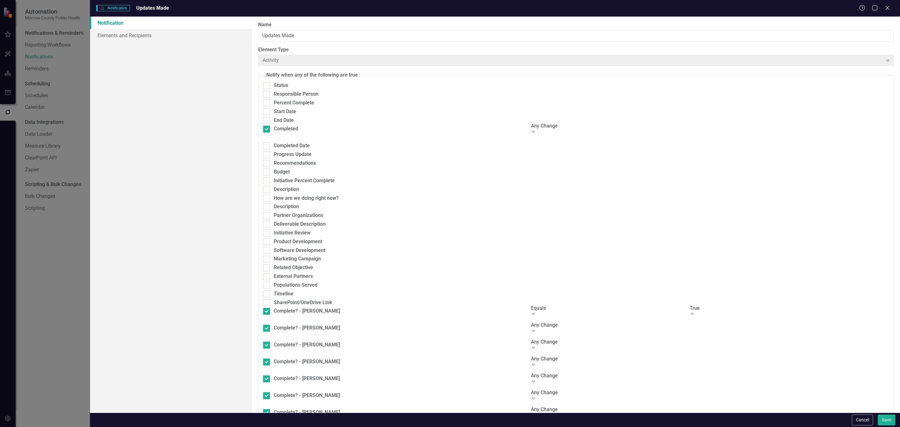
click at [553, 130] on div "Any Change" at bounding box center [604, 126] width 147 height 7
click at [713, 137] on div "Expand" at bounding box center [788, 130] width 202 height 11
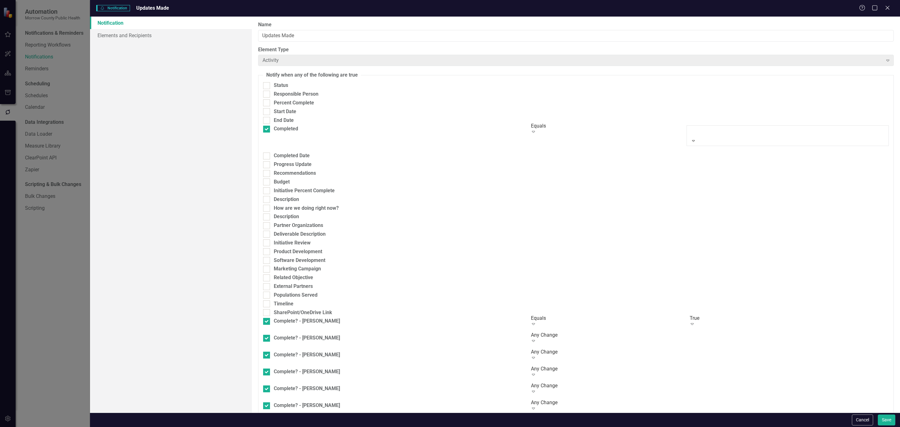
click at [710, 427] on div "True" at bounding box center [450, 430] width 900 height 7
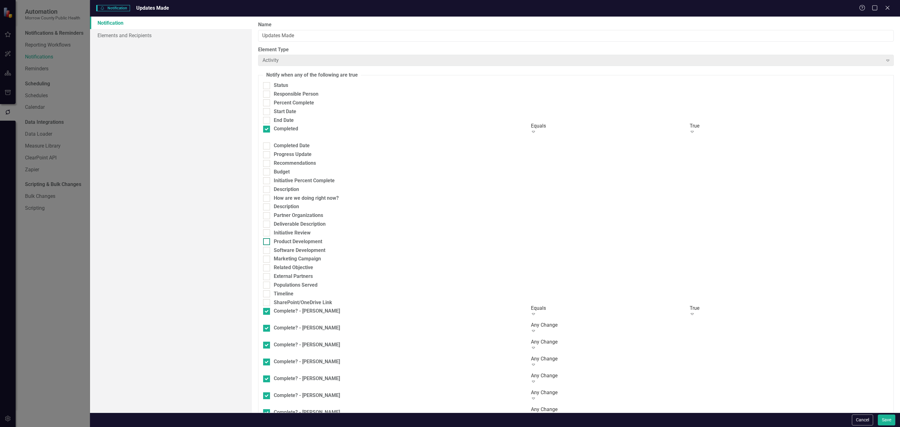
scroll to position [76, 0]
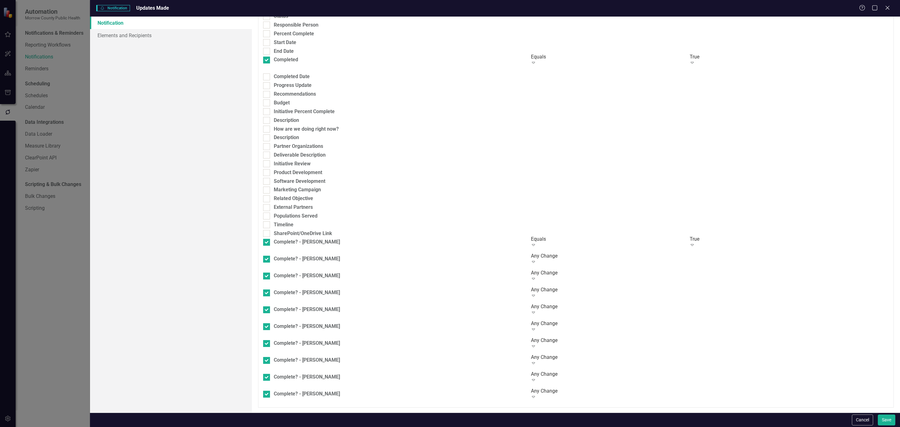
click at [268, 255] on div "Complete? - [PERSON_NAME] Equals Expand True Expand" at bounding box center [576, 247] width 635 height 17
click at [267, 243] on input "Complete? - [PERSON_NAME]" at bounding box center [265, 241] width 4 height 4
checkbox input "false"
click at [265, 260] on input "Complete? - [PERSON_NAME]" at bounding box center [265, 258] width 4 height 4
checkbox input "false"
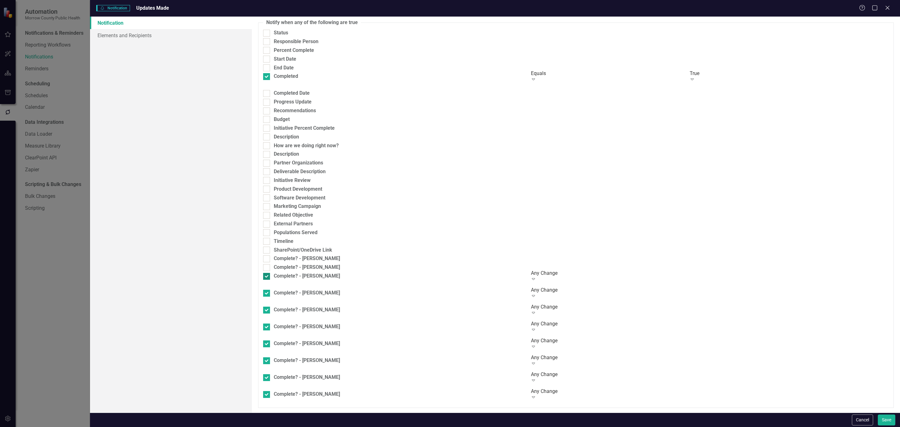
click at [269, 290] on div "Complete? - [PERSON_NAME] Any Change Expand Expand" at bounding box center [576, 281] width 635 height 17
click at [267, 280] on div at bounding box center [266, 276] width 7 height 7
click at [267, 277] on input "Complete? - [PERSON_NAME]" at bounding box center [265, 275] width 4 height 4
checkbox input "false"
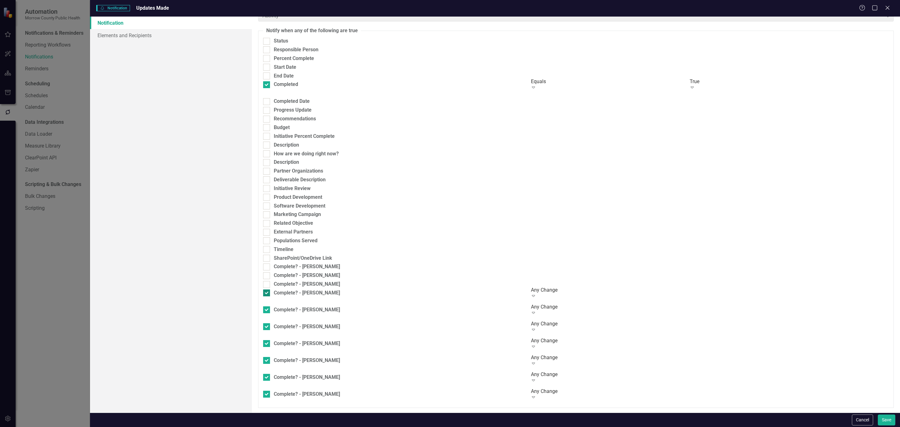
click at [269, 296] on div at bounding box center [266, 293] width 7 height 7
click at [267, 294] on input "Complete? - [PERSON_NAME]" at bounding box center [265, 292] width 4 height 4
checkbox input "false"
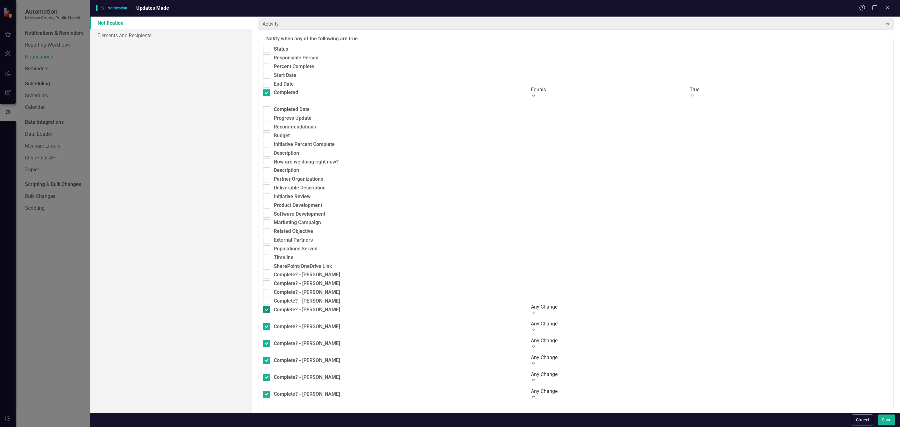
click at [270, 313] on div at bounding box center [266, 309] width 7 height 7
click at [267, 310] on input "Complete? - [PERSON_NAME]" at bounding box center [265, 308] width 4 height 4
checkbox input "false"
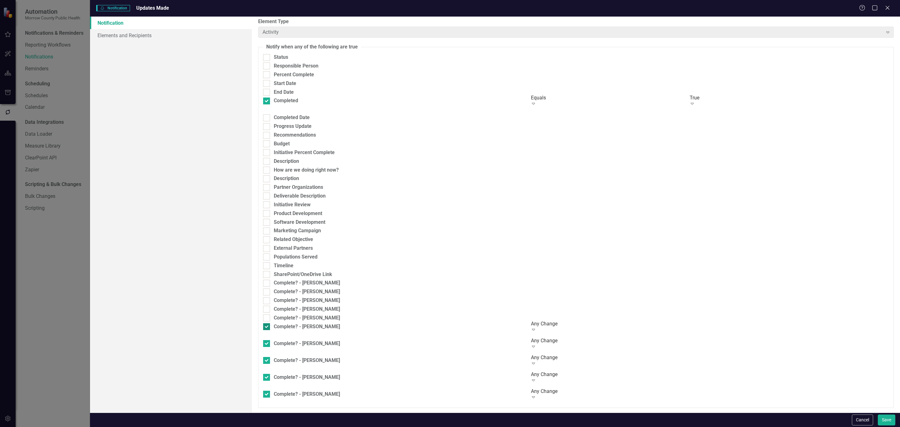
click at [266, 327] on input "Complete? - [PERSON_NAME]" at bounding box center [265, 325] width 4 height 4
checkbox input "false"
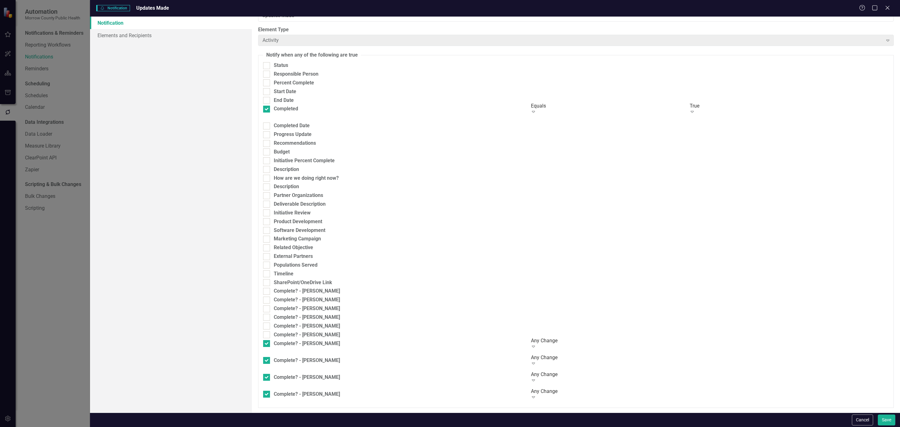
drag, startPoint x: 266, startPoint y: 359, endPoint x: 266, endPoint y: 366, distance: 6.9
click at [266, 344] on input "Complete? - [PERSON_NAME]" at bounding box center [265, 342] width 4 height 4
checkbox input "false"
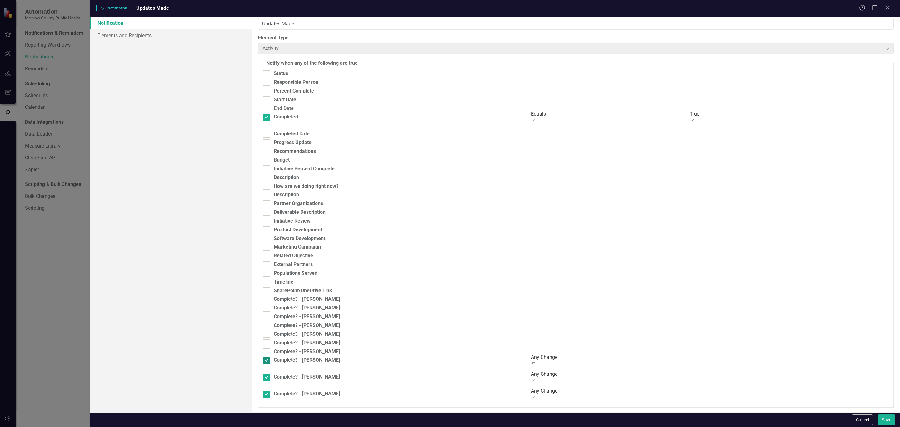
click at [266, 361] on input "Complete? - [PERSON_NAME]" at bounding box center [265, 359] width 4 height 4
checkbox input "false"
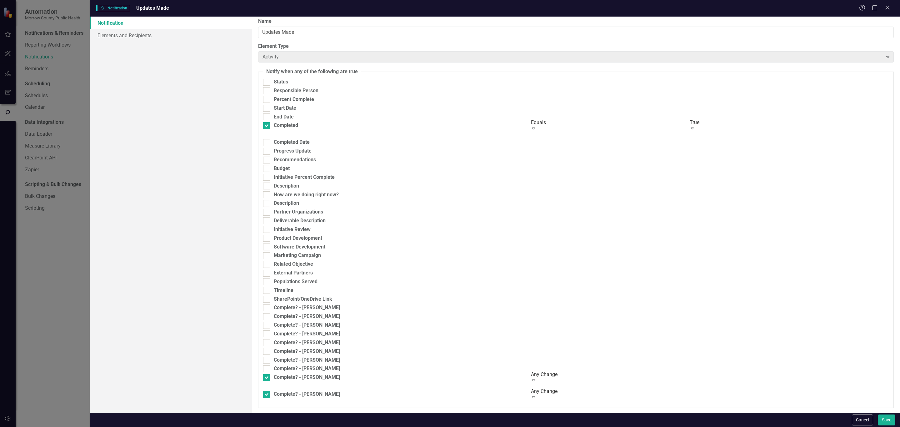
drag, startPoint x: 266, startPoint y: 384, endPoint x: 267, endPoint y: 390, distance: 6.3
click at [267, 378] on input "Complete? - [PERSON_NAME]" at bounding box center [265, 376] width 4 height 4
checkbox input "false"
click at [268, 393] on div at bounding box center [266, 389] width 7 height 7
click at [267, 390] on input "Complete? - [PERSON_NAME]" at bounding box center [265, 388] width 4 height 4
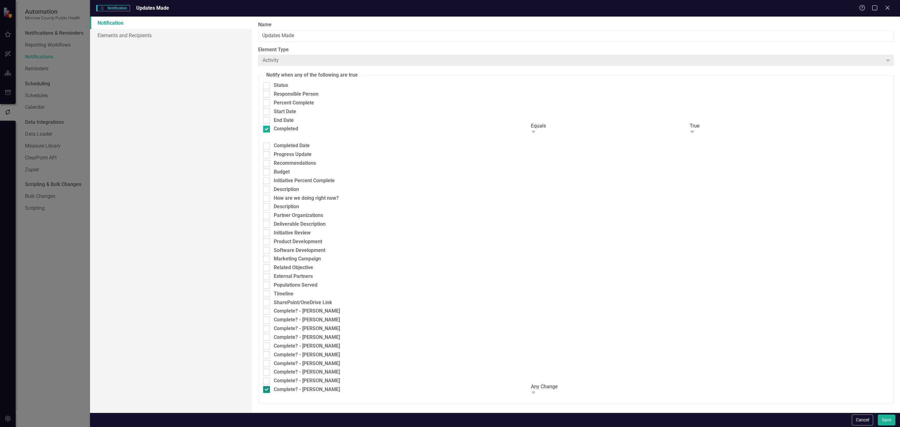
checkbox input "false"
click at [148, 33] on link "Elements and Recipients" at bounding box center [171, 35] width 162 height 13
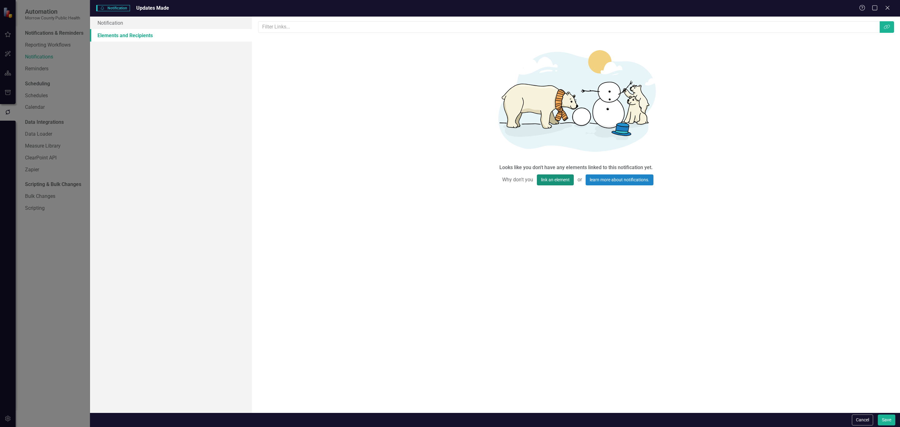
click at [567, 185] on button "link an element" at bounding box center [555, 179] width 37 height 11
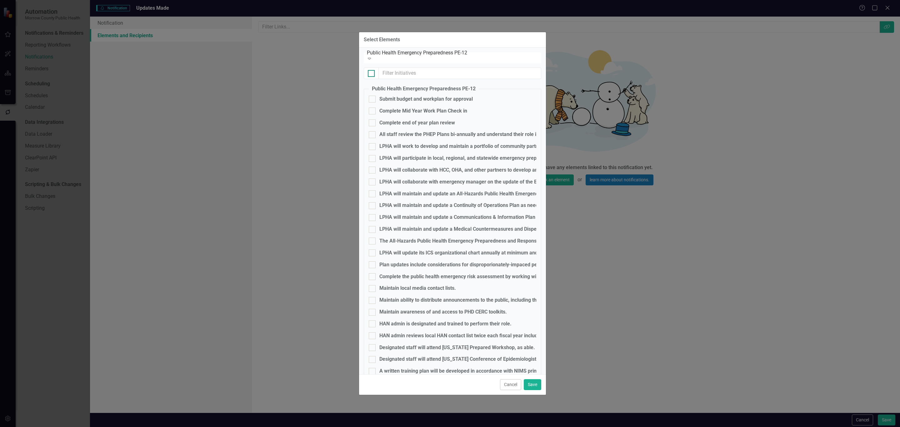
click at [373, 71] on div at bounding box center [371, 73] width 7 height 7
click at [372, 71] on input "checkbox" at bounding box center [370, 72] width 4 height 4
checkbox input "true"
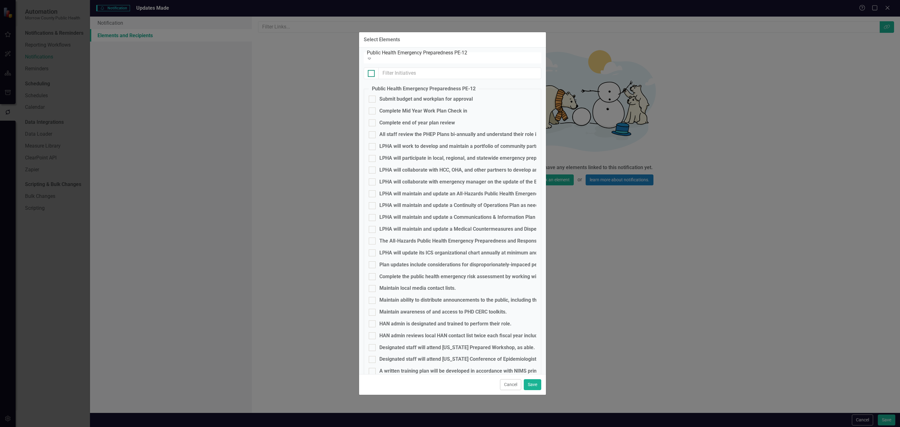
checkbox input "true"
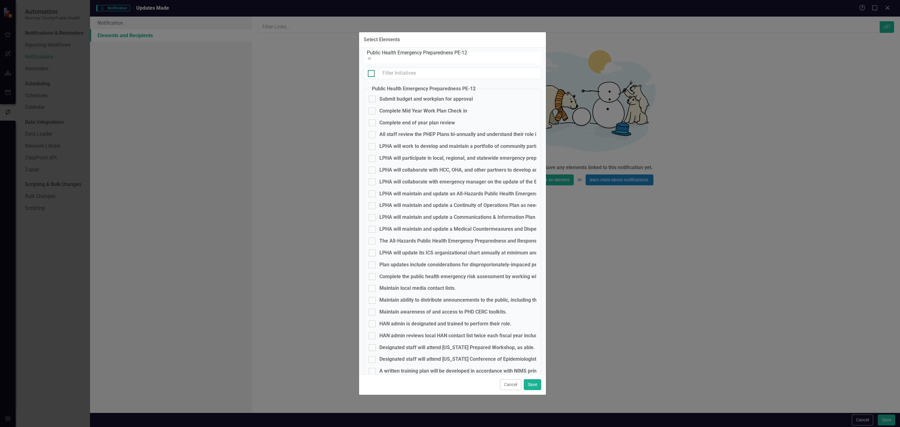
checkbox input "true"
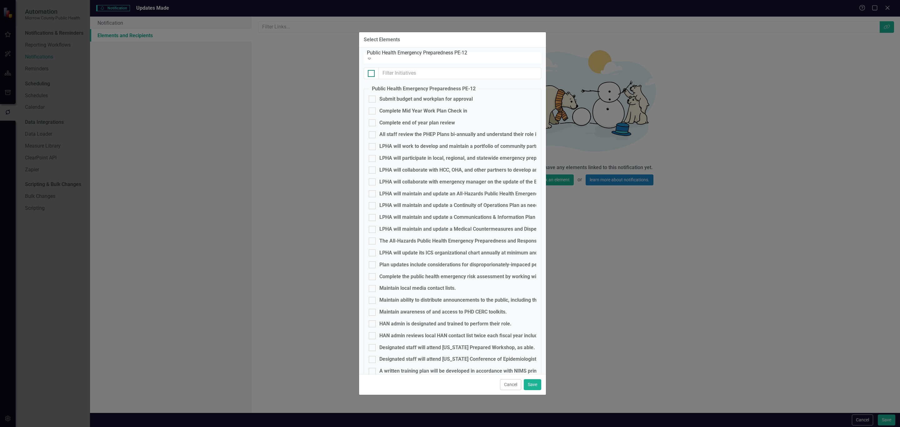
checkbox input "true"
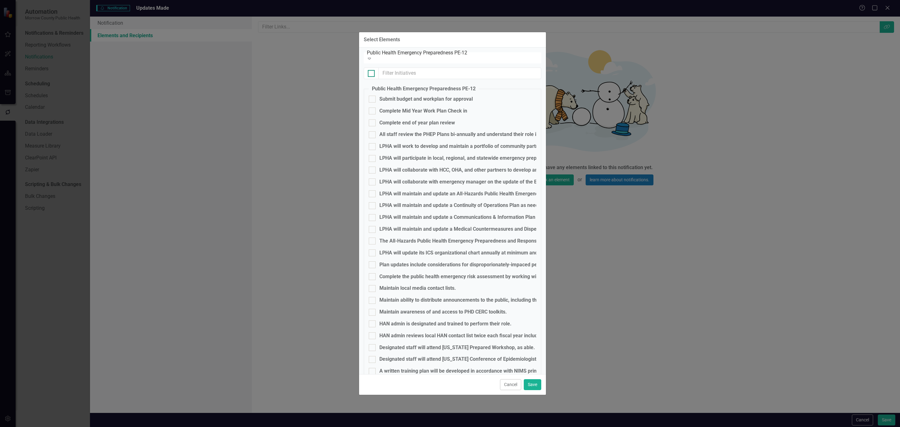
checkbox input "true"
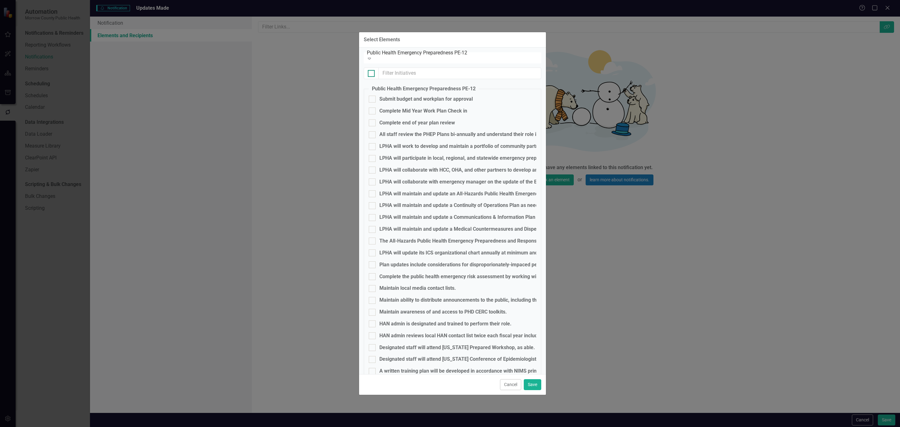
checkbox input "true"
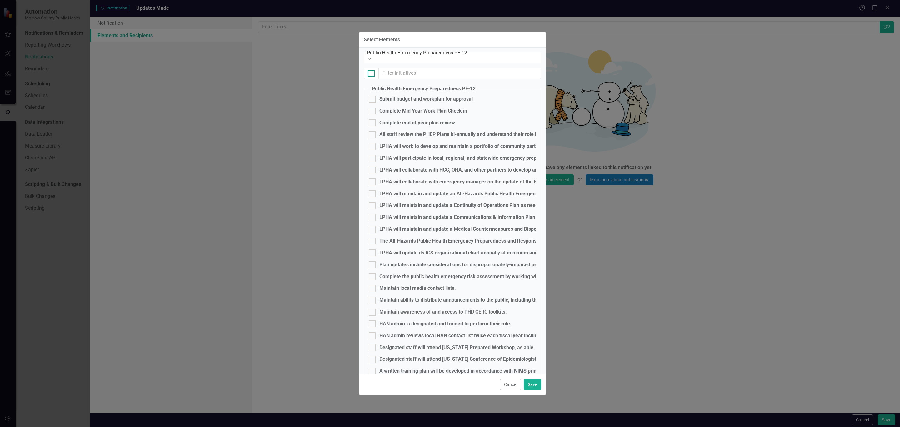
checkbox input "true"
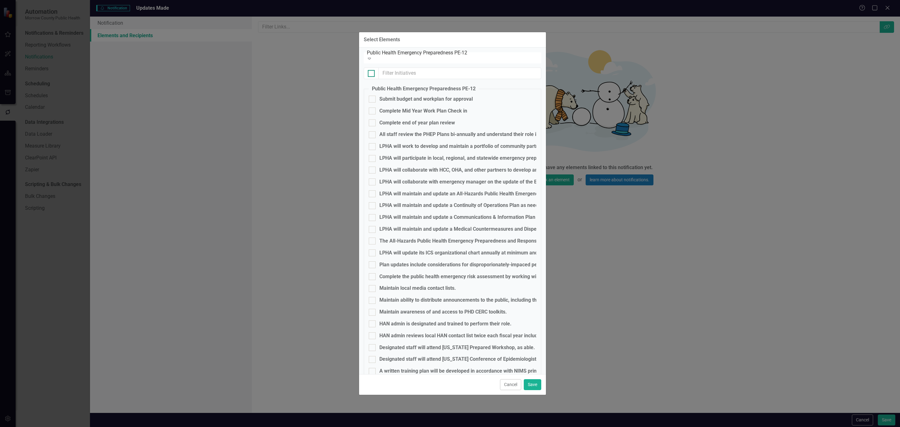
checkbox input "true"
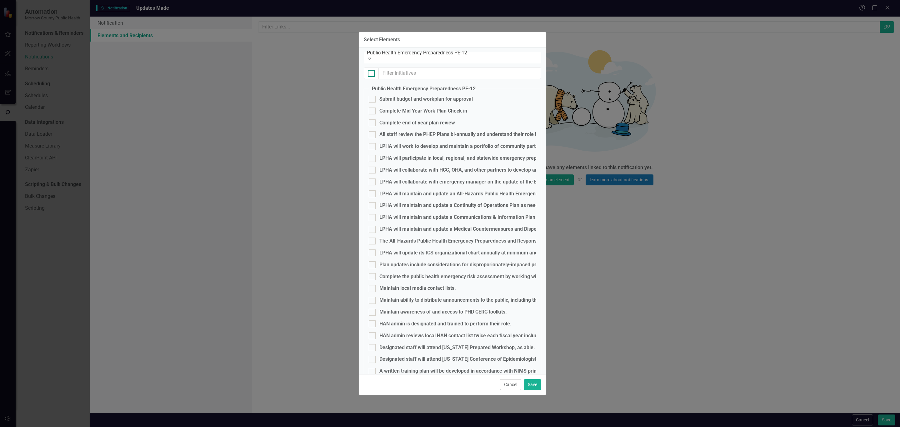
checkbox input "true"
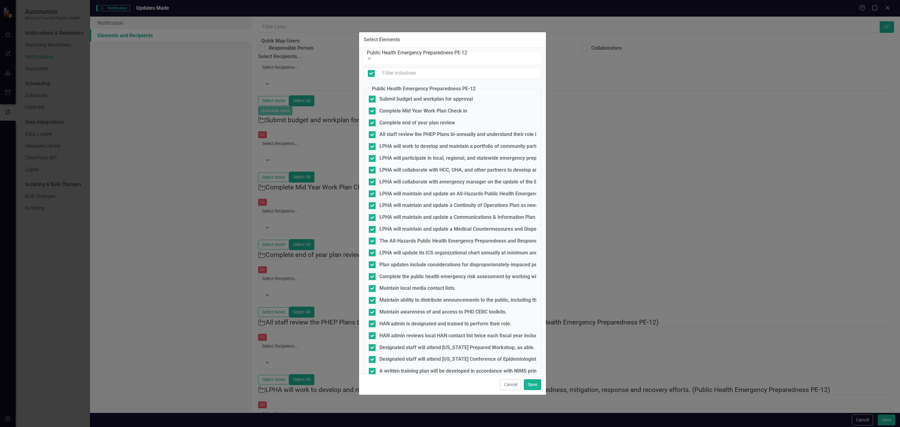
click at [386, 55] on div "Public Health Emergency Preparedness PE-12" at bounding box center [454, 52] width 175 height 7
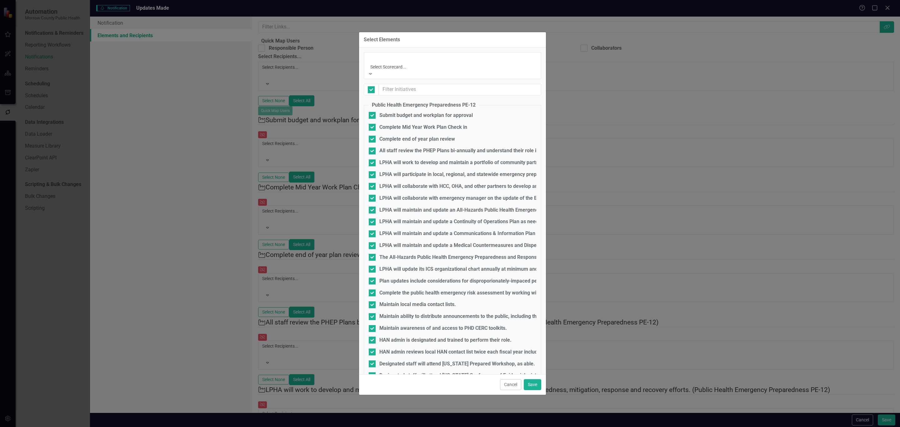
click at [380, 427] on div "Public Health Emergency Preparedness PE-12" at bounding box center [450, 430] width 900 height 7
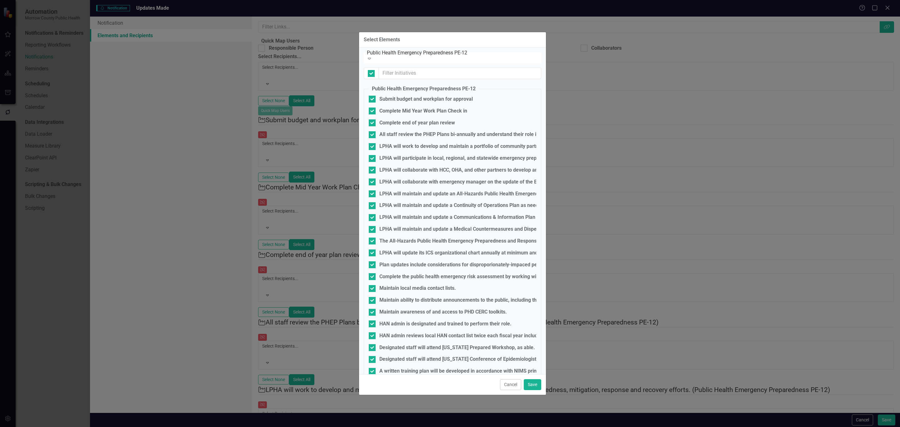
click at [384, 57] on div "Public Health Emergency Preparedness PE-12" at bounding box center [454, 52] width 175 height 7
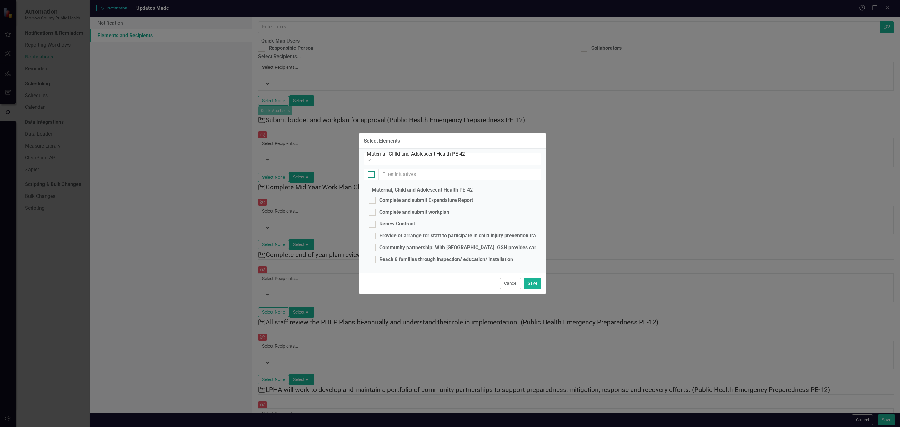
click at [373, 171] on div at bounding box center [371, 174] width 7 height 7
click at [372, 171] on input "checkbox" at bounding box center [370, 173] width 4 height 4
checkbox input "true"
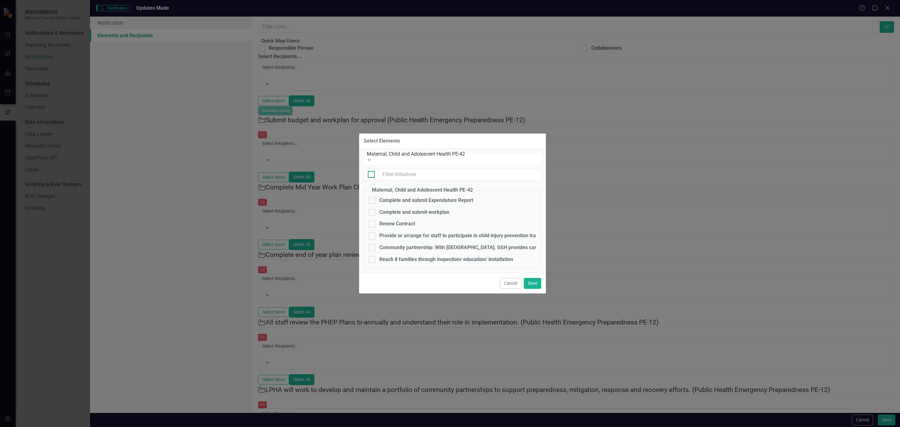
checkbox input "true"
click at [398, 154] on div "Maternal, Child and Adolescent Health PE-42 Expand" at bounding box center [453, 159] width 178 height 11
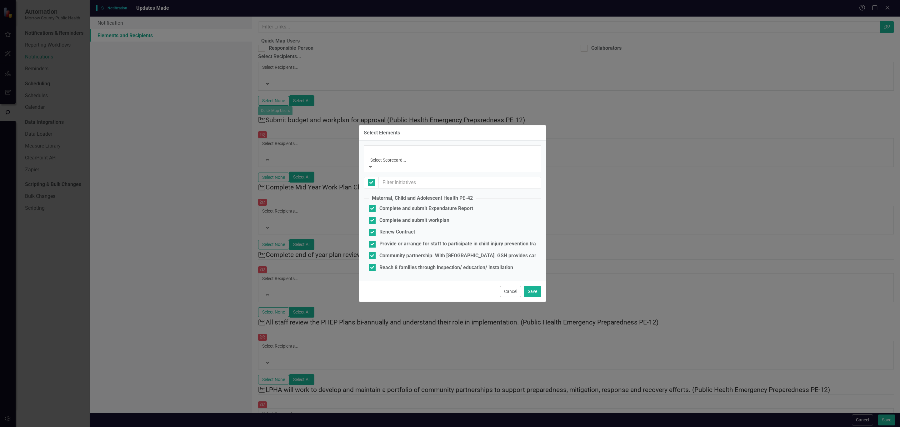
scroll to position [10, 0]
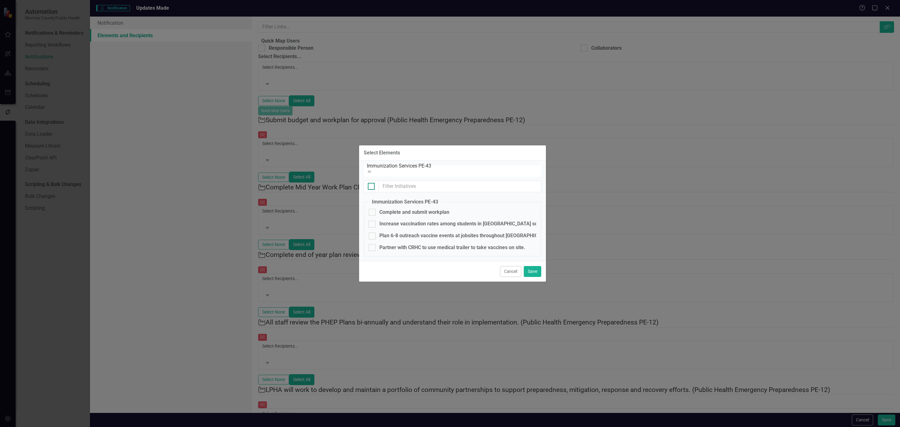
click at [370, 183] on input "checkbox" at bounding box center [370, 185] width 4 height 4
checkbox input "true"
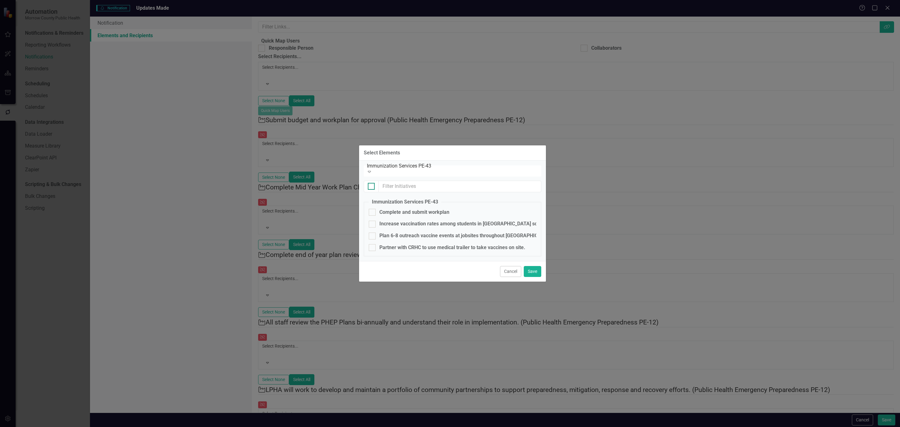
checkbox input "true"
click at [393, 168] on div "Immunization Services PE-43" at bounding box center [454, 165] width 175 height 7
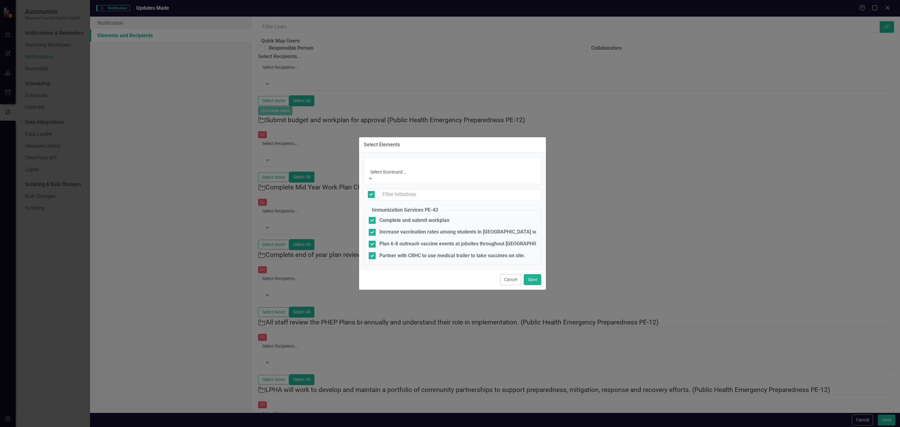
scroll to position [21, 0]
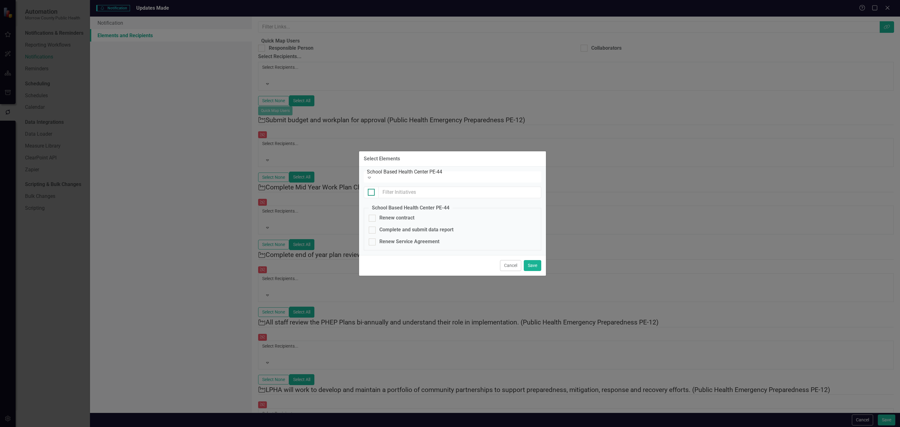
click at [371, 189] on input "checkbox" at bounding box center [370, 191] width 4 height 4
checkbox input "true"
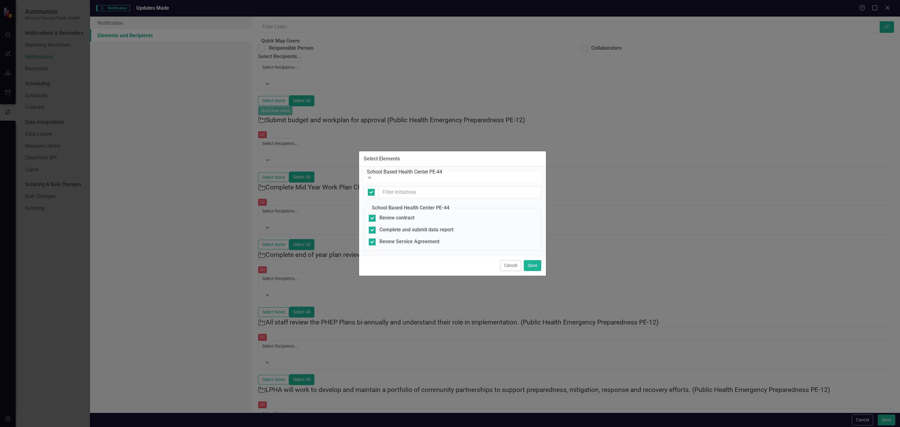
click at [388, 175] on div "School Based Health Center PE-44" at bounding box center [454, 171] width 175 height 7
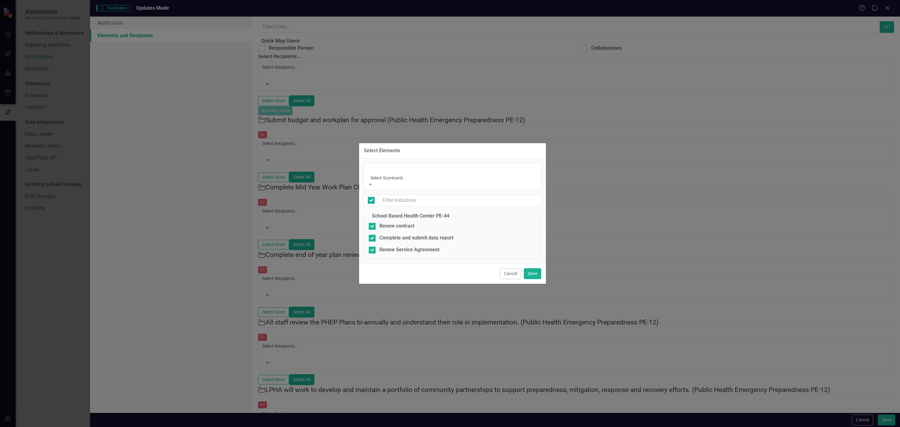
scroll to position [31, 0]
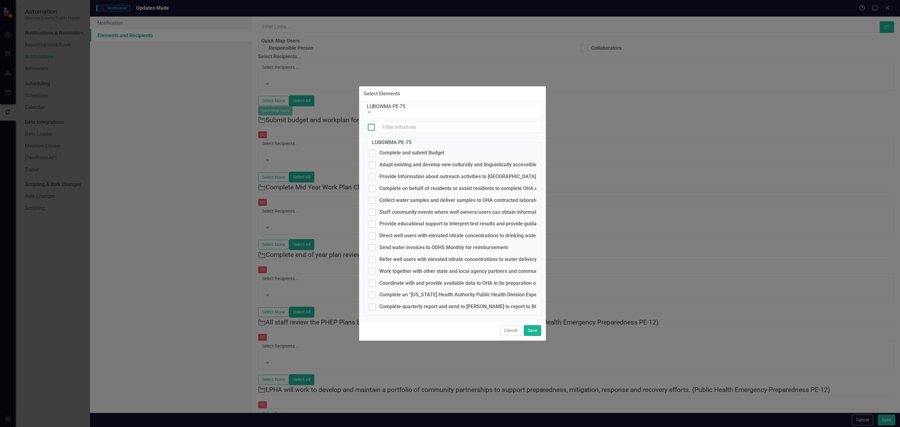
click at [372, 124] on input "checkbox" at bounding box center [370, 126] width 4 height 4
checkbox input "true"
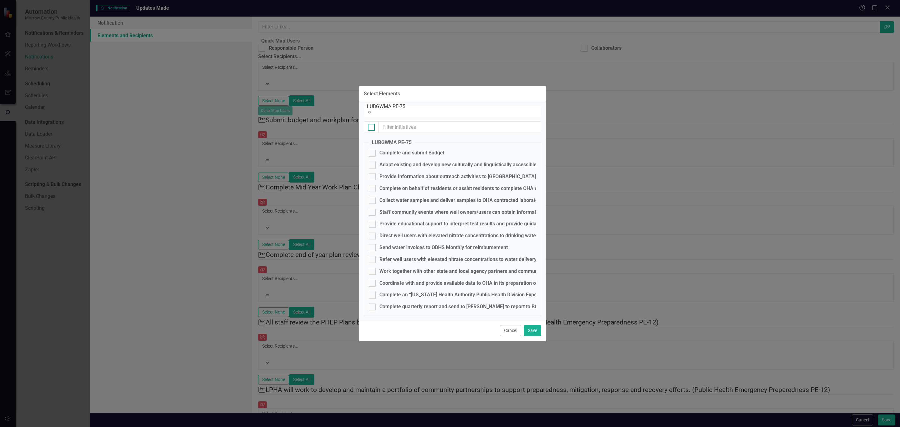
checkbox input "true"
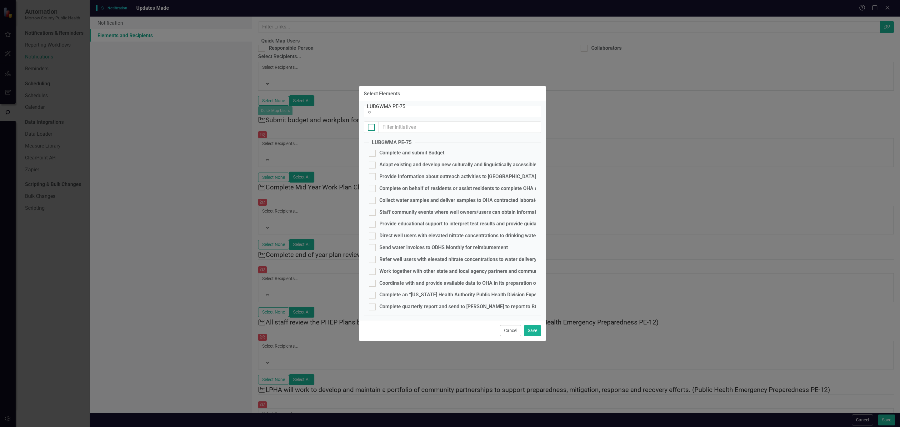
checkbox input "true"
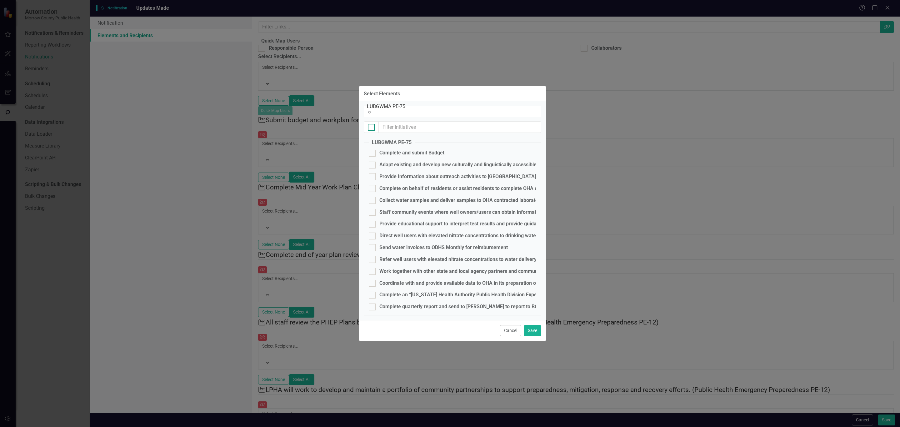
checkbox input "true"
click at [397, 110] on div "LUBGWMA PE-75" at bounding box center [454, 106] width 175 height 7
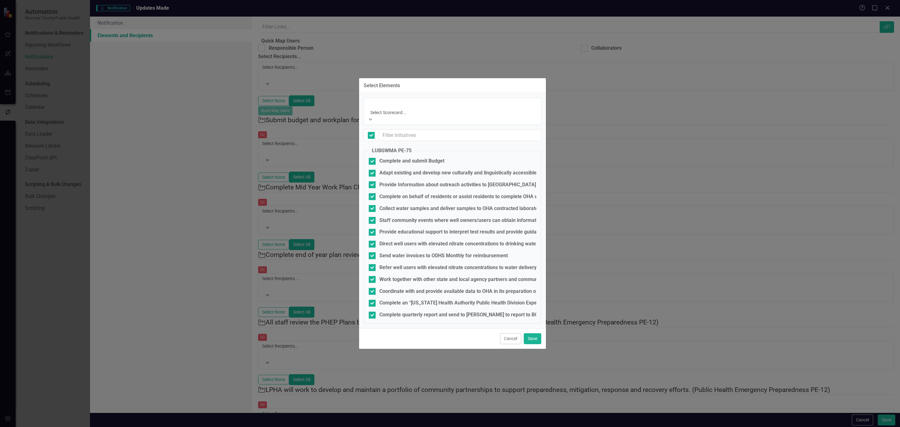
scroll to position [39, 0]
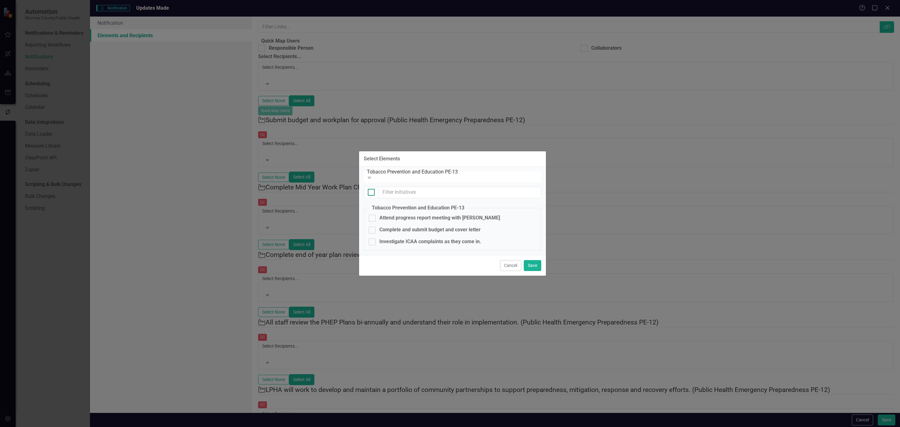
click at [372, 190] on div at bounding box center [371, 192] width 7 height 7
click at [372, 190] on input "checkbox" at bounding box center [370, 191] width 4 height 4
checkbox input "true"
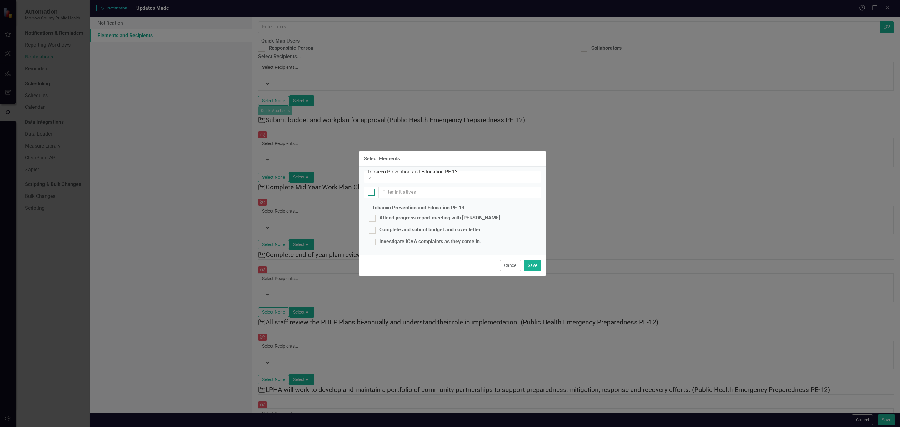
checkbox input "true"
click at [391, 173] on div "Tobacco Prevention and Education PE-13" at bounding box center [454, 171] width 175 height 7
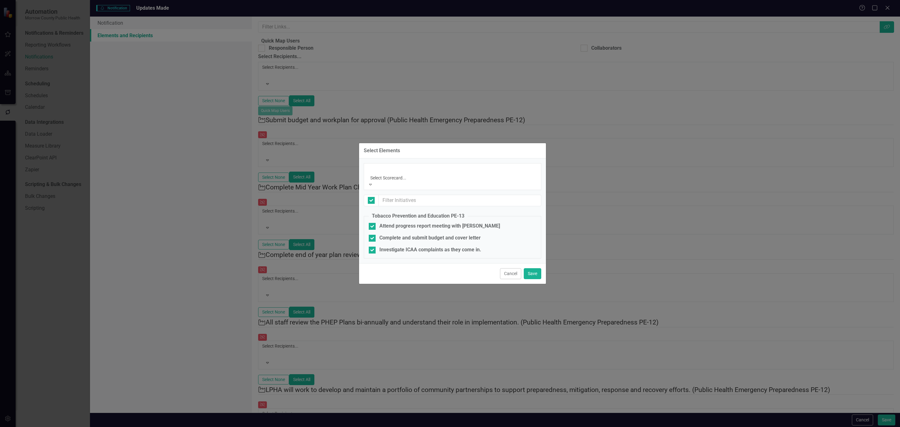
scroll to position [40, 0]
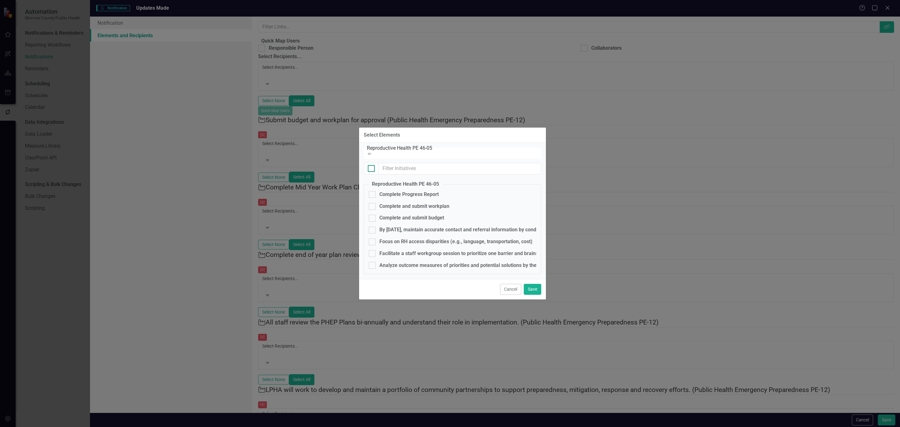
click at [370, 165] on input "checkbox" at bounding box center [370, 167] width 4 height 4
checkbox input "true"
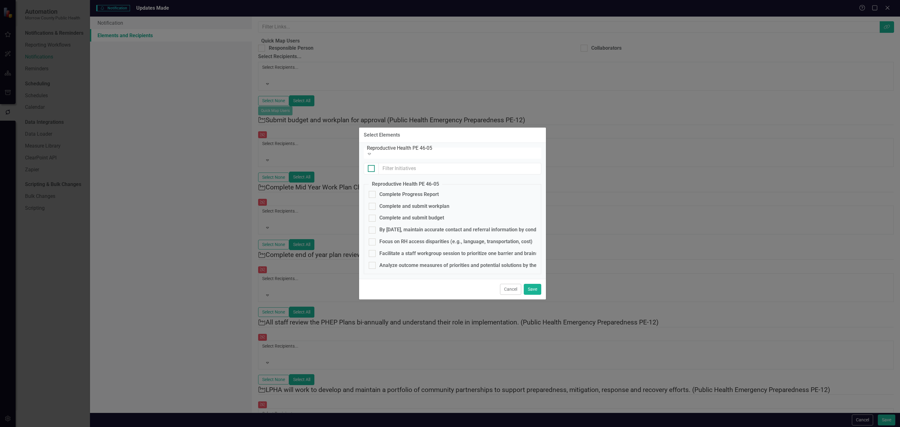
checkbox input "true"
click at [439, 149] on div "Reproductive Health PE 46-05" at bounding box center [454, 148] width 175 height 7
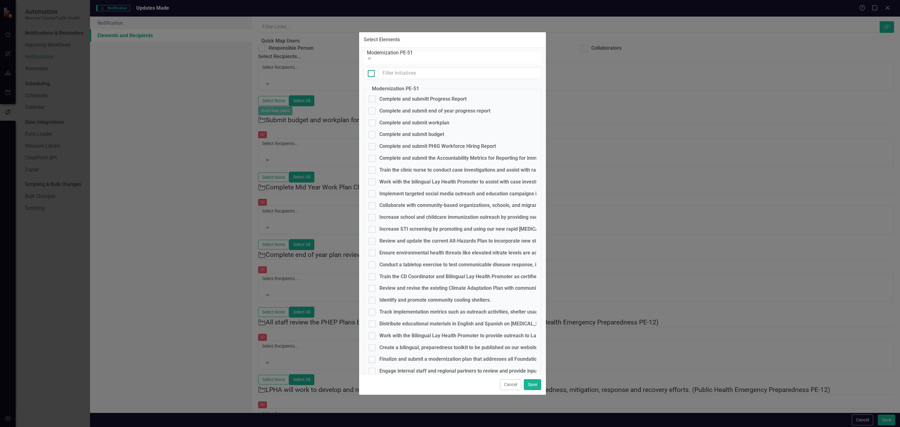
click at [372, 73] on input "checkbox" at bounding box center [370, 72] width 4 height 4
checkbox input "true"
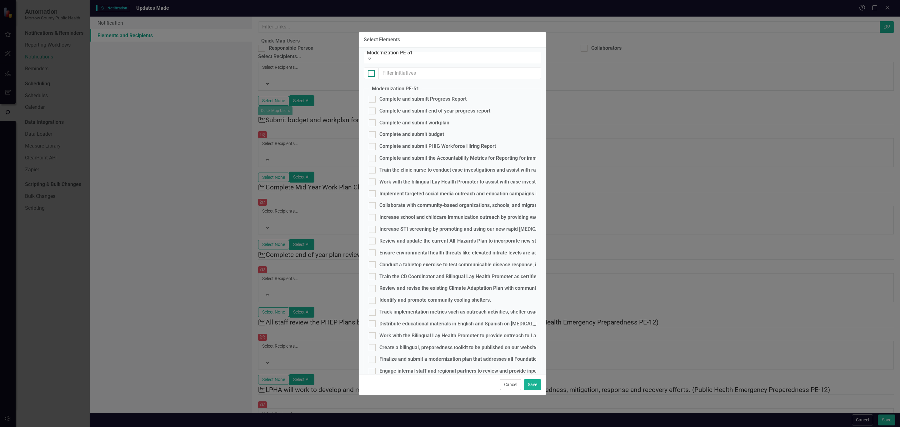
checkbox input "true"
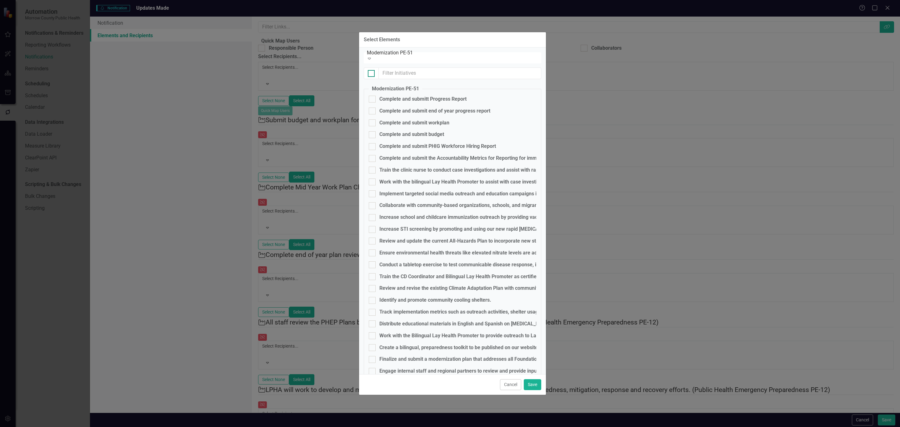
checkbox input "true"
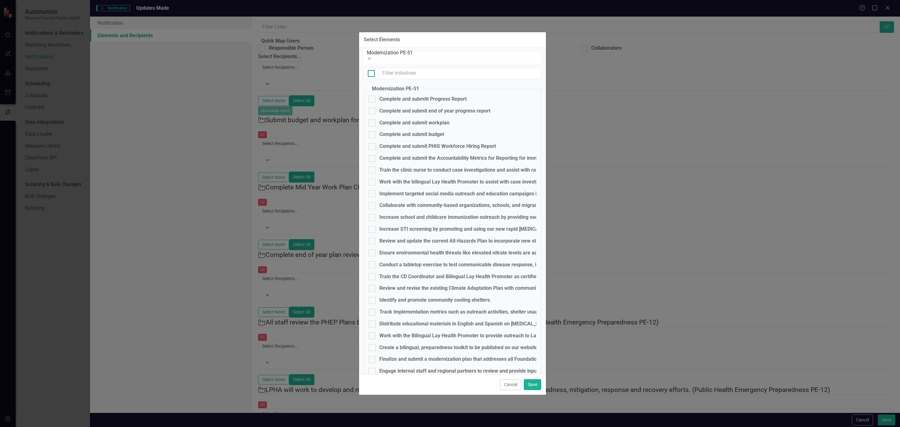
checkbox input "true"
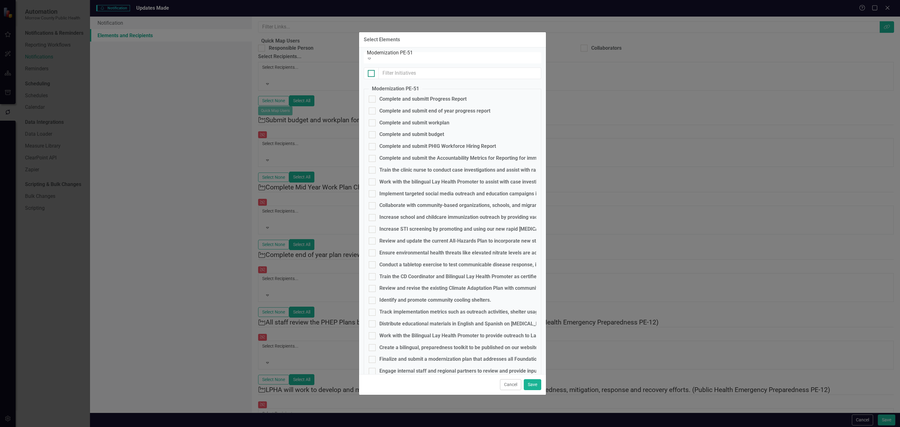
checkbox input "true"
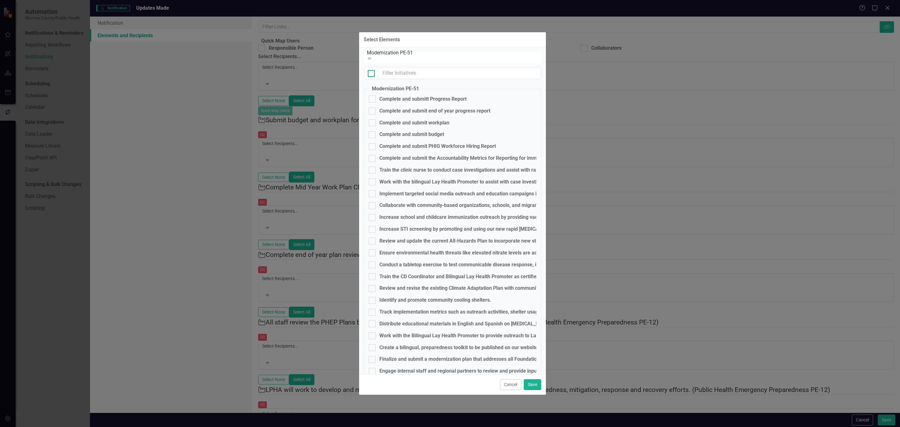
checkbox input "true"
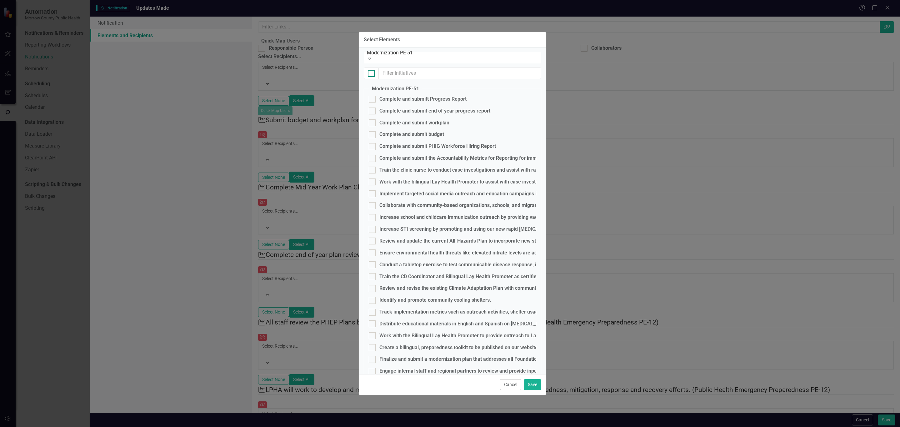
checkbox input "true"
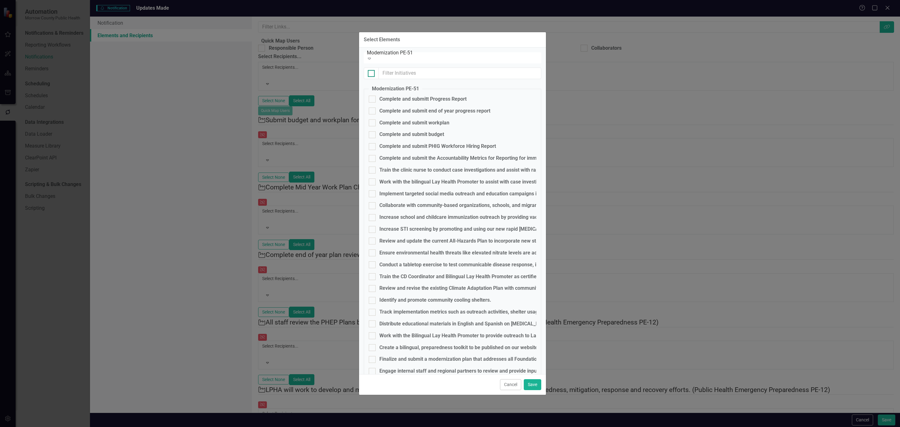
checkbox input "true"
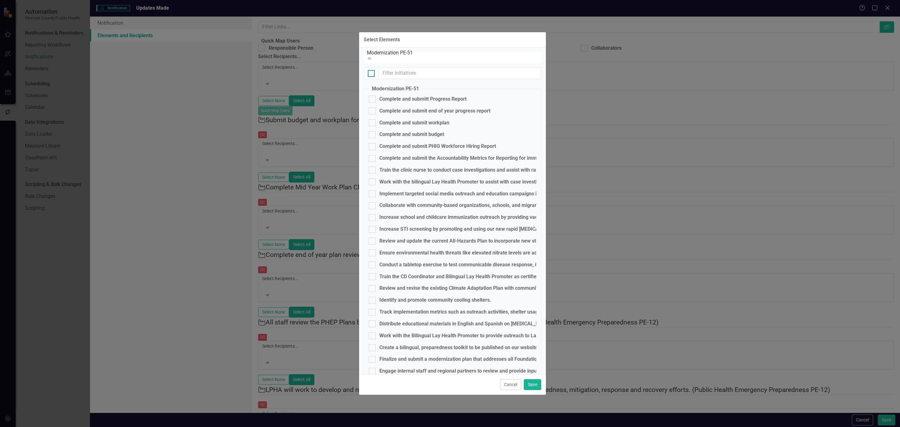
checkbox input "true"
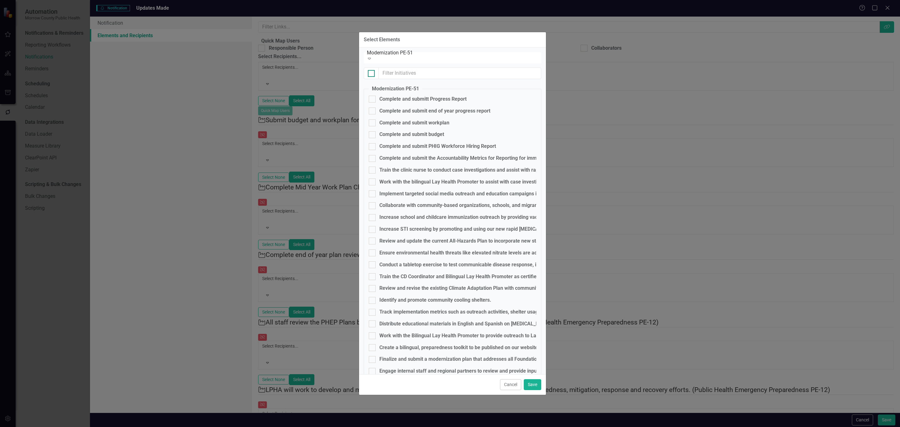
checkbox input "true"
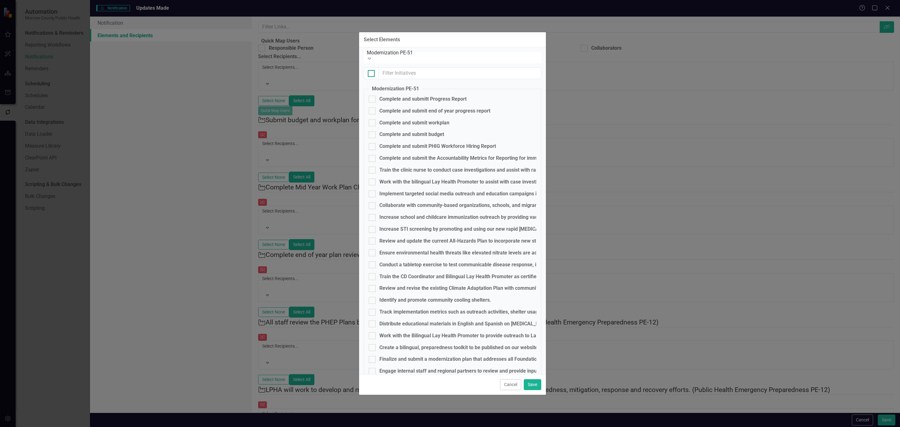
checkbox input "true"
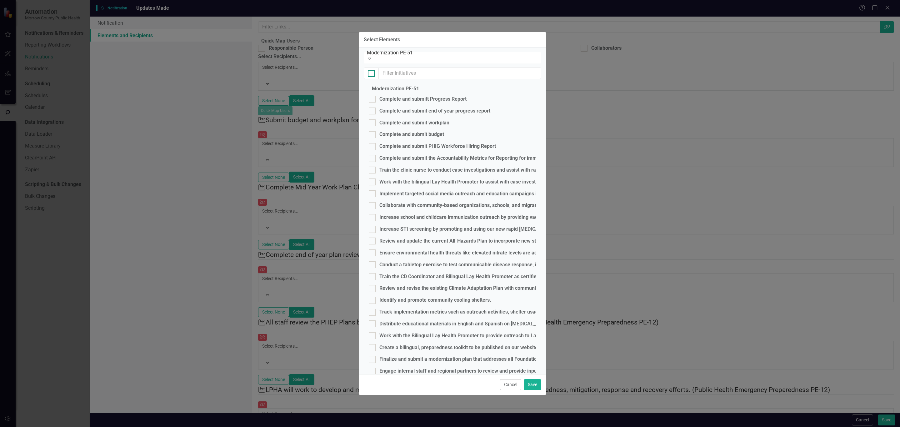
checkbox input "true"
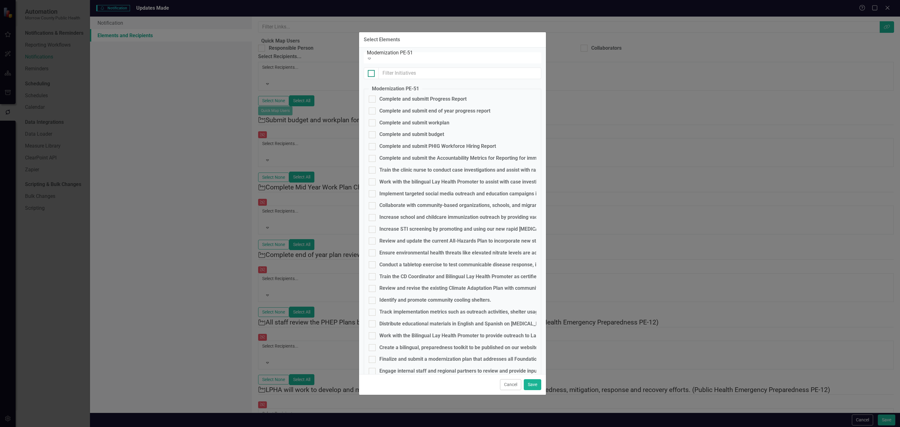
checkbox input "true"
click at [401, 57] on div "Modernization PE-51" at bounding box center [454, 52] width 175 height 7
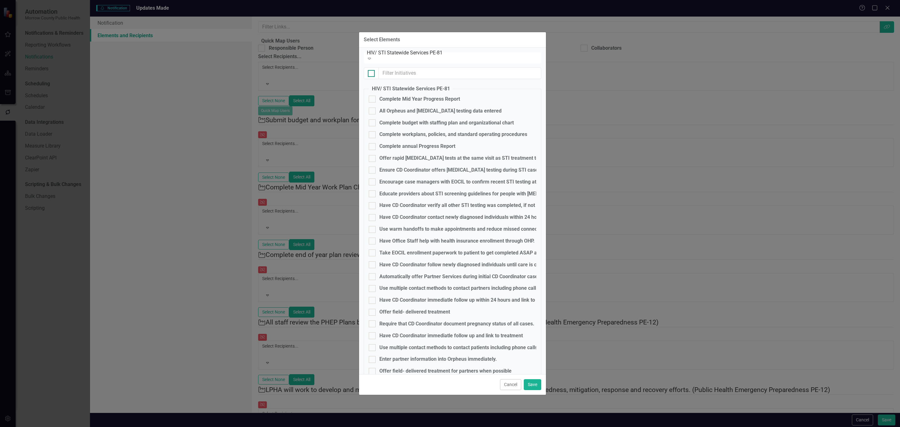
click at [371, 74] on div at bounding box center [371, 73] width 7 height 7
click at [371, 74] on input "checkbox" at bounding box center [370, 72] width 4 height 4
checkbox input "true"
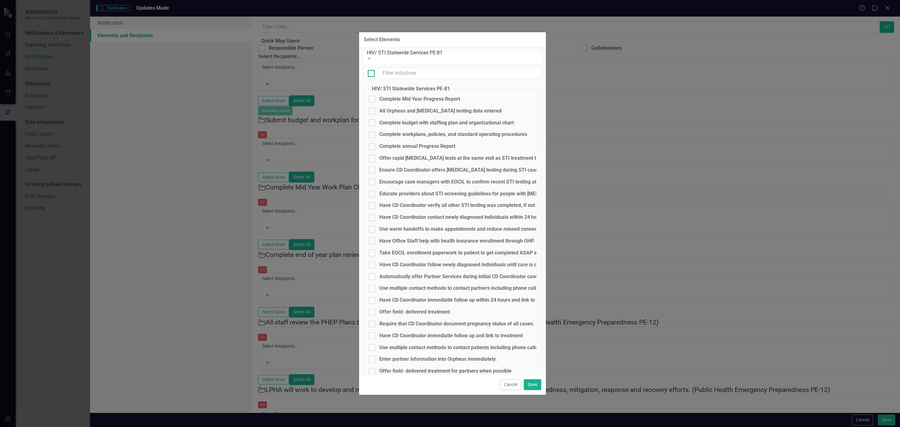
checkbox input "true"
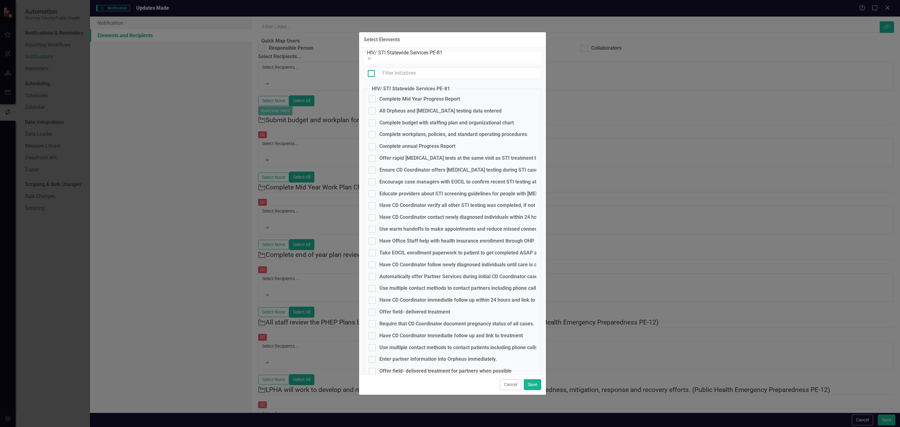
checkbox input "true"
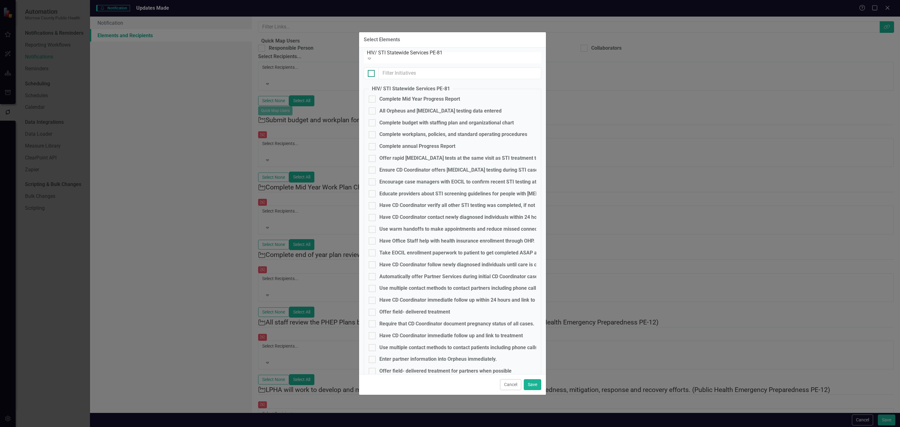
checkbox input "true"
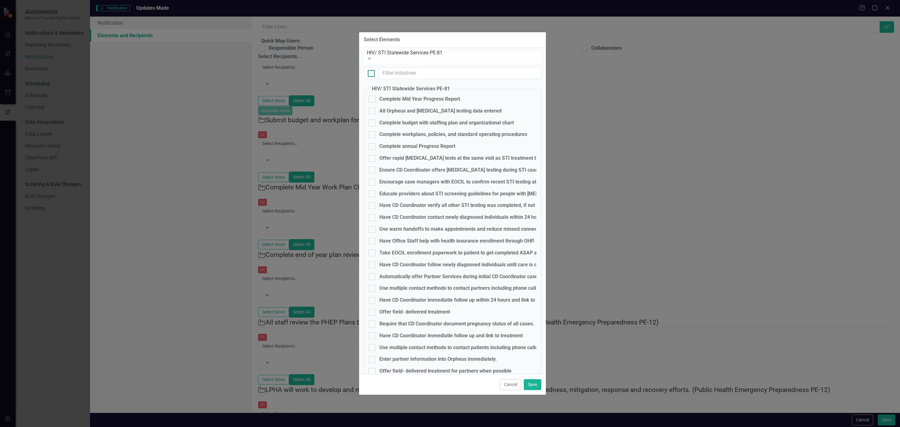
checkbox input "true"
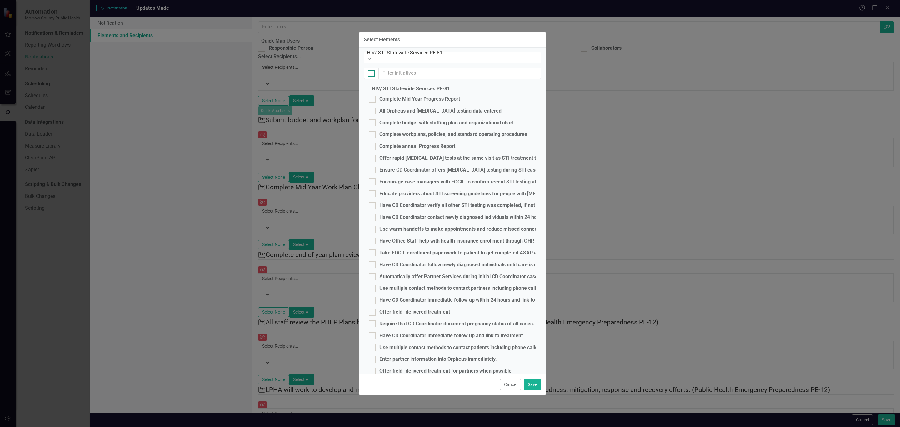
checkbox input "true"
click at [538, 385] on button "Save" at bounding box center [533, 384] width 18 height 11
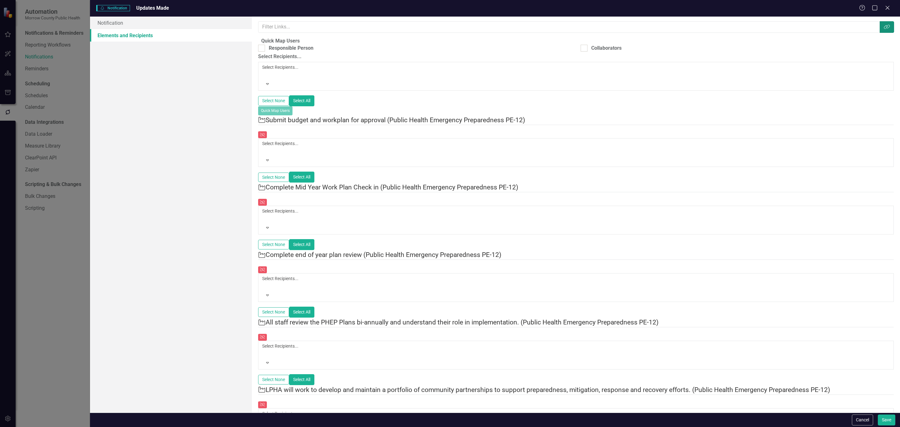
click at [880, 25] on button "Link Tag" at bounding box center [887, 27] width 14 height 12
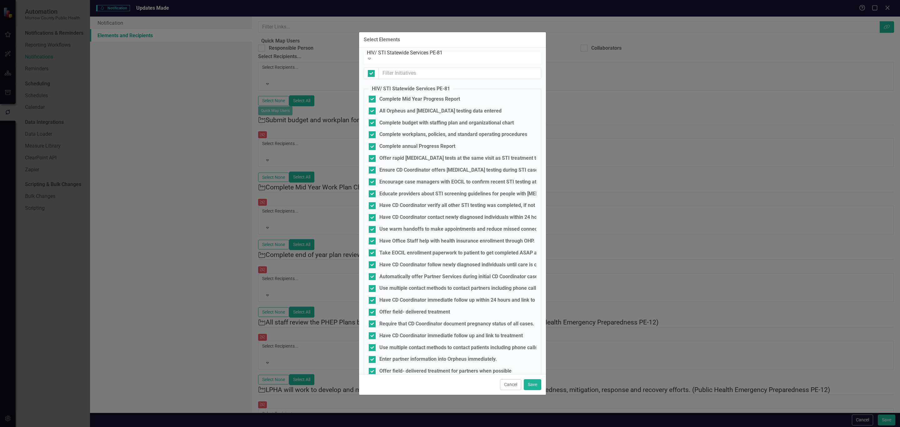
click at [408, 54] on div "HIV/ STI Statewide Services PE-81 Expand" at bounding box center [453, 57] width 178 height 11
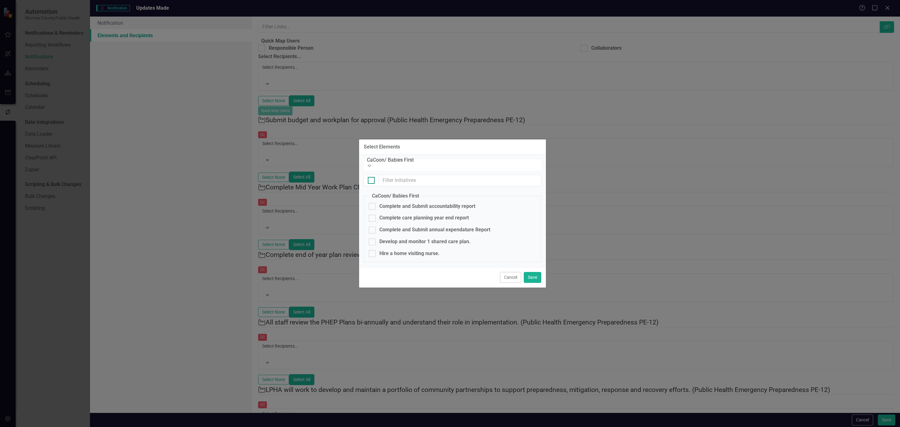
click at [372, 178] on div at bounding box center [371, 180] width 7 height 7
click at [372, 178] on input "checkbox" at bounding box center [370, 179] width 4 height 4
click at [399, 159] on div "CaCoon/ Babies First" at bounding box center [454, 159] width 175 height 7
click at [417, 163] on div "CaCoon/ Babies First" at bounding box center [454, 159] width 175 height 7
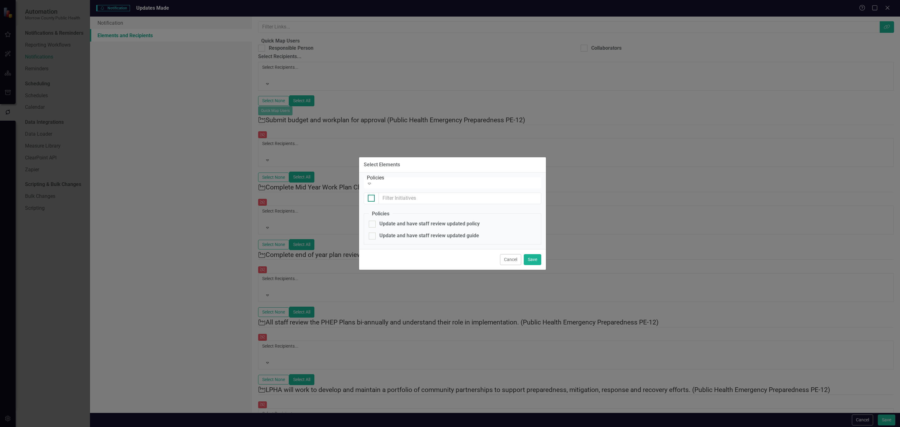
click at [371, 195] on input "checkbox" at bounding box center [370, 197] width 4 height 4
click at [374, 193] on div at bounding box center [371, 199] width 15 height 12
click at [369, 193] on div at bounding box center [371, 199] width 15 height 12
click at [370, 199] on div at bounding box center [371, 199] width 15 height 12
click at [371, 195] on input "checkbox" at bounding box center [370, 197] width 4 height 4
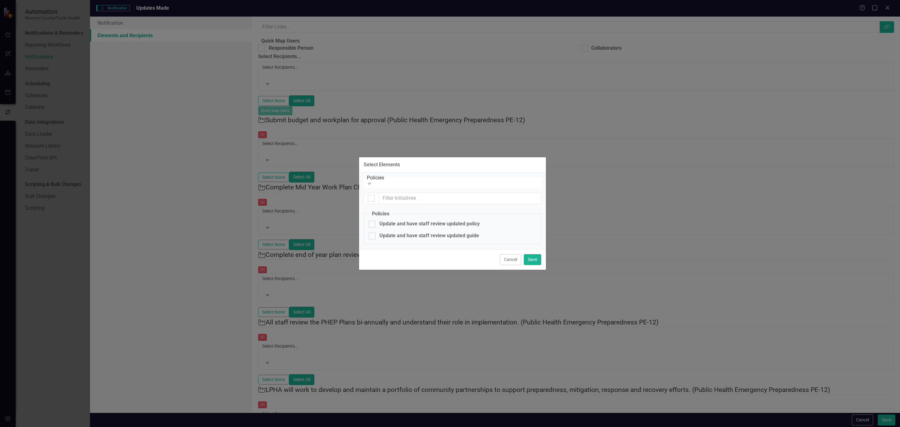
click at [495, 181] on div "Policies" at bounding box center [454, 177] width 175 height 7
click at [529, 261] on button "Save" at bounding box center [533, 259] width 18 height 11
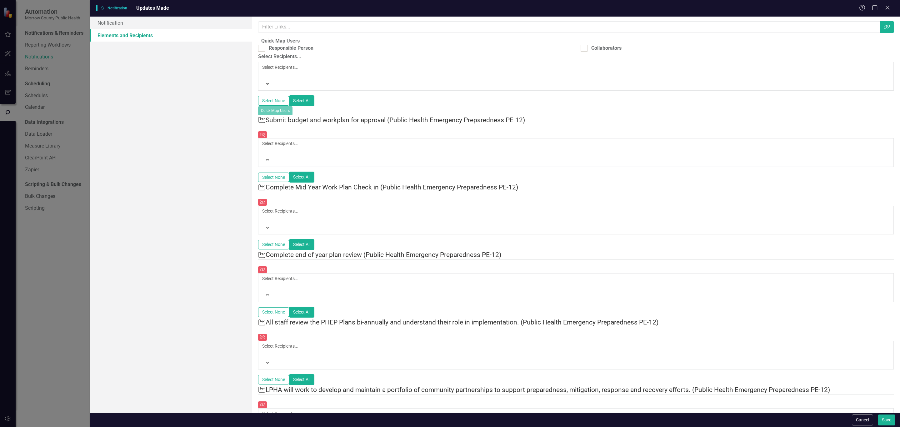
click at [264, 77] on div at bounding box center [263, 75] width 1 height 8
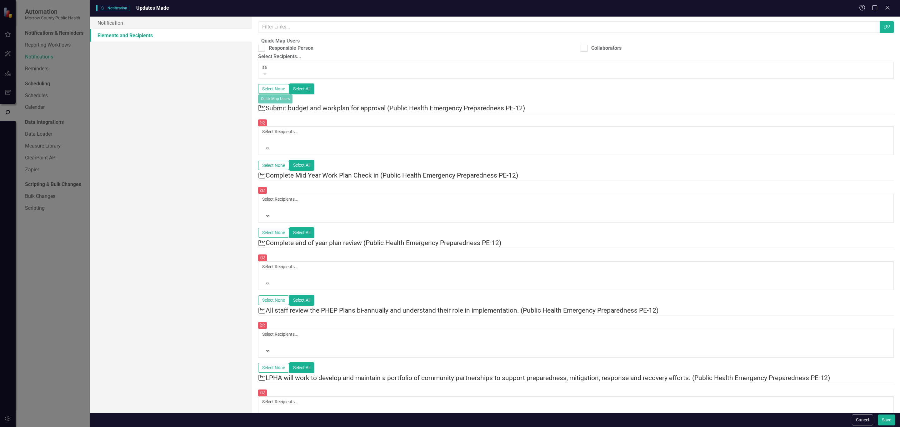
click at [366, 427] on div "Sa rah Rea" at bounding box center [450, 430] width 900 height 7
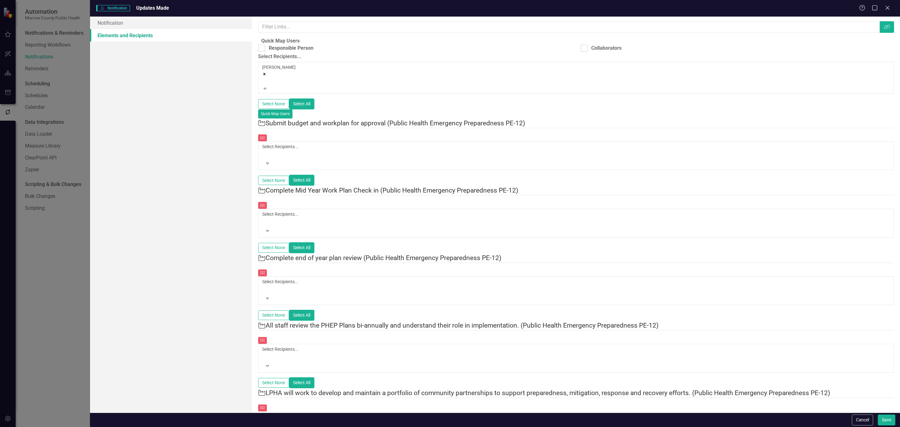
click at [264, 85] on div at bounding box center [263, 81] width 1 height 8
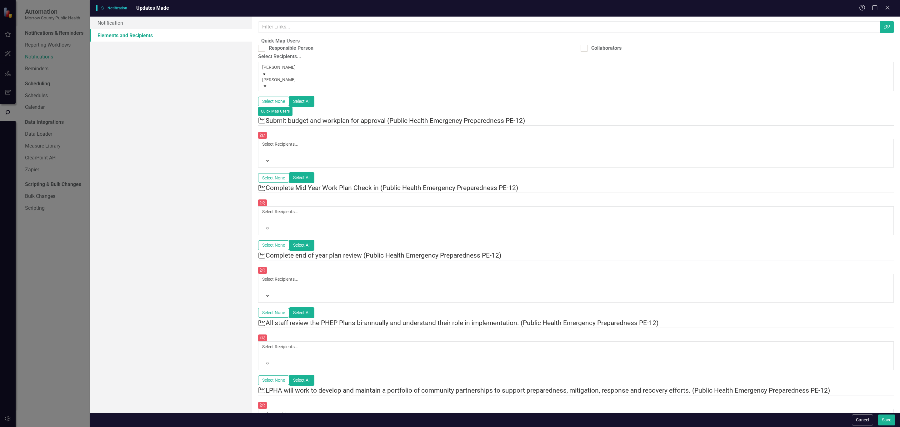
click at [326, 427] on div "Robin Canaday" at bounding box center [450, 430] width 900 height 7
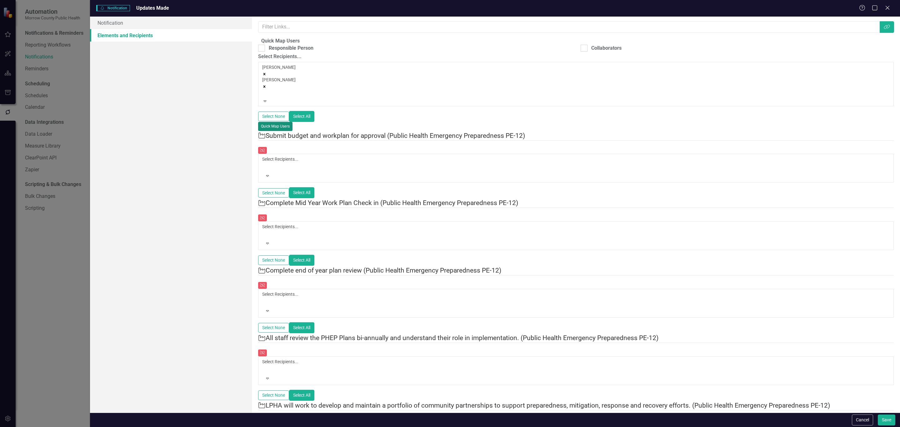
click at [293, 124] on button "Quick Map Users" at bounding box center [275, 126] width 34 height 9
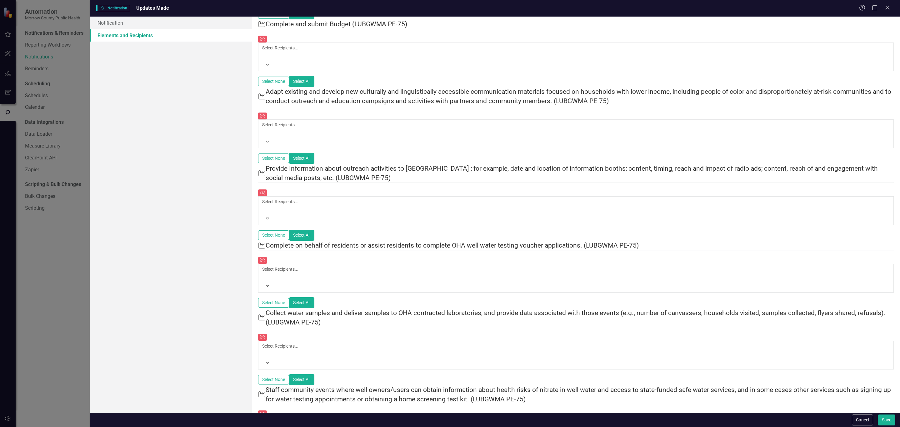
scroll to position [0, 0]
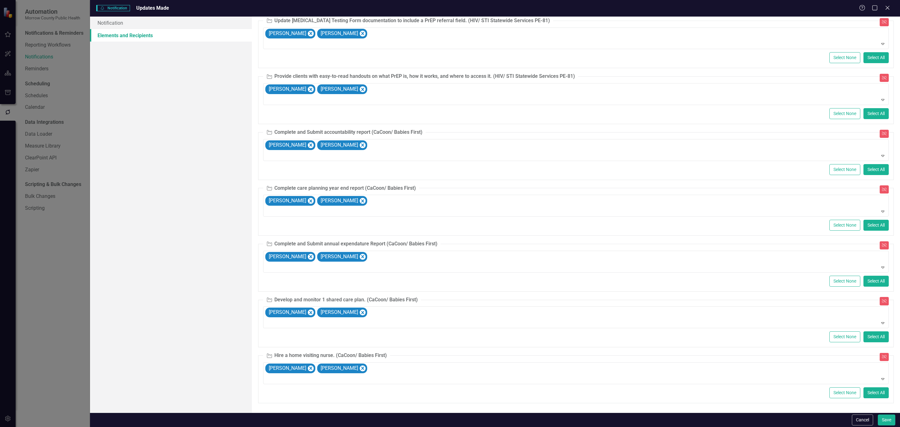
scroll to position [9461, 0]
click at [883, 418] on button "Save" at bounding box center [887, 420] width 18 height 11
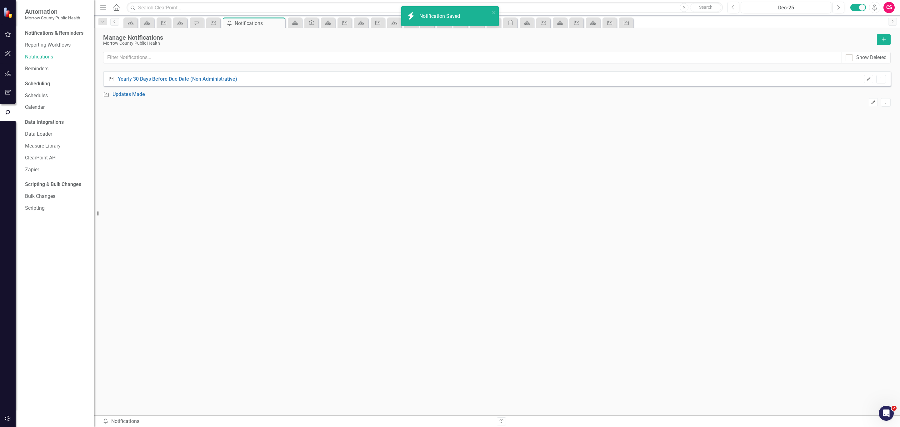
click at [869, 101] on button "Edit" at bounding box center [873, 102] width 9 height 8
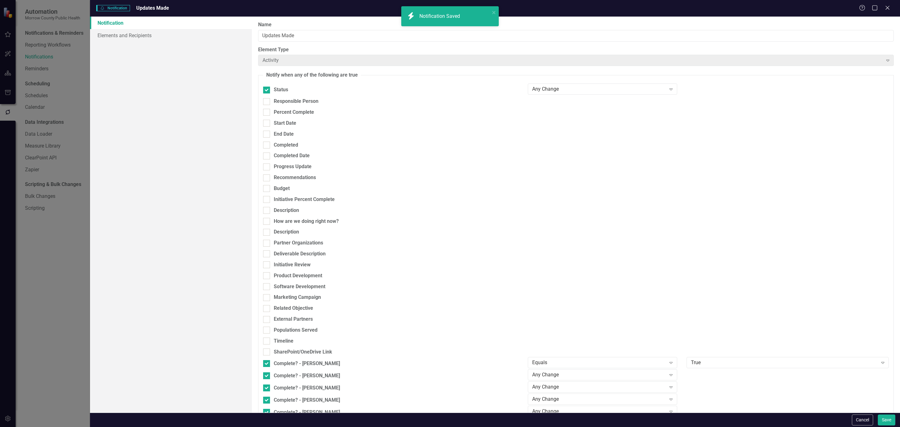
checkbox input "false"
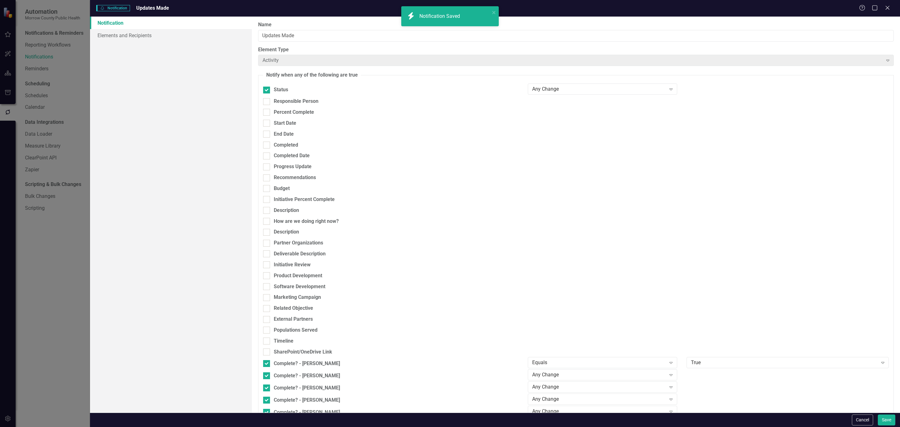
checkbox input "false"
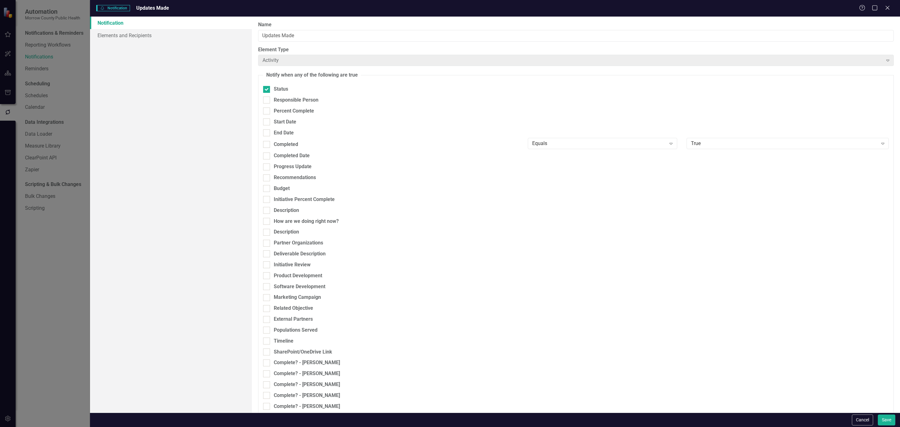
checkbox input "false"
checkbox input "true"
click at [302, 34] on input "Updates Made" at bounding box center [576, 36] width 636 height 12
type input "Updates Made (Non Administrative)"
click at [889, 420] on button "Save" at bounding box center [887, 420] width 18 height 11
